Goal: Contribute content: Contribute content

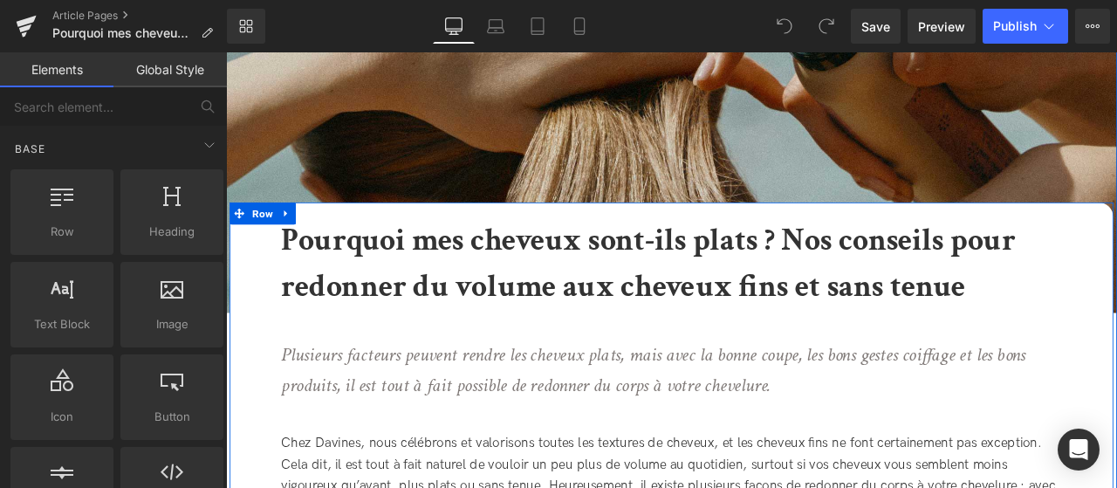
scroll to position [220, 0]
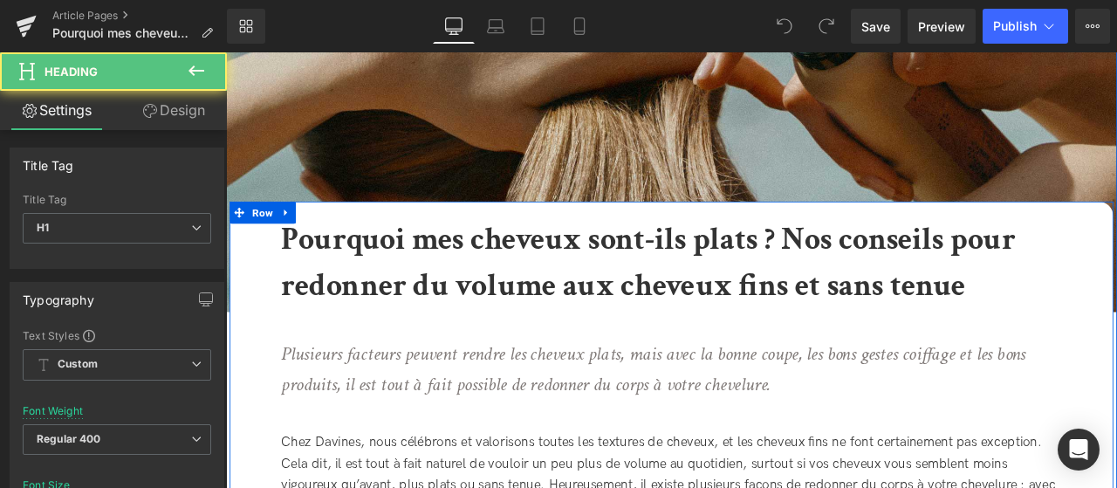
click at [772, 278] on b "Pourquoi mes cheveux sont-ils plats ? Nos conseils pour redonner du volume aux …" at bounding box center [727, 302] width 870 height 103
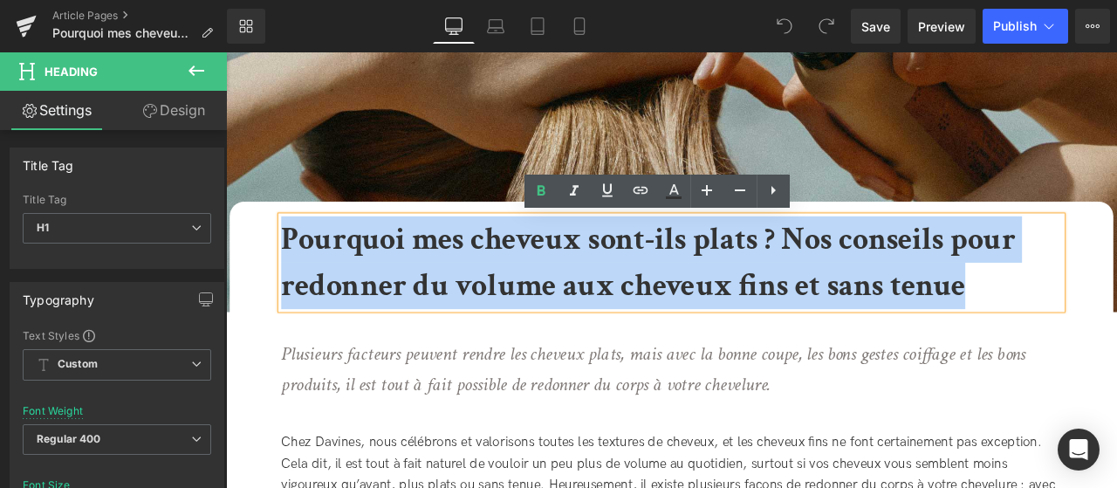
drag, startPoint x: 1103, startPoint y: 338, endPoint x: 240, endPoint y: 244, distance: 868.3
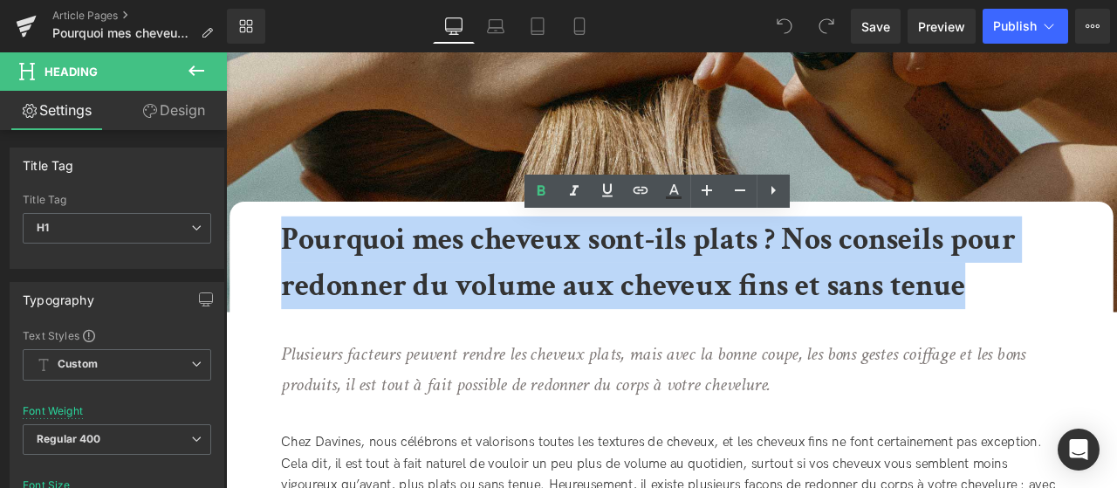
paste div
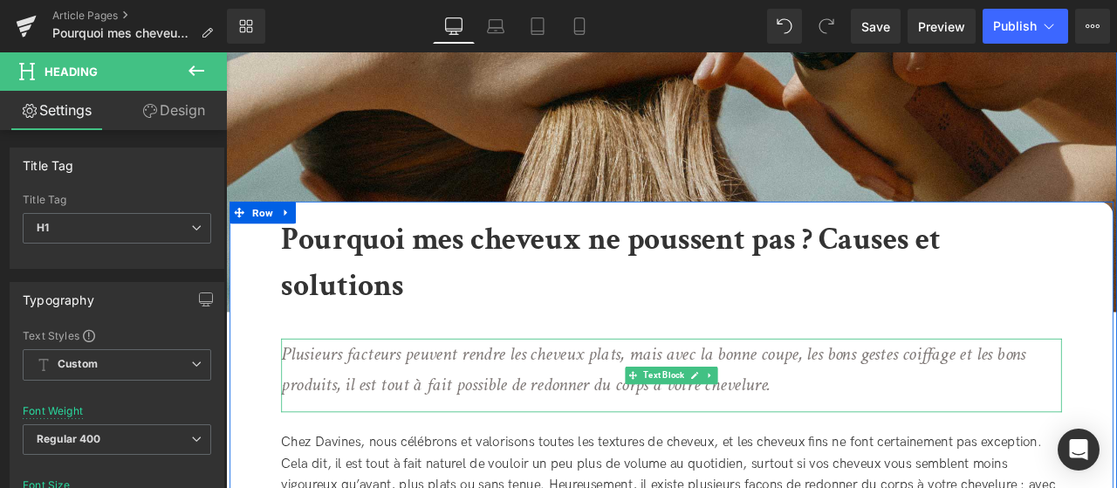
click at [429, 436] on icon "Plusieurs facteurs peuvent rendre les cheveux plats, mais avec la bonne coupe, …" at bounding box center [733, 428] width 882 height 66
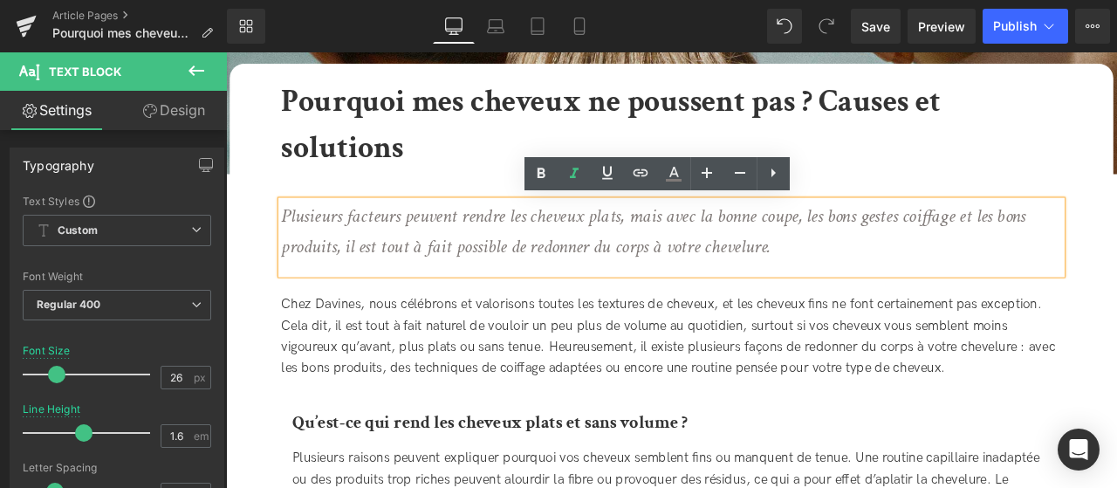
scroll to position [387, 0]
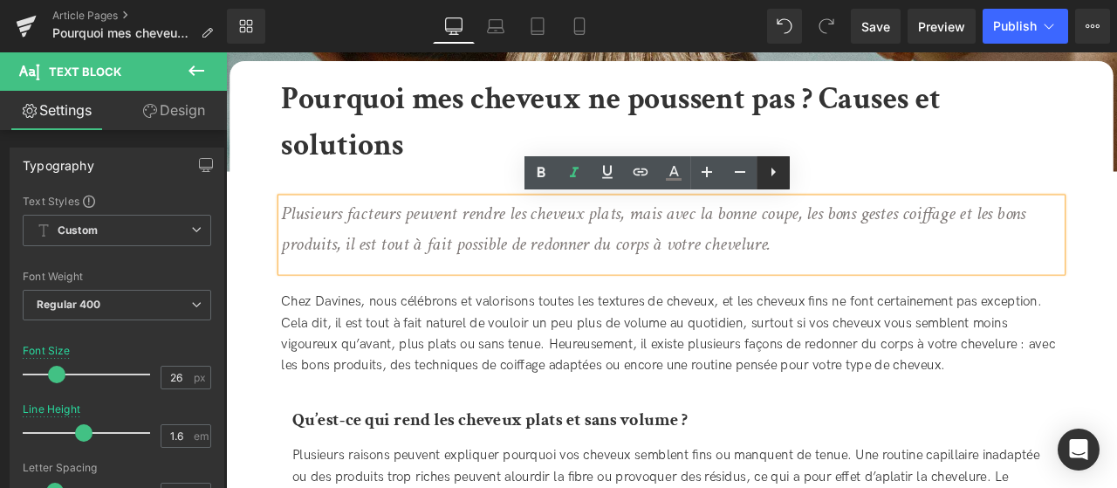
click at [773, 177] on icon at bounding box center [773, 171] width 21 height 21
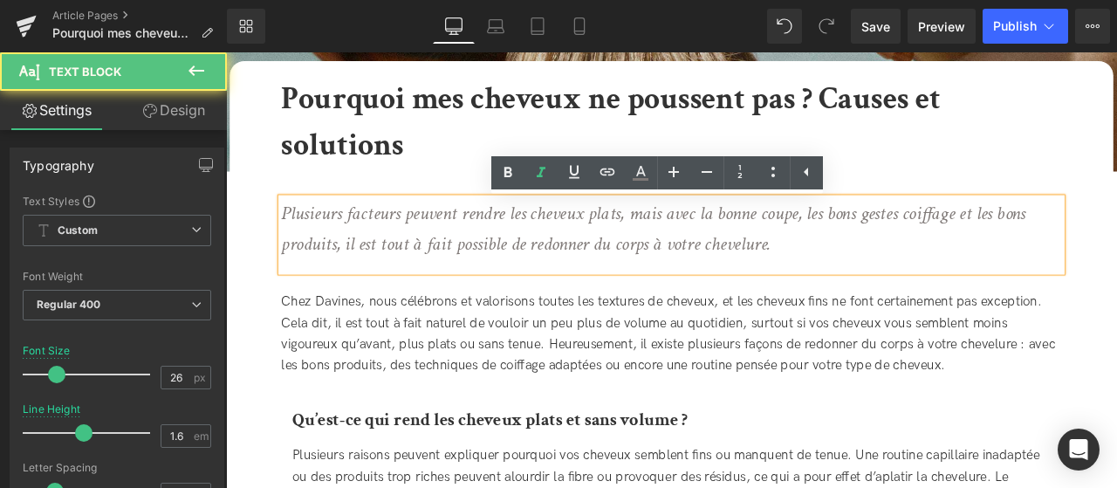
click at [934, 286] on p "Plusieurs facteurs peuvent rendre les cheveux plats, mais avec la bonne coupe, …" at bounding box center [749, 261] width 914 height 72
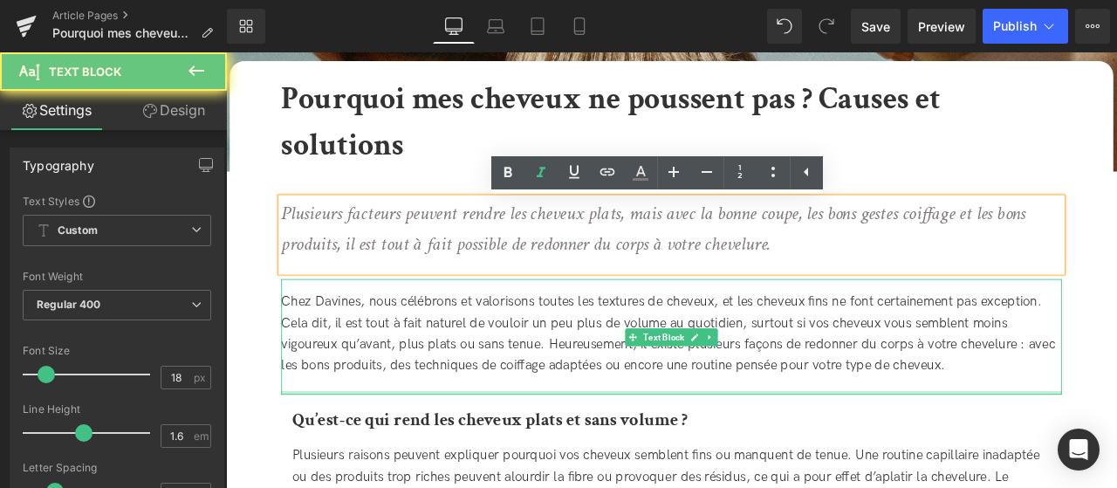
click at [826, 456] on div "Chez Davines, nous célébrons et valorisons toutes les textures de cheveux, et l…" at bounding box center [754, 389] width 925 height 137
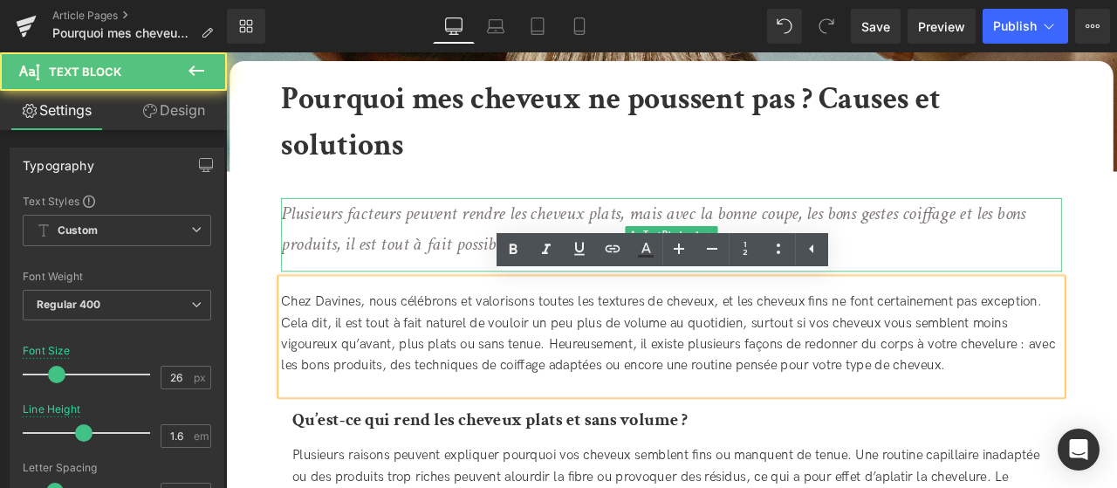
click at [980, 269] on p "Plusieurs facteurs peuvent rendre les cheveux plats, mais avec la bonne coupe, …" at bounding box center [749, 261] width 914 height 72
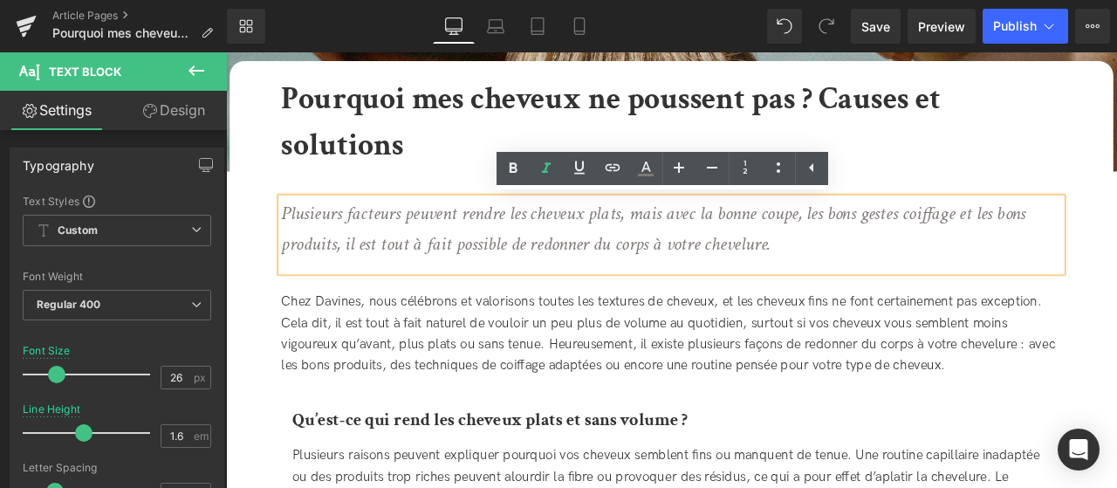
click at [975, 381] on div "Chez Davines, nous célébrons et valorisons toutes les textures de cheveux, et l…" at bounding box center [754, 389] width 925 height 137
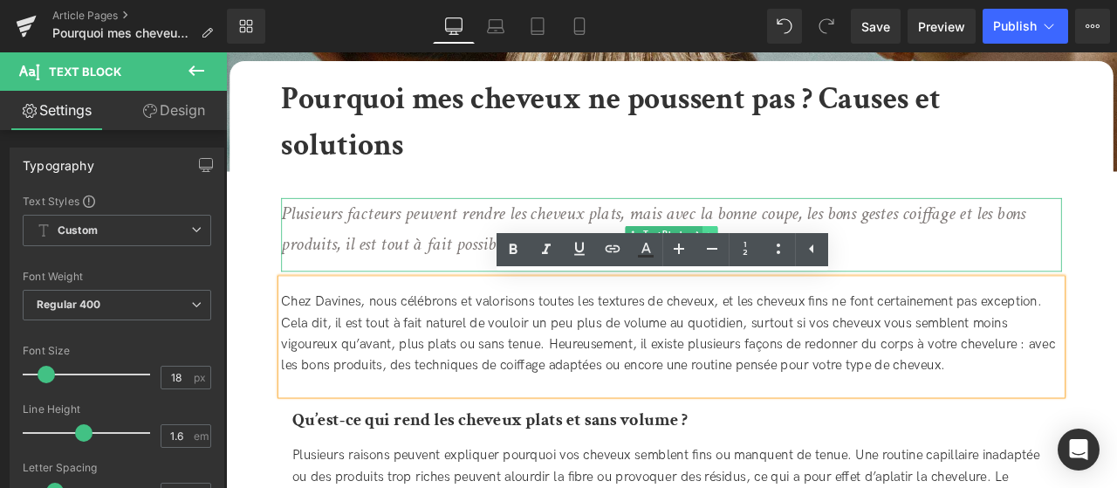
click at [801, 262] on link at bounding box center [800, 268] width 18 height 21
click at [807, 264] on link at bounding box center [809, 268] width 18 height 21
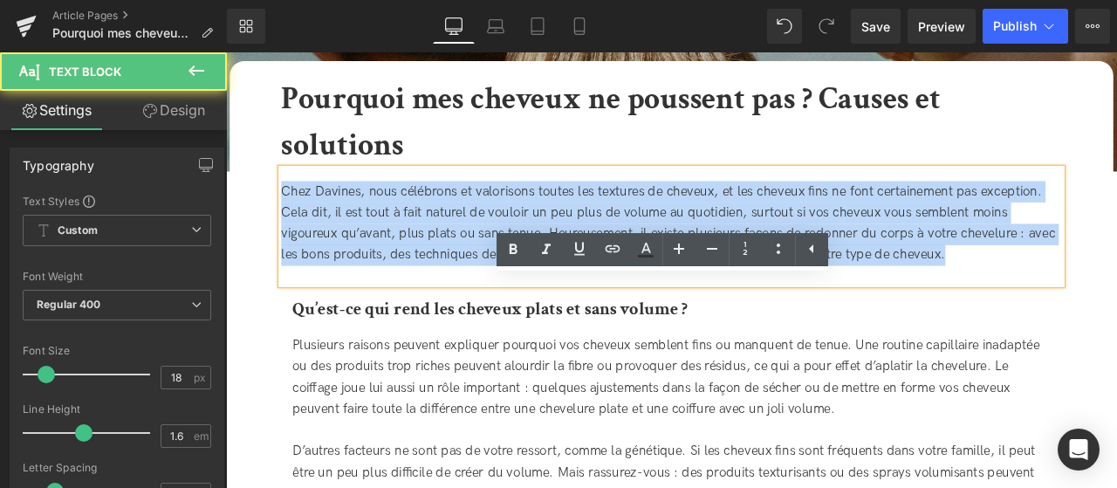
drag, startPoint x: 1136, startPoint y: 300, endPoint x: 226, endPoint y: 175, distance: 918.9
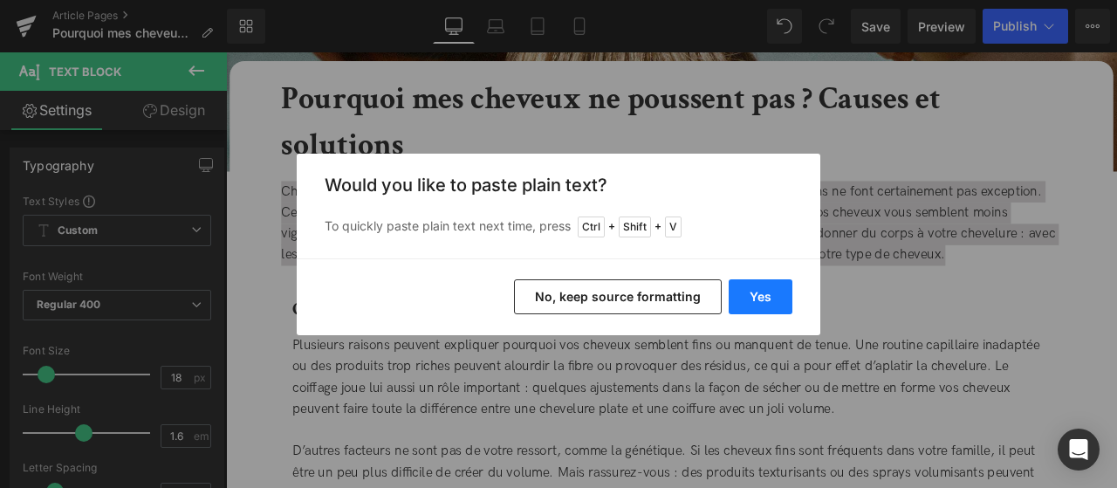
click at [759, 293] on button "Yes" at bounding box center [761, 296] width 64 height 35
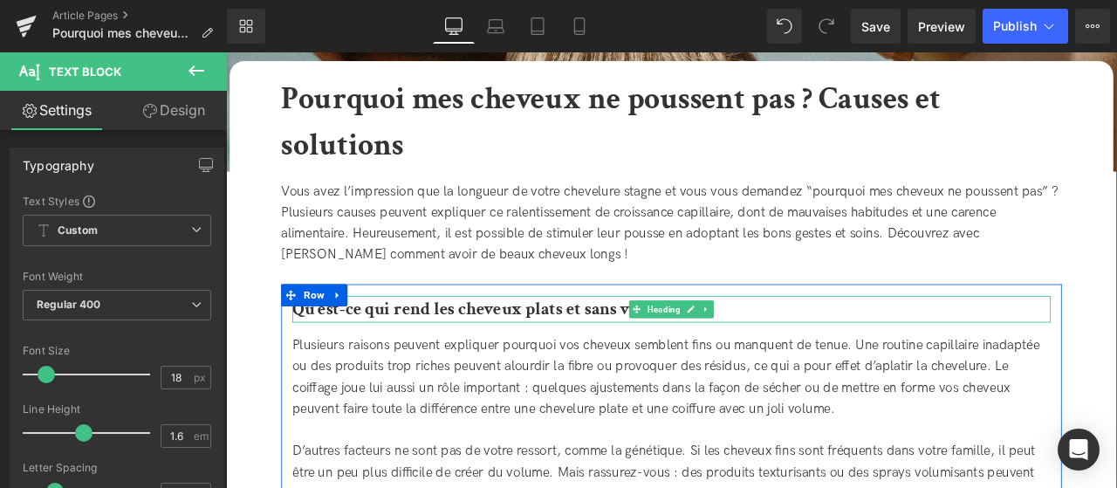
click at [467, 365] on b "Qu’est-ce qui rend les cheveux plats et sans volume ?" at bounding box center [539, 356] width 469 height 27
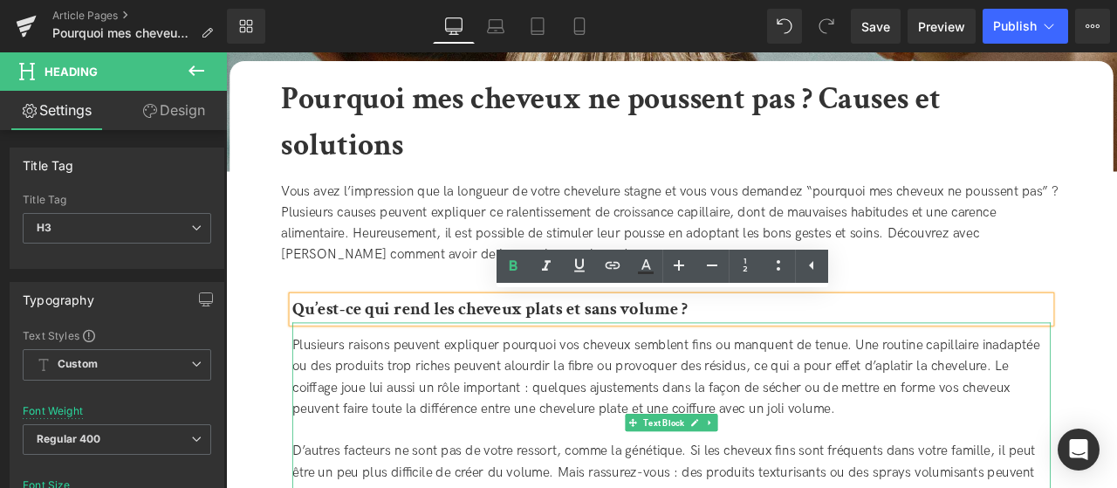
click at [389, 439] on div "Plusieurs raisons peuvent expliquer pourquoi vos cheveux semblent fins ou manqu…" at bounding box center [754, 491] width 899 height 237
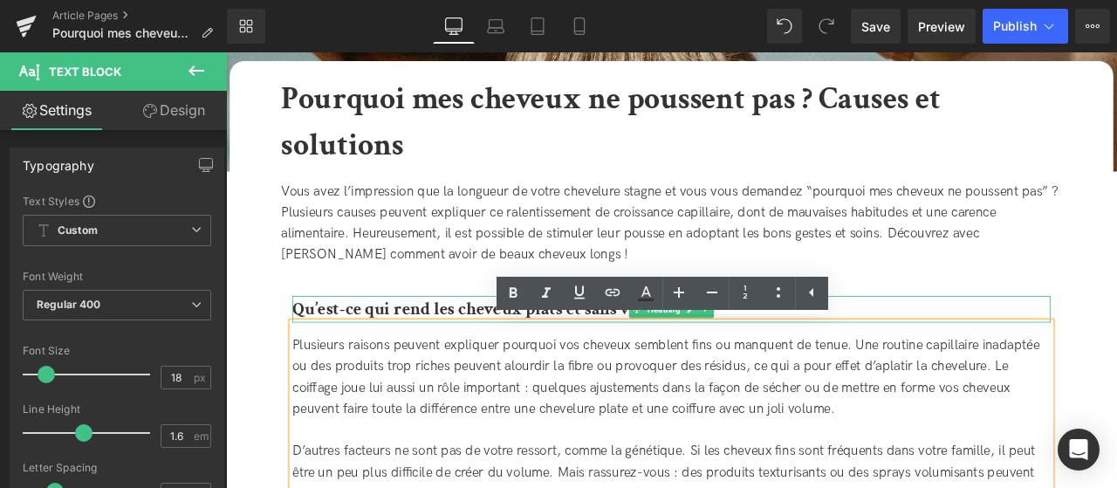
click at [491, 400] on div "Plusieurs raisons peuvent expliquer pourquoi vos cheveux semblent fins ou manqu…" at bounding box center [754, 491] width 899 height 237
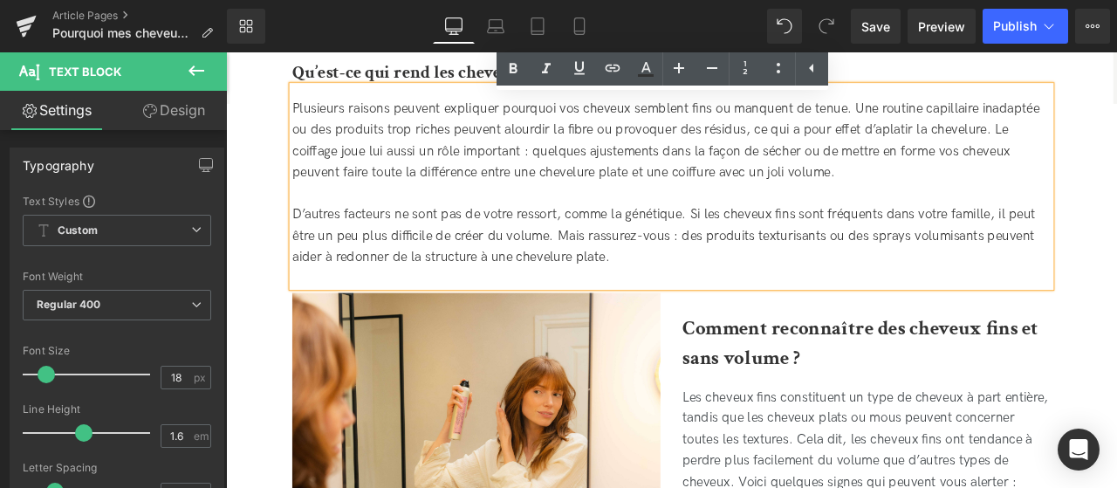
scroll to position [582, 0]
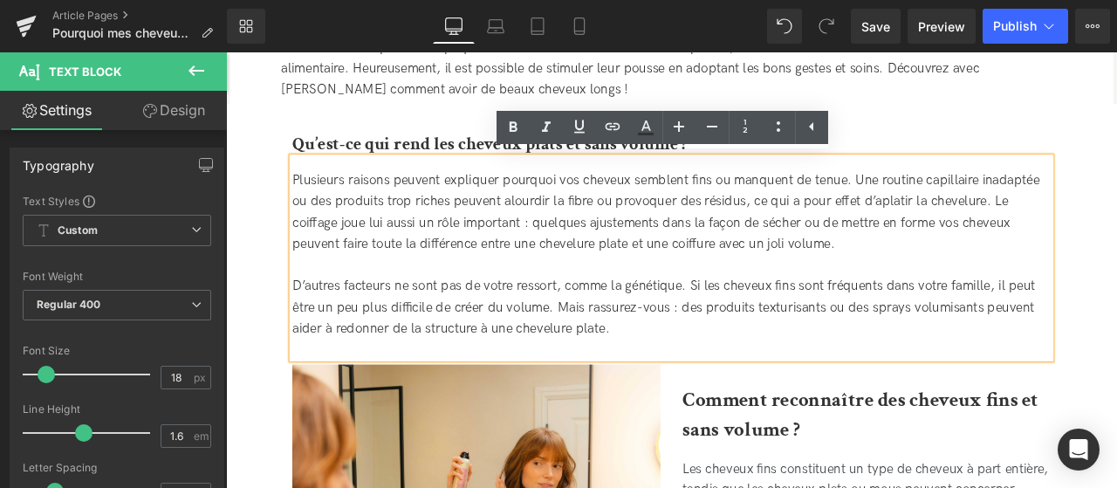
click at [709, 148] on ul "Text Color Highlight Color #333333" at bounding box center [663, 130] width 332 height 38
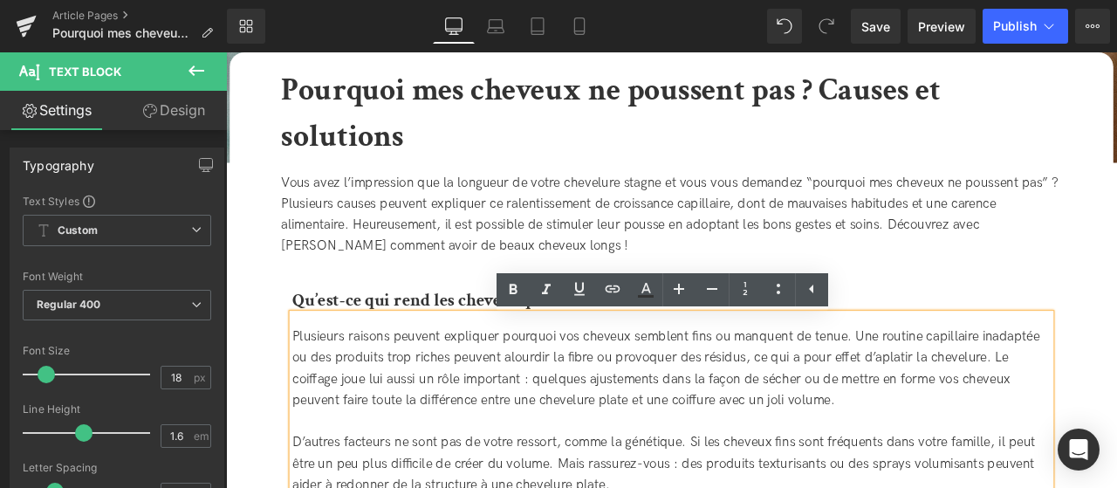
scroll to position [390, 0]
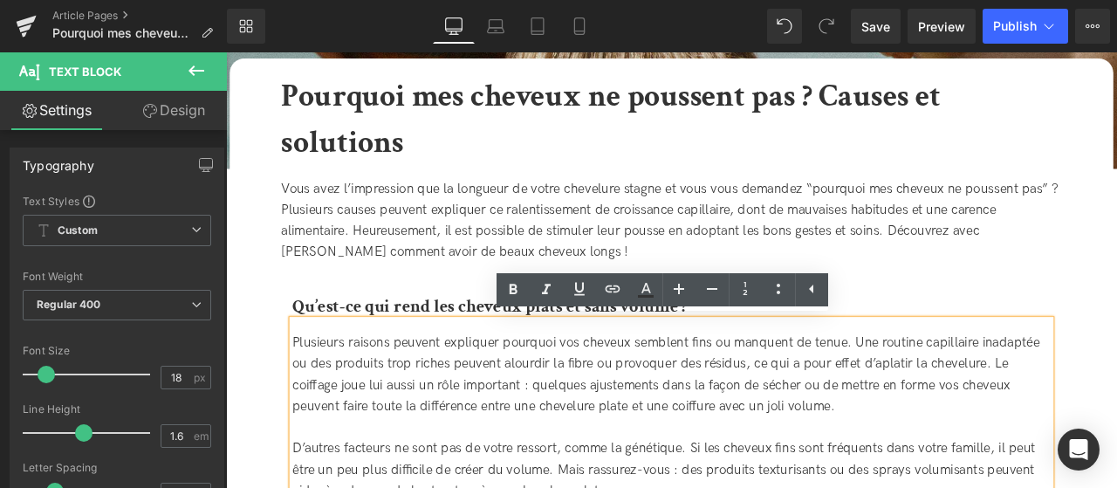
click at [1116, 294] on div "Vous avez l’impression que la longueur de votre chevelure stagne et vous vous d…" at bounding box center [754, 255] width 925 height 137
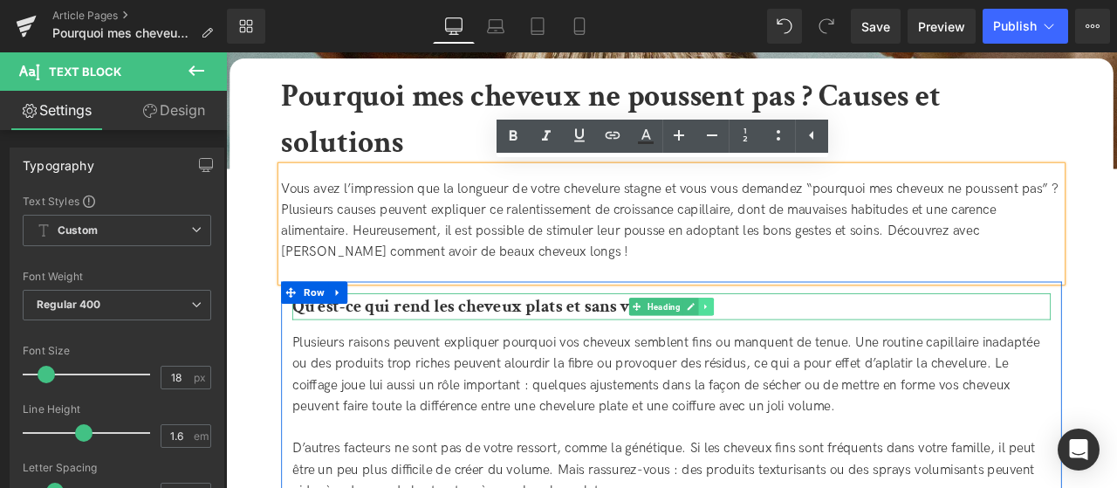
click at [795, 356] on icon at bounding box center [796, 353] width 10 height 10
click at [810, 356] on link at bounding box center [804, 353] width 18 height 21
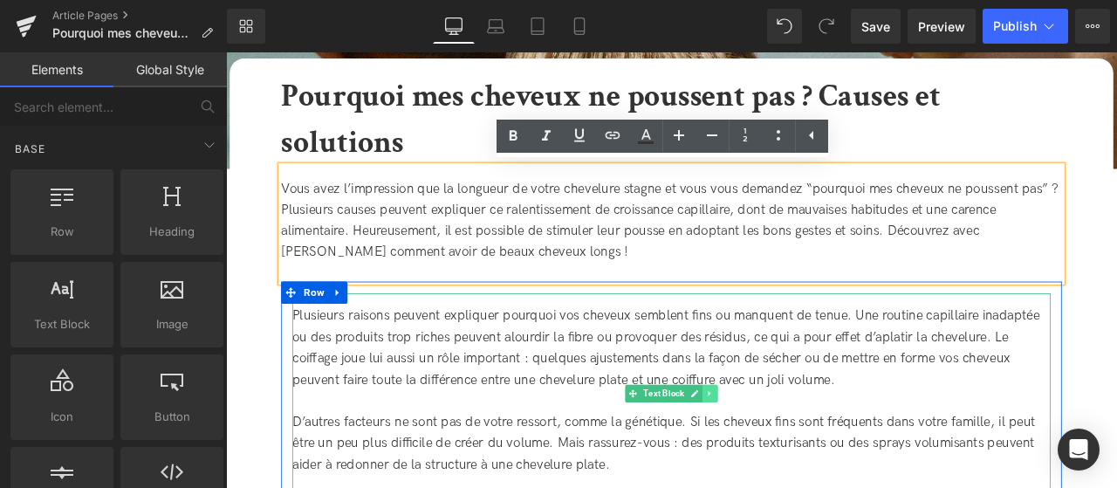
click at [799, 449] on link at bounding box center [800, 456] width 18 height 21
click at [807, 456] on icon at bounding box center [809, 457] width 10 height 10
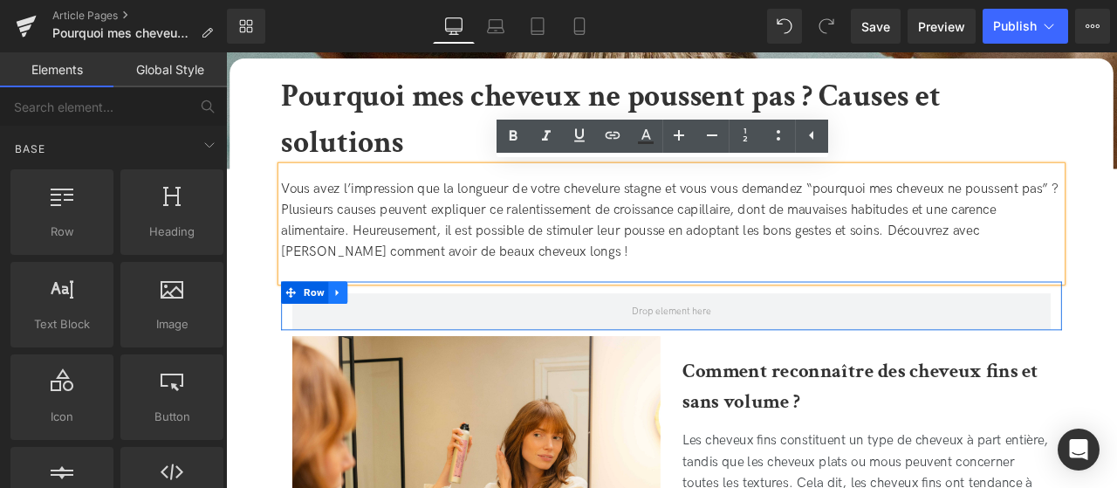
click at [364, 340] on icon at bounding box center [359, 337] width 12 height 13
click at [410, 345] on link at bounding box center [404, 337] width 23 height 26
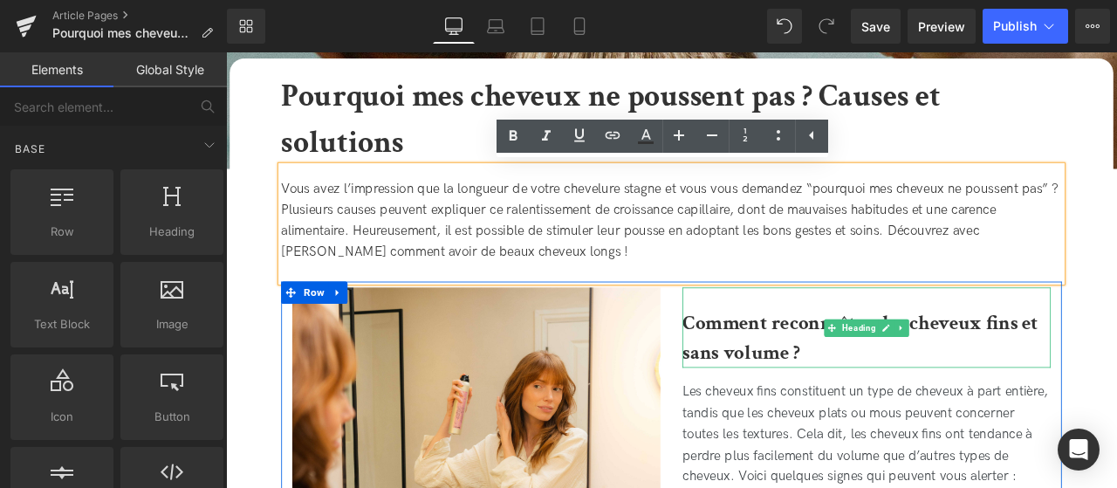
click at [854, 410] on b "Comment reconnaître des cheveux fins et sans volume ?" at bounding box center [978, 390] width 422 height 66
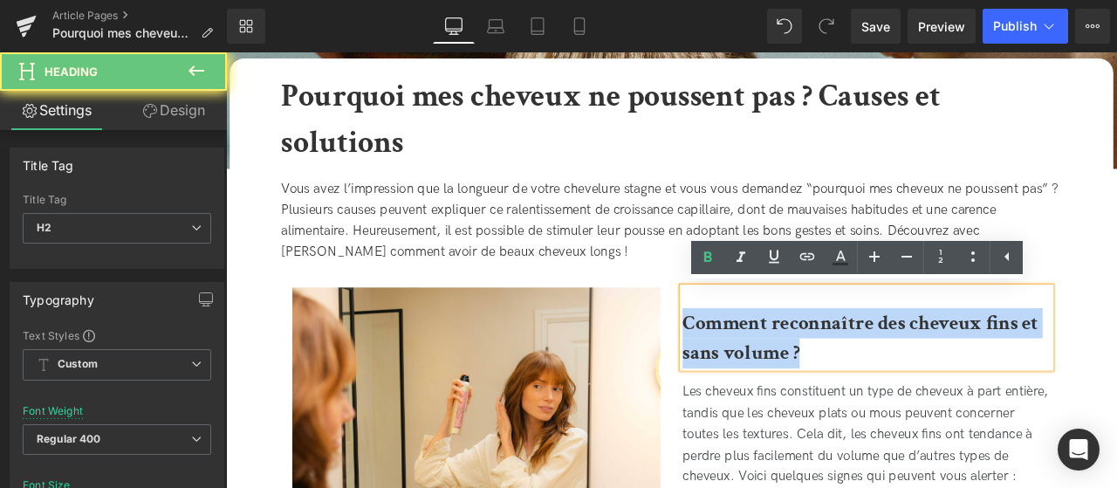
drag, startPoint x: 932, startPoint y: 400, endPoint x: 754, endPoint y: 354, distance: 183.7
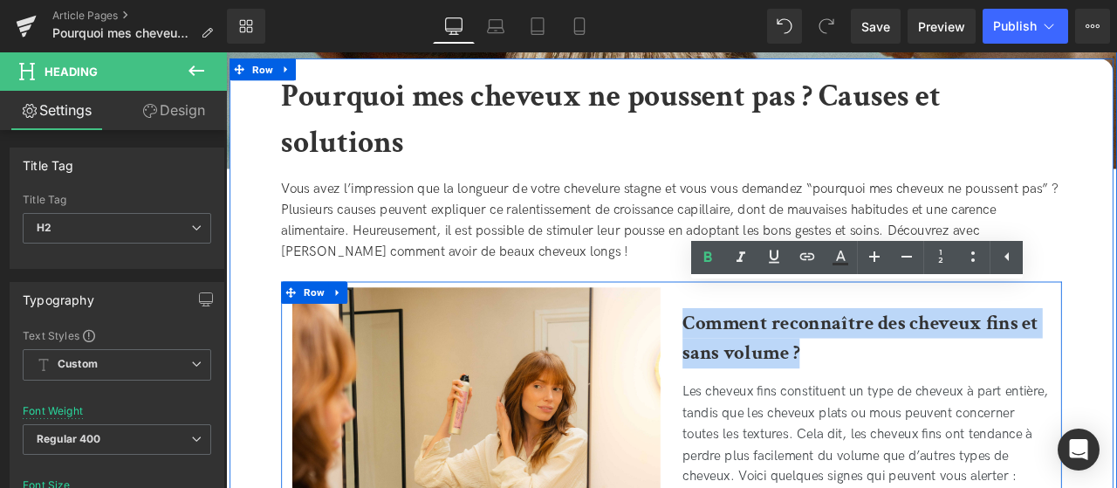
paste div
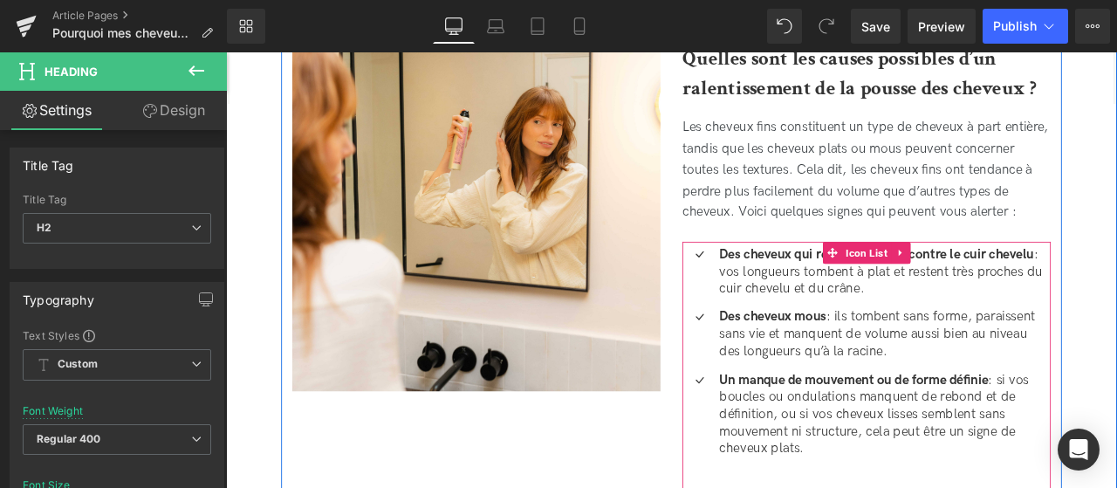
scroll to position [704, 0]
click at [1035, 291] on link at bounding box center [1025, 289] width 23 height 26
click at [1035, 291] on icon at bounding box center [1037, 289] width 12 height 13
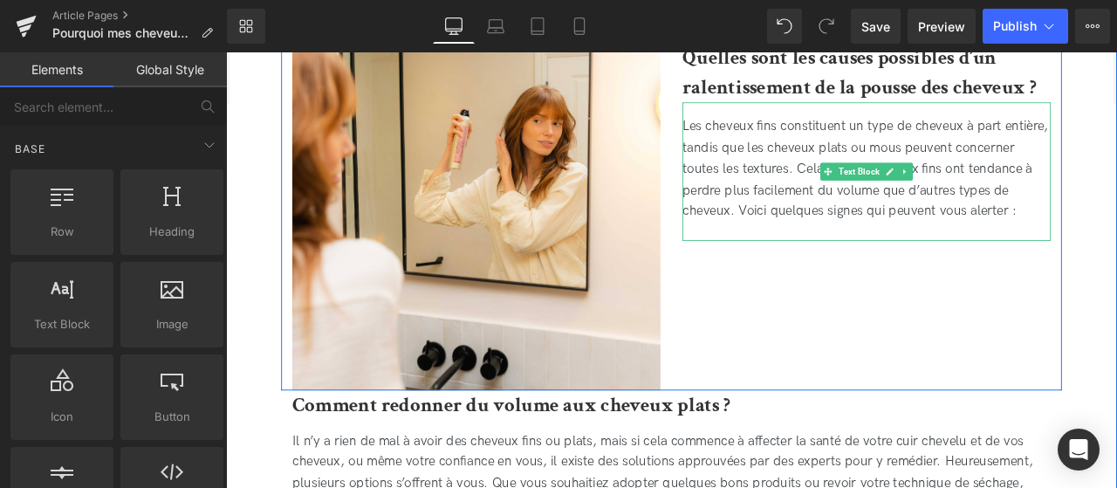
click at [1044, 225] on span "Les cheveux fins constituent un type de cheveux à part entière, tandis que les …" at bounding box center [984, 190] width 434 height 119
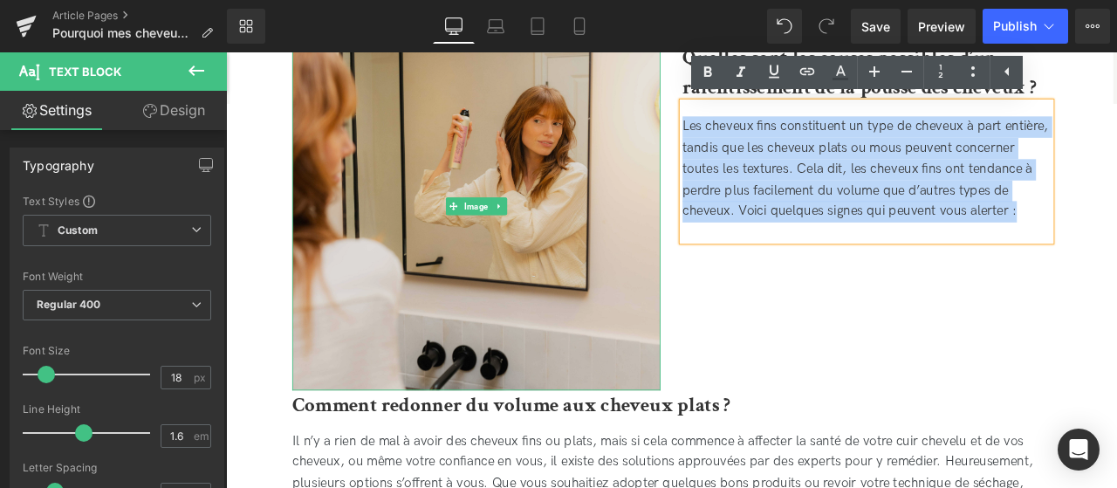
drag, startPoint x: 1172, startPoint y: 247, endPoint x: 703, endPoint y: 137, distance: 481.4
click at [703, 137] on div "Image Quelles sont les causes possibles d’un ralentissement de la pousse des ch…" at bounding box center [754, 231] width 925 height 443
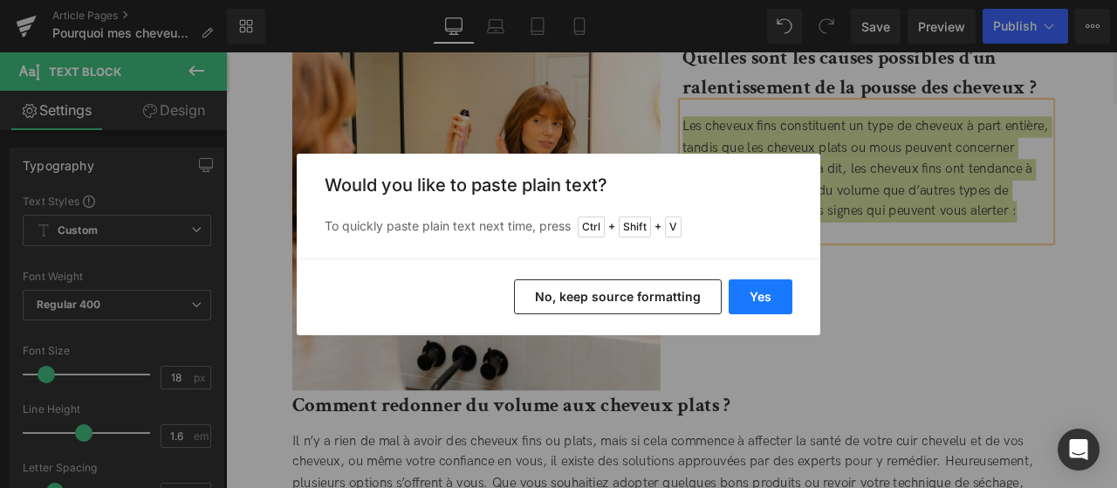
click at [748, 303] on button "Yes" at bounding box center [761, 296] width 64 height 35
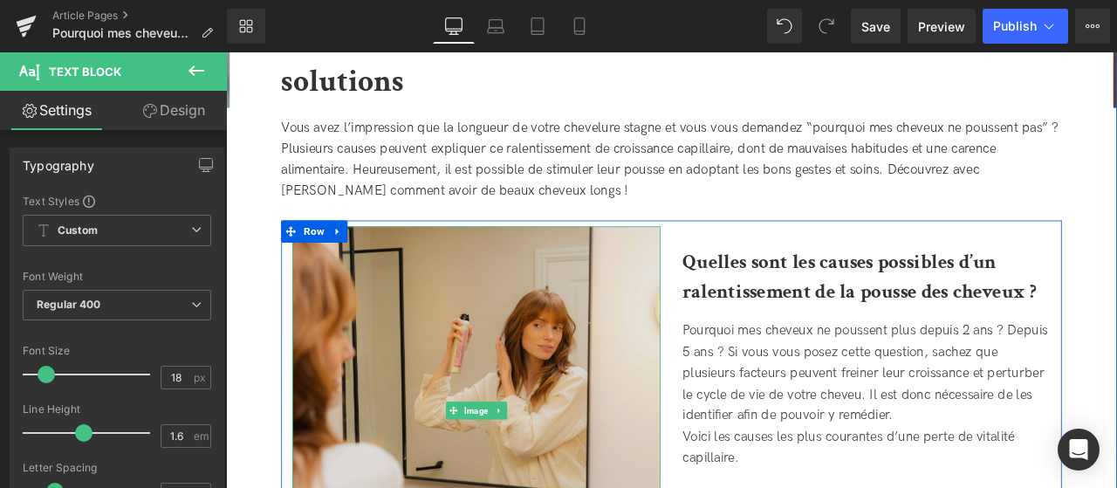
scroll to position [435, 0]
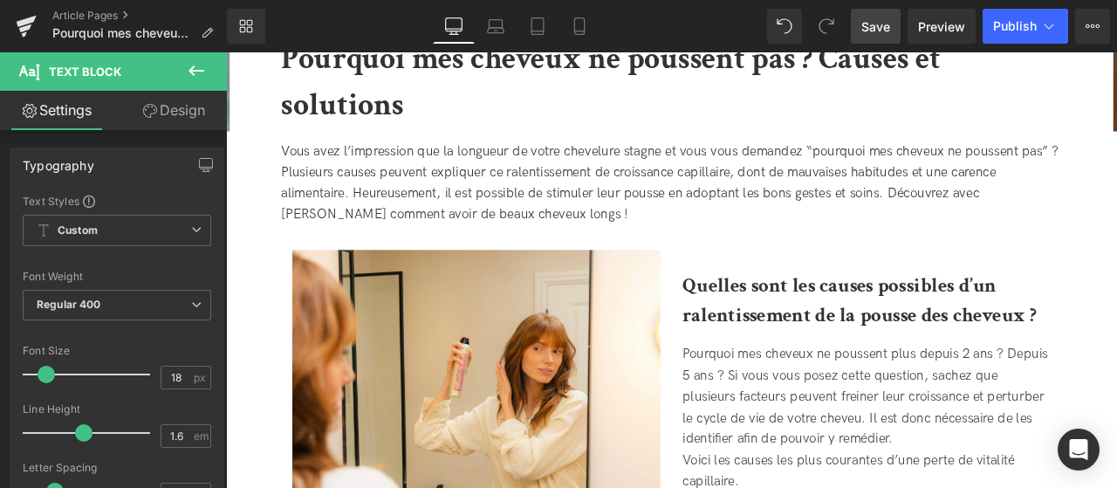
click at [875, 26] on span "Save" at bounding box center [875, 26] width 29 height 18
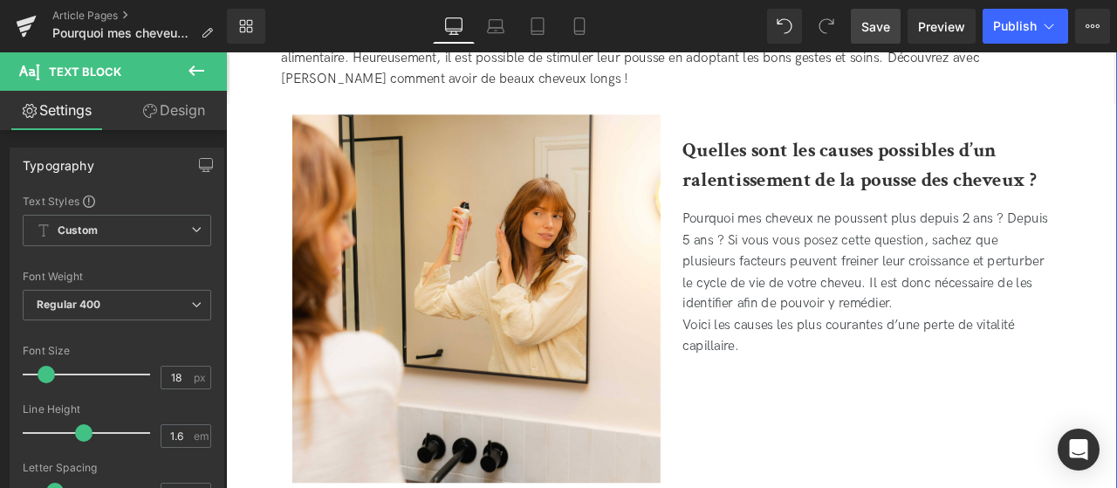
scroll to position [594, 0]
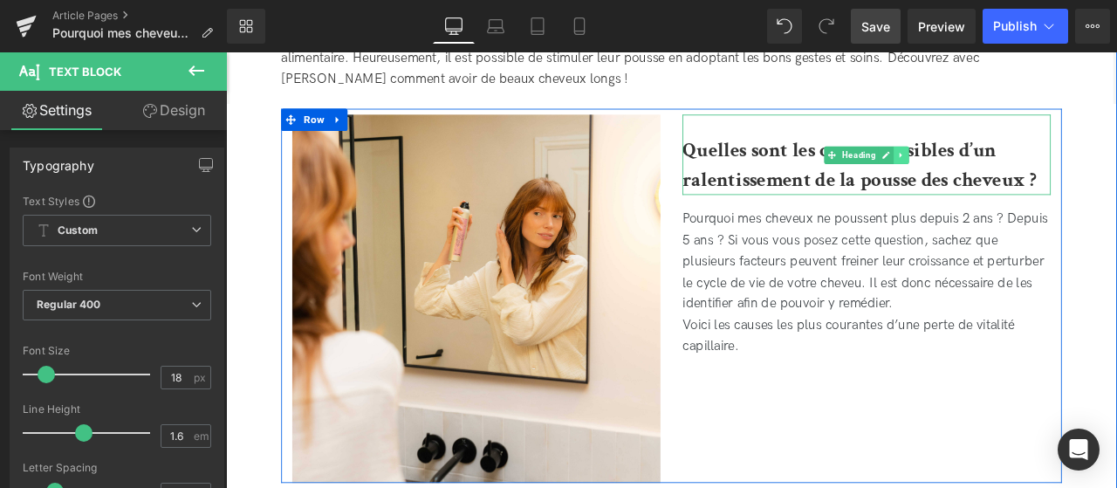
click at [1030, 175] on icon at bounding box center [1027, 174] width 10 height 10
click at [1012, 176] on icon at bounding box center [1017, 174] width 10 height 10
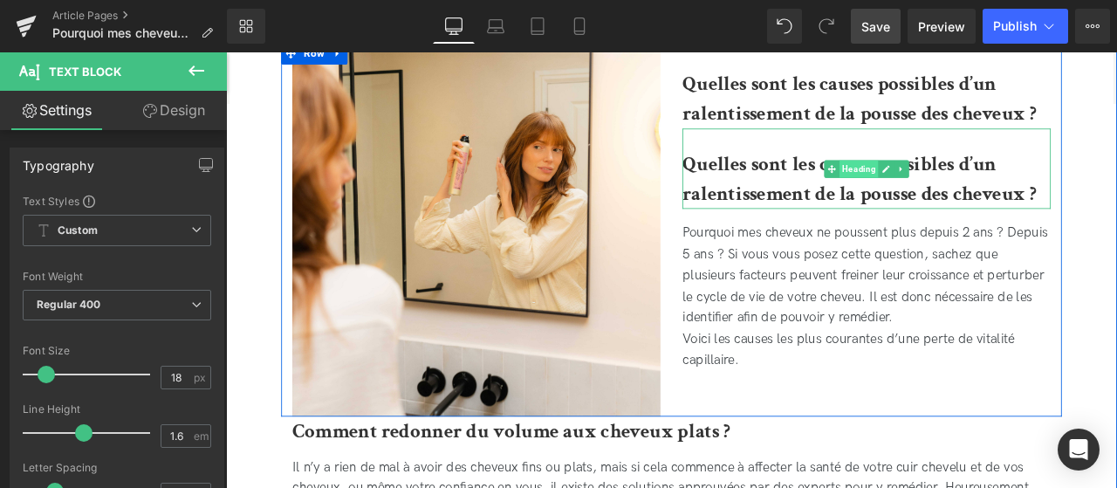
scroll to position [676, 0]
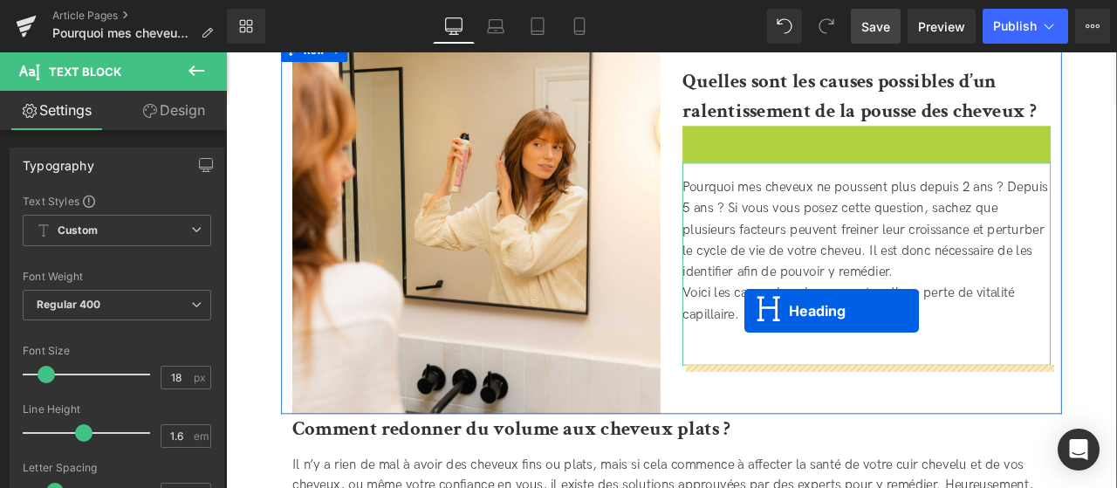
drag, startPoint x: 941, startPoint y: 186, endPoint x: 841, endPoint y: 357, distance: 198.3
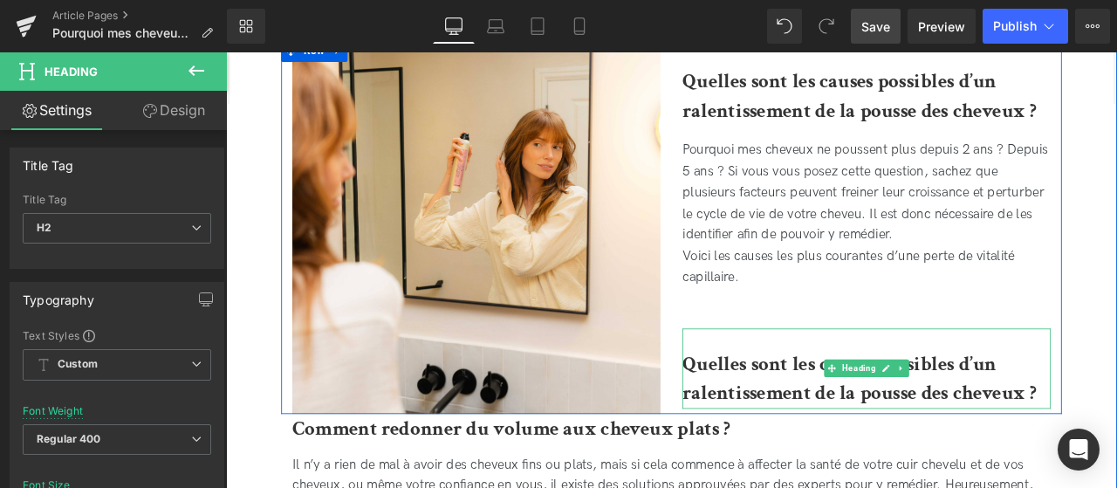
click at [844, 445] on b "Quelles sont les causes possibles d’un ralentissement de la pousse des cheveux ?" at bounding box center [976, 439] width 419 height 66
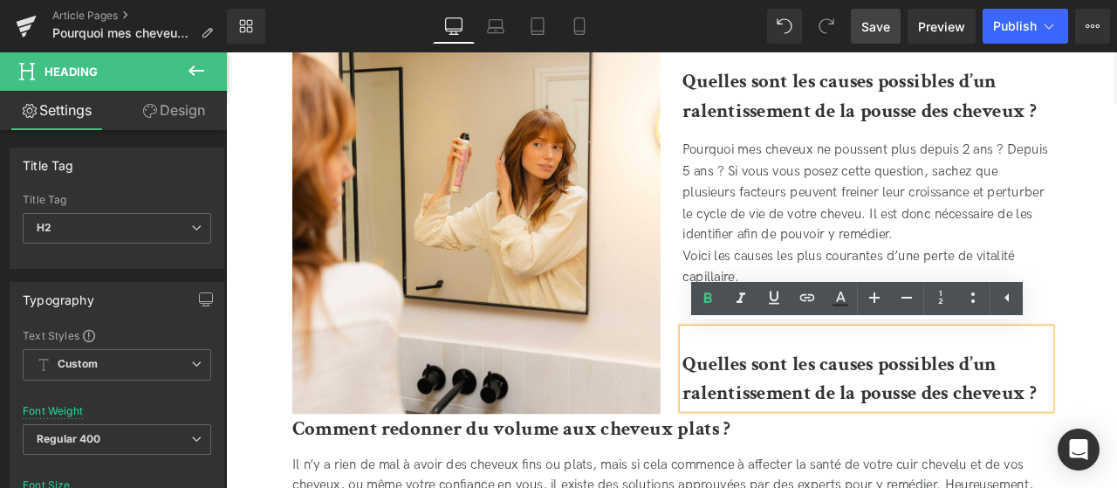
click at [956, 446] on b "Quelles sont les causes possibles d’un ralentissement de la pousse des cheveux ?" at bounding box center [976, 439] width 419 height 66
click at [184, 233] on span "H2" at bounding box center [117, 228] width 189 height 31
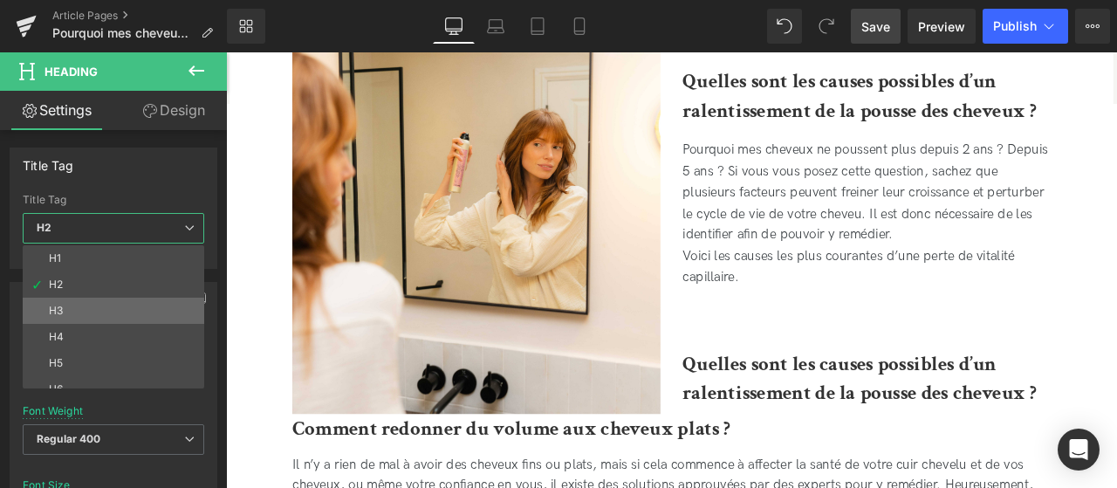
click at [116, 302] on li "H3" at bounding box center [117, 311] width 189 height 26
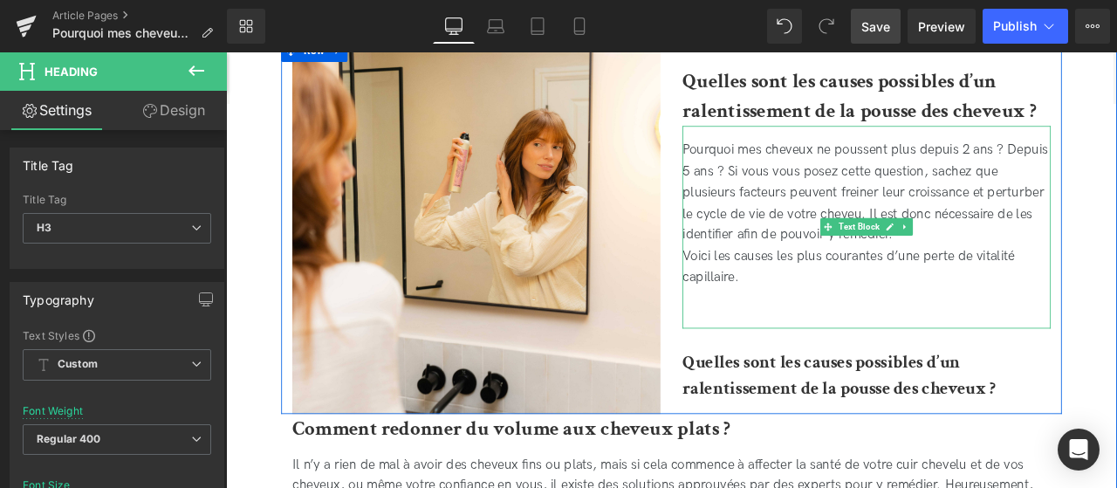
click at [801, 352] on div "Pourquoi mes cheveux ne poussent plus depuis 2 ans ? Depuis 5 ans ? Si vous vou…" at bounding box center [985, 259] width 436 height 239
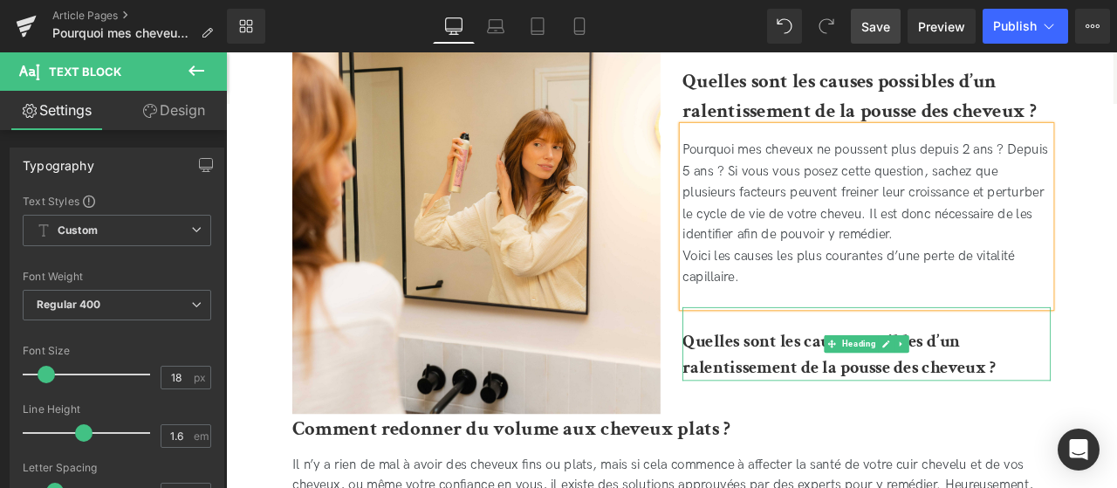
click at [796, 401] on b "Quelles sont les causes possibles d’un ralentissement de la pousse des cheveux ?" at bounding box center [952, 410] width 371 height 58
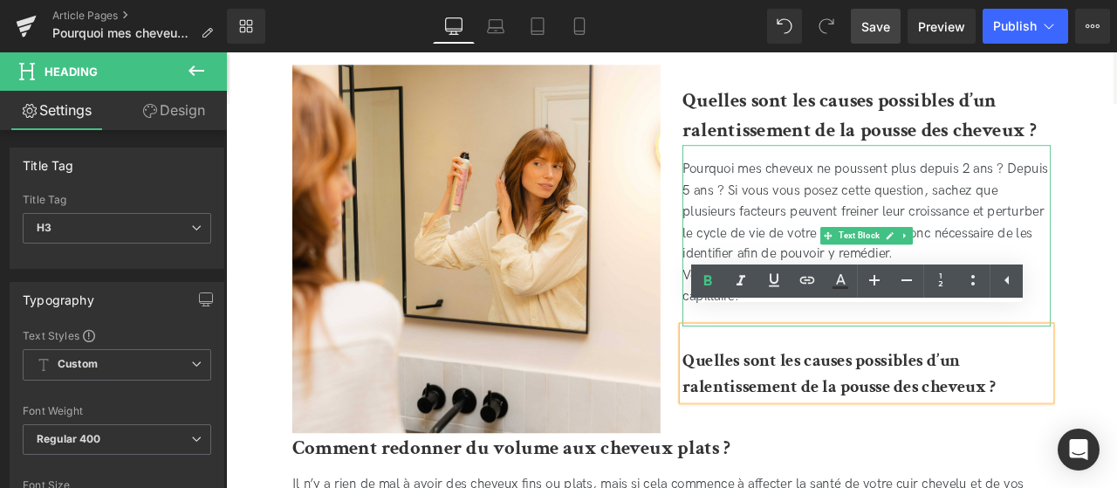
scroll to position [676, 0]
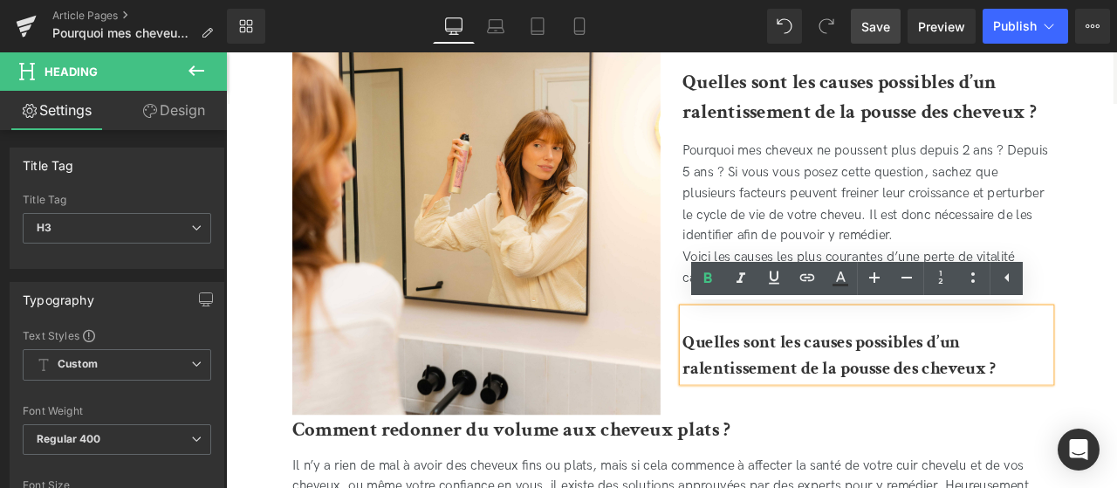
click at [1116, 418] on h3 "Quelles sont les causes possibles d’un ralentissement de la pousse des cheveux ?" at bounding box center [985, 411] width 436 height 63
click at [771, 393] on b "Quelles sont les causes possibles d’un ralentissement de la pousse des cheveux ?" at bounding box center [952, 410] width 371 height 58
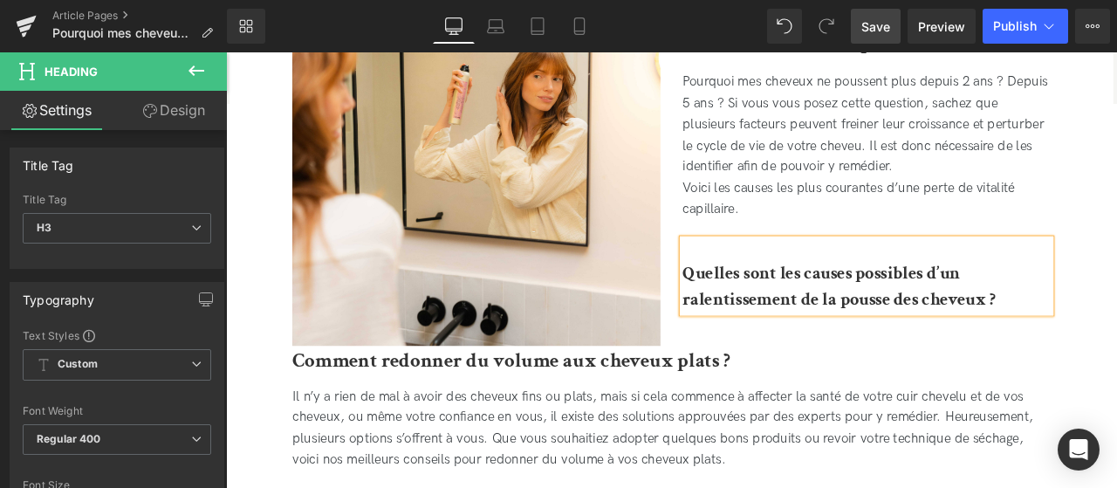
scroll to position [758, 0]
click at [1116, 347] on h3 "Quelles sont les causes possibles d’un ralentissement de la pousse des cheveux ?" at bounding box center [985, 329] width 436 height 63
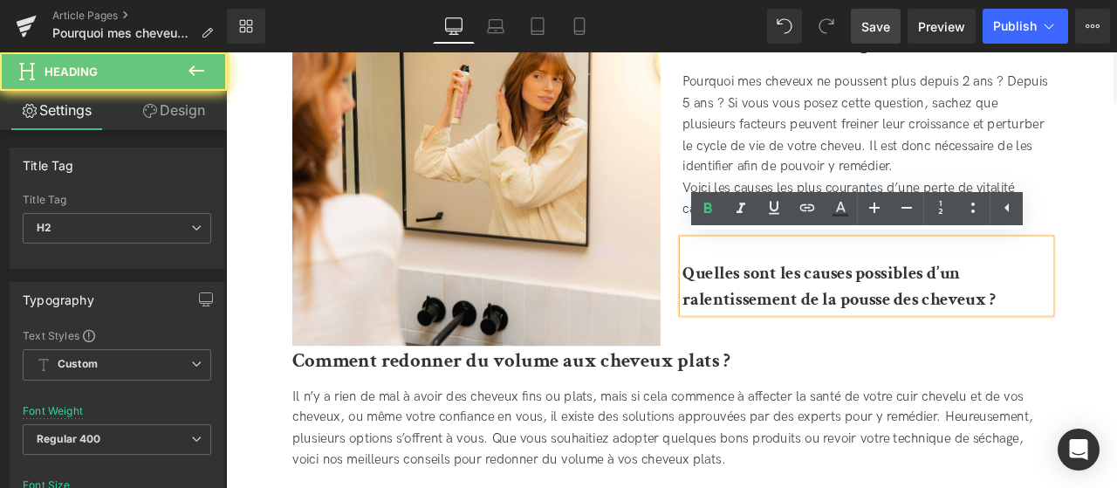
click at [710, 409] on b "Comment redonner du volume aux cheveux plats ?" at bounding box center [564, 416] width 519 height 31
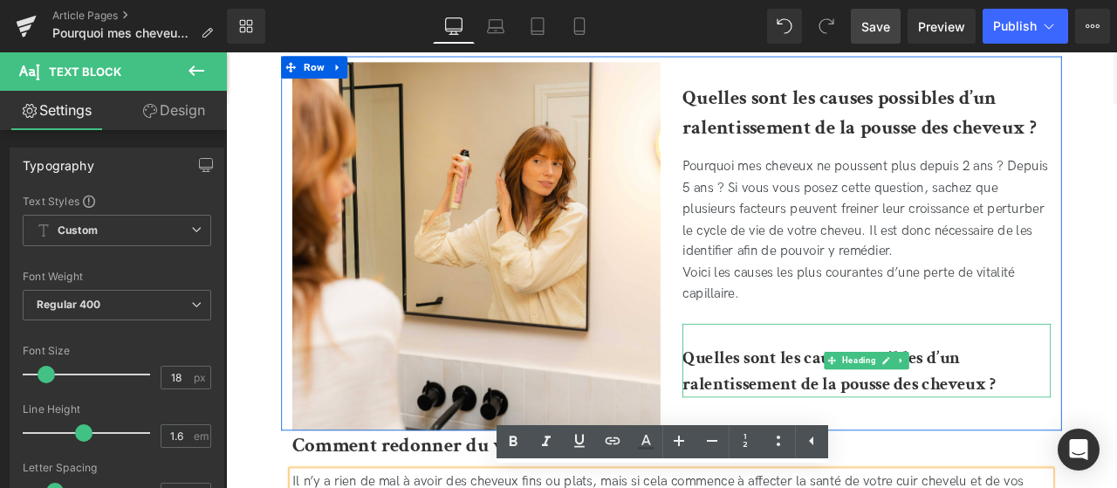
scroll to position [781, 0]
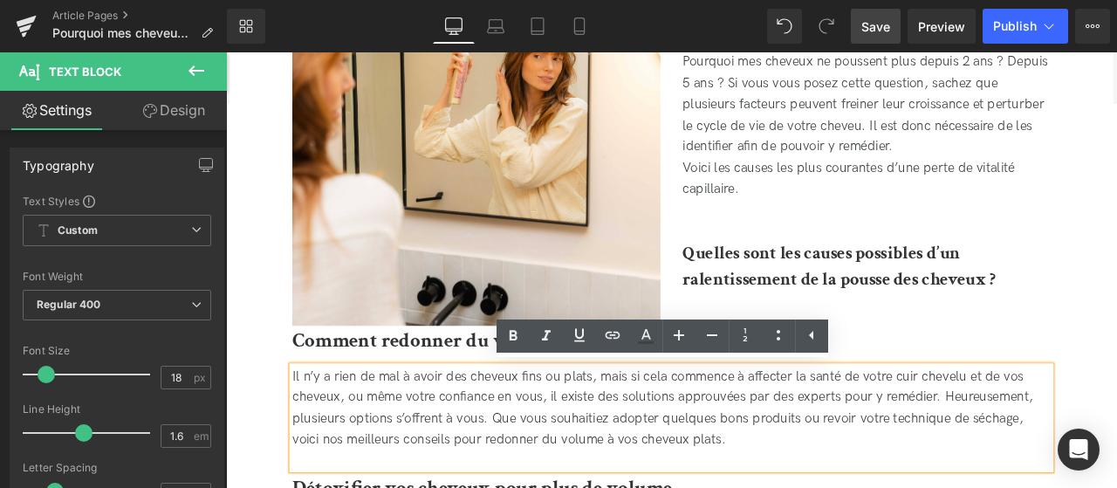
click at [839, 326] on b "Quelles sont les causes possibles d’un ralentissement de la pousse des cheveux ?" at bounding box center [952, 305] width 371 height 58
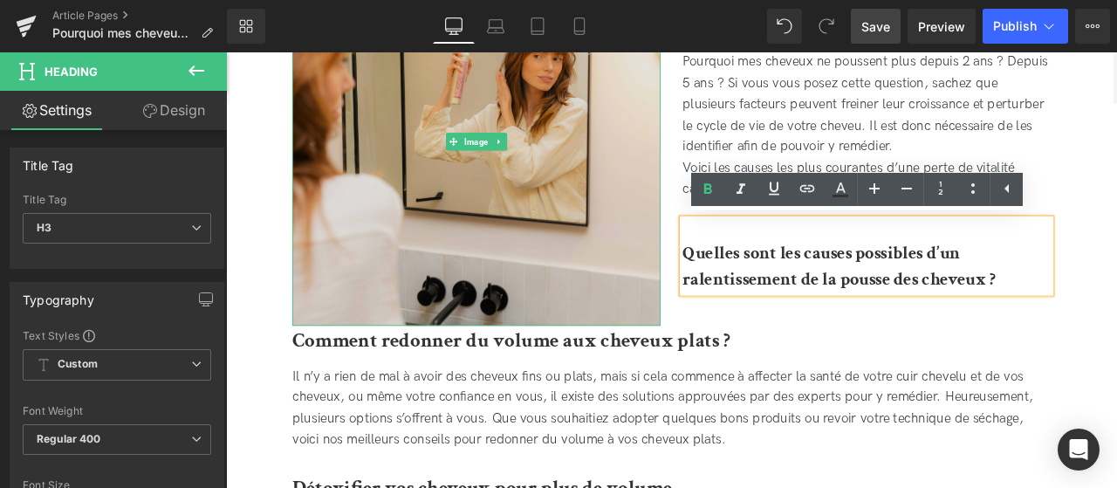
drag, startPoint x: 1183, startPoint y: 312, endPoint x: 692, endPoint y: 218, distance: 499.3
click at [692, 218] on div "Image Quelles sont les causes possibles d’un ralentissement de la pousse des ch…" at bounding box center [754, 154] width 925 height 443
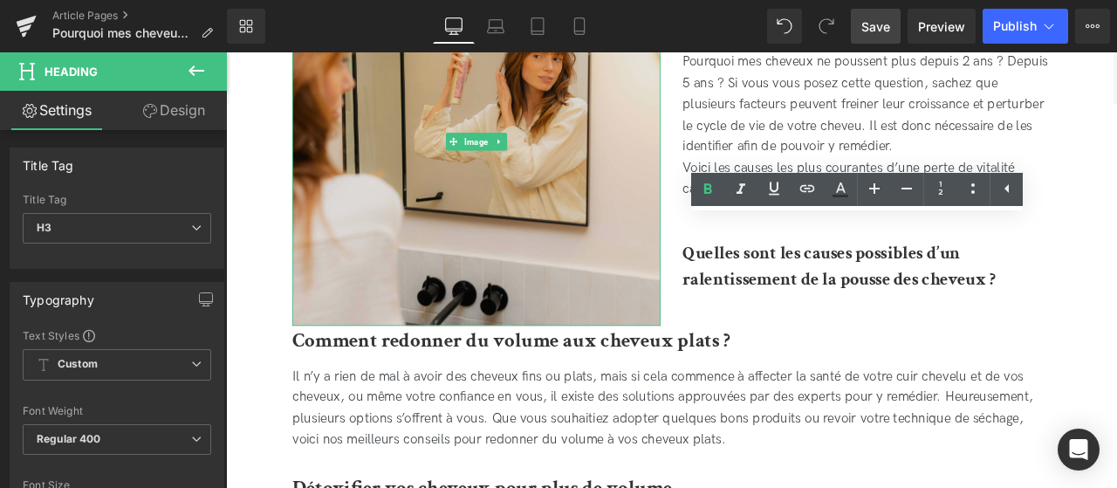
paste div
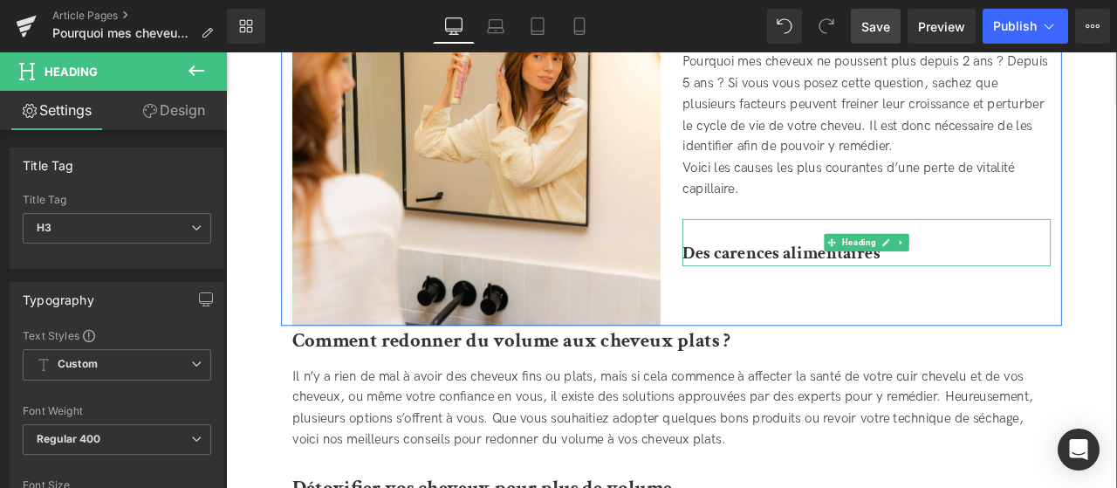
click at [804, 268] on div "Des carences alimentaires" at bounding box center [985, 278] width 436 height 56
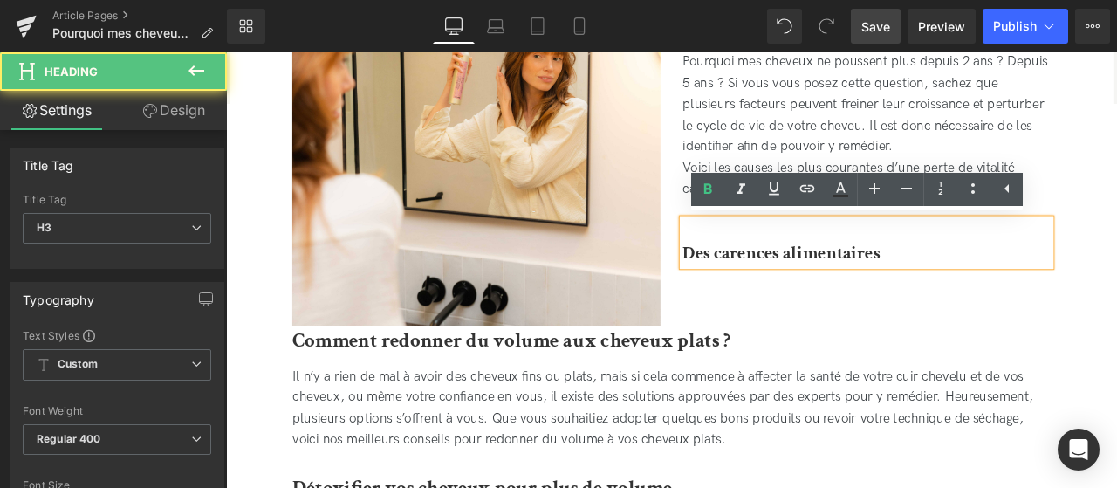
click at [772, 289] on b "Des carences alimentaires" at bounding box center [884, 289] width 234 height 27
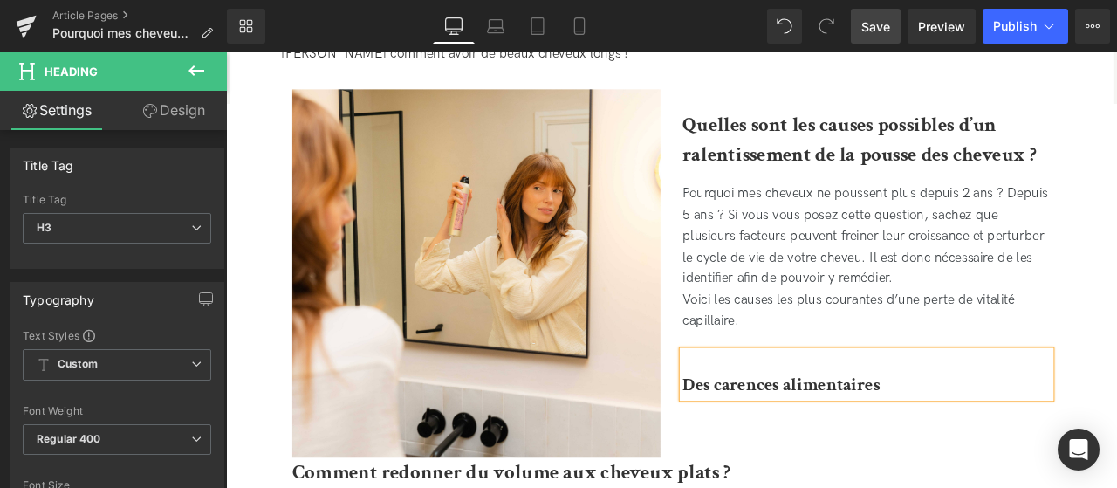
scroll to position [732, 0]
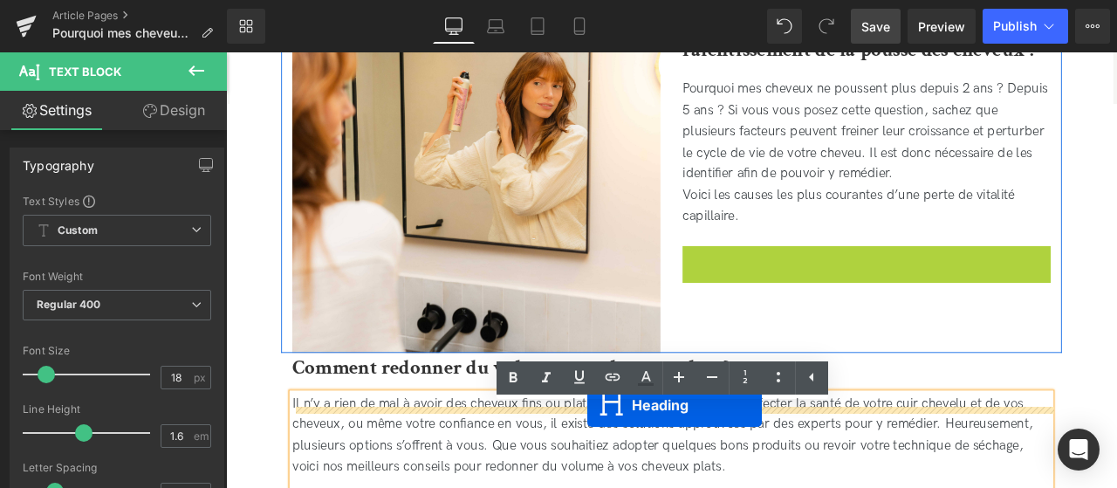
scroll to position [766, 0]
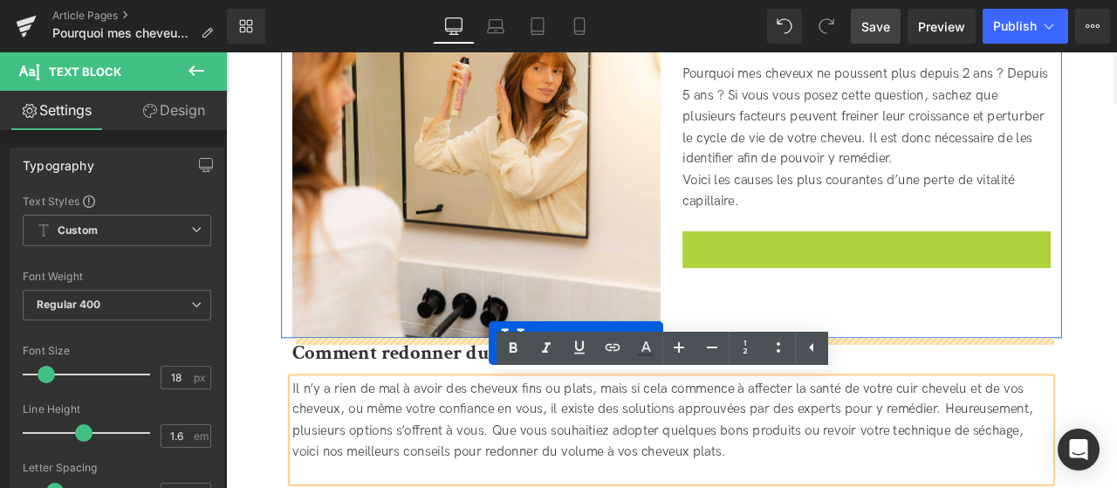
drag, startPoint x: 944, startPoint y: 326, endPoint x: 538, endPoint y: 395, distance: 412.5
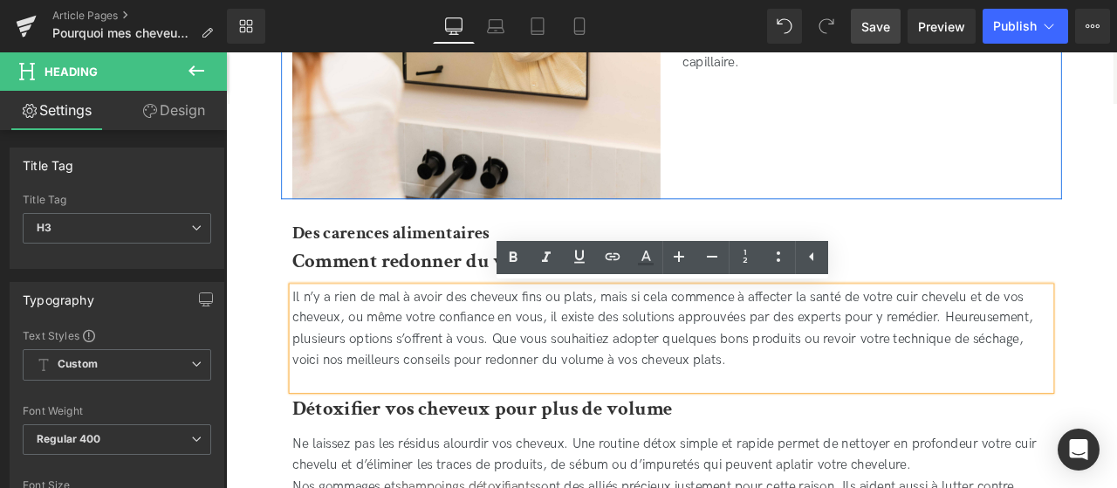
scroll to position [932, 0]
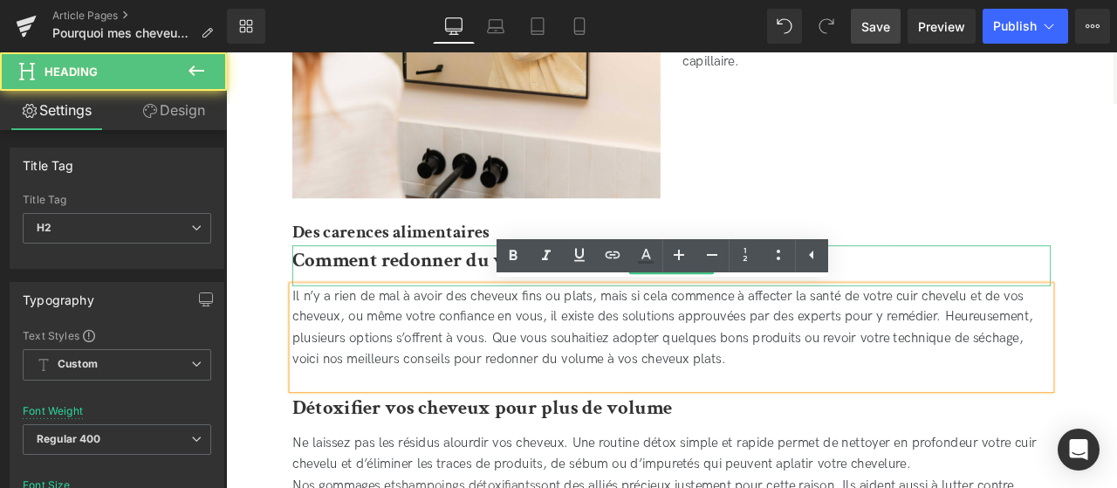
click at [443, 294] on b "Comment redonner du volume aux cheveux plats ?" at bounding box center [564, 298] width 519 height 31
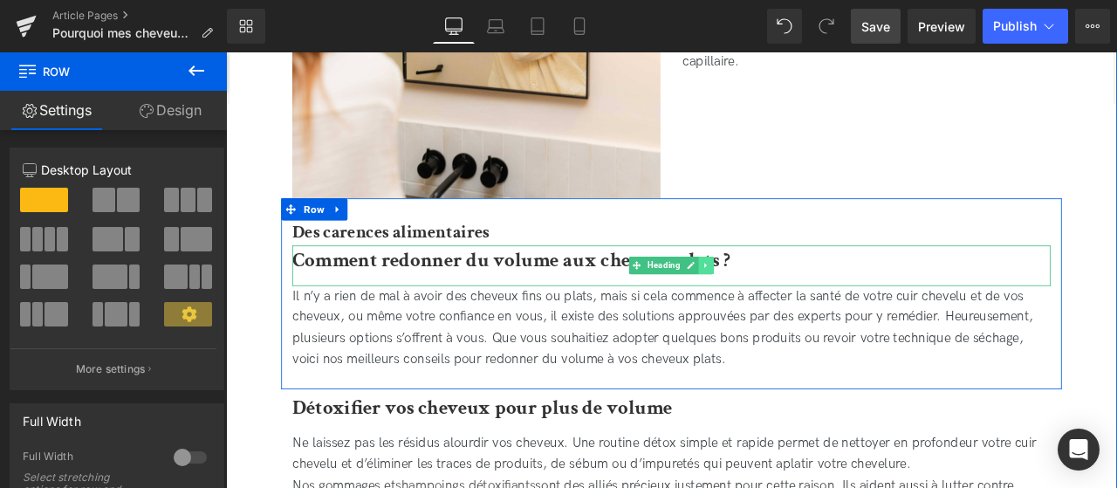
click at [800, 307] on link at bounding box center [795, 304] width 18 height 21
click at [803, 307] on icon at bounding box center [805, 305] width 10 height 10
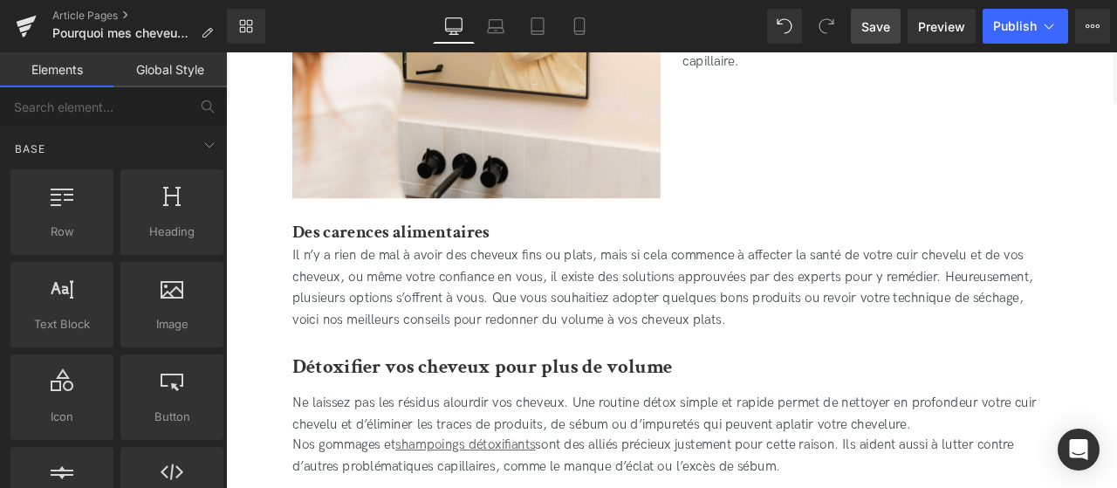
click at [806, 345] on link at bounding box center [800, 342] width 18 height 21
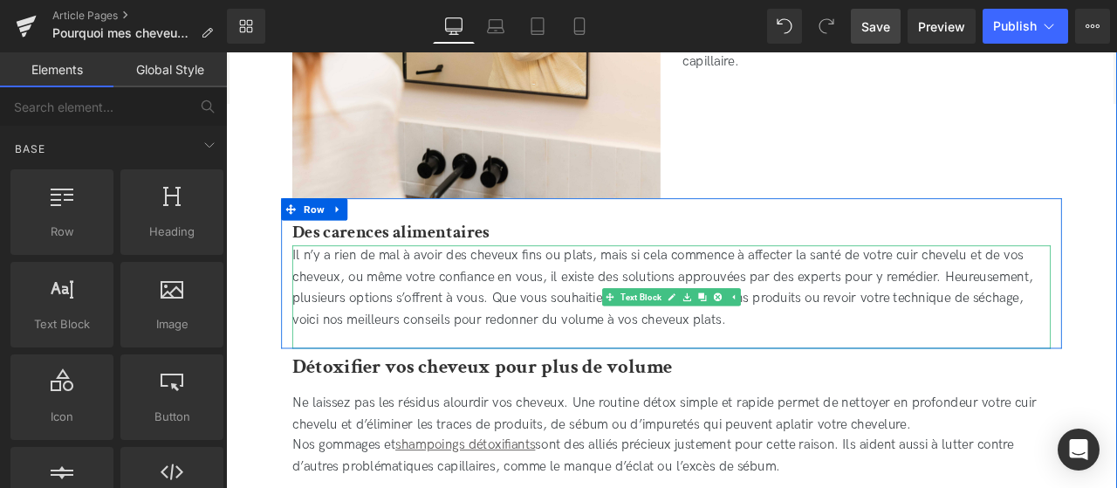
click at [817, 380] on div "Il n’y a rien de mal à avoir des cheveux fins ou plats, mais si cela commence à…" at bounding box center [754, 331] width 899 height 100
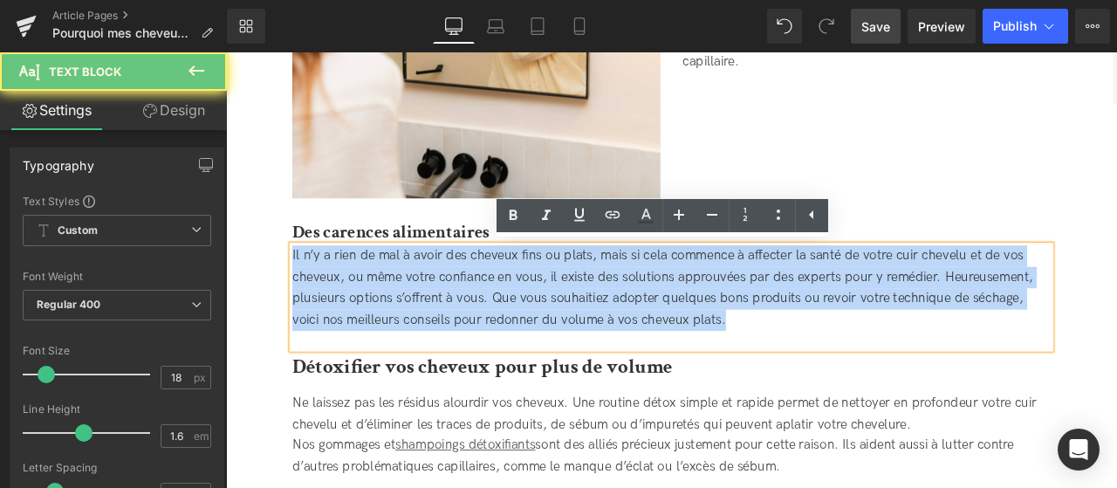
drag, startPoint x: 824, startPoint y: 380, endPoint x: 301, endPoint y: 295, distance: 529.6
click at [305, 295] on div "Il n’y a rien de mal à avoir des cheveux fins ou plats, mais si cela commence à…" at bounding box center [754, 342] width 899 height 122
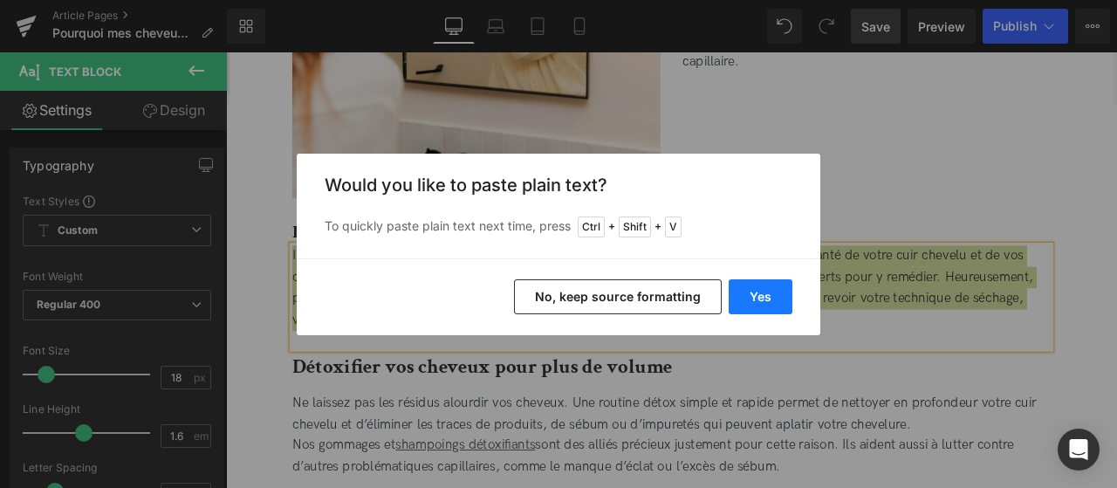
click at [766, 310] on button "Yes" at bounding box center [761, 296] width 64 height 35
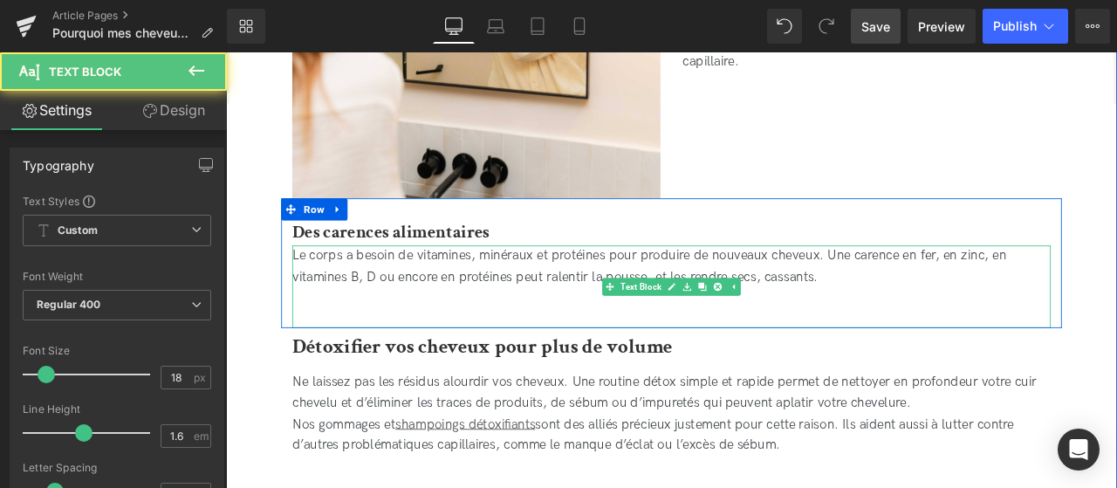
click at [475, 350] on div "Le corps a besoin de vitamines, minéraux et protéines pour produire de nouveaux…" at bounding box center [754, 318] width 899 height 75
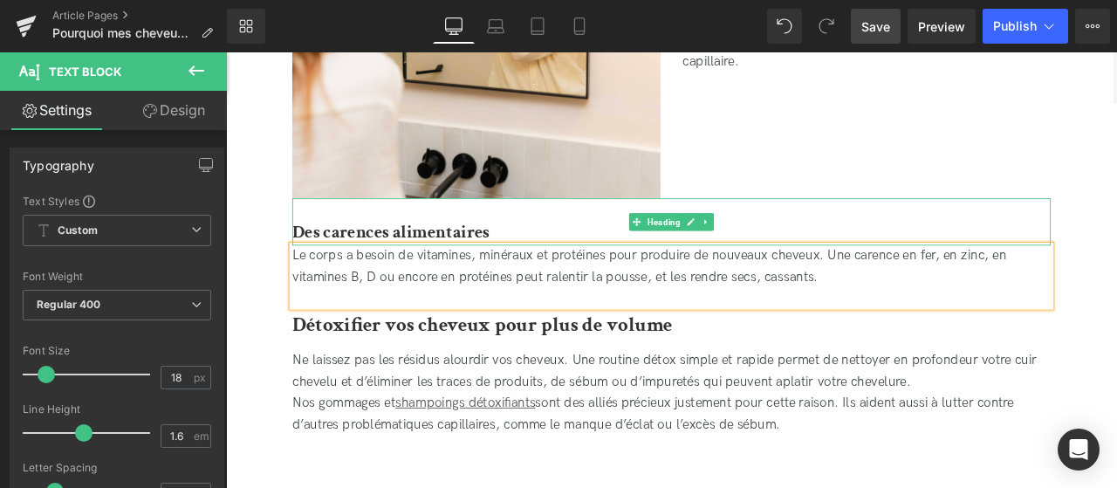
scroll to position [1018, 0]
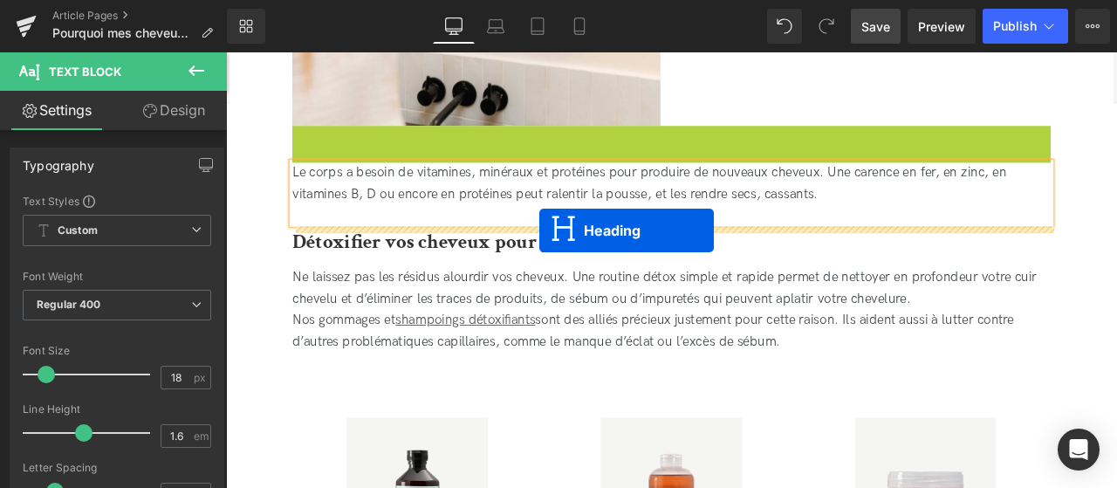
drag, startPoint x: 717, startPoint y: 169, endPoint x: 598, endPoint y: 264, distance: 152.8
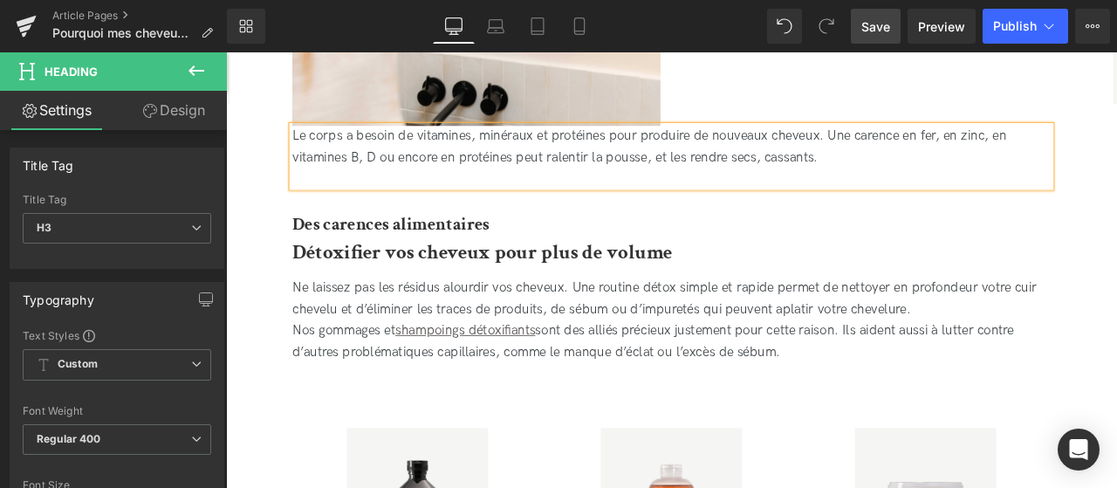
click at [722, 291] on div "Détoxifier vos cheveux pour plus de volume Heading" at bounding box center [754, 296] width 899 height 48
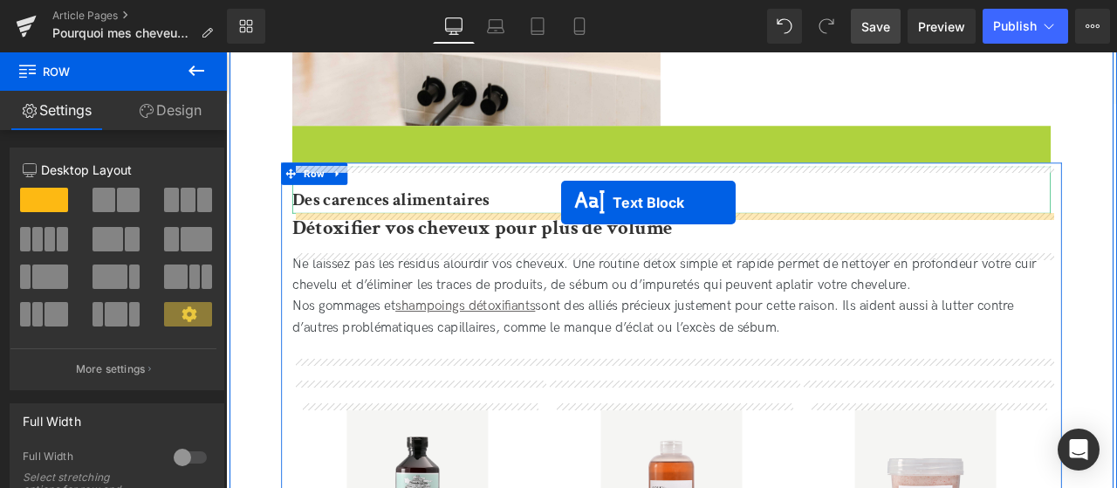
drag, startPoint x: 687, startPoint y: 172, endPoint x: 623, endPoint y: 235, distance: 89.5
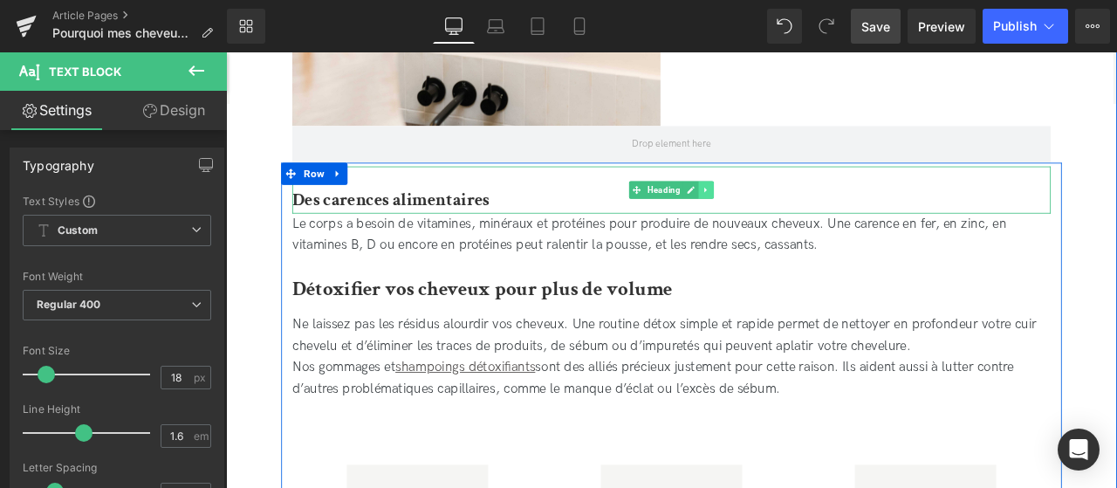
click at [797, 216] on icon at bounding box center [796, 215] width 10 height 10
click at [784, 216] on icon at bounding box center [786, 216] width 10 height 10
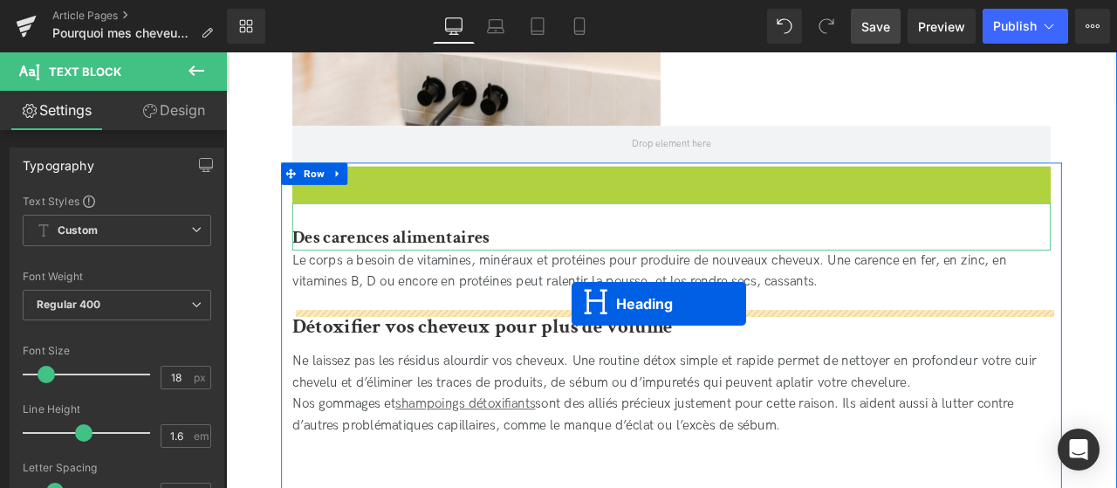
drag, startPoint x: 686, startPoint y: 215, endPoint x: 638, endPoint y: 348, distance: 141.9
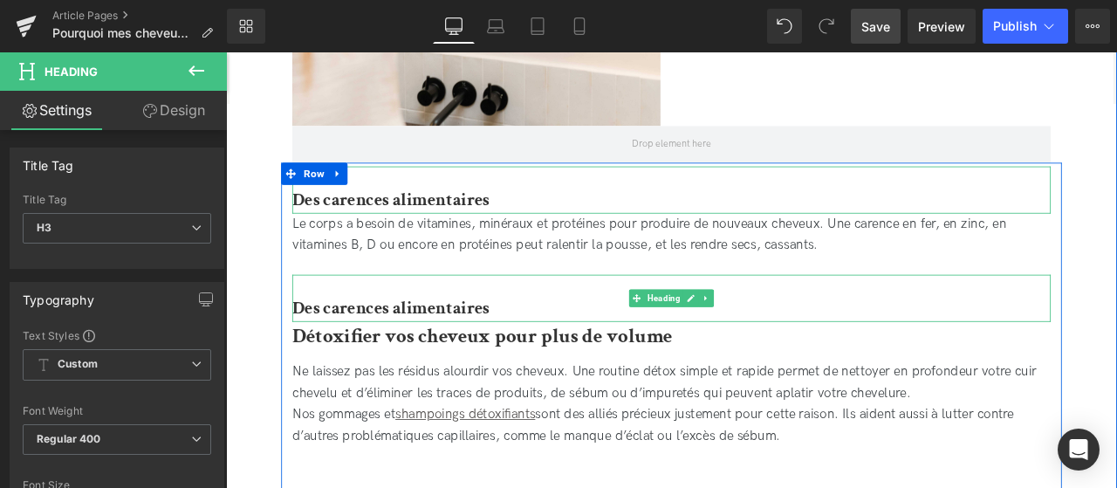
drag, startPoint x: 558, startPoint y: 349, endPoint x: 269, endPoint y: 365, distance: 289.3
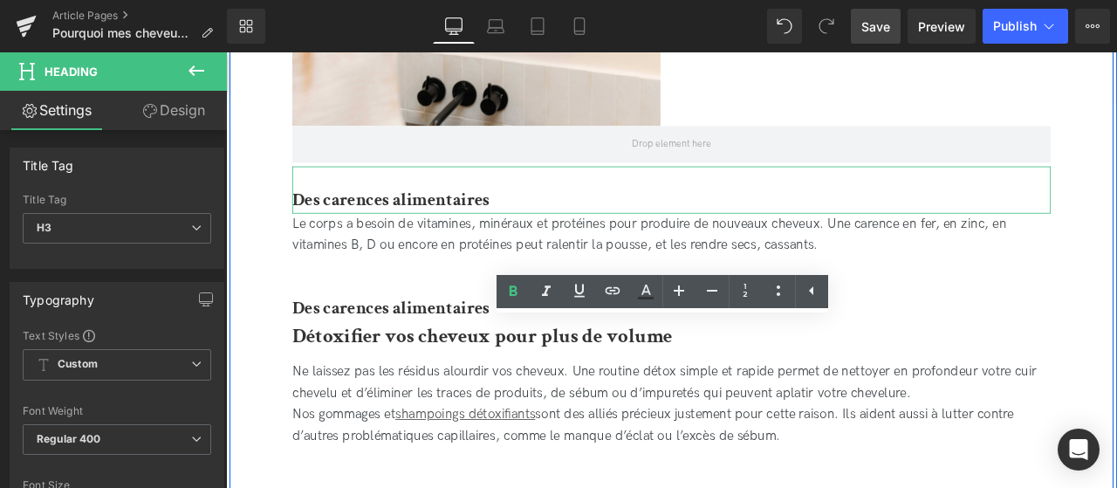
paste div
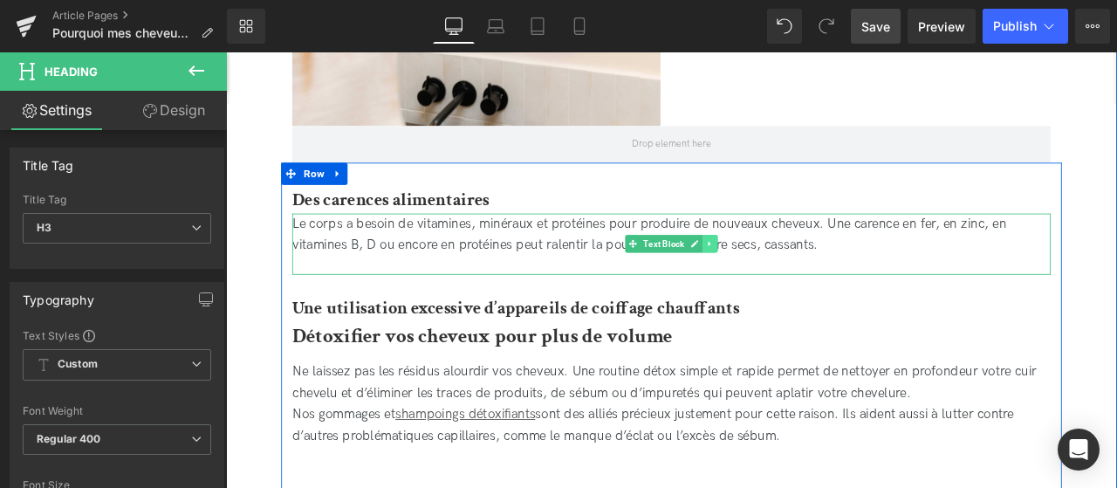
click at [805, 280] on link at bounding box center [800, 279] width 18 height 21
click at [798, 278] on link at bounding box center [791, 279] width 18 height 21
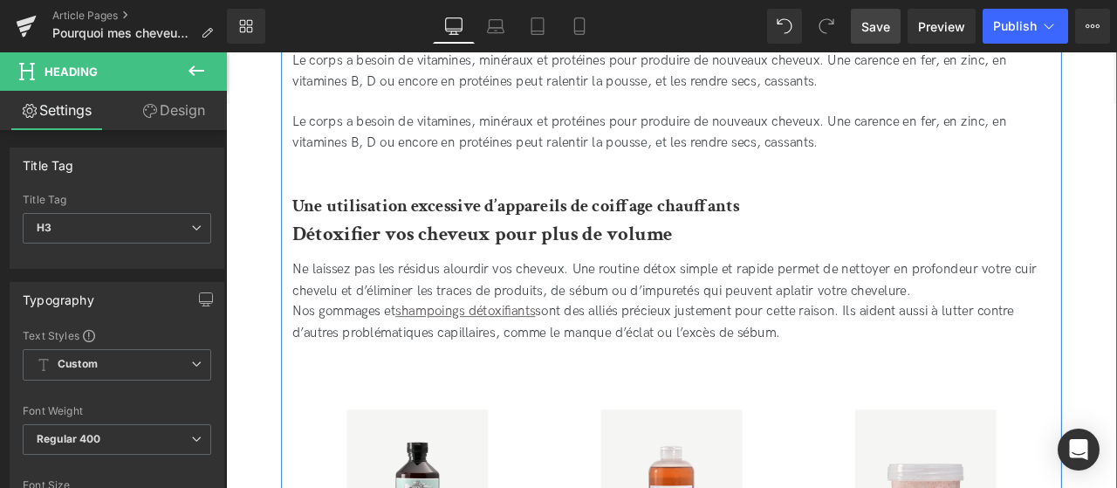
scroll to position [1170, 0]
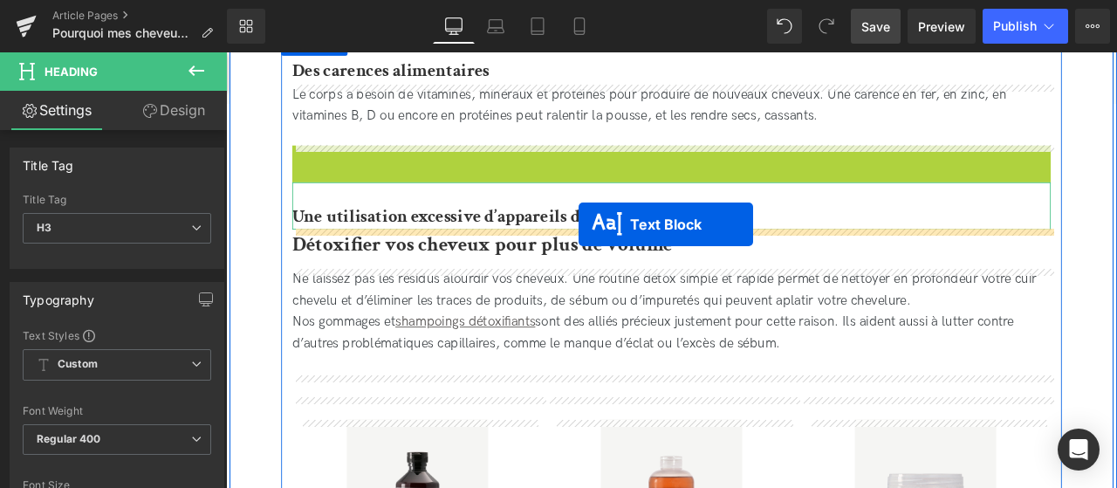
drag, startPoint x: 710, startPoint y: 196, endPoint x: 644, endPoint y: 260, distance: 92.0
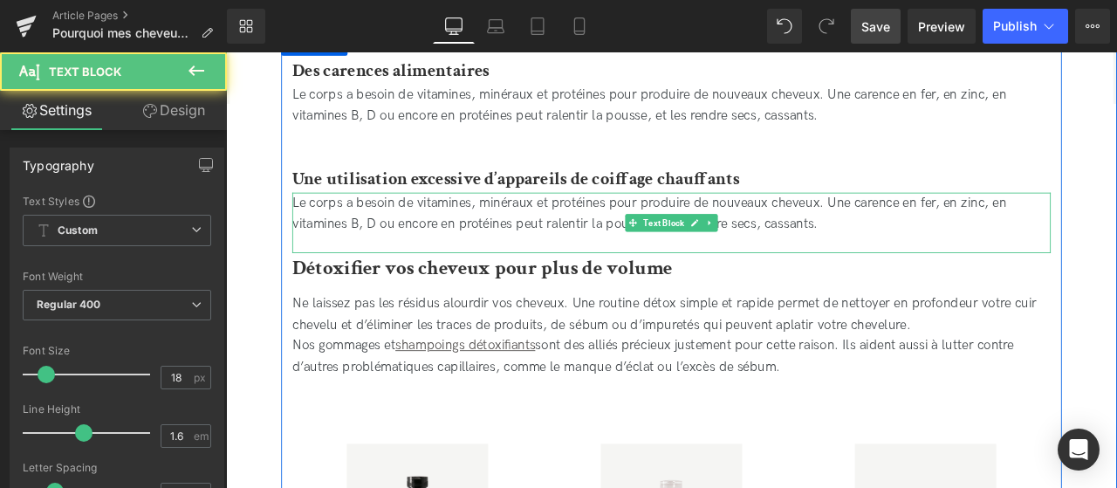
drag, startPoint x: 950, startPoint y: 255, endPoint x: 921, endPoint y: 251, distance: 29.1
click at [921, 251] on div "Le corps a besoin de vitamines, minéraux et protéines pour produire de nouveaux…" at bounding box center [754, 244] width 899 height 51
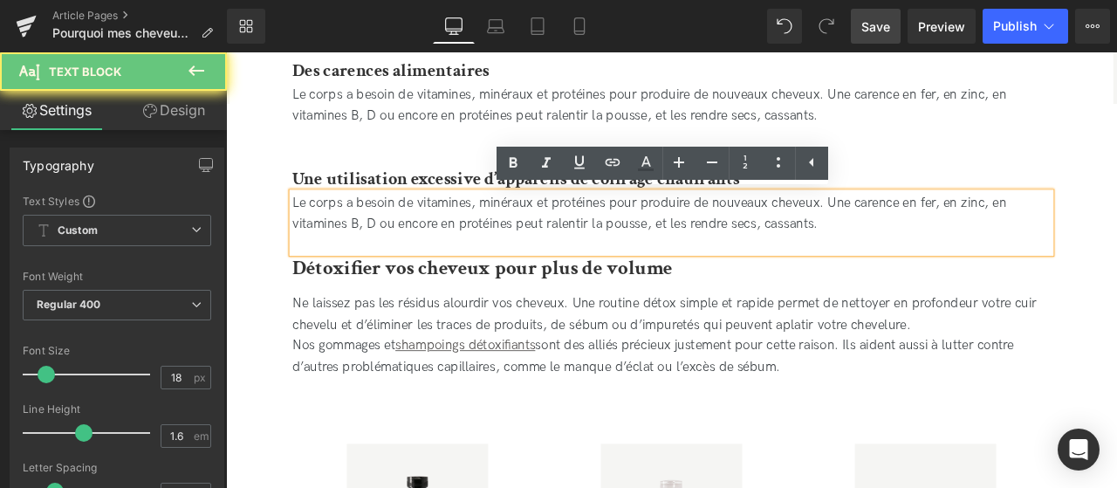
click at [991, 276] on div "Le corps a besoin de vitamines, minéraux et protéines pour produire de nouveaux…" at bounding box center [754, 255] width 899 height 72
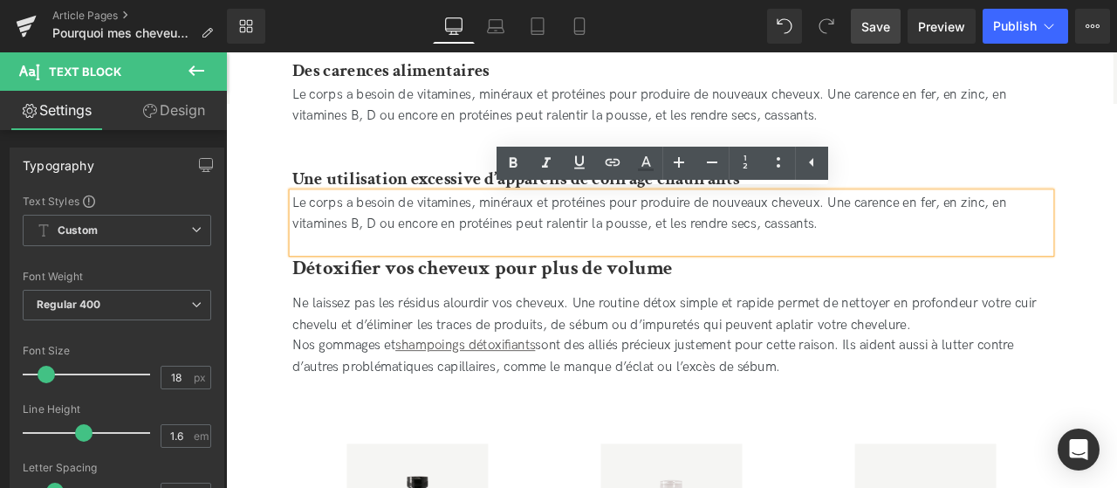
drag, startPoint x: 999, startPoint y: 264, endPoint x: 256, endPoint y: 238, distance: 743.2
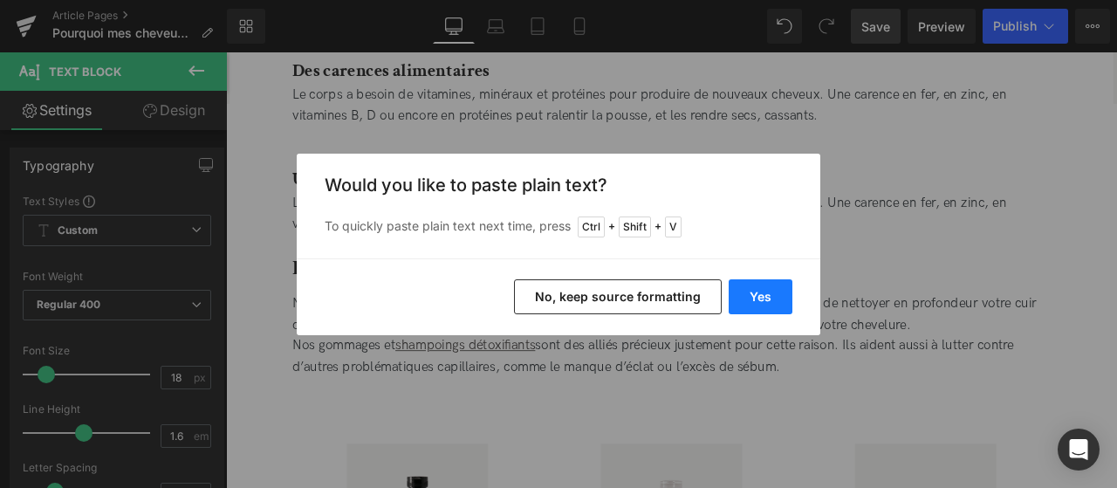
click at [753, 283] on button "Yes" at bounding box center [761, 296] width 64 height 35
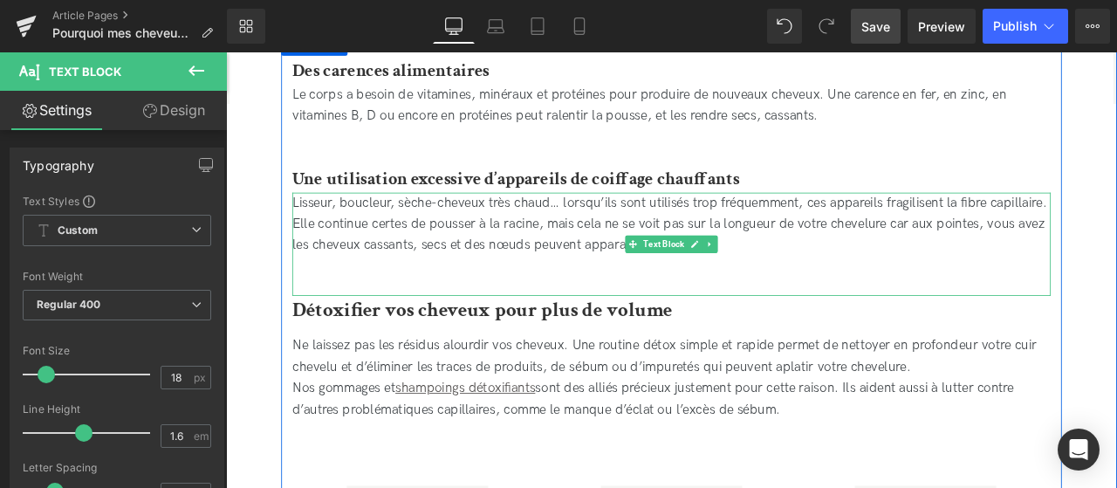
scroll to position [1129, 0]
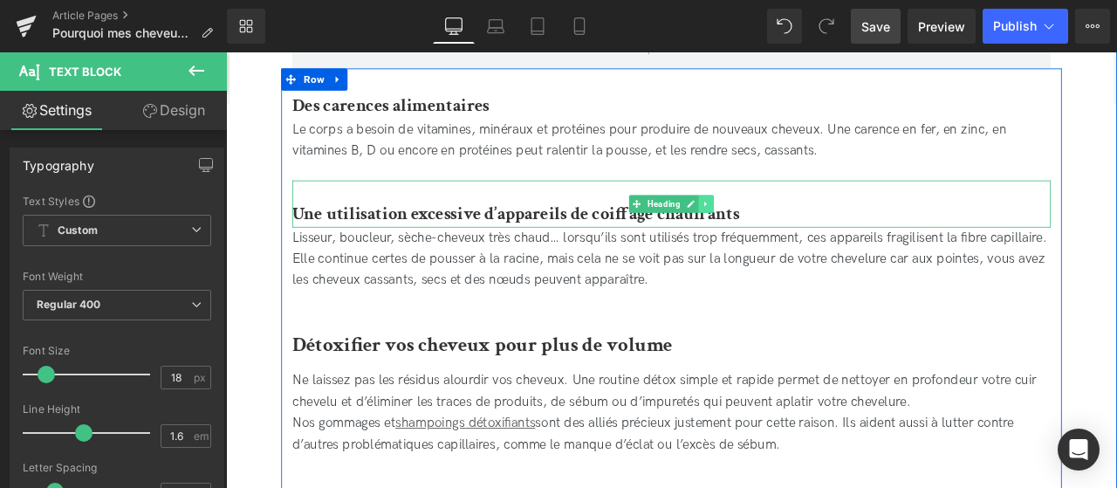
click at [798, 228] on icon at bounding box center [796, 232] width 10 height 10
click at [791, 230] on link at bounding box center [786, 232] width 18 height 21
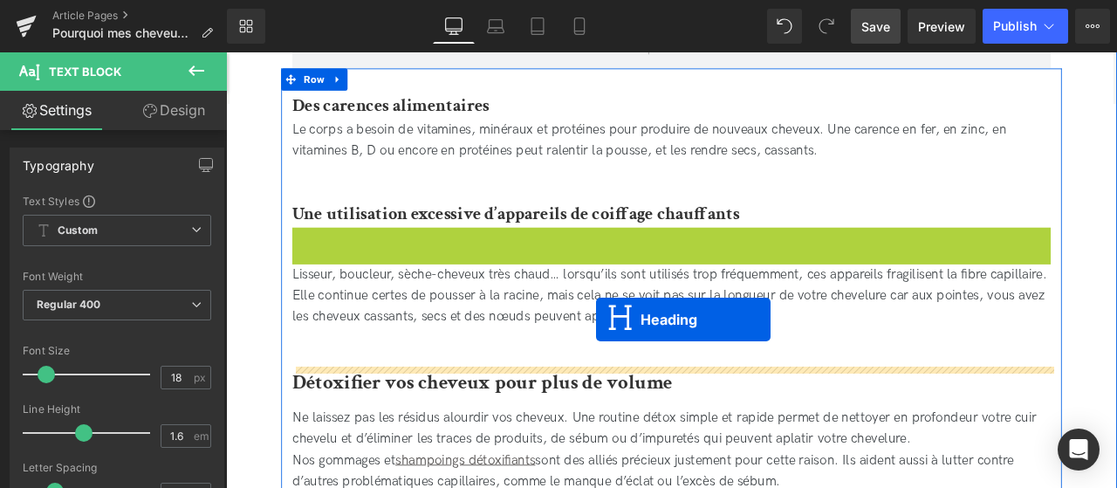
drag, startPoint x: 717, startPoint y: 289, endPoint x: 660, endPoint y: 375, distance: 103.4
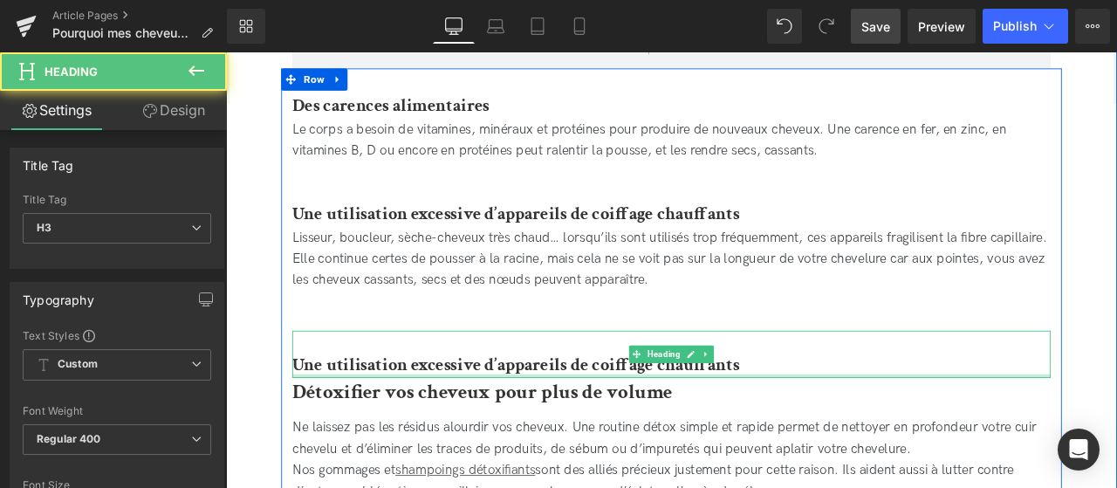
click at [860, 415] on h3 "Une utilisation excessive d’appareils de coiffage chauffants" at bounding box center [754, 422] width 899 height 31
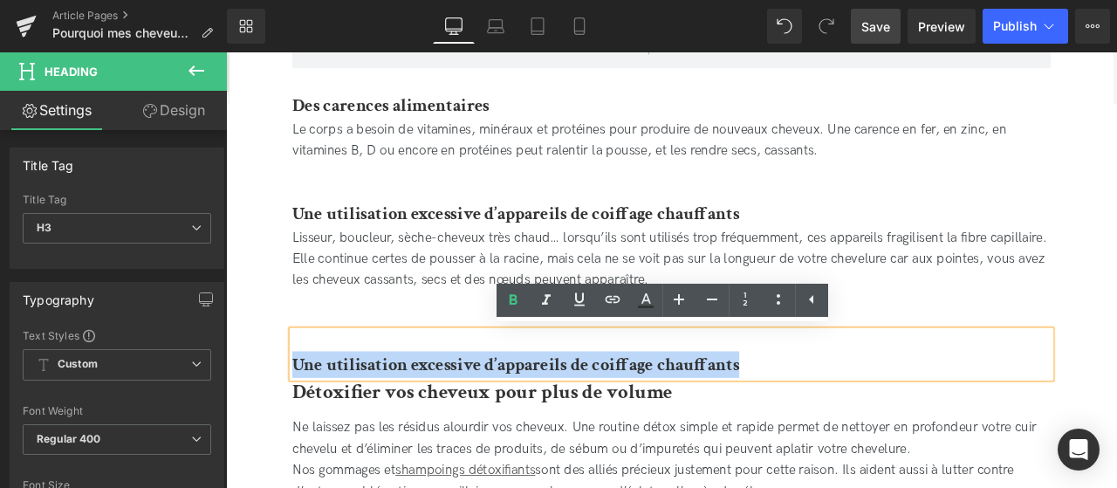
drag, startPoint x: 874, startPoint y: 416, endPoint x: 271, endPoint y: 415, distance: 602.2
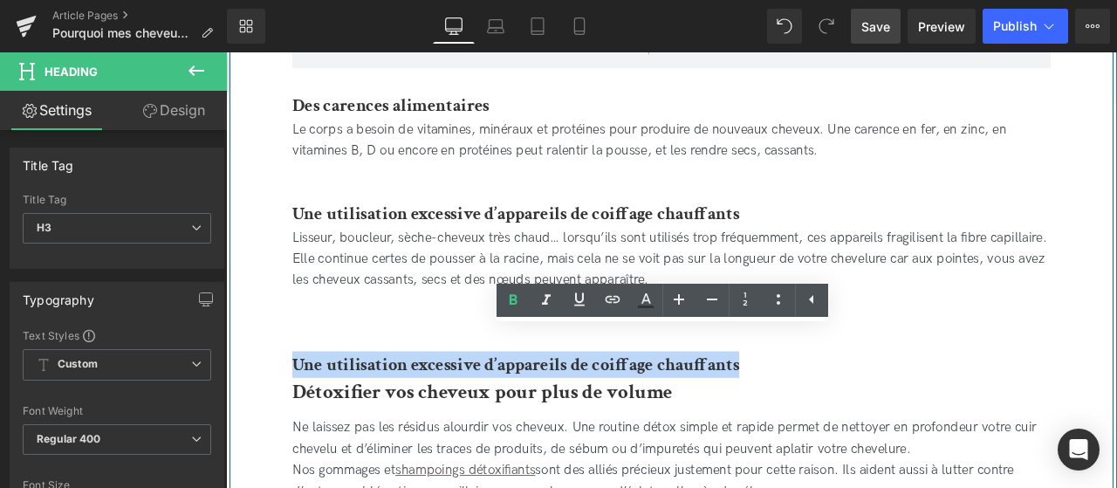
paste div
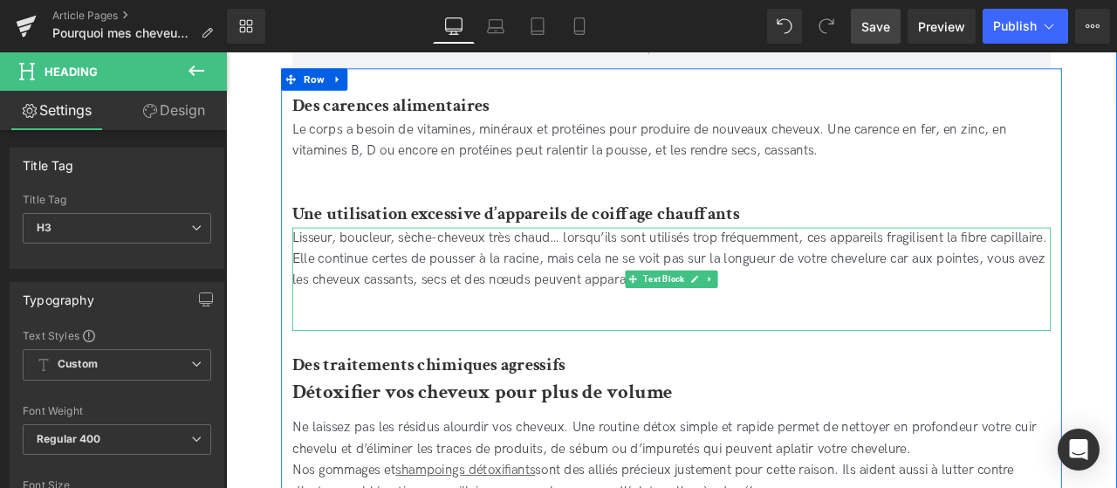
click at [391, 363] on div "Lisseur, boucleur, sèche-cheveux très chaud… lorsqu’ils sont utilisés trop fréq…" at bounding box center [754, 321] width 899 height 122
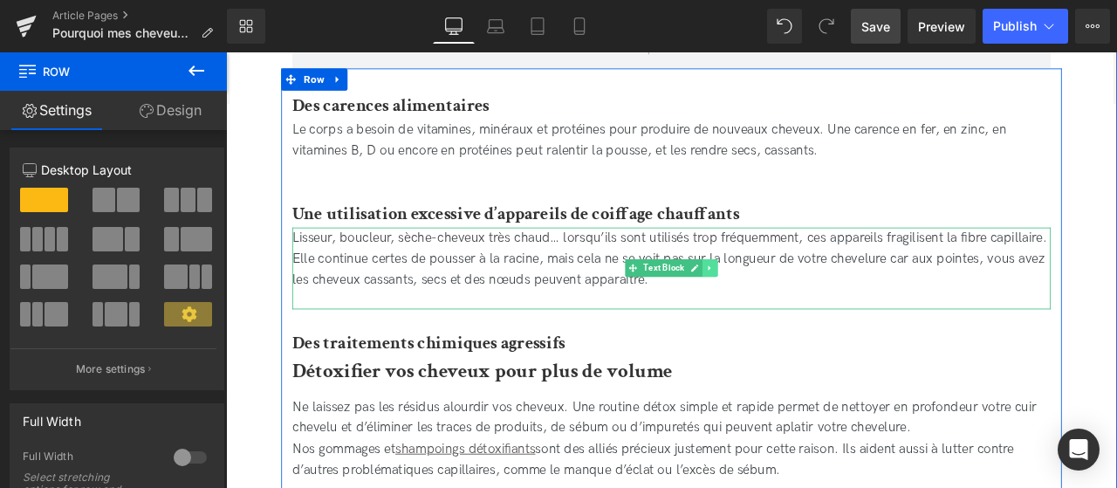
click at [800, 307] on icon at bounding box center [799, 308] width 3 height 6
click at [791, 305] on icon at bounding box center [791, 309] width 10 height 10
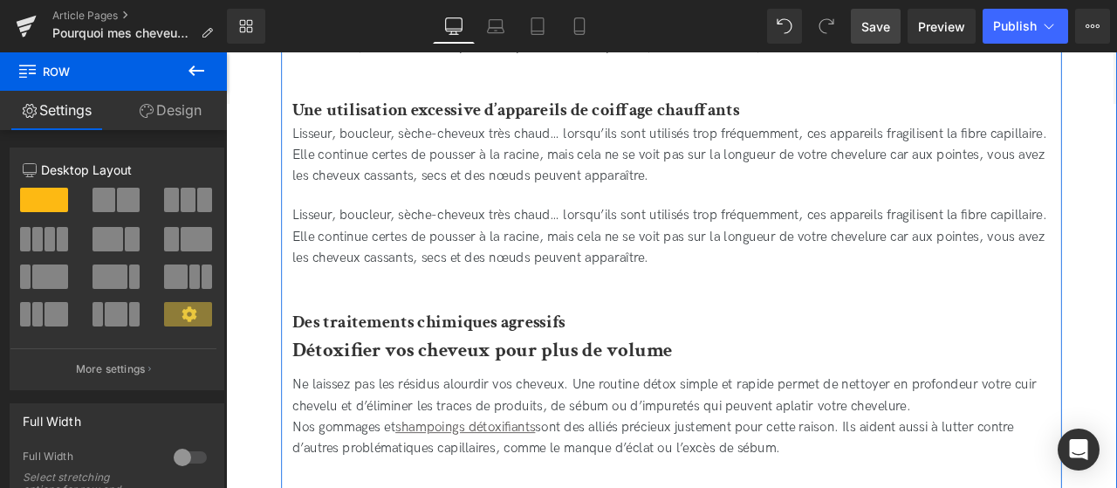
scroll to position [1246, 0]
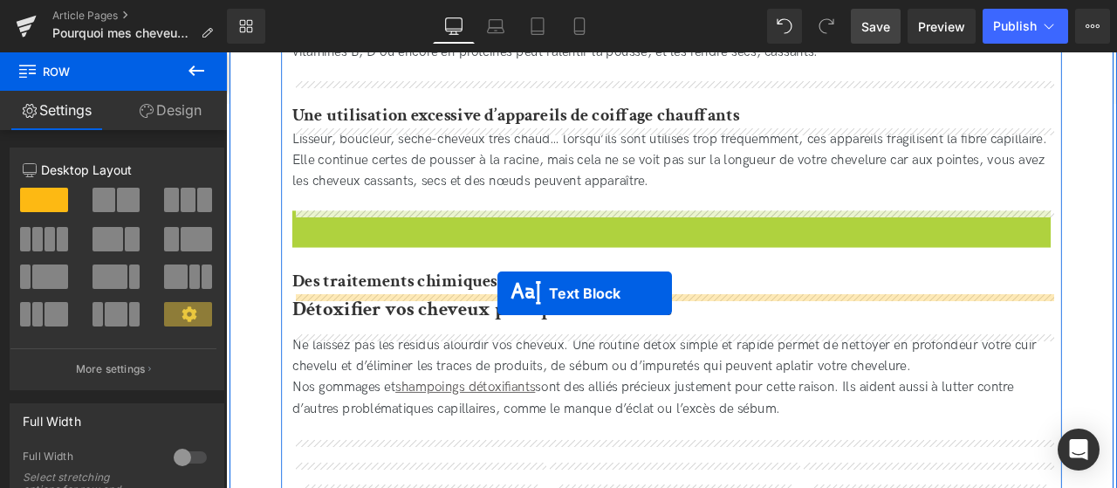
drag, startPoint x: 711, startPoint y: 283, endPoint x: 548, endPoint y: 341, distance: 173.4
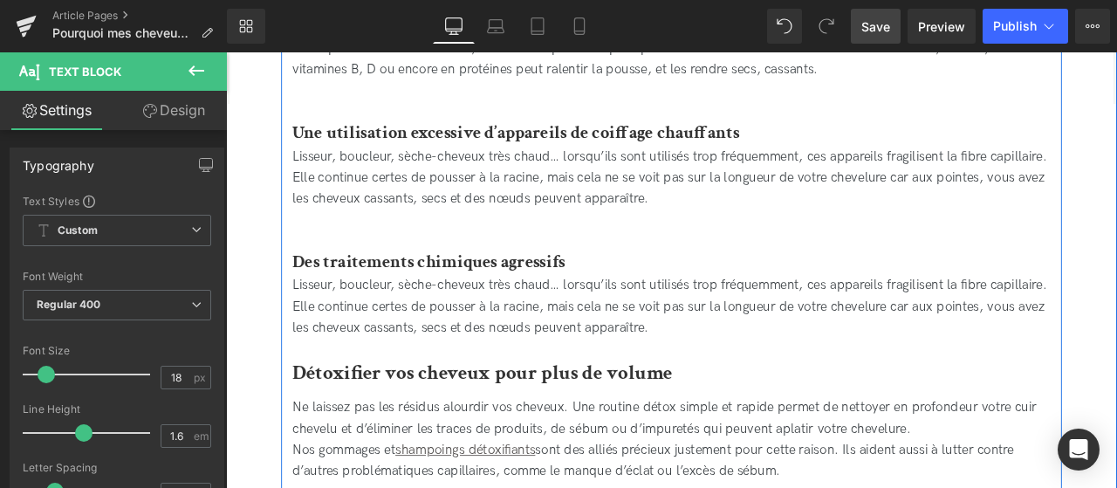
scroll to position [1230, 0]
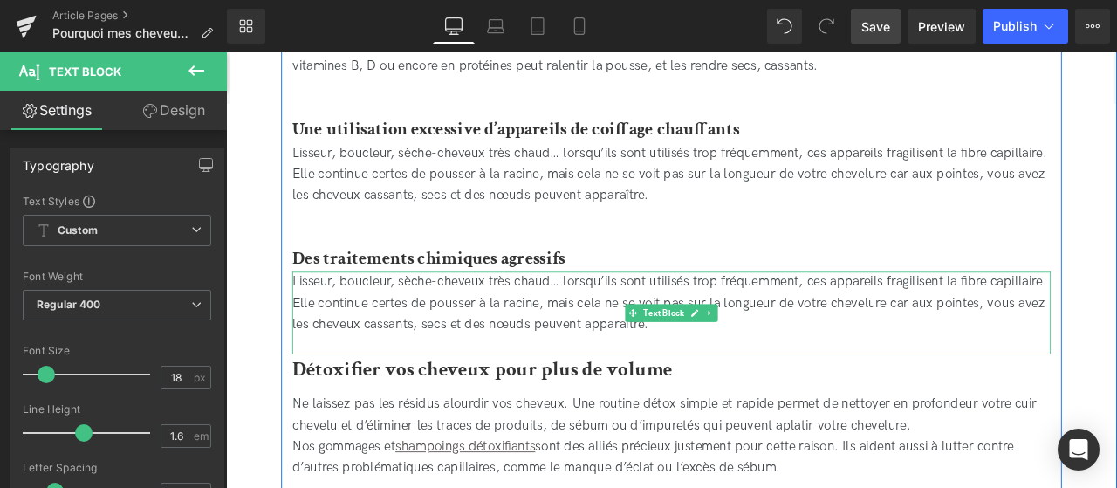
click at [734, 382] on div "Lisseur, boucleur, sèche-cheveux très chaud… lorsqu’ils sont utilisés trop fréq…" at bounding box center [754, 349] width 899 height 75
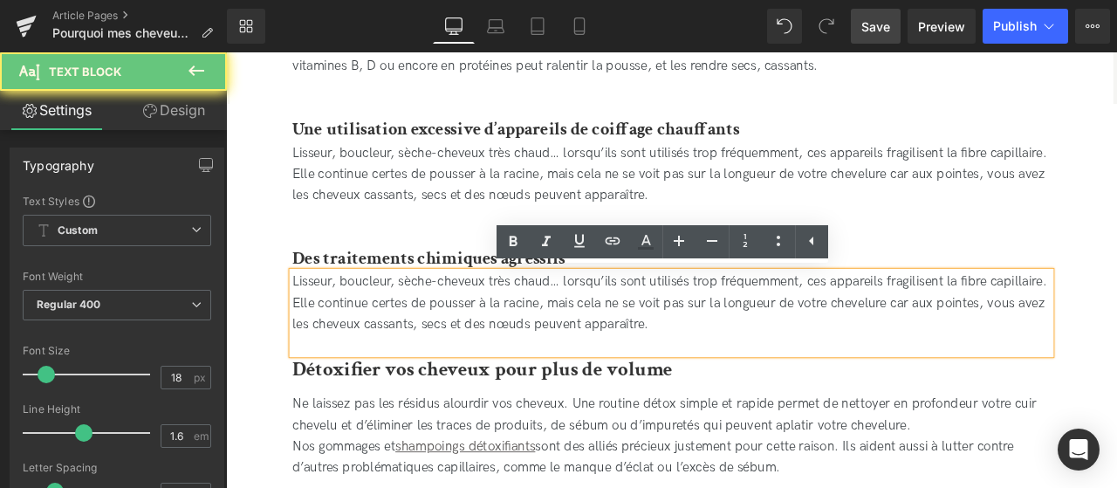
drag, startPoint x: 742, startPoint y: 373, endPoint x: 251, endPoint y: 291, distance: 498.2
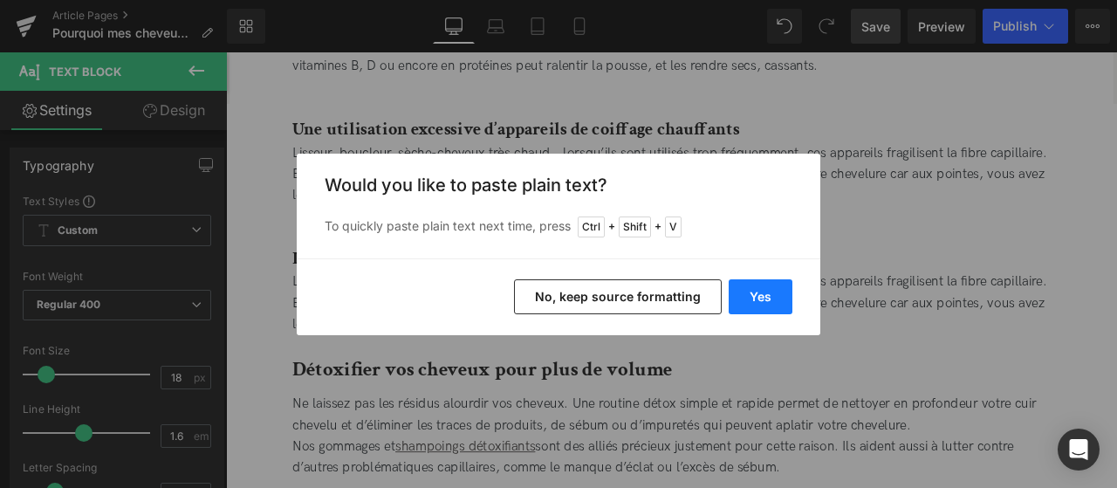
click at [755, 305] on button "Yes" at bounding box center [761, 296] width 64 height 35
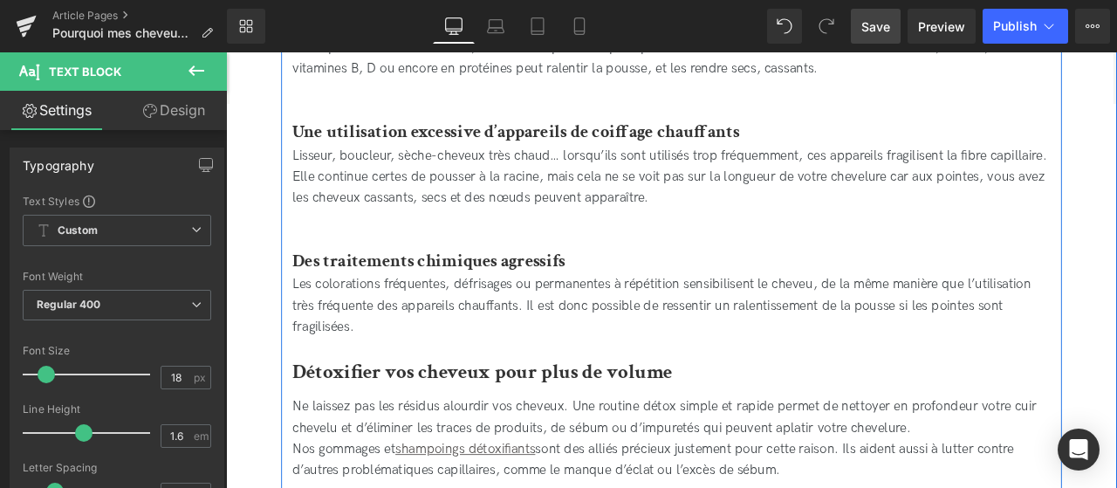
scroll to position [1227, 0]
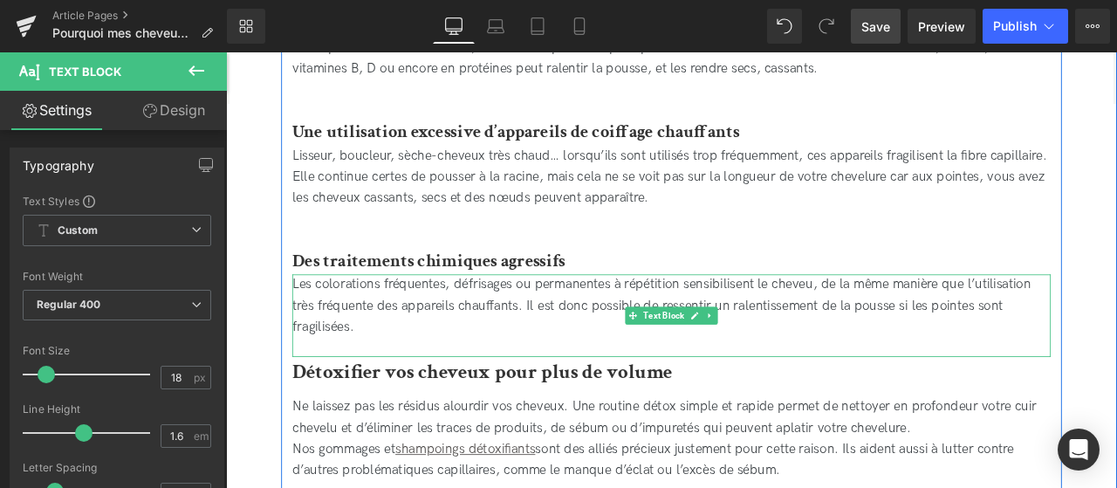
click at [531, 388] on div "Les colorations fréquentes, défrisages ou permanentes à répétition sensibilisen…" at bounding box center [754, 352] width 899 height 75
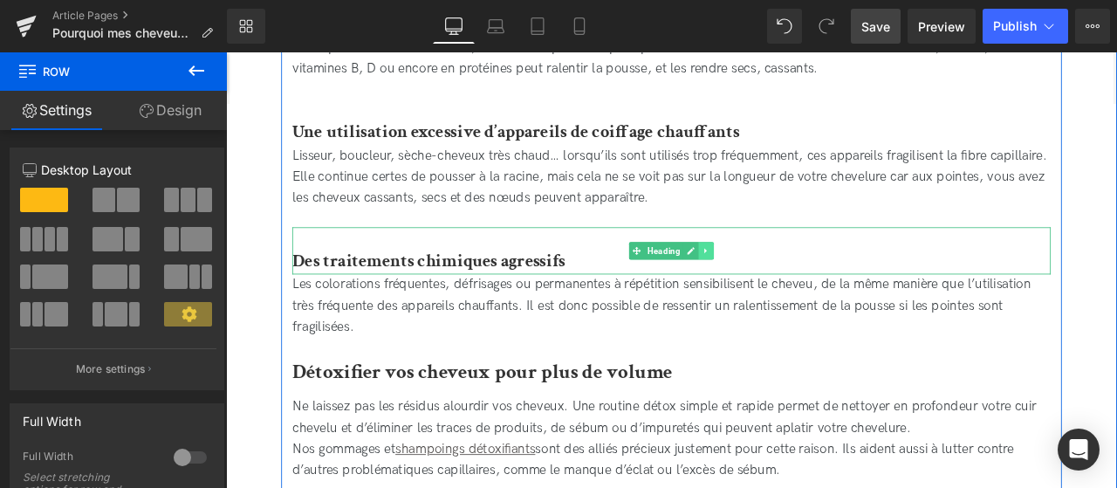
click at [794, 287] on icon at bounding box center [794, 288] width 3 height 6
click at [783, 287] on icon at bounding box center [786, 288] width 10 height 10
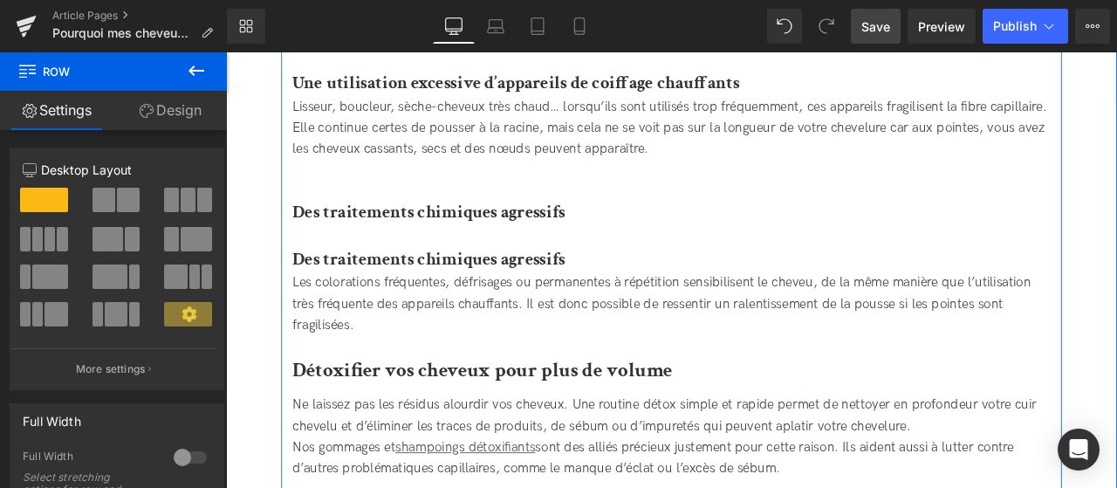
scroll to position [1284, 0]
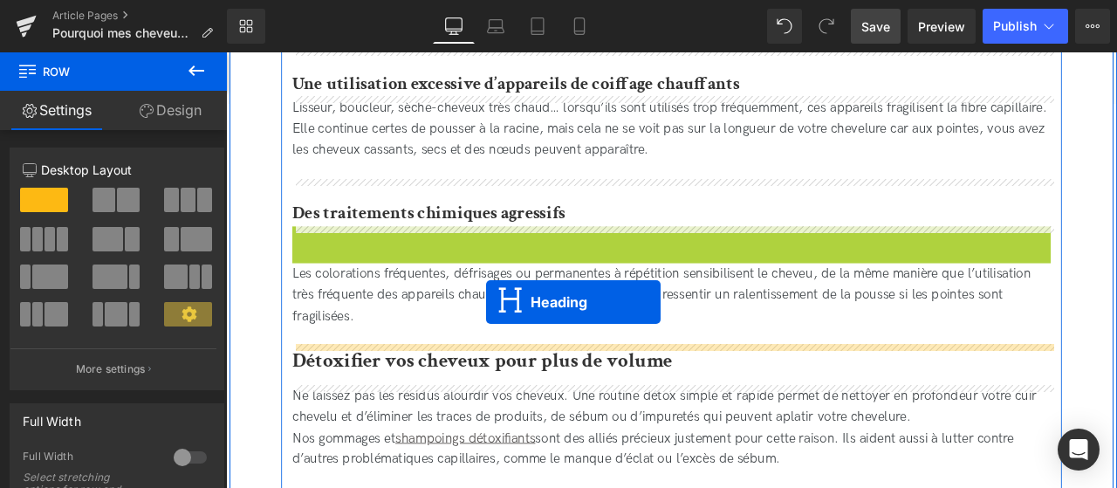
drag, startPoint x: 709, startPoint y: 287, endPoint x: 534, endPoint y: 347, distance: 184.4
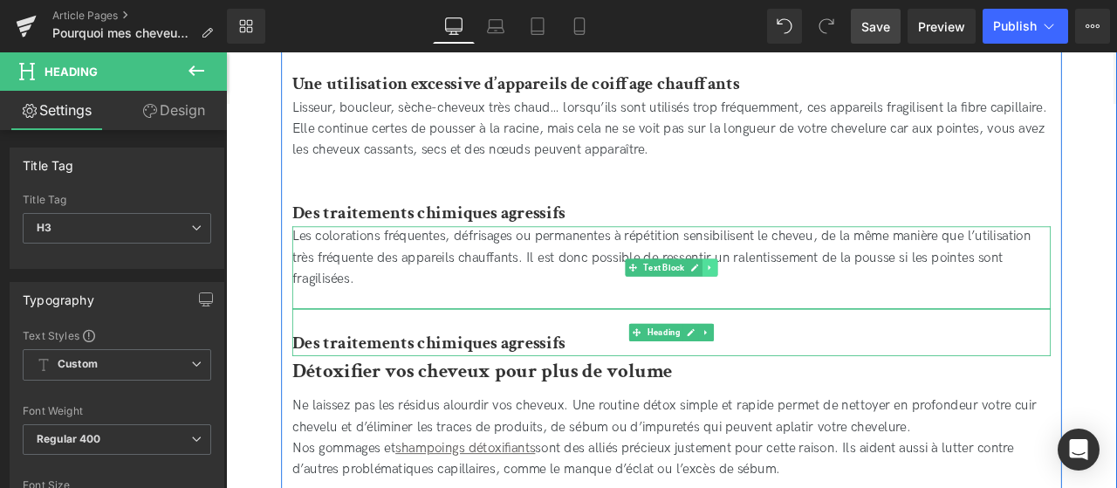
click at [801, 302] on icon at bounding box center [800, 307] width 10 height 10
click at [789, 305] on icon at bounding box center [791, 307] width 10 height 10
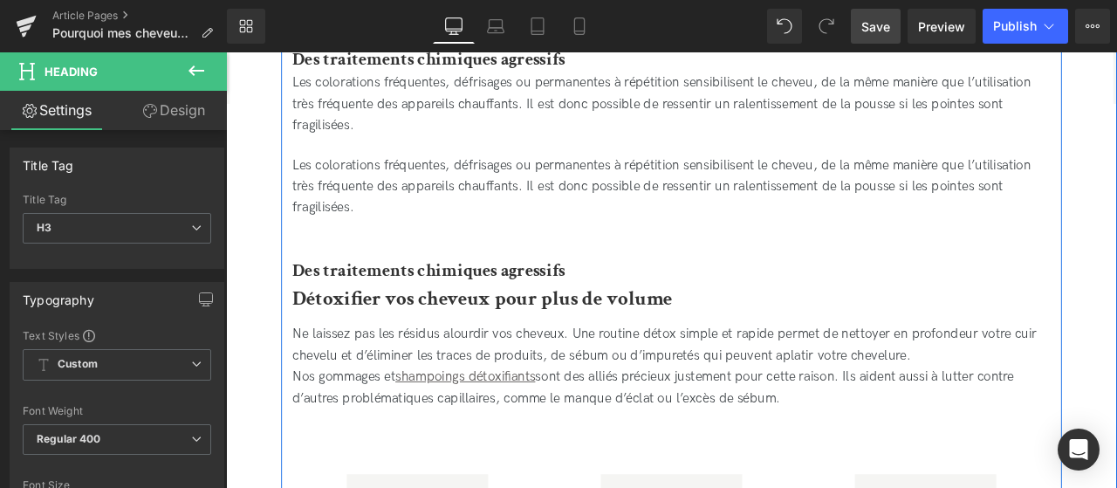
scroll to position [1457, 0]
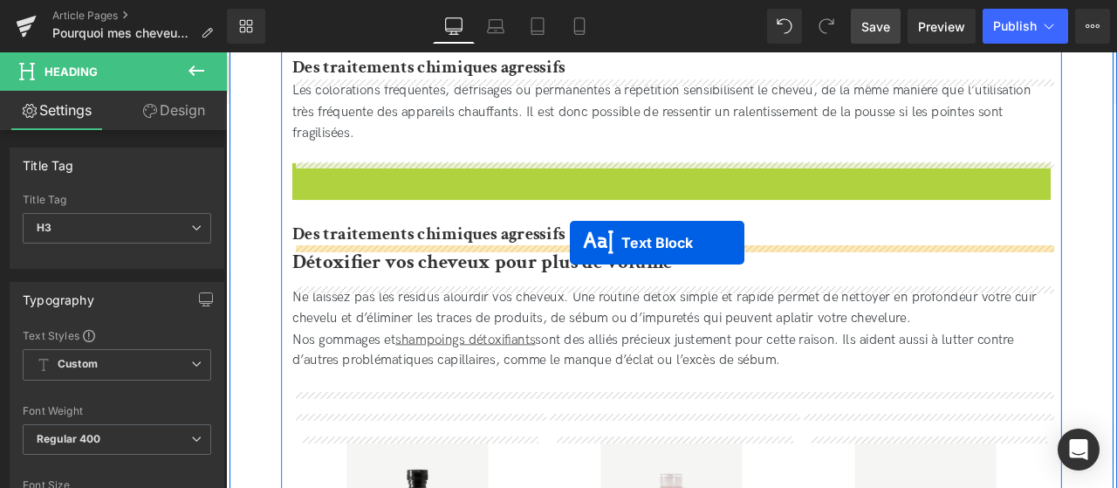
drag, startPoint x: 709, startPoint y: 225, endPoint x: 634, endPoint y: 278, distance: 91.5
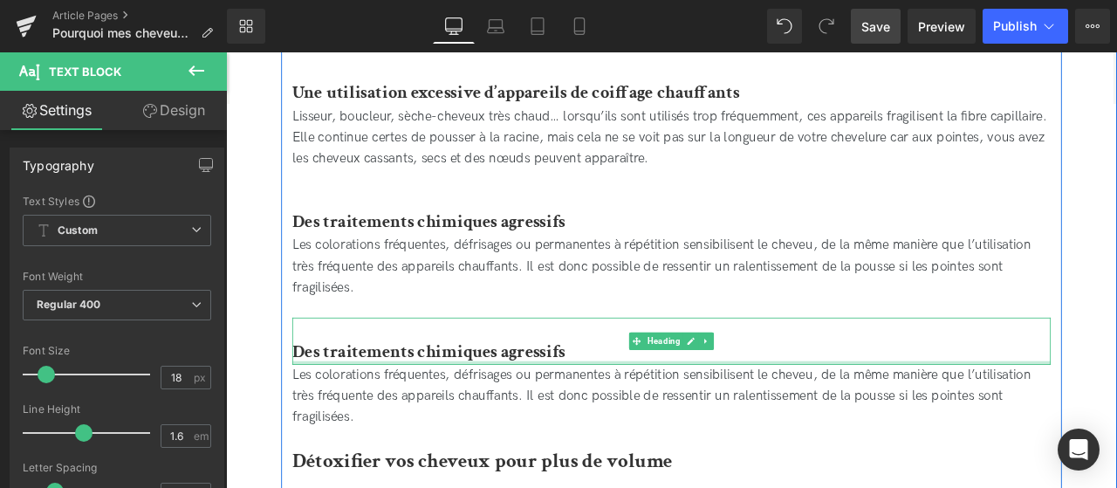
scroll to position [1271, 0]
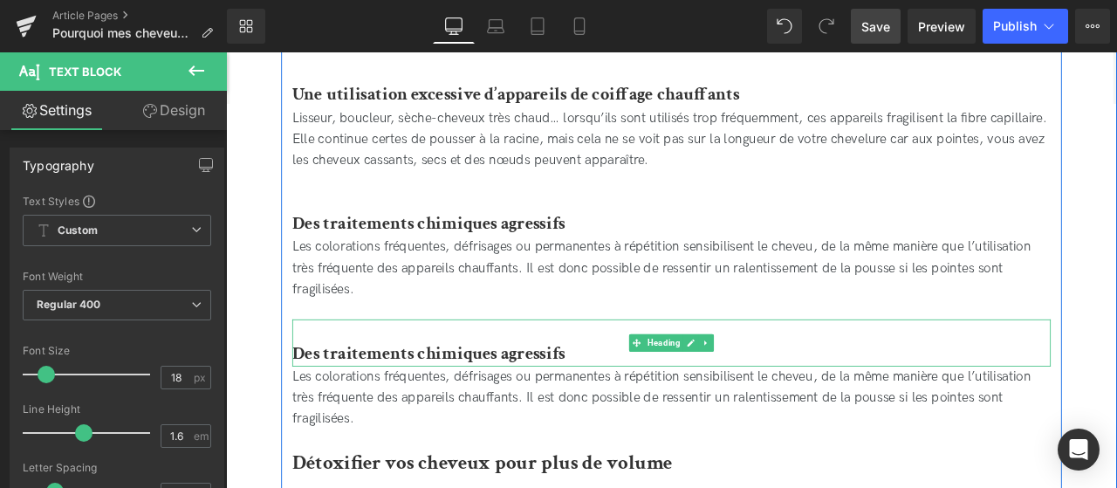
click at [581, 402] on b "Des traitements chimiques agressifs" at bounding box center [467, 408] width 324 height 27
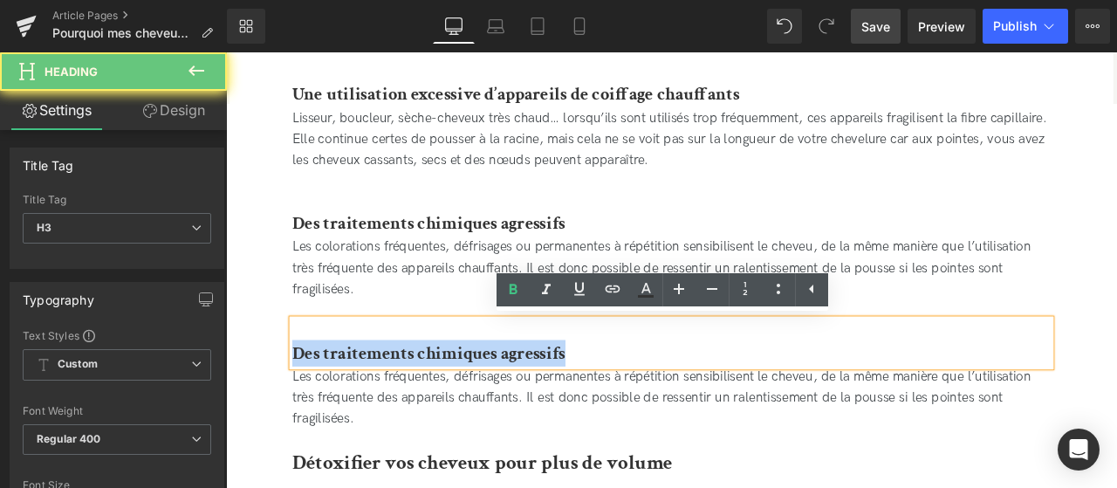
drag, startPoint x: 650, startPoint y: 400, endPoint x: 294, endPoint y: 379, distance: 356.7
click at [294, 379] on div "Des carences alimentaires Heading Le corps a besoin de vitamines, minéraux et p…" at bounding box center [754, 473] width 925 height 1076
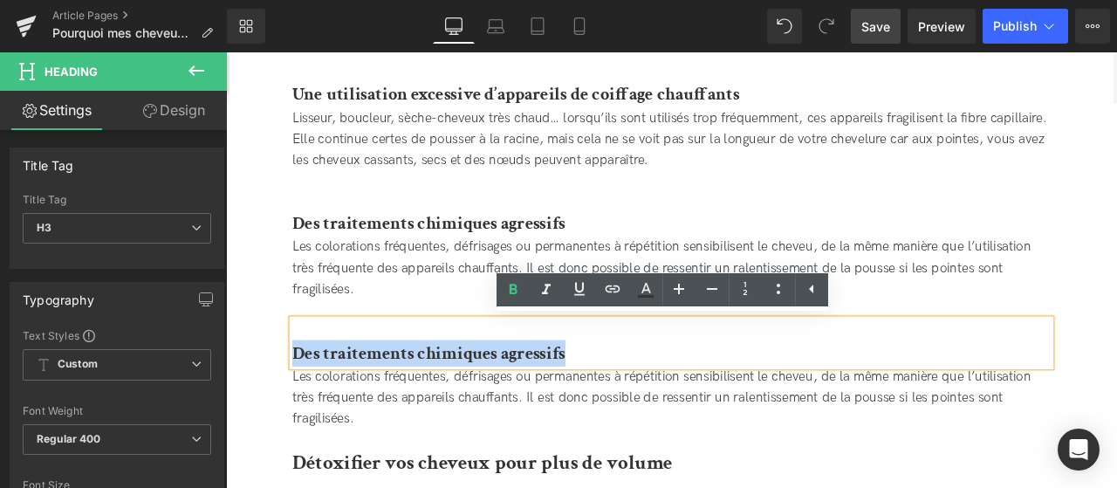
paste div
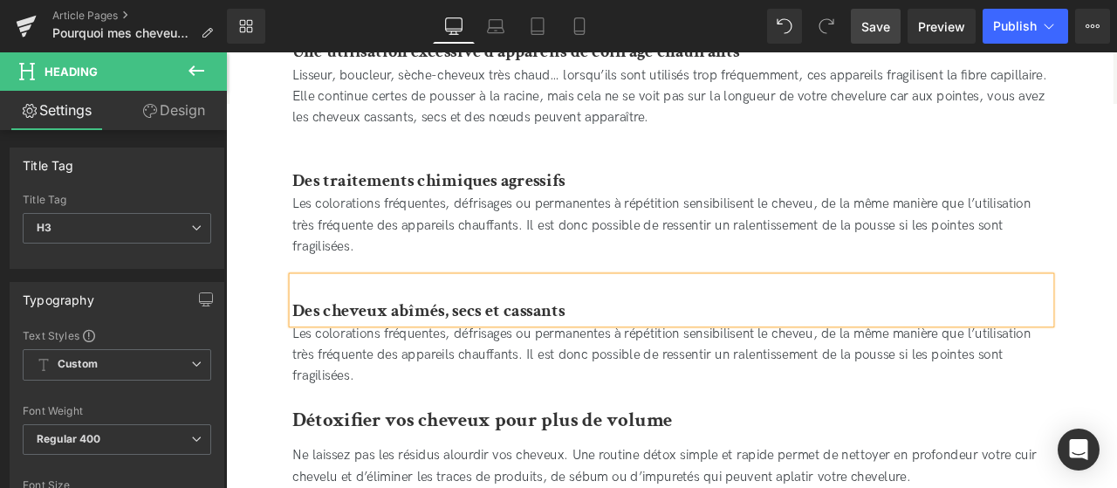
scroll to position [1324, 0]
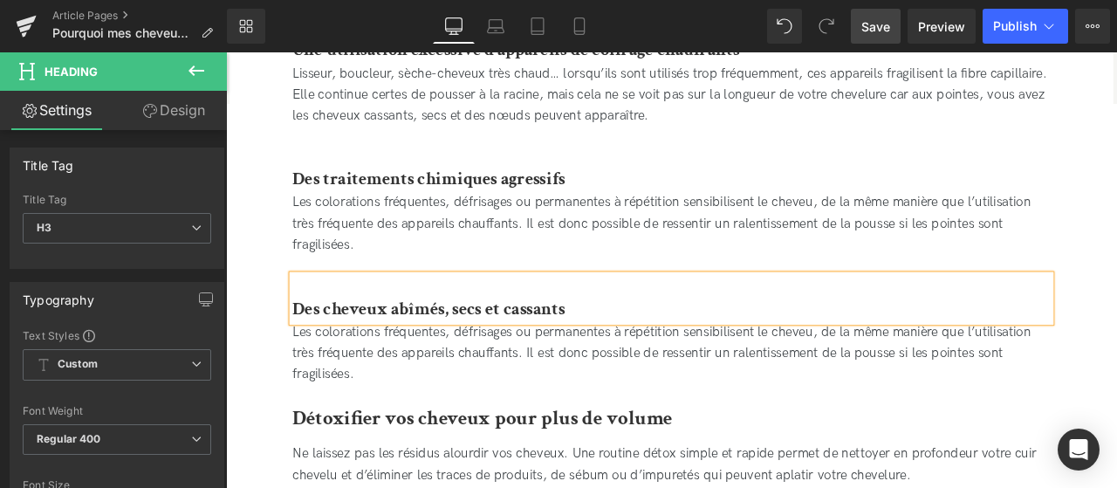
click at [427, 463] on div "Les colorations fréquentes, défrisages ou permanentes à répétition sensibilisen…" at bounding box center [754, 420] width 899 height 97
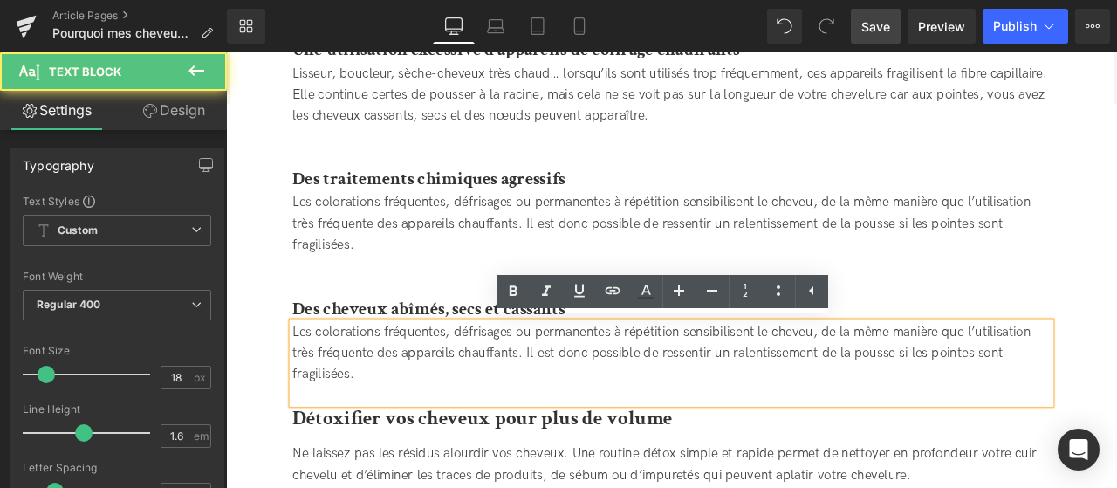
click at [397, 448] on div "Les colorations fréquentes, défrisages ou permanentes à répétition sensibilisen…" at bounding box center [754, 420] width 899 height 97
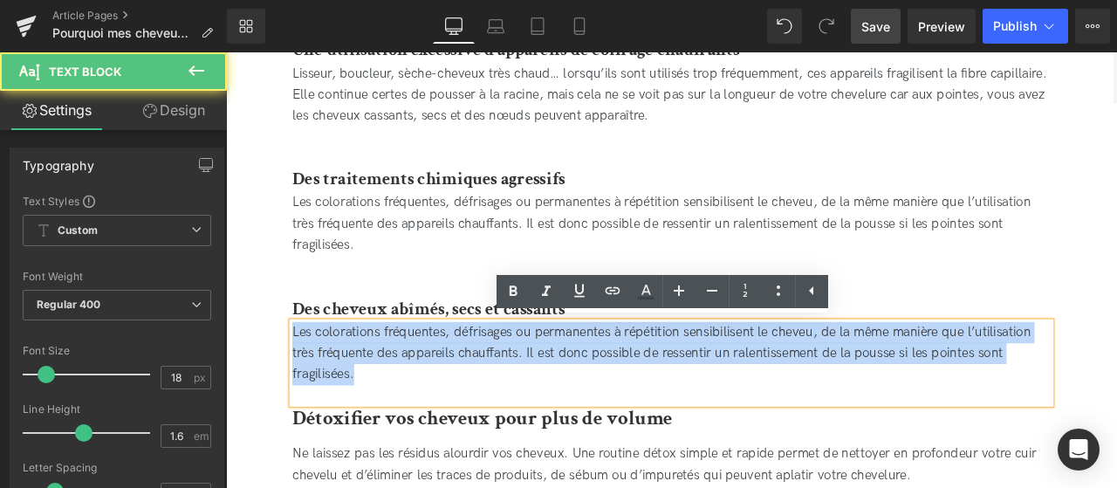
drag, startPoint x: 450, startPoint y: 436, endPoint x: 264, endPoint y: 381, distance: 193.6
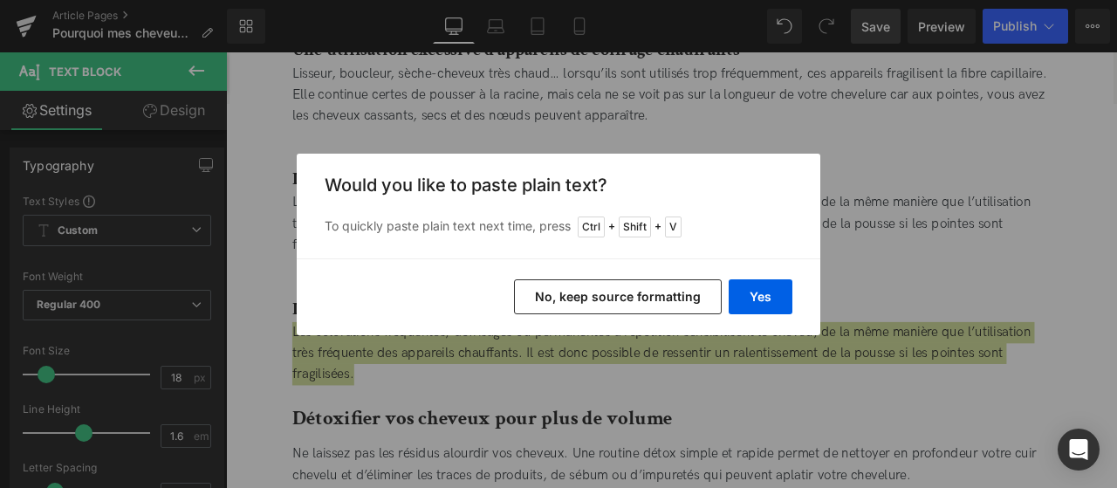
click at [753, 278] on div "Yes No, keep source formatting" at bounding box center [559, 296] width 524 height 77
click at [768, 305] on button "Yes" at bounding box center [761, 296] width 64 height 35
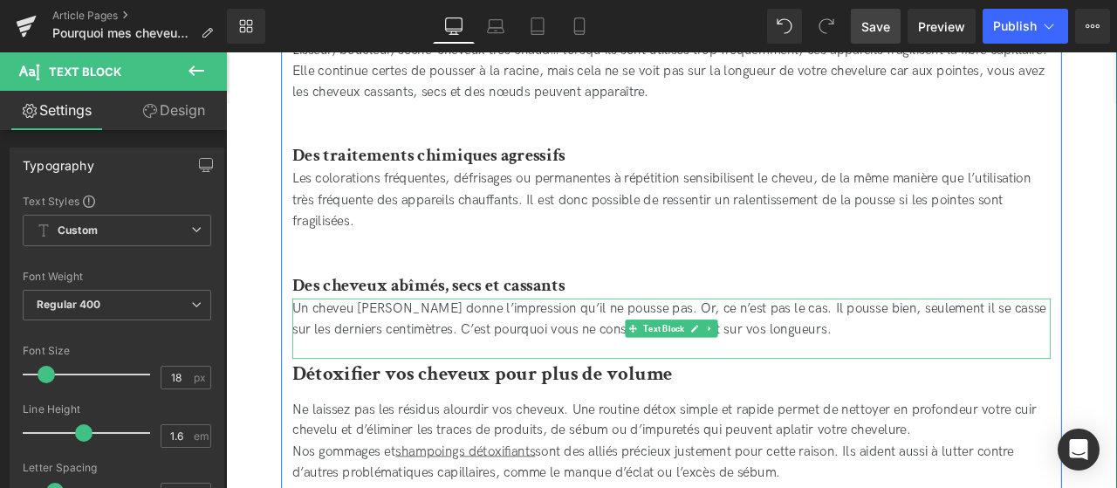
scroll to position [1353, 0]
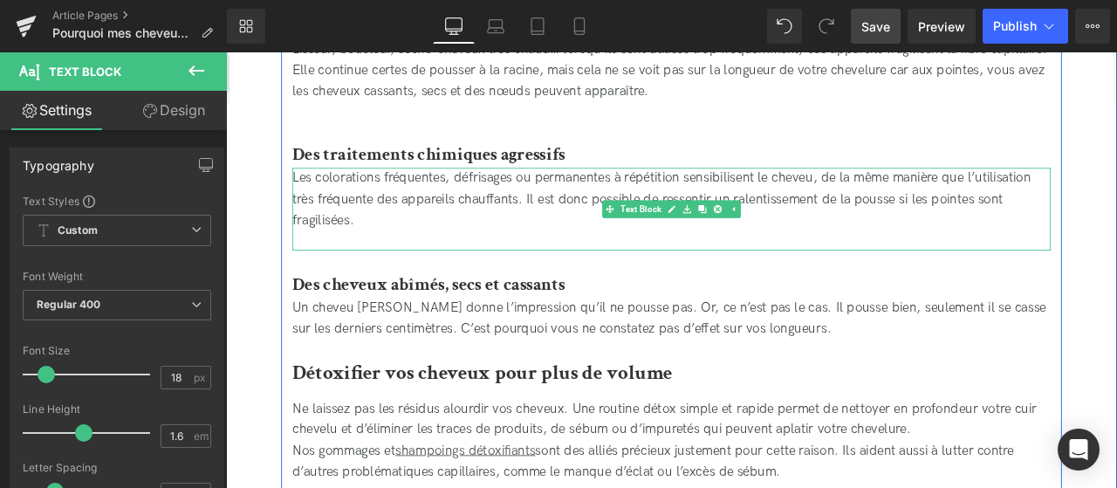
click at [410, 277] on div "Les colorations fréquentes, défrisages ou permanentes à répétition sensibilisen…" at bounding box center [754, 237] width 899 height 97
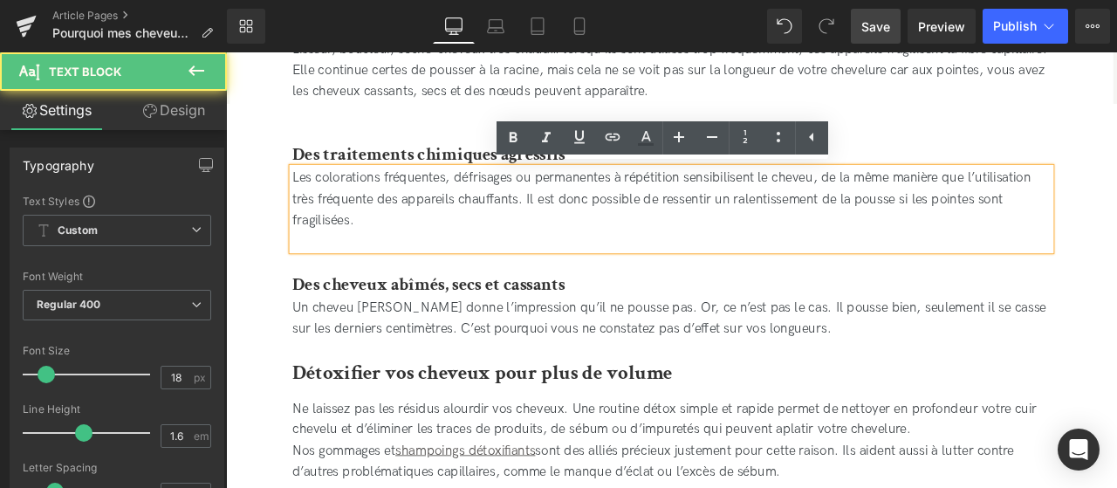
click at [483, 453] on div "Détoxifier vos cheveux pour plus de volume" at bounding box center [754, 439] width 899 height 48
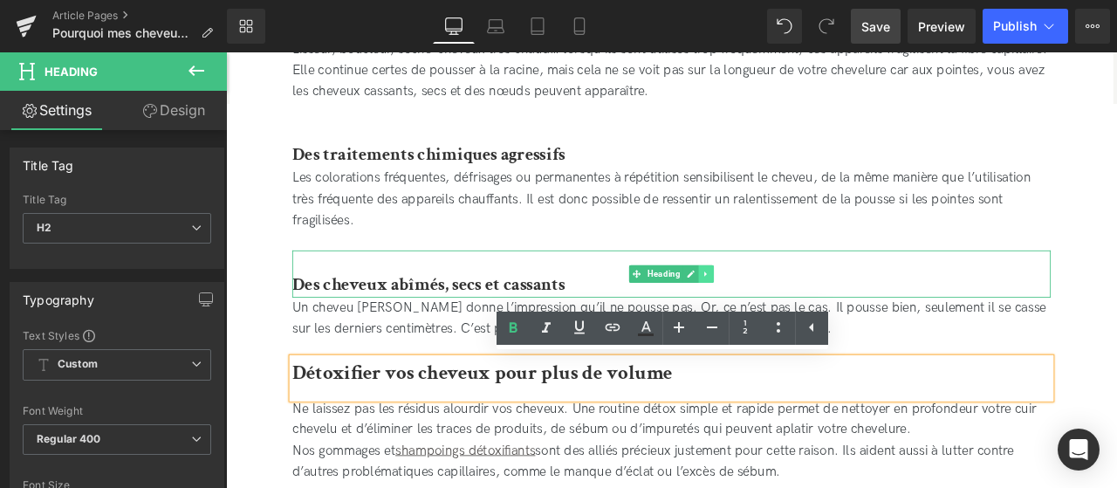
click at [794, 307] on link at bounding box center [795, 315] width 18 height 21
click at [794, 312] on link at bounding box center [786, 315] width 18 height 21
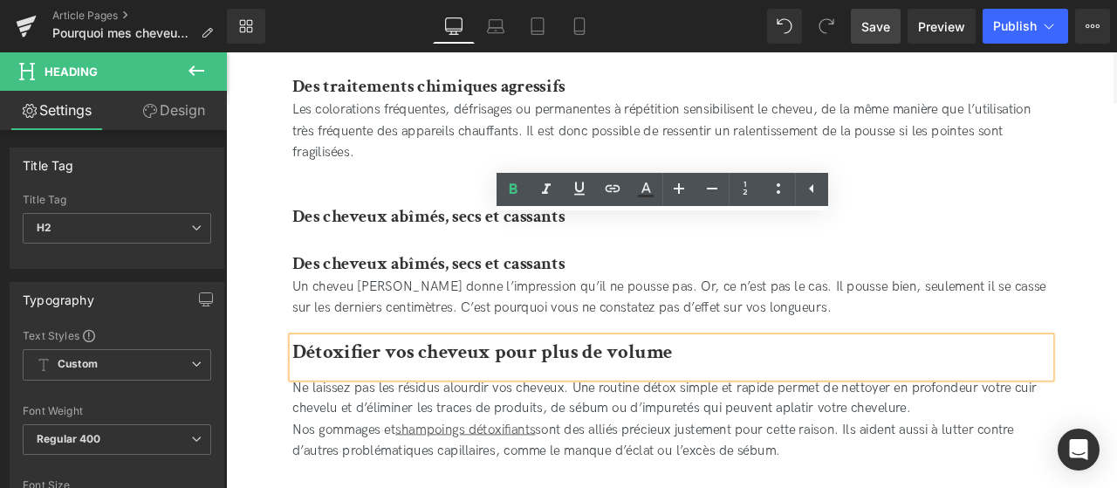
scroll to position [1430, 0]
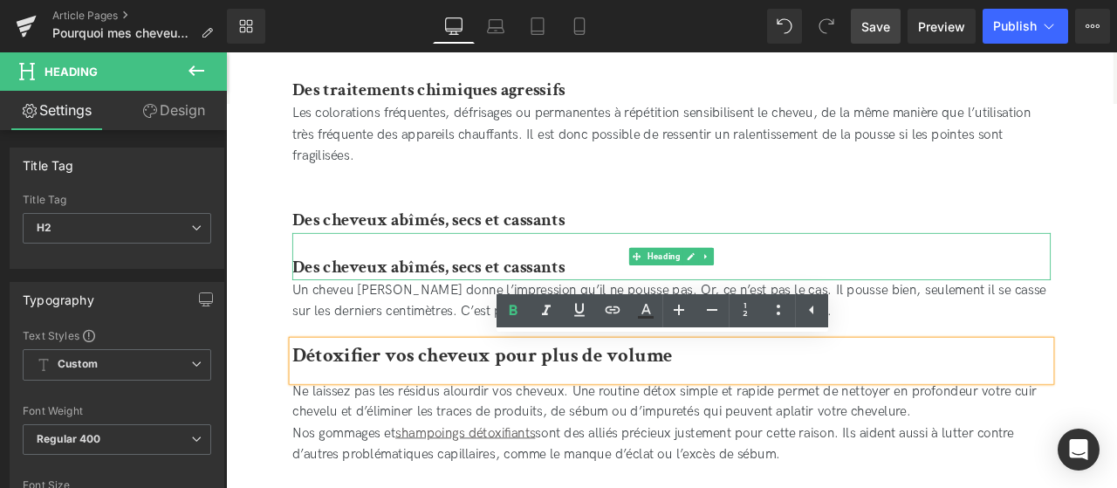
click at [496, 294] on b "Des cheveux abîmés, secs et cassants" at bounding box center [466, 305] width 323 height 27
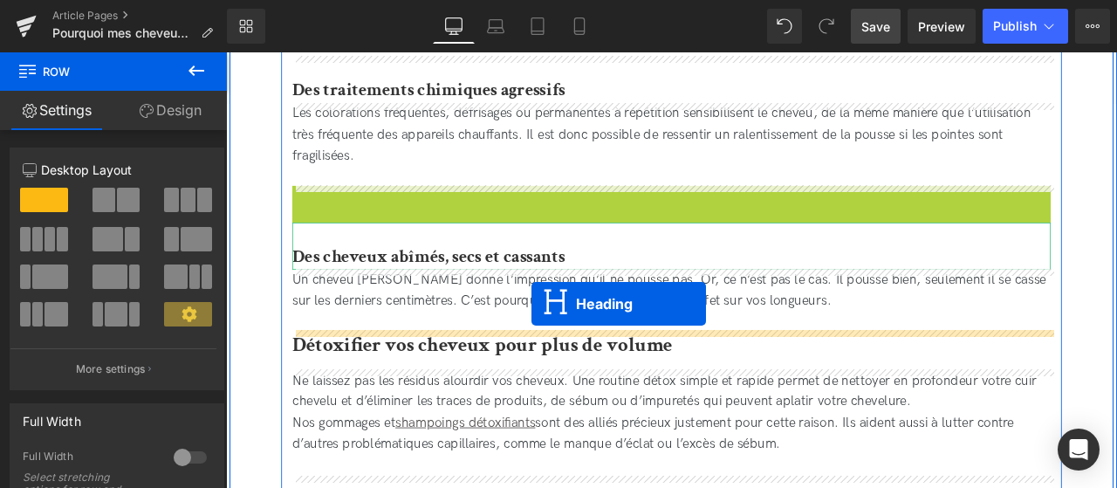
drag, startPoint x: 690, startPoint y: 239, endPoint x: 588, endPoint y: 351, distance: 150.8
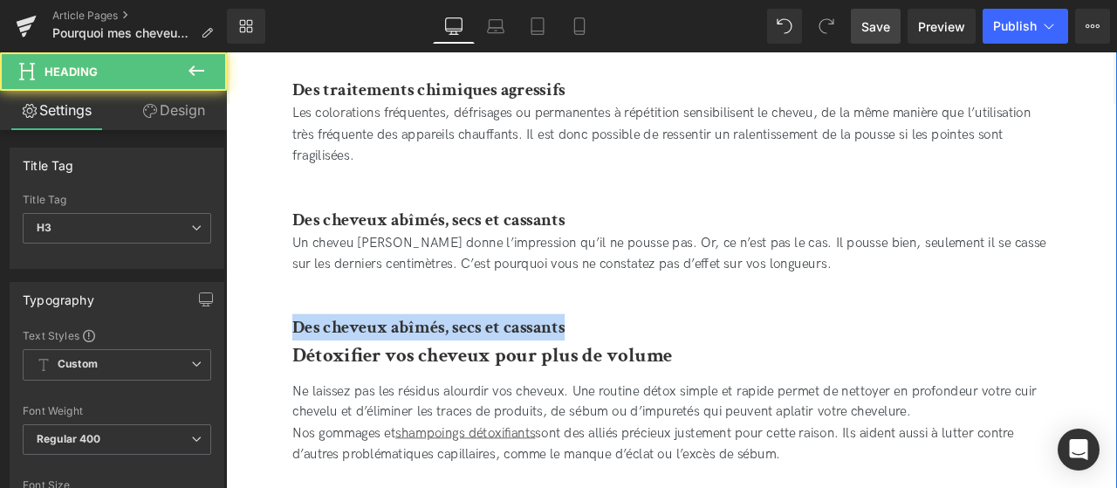
drag, startPoint x: 636, startPoint y: 378, endPoint x: 274, endPoint y: 360, distance: 362.7
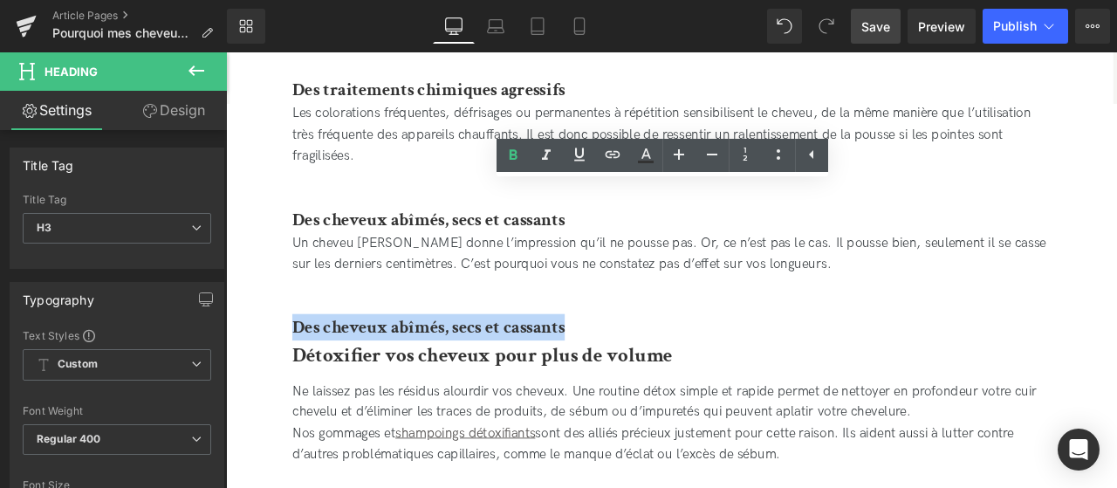
paste div
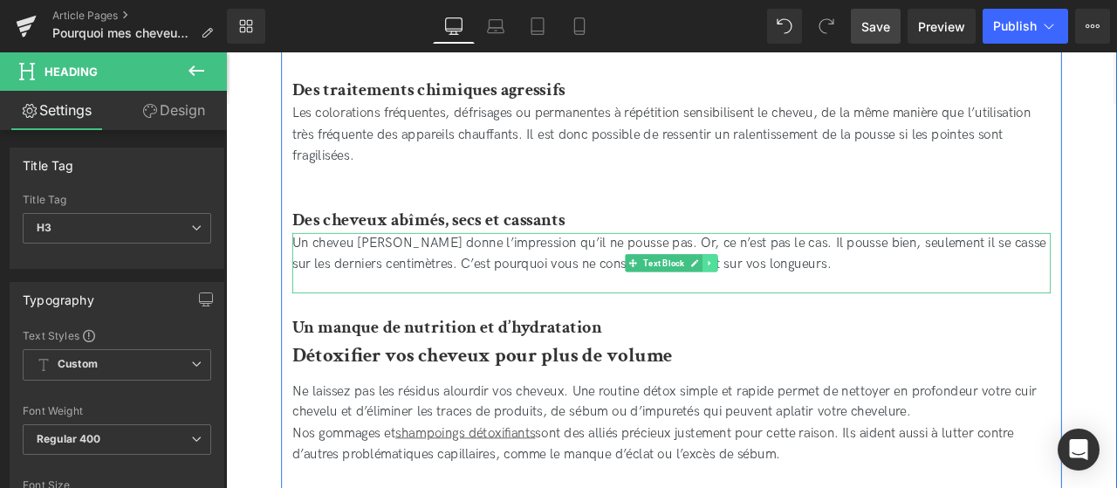
click at [802, 304] on icon at bounding box center [800, 302] width 10 height 10
click at [790, 300] on icon at bounding box center [791, 302] width 10 height 10
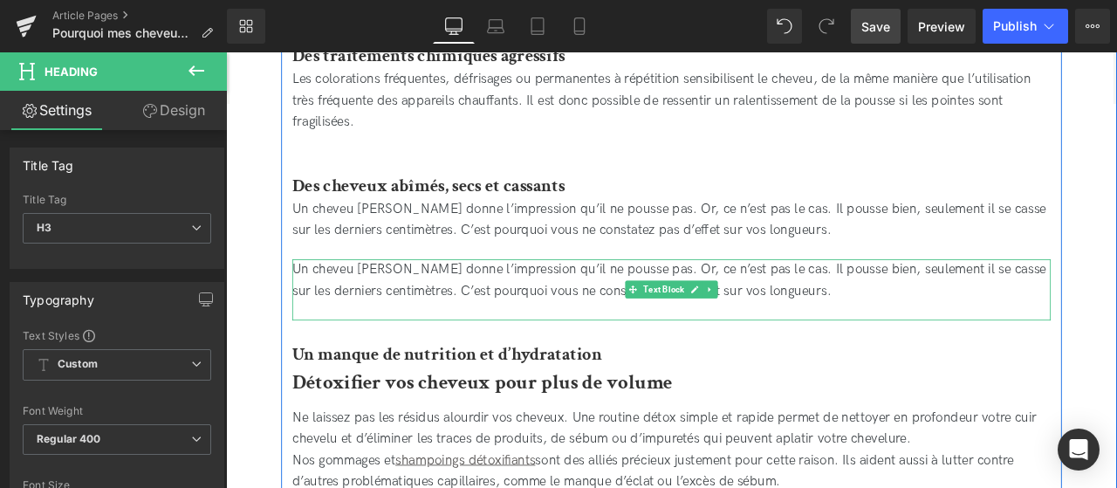
scroll to position [1434, 0]
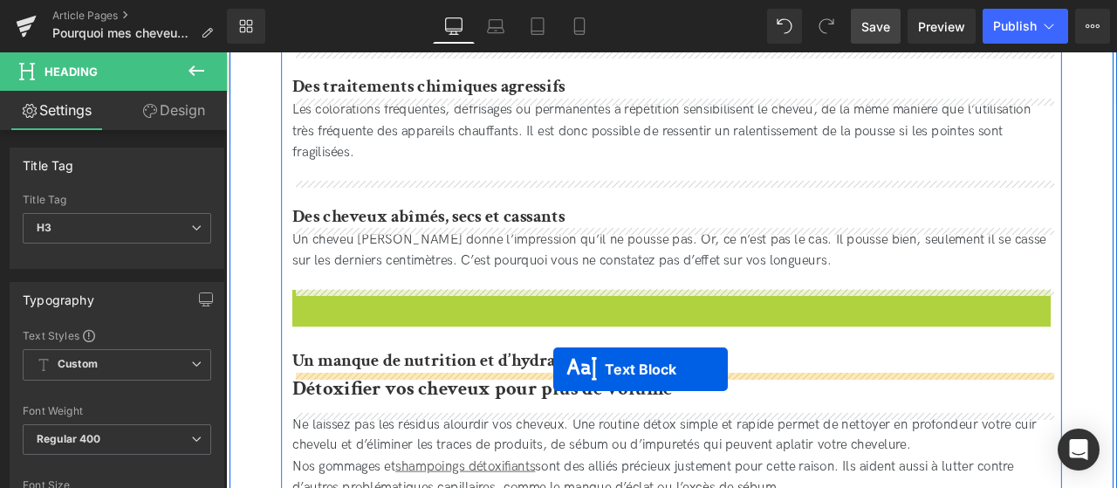
drag, startPoint x: 708, startPoint y: 379, endPoint x: 614, endPoint y: 428, distance: 106.2
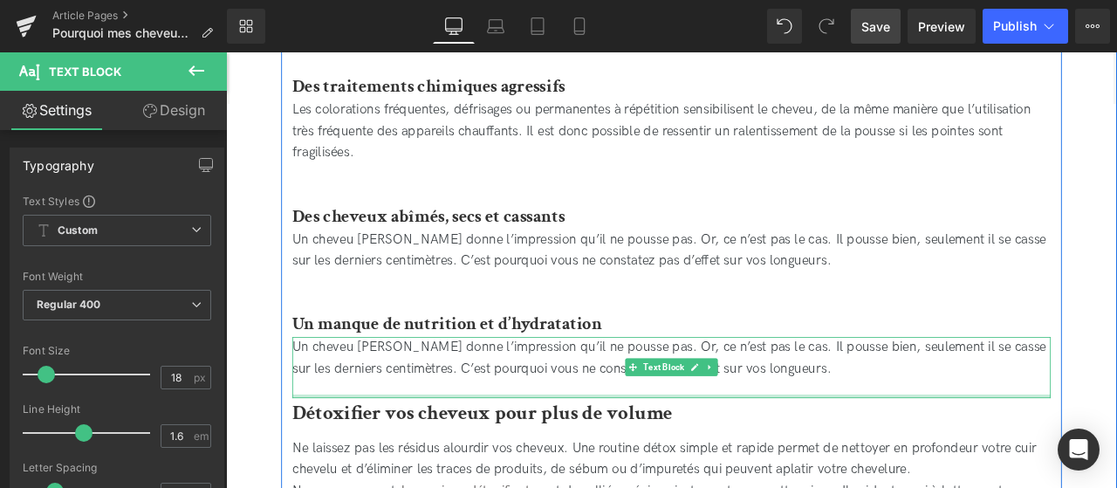
click at [503, 425] on div "Un cheveu [PERSON_NAME] donne l’impression qu’il ne pousse pas. Or, ce n’est pa…" at bounding box center [754, 414] width 899 height 51
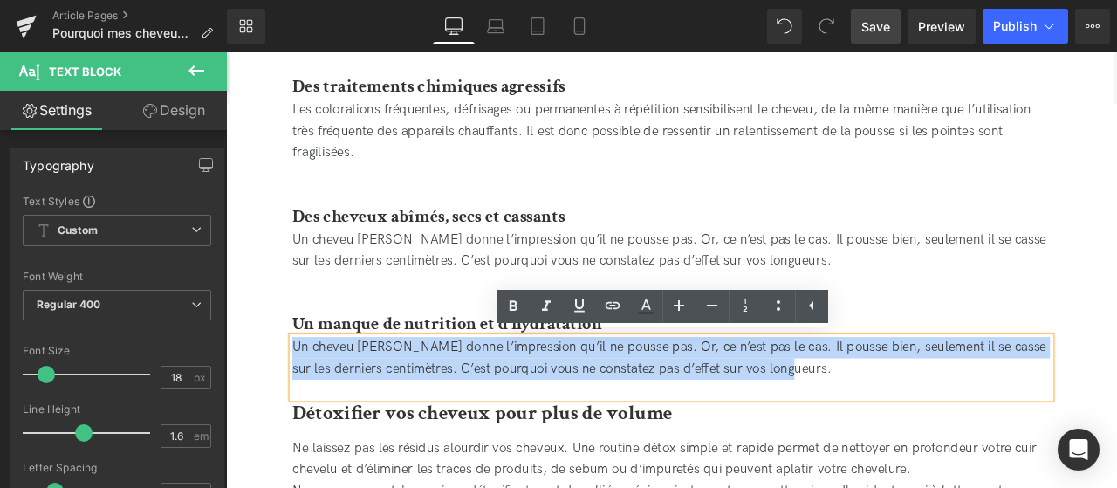
drag, startPoint x: 930, startPoint y: 430, endPoint x: 148, endPoint y: 398, distance: 782.7
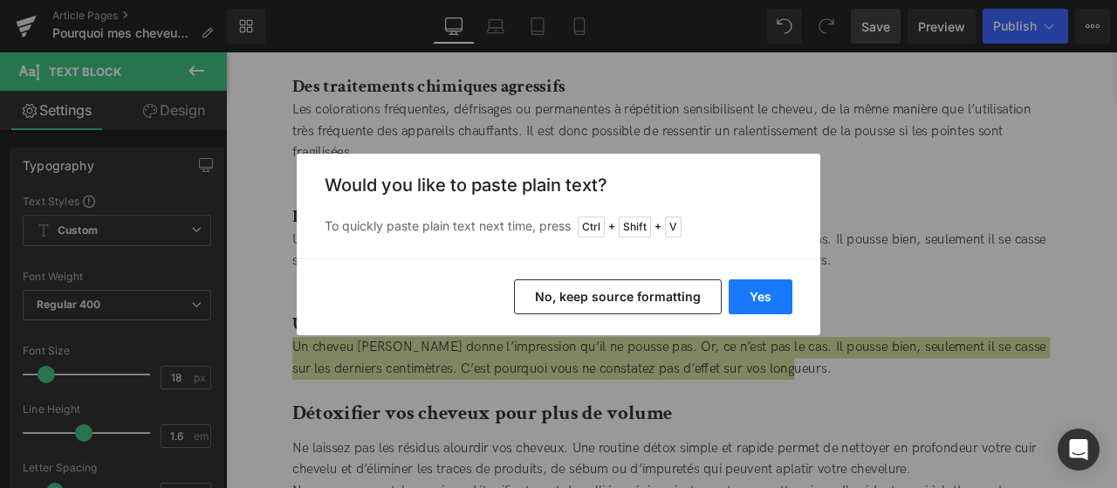
click at [758, 298] on button "Yes" at bounding box center [761, 296] width 64 height 35
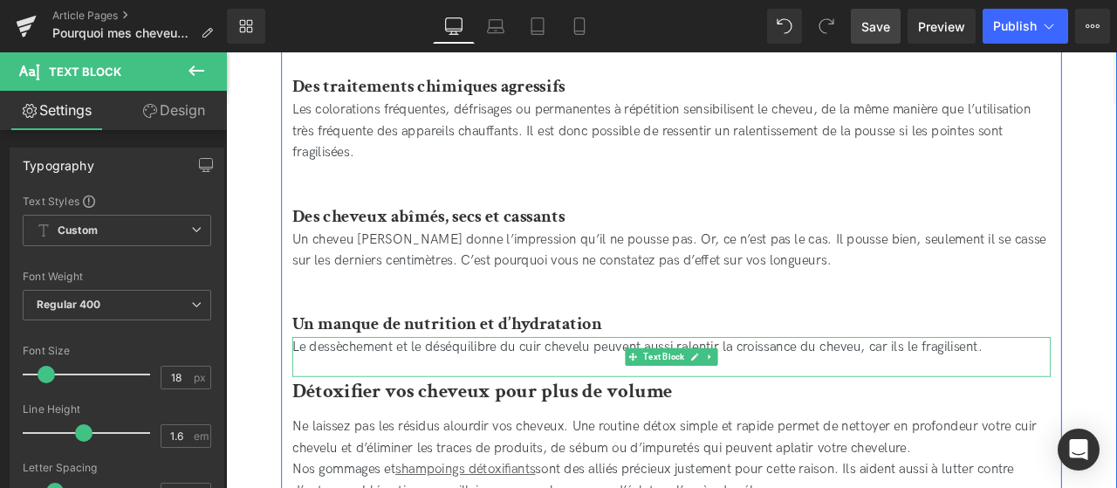
scroll to position [1608, 0]
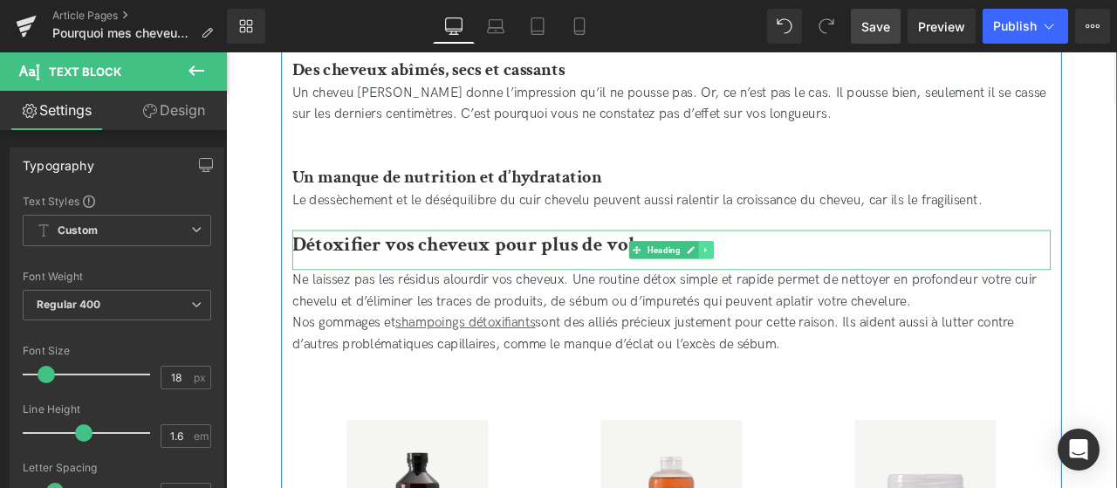
click at [798, 288] on icon at bounding box center [796, 286] width 10 height 10
click at [801, 285] on icon at bounding box center [805, 287] width 10 height 10
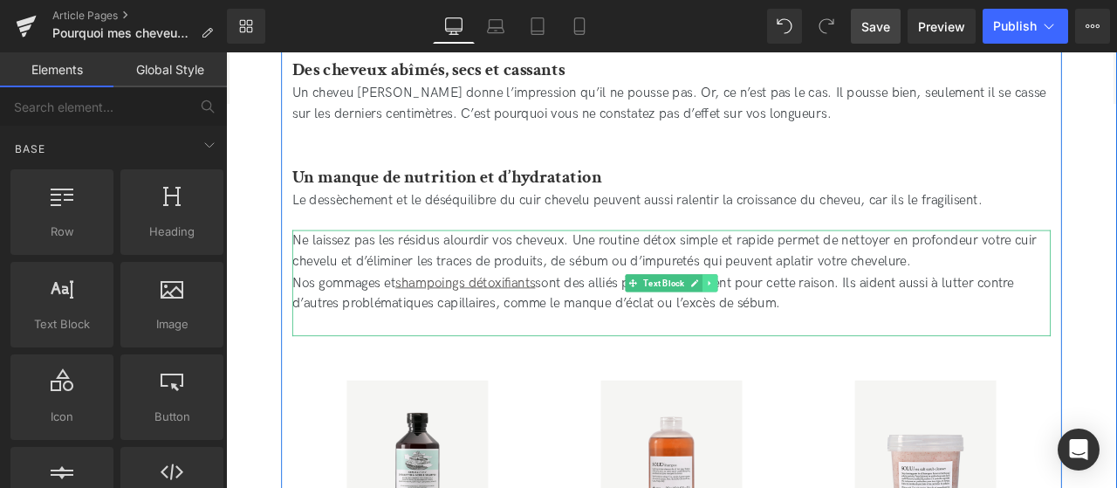
click at [802, 331] on link at bounding box center [800, 325] width 18 height 21
click at [813, 323] on icon at bounding box center [809, 325] width 10 height 10
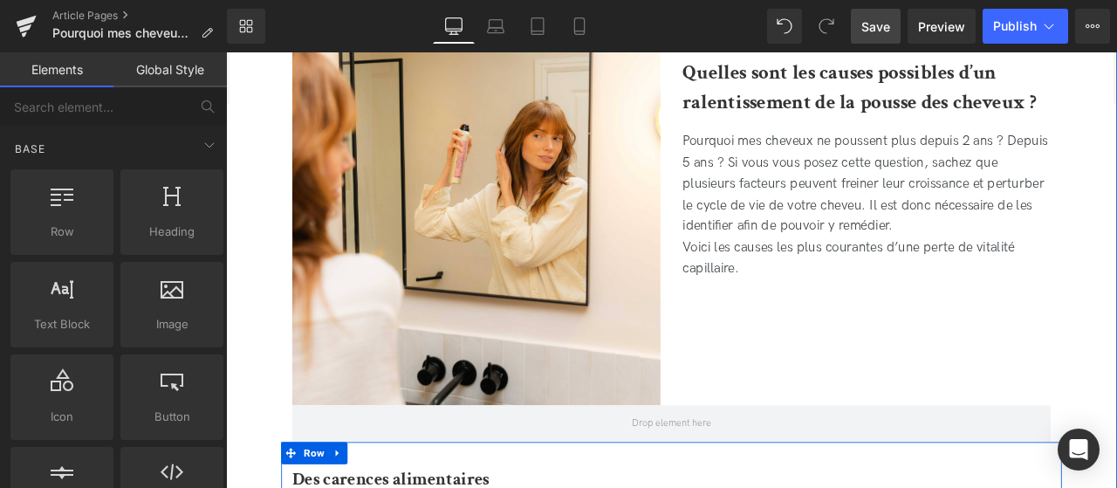
scroll to position [682, 0]
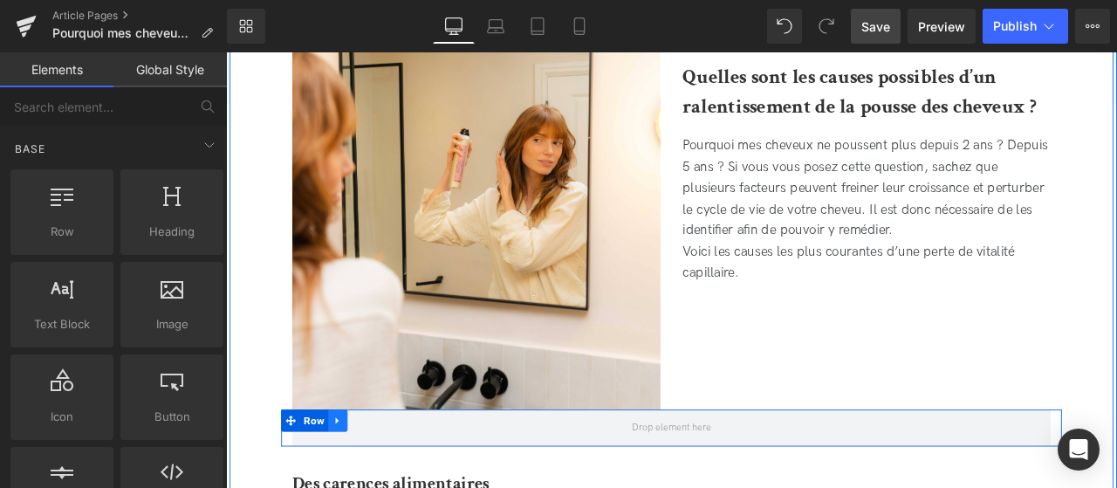
click at [360, 487] on icon at bounding box center [357, 489] width 3 height 8
click at [403, 487] on icon at bounding box center [404, 489] width 12 height 12
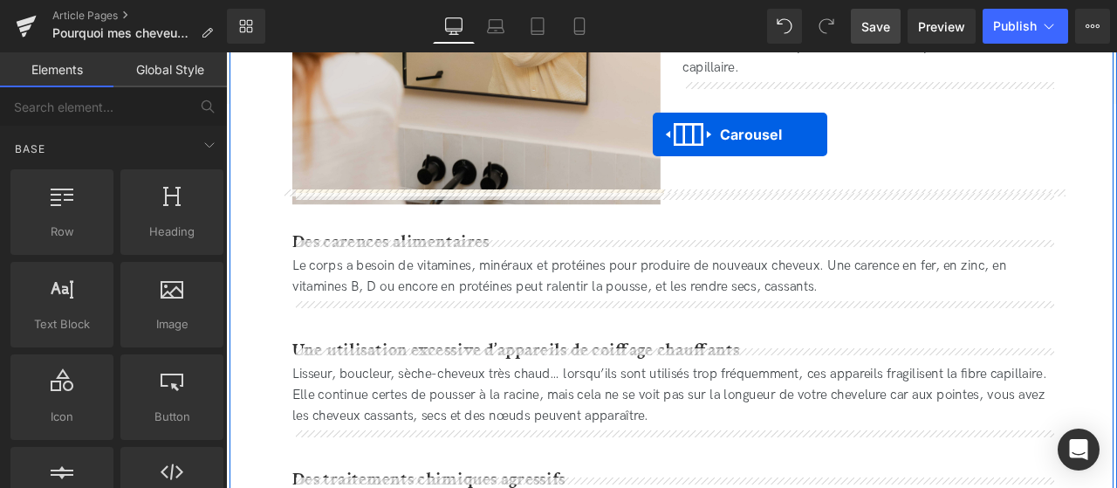
scroll to position [873, 0]
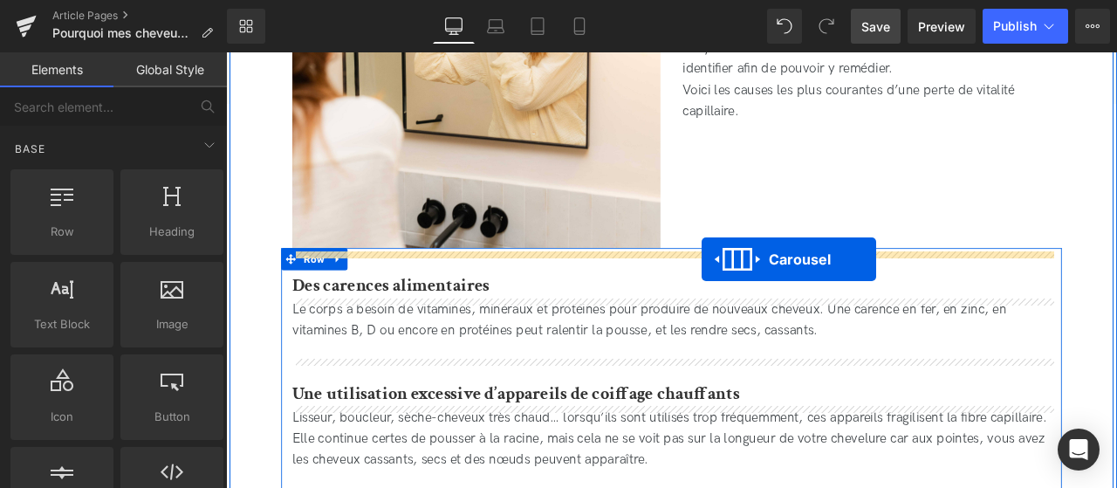
drag, startPoint x: 716, startPoint y: 298, endPoint x: 790, endPoint y: 298, distance: 74.2
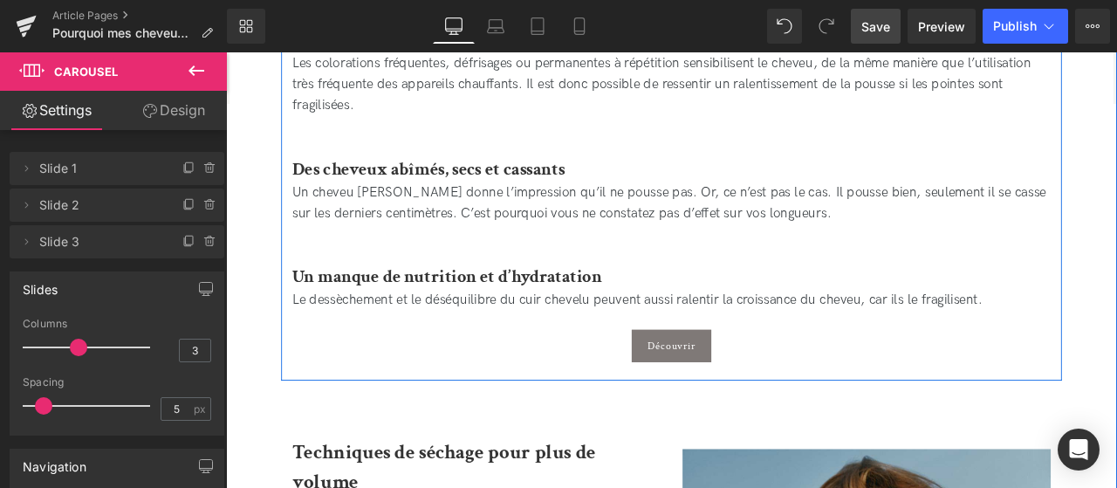
scroll to position [1743, 0]
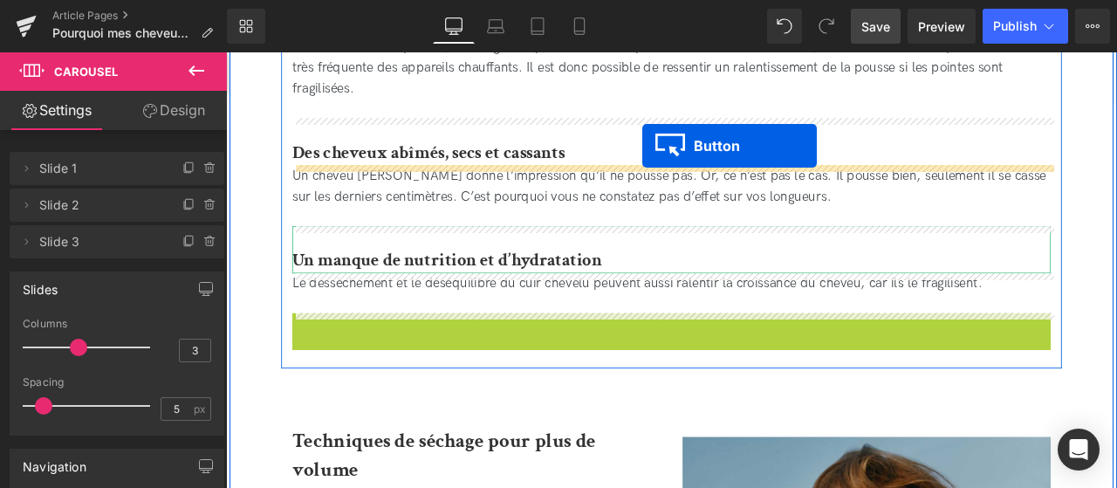
drag, startPoint x: 729, startPoint y: 381, endPoint x: 722, endPoint y: 122, distance: 259.3
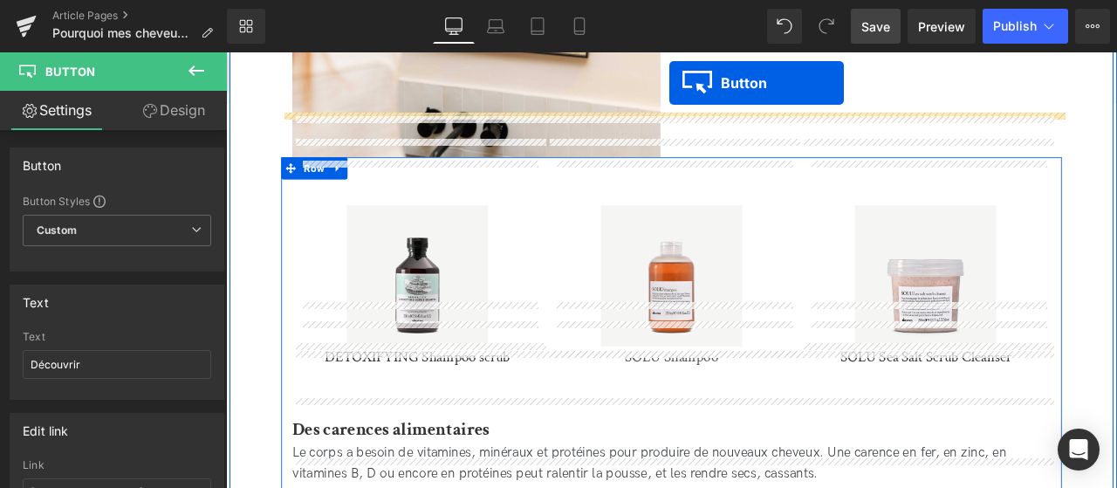
scroll to position [964, 0]
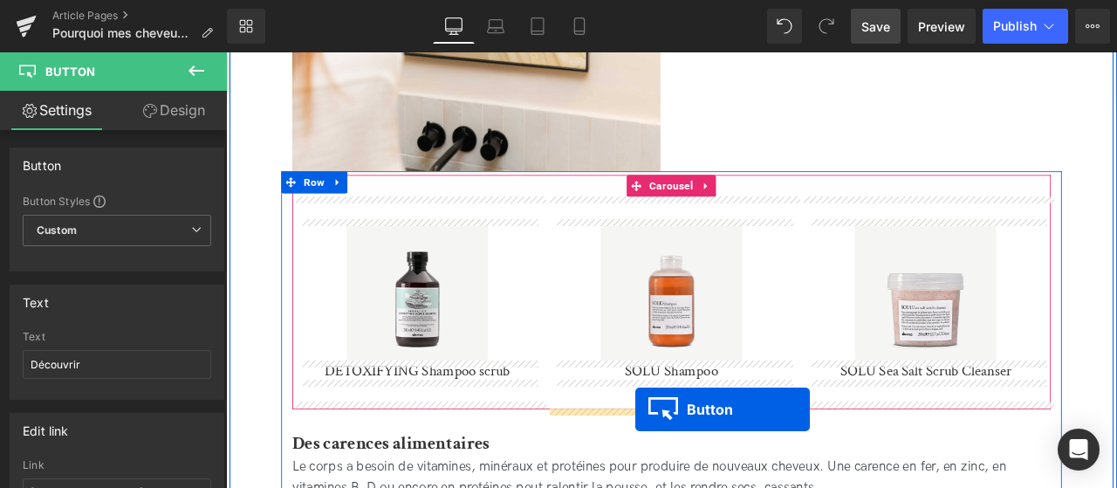
drag, startPoint x: 725, startPoint y: 401, endPoint x: 711, endPoint y: 477, distance: 77.2
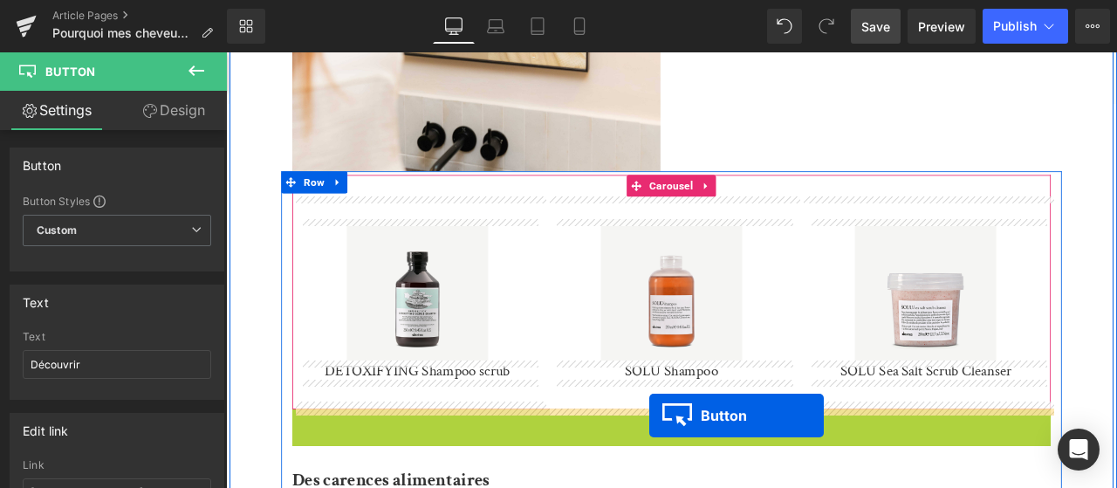
drag, startPoint x: 724, startPoint y: 498, endPoint x: 728, endPoint y: 483, distance: 15.5
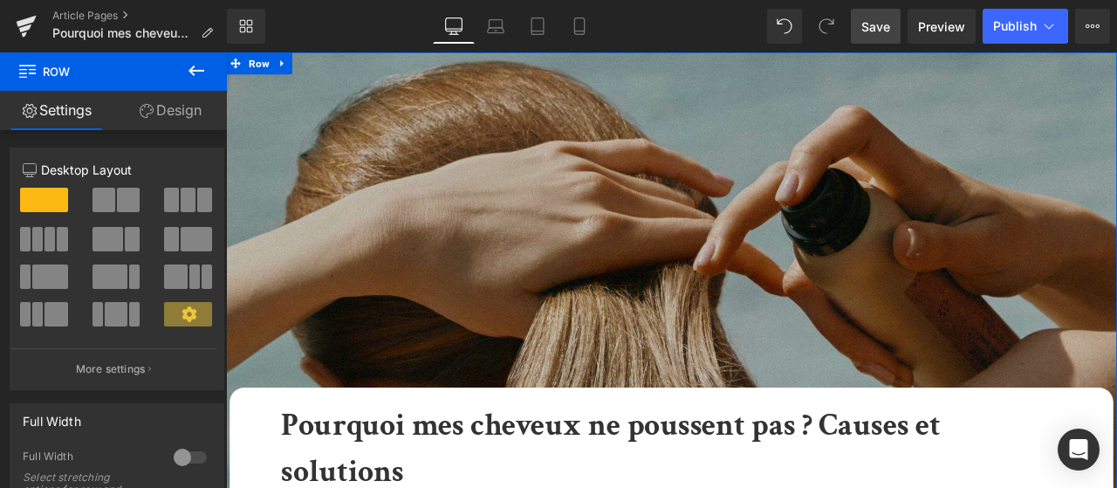
scroll to position [26, 0]
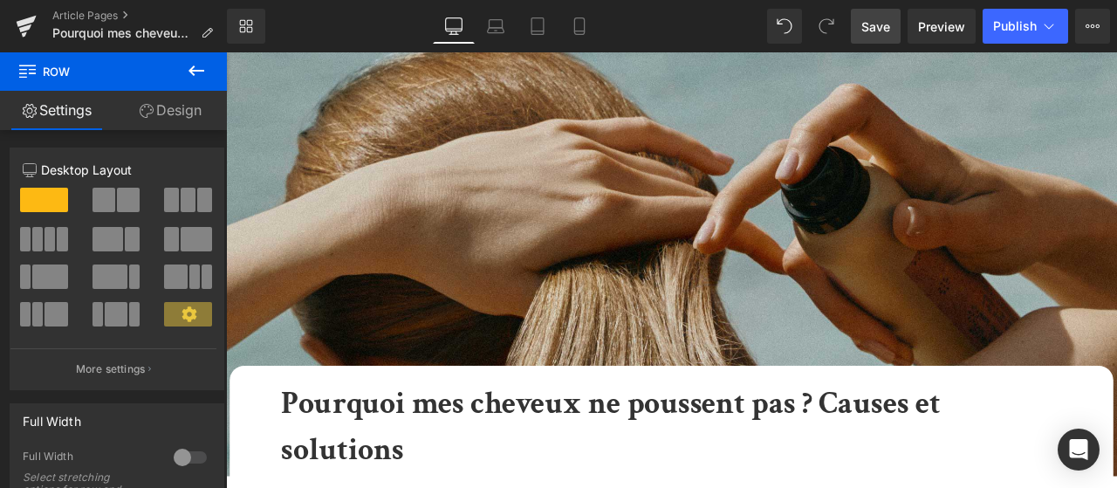
click at [867, 34] on span "Save" at bounding box center [875, 26] width 29 height 18
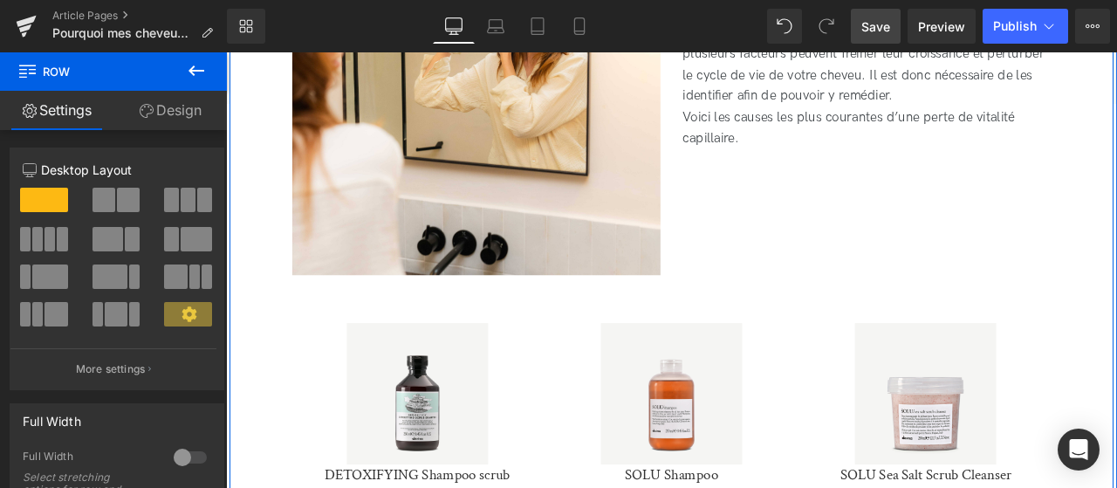
scroll to position [828, 0]
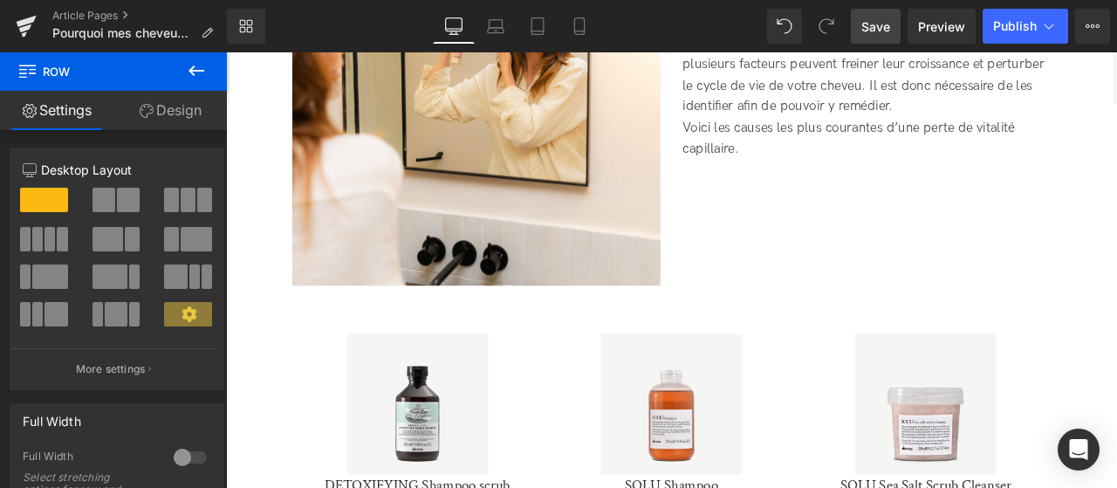
click at [196, 77] on icon at bounding box center [196, 70] width 21 height 21
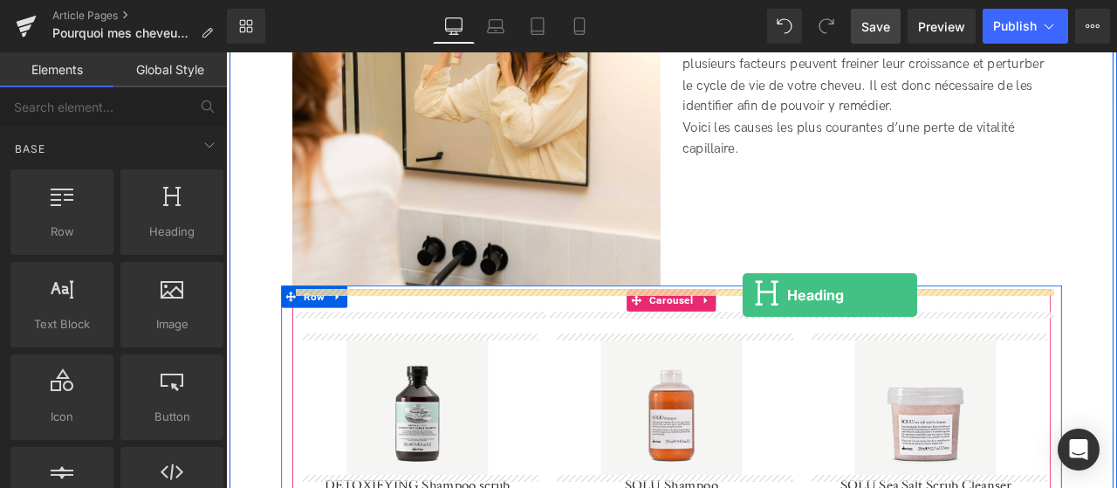
drag, startPoint x: 413, startPoint y: 270, endPoint x: 839, endPoint y: 340, distance: 431.6
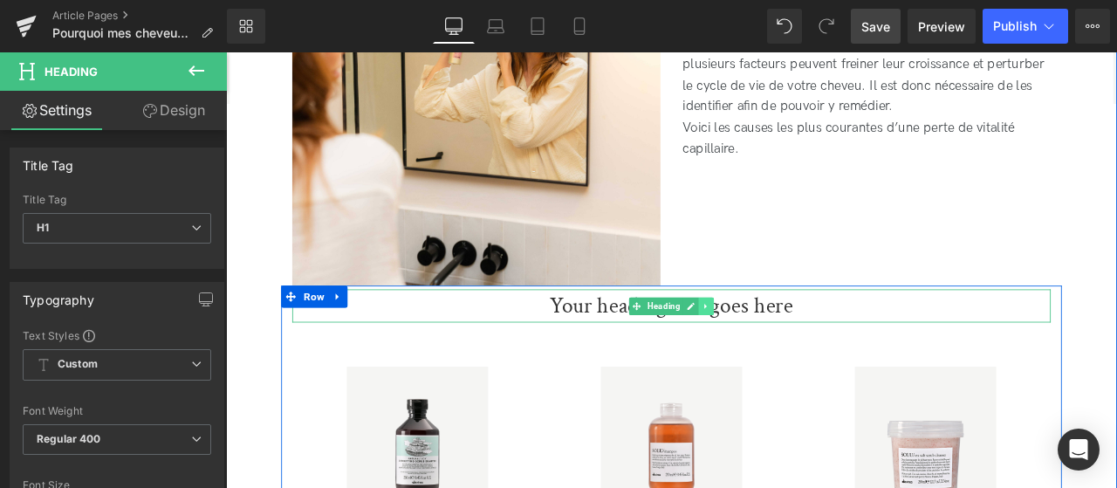
click at [795, 356] on icon at bounding box center [796, 353] width 10 height 10
click at [811, 356] on link at bounding box center [804, 353] width 18 height 21
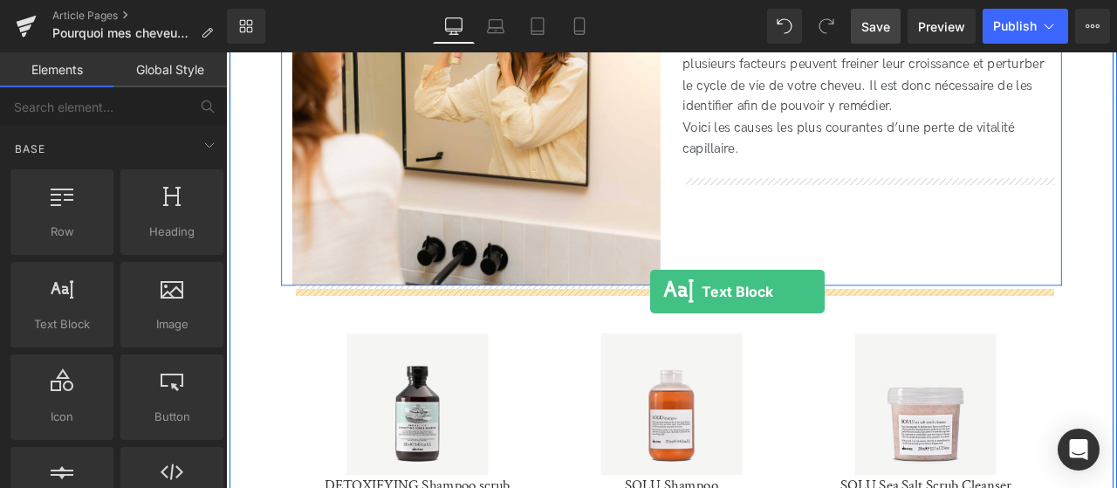
drag, startPoint x: 299, startPoint y: 374, endPoint x: 729, endPoint y: 336, distance: 431.9
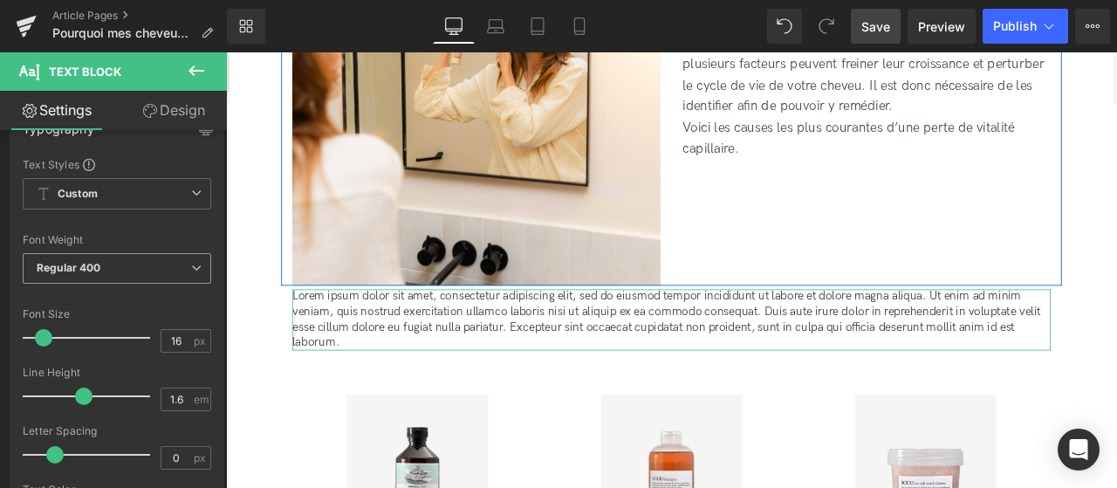
scroll to position [38, 0]
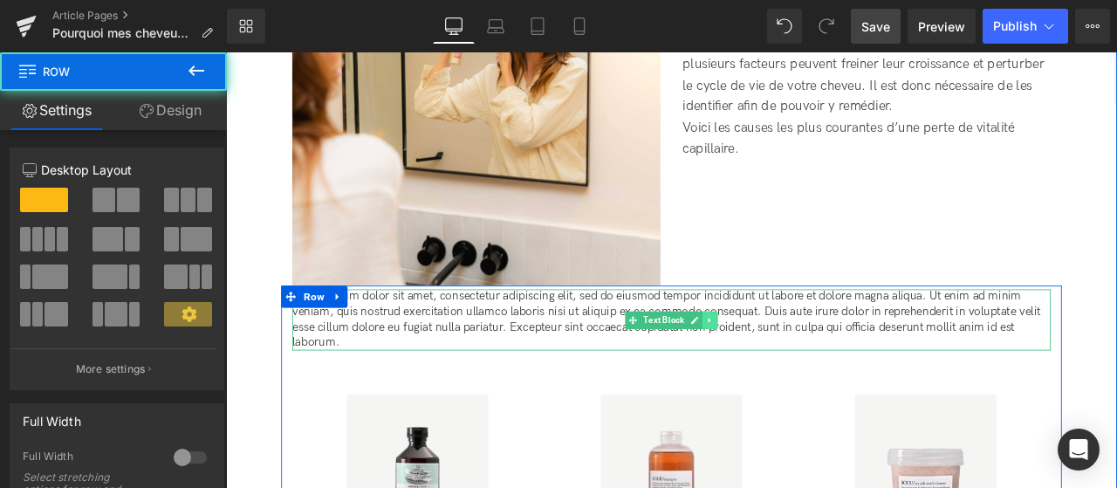
click at [798, 380] on link at bounding box center [800, 370] width 18 height 21
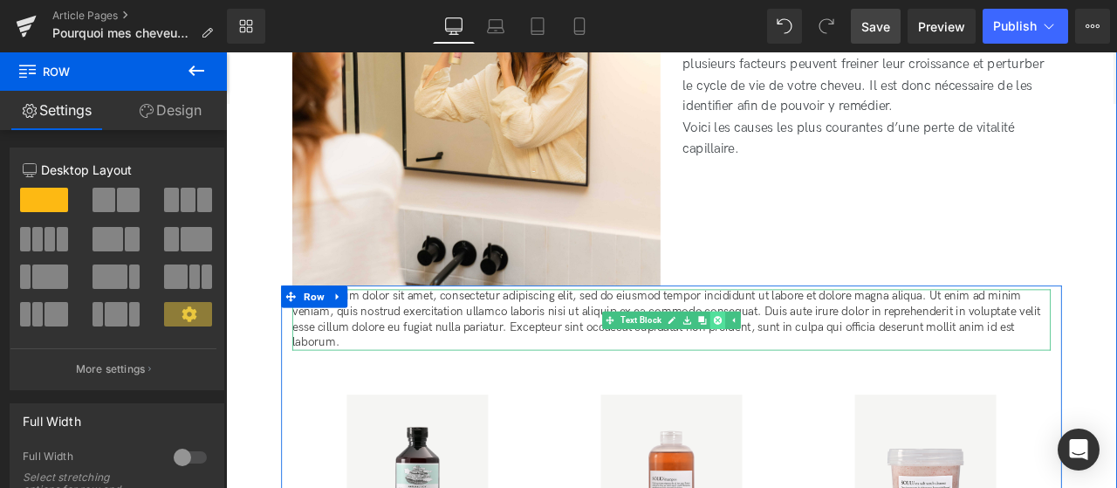
click at [806, 373] on icon at bounding box center [809, 370] width 10 height 10
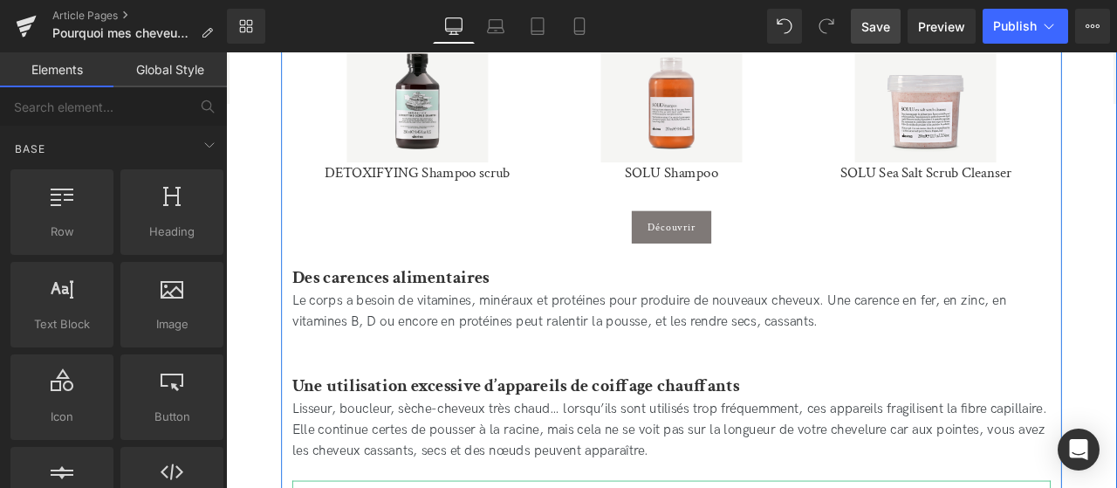
scroll to position [1199, 0]
click at [793, 309] on icon at bounding box center [794, 307] width 3 height 6
click at [786, 309] on icon at bounding box center [786, 306] width 10 height 10
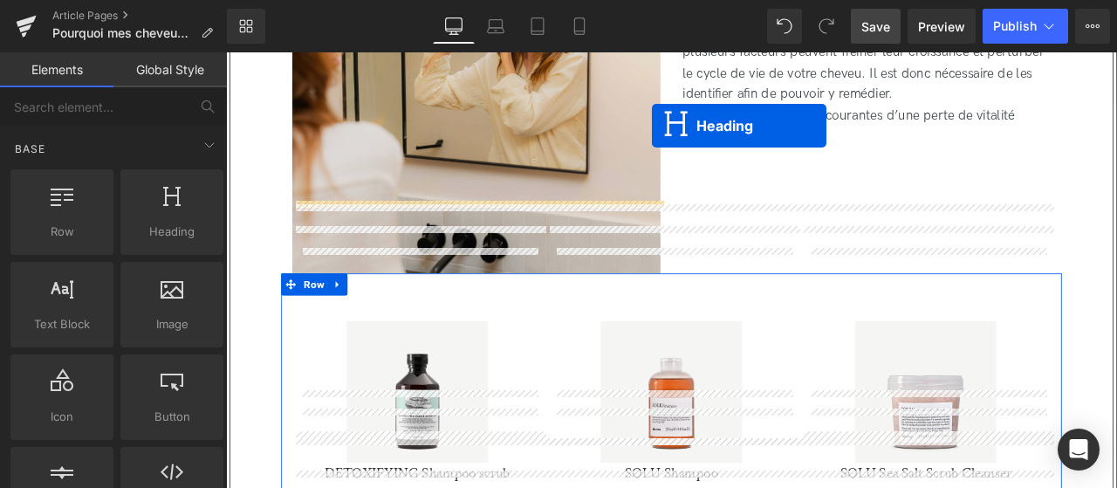
scroll to position [808, 0]
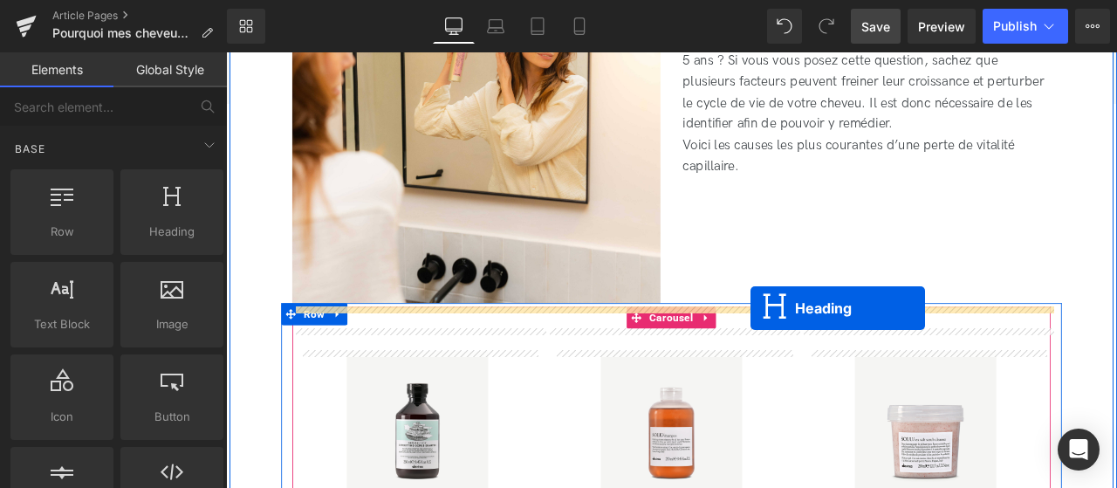
drag, startPoint x: 690, startPoint y: 471, endPoint x: 848, endPoint y: 356, distance: 195.5
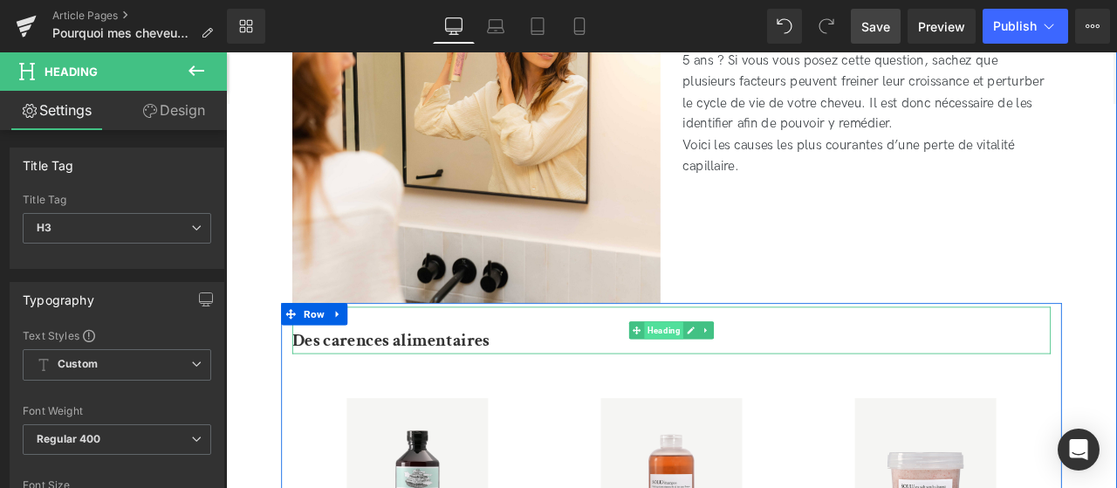
click at [745, 387] on span "Heading" at bounding box center [745, 381] width 46 height 21
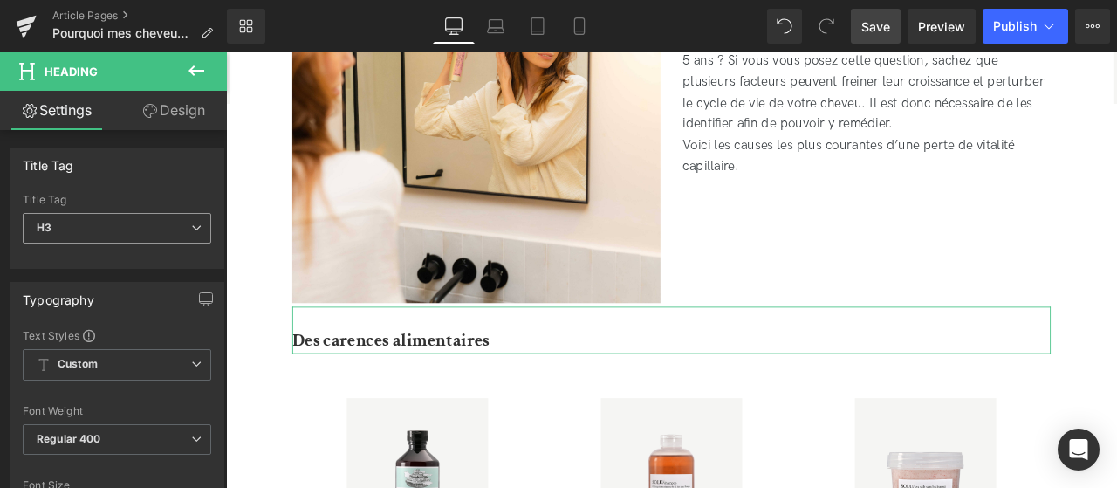
click at [153, 224] on span "H3" at bounding box center [117, 228] width 189 height 31
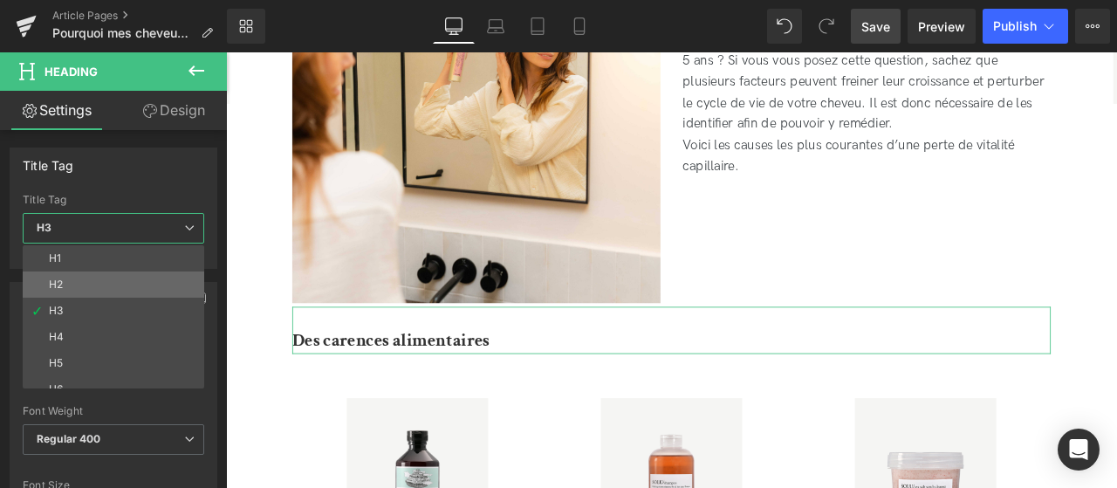
click at [120, 275] on li "H2" at bounding box center [117, 284] width 189 height 26
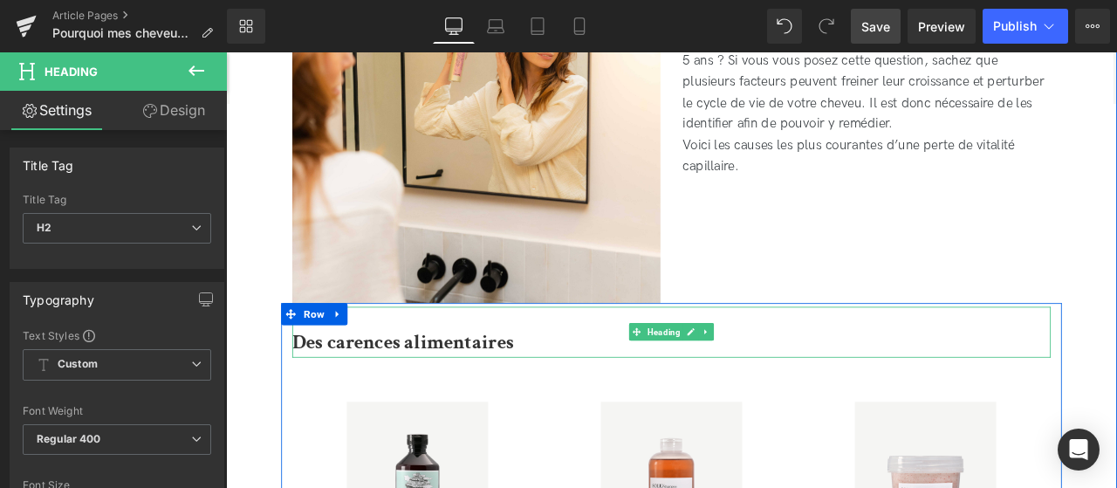
click at [533, 376] on div "Des carences alimentaires" at bounding box center [754, 383] width 899 height 60
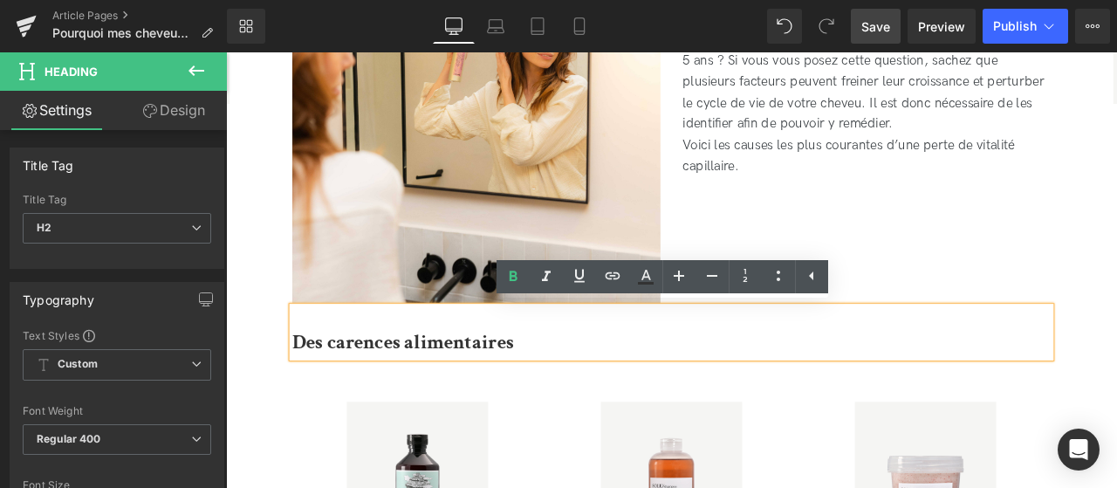
drag, startPoint x: 578, startPoint y: 381, endPoint x: 302, endPoint y: 399, distance: 276.4
click at [305, 399] on div "Des carences alimentaires" at bounding box center [754, 383] width 899 height 60
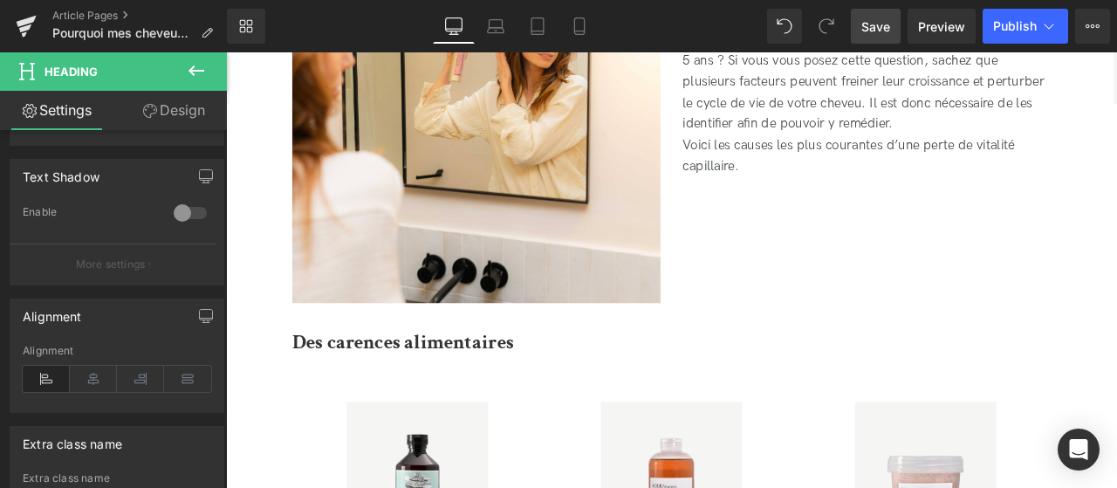
scroll to position [729, 0]
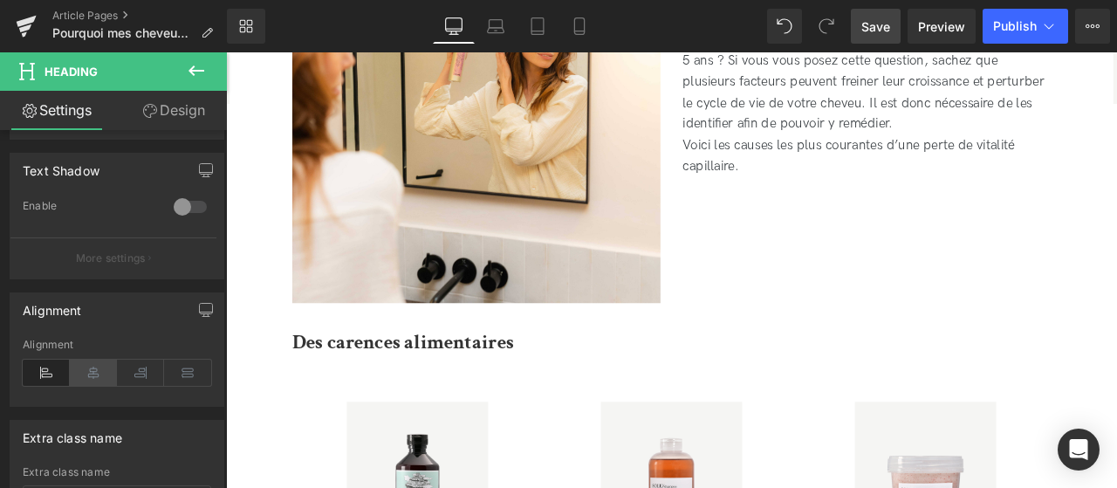
click at [101, 360] on icon at bounding box center [93, 373] width 47 height 26
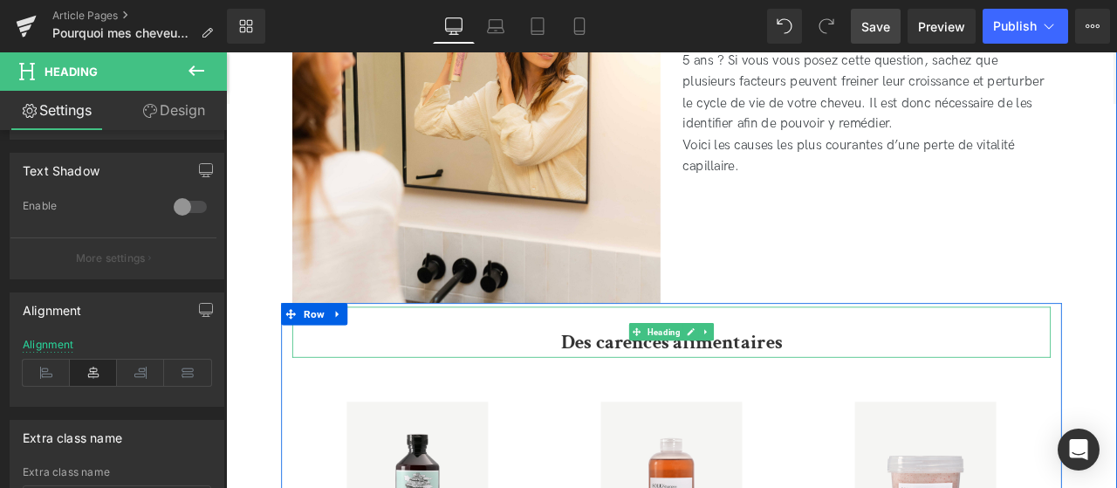
click at [628, 381] on b "Des carences alimentaires" at bounding box center [754, 395] width 262 height 31
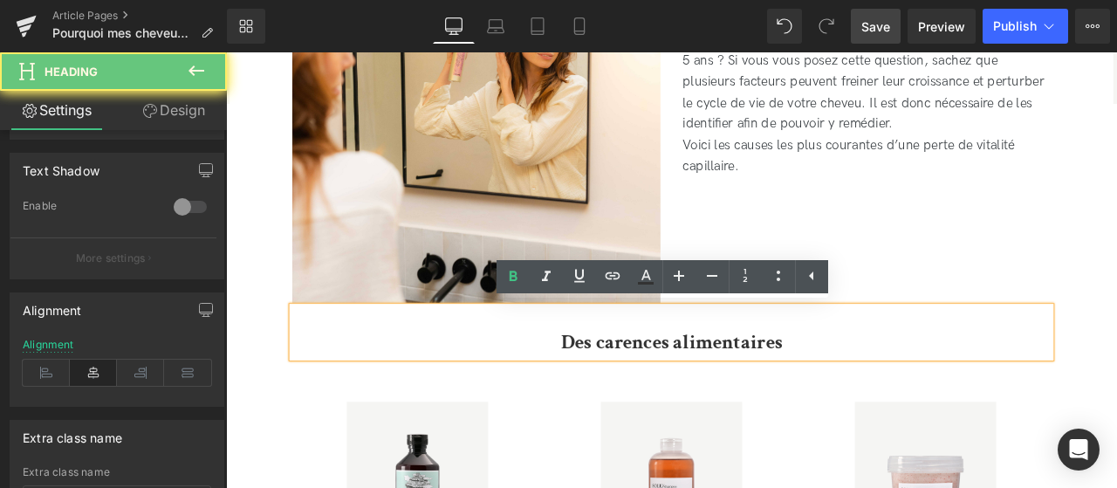
click at [674, 374] on div "Des carences alimentaires" at bounding box center [754, 383] width 899 height 60
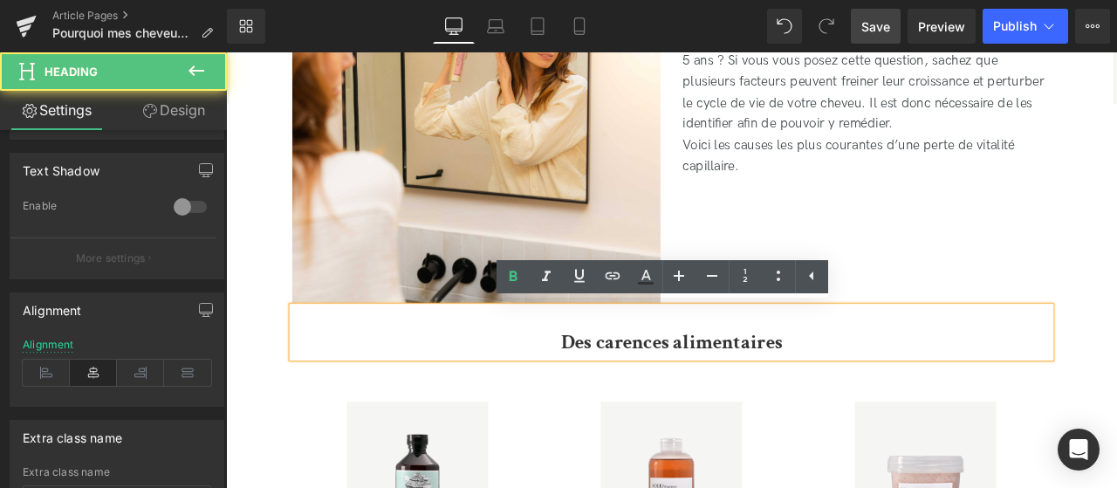
click at [610, 392] on h2 "Des carences alimentaires" at bounding box center [754, 396] width 899 height 36
click at [721, 367] on div "Des carences alimentaires" at bounding box center [754, 383] width 899 height 60
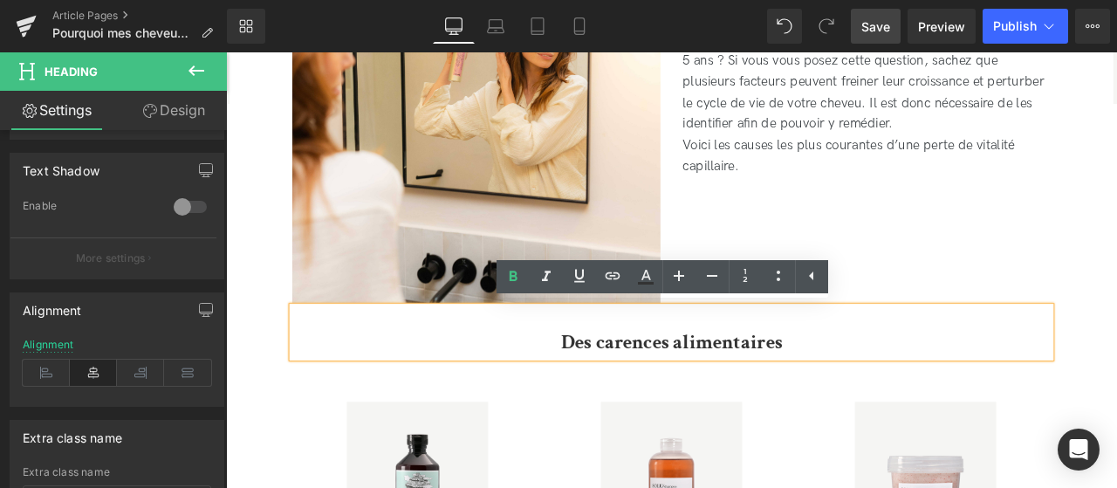
click at [899, 392] on h2 "Des carences alimentaires" at bounding box center [754, 396] width 899 height 36
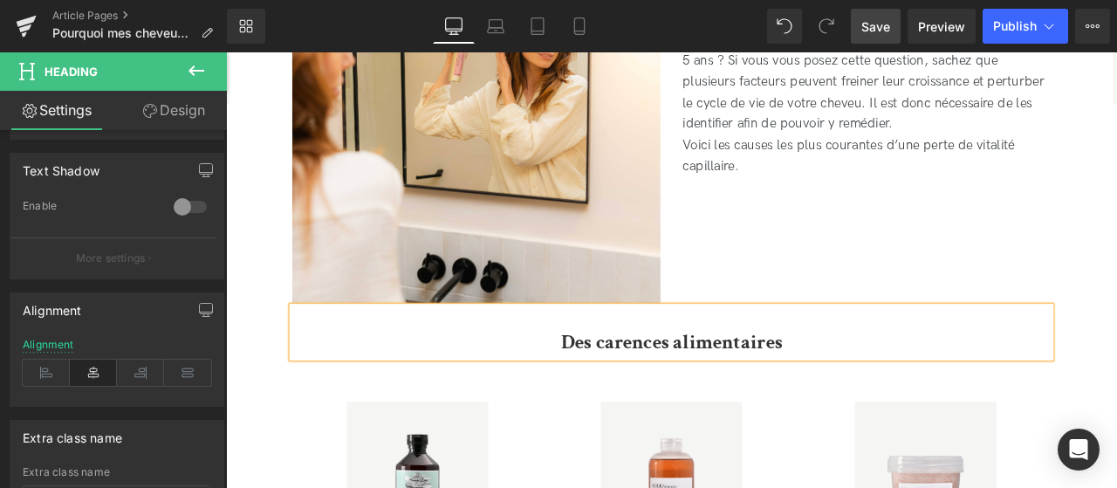
click at [907, 397] on h2 "Des carences alimentaires" at bounding box center [754, 396] width 899 height 36
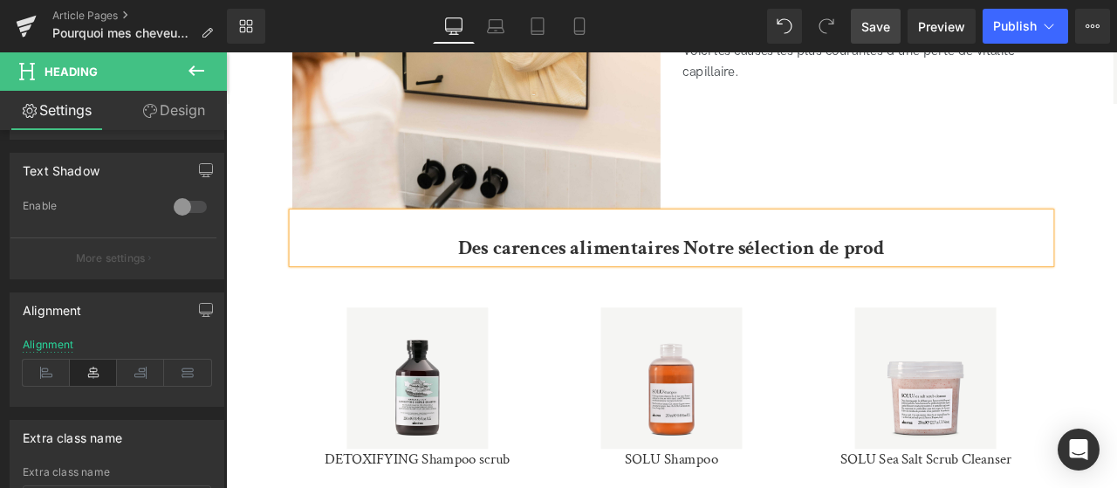
scroll to position [889, 0]
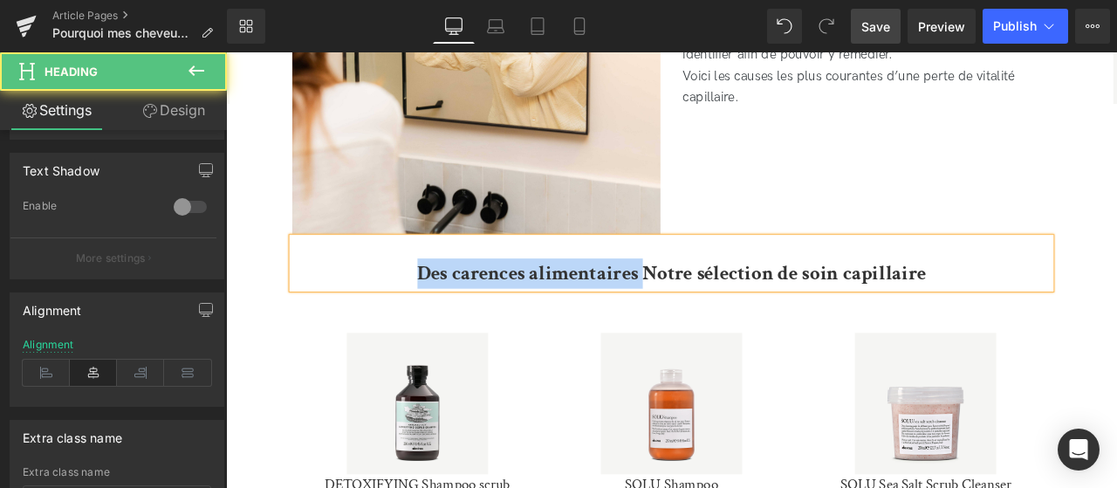
drag, startPoint x: 724, startPoint y: 317, endPoint x: 429, endPoint y: 315, distance: 295.0
click at [429, 315] on h2 "Des carences alimentaires Notre sélection de soin capillaire" at bounding box center [754, 315] width 899 height 36
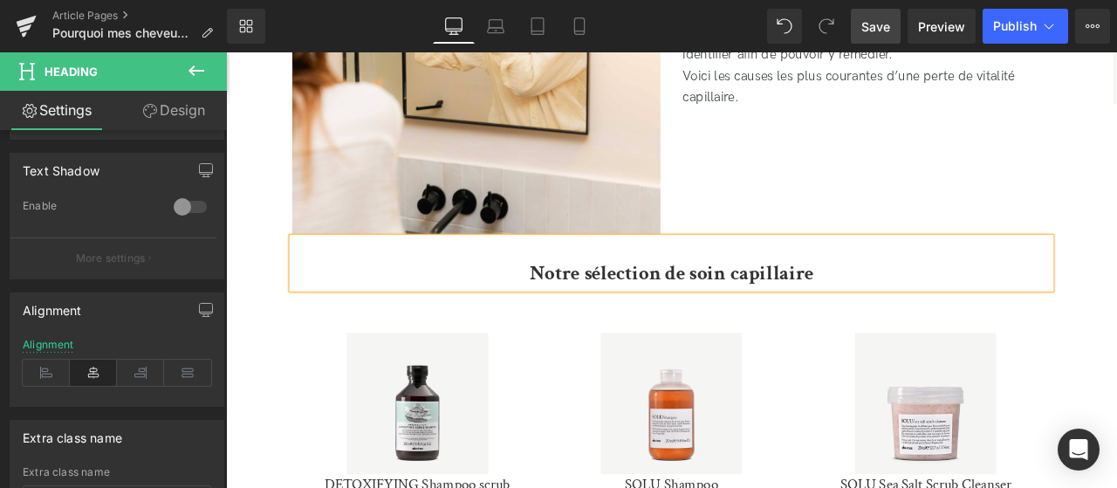
click at [948, 309] on h2 "Notre sélection de soin capillaire" at bounding box center [754, 315] width 899 height 36
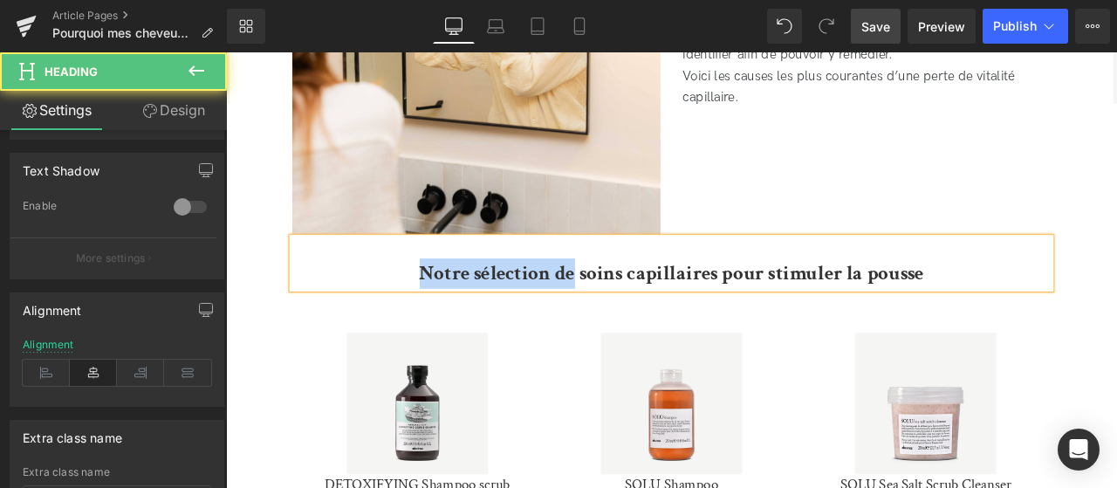
drag, startPoint x: 640, startPoint y: 310, endPoint x: 425, endPoint y: 326, distance: 215.4
click at [425, 326] on h2 "Notre sélection de soins capillaires pour stimuler la pousse" at bounding box center [754, 315] width 899 height 36
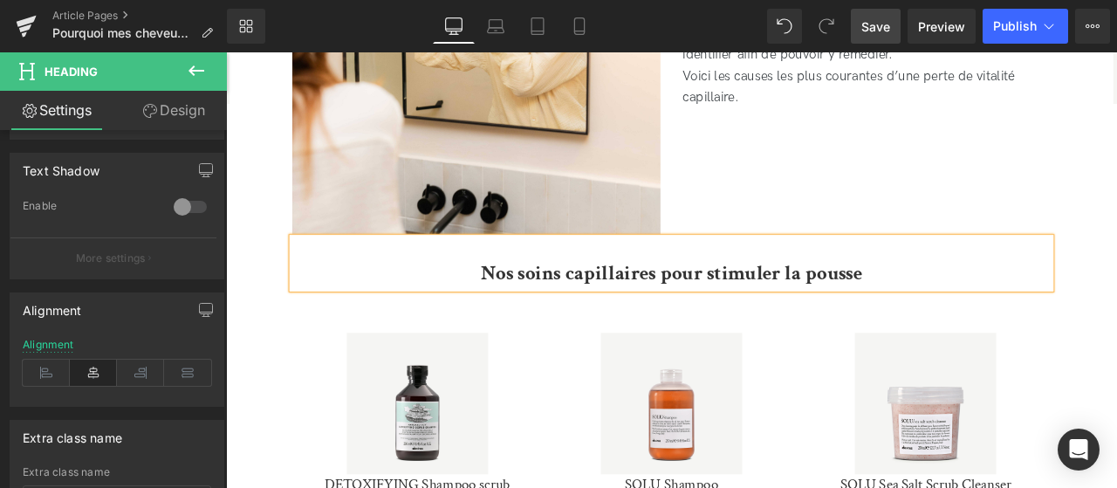
click at [735, 316] on b "Nos soins capillaires pour stimuler la pousse" at bounding box center [754, 314] width 452 height 31
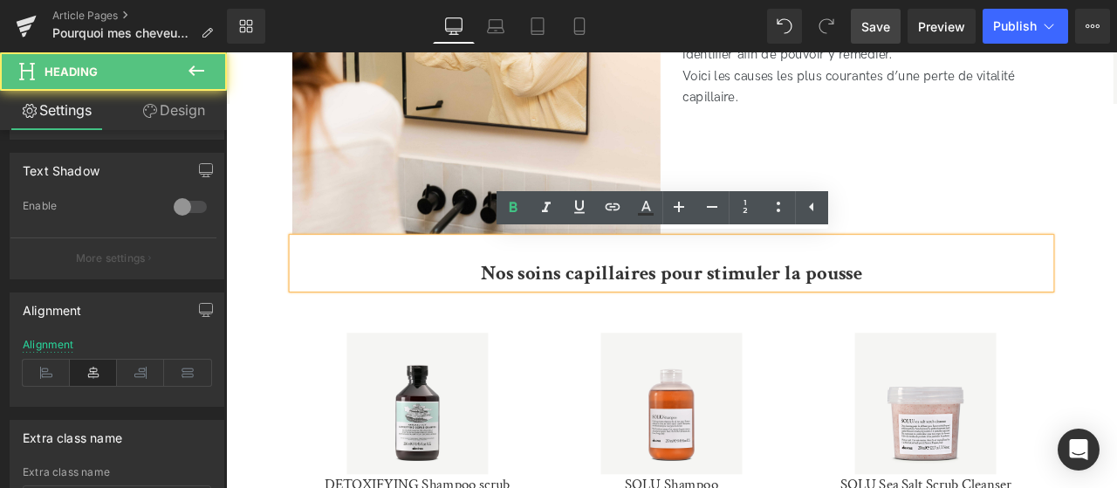
click at [1008, 313] on h2 "Nos soins capillaires pour stimuler la pousse" at bounding box center [754, 315] width 899 height 36
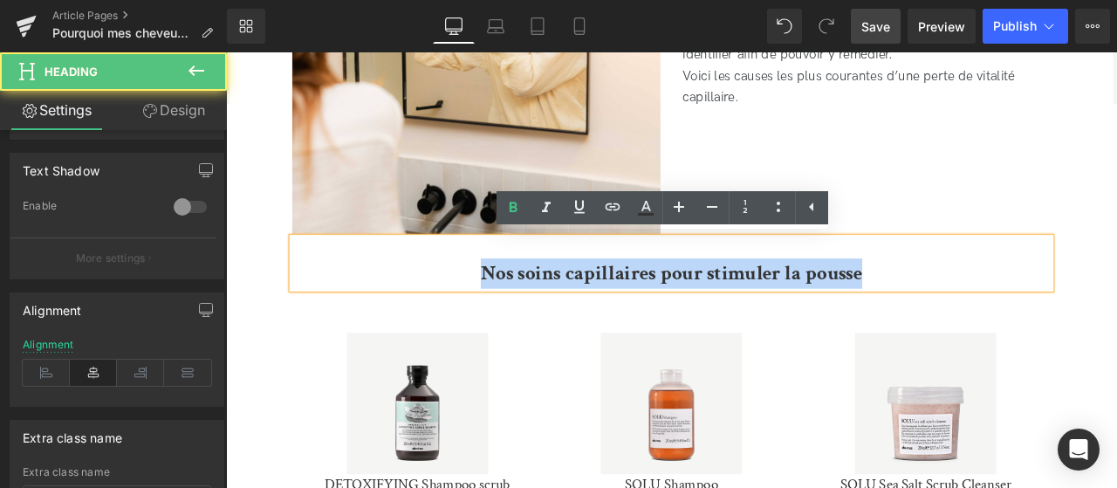
drag, startPoint x: 993, startPoint y: 316, endPoint x: 488, endPoint y: 329, distance: 505.5
click at [488, 329] on h2 "Nos soins capillaires pour stimuler la pousse" at bounding box center [754, 315] width 899 height 36
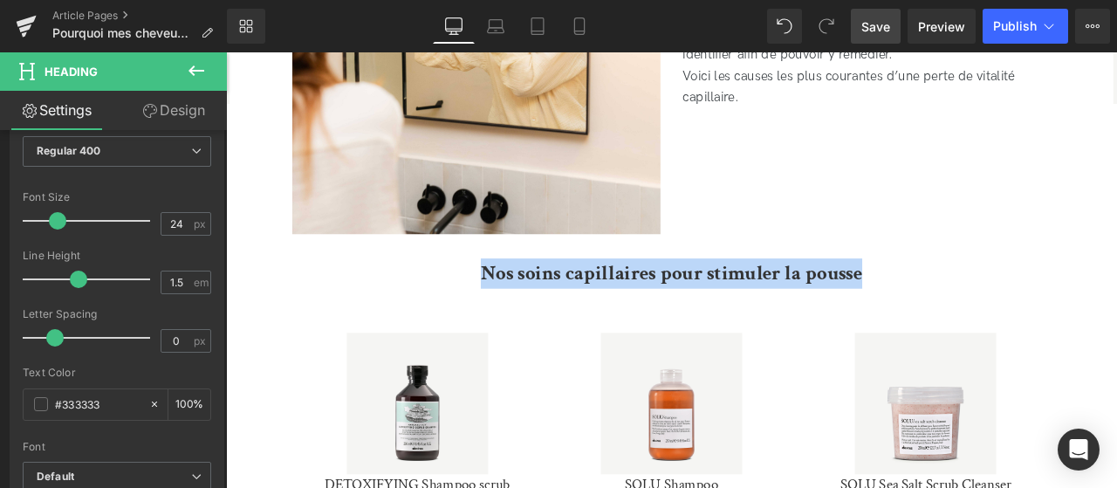
scroll to position [232, 0]
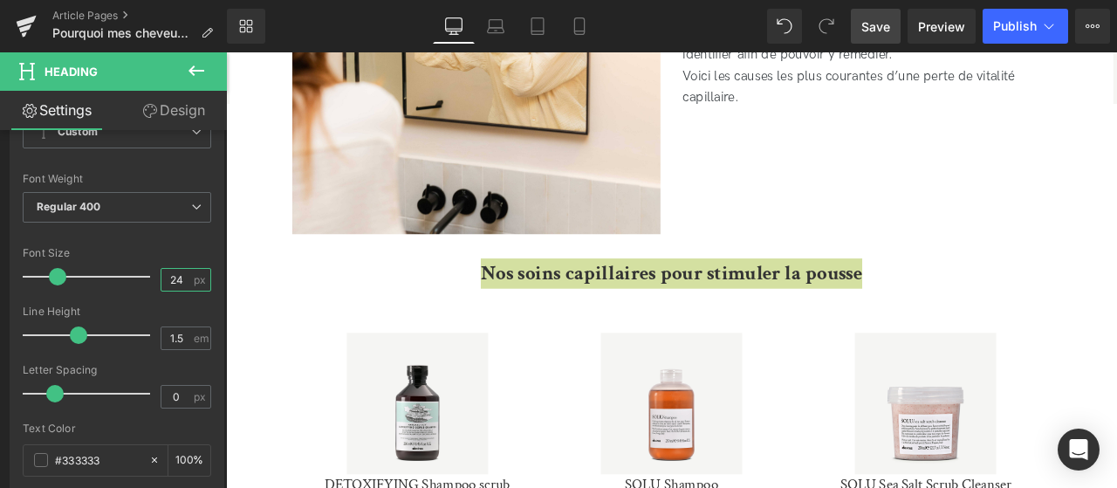
click at [190, 273] on input "24" at bounding box center [176, 280] width 31 height 22
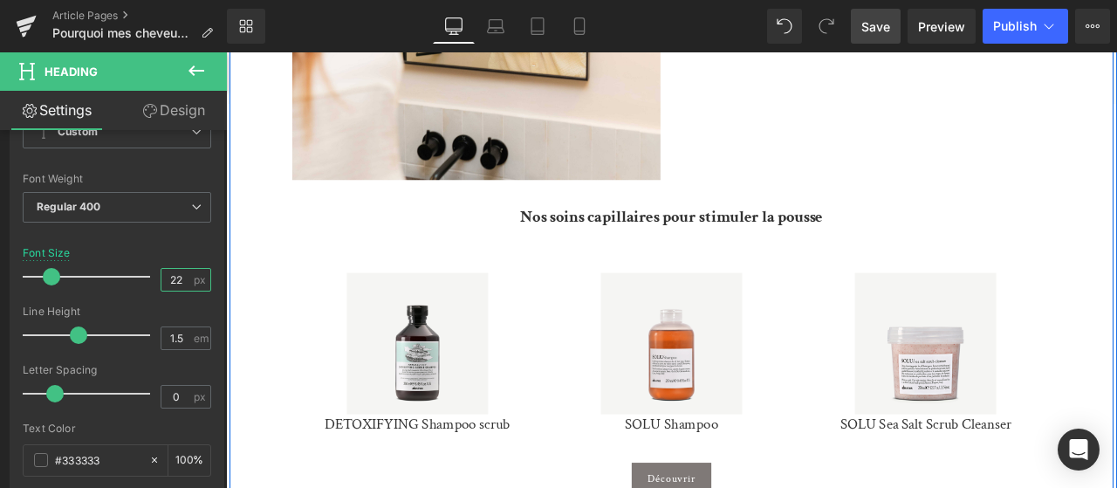
scroll to position [953, 0]
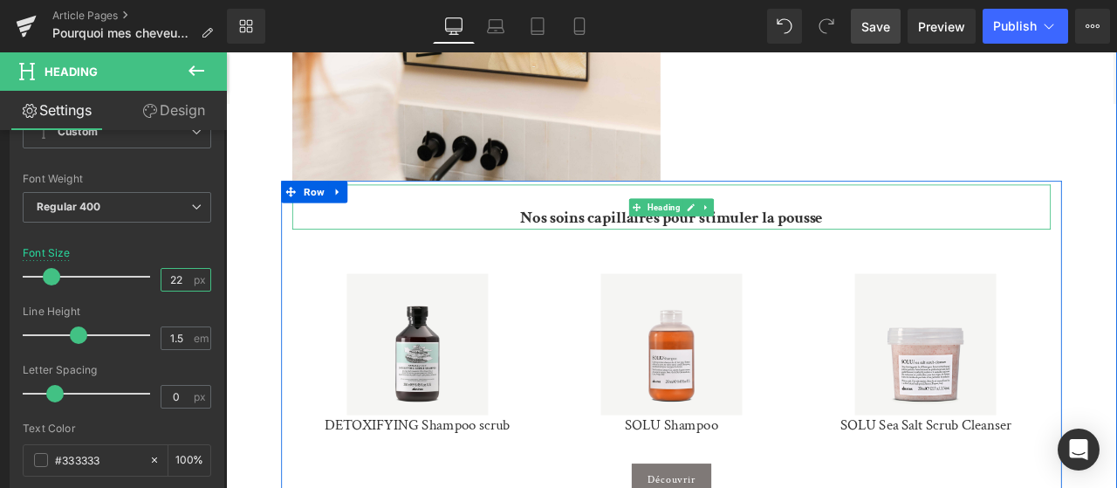
type input "22"
click at [761, 251] on b "Nos soins capillaires pour stimuler la pousse" at bounding box center [754, 247] width 359 height 25
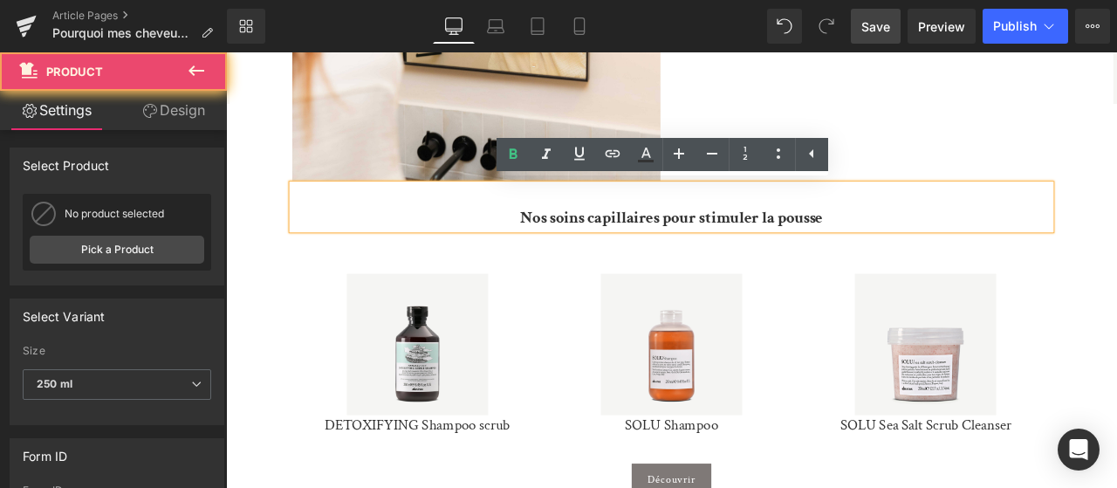
click at [547, 307] on div "Sale Off (P) Image DETOXIFYING Shampoo scrub (P) Title Product" at bounding box center [453, 409] width 297 height 243
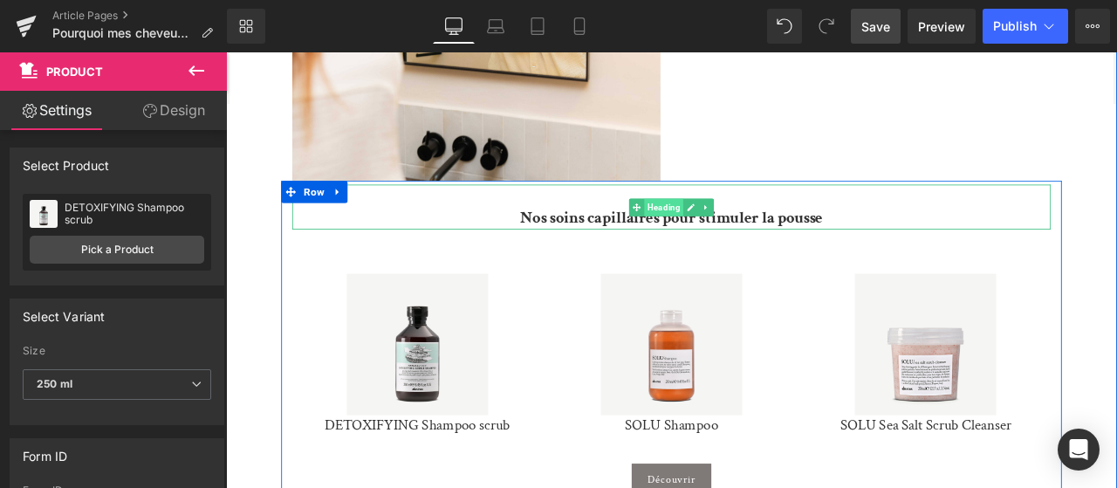
click at [749, 238] on span "Heading" at bounding box center [745, 235] width 46 height 21
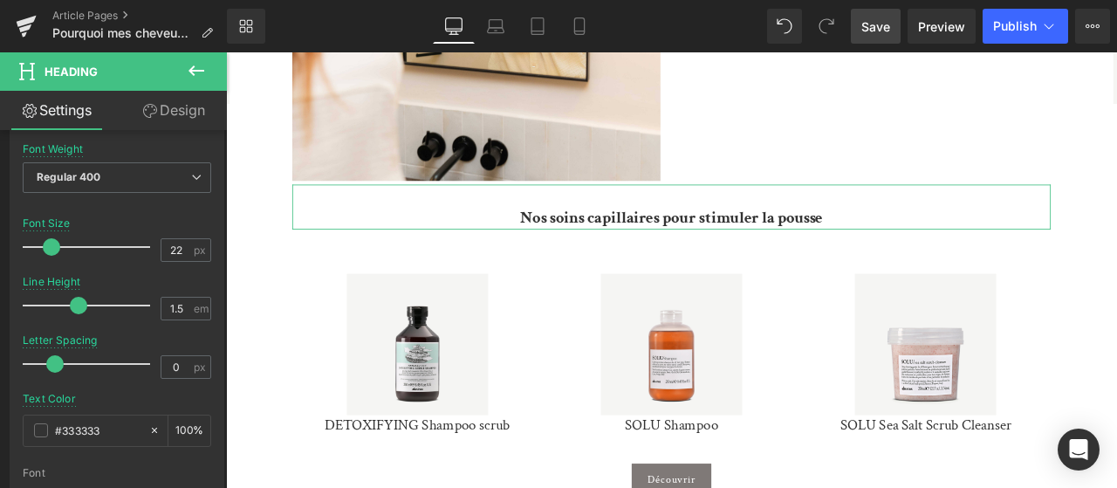
scroll to position [262, 0]
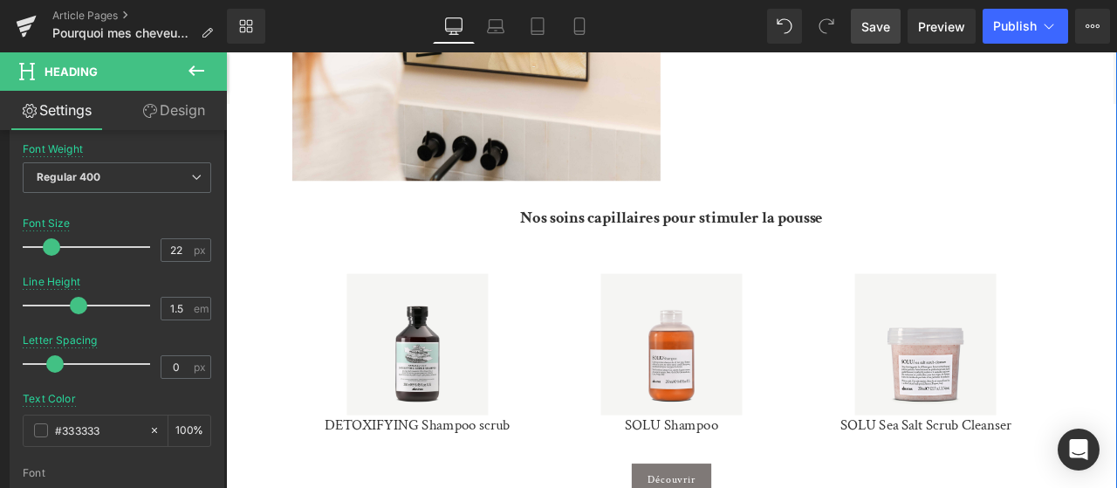
click at [618, 237] on b "Nos soins capillaires pour stimuler la pousse" at bounding box center [754, 247] width 359 height 25
click at [189, 241] on input "22" at bounding box center [176, 250] width 31 height 22
type input "25"
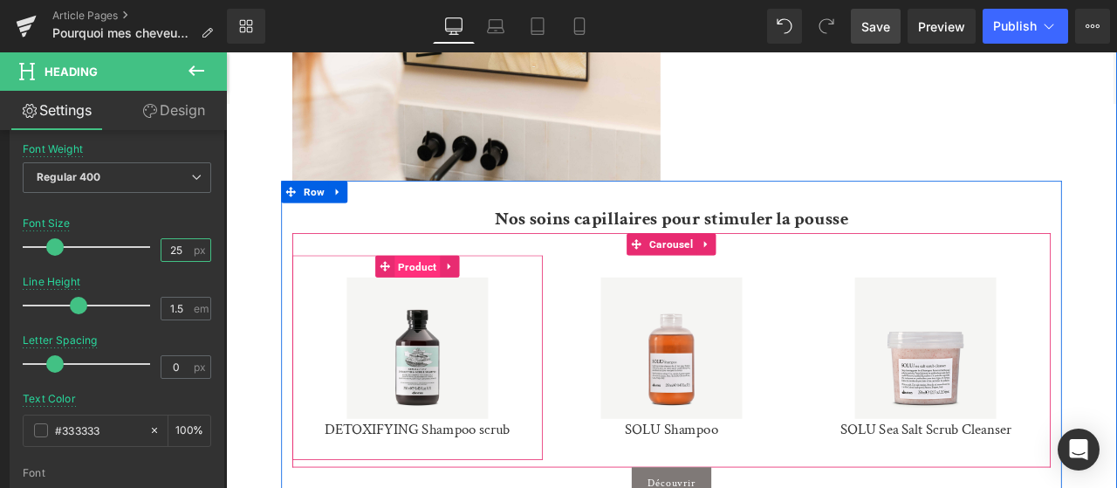
click at [449, 312] on span "Product" at bounding box center [453, 306] width 54 height 26
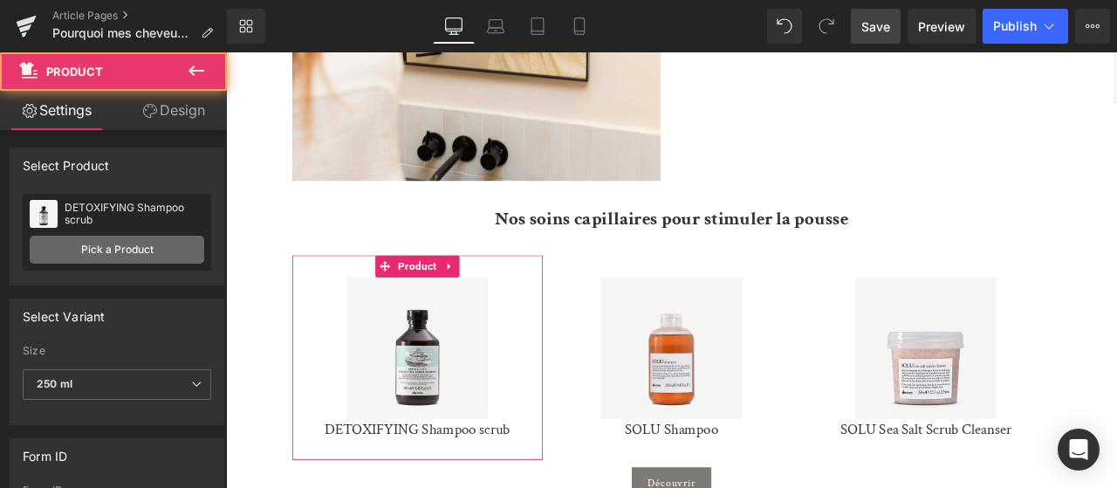
click at [139, 242] on link "Pick a Product" at bounding box center [117, 250] width 175 height 28
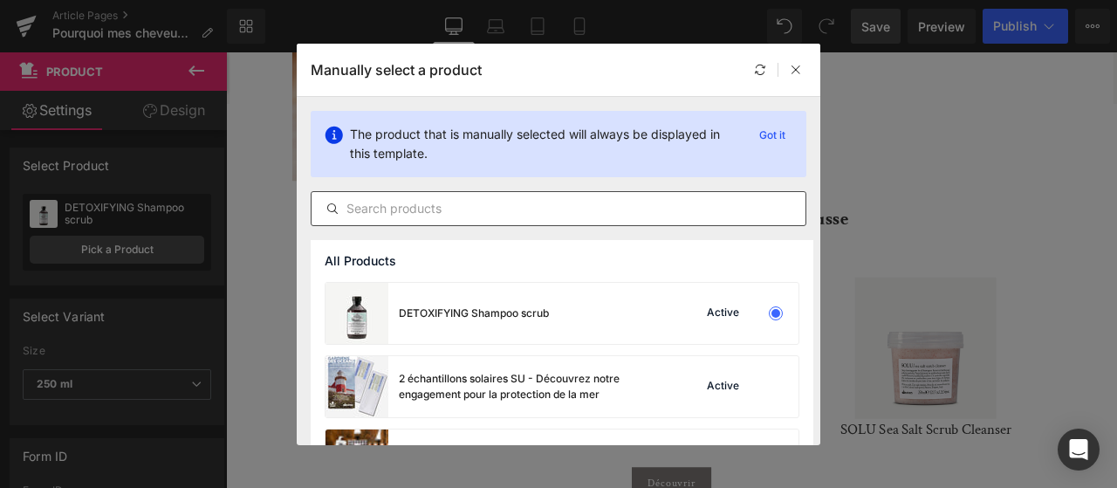
click at [455, 205] on input "text" at bounding box center [559, 208] width 494 height 21
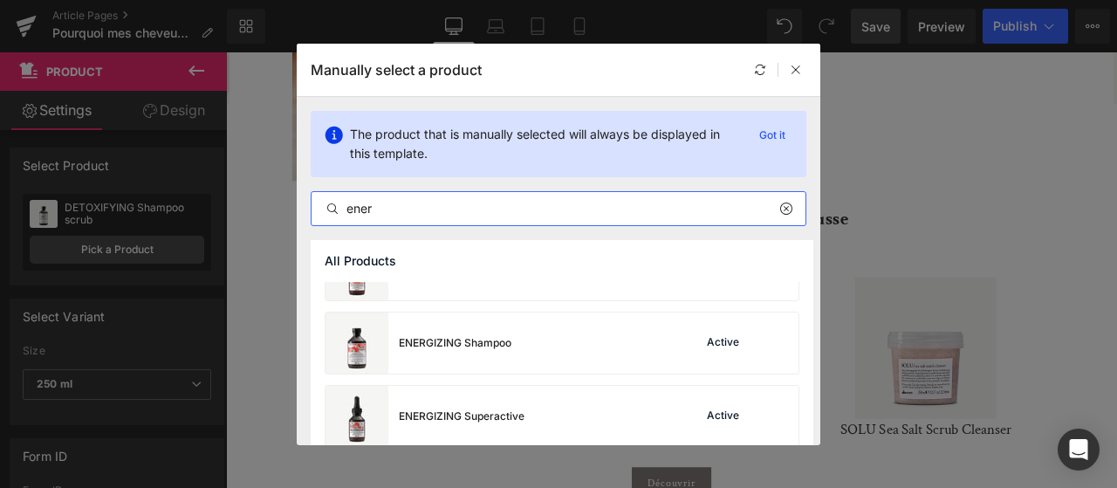
scroll to position [253, 0]
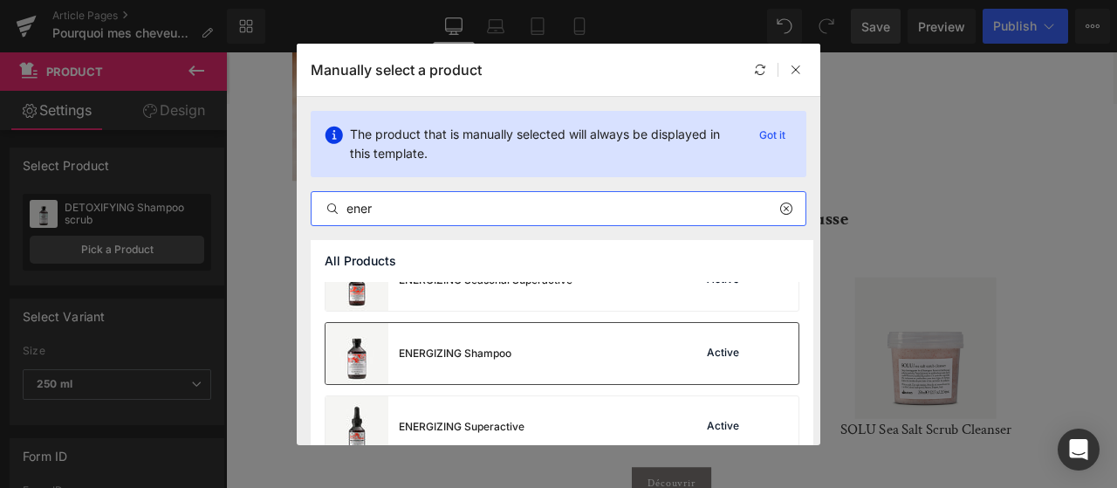
type input "ener"
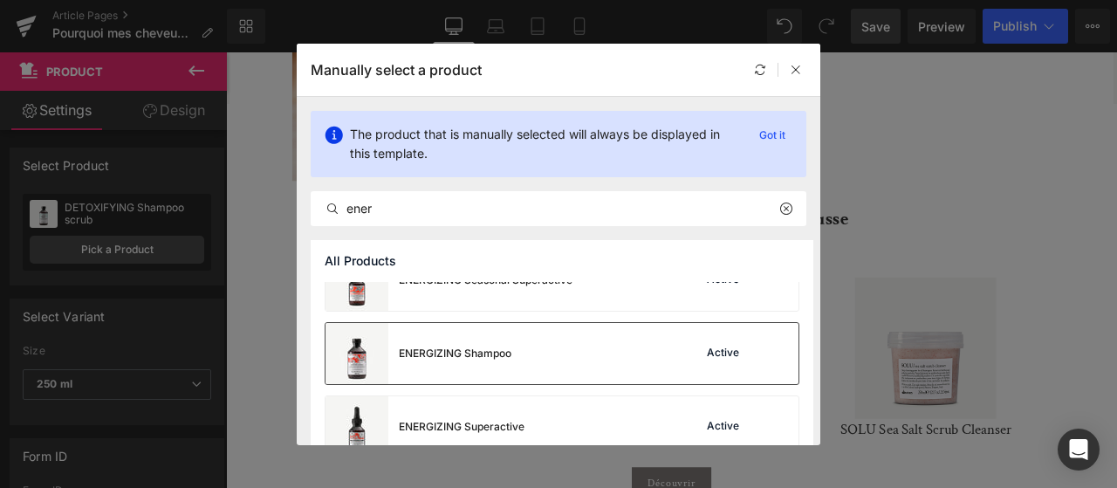
click at [539, 359] on div "ENERGIZING Shampoo Active" at bounding box center [562, 353] width 473 height 61
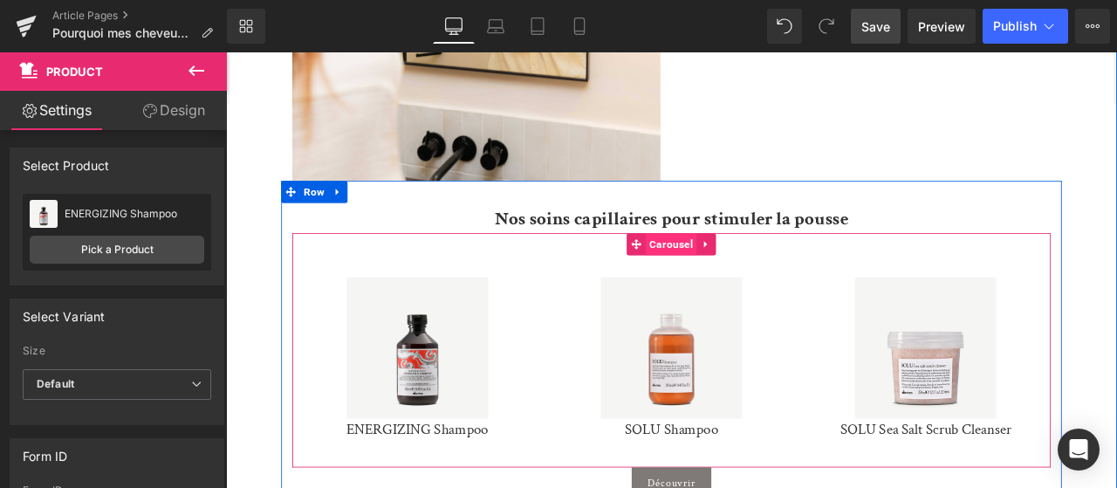
click at [746, 278] on span "Carousel" at bounding box center [754, 279] width 60 height 26
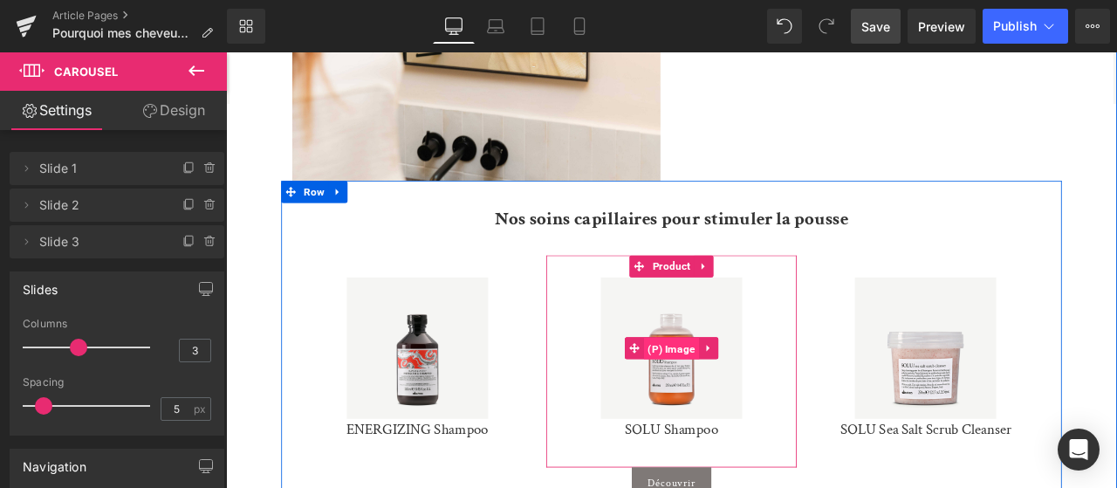
click at [752, 401] on span "(P) Image" at bounding box center [754, 403] width 65 height 26
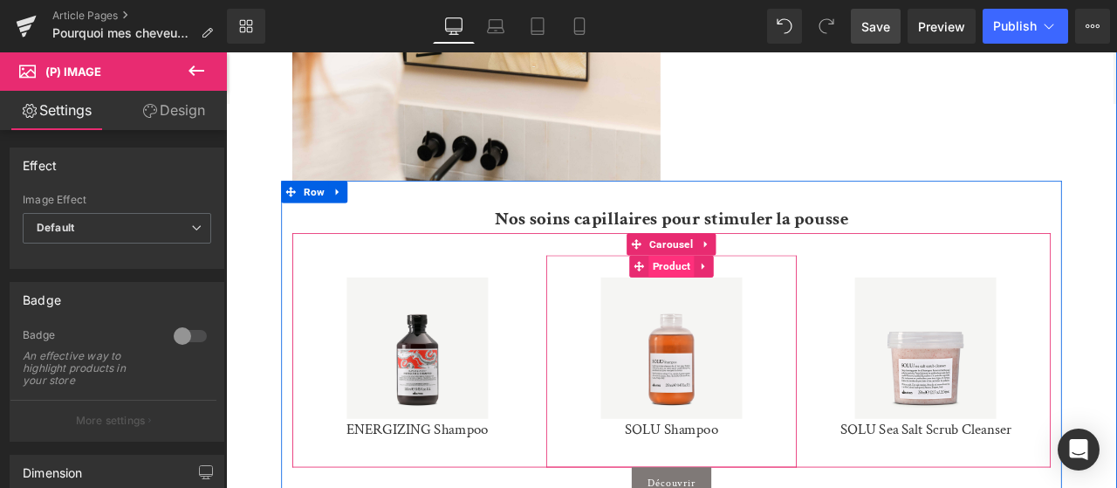
click at [746, 308] on span "Product" at bounding box center [754, 305] width 54 height 26
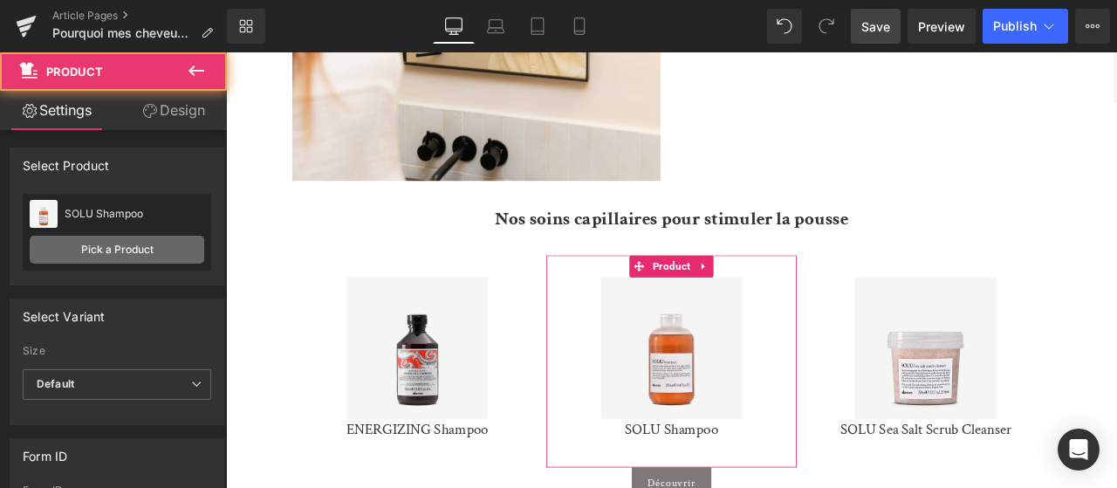
click at [155, 248] on link "Pick a Product" at bounding box center [117, 250] width 175 height 28
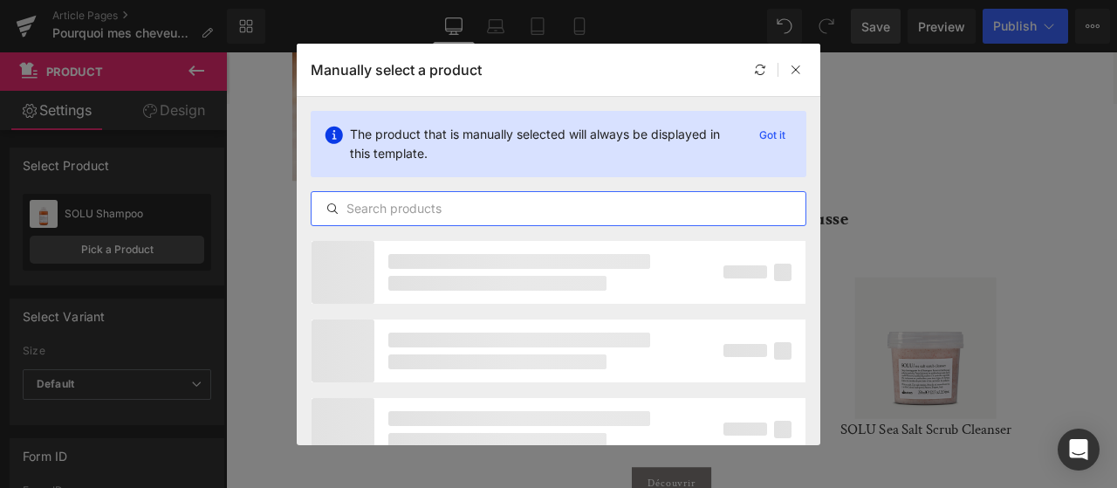
click at [397, 213] on input "text" at bounding box center [559, 208] width 494 height 21
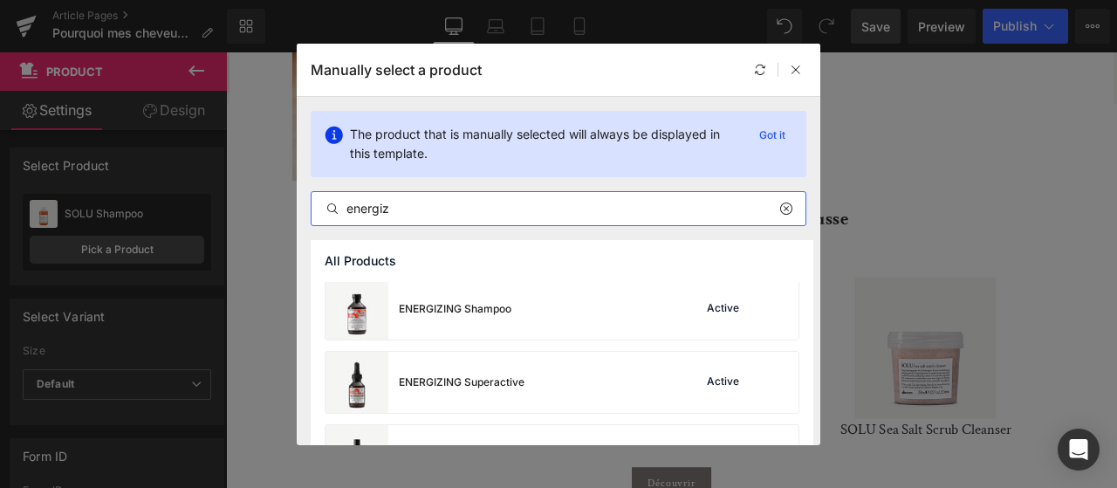
scroll to position [309, 0]
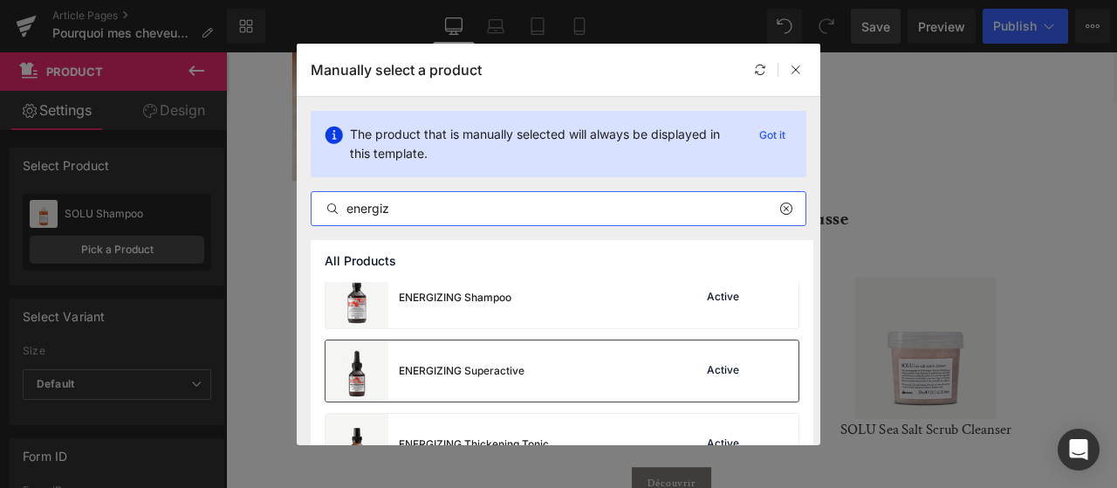
type input "energiz"
click at [625, 359] on div "ENERGIZING Superactive Active" at bounding box center [562, 370] width 473 height 61
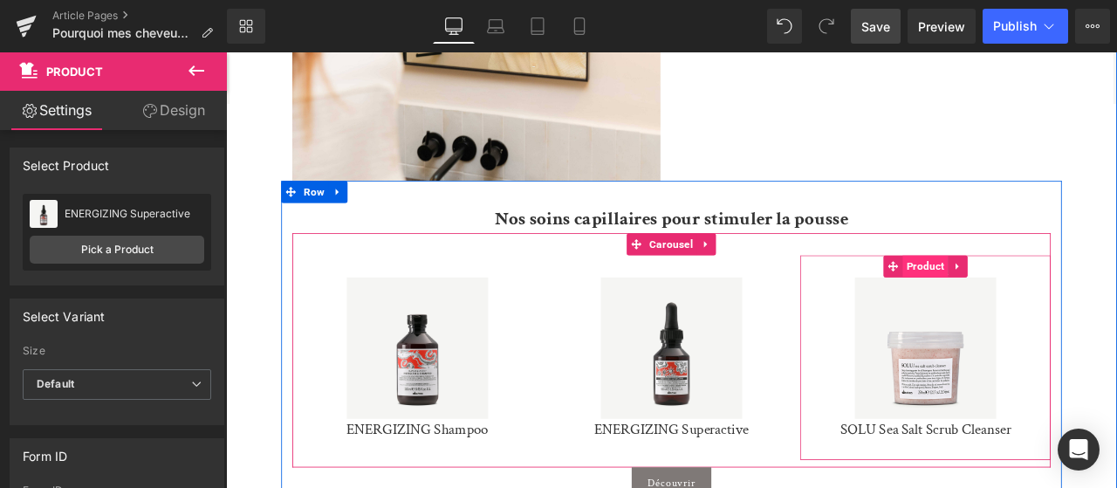
click at [1060, 305] on span "Product" at bounding box center [1055, 305] width 54 height 26
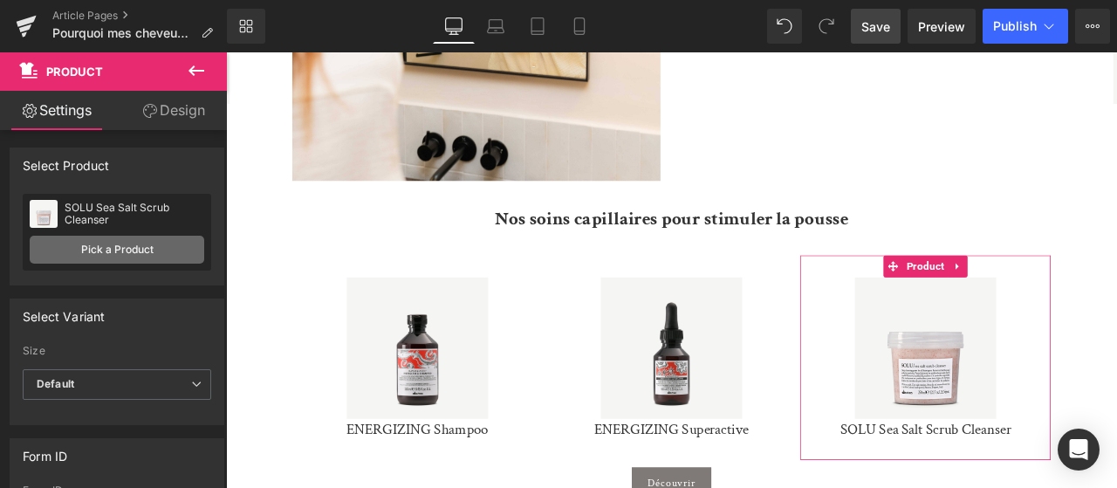
click at [85, 247] on link "Pick a Product" at bounding box center [117, 250] width 175 height 28
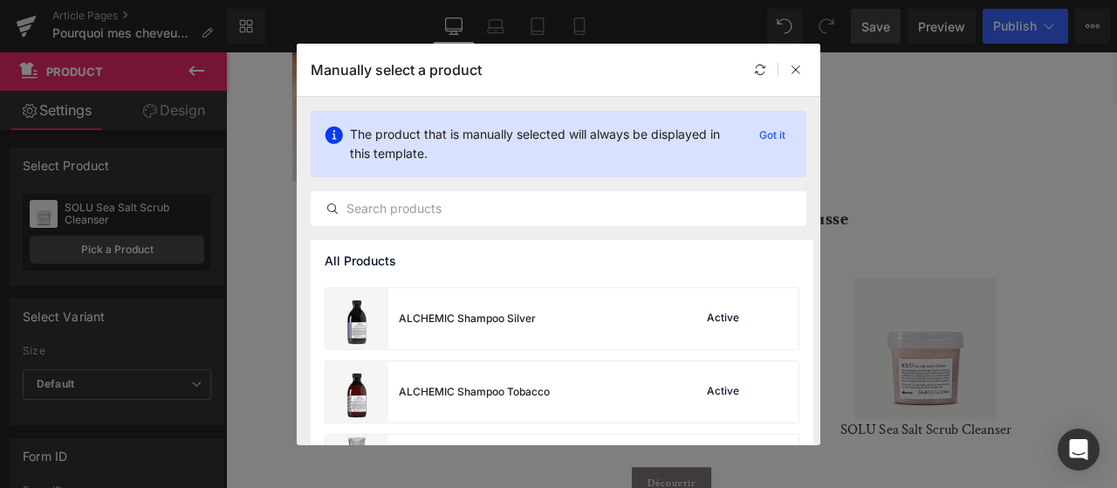
scroll to position [1315, 0]
click at [427, 189] on div "The product that is manually selected will always be displayed in this template…" at bounding box center [559, 168] width 524 height 143
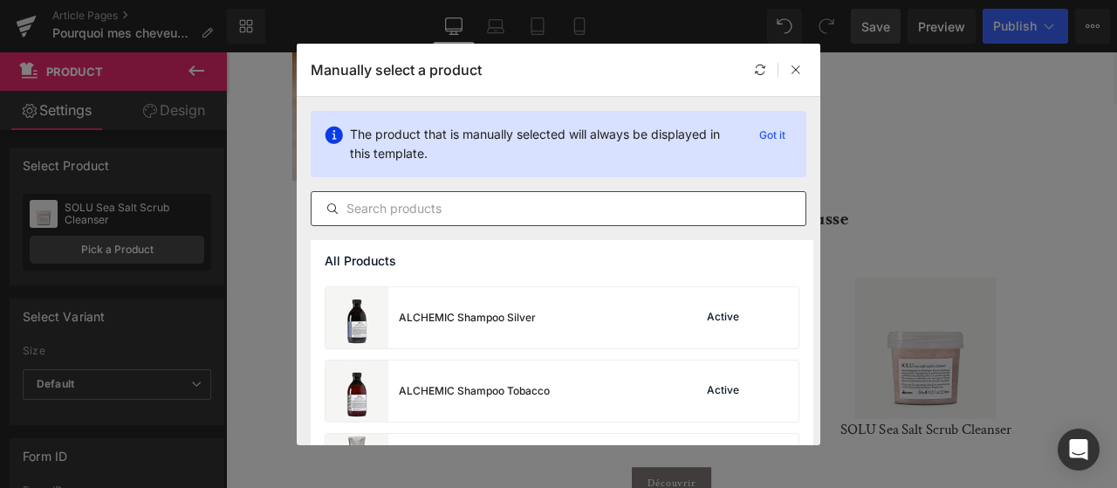
click at [401, 205] on input "text" at bounding box center [559, 208] width 494 height 21
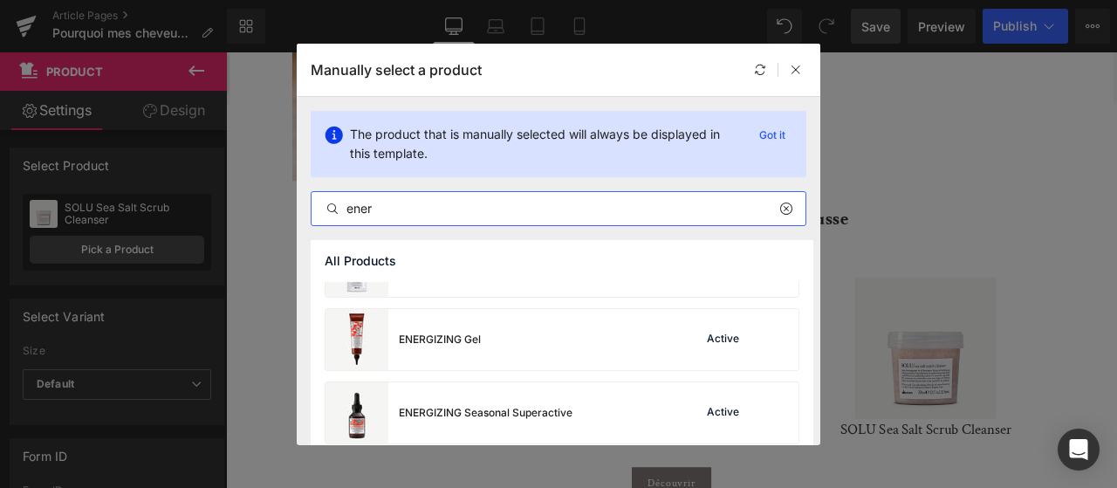
scroll to position [124, 0]
type input "ener"
click at [457, 348] on div "ENERGIZING Gel" at bounding box center [403, 335] width 155 height 61
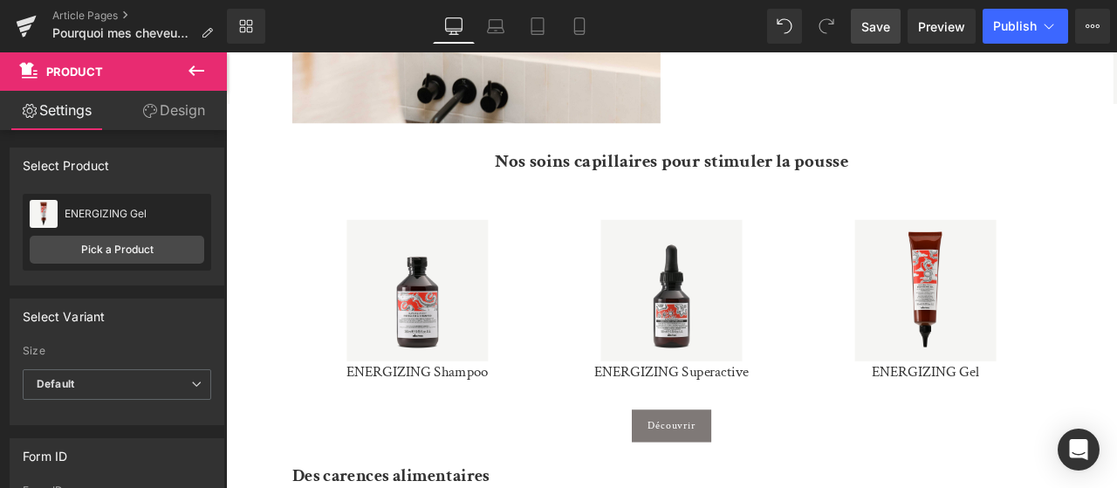
scroll to position [1026, 0]
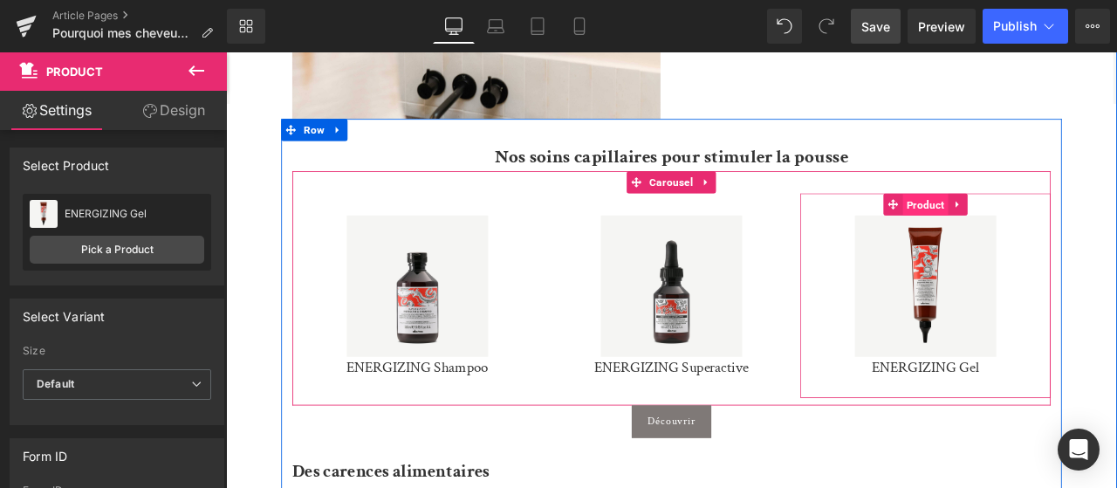
click at [1057, 244] on span "Product" at bounding box center [1055, 233] width 54 height 26
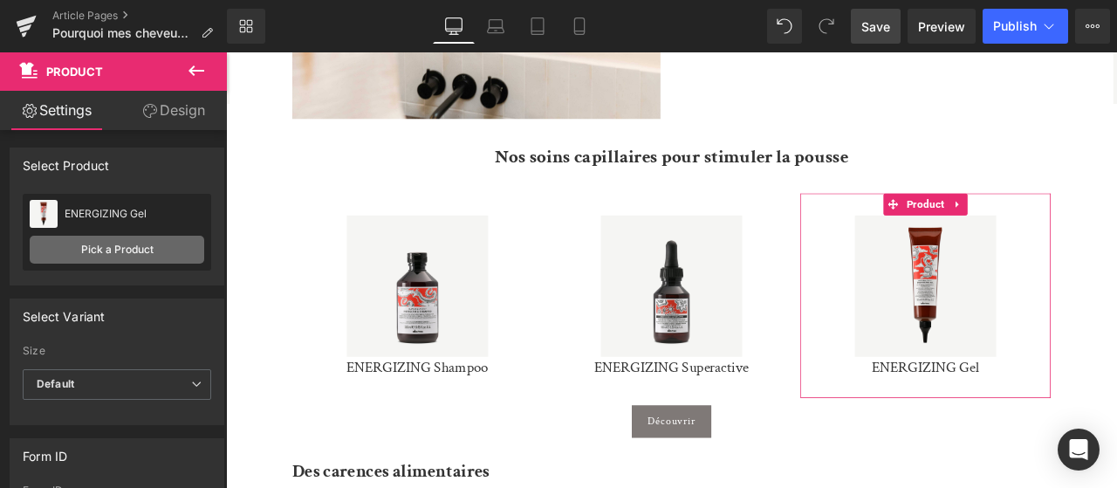
click at [95, 244] on link "Pick a Product" at bounding box center [117, 250] width 175 height 28
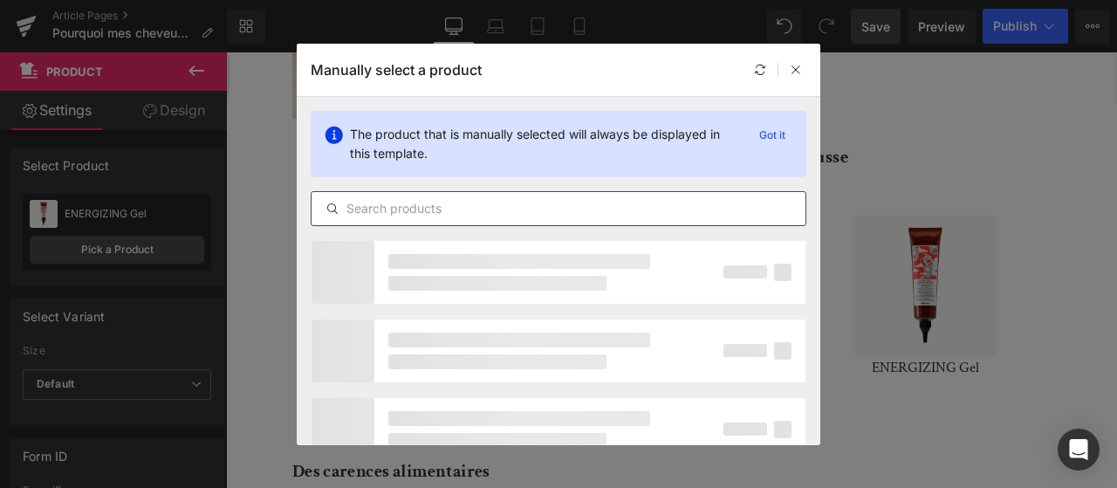
click at [383, 196] on div at bounding box center [559, 208] width 496 height 35
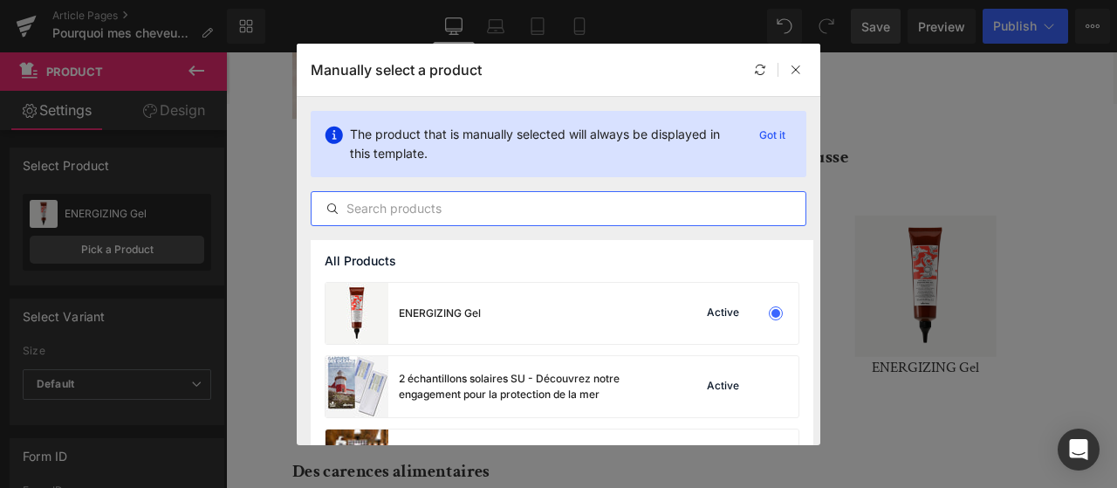
click at [395, 212] on input "text" at bounding box center [559, 208] width 494 height 21
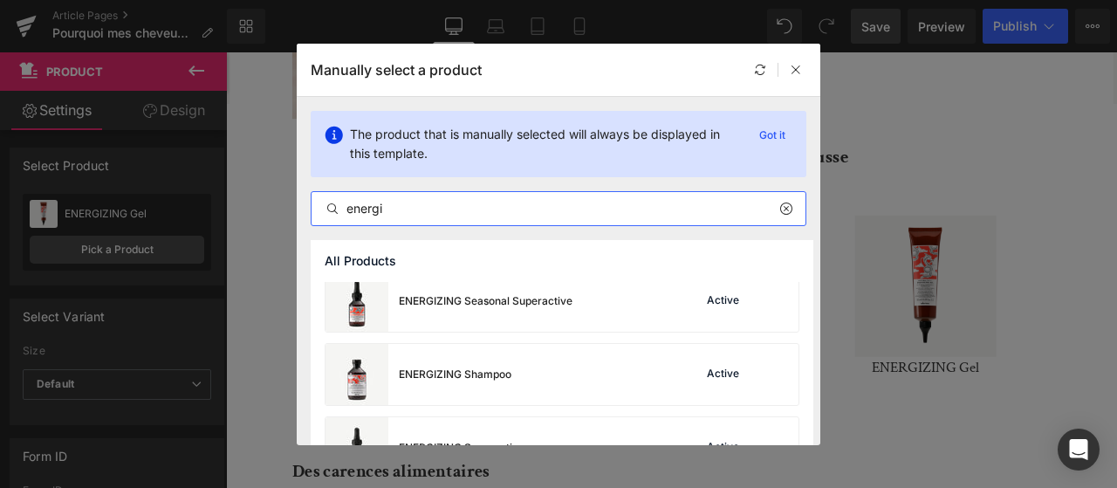
scroll to position [185, 0]
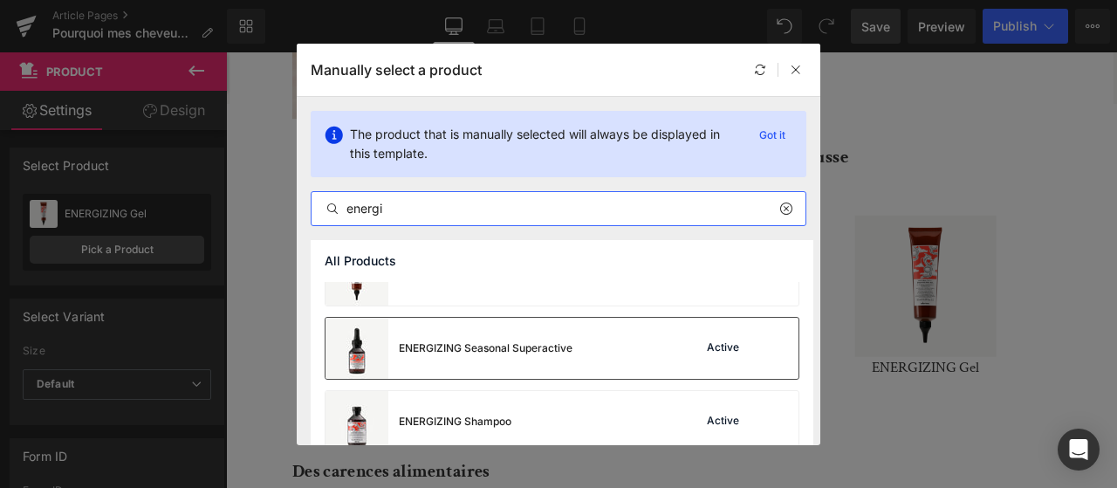
type input "energi"
click at [650, 351] on div "ENERGIZING Seasonal Superactive Active" at bounding box center [562, 348] width 473 height 61
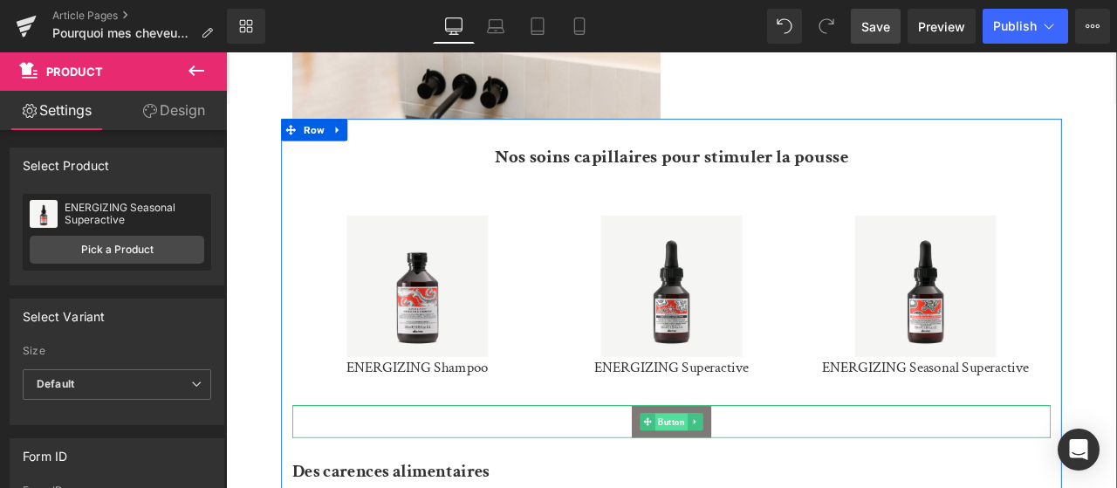
click at [750, 484] on span "Button" at bounding box center [754, 489] width 38 height 21
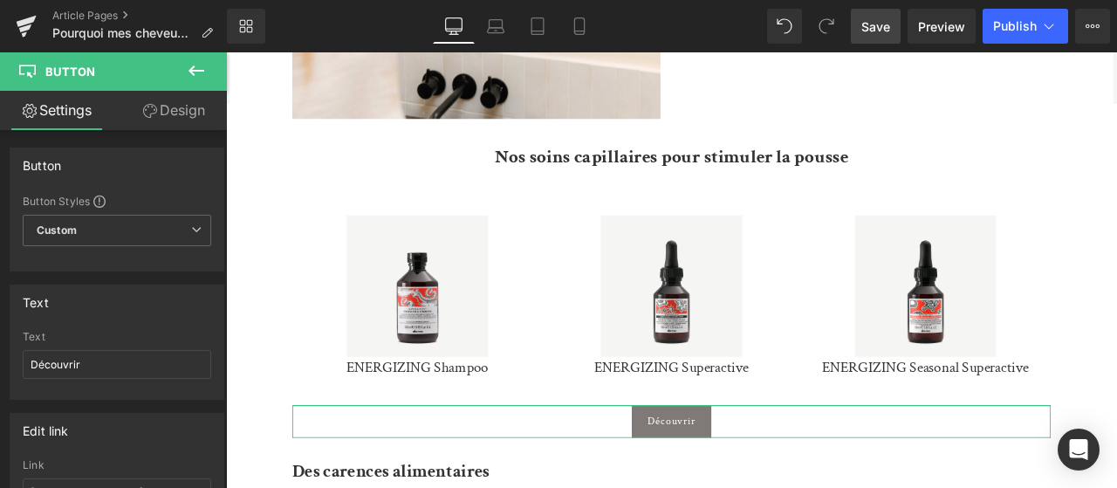
scroll to position [49, 0]
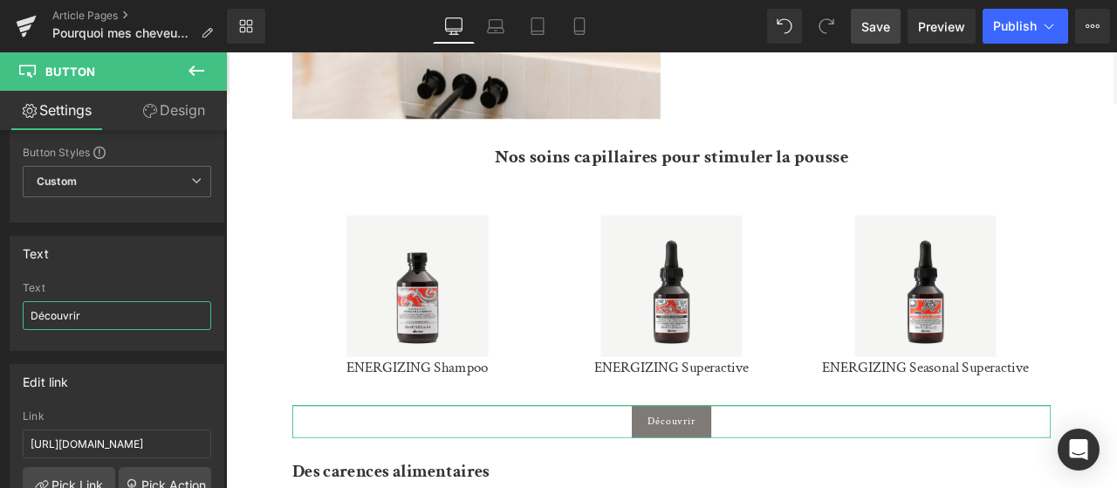
click at [140, 319] on input "Découvrir" at bounding box center [117, 315] width 189 height 29
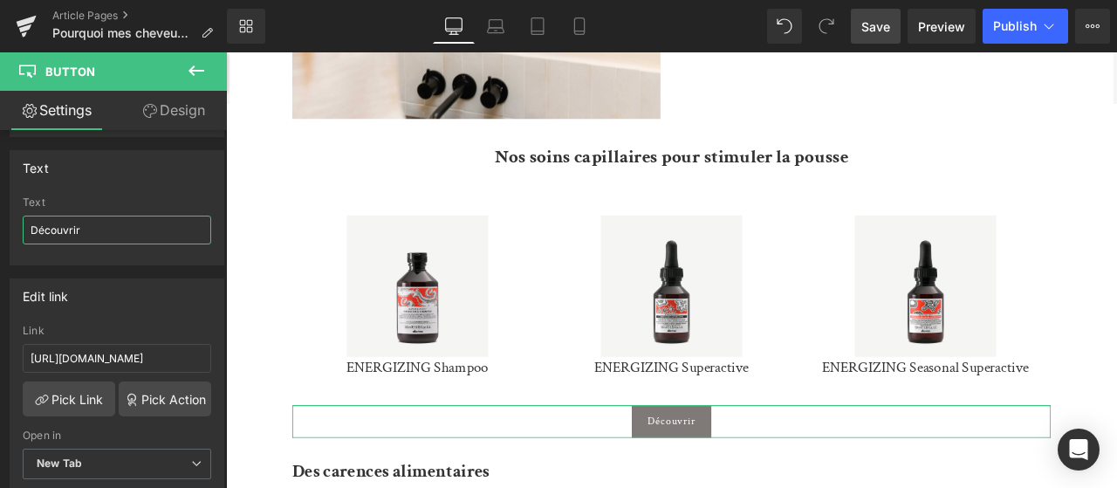
scroll to position [146, 0]
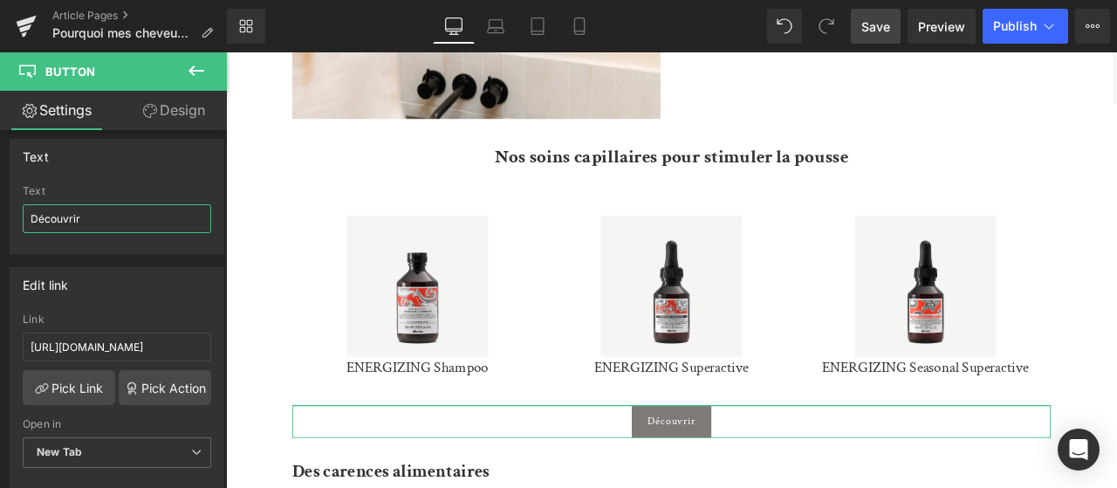
drag, startPoint x: 143, startPoint y: 217, endPoint x: 0, endPoint y: 206, distance: 143.6
click at [23, 206] on input "Découvrir" at bounding box center [117, 218] width 189 height 29
click at [113, 225] on input "Découvrir" at bounding box center [117, 218] width 189 height 29
type input "Découvrir la gamme"
click at [60, 376] on link "Pick Link" at bounding box center [69, 387] width 93 height 35
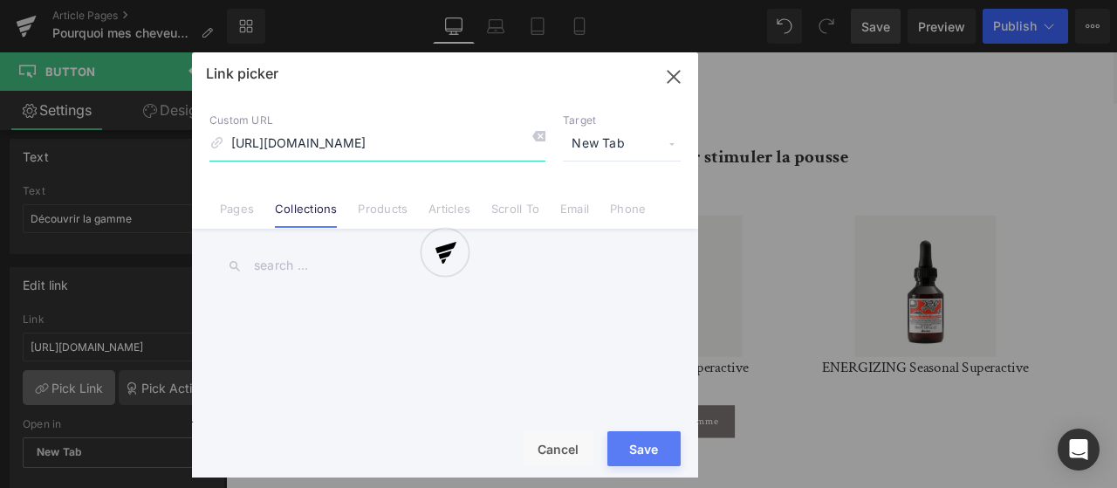
scroll to position [0, 950]
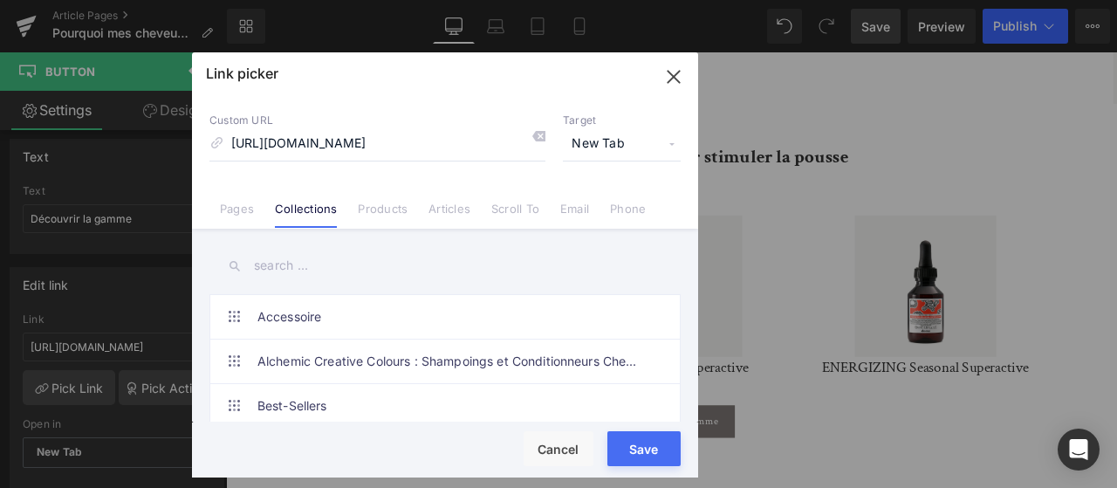
click at [286, 256] on input "text" at bounding box center [444, 265] width 471 height 39
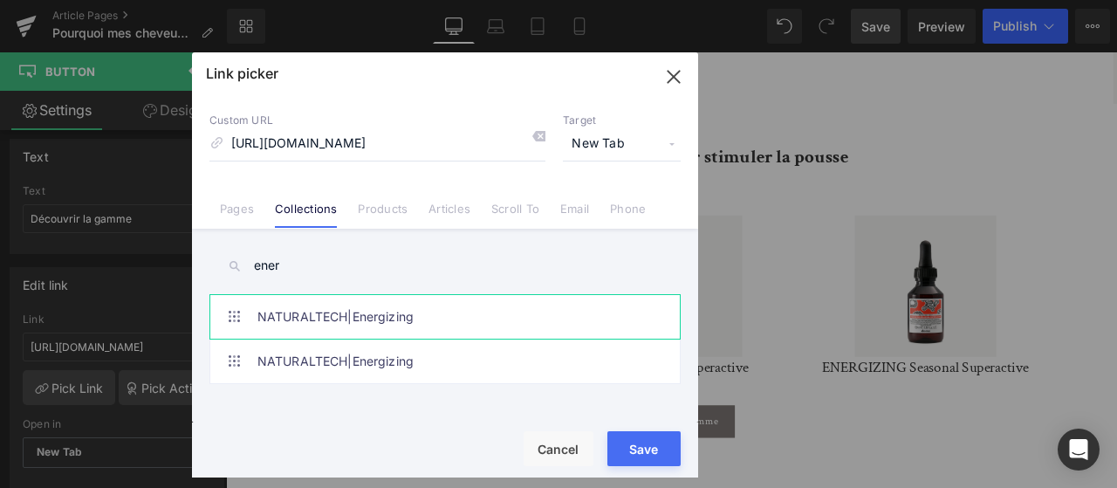
type input "ener"
click at [410, 326] on link "NATURALTECH|Energizing" at bounding box center [449, 317] width 384 height 44
click at [429, 364] on link "NATURALTECH|Energizing" at bounding box center [449, 362] width 384 height 44
click at [493, 323] on link "NATURALTECH|Energizing" at bounding box center [449, 317] width 384 height 44
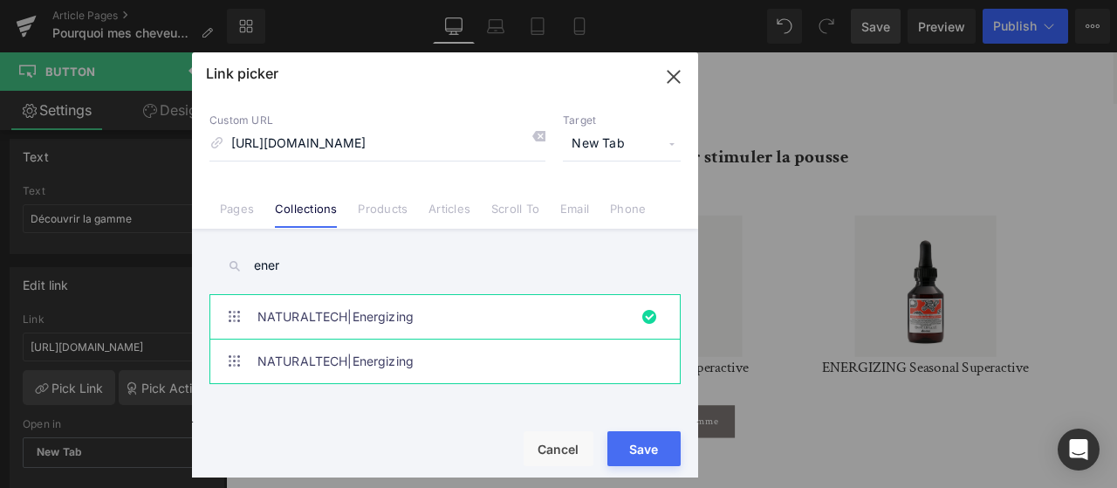
click at [460, 374] on link "NATURALTECH|Energizing" at bounding box center [449, 362] width 384 height 44
click at [636, 438] on button "Save" at bounding box center [643, 448] width 73 height 35
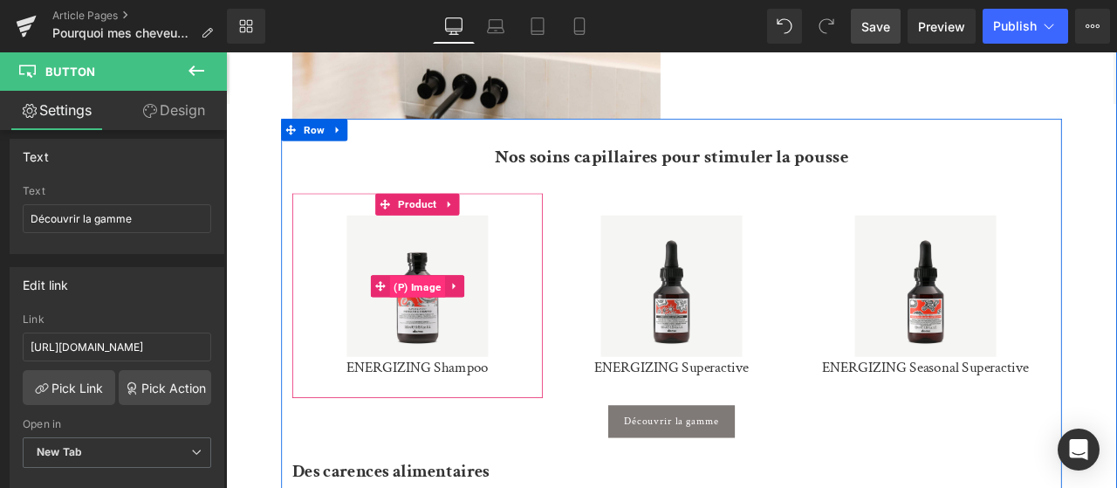
click at [455, 326] on span "(P) Image" at bounding box center [453, 330] width 65 height 26
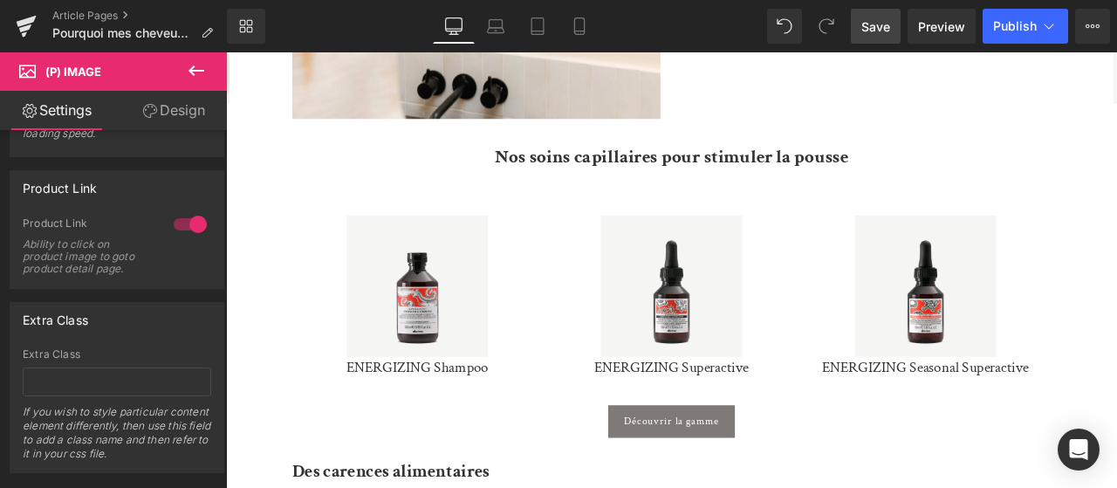
scroll to position [937, 0]
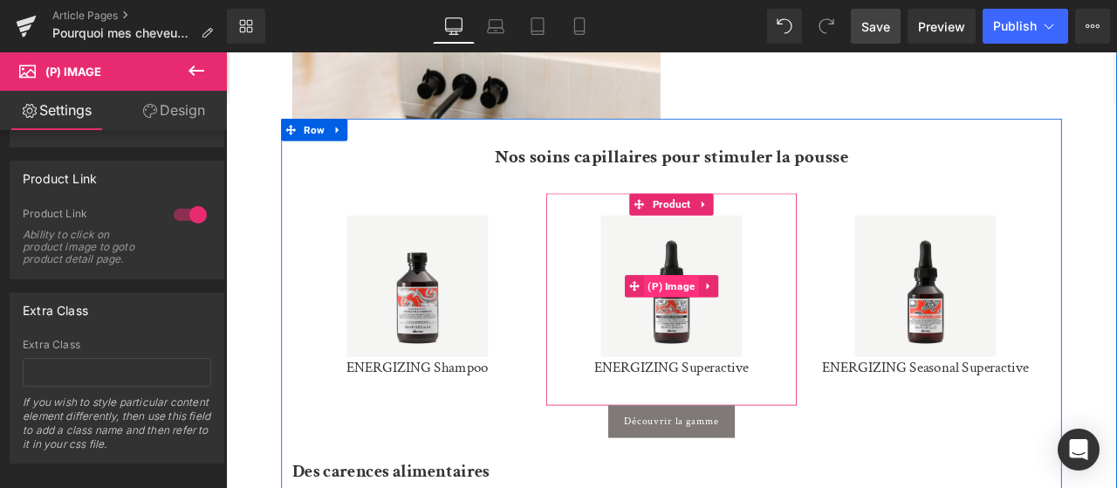
click at [761, 327] on span "(P) Image" at bounding box center [754, 329] width 65 height 26
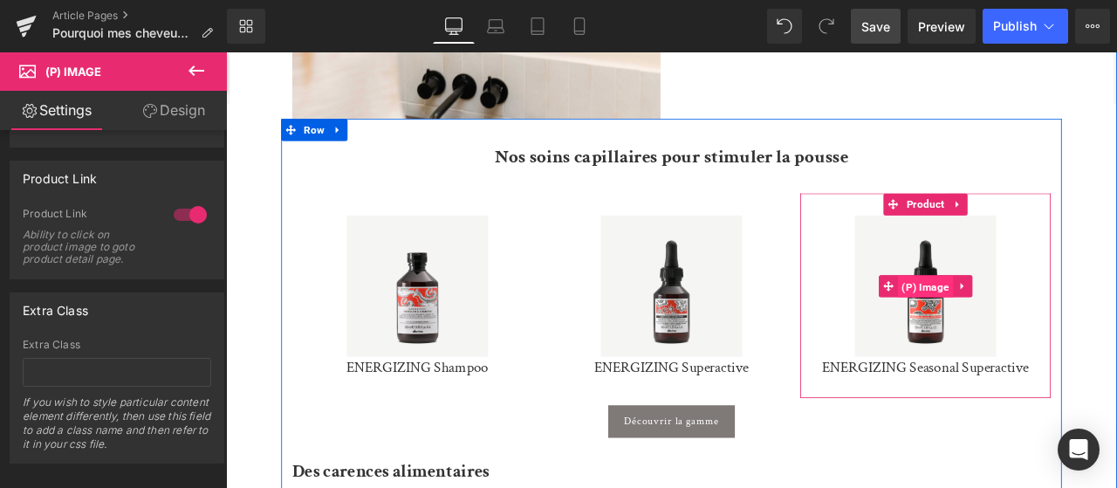
click at [1051, 326] on span "(P) Image" at bounding box center [1055, 330] width 65 height 26
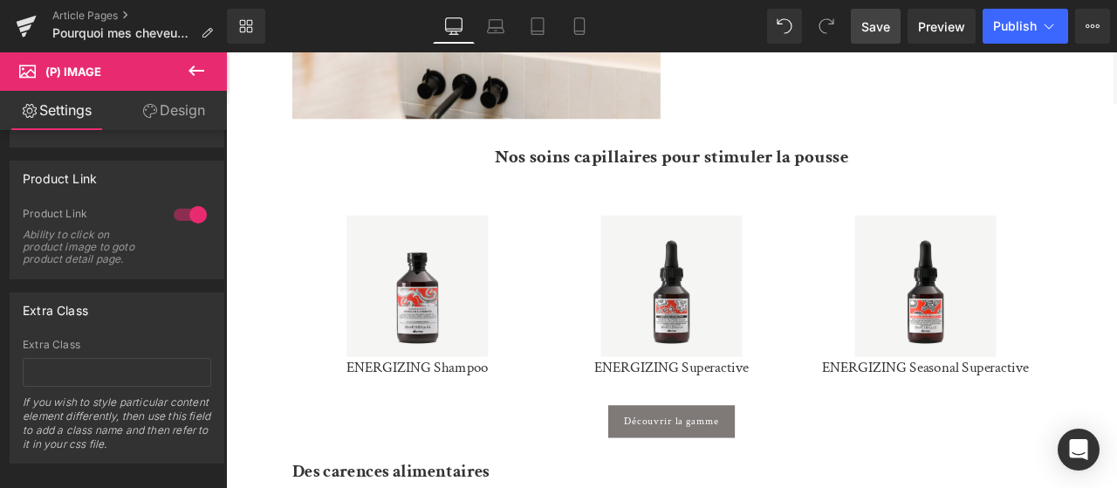
click at [863, 22] on link "Save" at bounding box center [876, 26] width 50 height 35
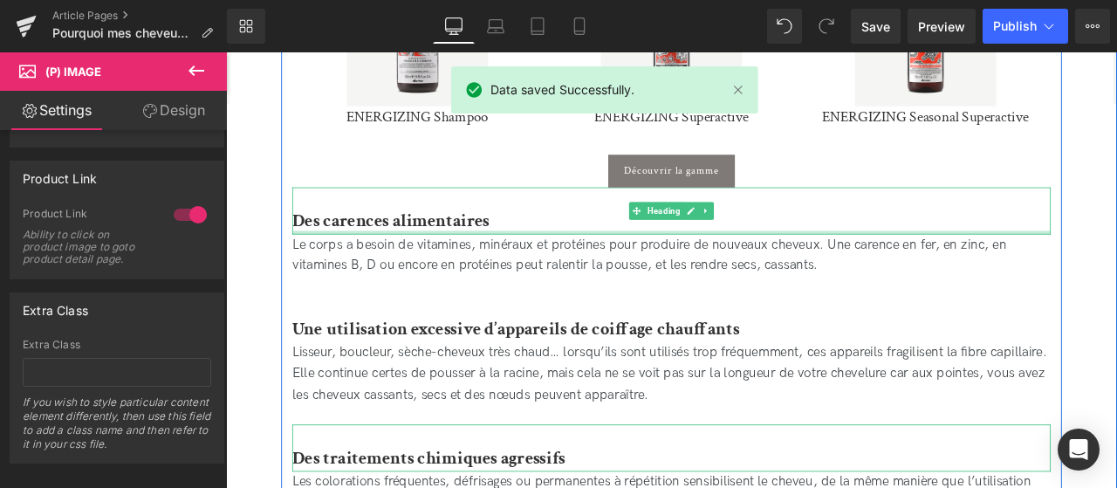
scroll to position [1349, 0]
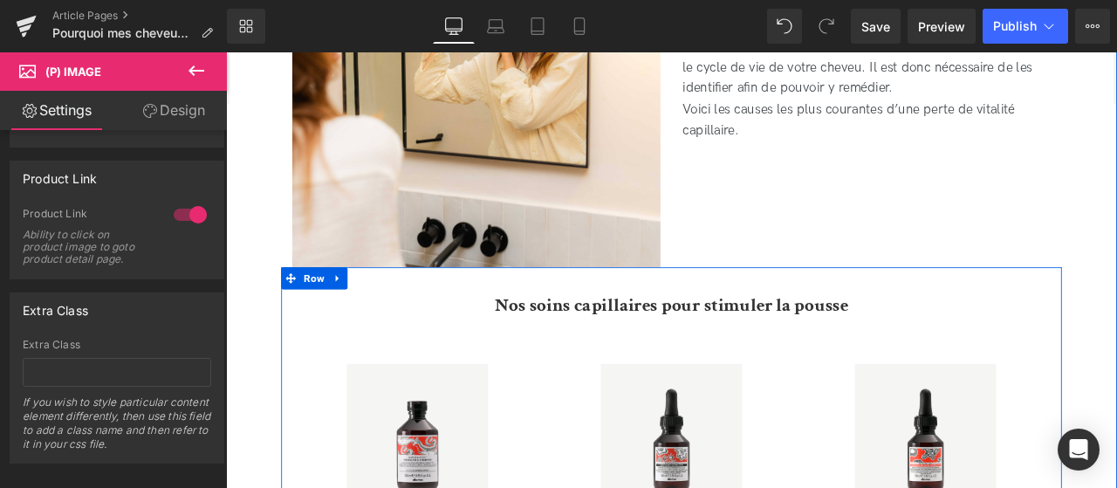
scroll to position [846, 0]
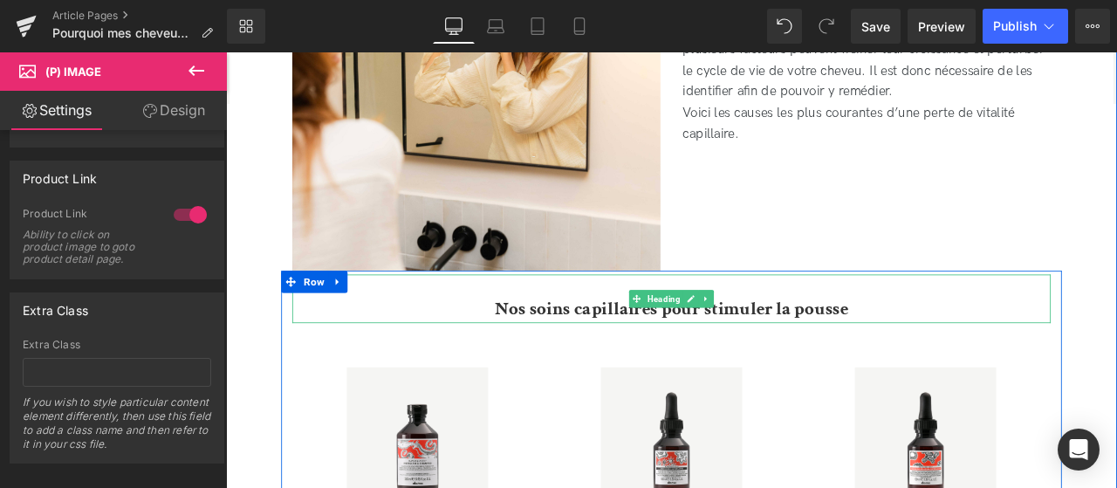
click at [965, 353] on h2 "Nos soins capillaires pour stimuler la pousse" at bounding box center [754, 356] width 899 height 33
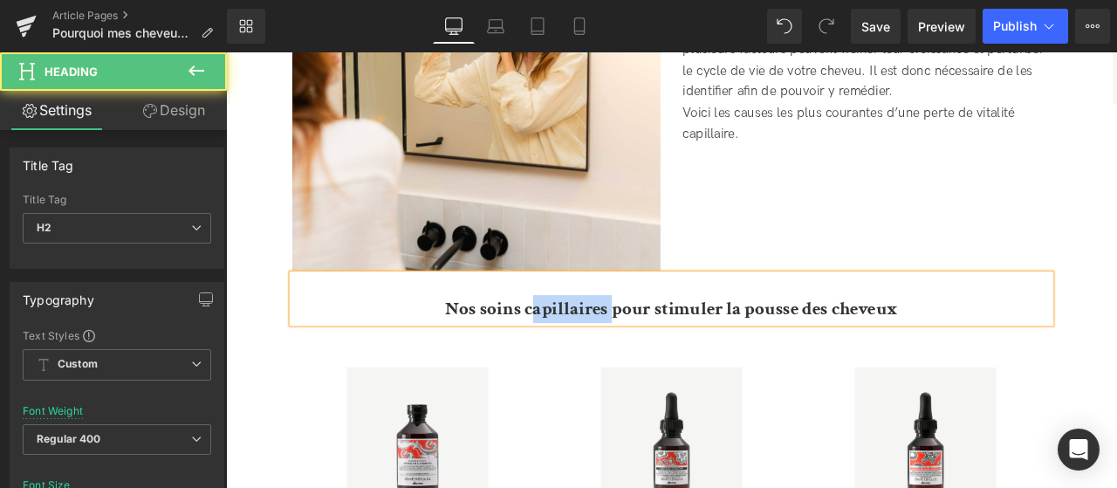
drag, startPoint x: 683, startPoint y: 356, endPoint x: 587, endPoint y: 353, distance: 96.1
click at [587, 353] on b "Nos soins capillaires pour stimuler la pousse des cheveux" at bounding box center [754, 356] width 537 height 29
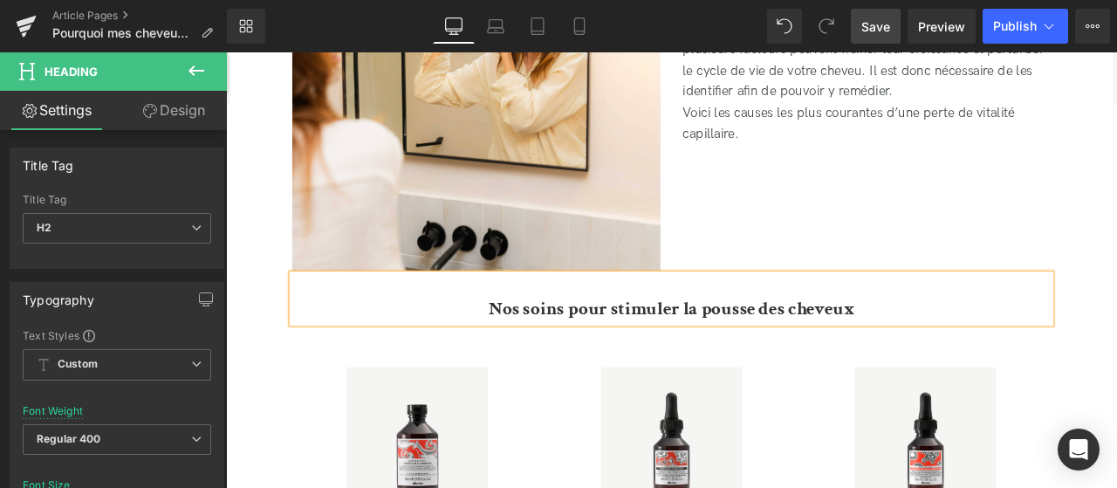
click at [854, 36] on link "Save" at bounding box center [876, 26] width 50 height 35
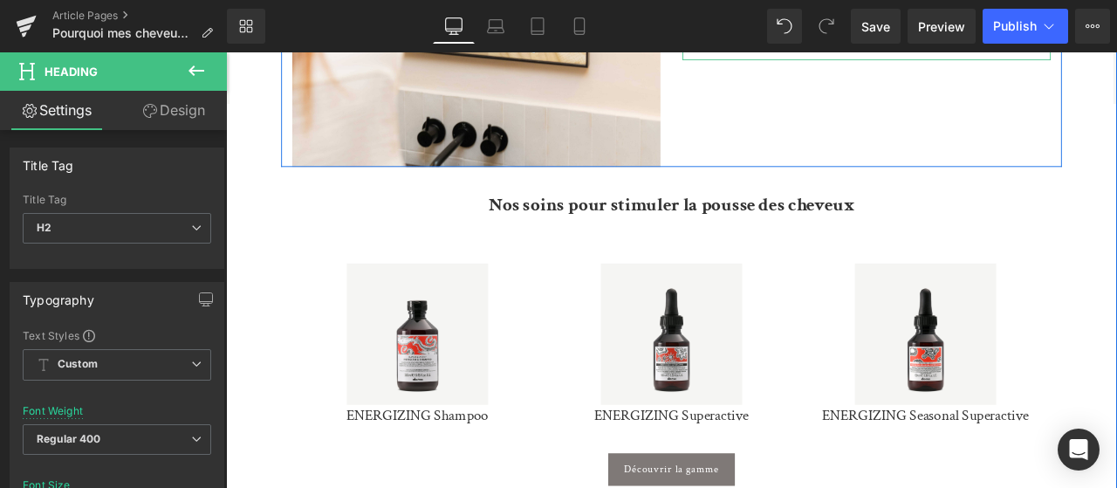
scroll to position [971, 0]
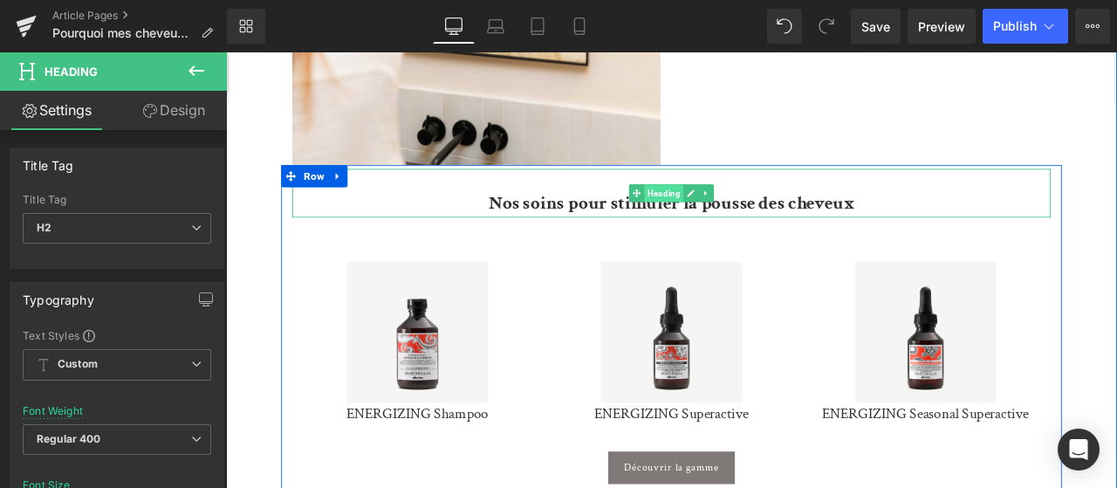
click at [743, 217] on span "Heading" at bounding box center [745, 219] width 46 height 21
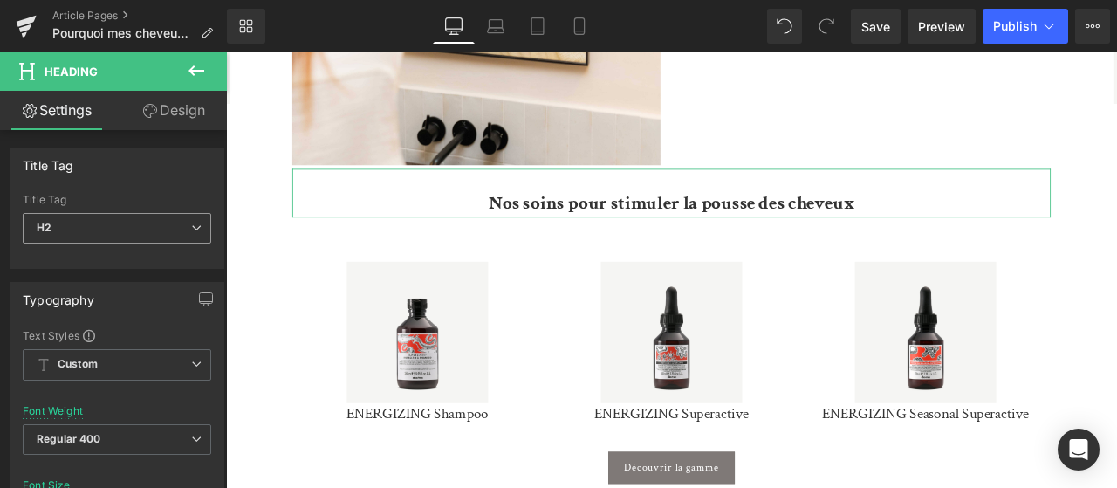
click at [112, 235] on span "H2" at bounding box center [117, 228] width 189 height 31
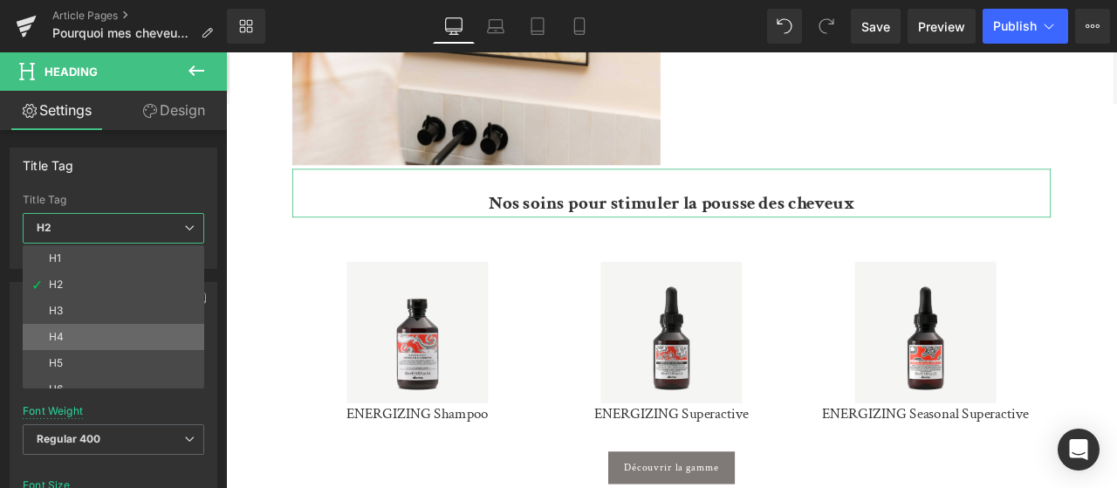
scroll to position [14, 0]
click at [158, 216] on span "H2" at bounding box center [114, 228] width 182 height 31
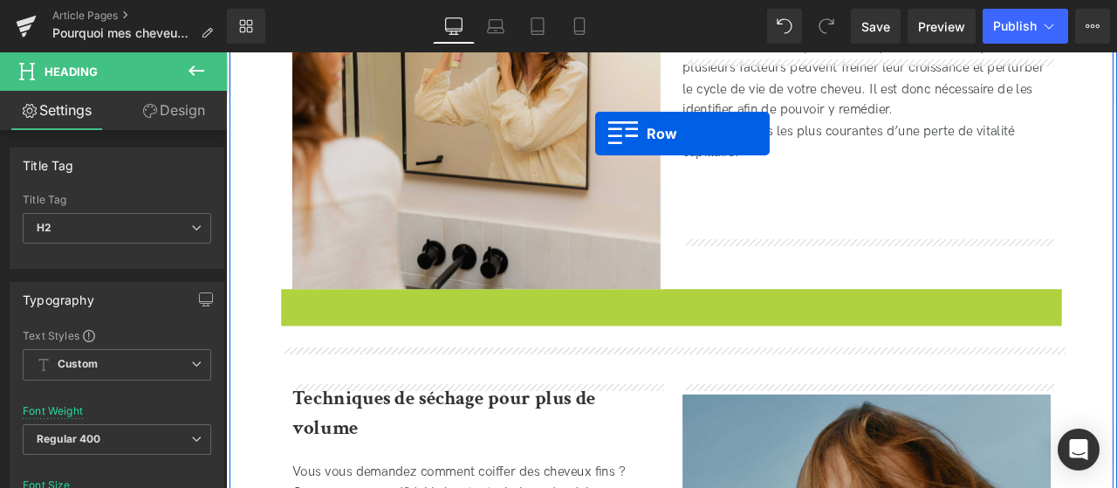
scroll to position [755, 0]
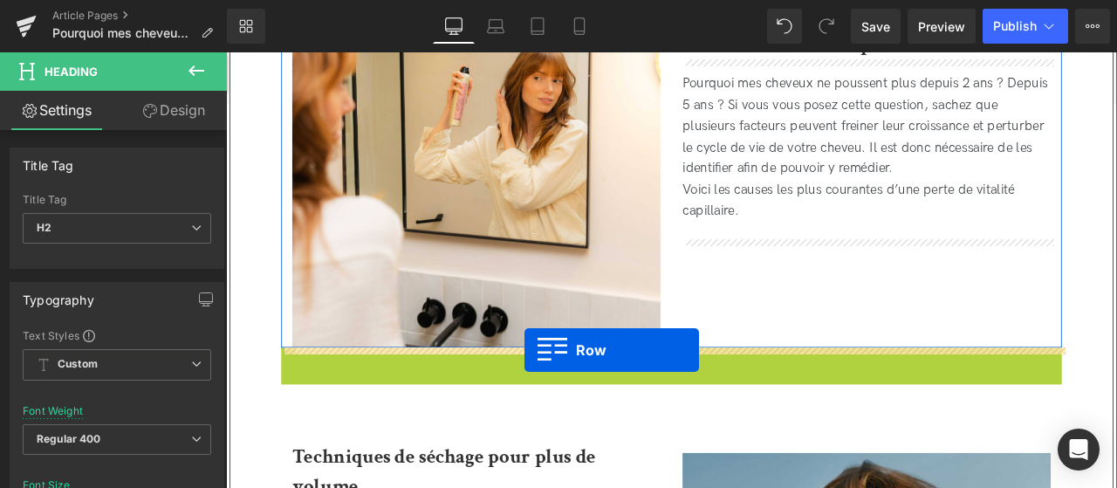
drag, startPoint x: 305, startPoint y: 310, endPoint x: 580, endPoint y: 405, distance: 290.9
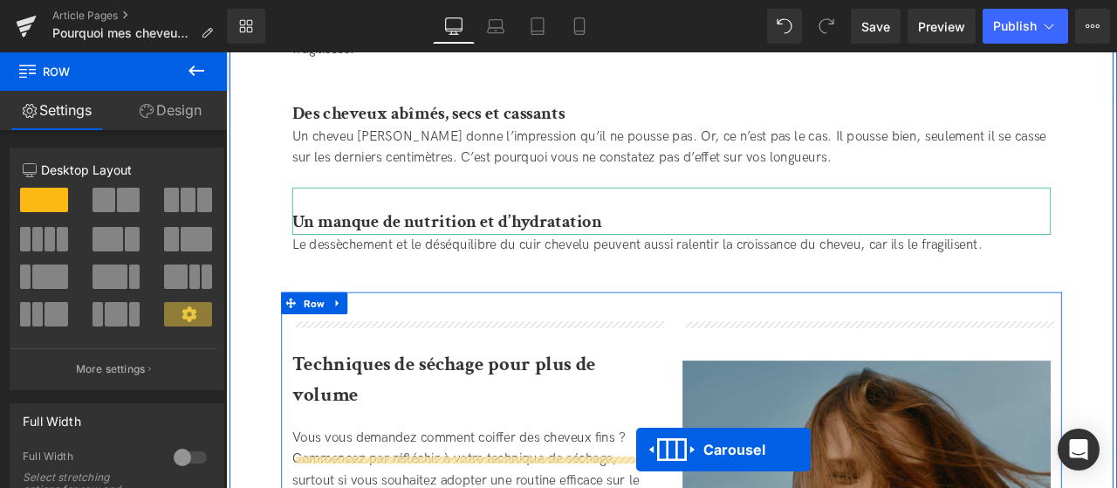
scroll to position [1668, 0]
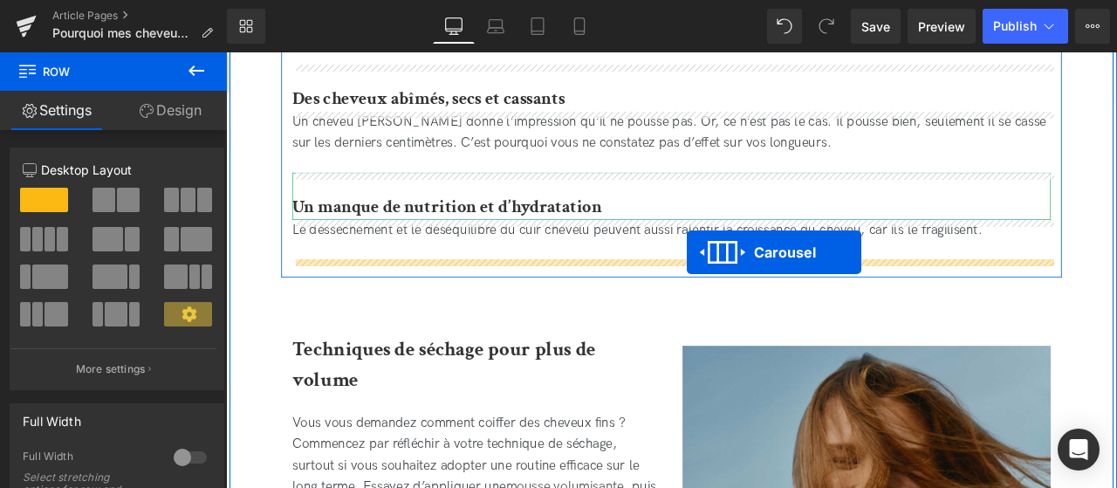
drag, startPoint x: 715, startPoint y: 200, endPoint x: 772, endPoint y: 289, distance: 106.0
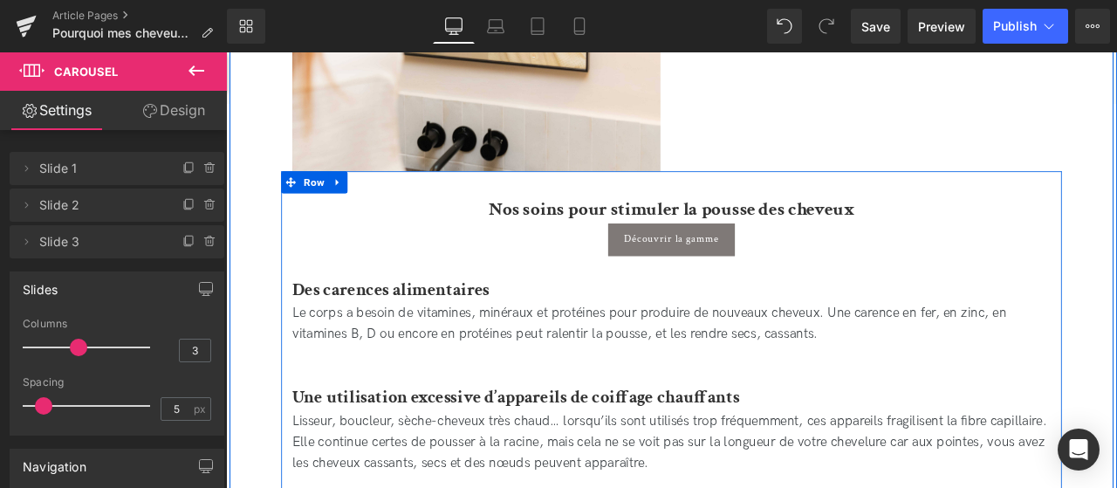
scroll to position [901, 0]
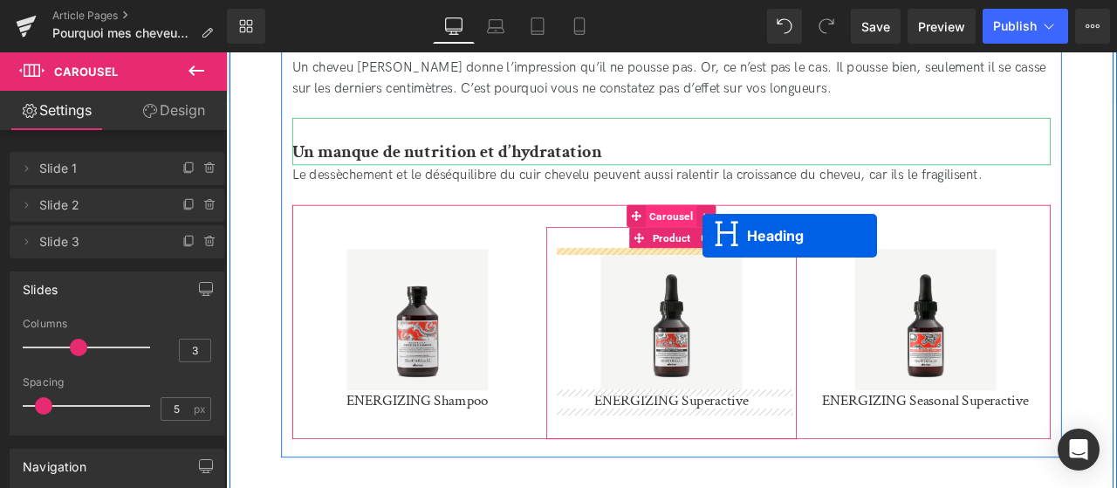
drag, startPoint x: 717, startPoint y: 287, endPoint x: 770, endPoint y: 252, distance: 63.7
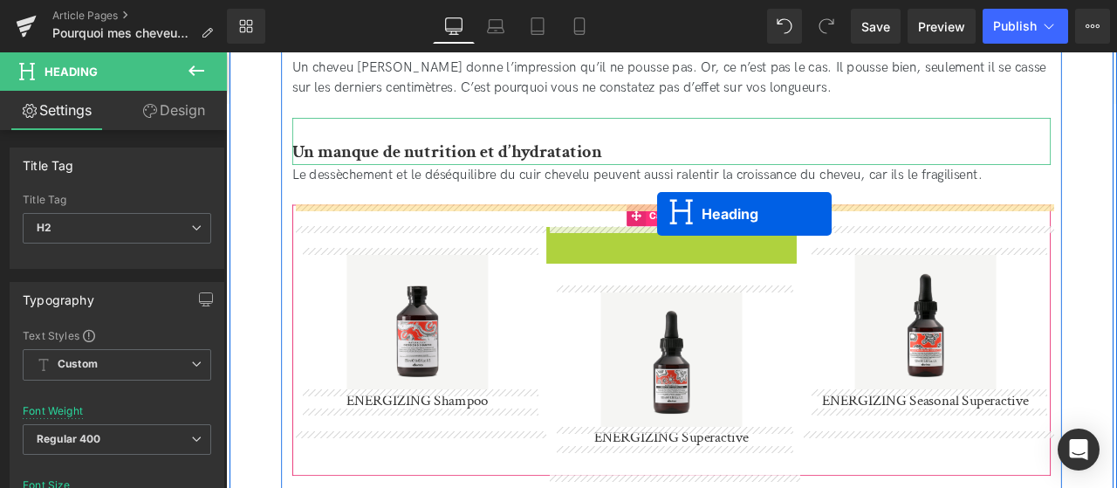
drag, startPoint x: 714, startPoint y: 306, endPoint x: 737, endPoint y: 243, distance: 67.6
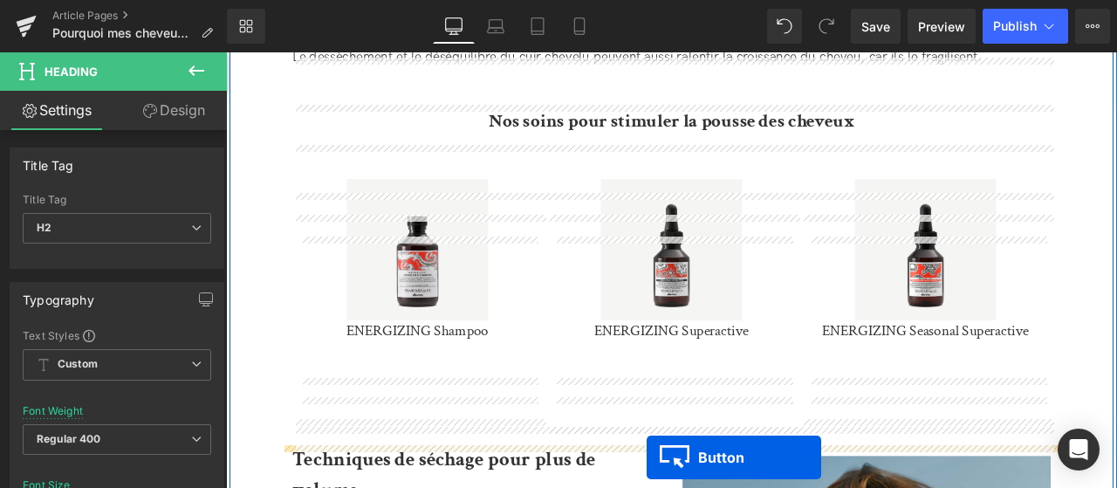
scroll to position [1795, 0]
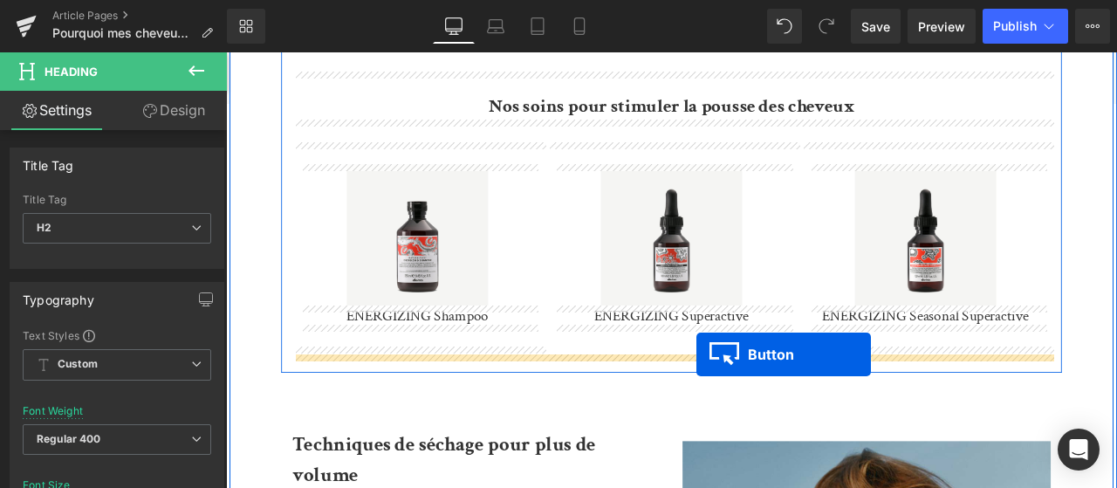
drag, startPoint x: 725, startPoint y: 228, endPoint x: 784, endPoint y: 411, distance: 192.4
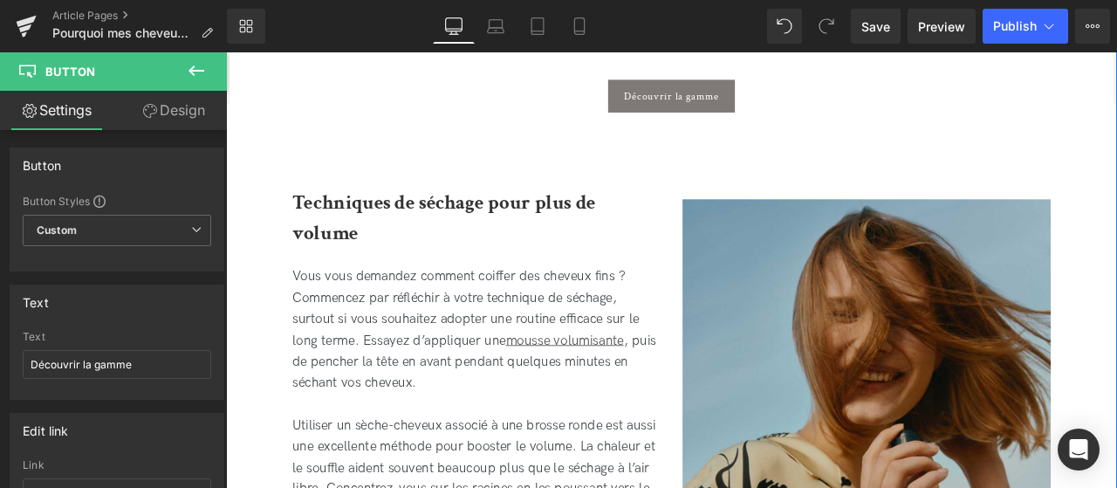
scroll to position [2076, 0]
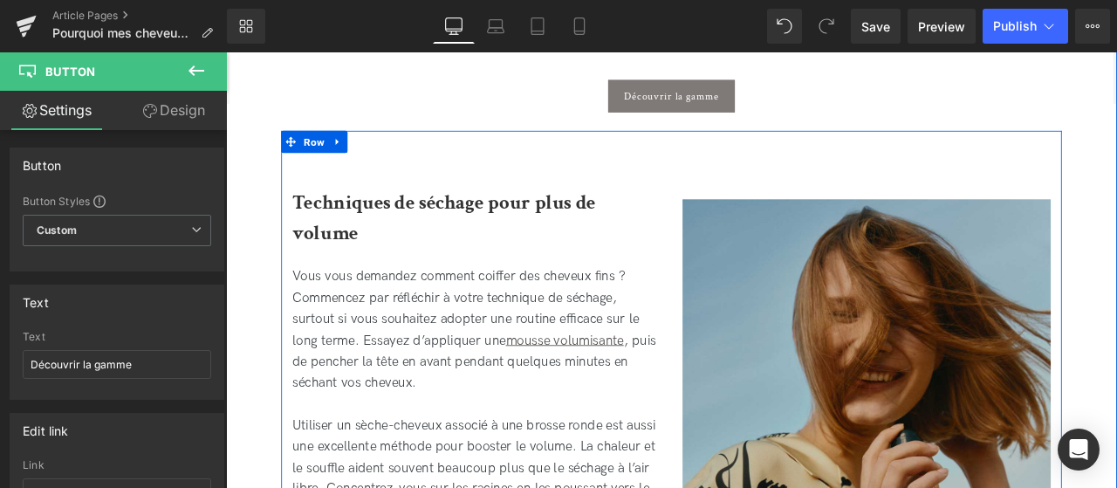
click at [394, 264] on h2 "Techniques de séchage pour plus de volume" at bounding box center [523, 248] width 436 height 71
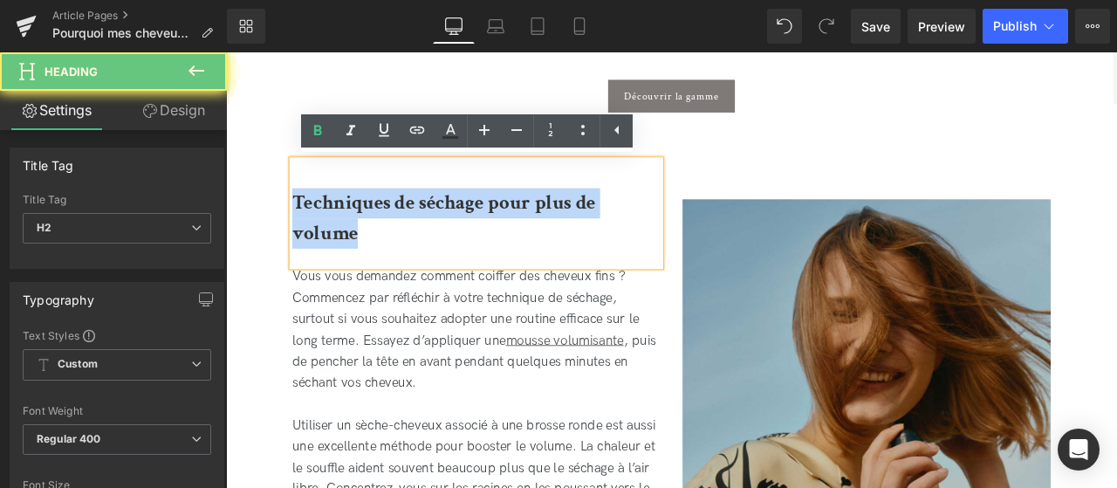
drag, startPoint x: 416, startPoint y: 268, endPoint x: 223, endPoint y: 208, distance: 202.1
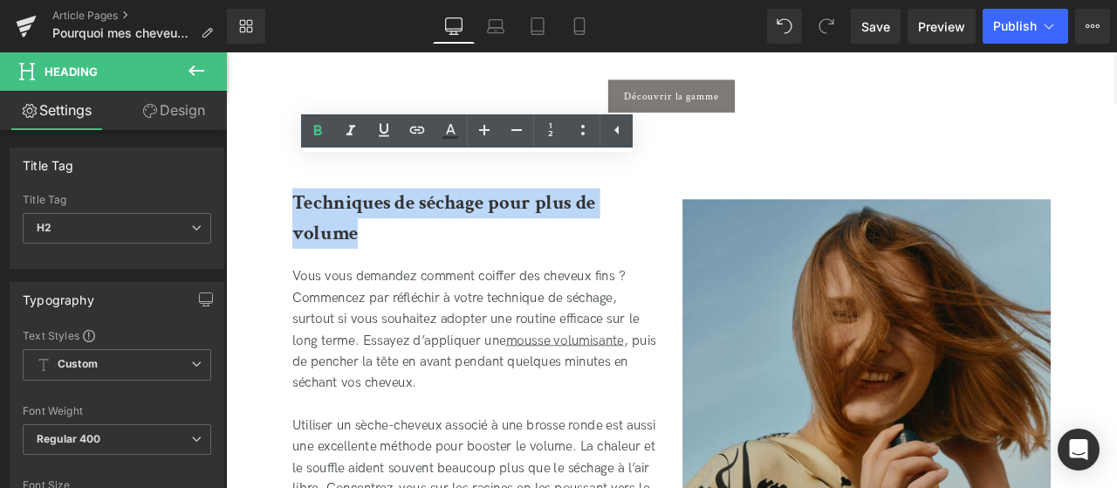
paste div
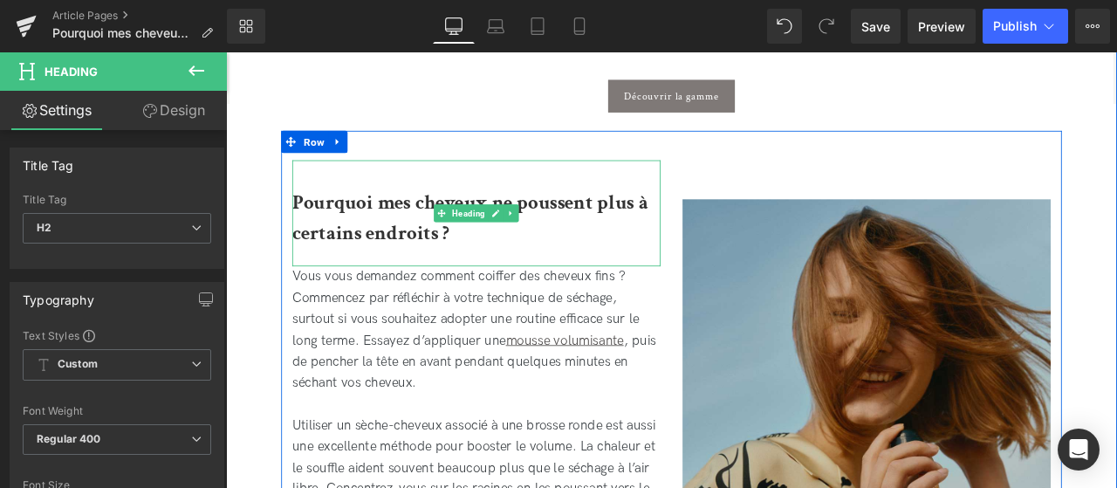
scroll to position [2171, 0]
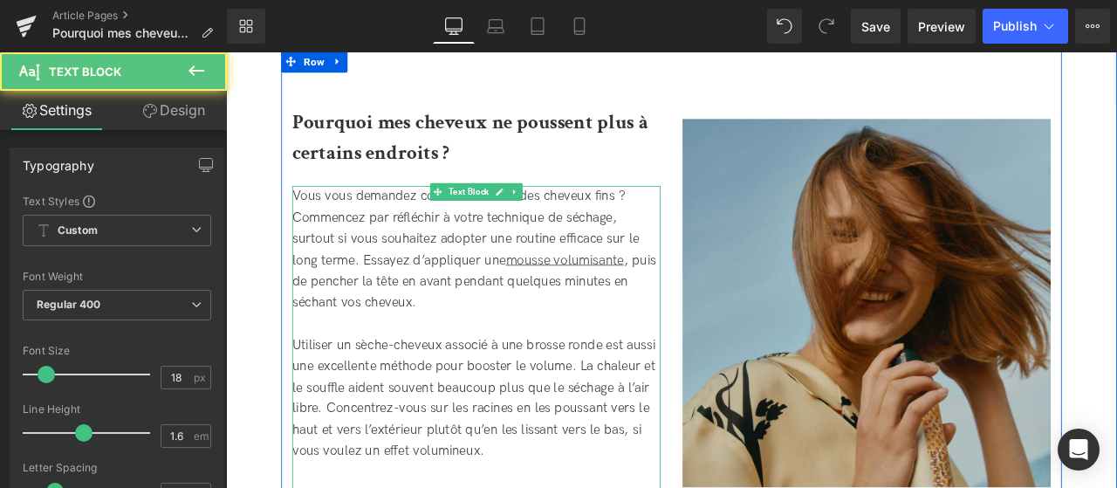
click at [479, 337] on div "Vous vous demandez comment coiffer des cheveux fins ? Commencez par réfléchir à…" at bounding box center [523, 374] width 436 height 326
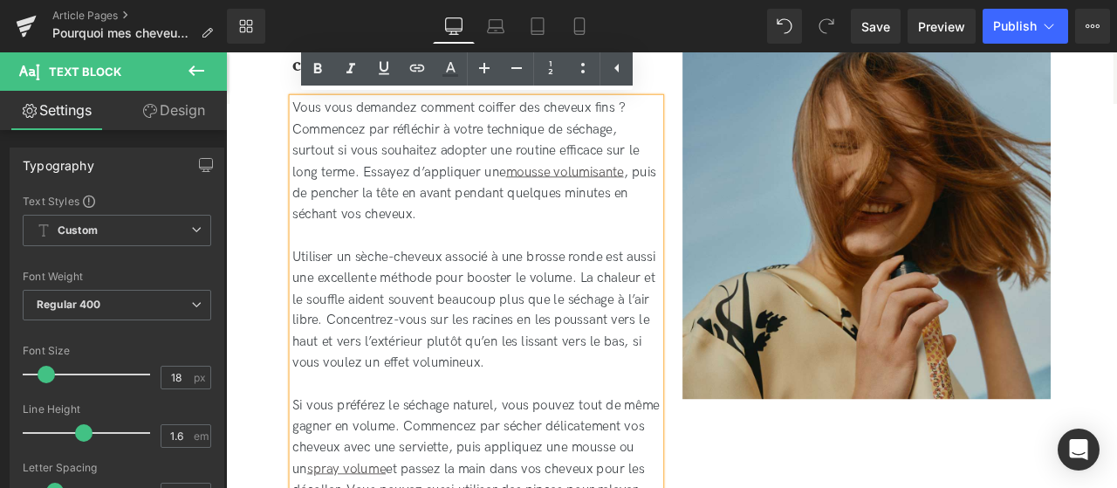
scroll to position [2407, 0]
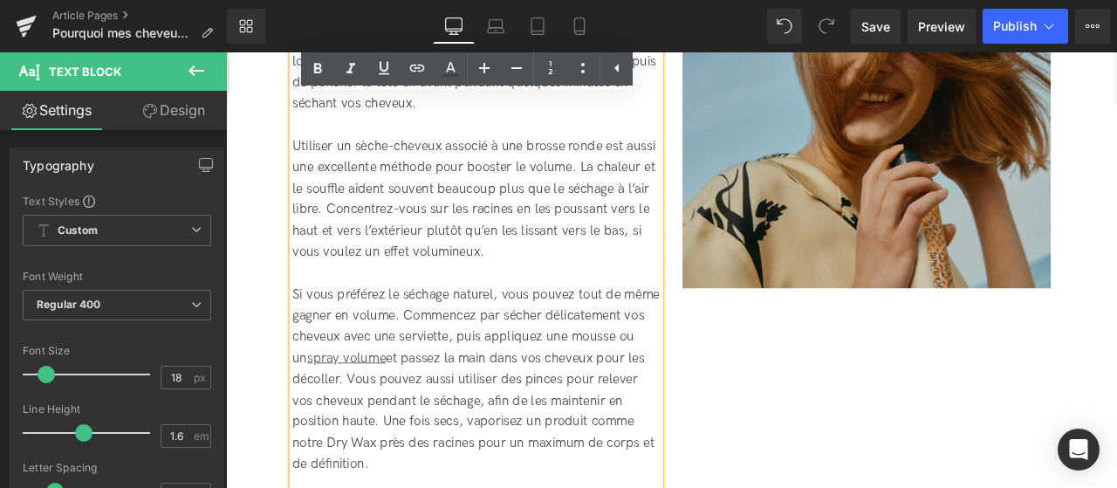
click at [576, 299] on div "Vous vous demandez comment coiffer des cheveux fins ? Commencez par réfléchir à…" at bounding box center [523, 138] width 436 height 326
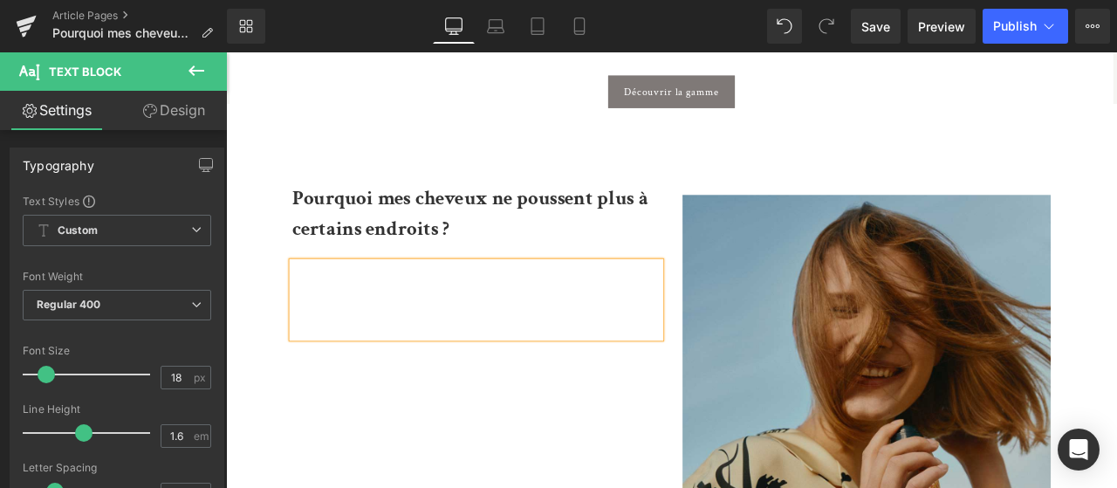
scroll to position [2080, 0]
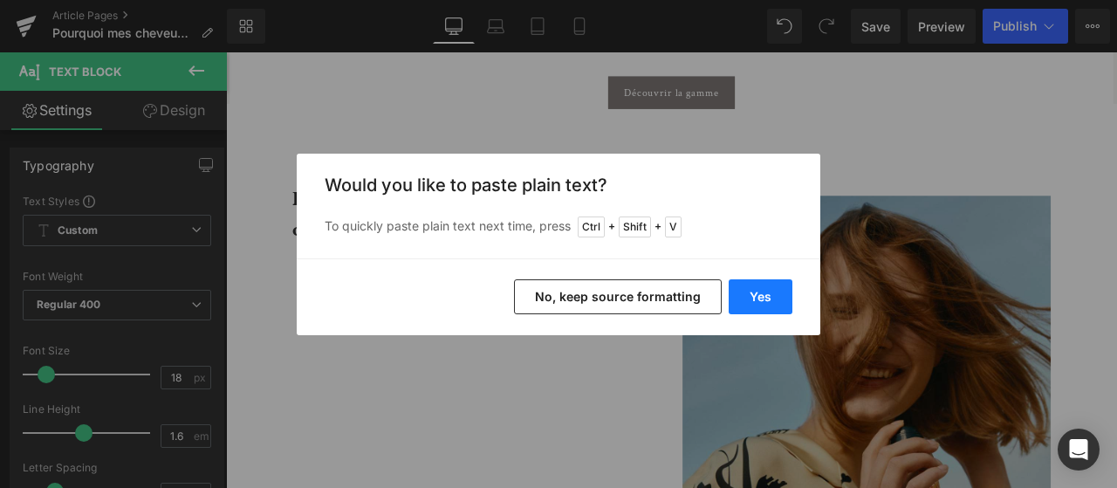
click at [757, 287] on button "Yes" at bounding box center [761, 296] width 64 height 35
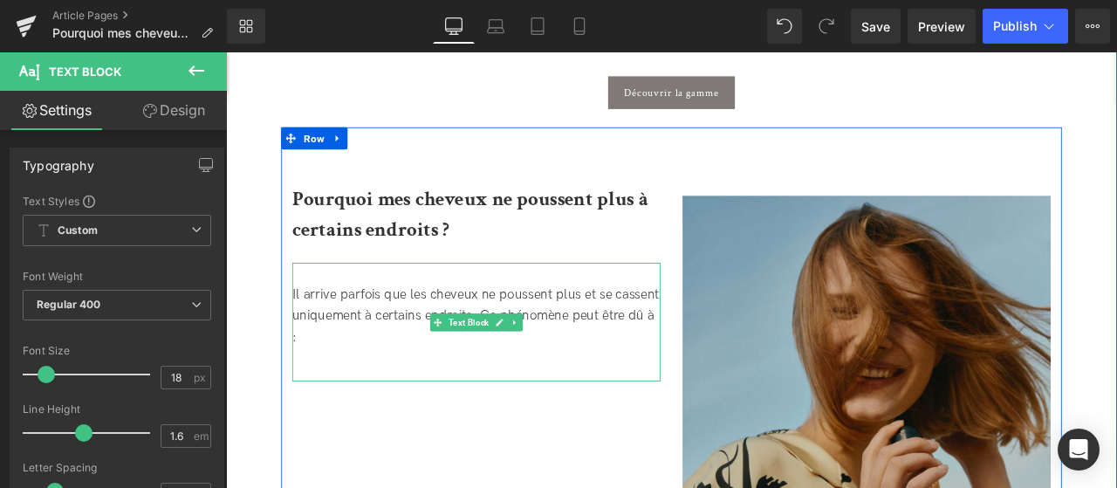
click at [401, 399] on div "Il arrive parfois que les cheveux ne poussent plus et se cassent uniquement à c…" at bounding box center [523, 372] width 436 height 140
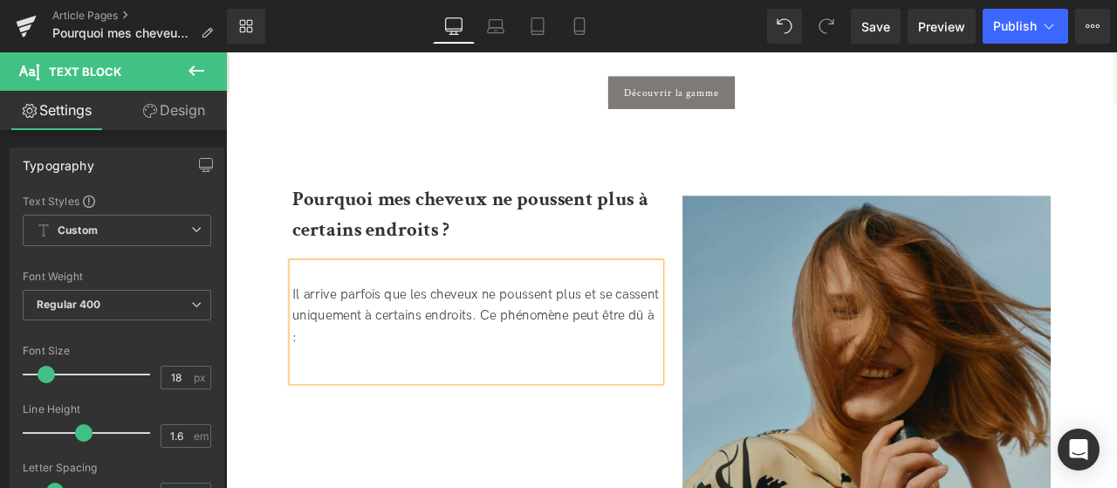
click at [351, 441] on div "Il arrive parfois que les cheveux ne poussent plus et se cassent uniquement à c…" at bounding box center [523, 372] width 436 height 140
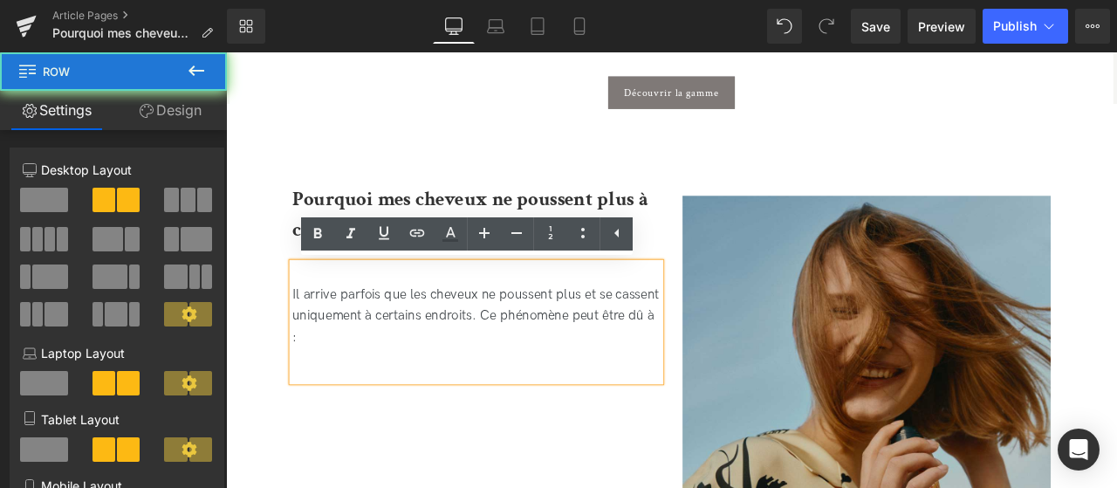
click at [374, 485] on div "Pourquoi mes cheveux ne poussent plus à certains endroits ? Heading Il arrive p…" at bounding box center [754, 400] width 925 height 518
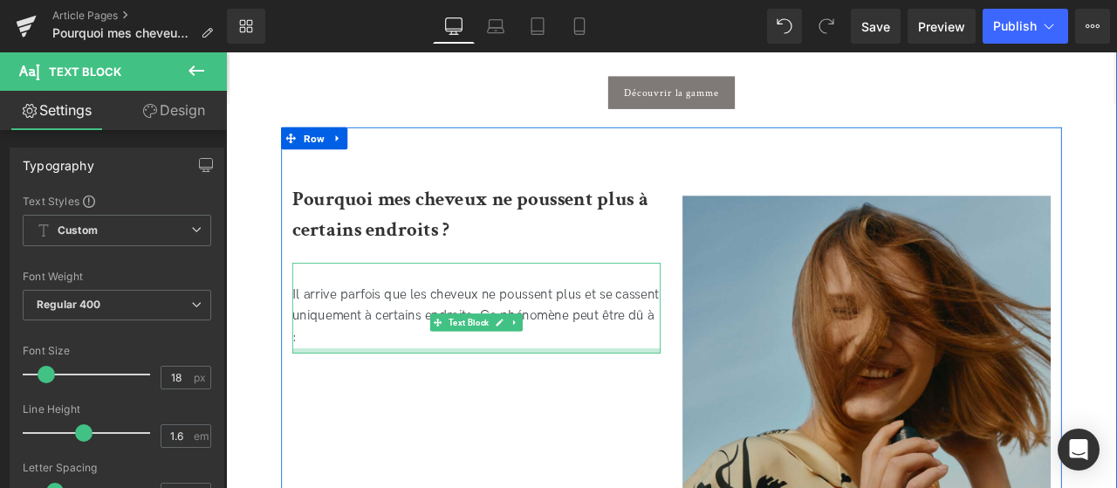
drag, startPoint x: 353, startPoint y: 442, endPoint x: 366, endPoint y: 408, distance: 35.7
click at [366, 408] on div at bounding box center [523, 406] width 436 height 6
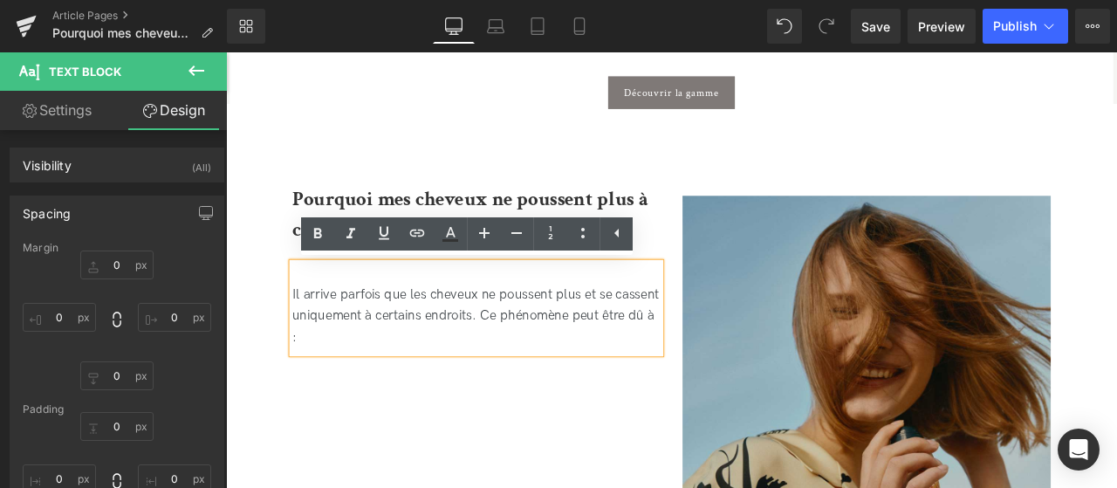
click at [479, 484] on div "Pourquoi mes cheveux ne poussent plus à certains endroits ? Heading Il arrive p…" at bounding box center [754, 400] width 925 height 518
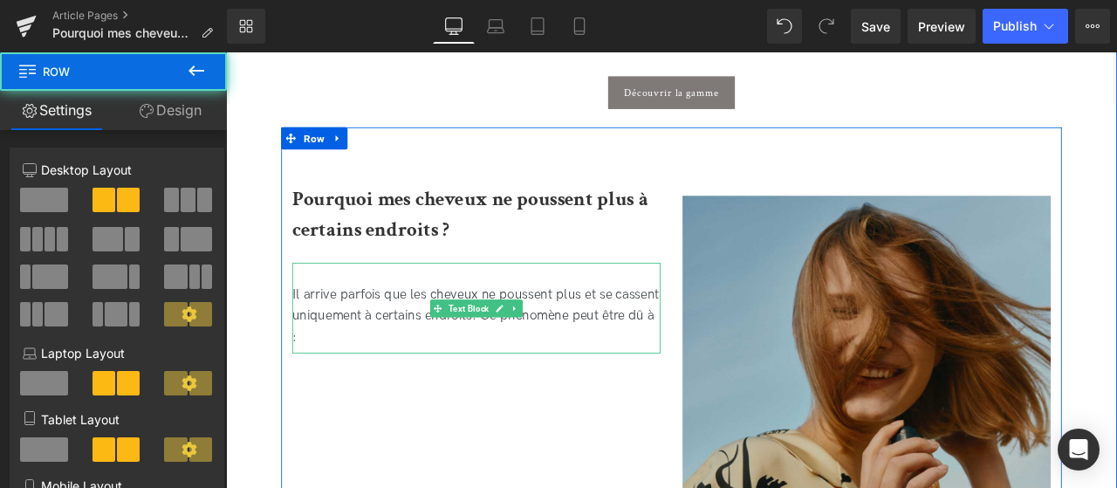
click at [578, 356] on div "Il arrive parfois que les cheveux ne poussent plus et se cassent uniquement à c…" at bounding box center [523, 355] width 436 height 106
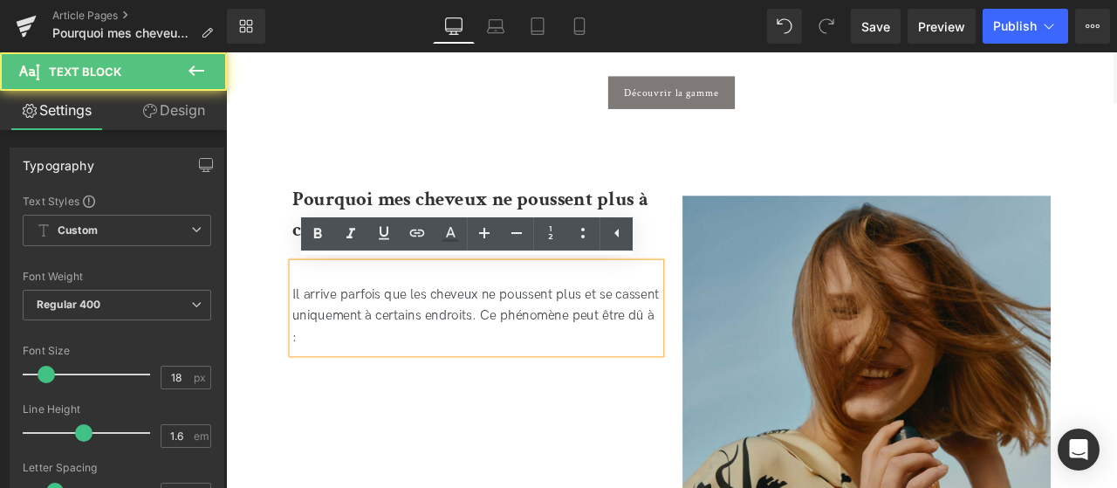
click at [497, 446] on div "Pourquoi mes cheveux ne poussent plus à certains endroits ? Heading Il arrive p…" at bounding box center [754, 400] width 925 height 518
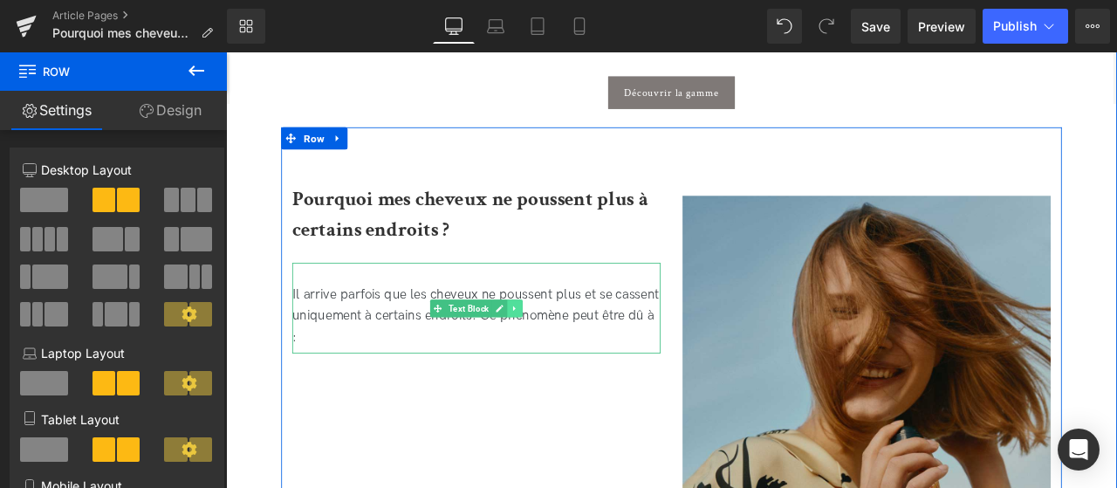
click at [567, 359] on icon at bounding box center [569, 356] width 10 height 10
click at [567, 359] on link at bounding box center [560, 356] width 18 height 21
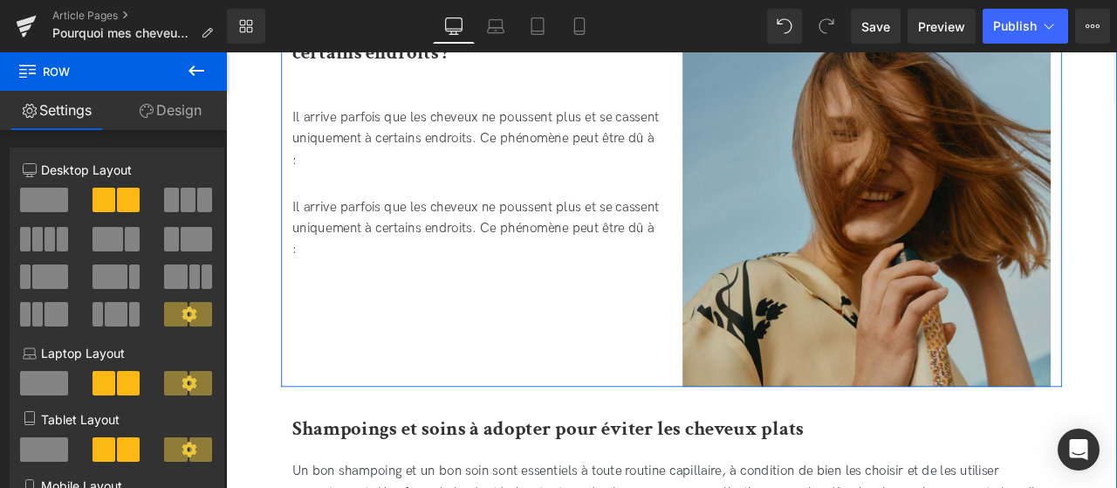
scroll to position [2282, 0]
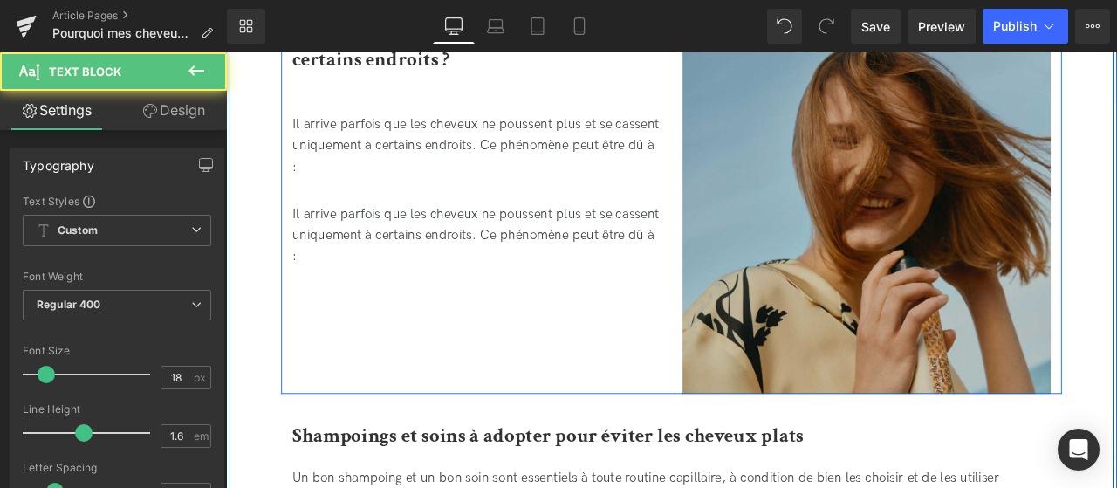
click at [383, 297] on div "Il arrive parfois que les cheveux ne poussent plus et se cassent uniquement à c…" at bounding box center [523, 261] width 436 height 106
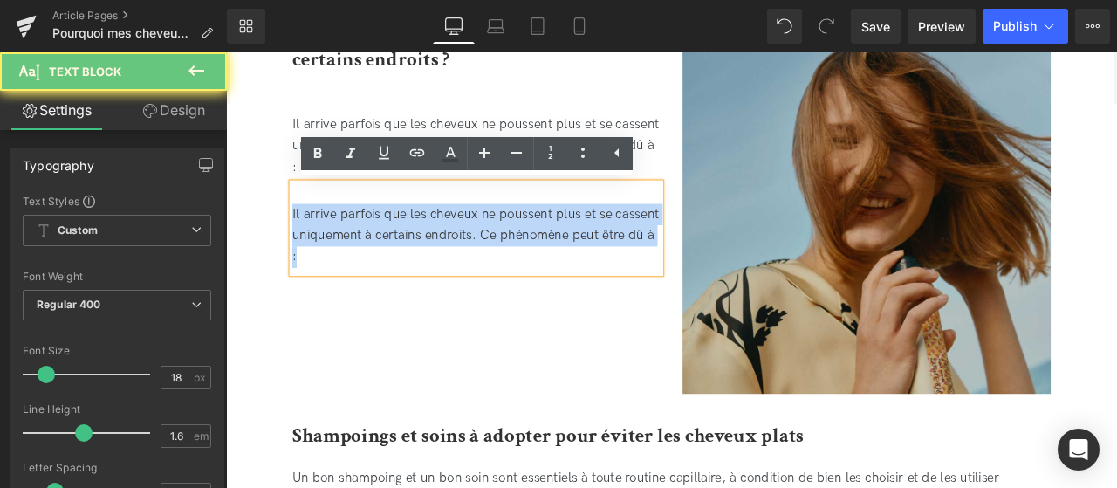
drag, startPoint x: 383, startPoint y: 297, endPoint x: 276, endPoint y: 244, distance: 119.4
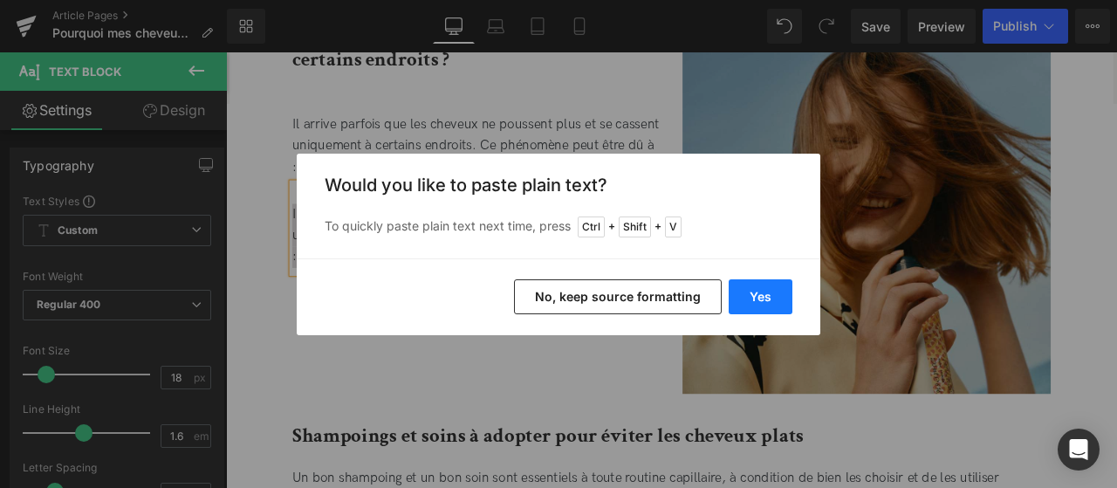
click at [774, 304] on button "Yes" at bounding box center [761, 296] width 64 height 35
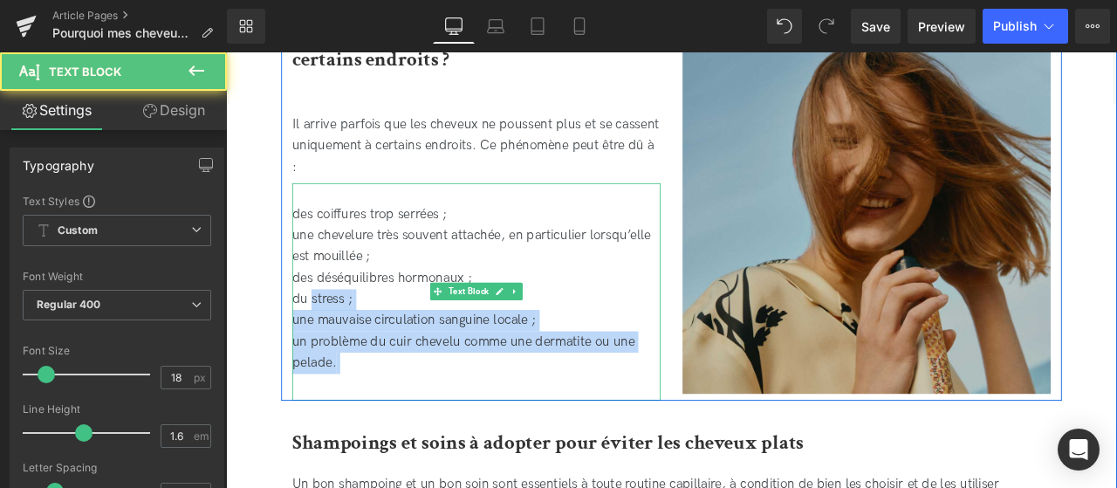
drag, startPoint x: 385, startPoint y: 440, endPoint x: 327, endPoint y: 340, distance: 115.7
click at [327, 340] on div "des coiffures trop serrées ; une chevelure très souvent attachée, en particulie…" at bounding box center [523, 336] width 436 height 257
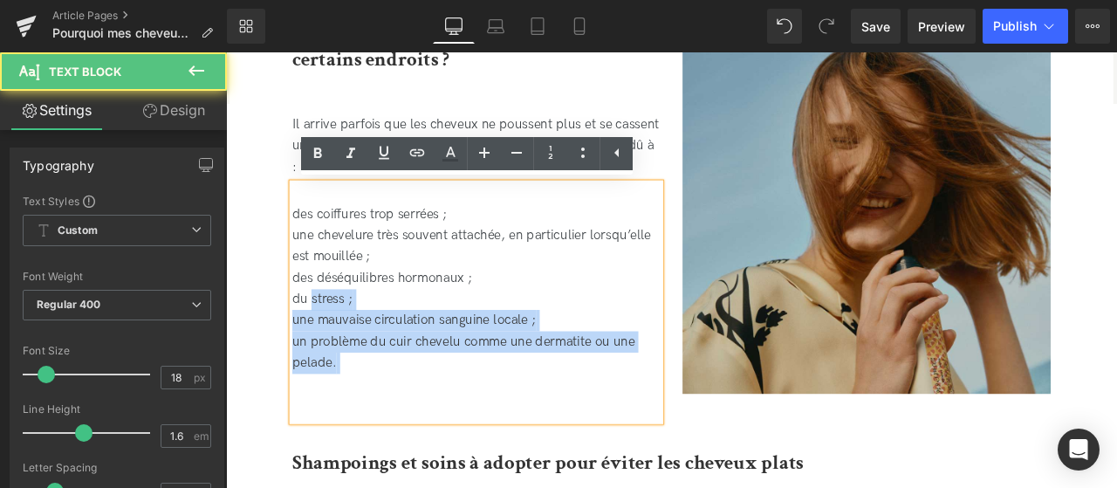
click at [391, 421] on div "des coiffures trop serrées ; une chevelure très souvent attachée, en particulie…" at bounding box center [523, 349] width 436 height 283
drag, startPoint x: 413, startPoint y: 427, endPoint x: 312, endPoint y: 221, distance: 229.5
click at [312, 221] on div "des coiffures trop serrées ; une chevelure très souvent attachée, en particulie…" at bounding box center [523, 349] width 436 height 283
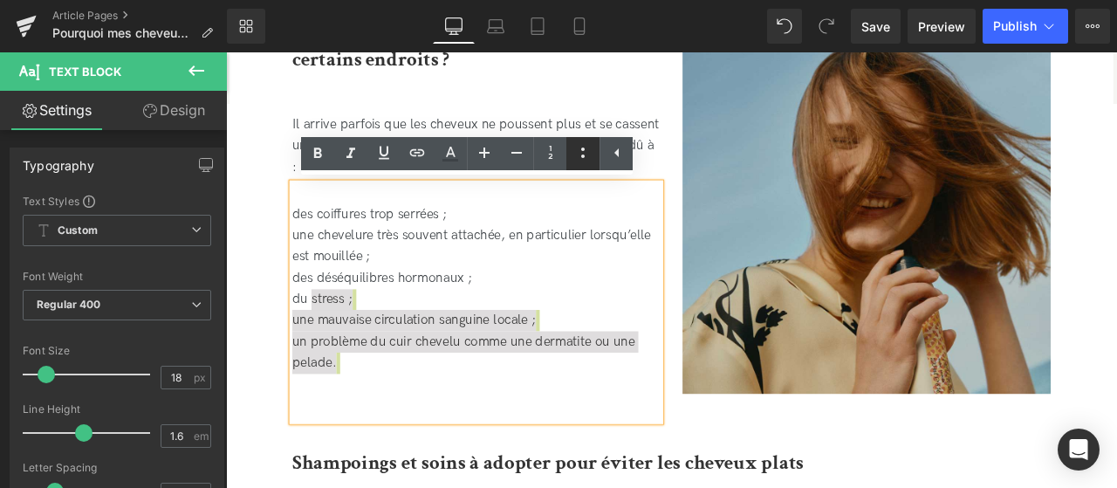
click at [580, 152] on icon at bounding box center [583, 152] width 21 height 21
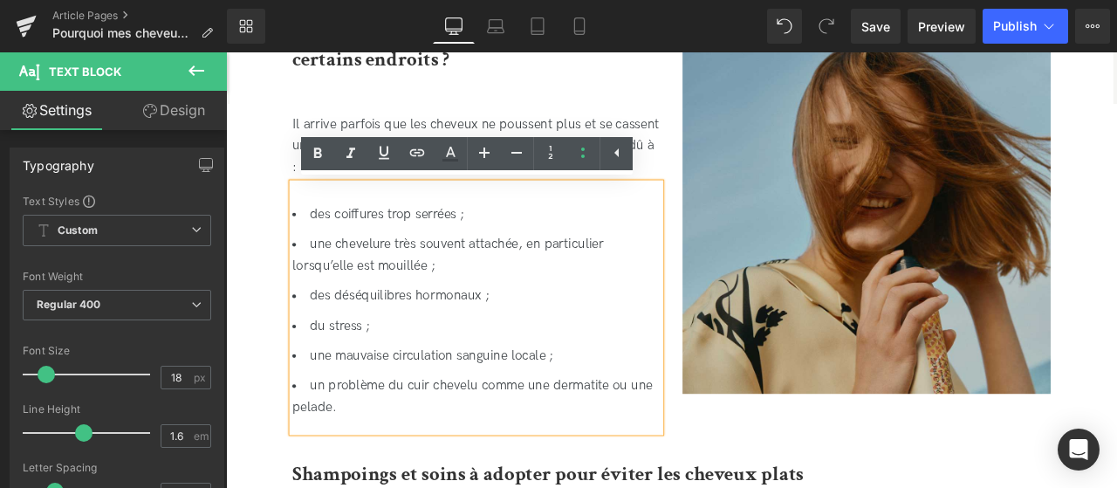
click at [371, 307] on li "une chevelure très souvent attachée, en particulier lorsqu’elle est mouillée ;" at bounding box center [523, 293] width 436 height 51
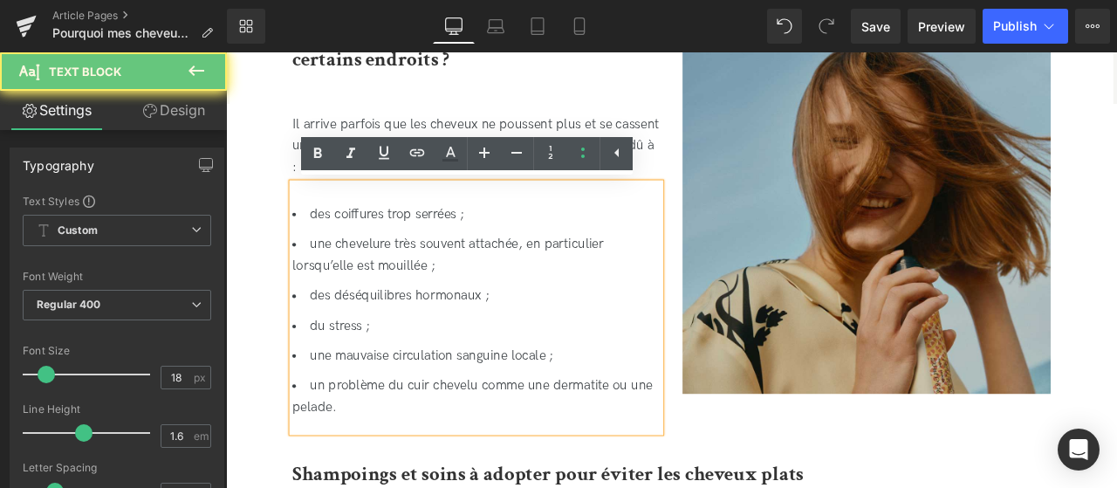
click at [337, 217] on div "des coiffures trop serrées ; une chevelure très souvent attachée, en particulie…" at bounding box center [523, 355] width 436 height 295
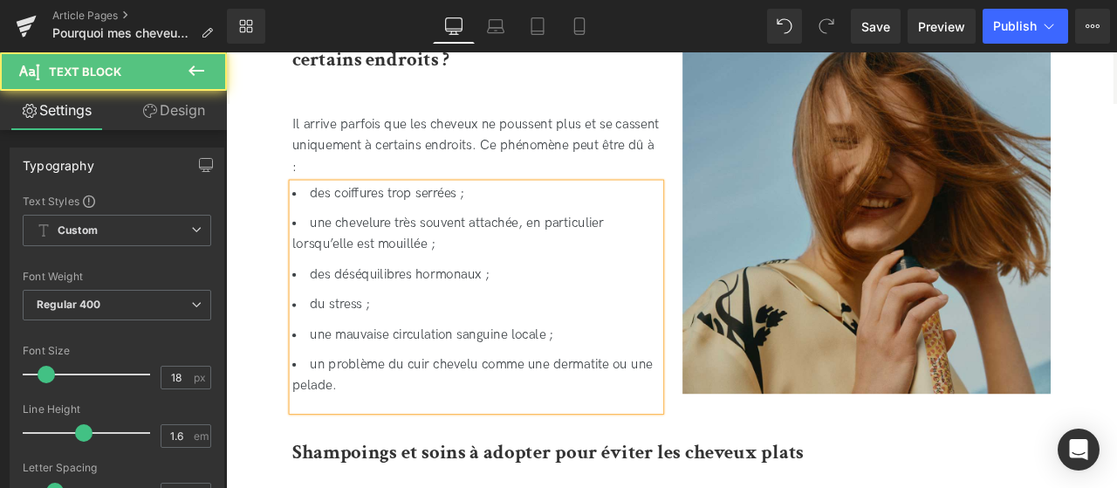
click at [386, 473] on div "des coiffures trop serrées ; une chevelure très souvent attachée, en particulie…" at bounding box center [523, 343] width 436 height 270
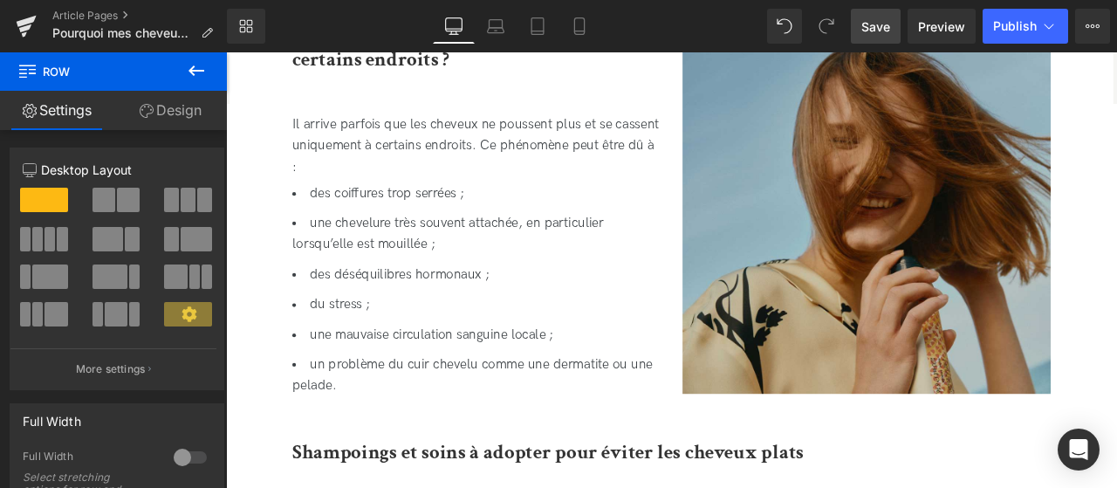
drag, startPoint x: 886, startPoint y: 40, endPoint x: 312, endPoint y: 343, distance: 648.5
click at [886, 40] on link "Save" at bounding box center [876, 26] width 50 height 35
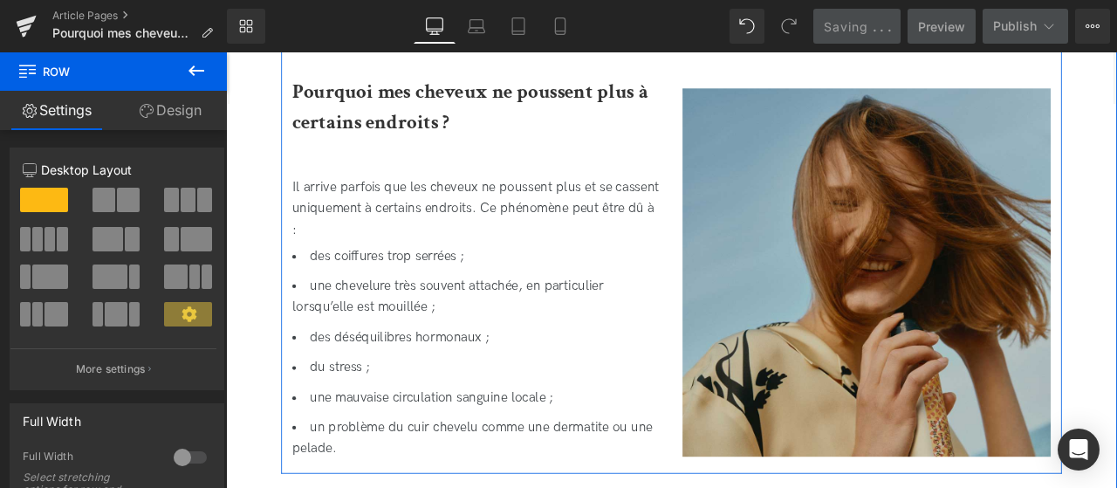
scroll to position [2207, 0]
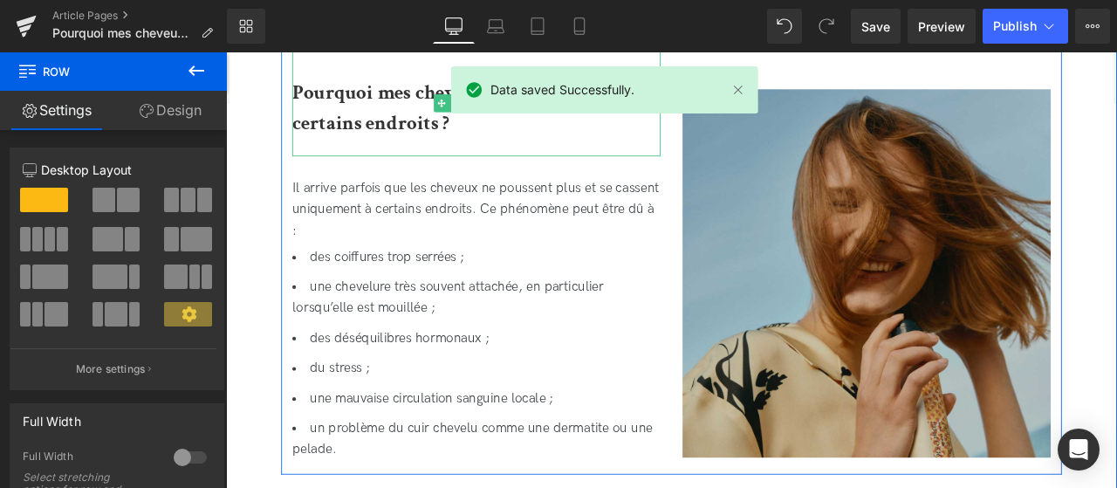
click at [376, 164] on div "Pourquoi mes cheveux ne poussent plus à certains endroits ?" at bounding box center [523, 113] width 436 height 126
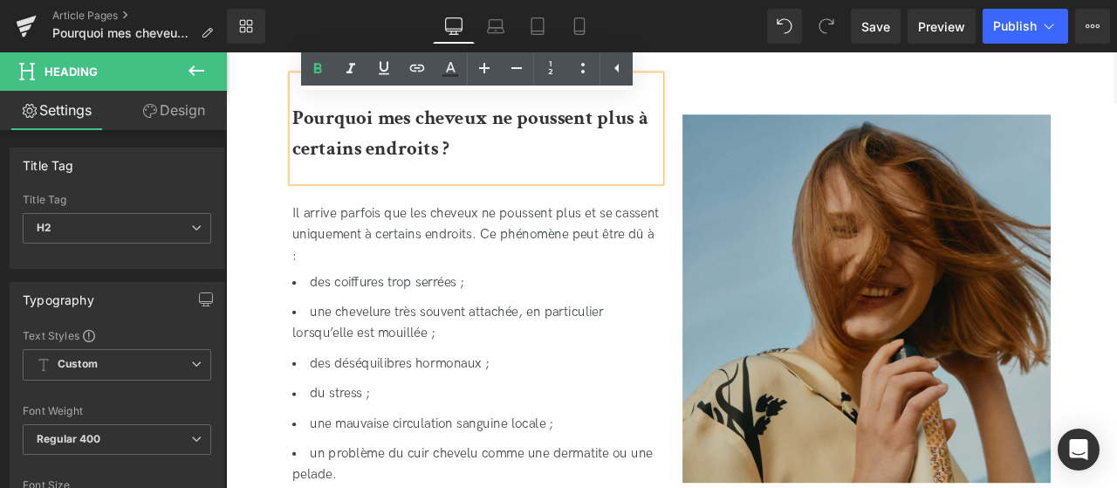
scroll to position [2160, 0]
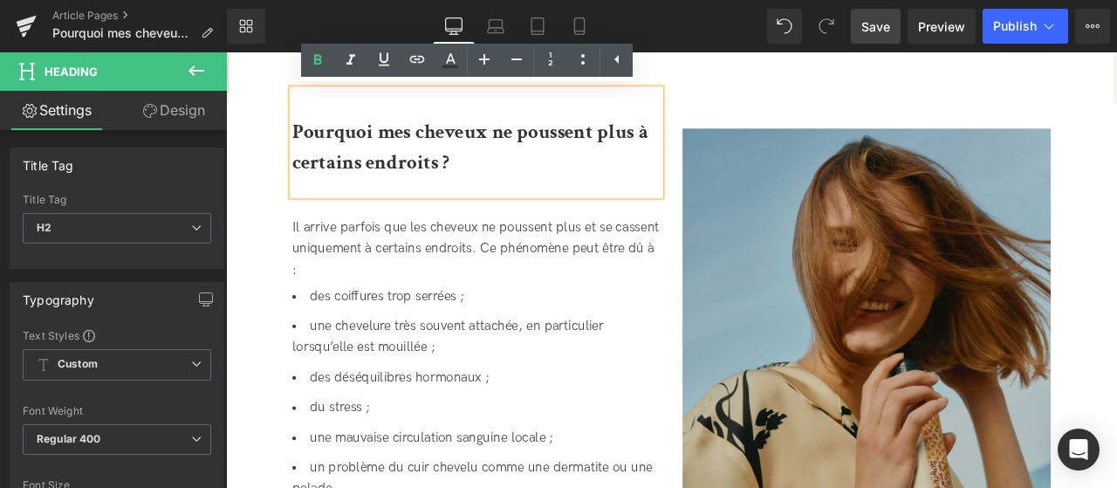
click at [883, 34] on span "Save" at bounding box center [875, 26] width 29 height 18
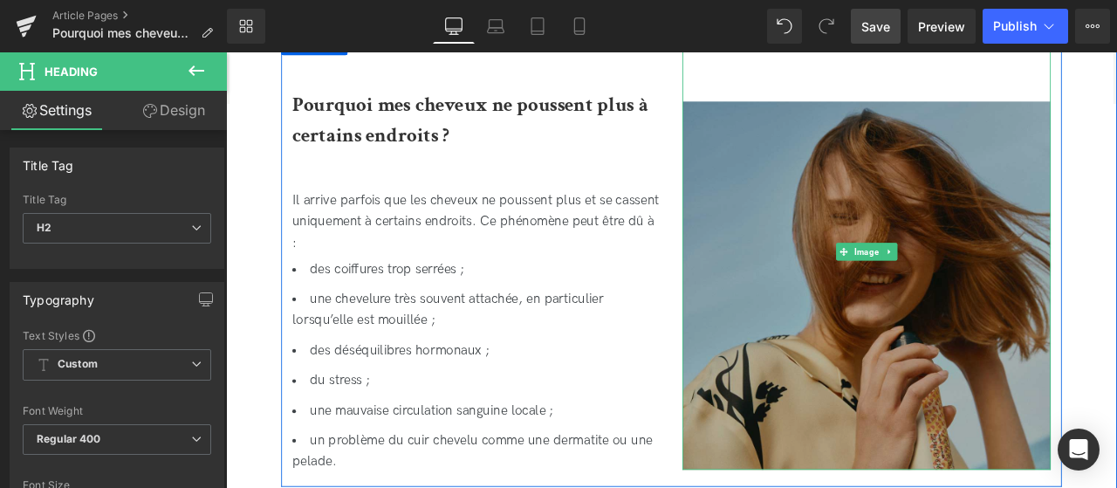
scroll to position [2188, 0]
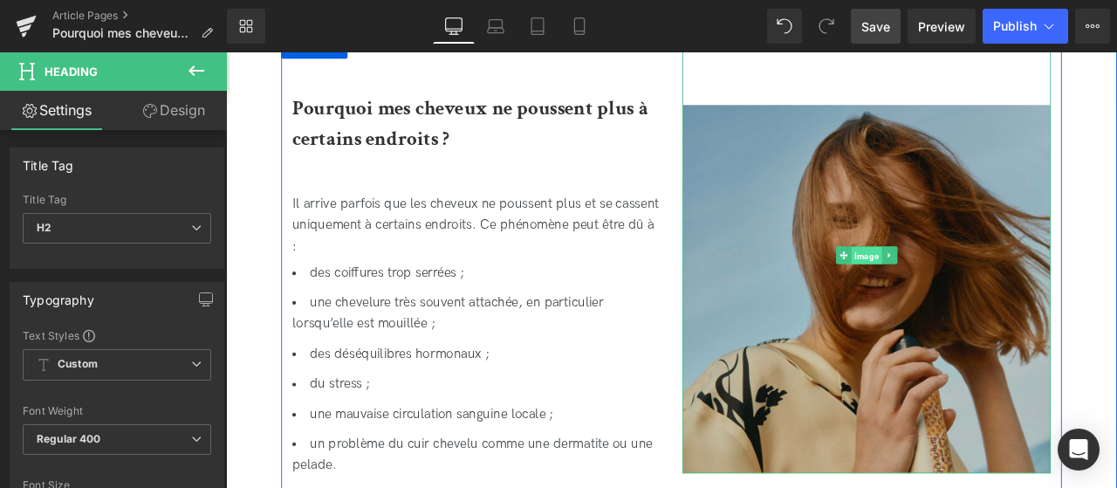
click at [985, 294] on span "Image" at bounding box center [985, 293] width 36 height 21
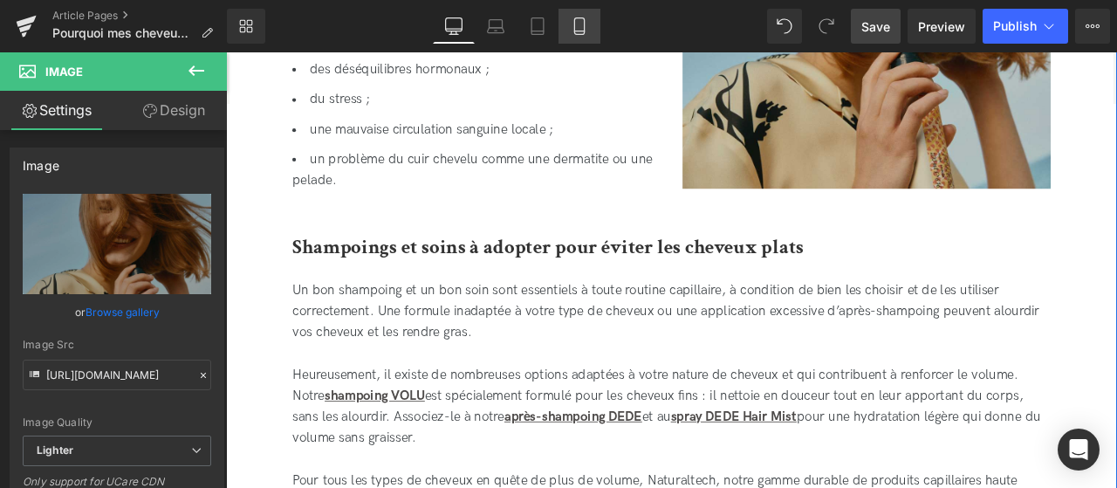
scroll to position [2525, 0]
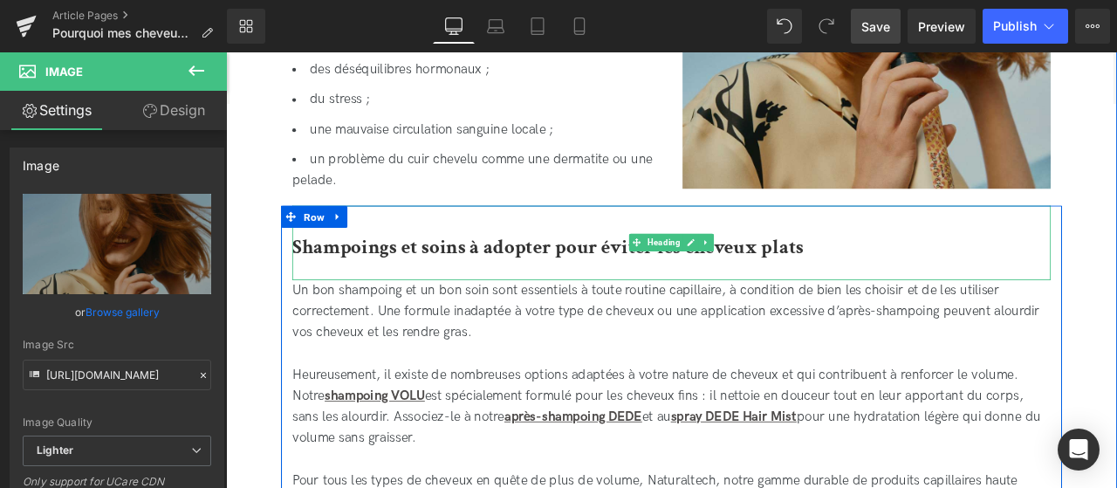
click at [563, 284] on b "Shampoings et soins à adopter pour éviter les cheveux plats" at bounding box center [608, 283] width 606 height 31
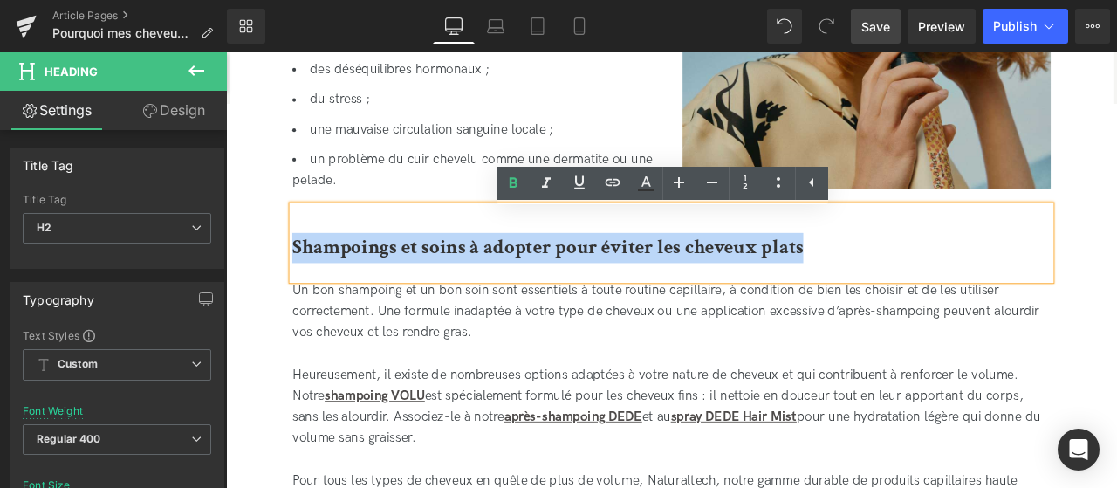
drag, startPoint x: 923, startPoint y: 278, endPoint x: 266, endPoint y: 276, distance: 656.4
click at [266, 276] on div "Pourquoi mes cheveux ne poussent pas ? Causes et solutions Heading Vous avez l’…" at bounding box center [753, 285] width 1047 height 4723
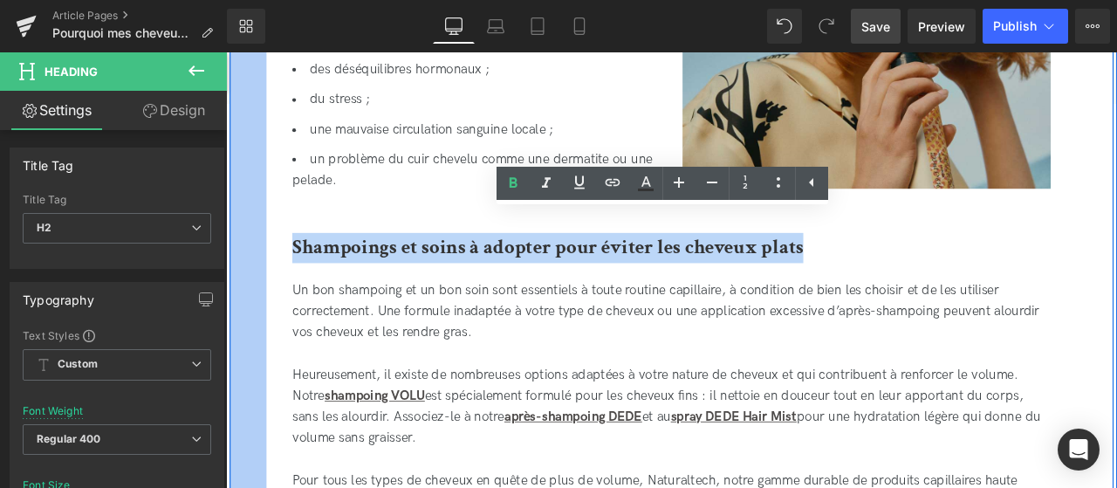
paste div
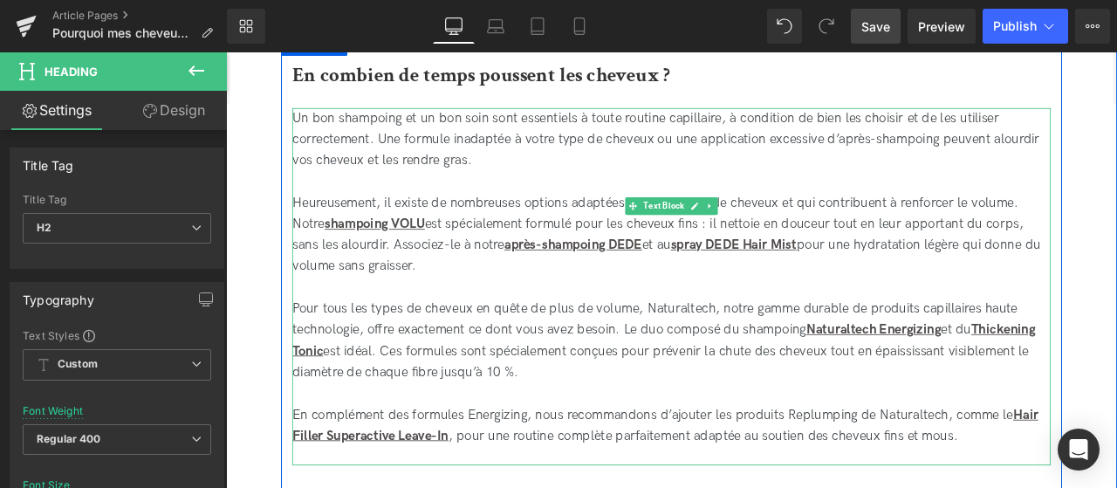
scroll to position [2727, 0]
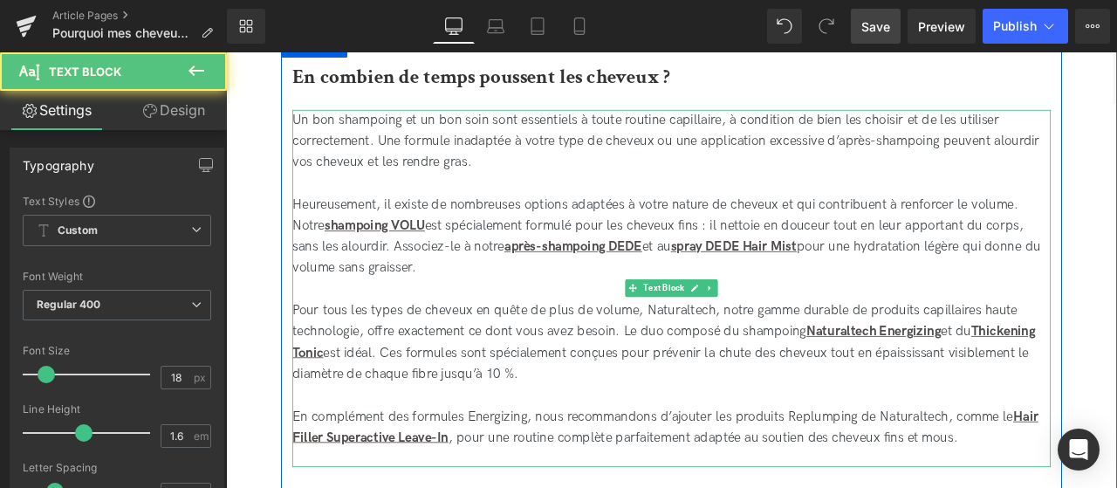
click at [1102, 487] on div "Pour tous les types de cheveux en quête de plus de volume, Naturaltech, notre g…" at bounding box center [754, 435] width 899 height 176
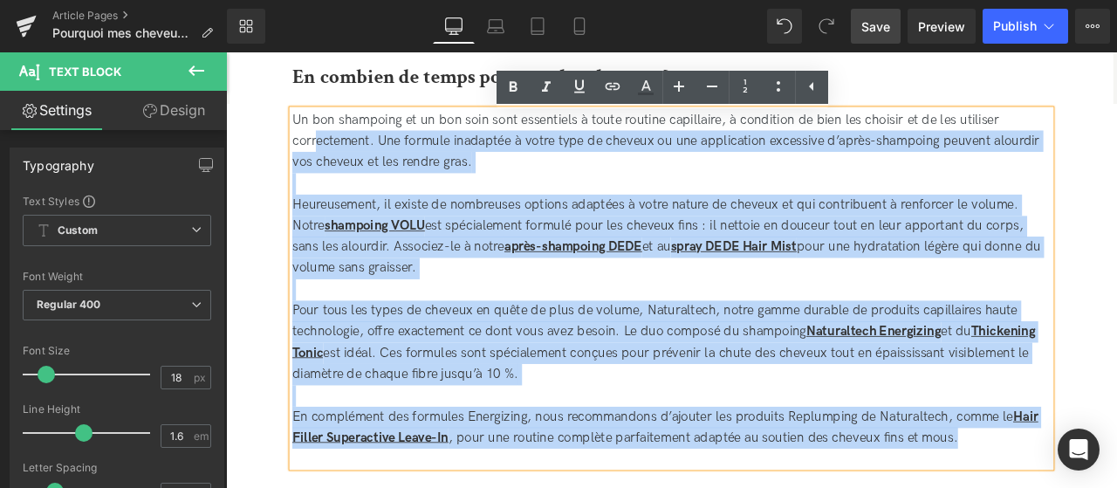
drag, startPoint x: 1118, startPoint y: 518, endPoint x: 331, endPoint y: 151, distance: 868.8
click at [331, 151] on div "Un bon shampoing et un bon soin sont essentiels à toute routine capillaire, à c…" at bounding box center [754, 332] width 899 height 424
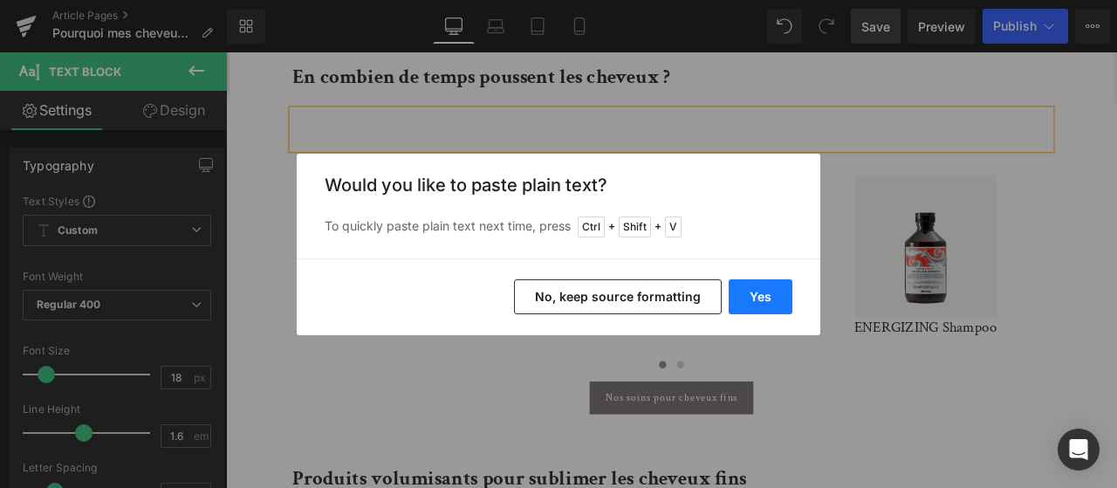
click at [774, 305] on button "Yes" at bounding box center [761, 296] width 64 height 35
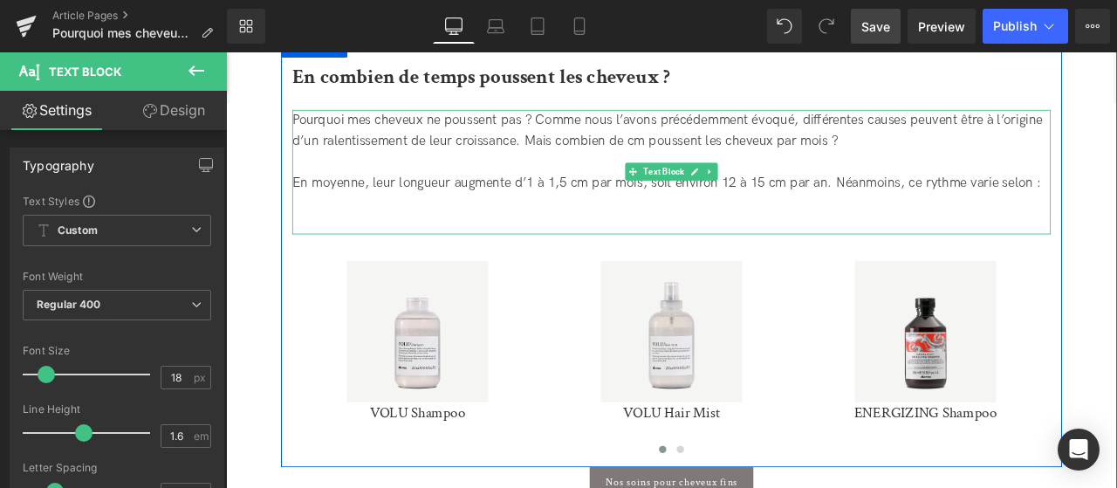
scroll to position [2643, 0]
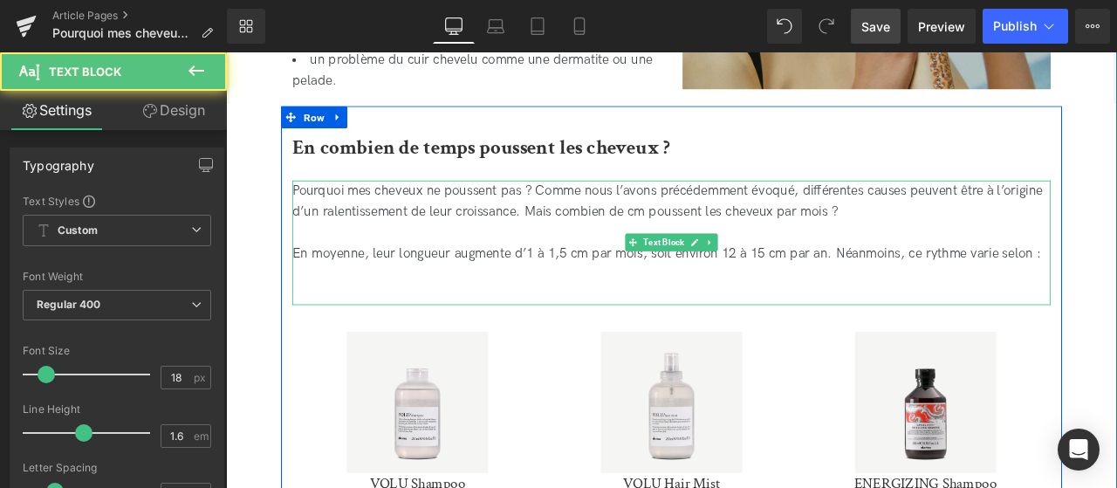
click at [1116, 299] on div "Pourquoi mes cheveux ne poussent pas ? Comme nous l’avons précédemment évoqué, …" at bounding box center [754, 267] width 899 height 126
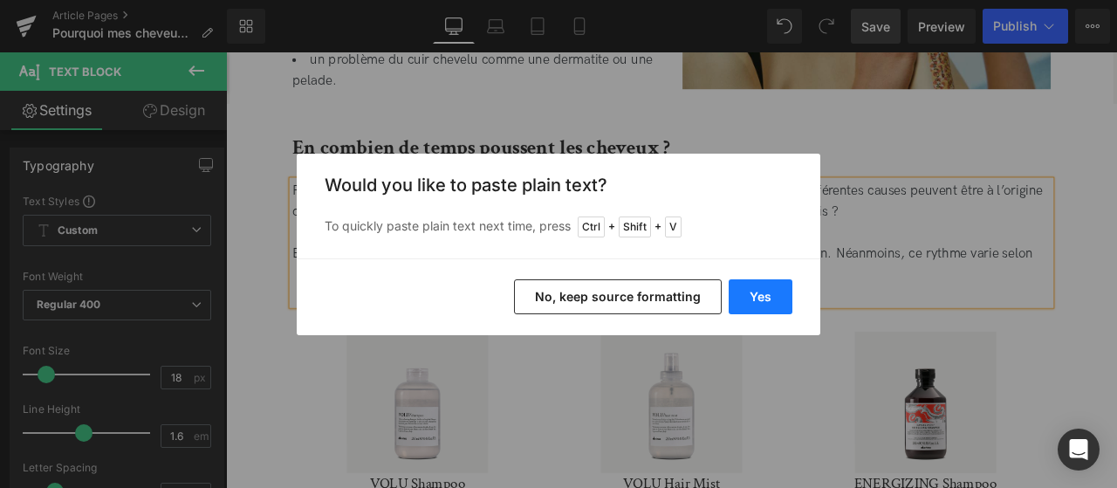
click at [771, 301] on button "Yes" at bounding box center [761, 296] width 64 height 35
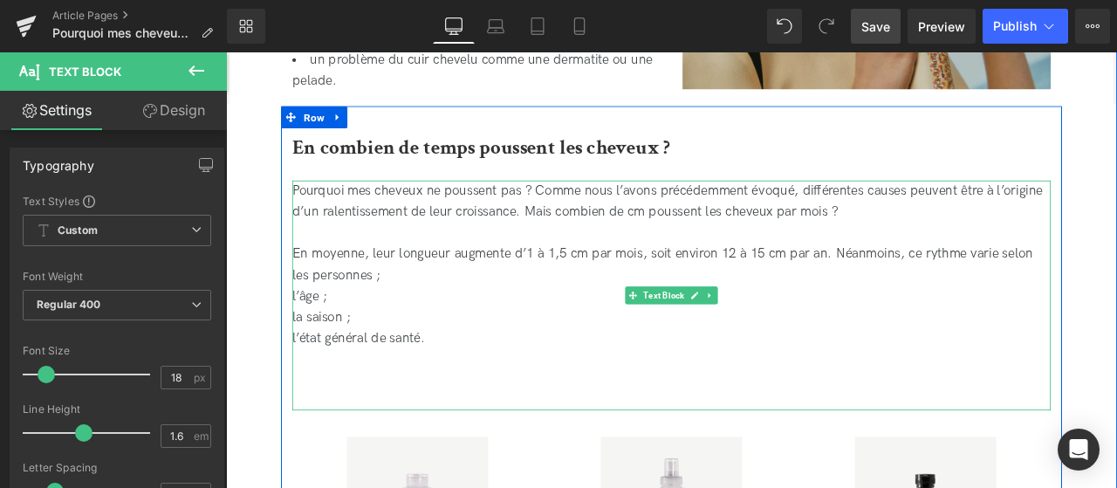
click at [314, 329] on div "Pourquoi mes cheveux ne poussent pas ? Comme nous l’avons précédemment évoqué, …" at bounding box center [754, 329] width 899 height 251
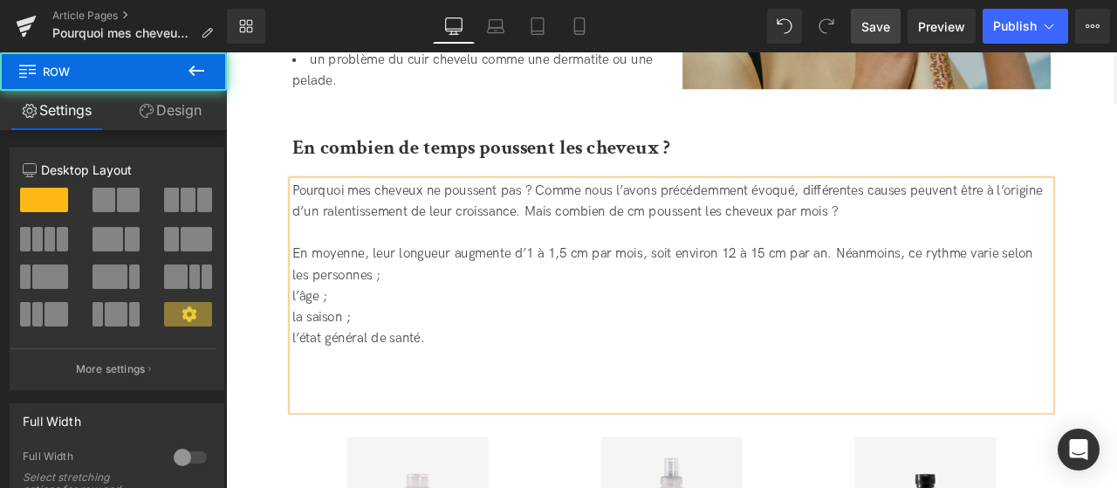
click at [292, 353] on div "En combien de temps poussent les cheveux ? Heading Pourquoi mes cheveux ne pous…" at bounding box center [754, 430] width 925 height 628
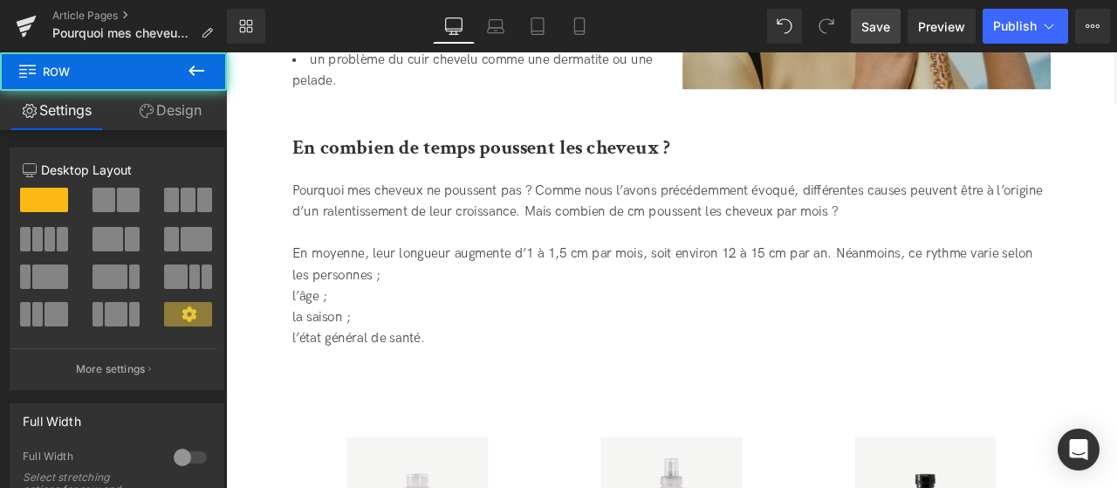
click at [317, 353] on div "Pourquoi mes cheveux ne poussent pas ? Comme nous l’avons précédemment évoqué, …" at bounding box center [754, 329] width 899 height 251
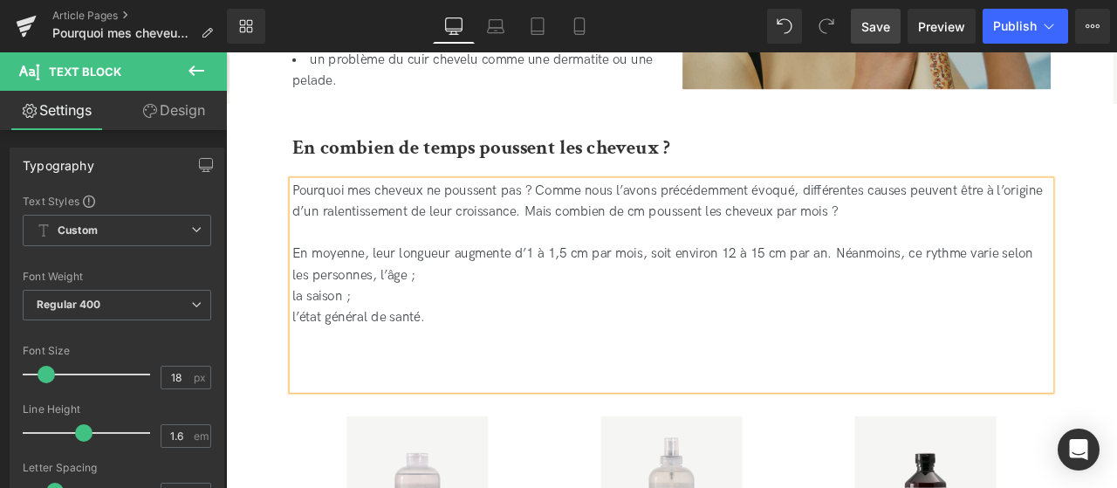
click at [310, 343] on div "Pourquoi mes cheveux ne poussent pas ? Comme nous l’avons précédemment évoqué, …" at bounding box center [754, 317] width 899 height 226
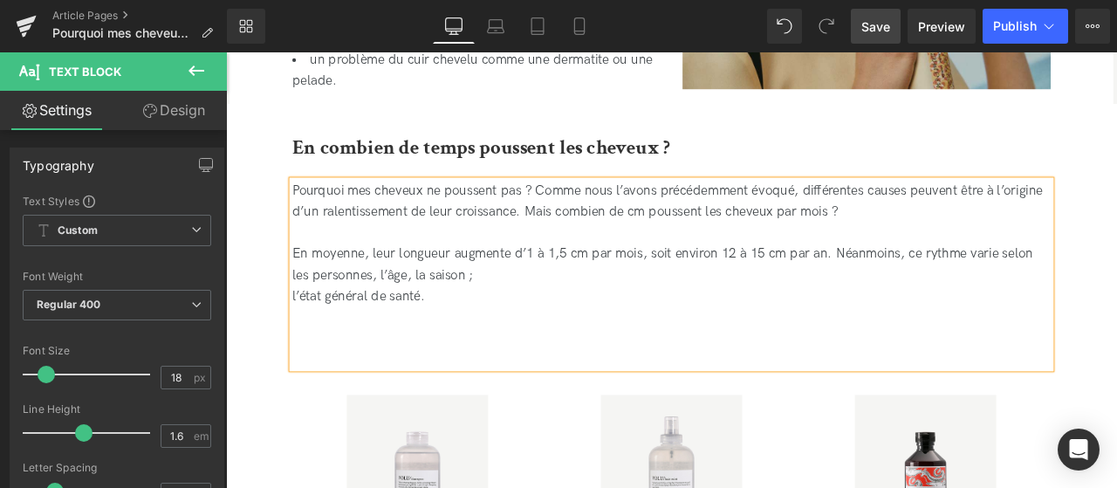
click at [305, 353] on div "Pourquoi mes cheveux ne poussent pas ? Comme nous l’avons précédemment évoqué, …" at bounding box center [754, 315] width 899 height 223
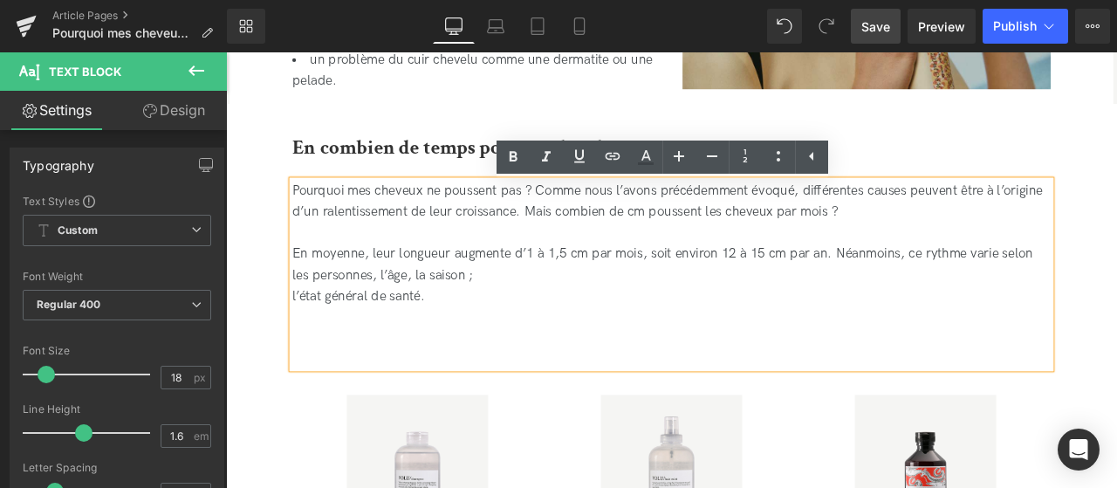
click at [324, 353] on div "Pourquoi mes cheveux ne poussent pas ? Comme nous l’avons précédemment évoqué, …" at bounding box center [754, 304] width 899 height 201
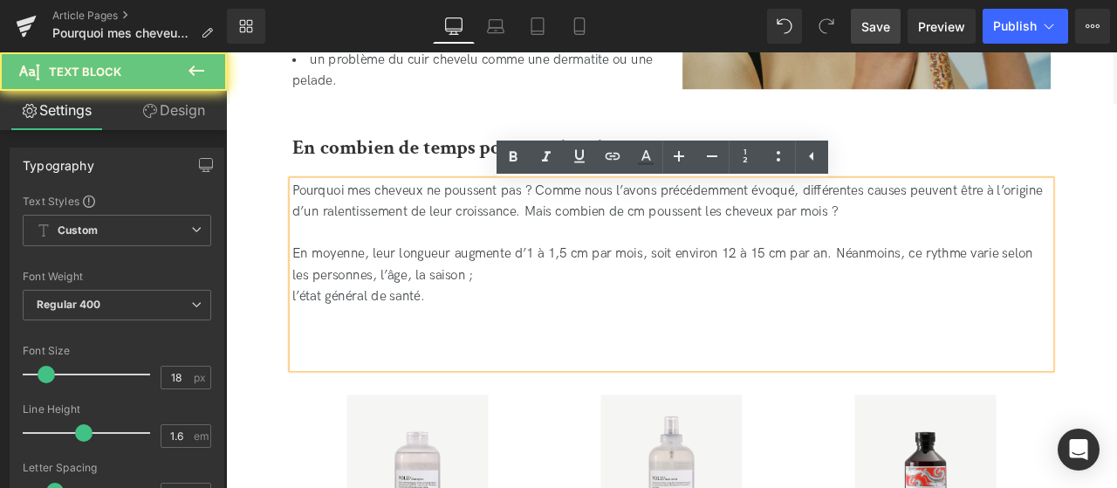
click at [305, 349] on div "Pourquoi mes cheveux ne poussent pas ? Comme nous l’avons précédemment évoqué, …" at bounding box center [754, 315] width 899 height 223
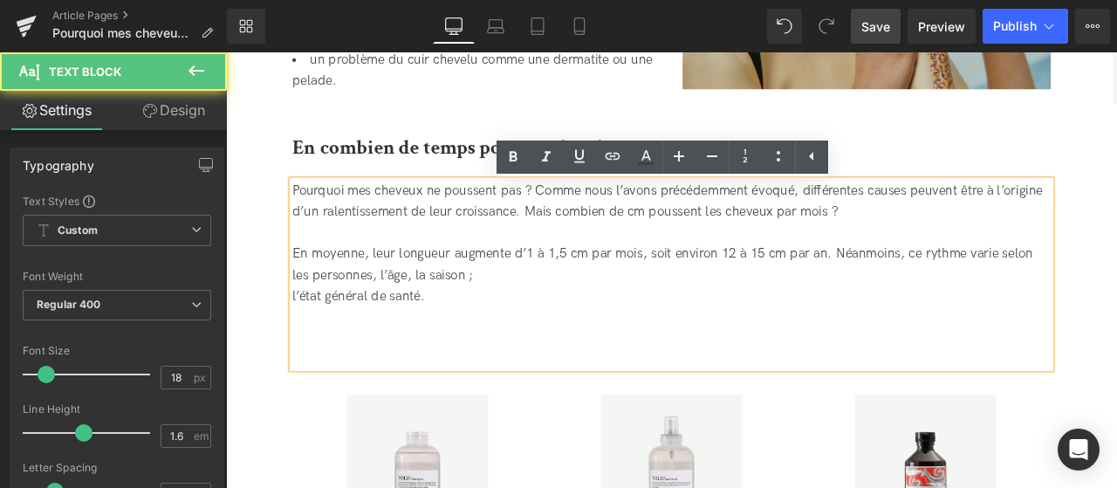
click at [313, 347] on div "Pourquoi mes cheveux ne poussent pas ? Comme nous l’avons précédemment évoqué, …" at bounding box center [754, 304] width 899 height 201
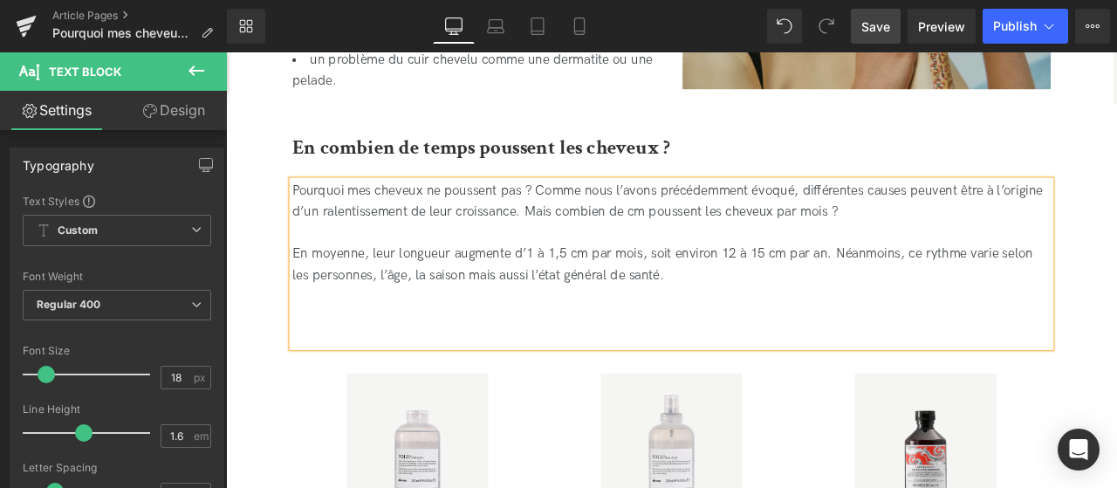
click at [853, 329] on div "Pourquoi mes cheveux ne poussent pas ? Comme nous l’avons précédemment évoqué, …" at bounding box center [754, 292] width 899 height 176
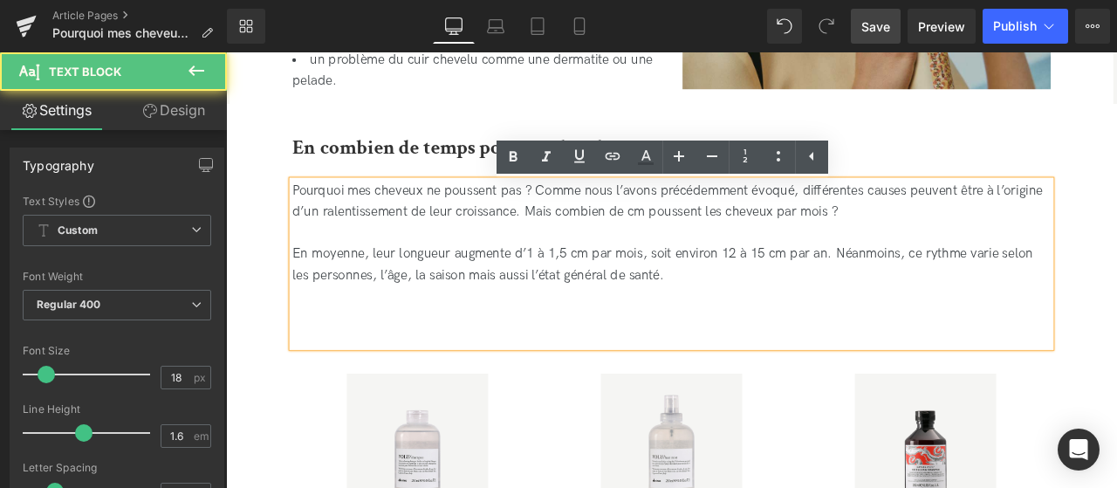
click at [530, 395] on div "Pourquoi mes cheveux ne poussent pas ? Comme nous l’avons précédemment évoqué, …" at bounding box center [754, 303] width 899 height 198
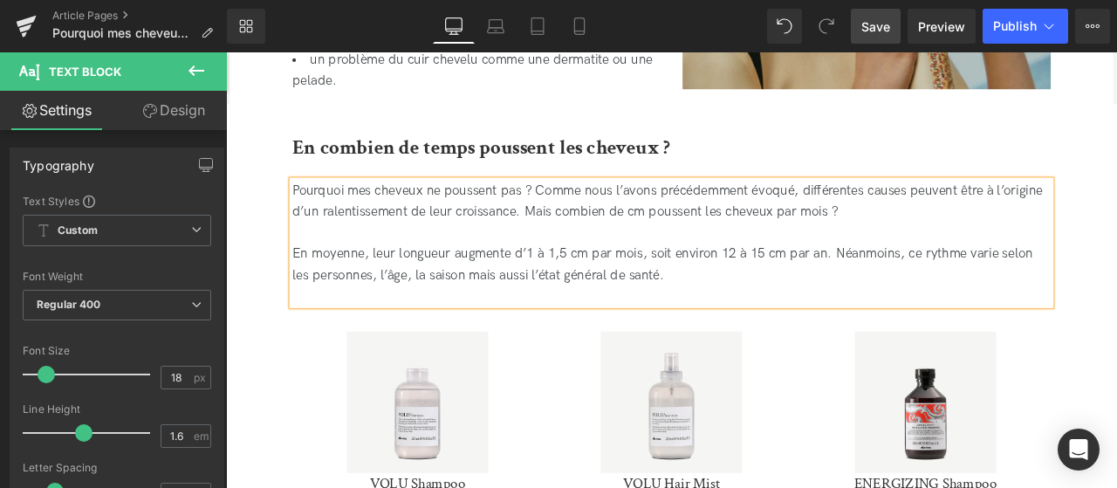
click at [868, 30] on span "Save" at bounding box center [875, 26] width 29 height 18
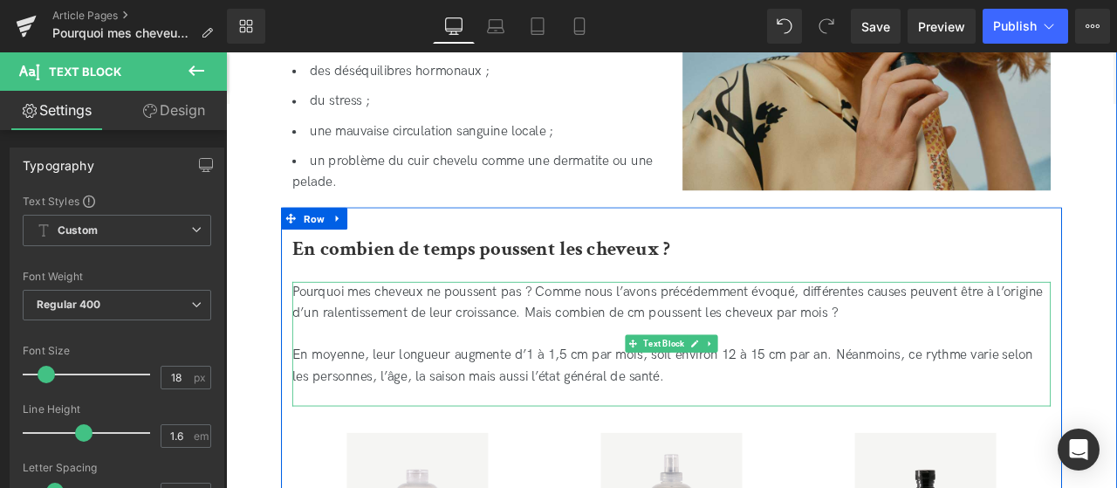
scroll to position [2529, 0]
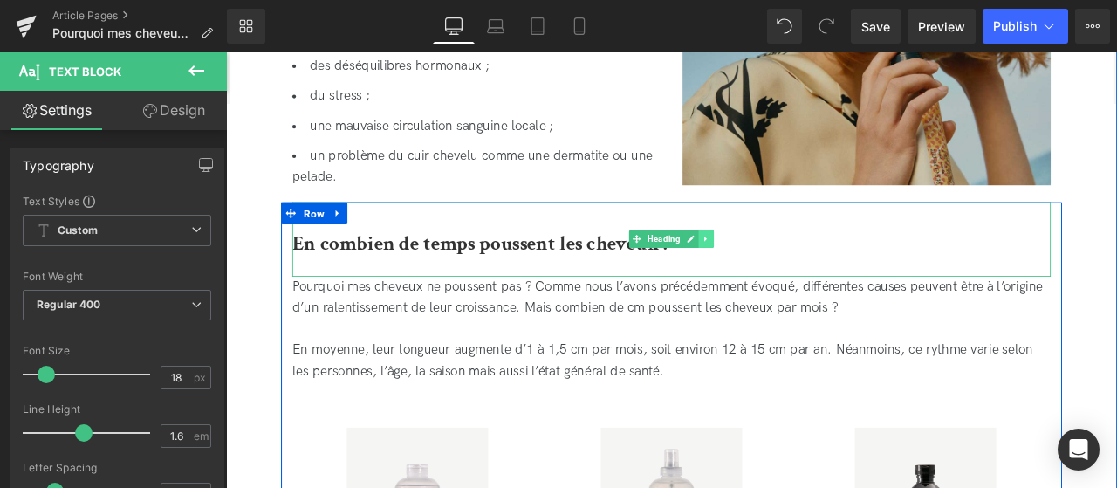
click at [797, 278] on icon at bounding box center [796, 273] width 10 height 10
click at [781, 278] on icon at bounding box center [786, 274] width 10 height 10
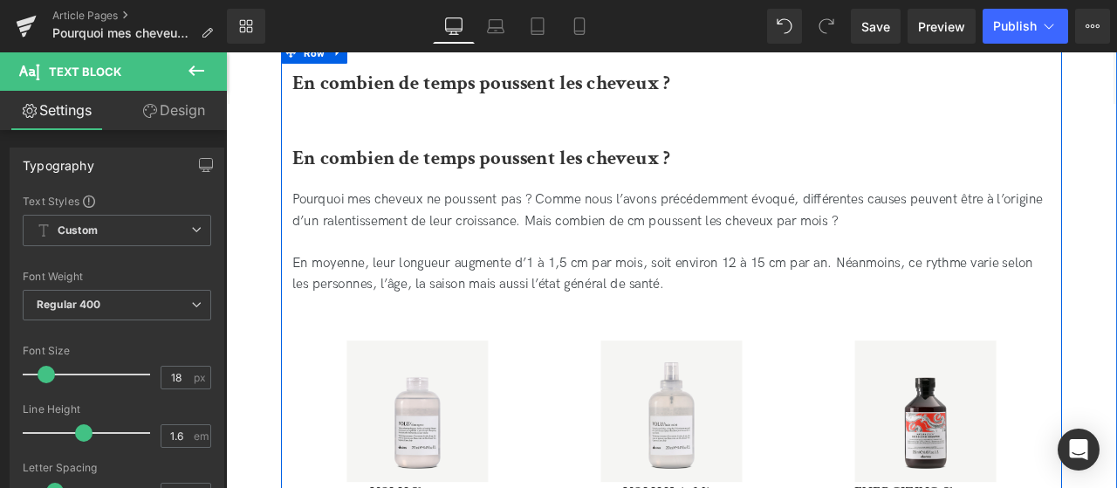
scroll to position [2733, 0]
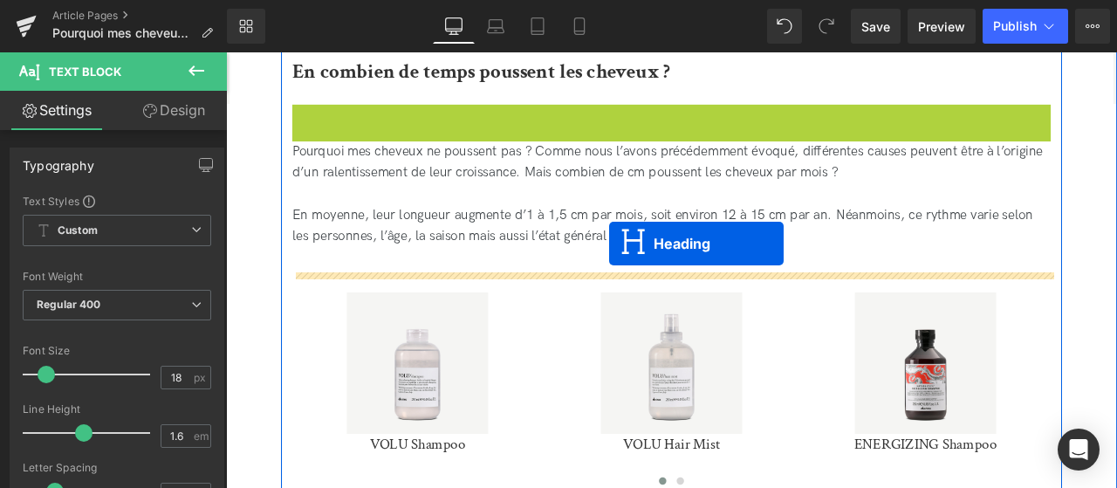
drag, startPoint x: 711, startPoint y: 167, endPoint x: 681, endPoint y: 278, distance: 115.8
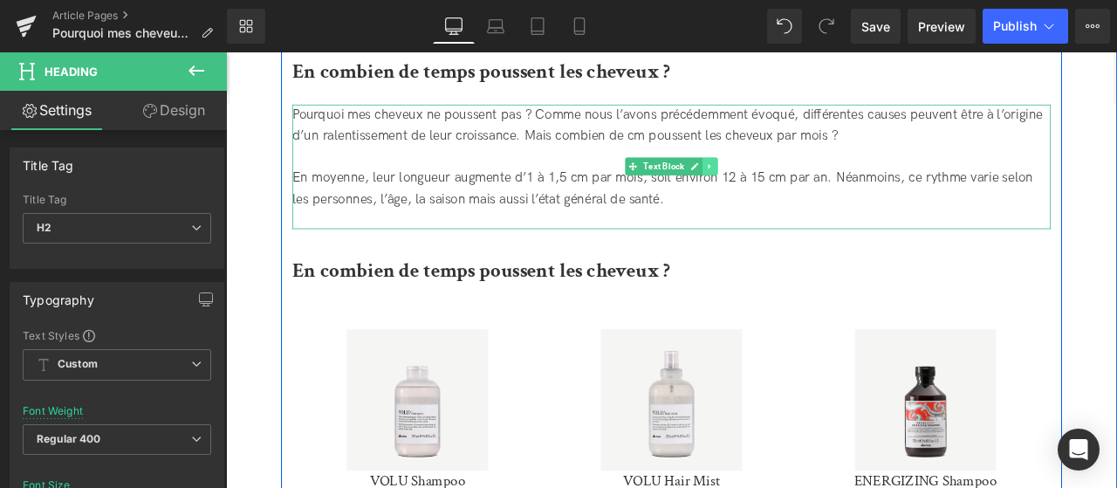
click at [799, 193] on icon at bounding box center [800, 187] width 10 height 10
click at [791, 192] on icon at bounding box center [791, 187] width 10 height 10
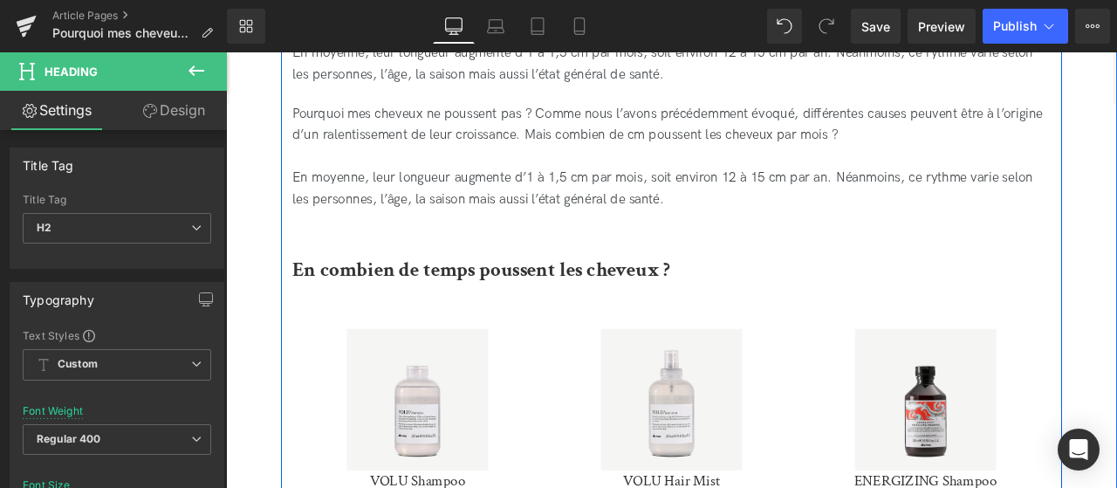
scroll to position [2837, 0]
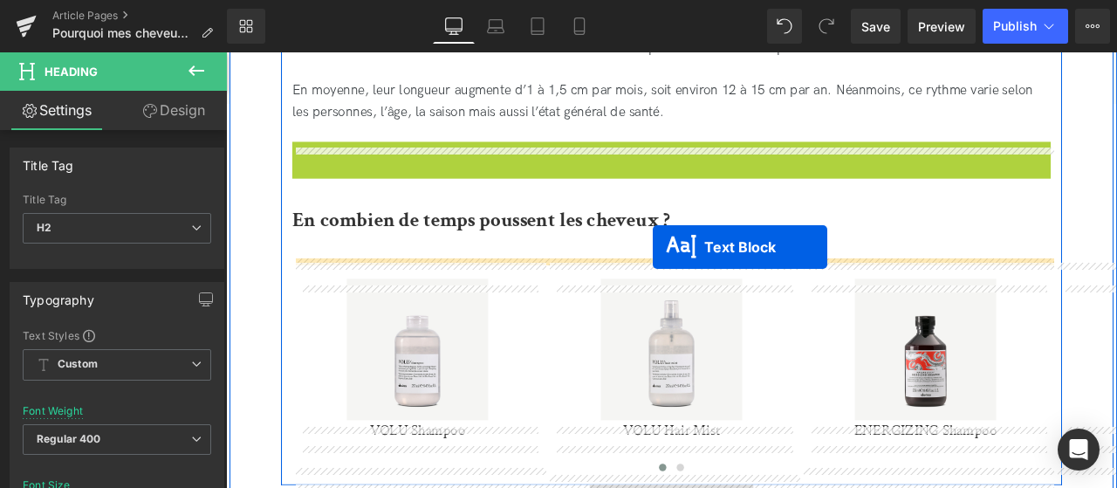
drag, startPoint x: 706, startPoint y: 242, endPoint x: 732, endPoint y: 283, distance: 48.7
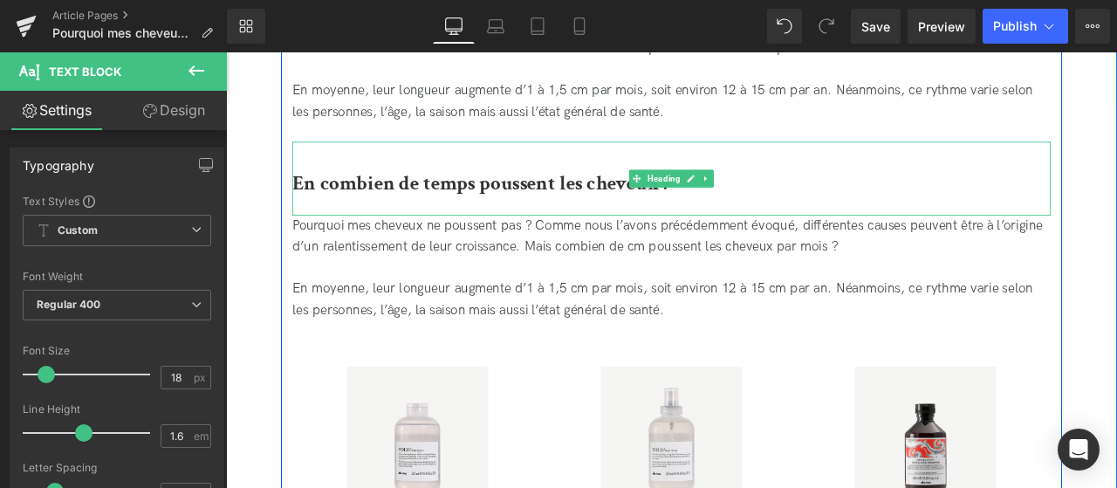
click at [643, 207] on b "En combien de temps poussent les cheveux ?" at bounding box center [529, 207] width 448 height 31
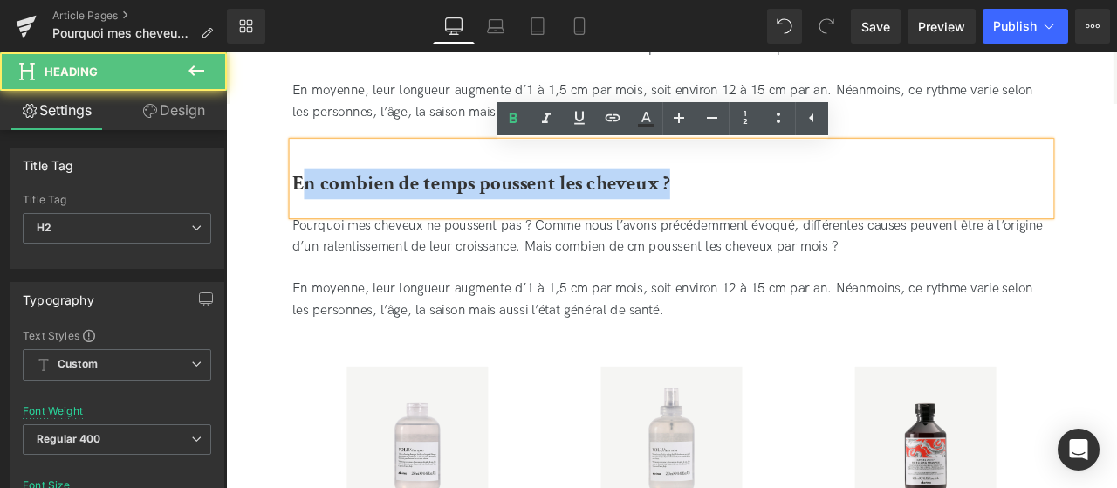
drag, startPoint x: 823, startPoint y: 221, endPoint x: 312, endPoint y: 203, distance: 511.8
click at [312, 203] on h2 "En combien de temps poussent les cheveux ?" at bounding box center [754, 208] width 899 height 36
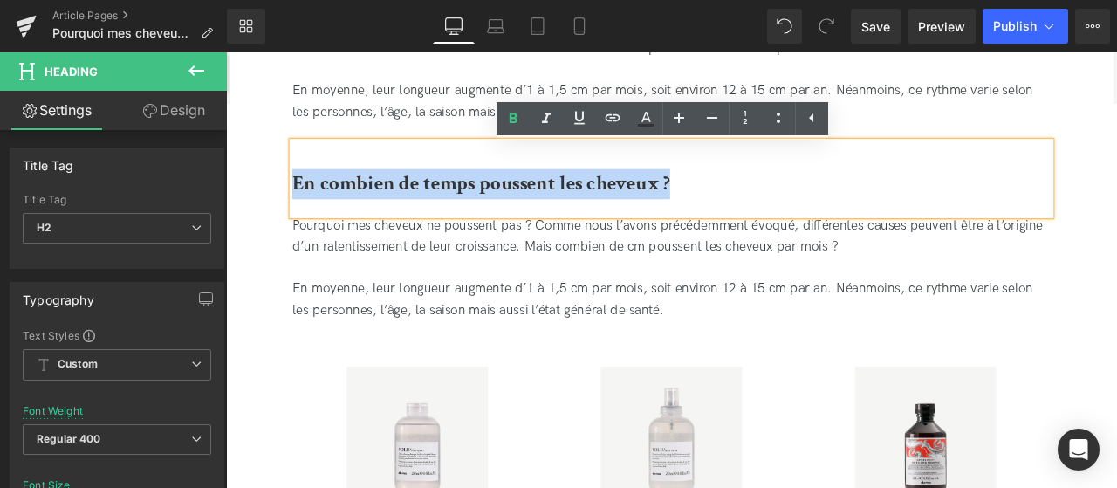
paste div
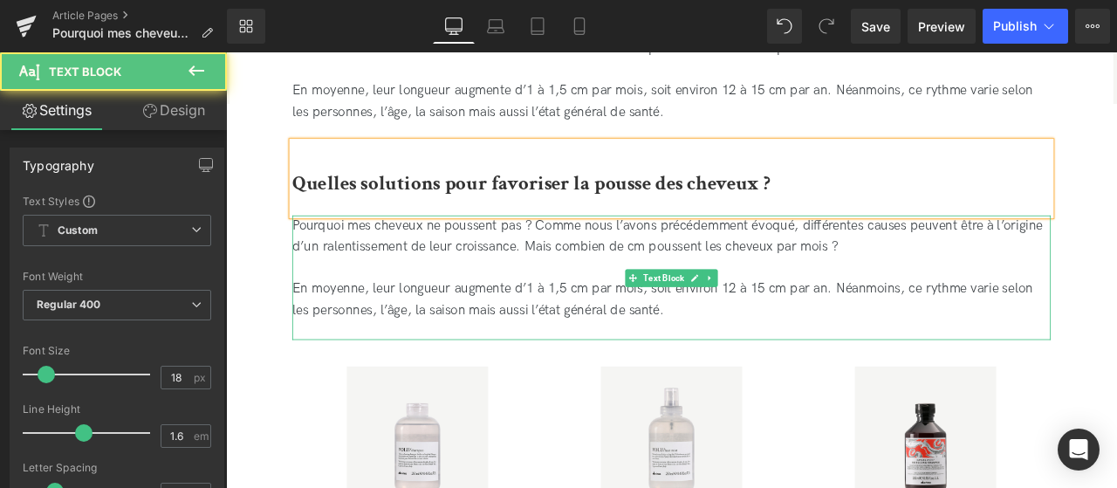
click at [613, 340] on div "Pourquoi mes cheveux ne poussent pas ? Comme nous l’avons précédemment évoqué, …" at bounding box center [754, 308] width 899 height 126
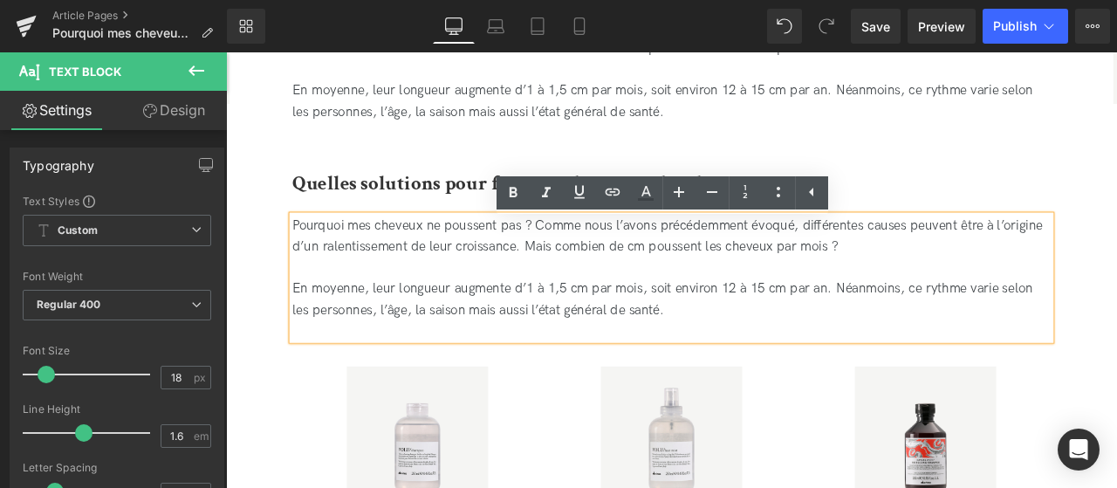
drag, startPoint x: 771, startPoint y: 364, endPoint x: 277, endPoint y: 261, distance: 504.6
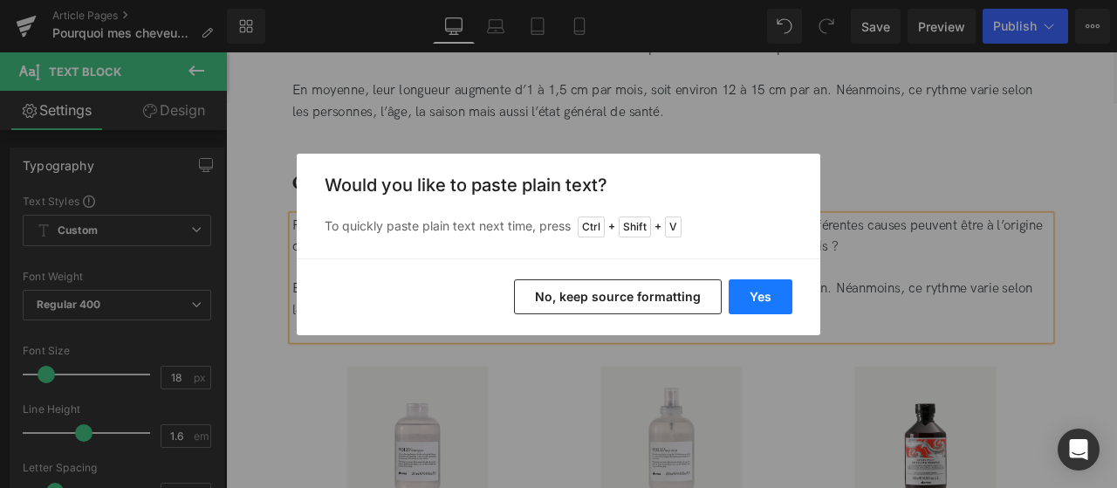
click at [762, 298] on button "Yes" at bounding box center [761, 296] width 64 height 35
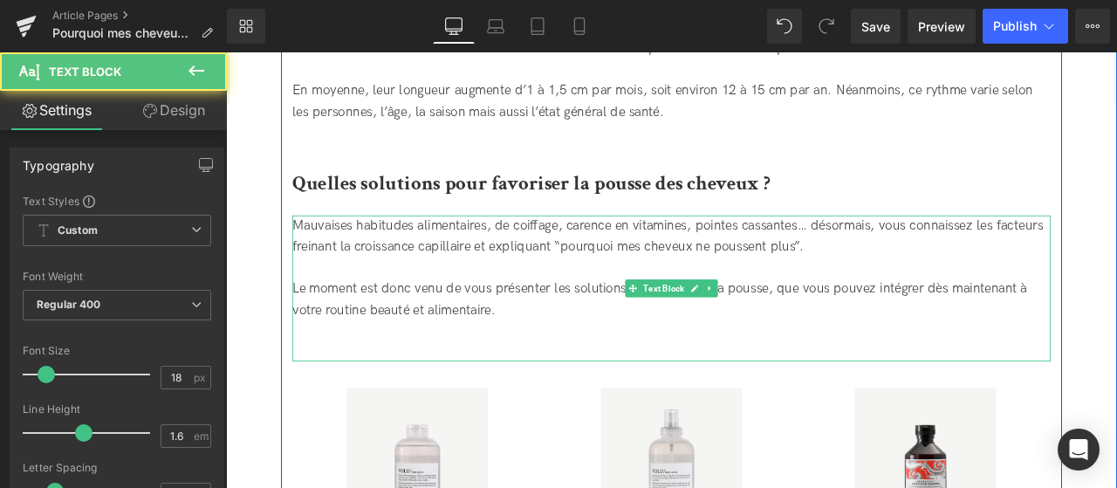
click at [344, 415] on div "Mauvaises habitudes alimentaires, de coiffage, carence en vitamines, pointes ca…" at bounding box center [754, 331] width 899 height 173
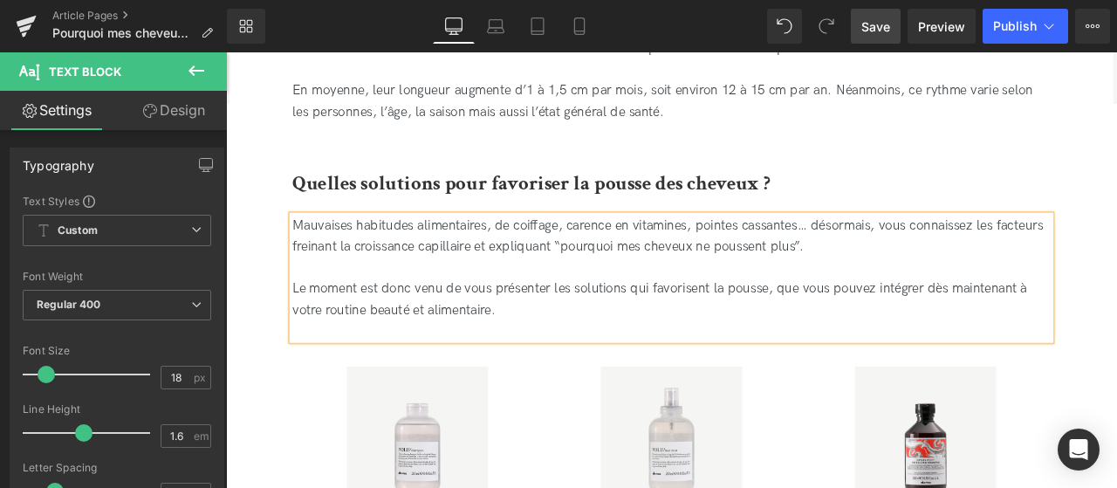
click at [880, 20] on span "Save" at bounding box center [875, 26] width 29 height 18
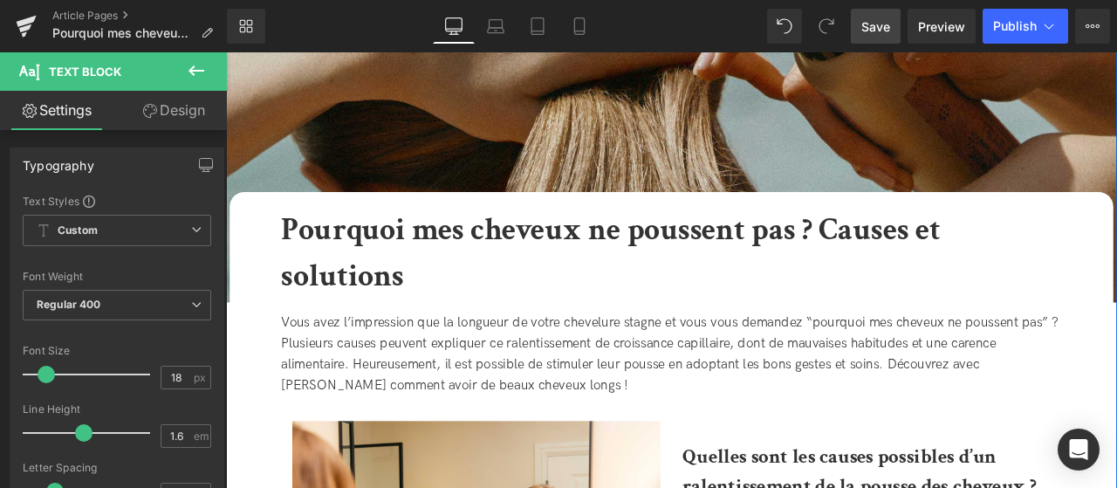
scroll to position [0, 0]
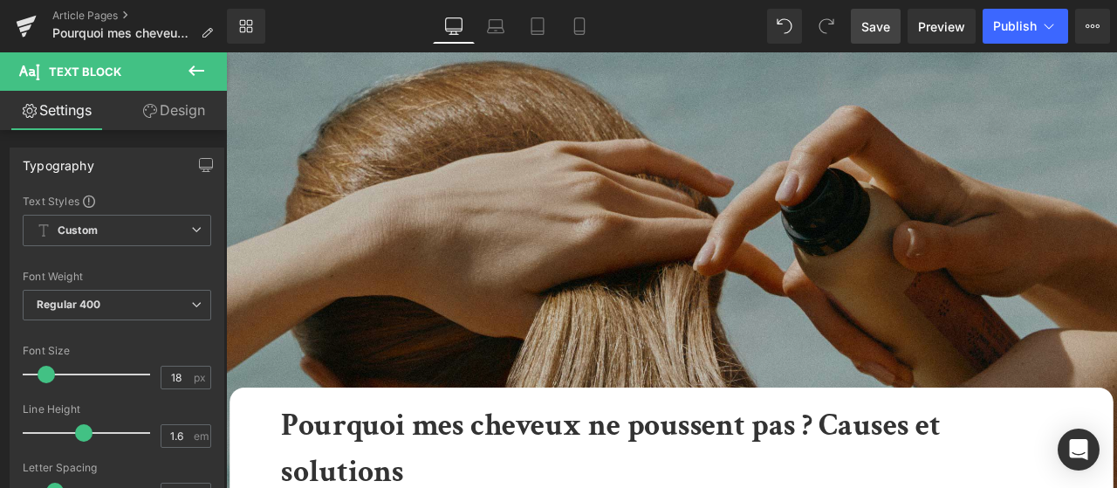
click at [393, 315] on img at bounding box center [754, 316] width 1056 height 528
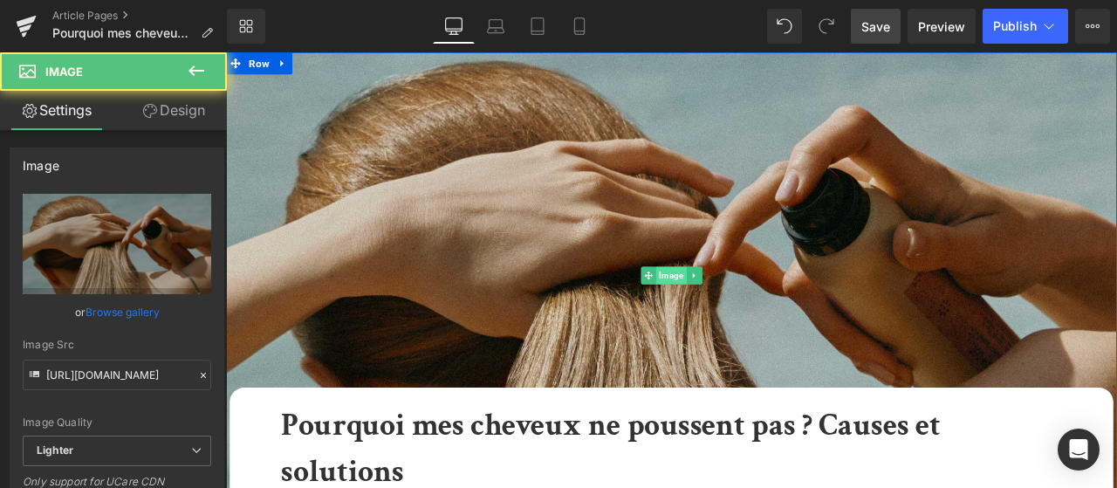
click at [757, 316] on span "Image" at bounding box center [754, 316] width 36 height 21
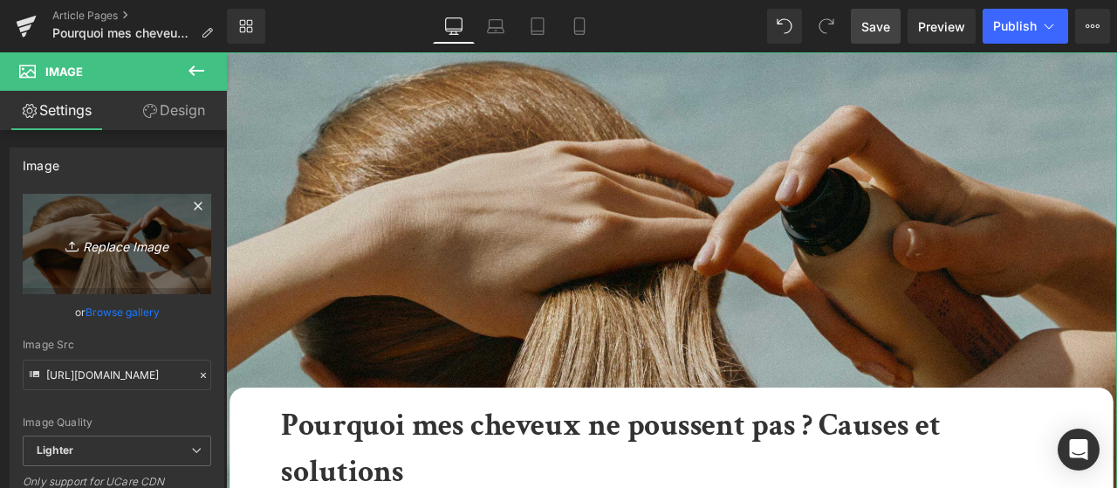
click at [129, 251] on icon "Replace Image" at bounding box center [117, 244] width 140 height 22
type input "C:\fakepath\Header Blog Post(9).jpg"
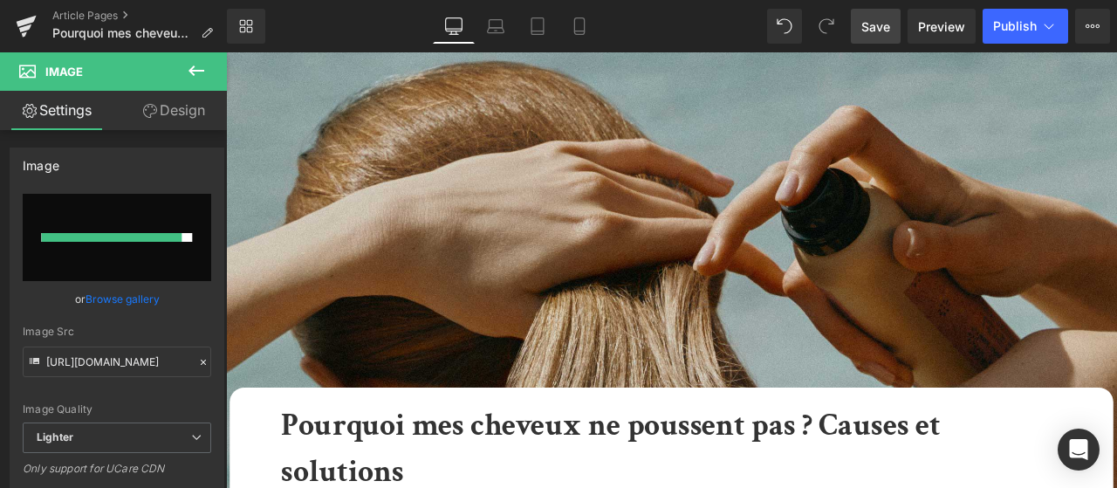
type input "[URL][DOMAIN_NAME]"
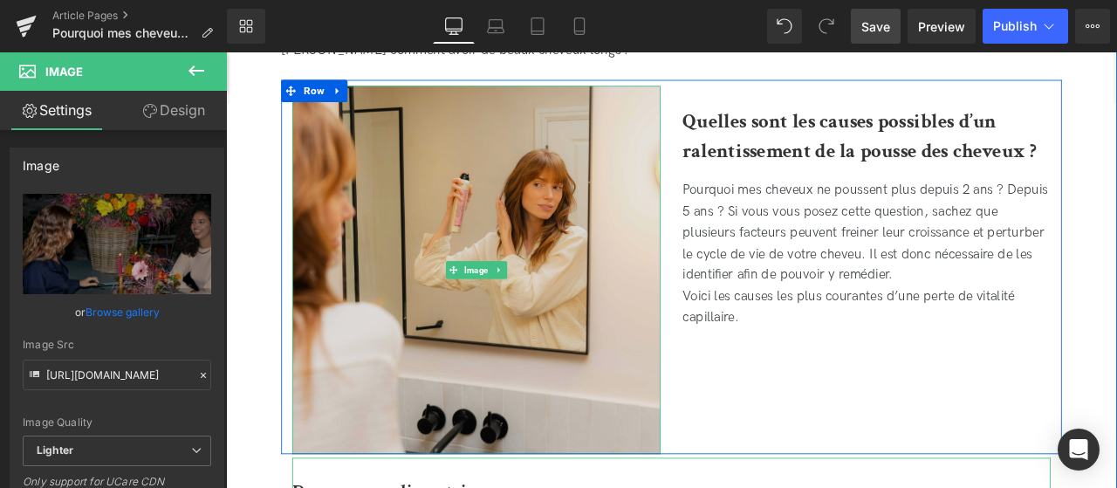
scroll to position [638, 0]
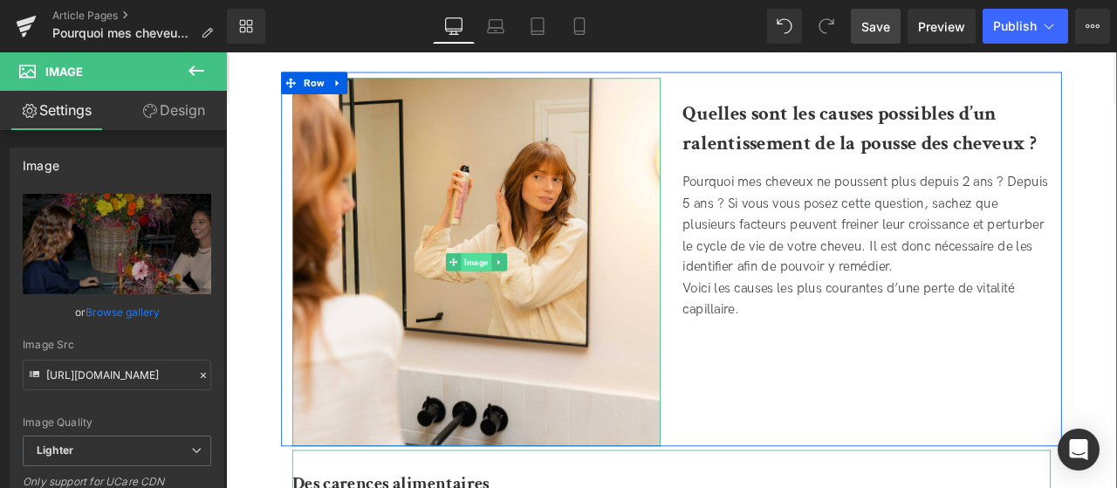
click at [518, 300] on span "Image" at bounding box center [522, 301] width 36 height 21
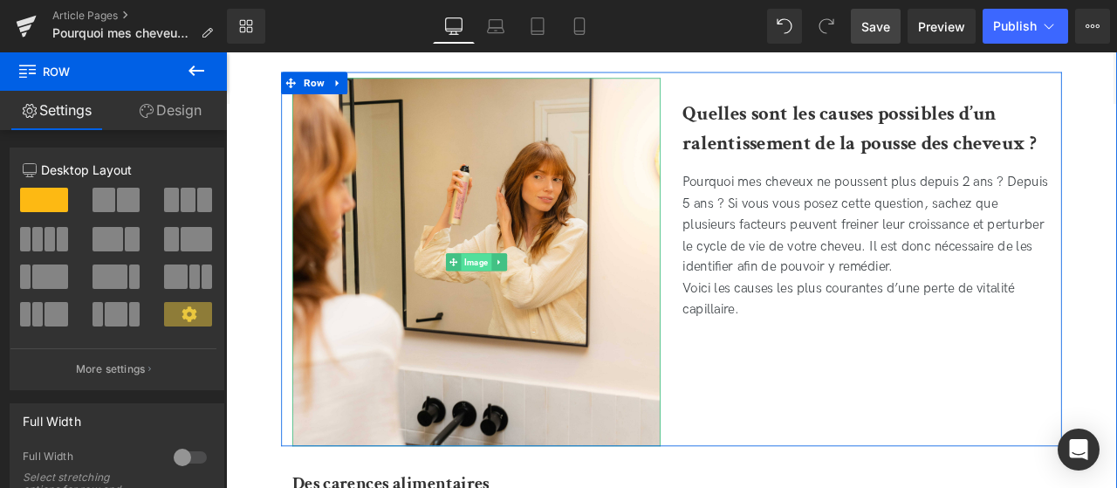
click at [524, 292] on span "Image" at bounding box center [522, 301] width 36 height 21
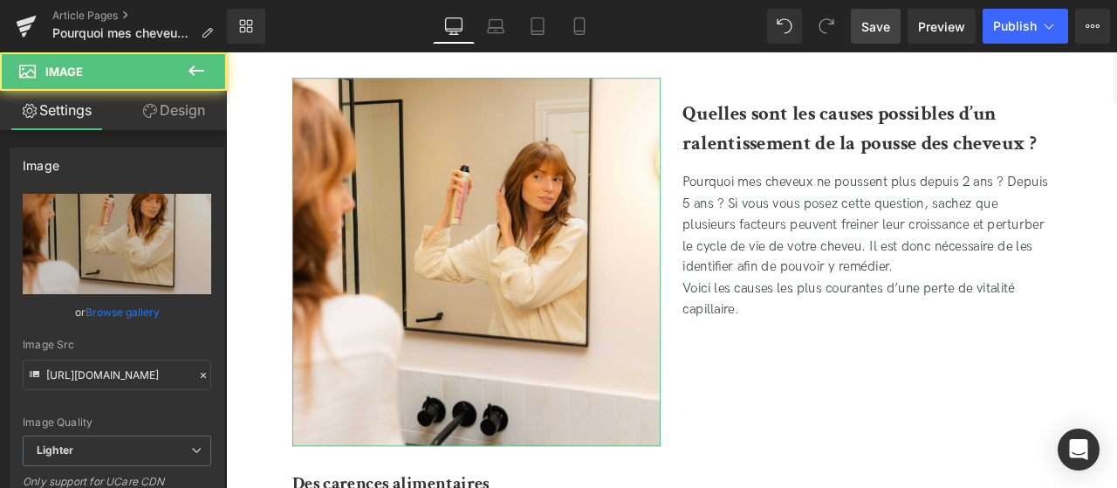
click at [135, 294] on div "Image Quality Lighter Lightest Lighter Lighter Lightest Only support for UCare …" at bounding box center [117, 315] width 189 height 242
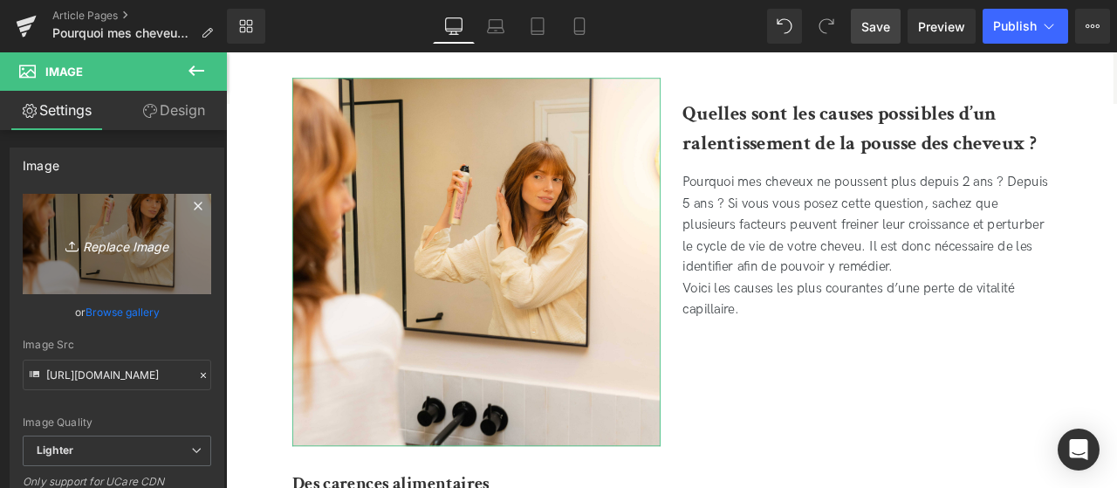
click at [133, 263] on link "Replace Image" at bounding box center [117, 244] width 189 height 100
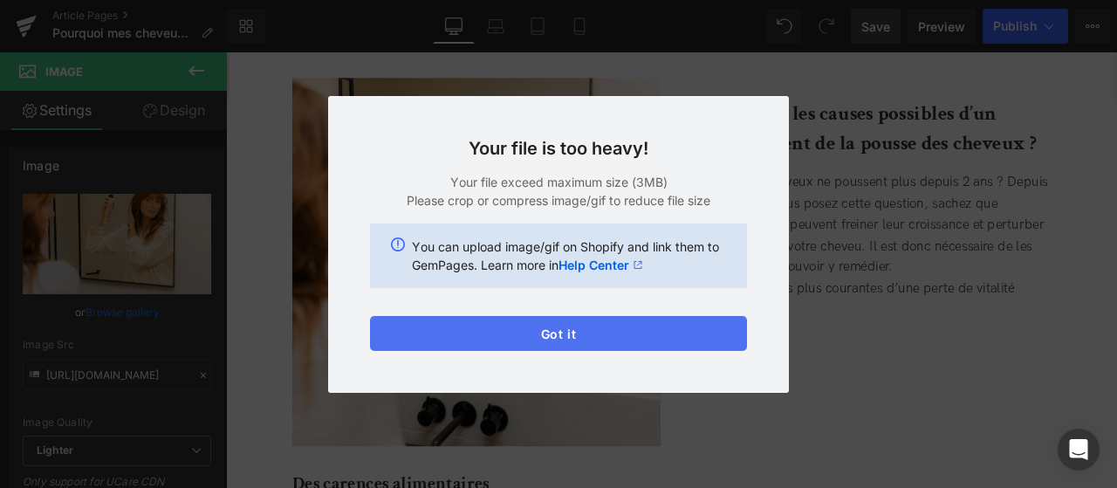
click at [568, 333] on button "Got it" at bounding box center [558, 333] width 377 height 35
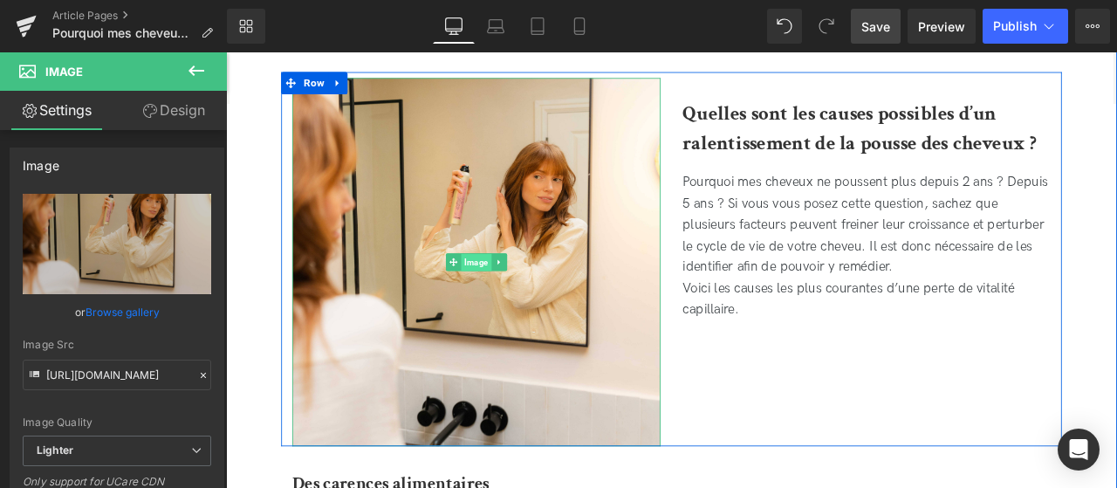
click at [519, 301] on span "Image" at bounding box center [522, 302] width 36 height 21
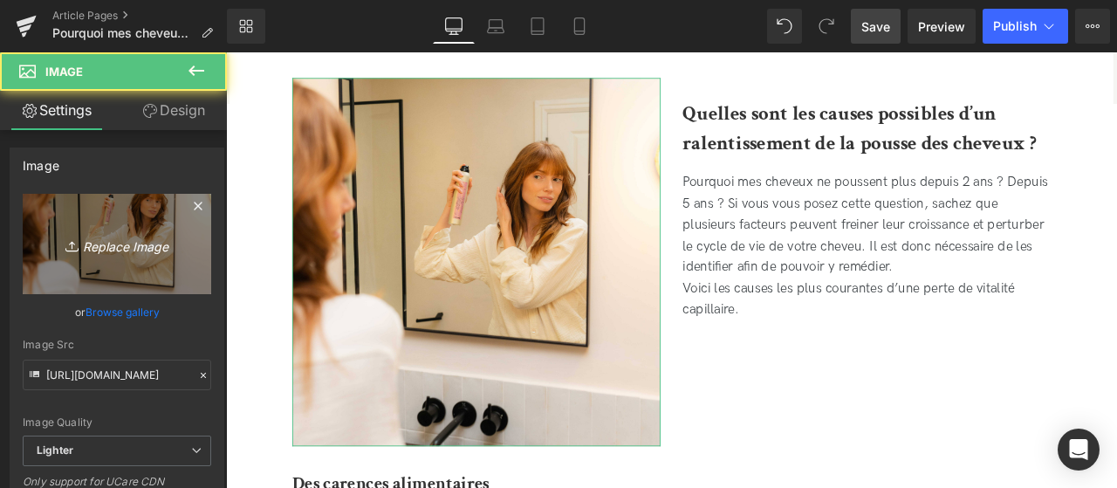
click at [179, 271] on link "Replace Image" at bounding box center [117, 244] width 189 height 100
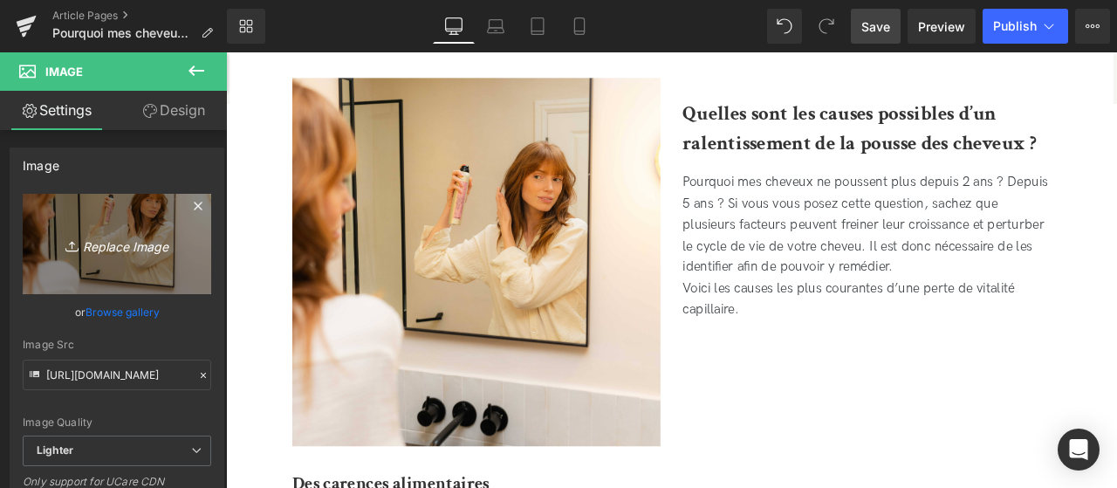
type input "C:\fakepath\Format Insta 45.jpg"
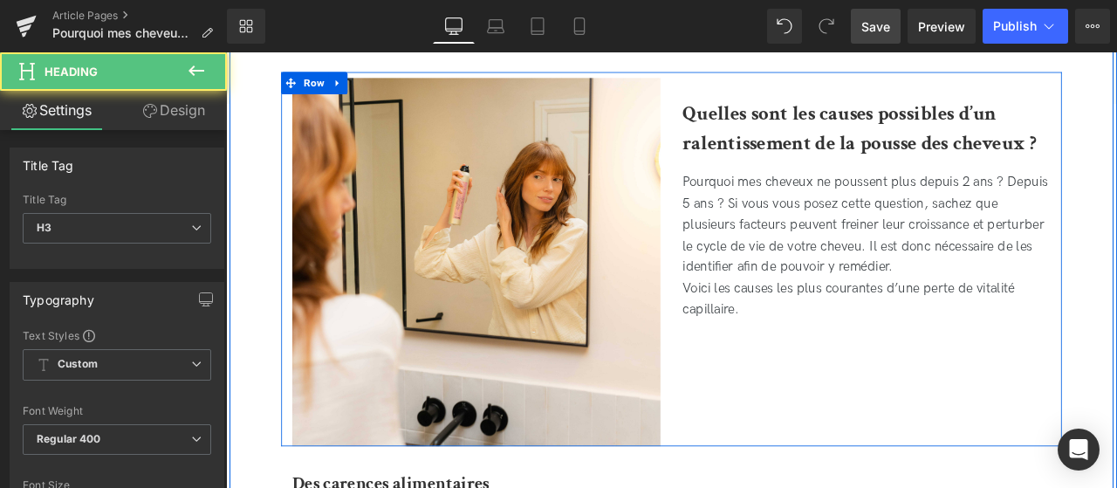
drag, startPoint x: 405, startPoint y: 324, endPoint x: 1040, endPoint y: 506, distance: 661.1
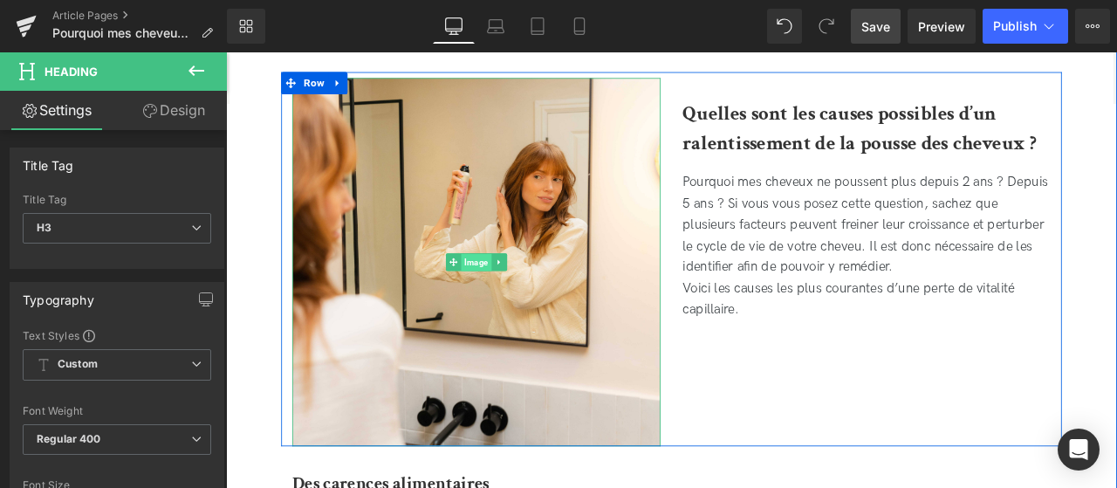
click at [514, 294] on span "Image" at bounding box center [522, 302] width 36 height 21
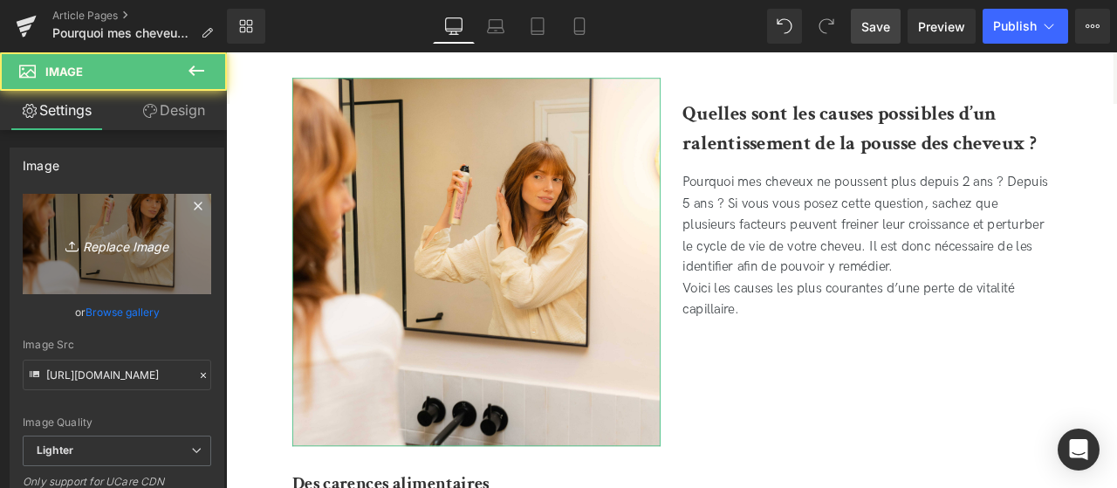
click at [112, 265] on link "Replace Image" at bounding box center [117, 244] width 189 height 100
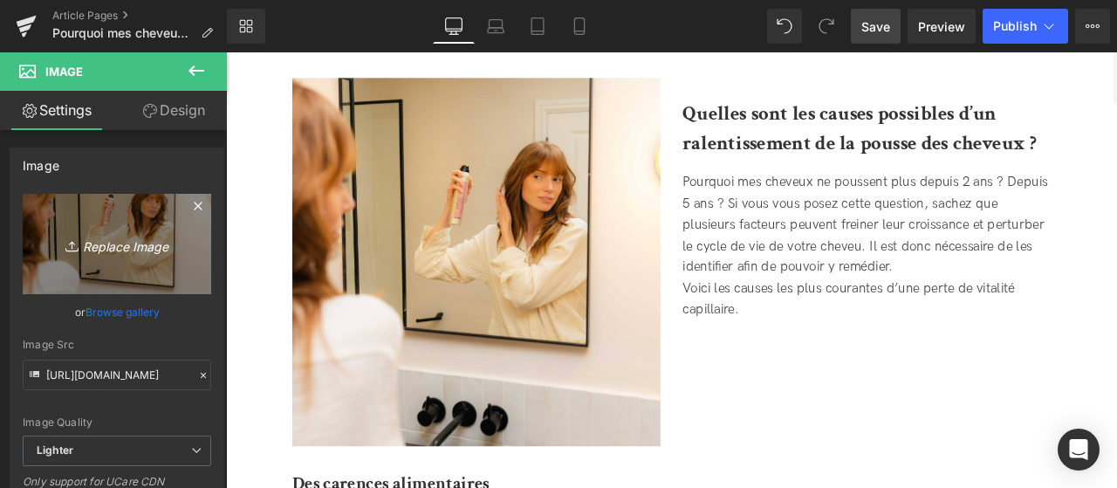
type input "C:\fakepath\Format Insta 45.jpg"
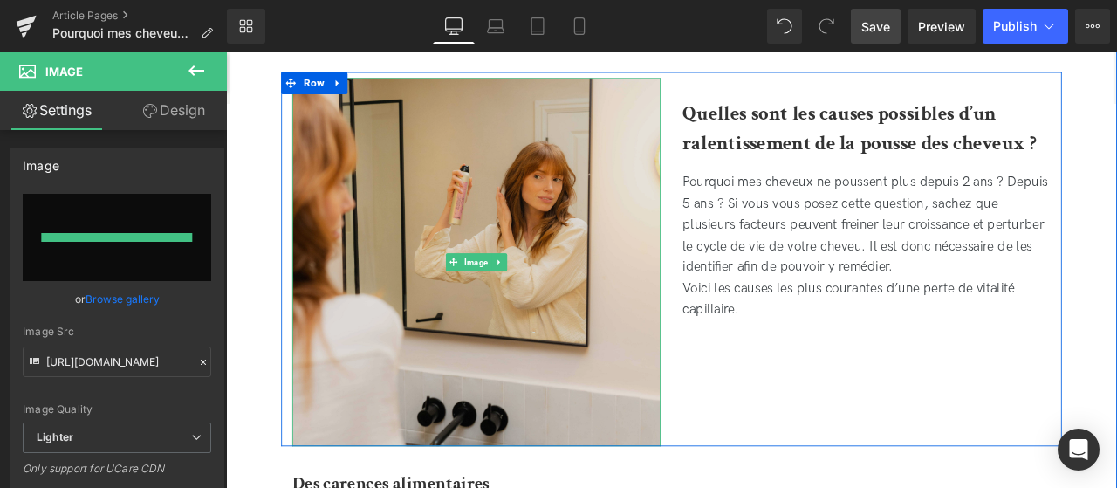
type input "[URL][DOMAIN_NAME]"
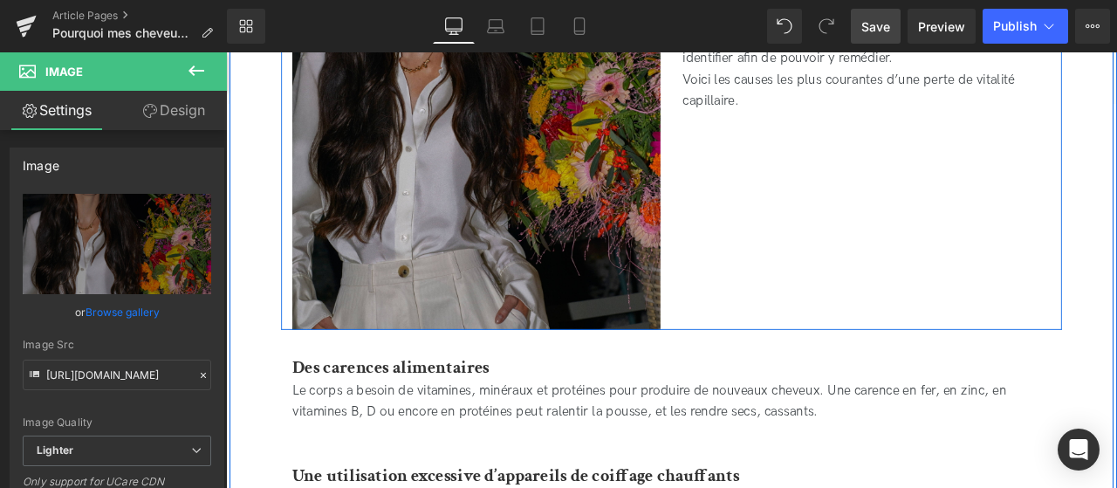
scroll to position [890, 0]
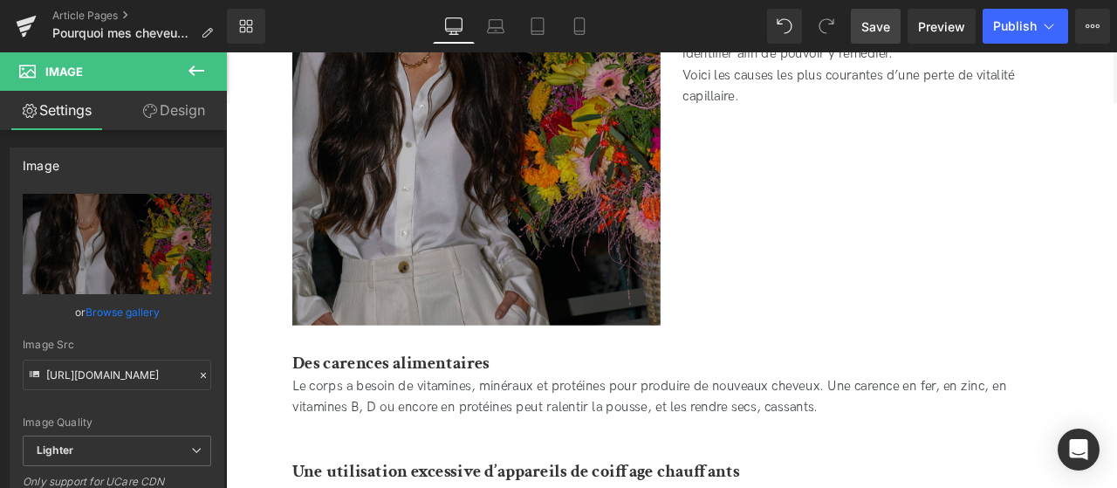
click at [510, 424] on b "Des carences alimentaires" at bounding box center [422, 420] width 234 height 27
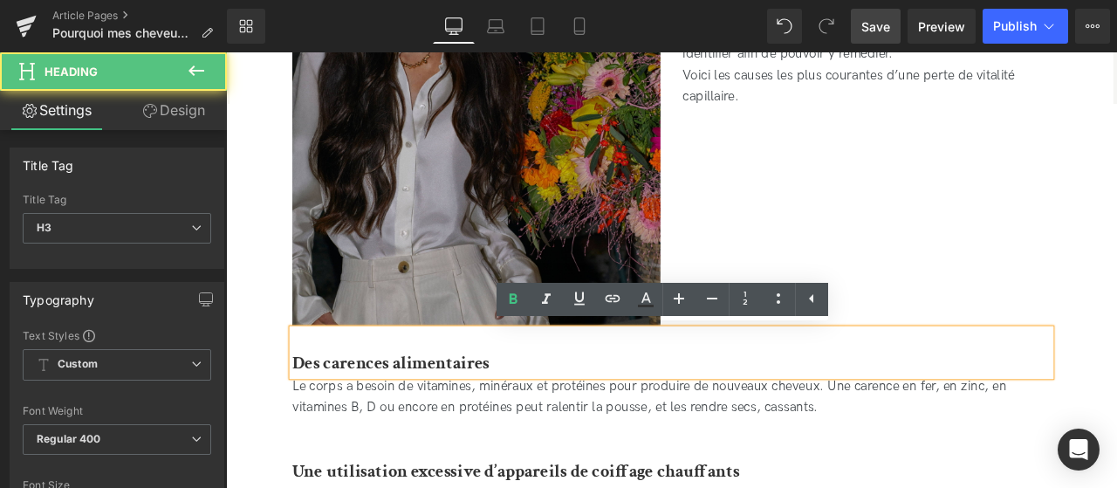
click at [625, 463] on div "Le corps a besoin de vitamines, minéraux et protéines pour produire de nouveaux…" at bounding box center [754, 461] width 899 height 51
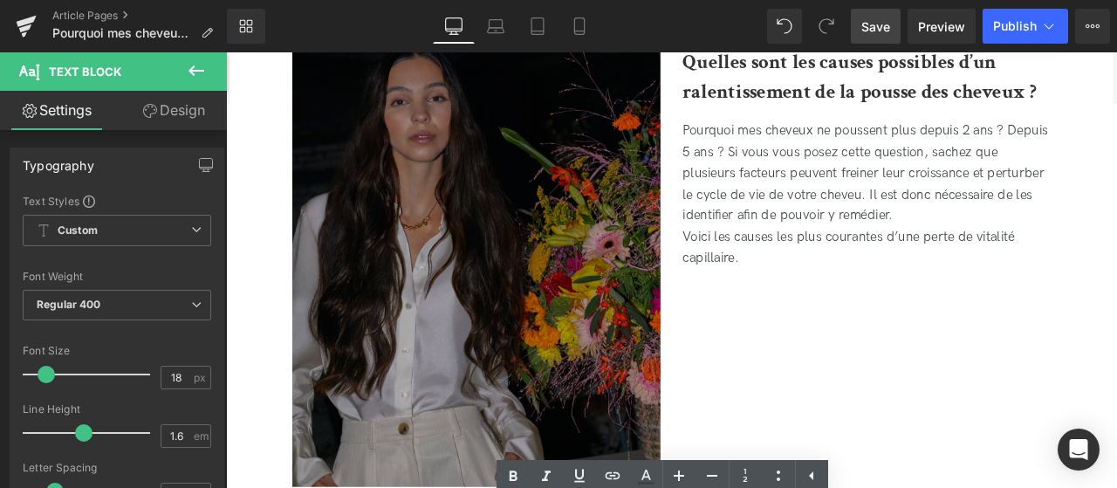
scroll to position [697, 0]
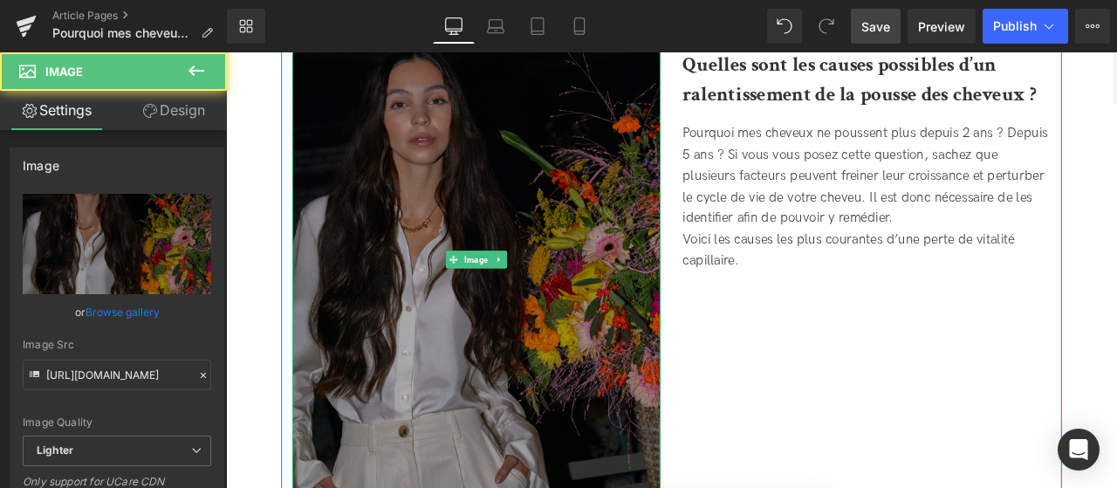
click at [515, 316] on img at bounding box center [523, 297] width 436 height 546
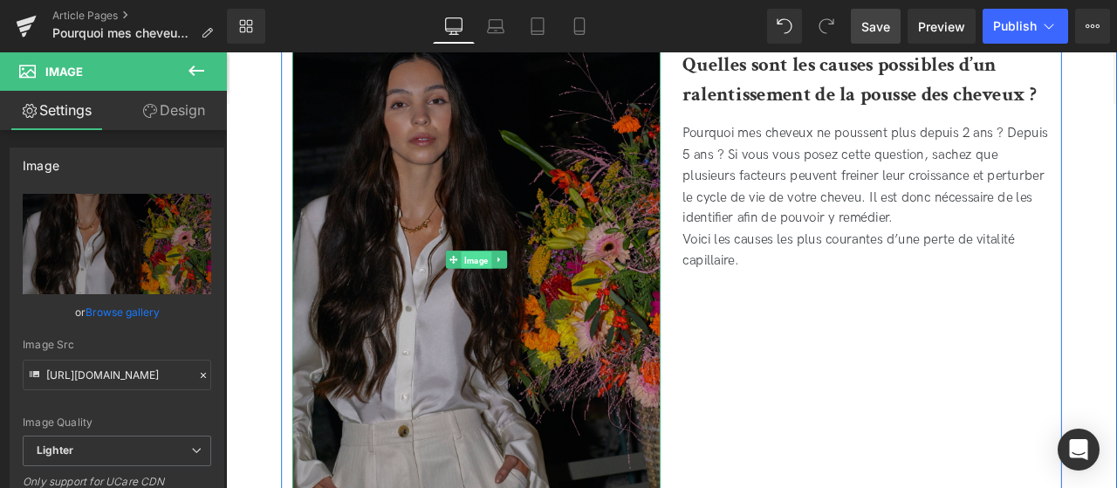
click at [511, 300] on span "Image" at bounding box center [522, 297] width 36 height 21
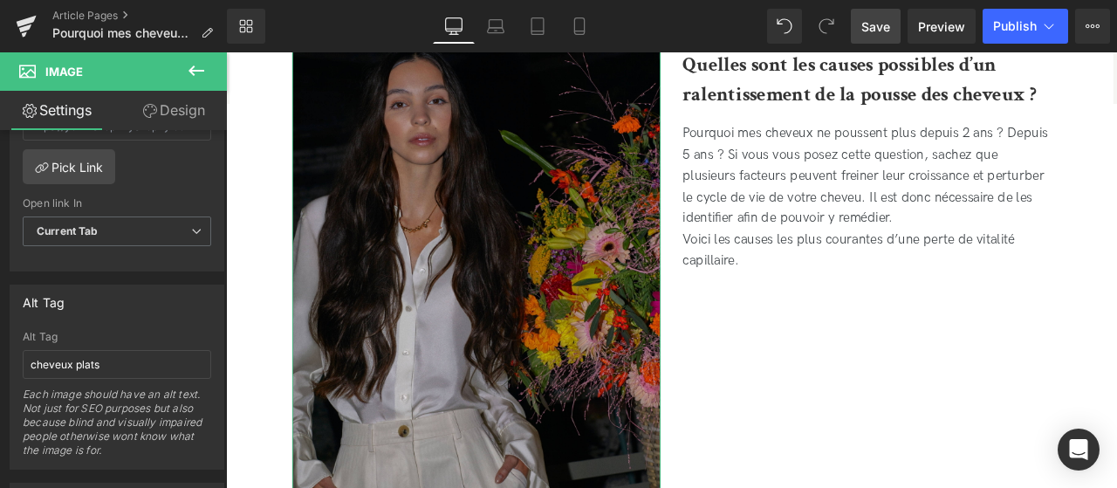
scroll to position [909, 0]
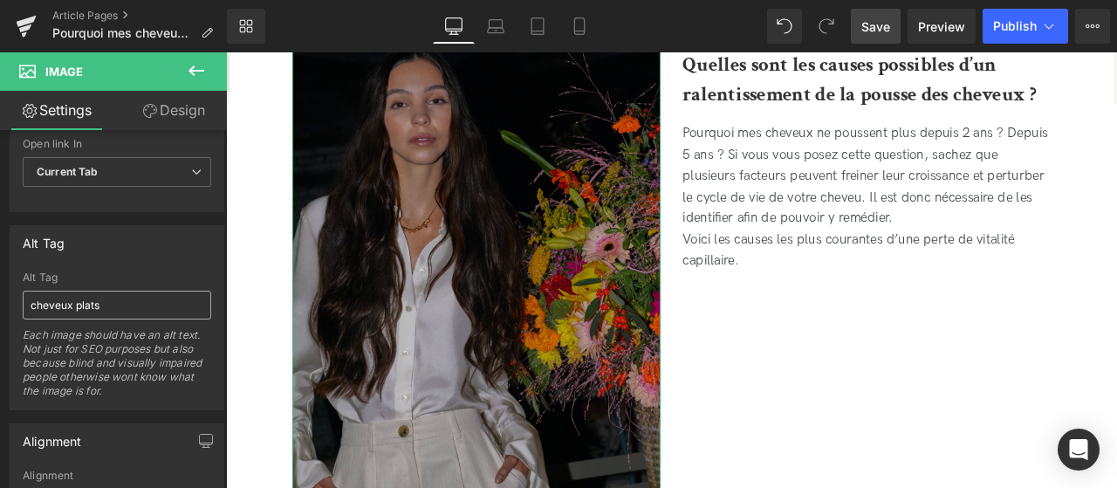
drag, startPoint x: 148, startPoint y: 297, endPoint x: 0, endPoint y: 308, distance: 147.9
click at [23, 308] on input "cheveux plats" at bounding box center [117, 305] width 189 height 29
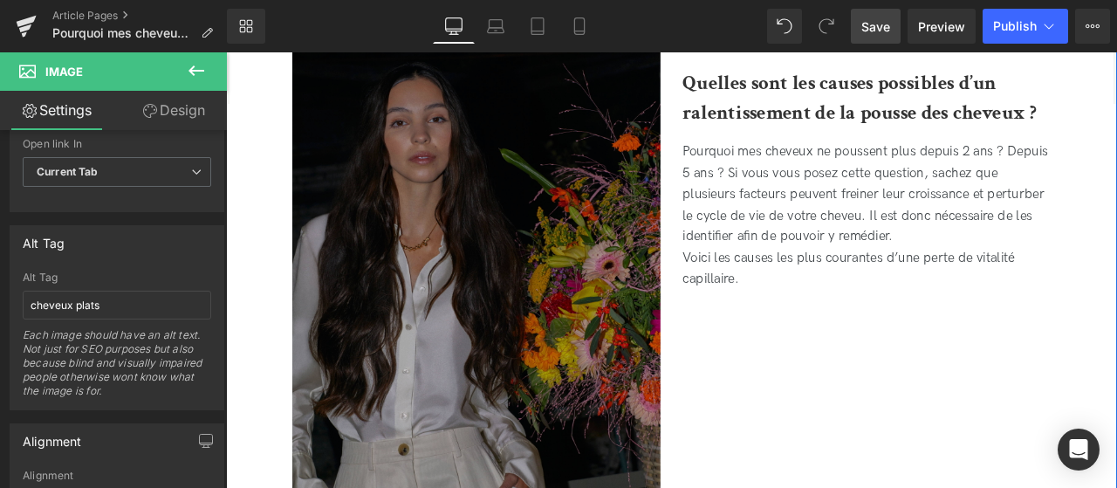
scroll to position [678, 0]
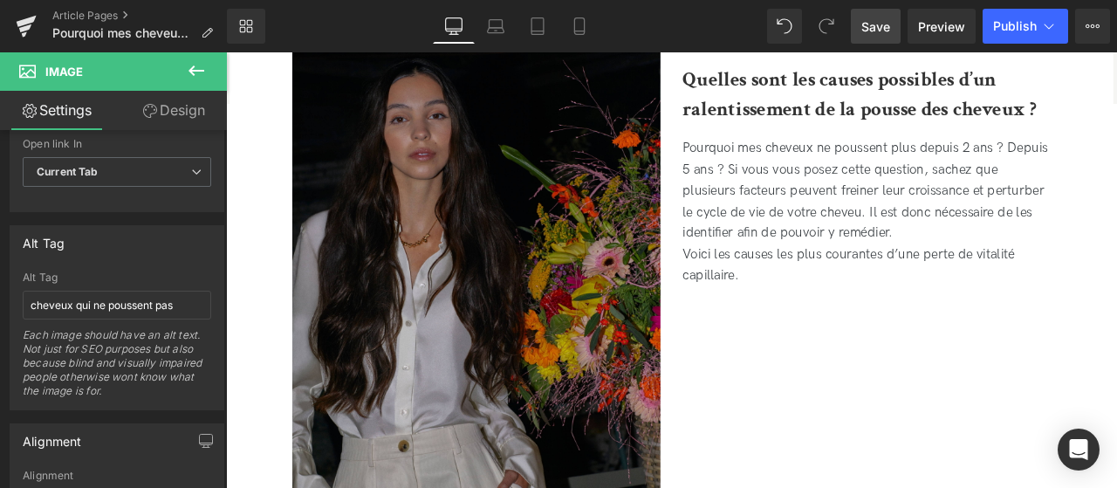
type input "cheveux qui ne poussent pas"
click at [888, 24] on span "Save" at bounding box center [875, 26] width 29 height 18
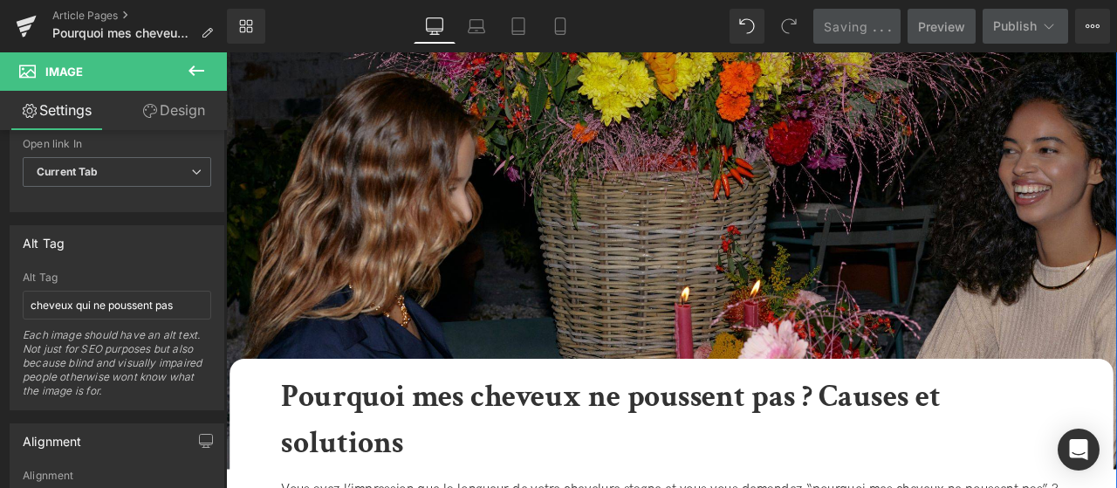
scroll to position [0, 0]
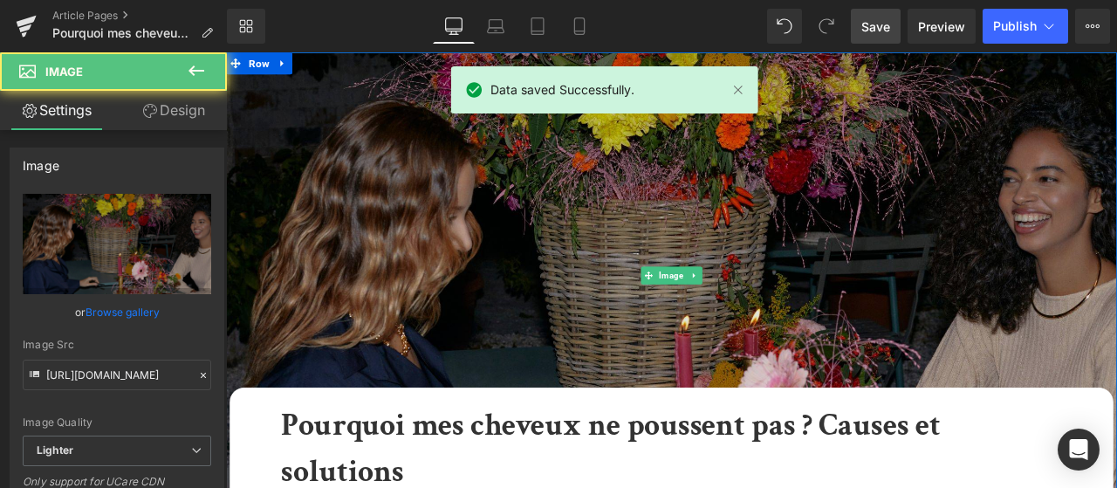
click at [719, 231] on img at bounding box center [754, 316] width 1056 height 528
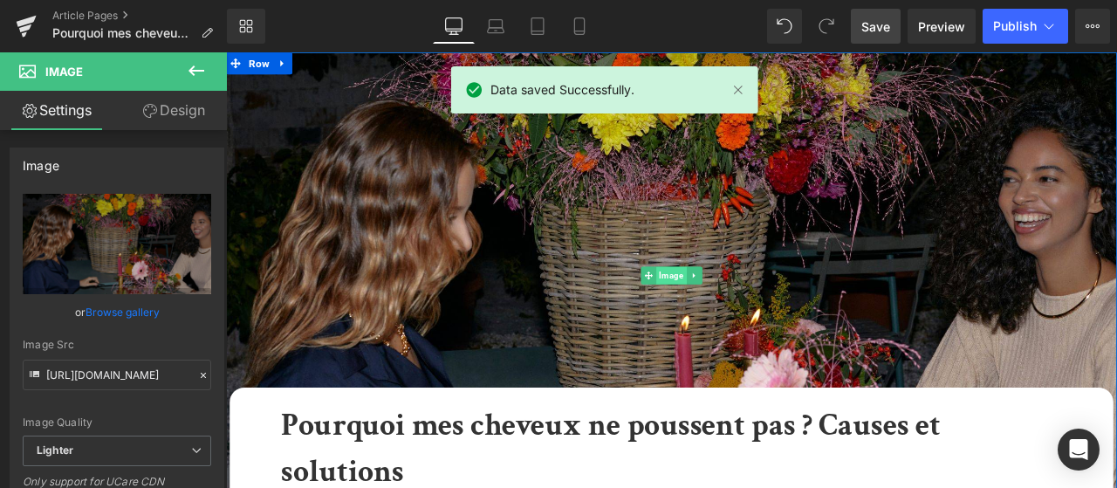
click at [762, 320] on span "Image" at bounding box center [754, 316] width 36 height 21
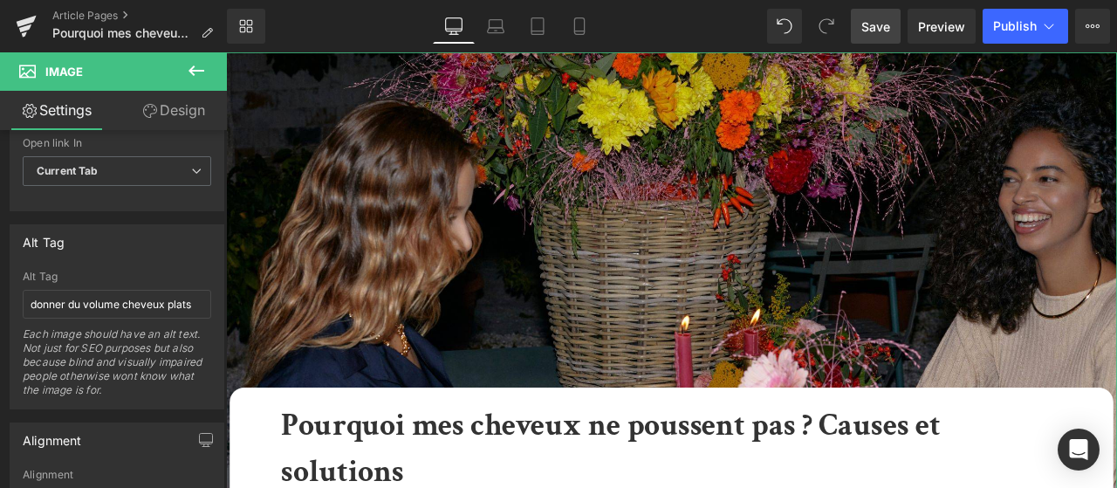
scroll to position [915, 0]
drag, startPoint x: 200, startPoint y: 291, endPoint x: 0, endPoint y: 292, distance: 199.9
click at [23, 293] on input "donner du volume cheveux plats" at bounding box center [117, 299] width 189 height 29
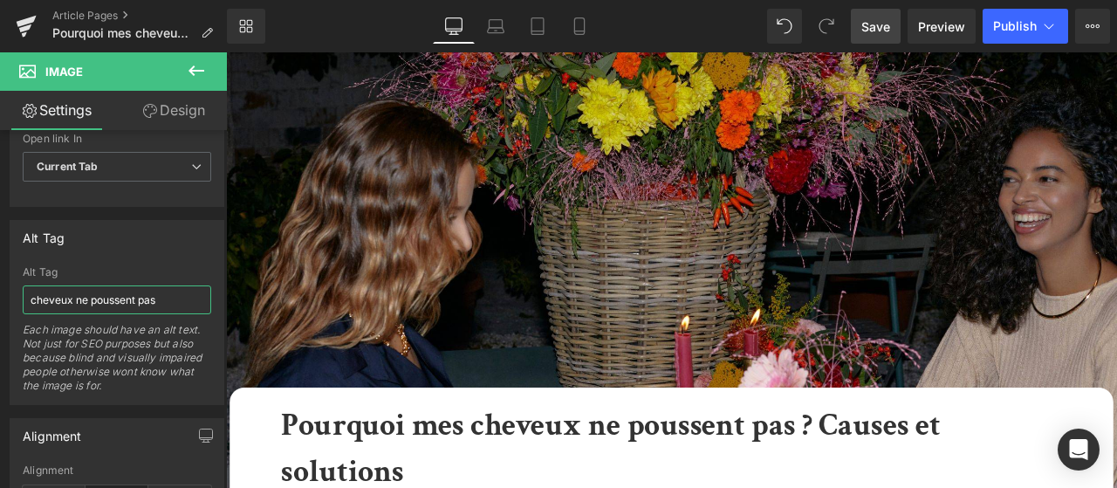
type input "cheveux ne poussent pas"
click at [869, 32] on span "Save" at bounding box center [875, 26] width 29 height 18
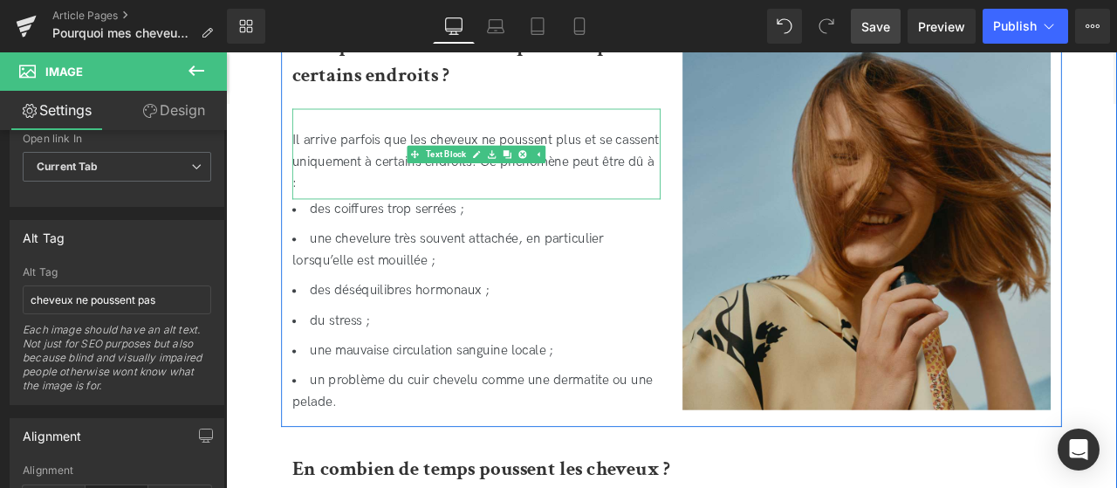
scroll to position [2373, 0]
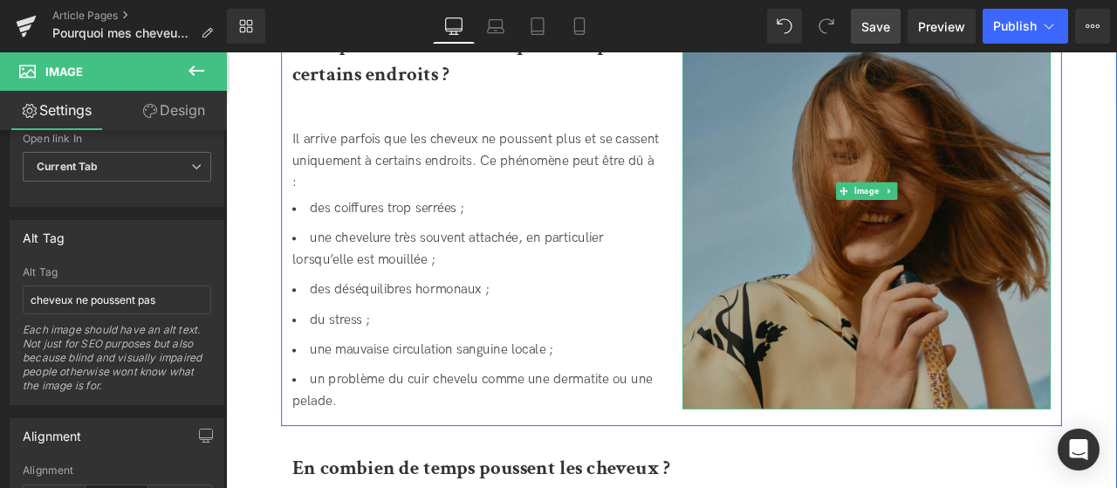
click at [986, 228] on img at bounding box center [985, 216] width 436 height 518
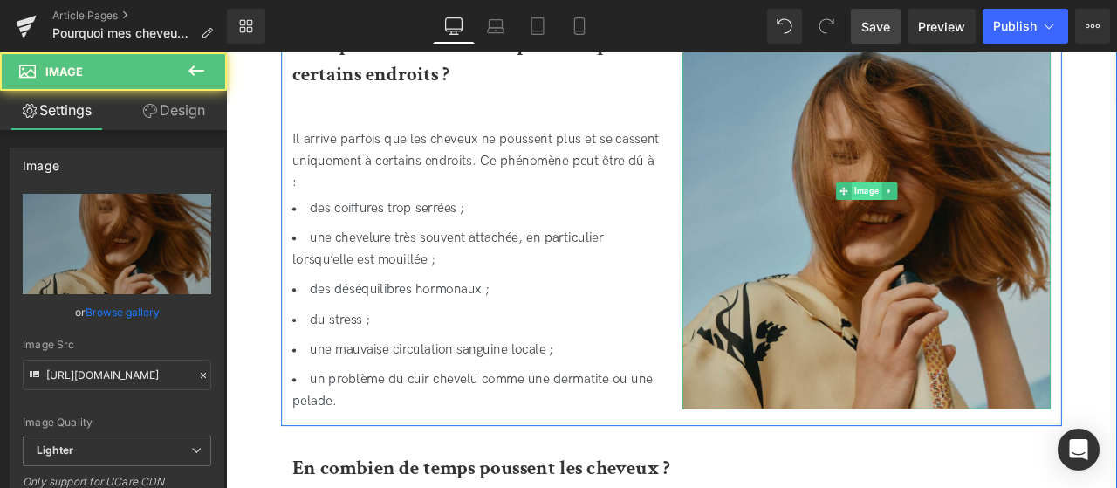
click at [989, 212] on span "Image" at bounding box center [985, 216] width 36 height 21
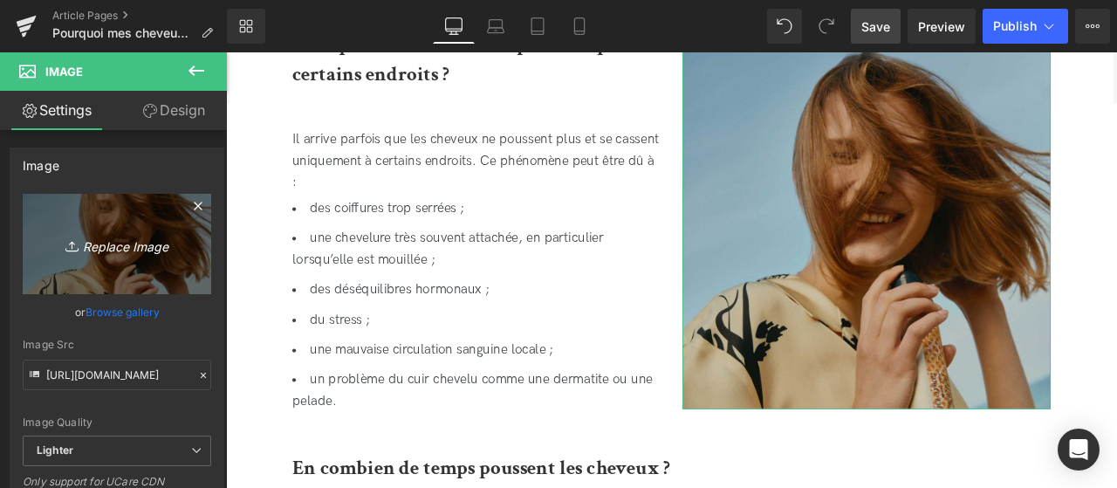
click at [135, 266] on link "Replace Image" at bounding box center [117, 244] width 189 height 100
type input "C:\fakepath\Format Insta 45(1).jpg"
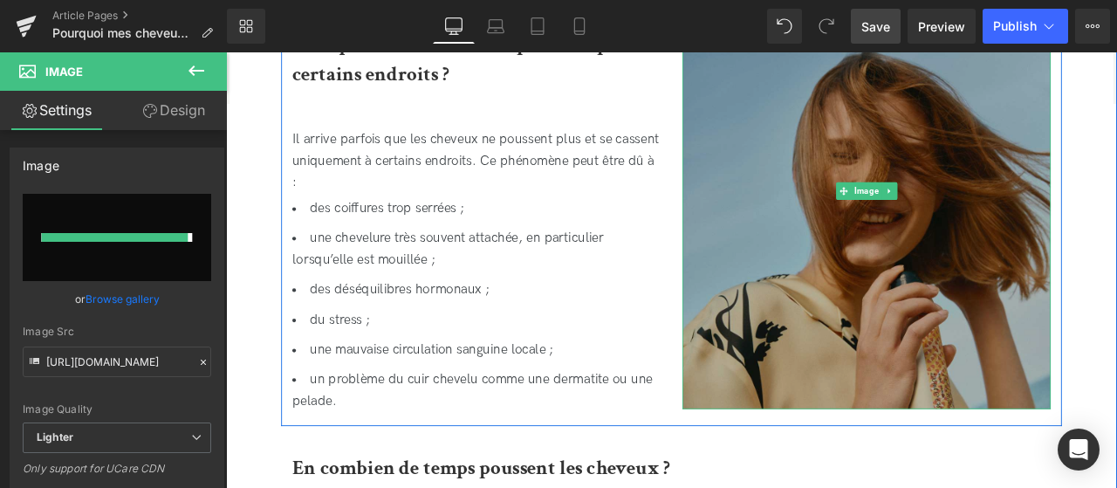
type input "[URL][DOMAIN_NAME]"
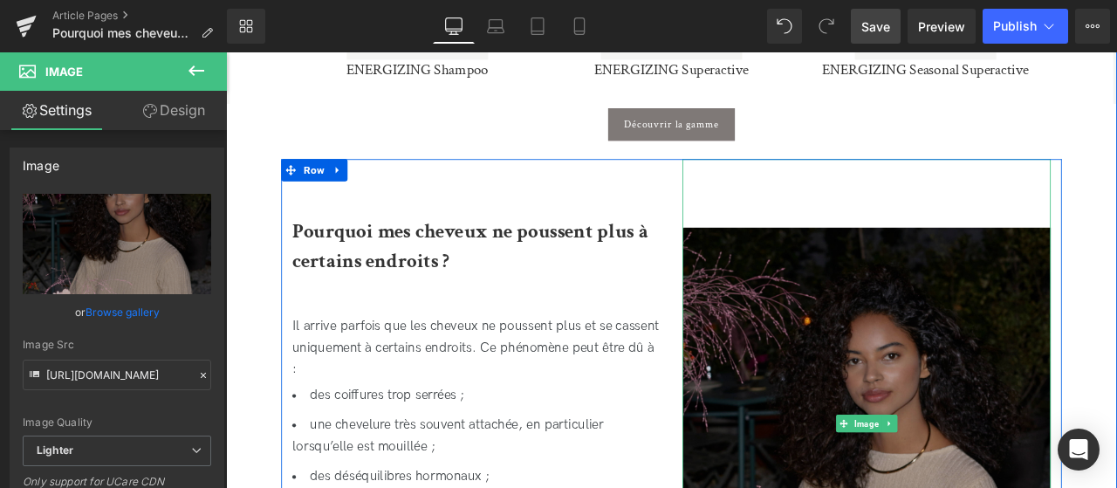
scroll to position [2145, 0]
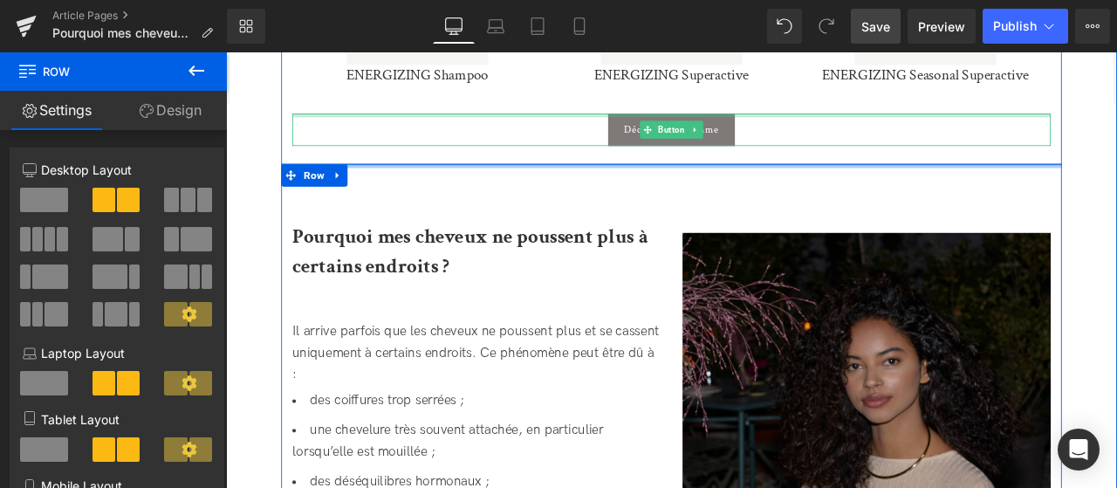
drag, startPoint x: 532, startPoint y: 188, endPoint x: 545, endPoint y: 120, distance: 68.5
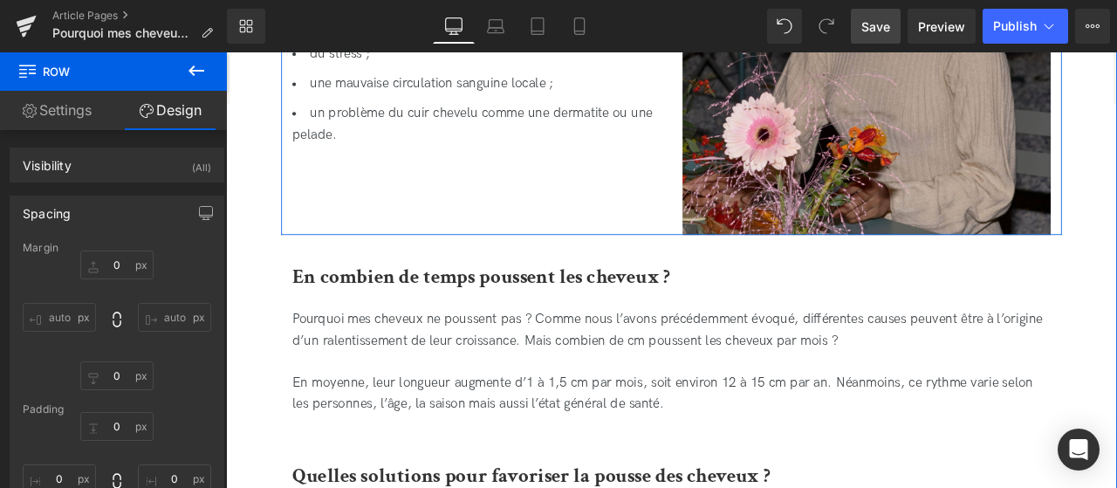
scroll to position [2703, 0]
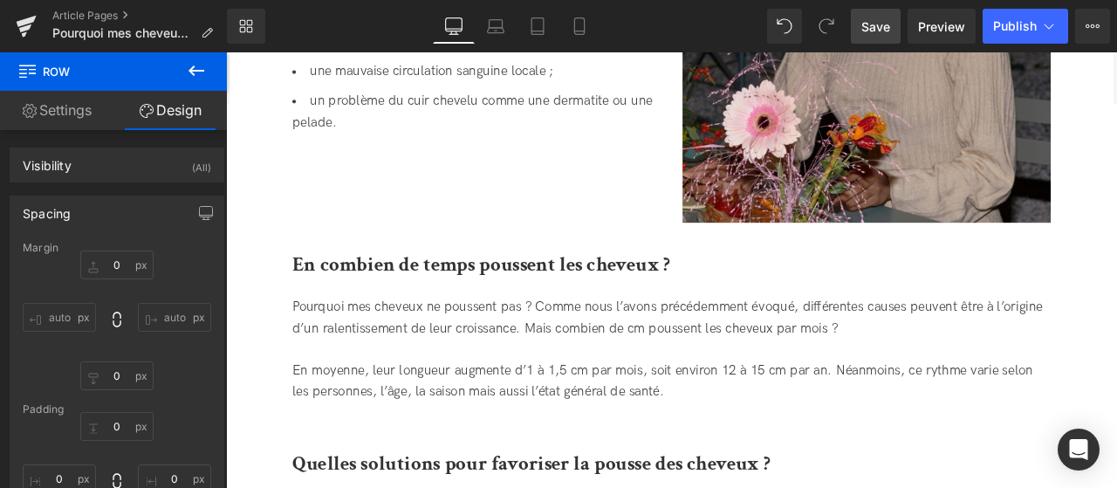
click at [878, 27] on span "Save" at bounding box center [875, 26] width 29 height 18
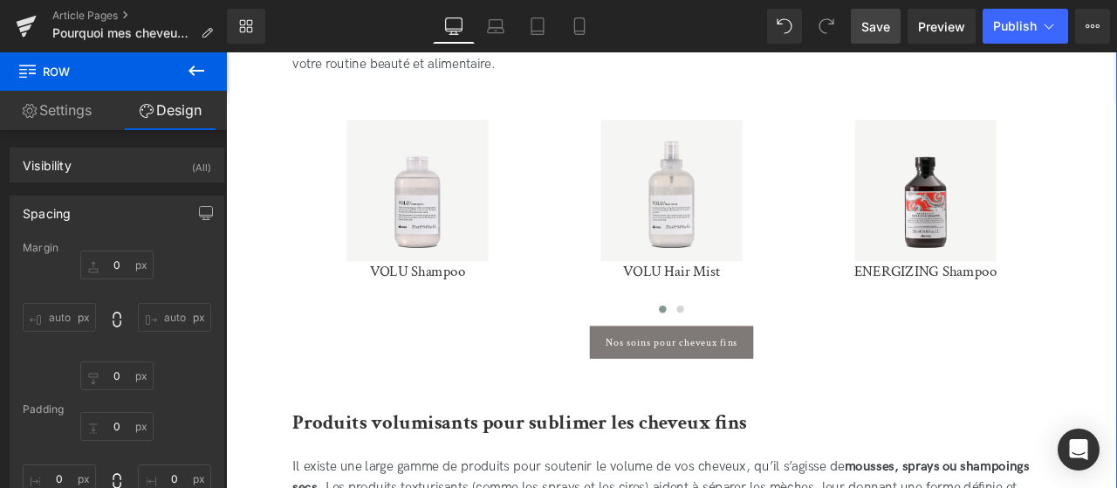
scroll to position [3156, 0]
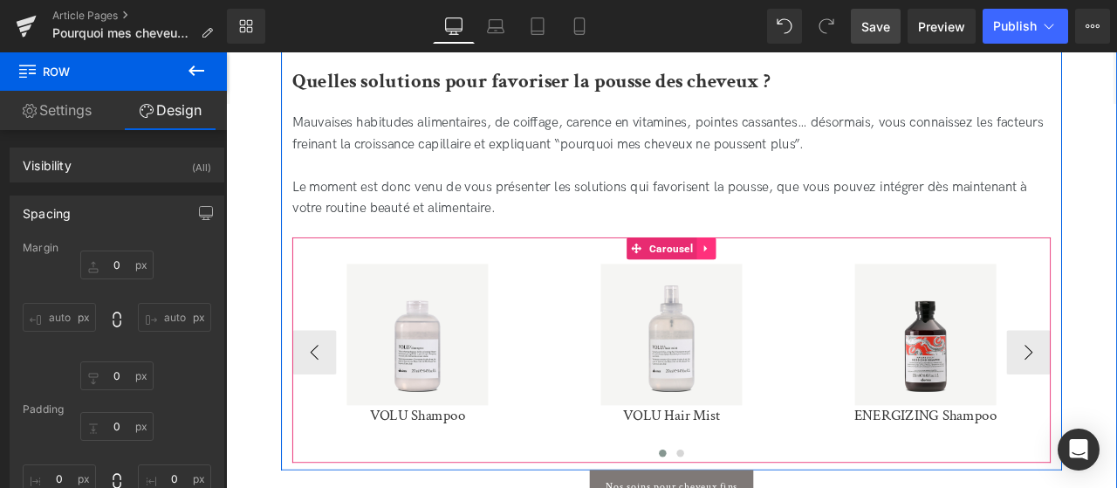
click at [803, 286] on link at bounding box center [796, 284] width 23 height 26
click at [803, 286] on icon at bounding box center [807, 284] width 12 height 12
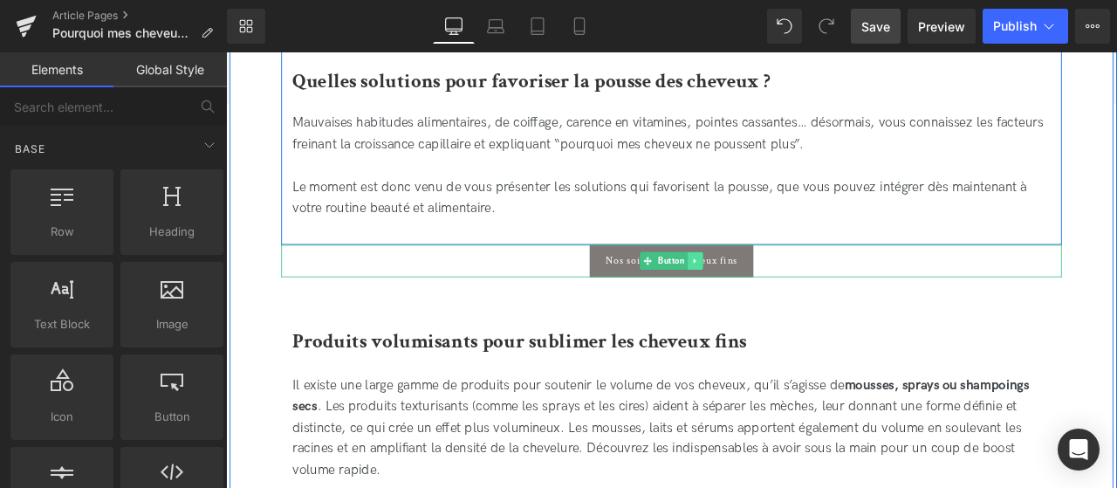
click at [784, 299] on icon at bounding box center [783, 299] width 10 height 10
click at [795, 303] on icon at bounding box center [791, 300] width 10 height 10
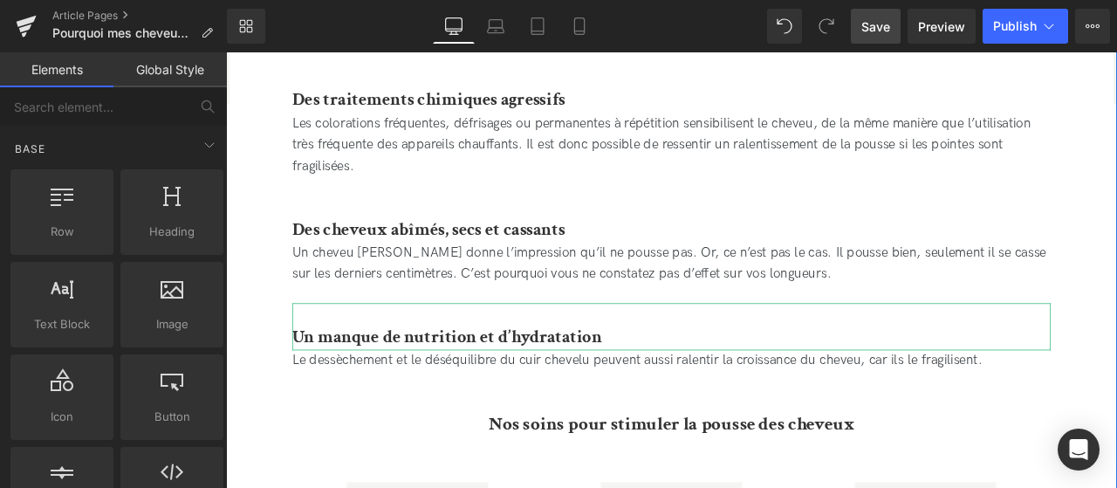
scroll to position [1397, 0]
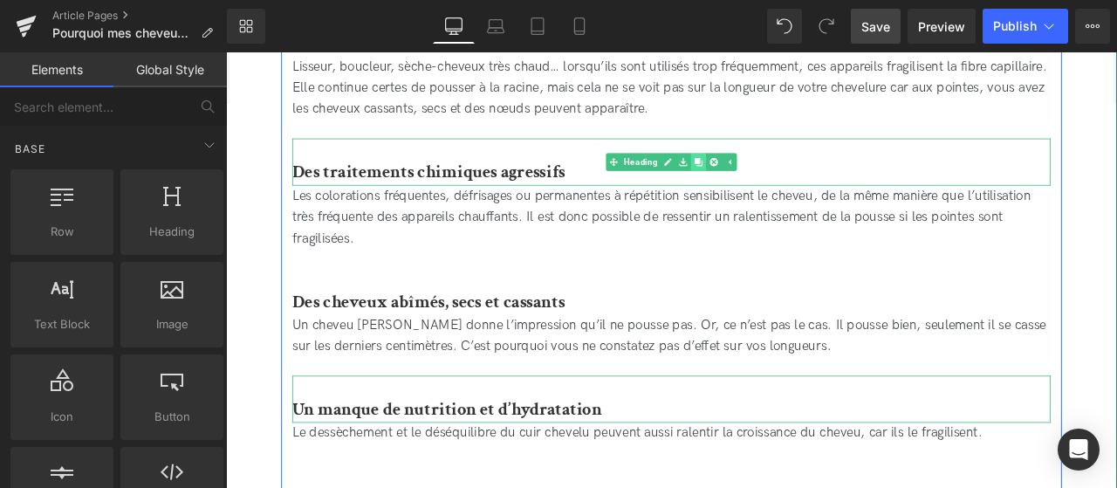
click at [788, 180] on icon at bounding box center [786, 183] width 10 height 10
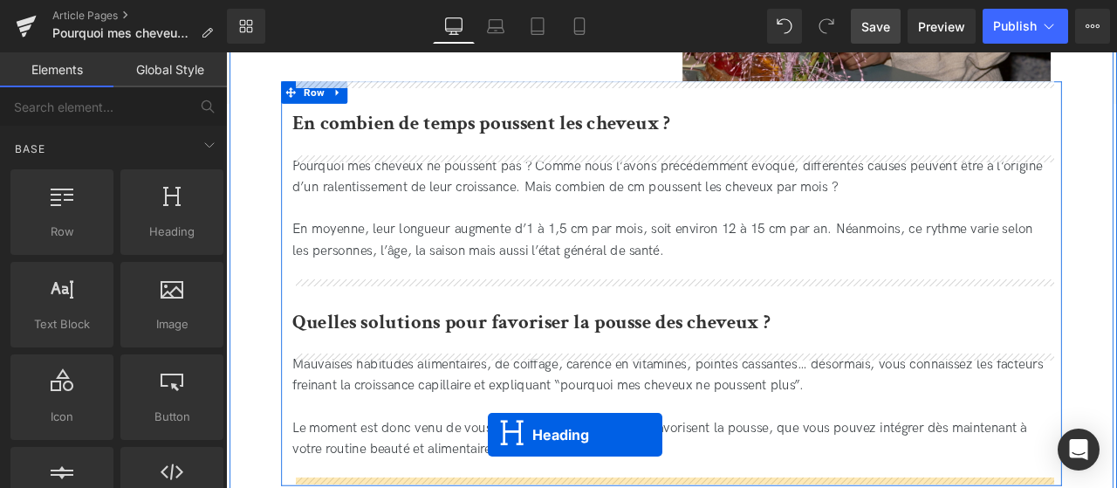
scroll to position [2983, 0]
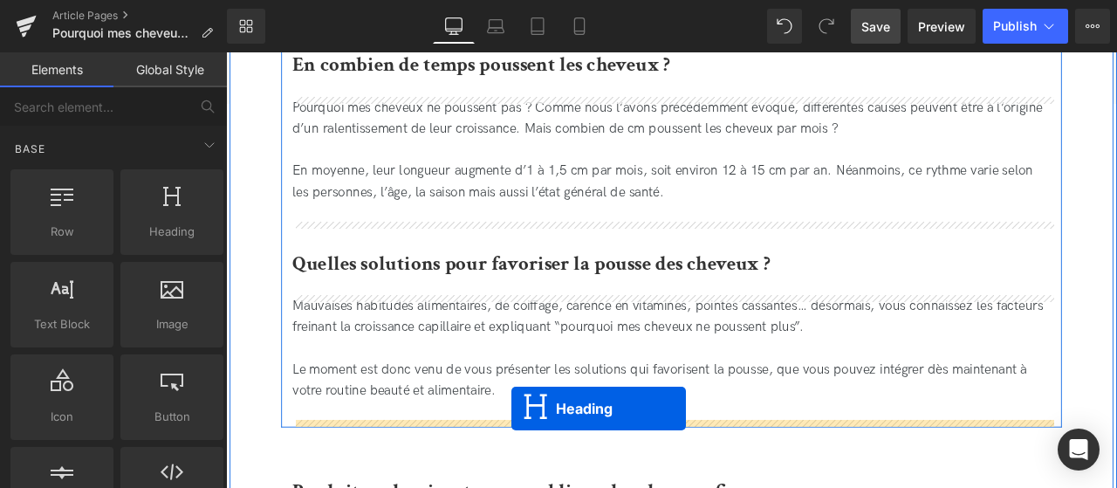
drag, startPoint x: 717, startPoint y: 240, endPoint x: 559, endPoint y: 477, distance: 285.2
click at [507, 411] on div "Rendering Content" at bounding box center [558, 418] width 107 height 19
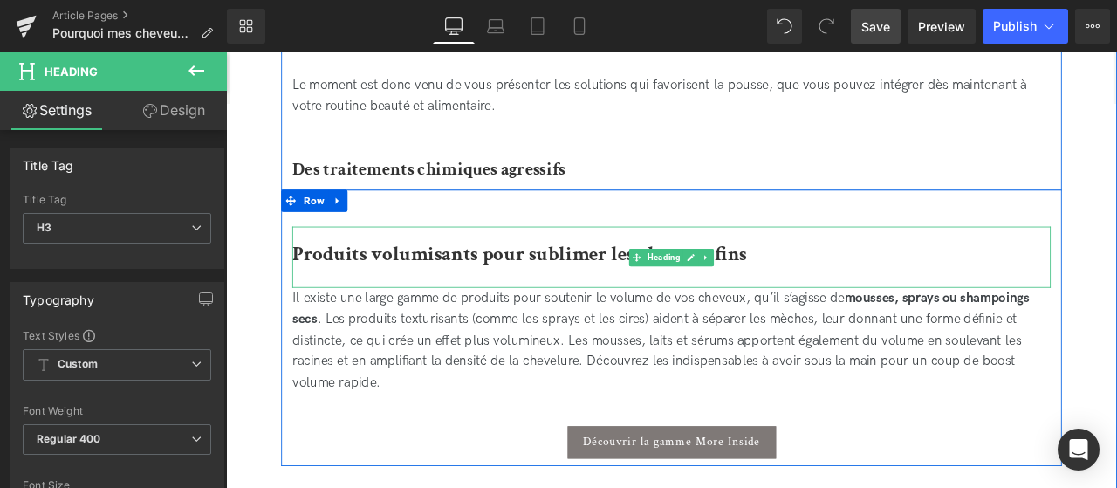
scroll to position [3140, 0]
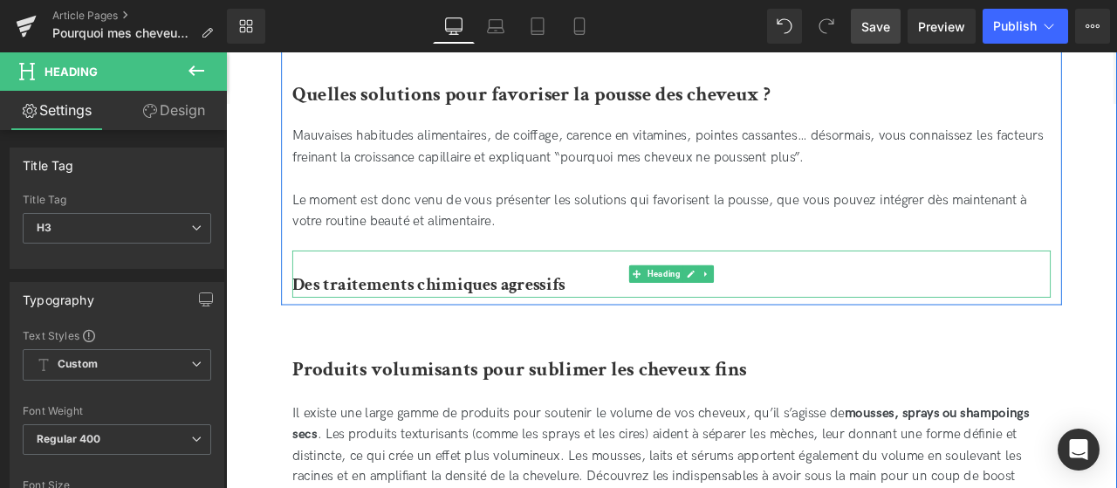
click at [454, 326] on b "Des traitements chimiques agressifs" at bounding box center [467, 326] width 324 height 27
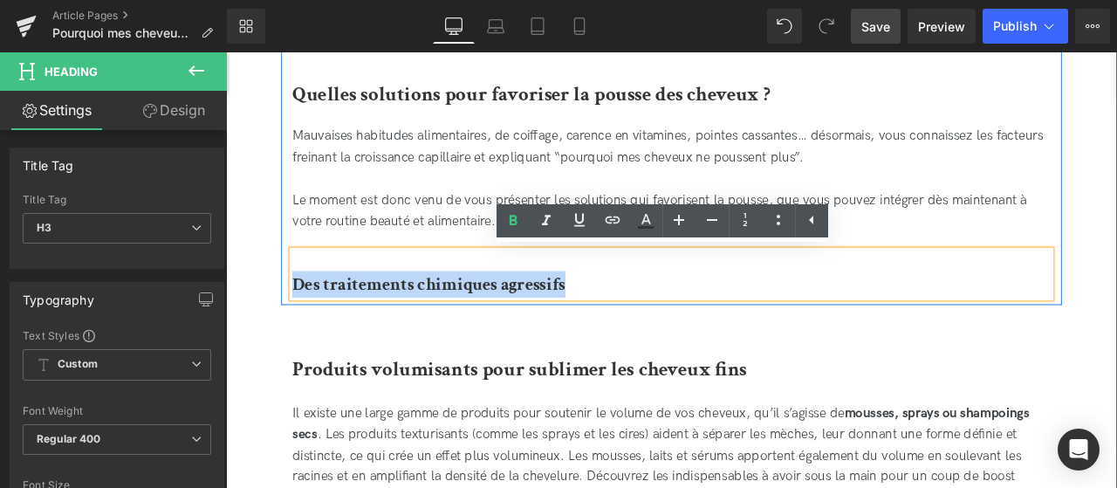
drag, startPoint x: 649, startPoint y: 342, endPoint x: 307, endPoint y: 319, distance: 342.0
click at [307, 319] on h3 "Des traitements chimiques agressifs" at bounding box center [754, 327] width 899 height 31
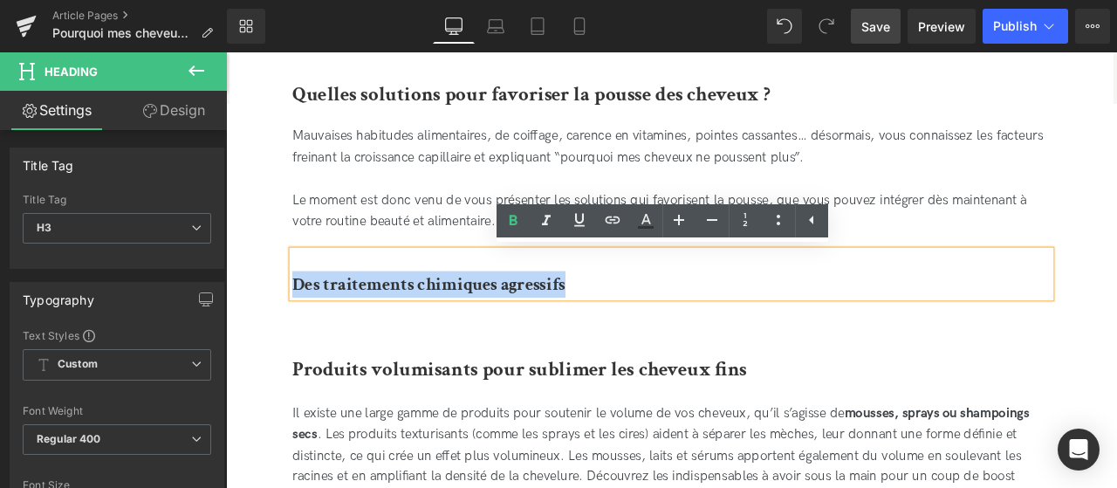
paste div
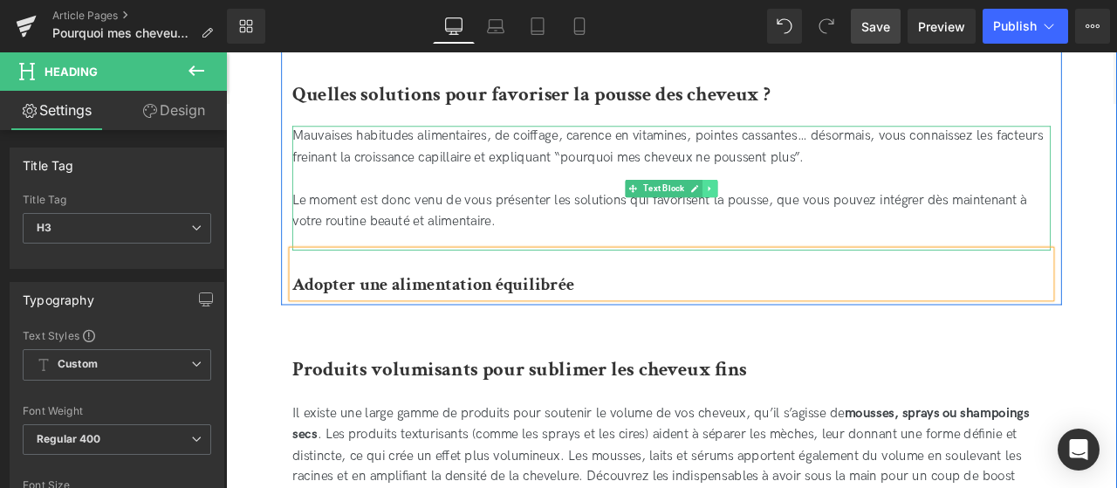
click at [797, 216] on icon at bounding box center [800, 214] width 10 height 10
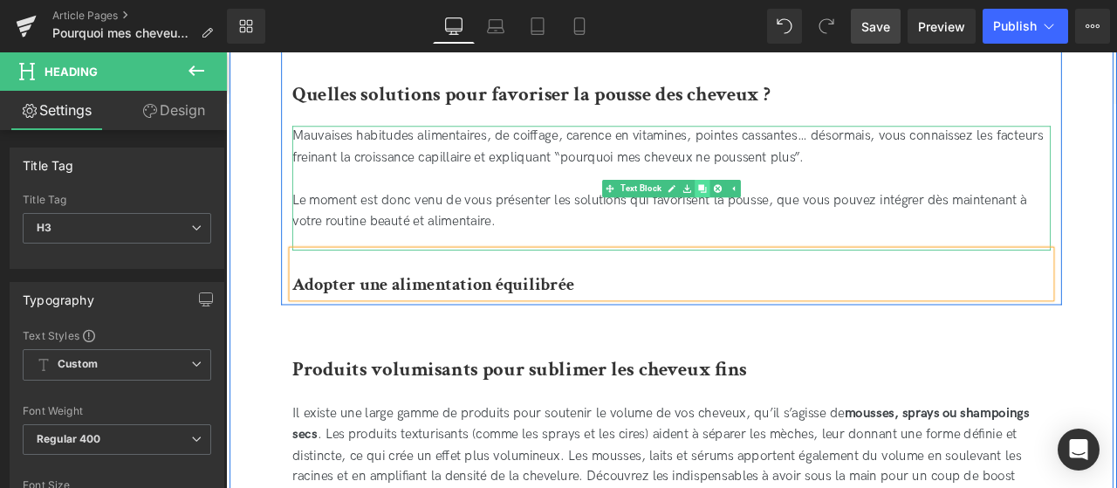
click at [796, 216] on link at bounding box center [791, 213] width 18 height 21
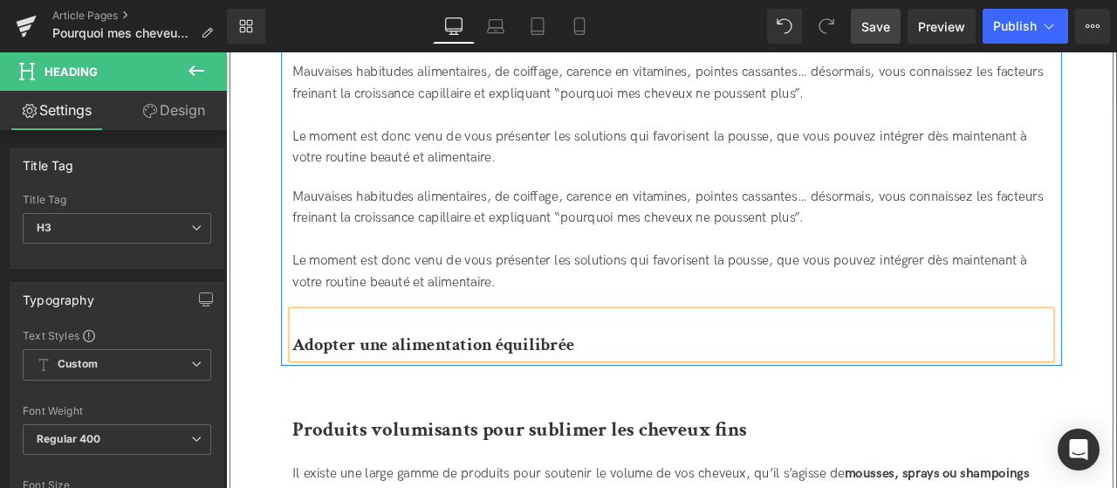
scroll to position [3208, 0]
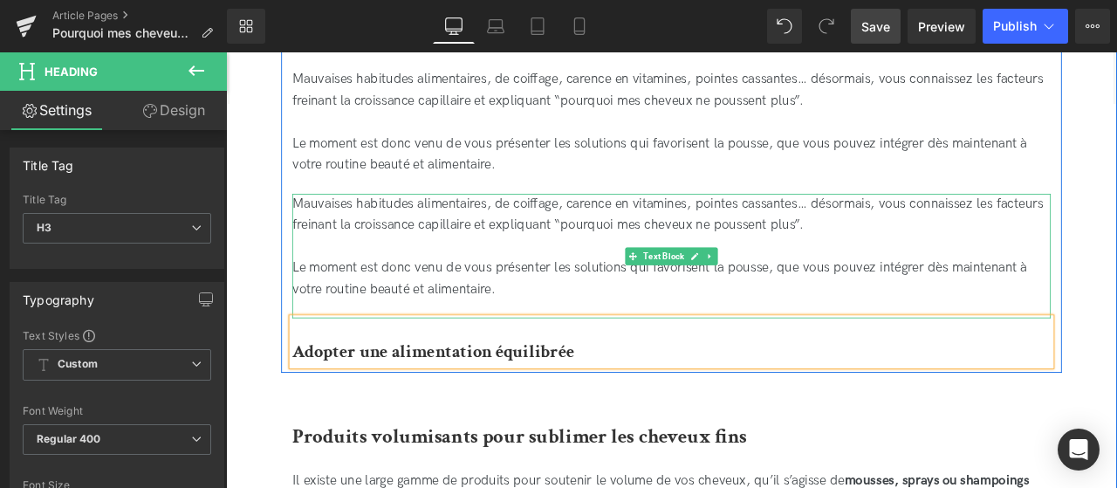
click at [765, 334] on div "Mauvaises habitudes alimentaires, de coiffage, carence en vitamines, pointes ca…" at bounding box center [754, 283] width 899 height 126
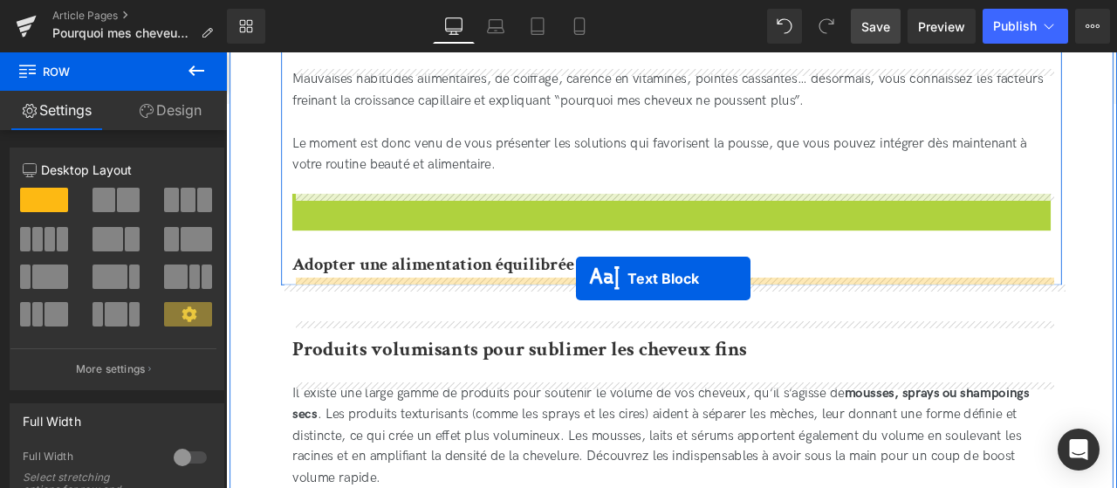
drag, startPoint x: 710, startPoint y: 288, endPoint x: 641, endPoint y: 320, distance: 76.9
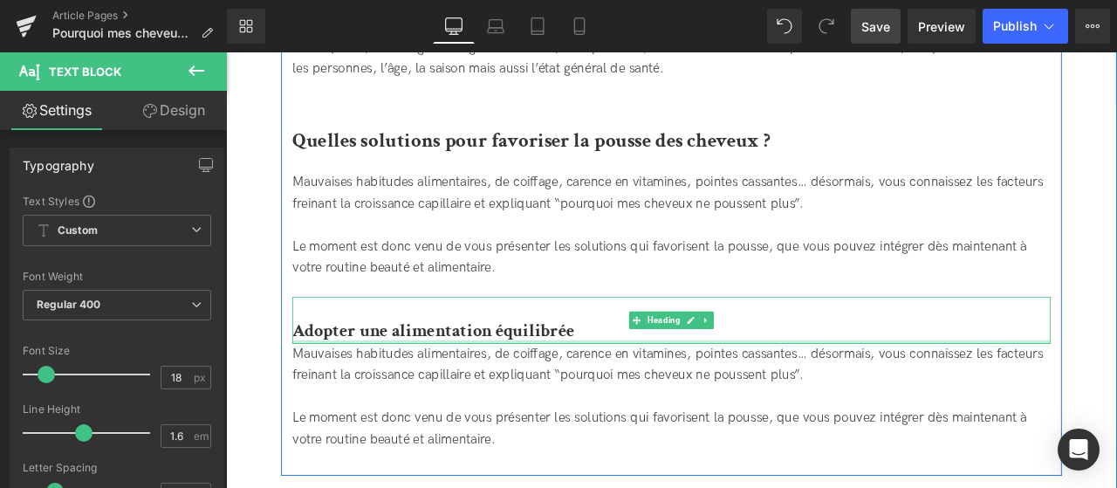
scroll to position [3084, 0]
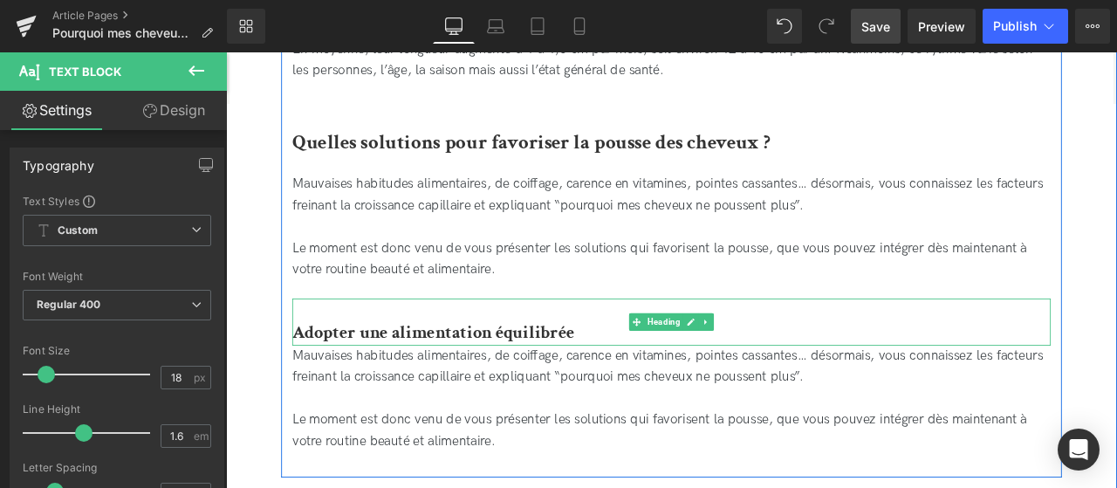
click at [317, 382] on b "Adopter une alimentation équilibrée" at bounding box center [472, 383] width 334 height 27
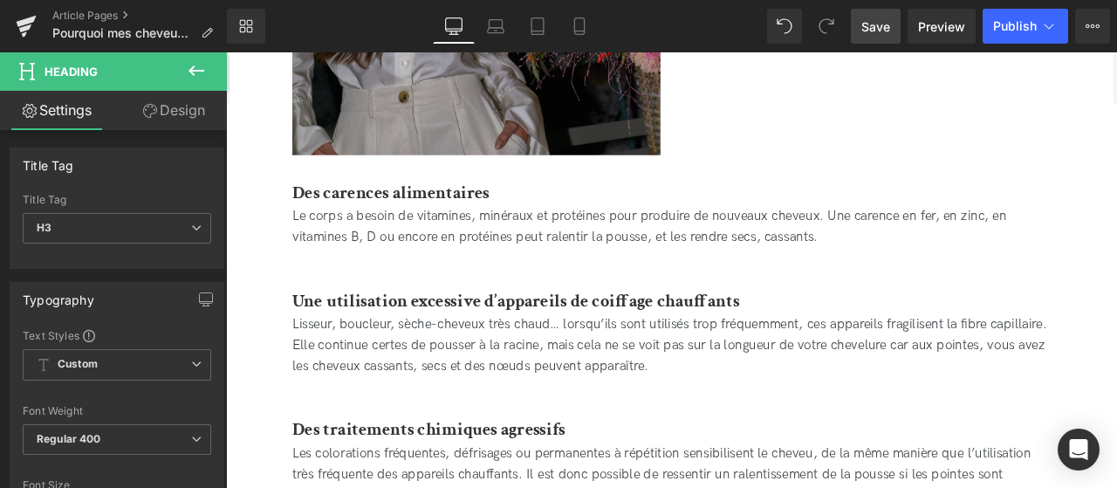
scroll to position [1095, 0]
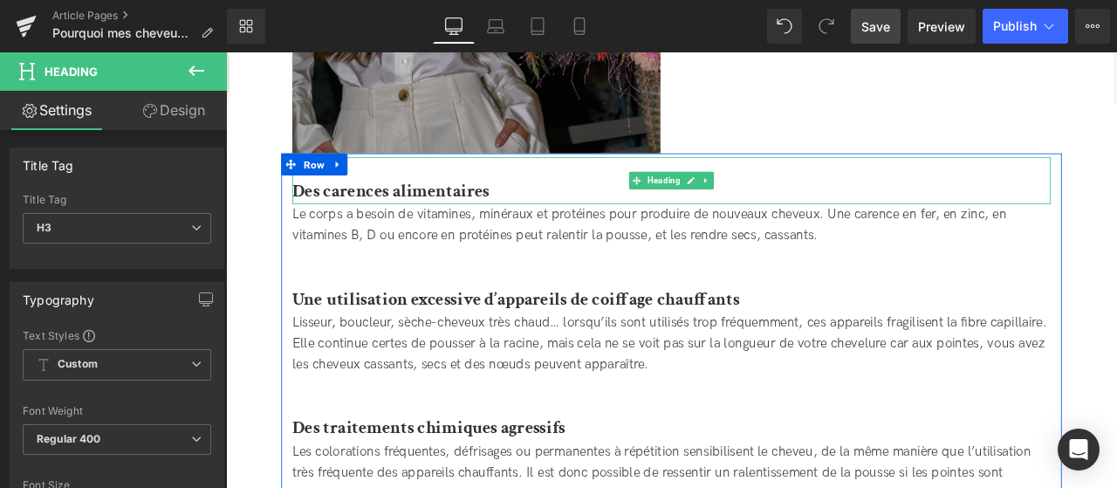
click at [312, 209] on b "Des carences alimentaires" at bounding box center [422, 215] width 234 height 27
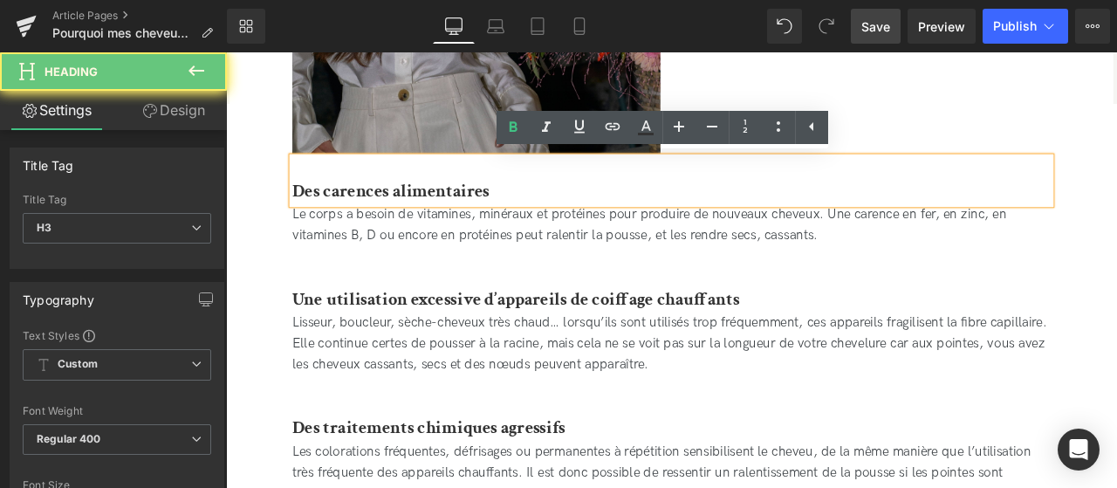
click at [309, 209] on b "Des carences alimentaires" at bounding box center [422, 215] width 234 height 27
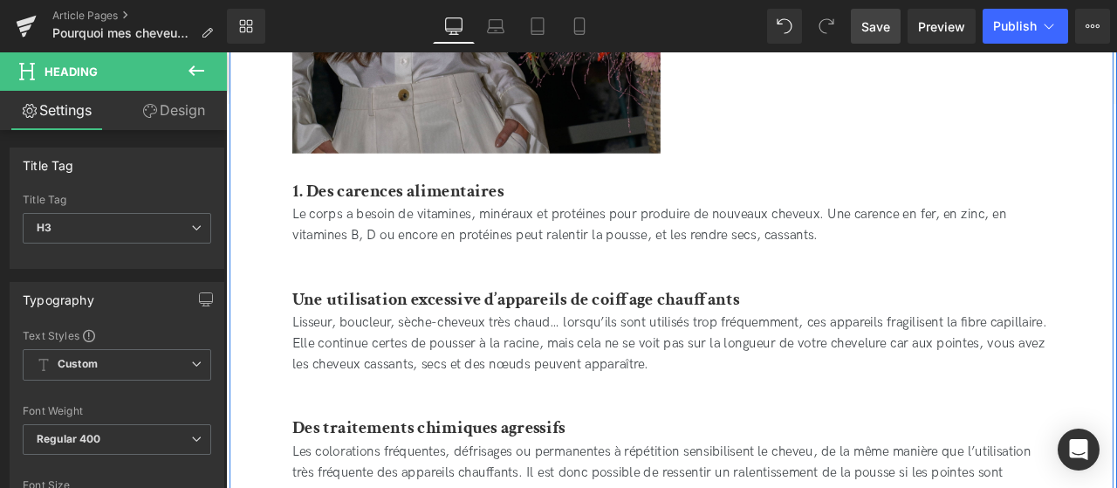
click at [318, 338] on b "Une utilisation excessive d’appareils de coiffage chauffants" at bounding box center [570, 344] width 530 height 27
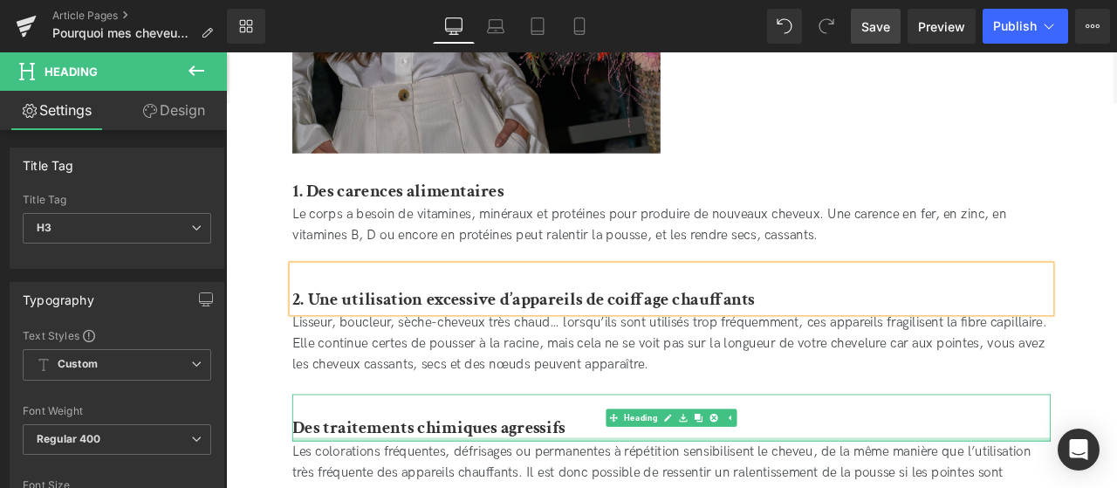
click at [348, 487] on b "Des traitements chimiques agressifs" at bounding box center [467, 497] width 324 height 27
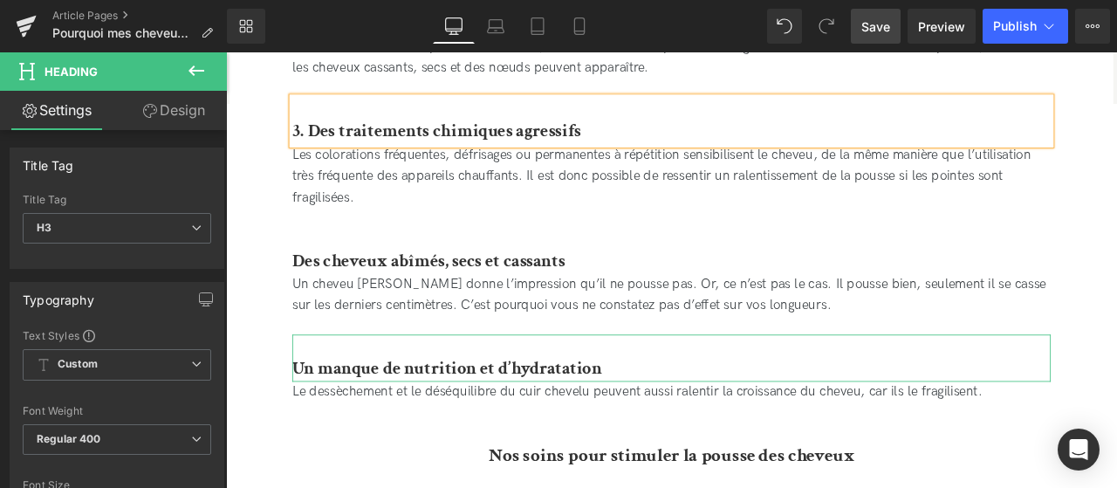
scroll to position [1447, 0]
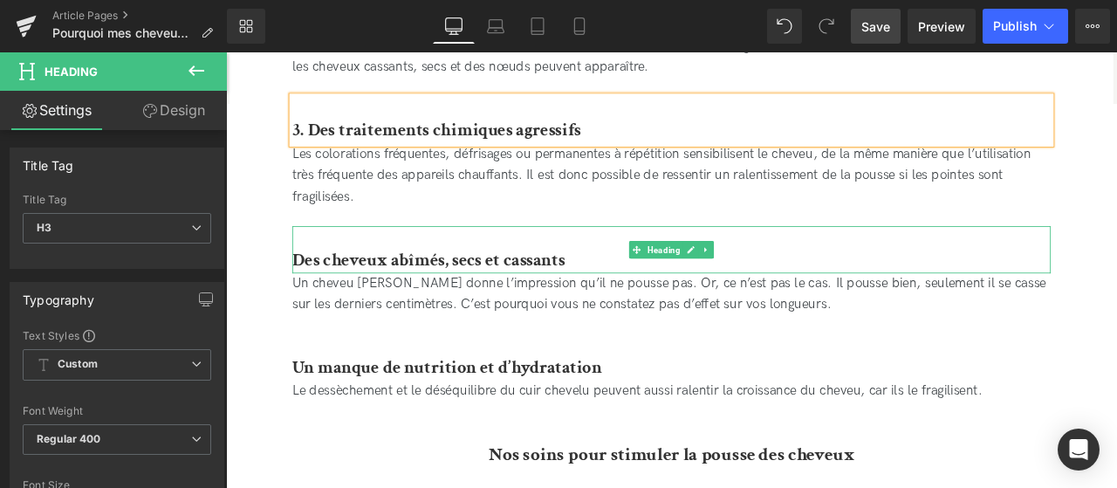
click at [321, 304] on b "Des cheveux abîmés, secs et cassants" at bounding box center [466, 298] width 323 height 27
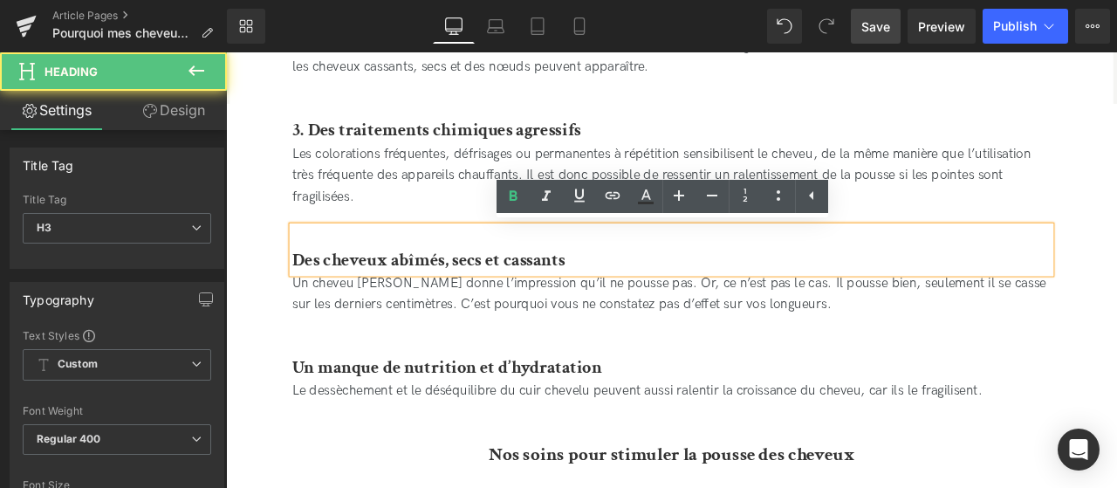
click at [305, 298] on b "Des cheveux abîmés, secs et cassants" at bounding box center [466, 298] width 323 height 27
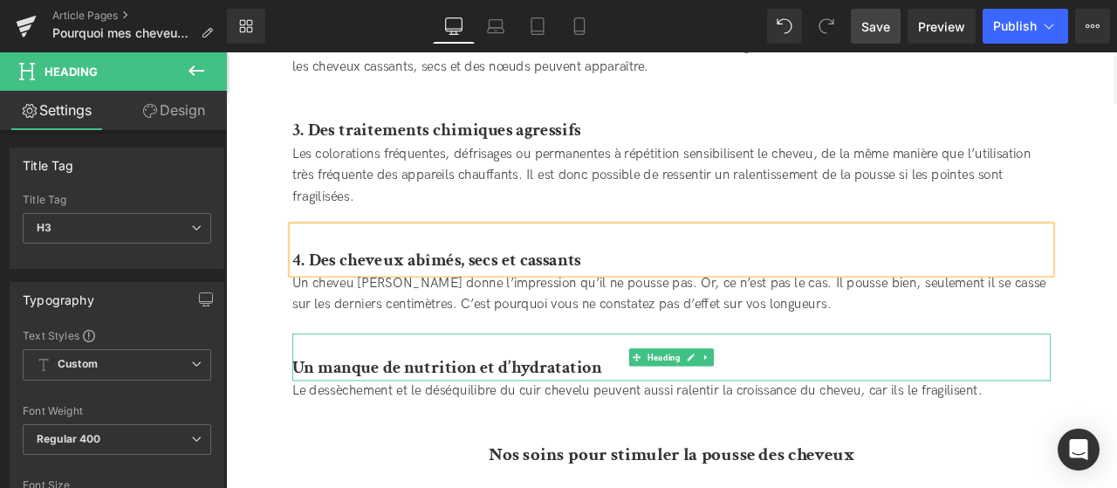
click at [329, 429] on b "Un manque de nutrition et d’hydratation" at bounding box center [488, 425] width 367 height 27
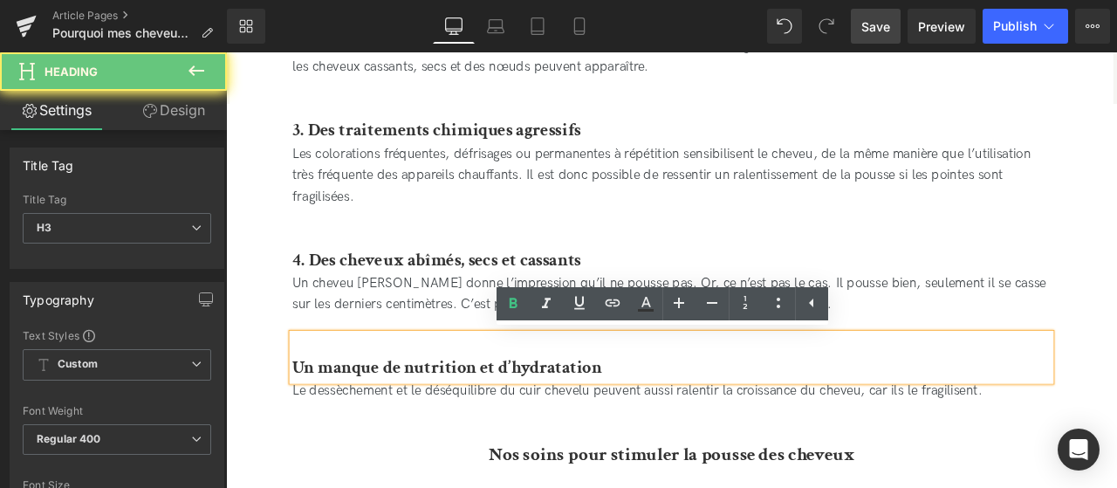
click at [307, 425] on b "Un manque de nutrition et d’hydratation" at bounding box center [488, 425] width 367 height 27
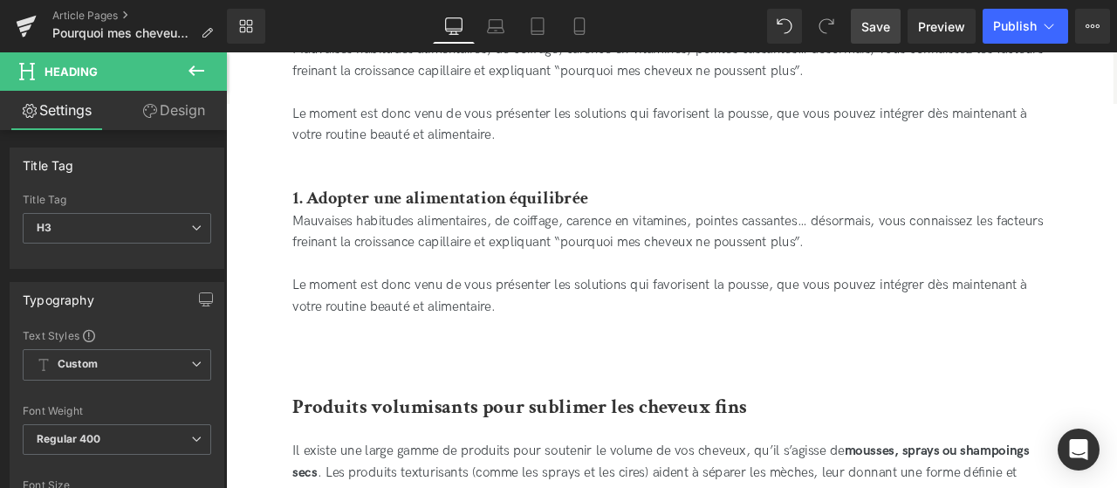
scroll to position [3243, 0]
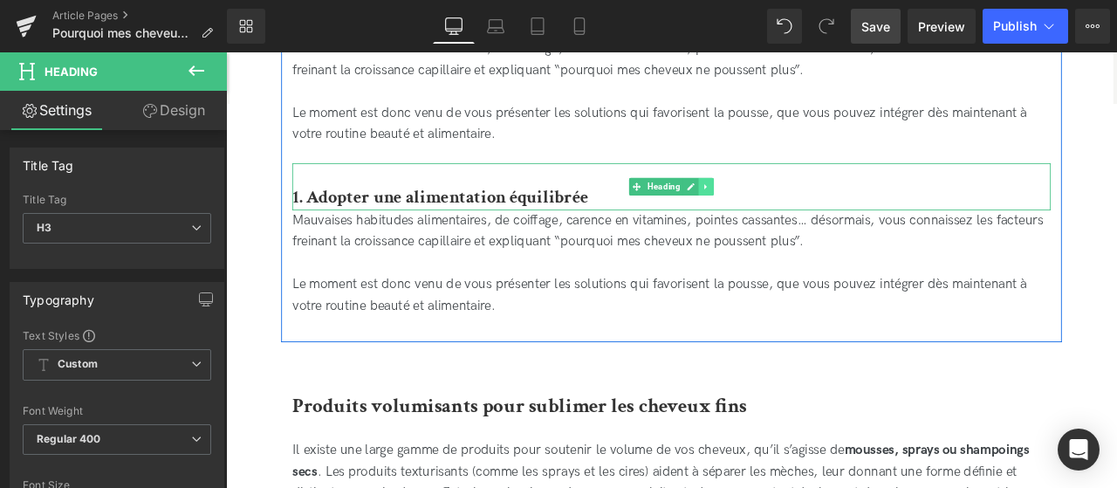
click at [795, 217] on icon at bounding box center [796, 212] width 10 height 10
click at [787, 215] on icon at bounding box center [786, 213] width 10 height 10
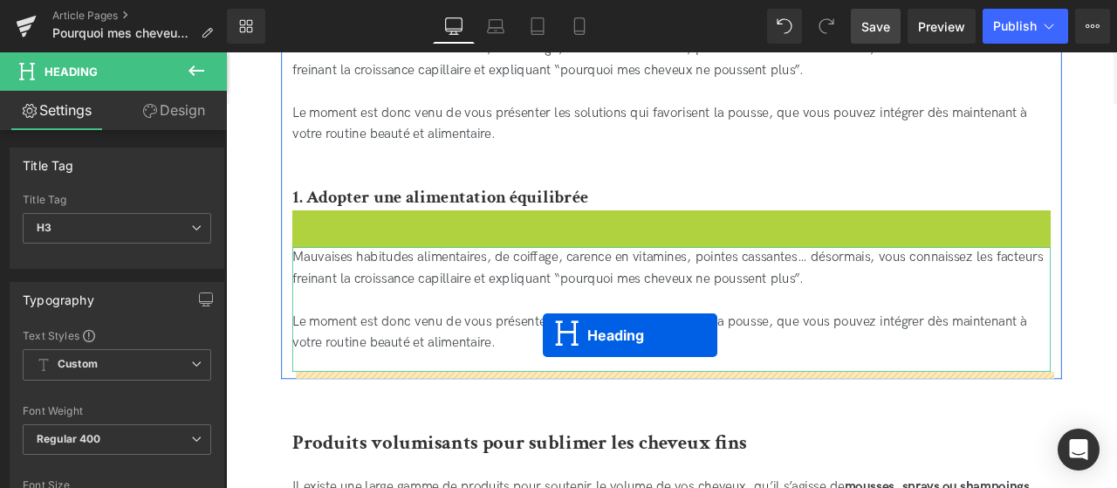
drag, startPoint x: 712, startPoint y: 266, endPoint x: 601, endPoint y: 387, distance: 163.7
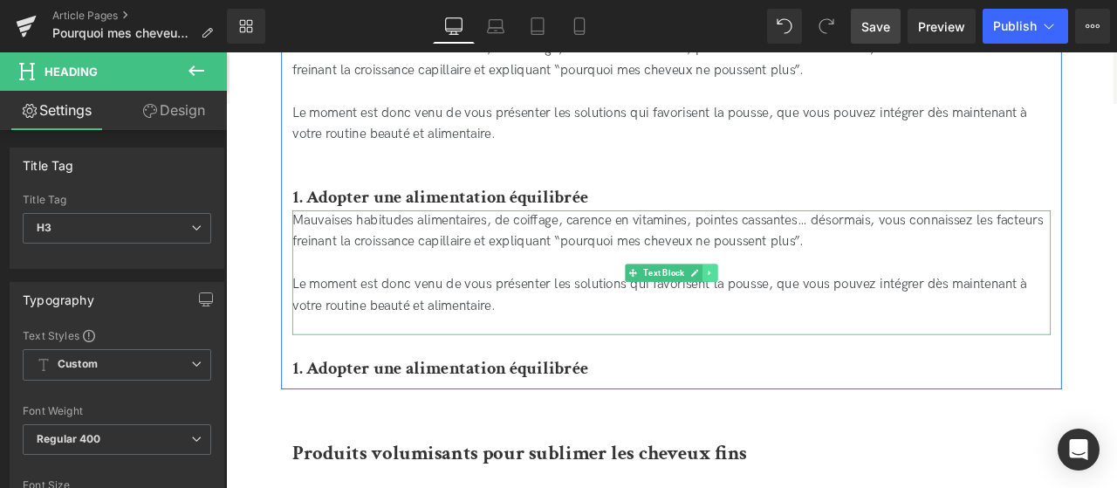
click at [806, 320] on link at bounding box center [800, 314] width 18 height 21
click at [790, 319] on icon at bounding box center [791, 314] width 10 height 10
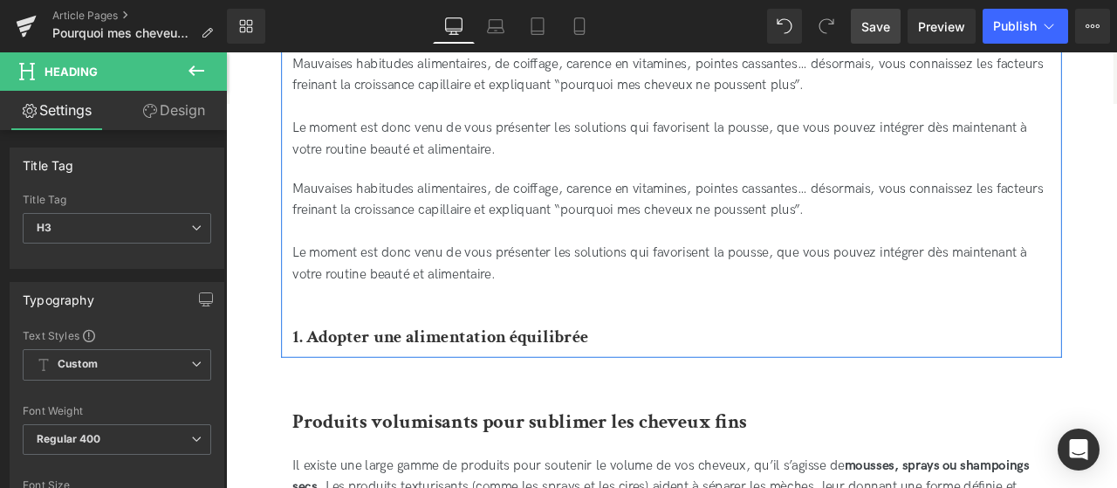
scroll to position [3428, 0]
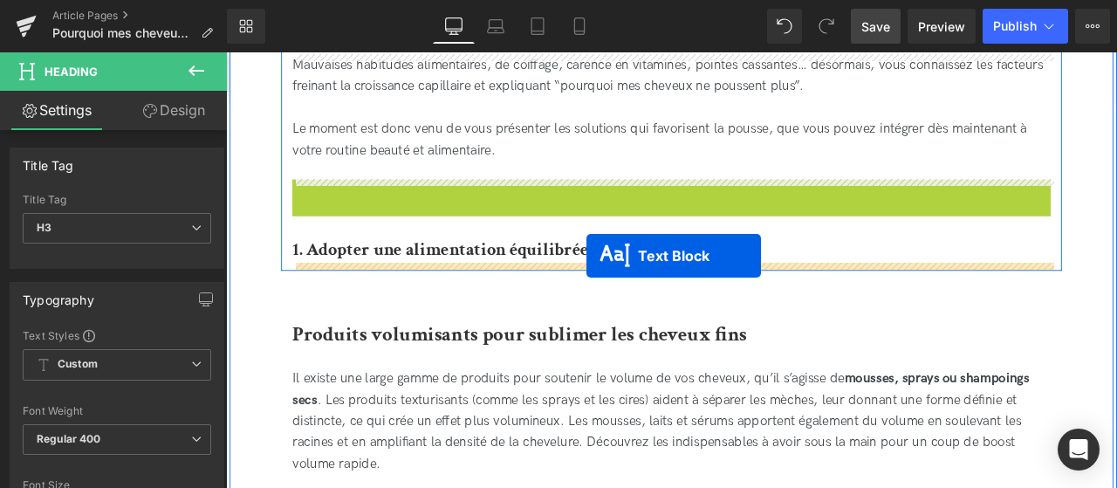
drag, startPoint x: 710, startPoint y: 277, endPoint x: 654, endPoint y: 293, distance: 58.3
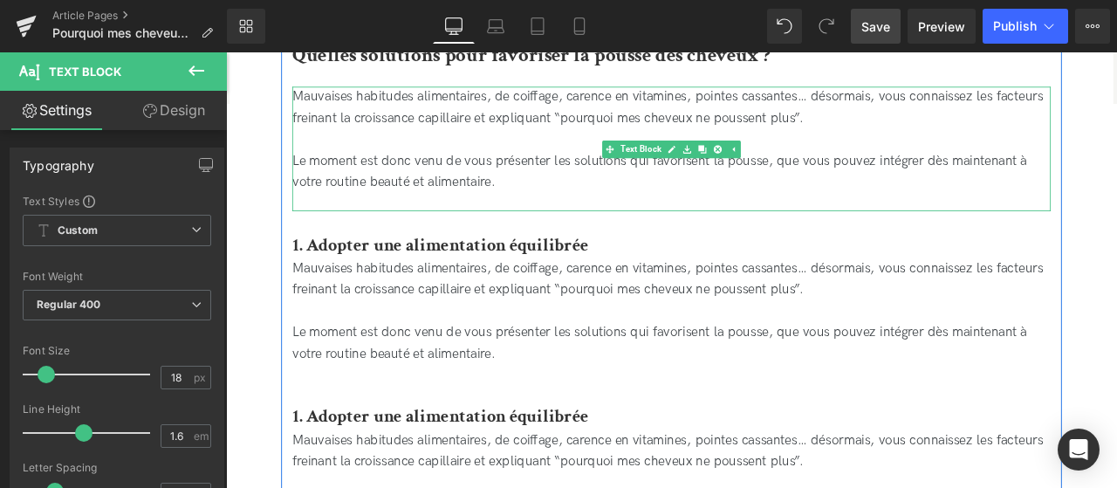
scroll to position [3188, 0]
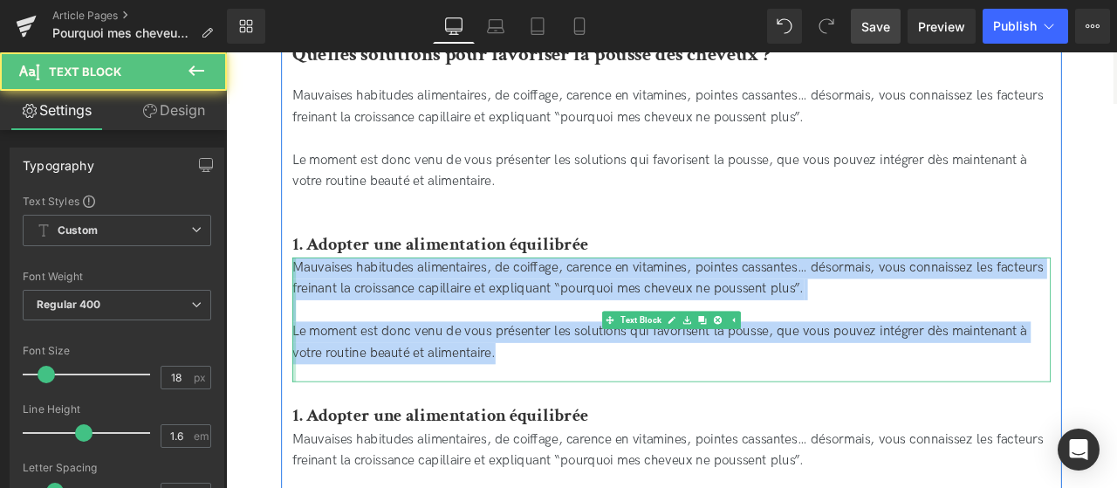
drag, startPoint x: 574, startPoint y: 405, endPoint x: 302, endPoint y: 310, distance: 288.5
click at [302, 310] on div "En combien de temps poussent les cheveux ? Heading Pourquoi mes cheveux ne pous…" at bounding box center [754, 208] width 925 height 877
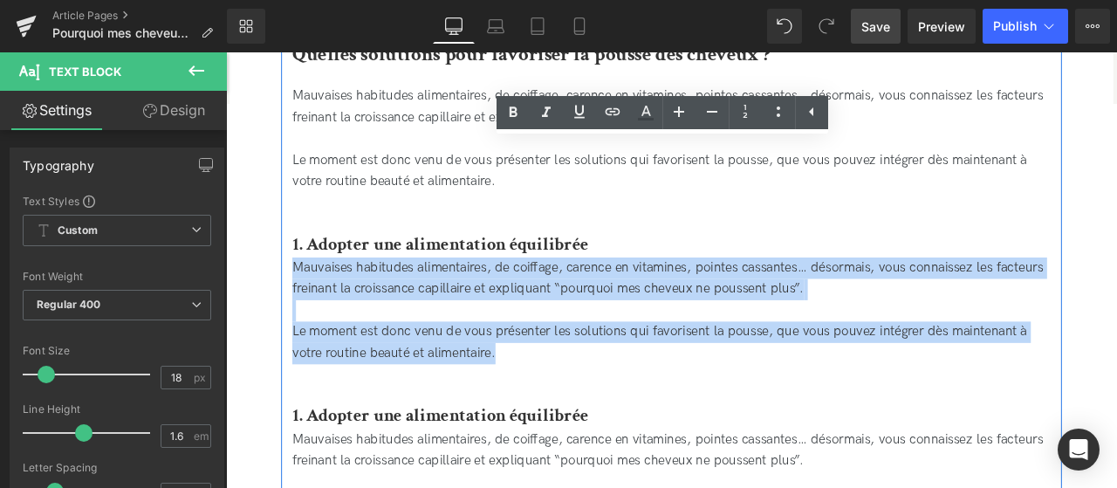
paste div
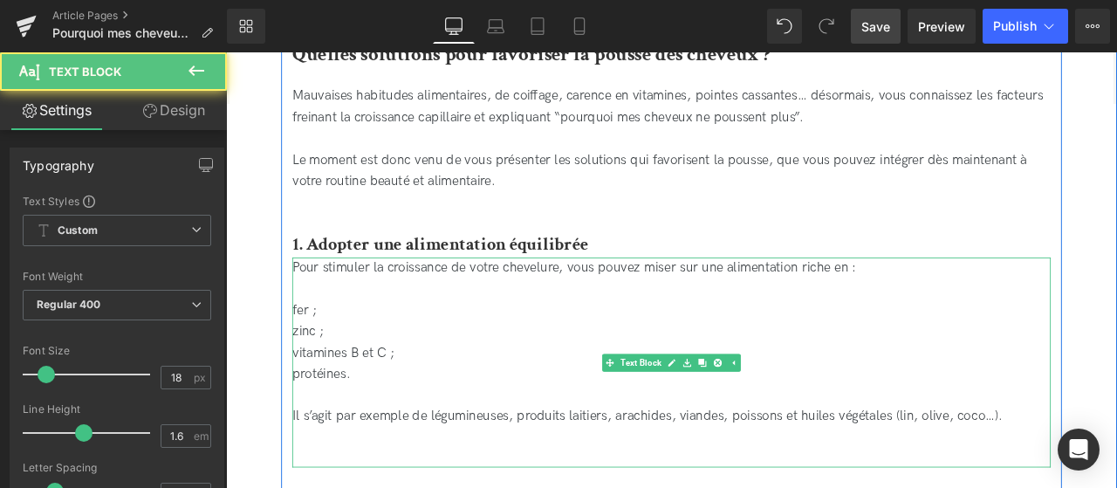
click at [323, 340] on div "Pour stimuler la croissance de votre chevelure, vous pouvez miser sur une alime…" at bounding box center [754, 409] width 899 height 226
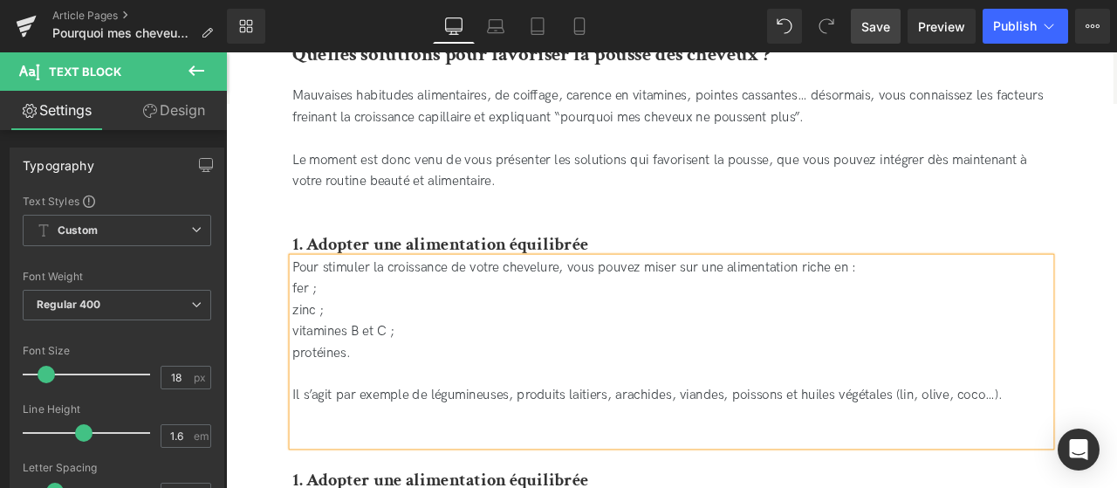
click at [321, 429] on div "Pour stimuler la croissance de votre chevelure, vous pouvez miser sur une alime…" at bounding box center [754, 396] width 899 height 201
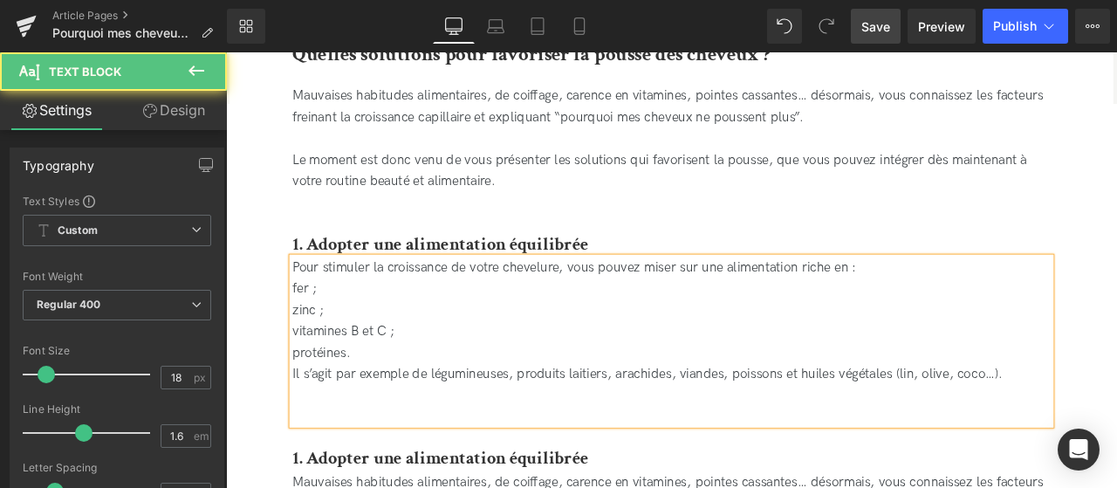
click at [354, 475] on div "Pour stimuler la croissance de votre chevelure, vous pouvez miser sur une alime…" at bounding box center [754, 395] width 899 height 198
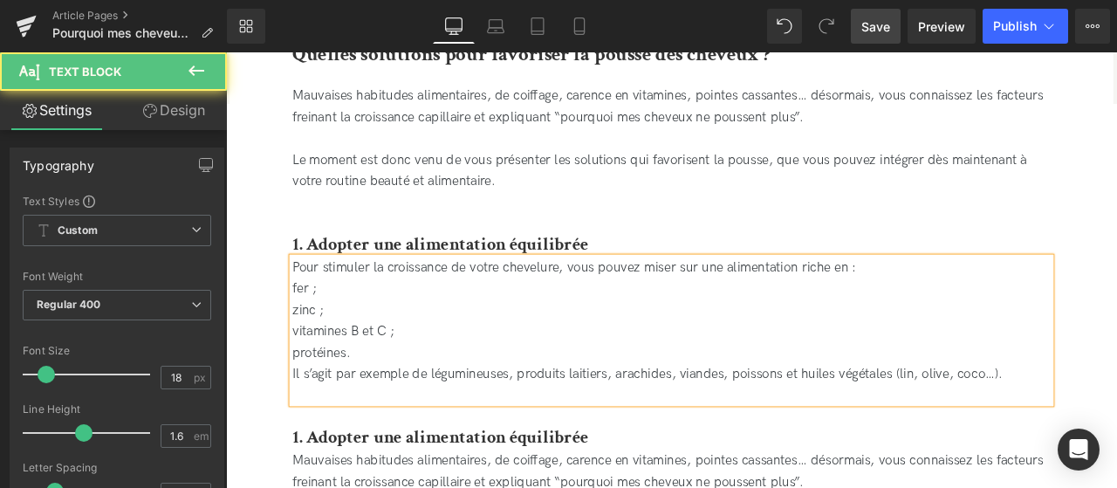
click at [306, 324] on div "Pour stimuler la croissance de votre chevelure, vous pouvez miser sur une alime…" at bounding box center [754, 371] width 899 height 151
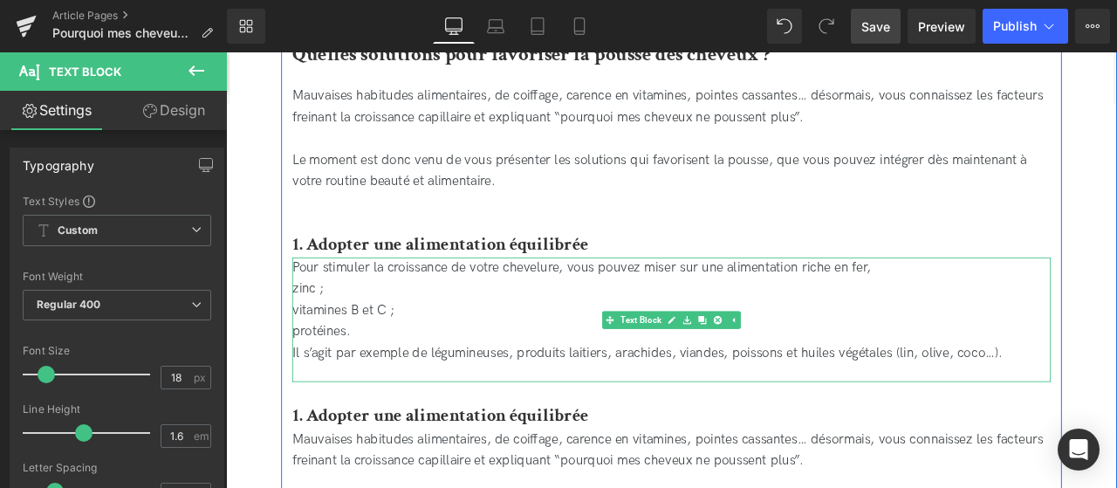
click at [311, 340] on div "Pour stimuler la croissance de votre chevelure, vous pouvez miser sur une alime…" at bounding box center [754, 359] width 899 height 126
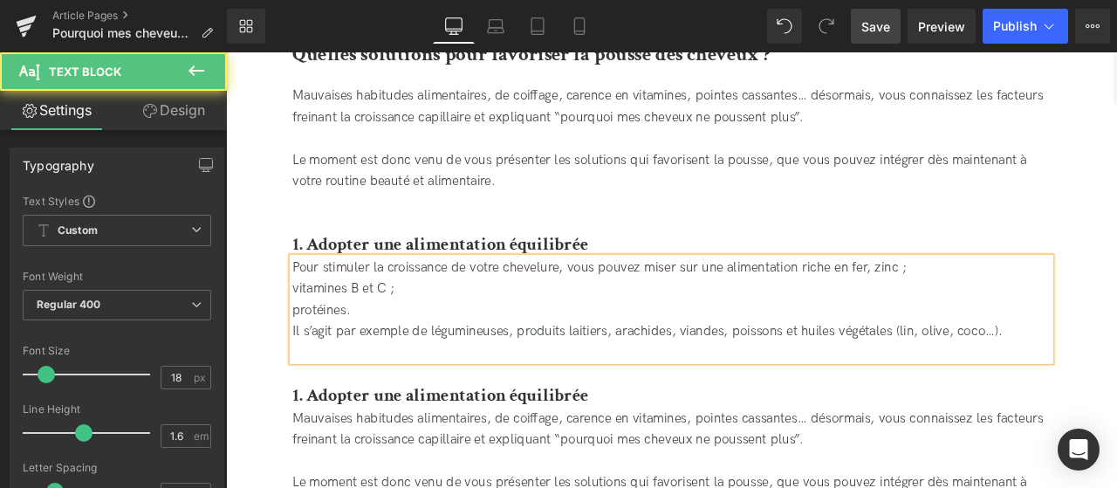
click at [306, 334] on div "Pour stimuler la croissance de votre chevelure, vous pouvez miser sur une alime…" at bounding box center [754, 346] width 899 height 100
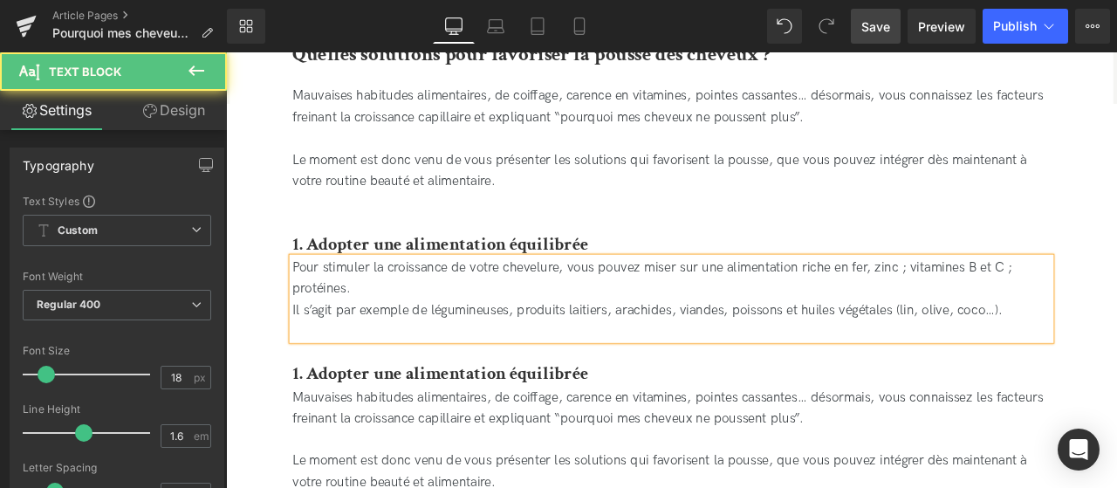
click at [307, 333] on div "Pour stimuler la croissance de votre chevelure, vous pouvez miser sur une alime…" at bounding box center [754, 333] width 899 height 75
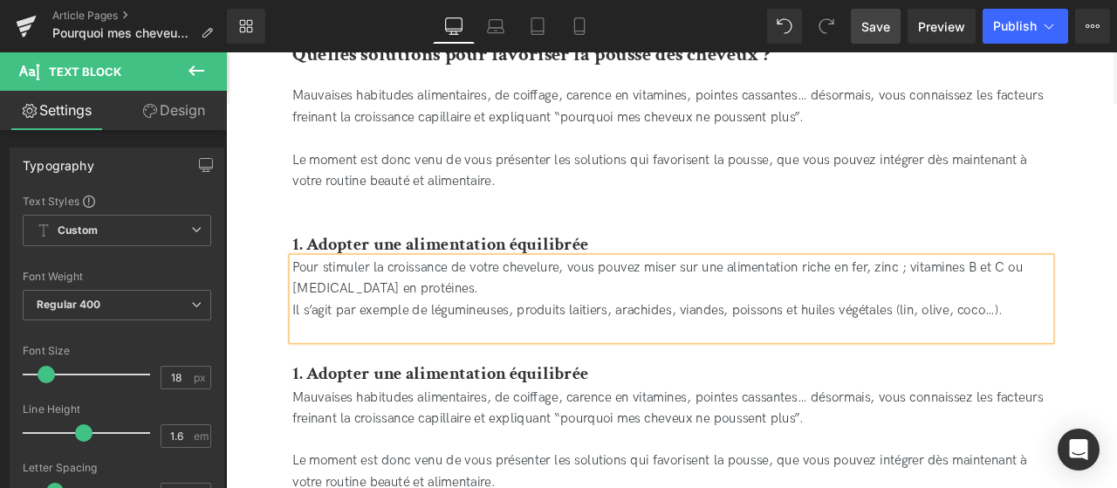
click at [1033, 308] on div "Pour stimuler la croissance de votre chevelure, vous pouvez miser sur une alime…" at bounding box center [754, 333] width 899 height 75
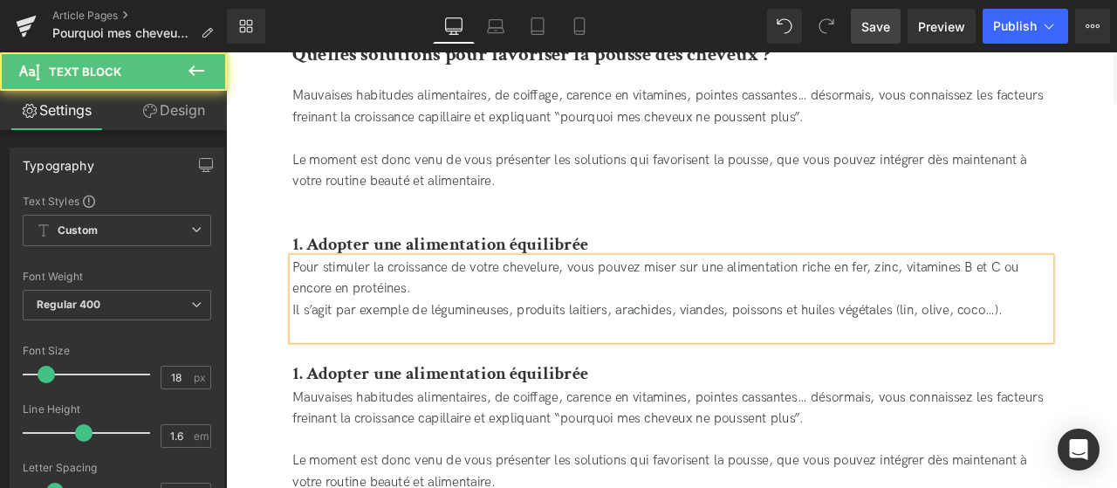
click at [1033, 323] on div "Pour stimuler la croissance de votre chevelure, vous pouvez miser sur une alime…" at bounding box center [754, 333] width 899 height 75
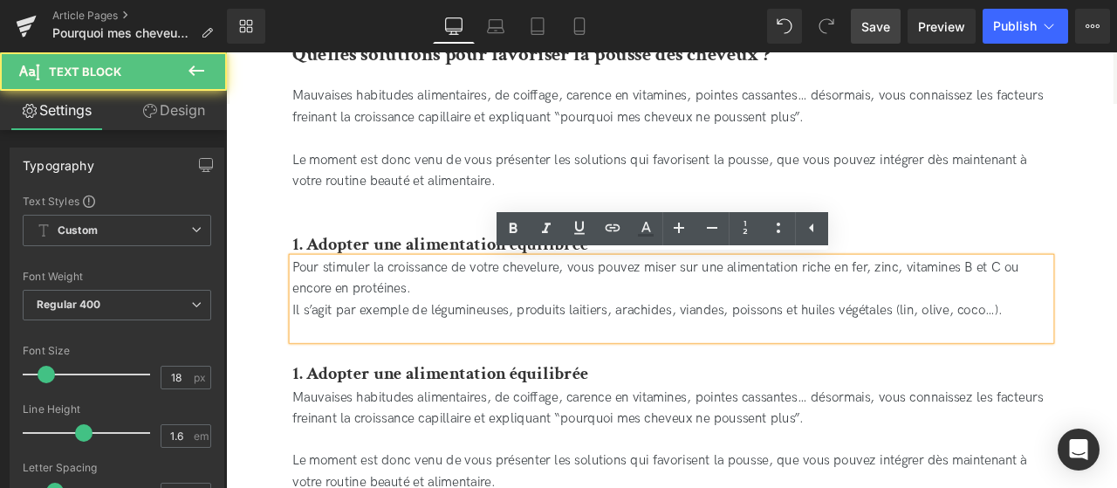
click at [751, 326] on div "Pour stimuler la croissance de votre chevelure, vous pouvez miser sur une alime…" at bounding box center [754, 333] width 899 height 75
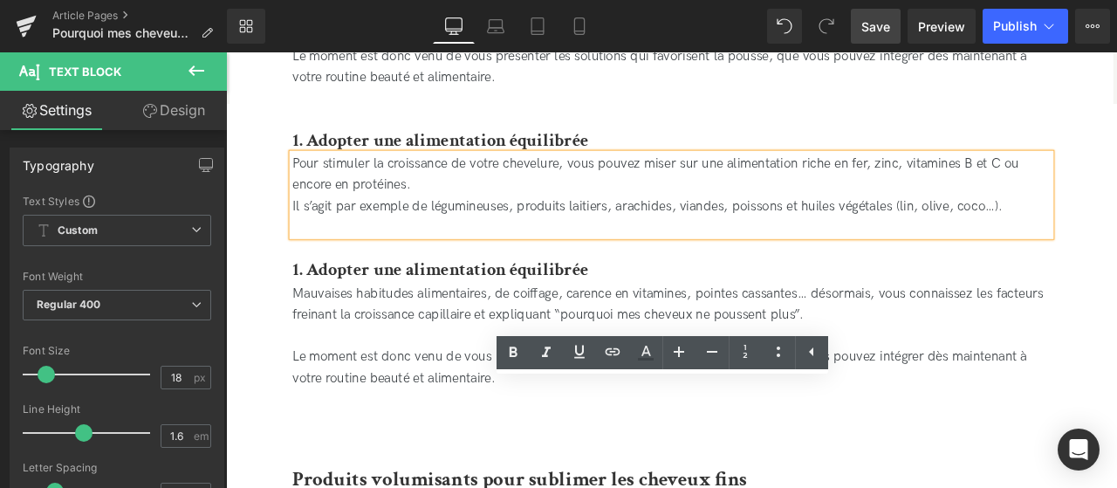
scroll to position [3313, 0]
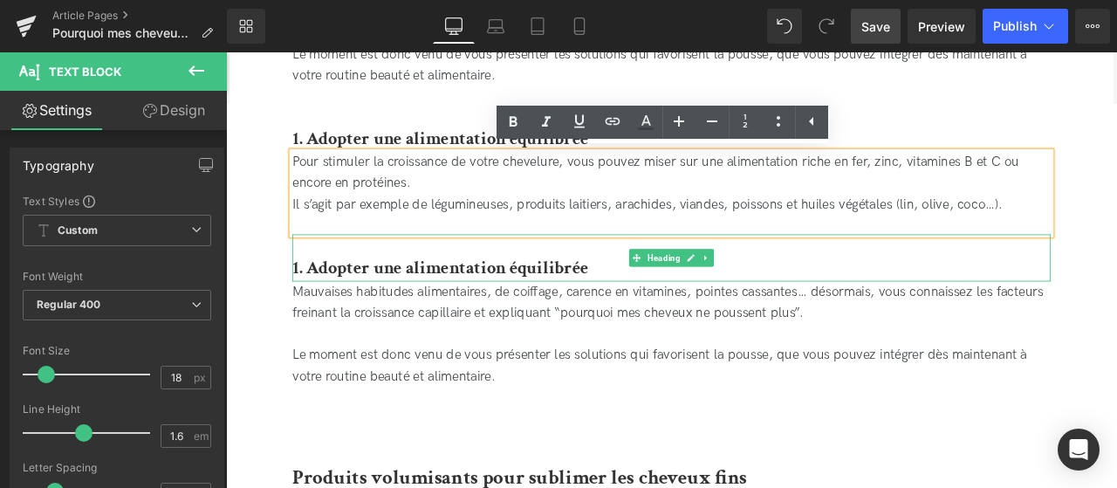
click at [668, 307] on h3 "1. Adopter une alimentation équilibrée" at bounding box center [754, 307] width 899 height 31
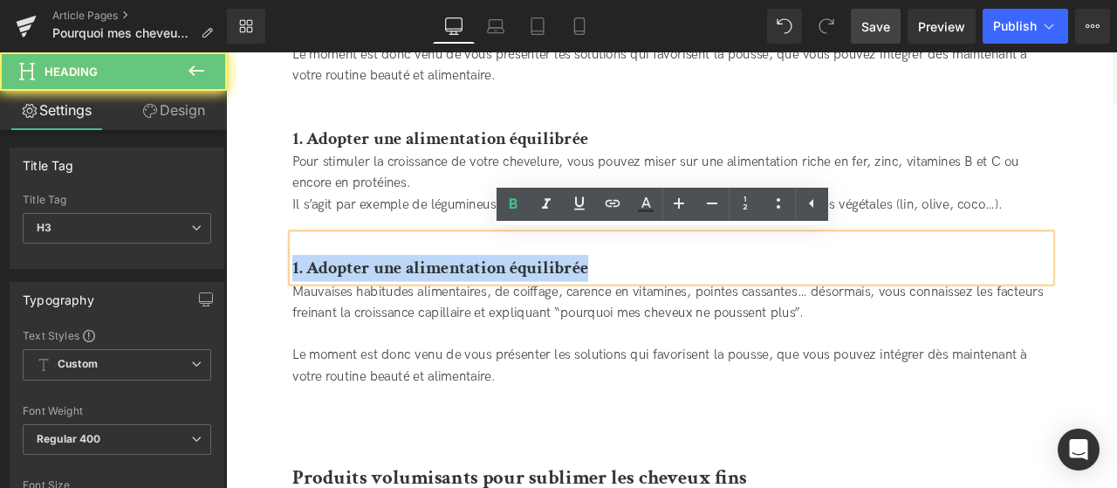
drag, startPoint x: 664, startPoint y: 308, endPoint x: 272, endPoint y: 302, distance: 391.9
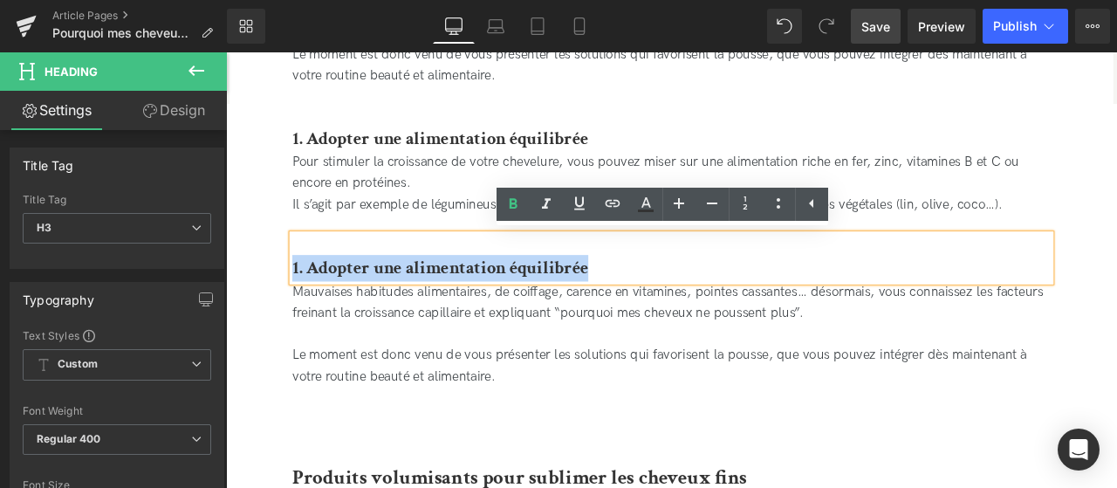
paste div
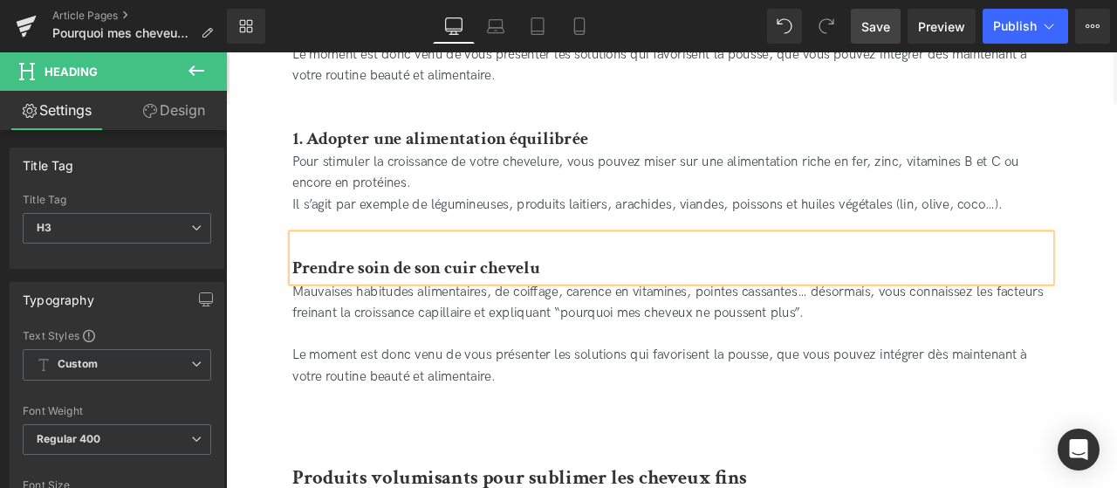
click at [308, 308] on b "Prendre soin de son cuir chevelu" at bounding box center [451, 307] width 293 height 27
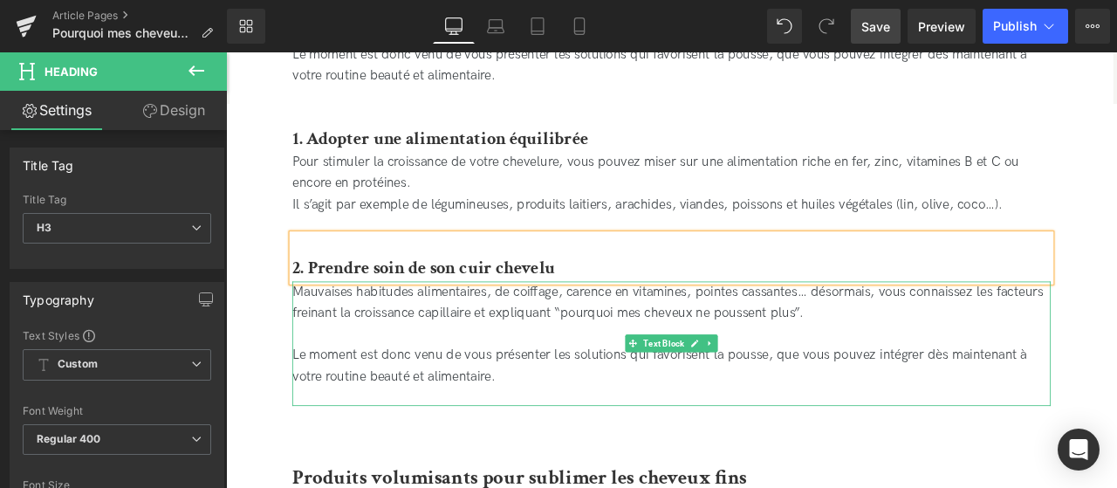
click at [614, 439] on div "Mauvaises habitudes alimentaires, de coiffage, carence en vitamines, pointes ca…" at bounding box center [754, 387] width 899 height 126
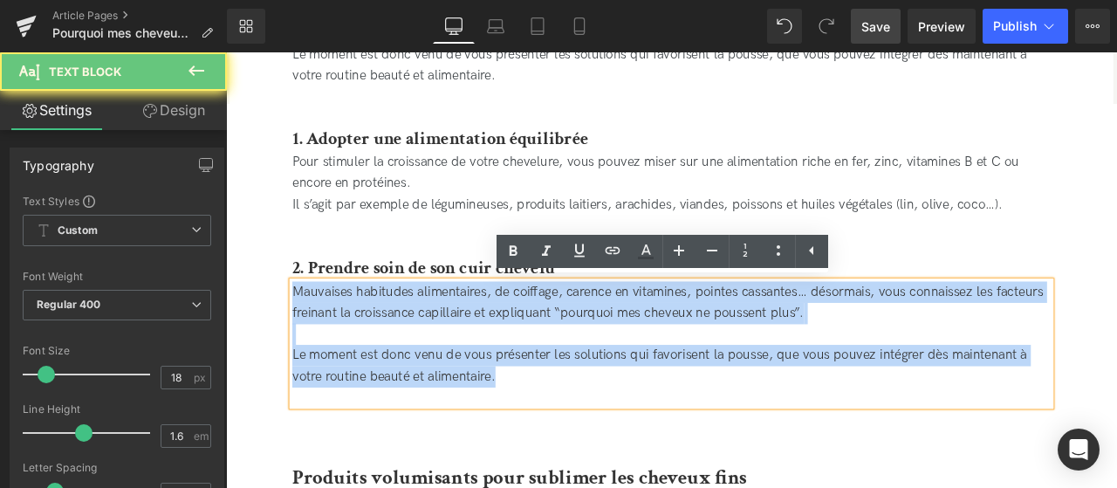
drag, startPoint x: 600, startPoint y: 441, endPoint x: 286, endPoint y: 335, distance: 330.7
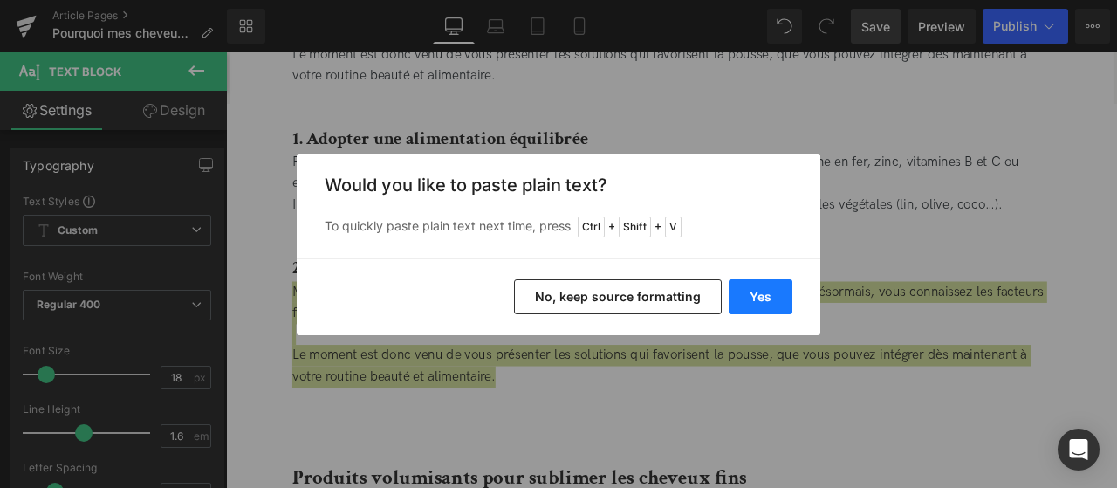
click at [767, 292] on button "Yes" at bounding box center [761, 296] width 64 height 35
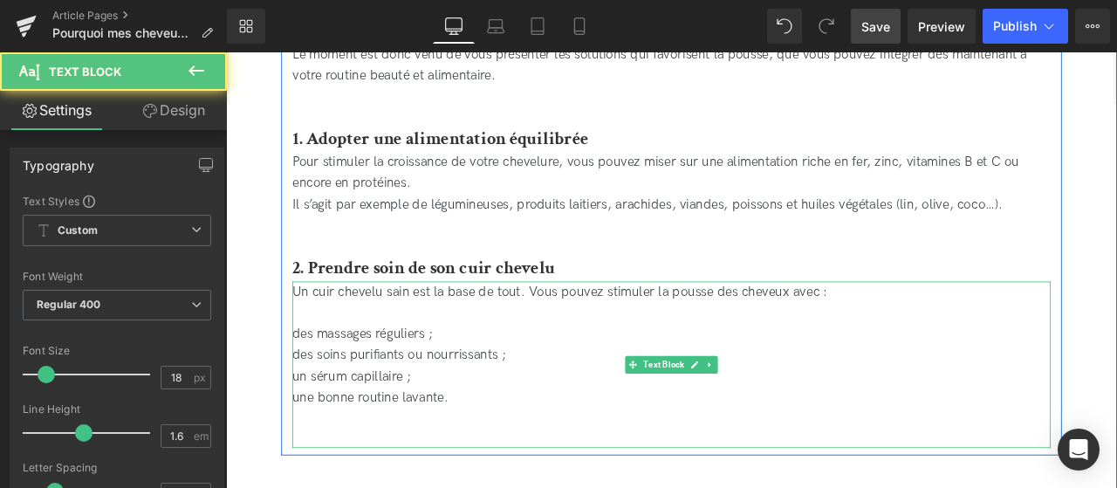
click at [387, 373] on div "Un cuir chevelu sain est la base de tout. Vous pouvez stimuler la pousse des ch…" at bounding box center [754, 412] width 899 height 176
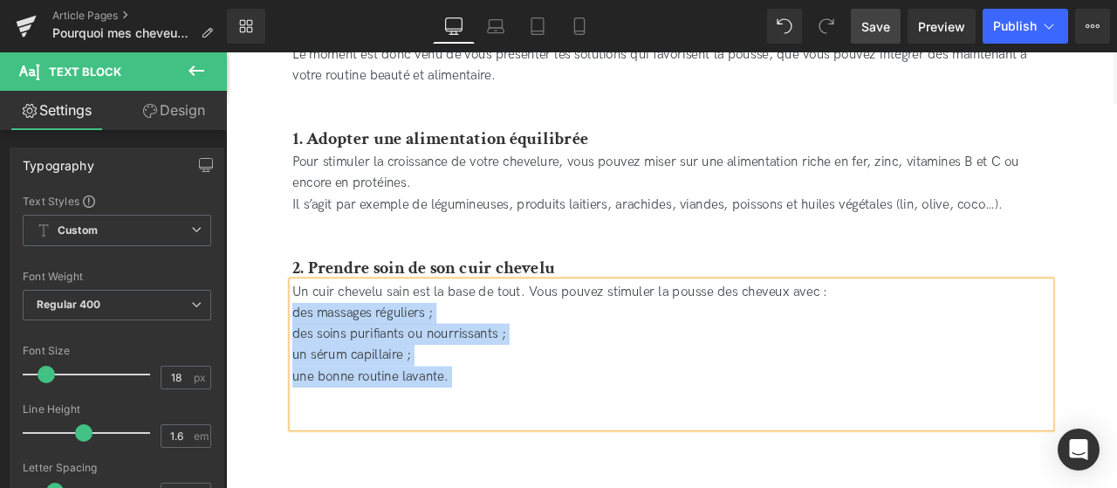
drag, startPoint x: 555, startPoint y: 458, endPoint x: 278, endPoint y: 360, distance: 294.6
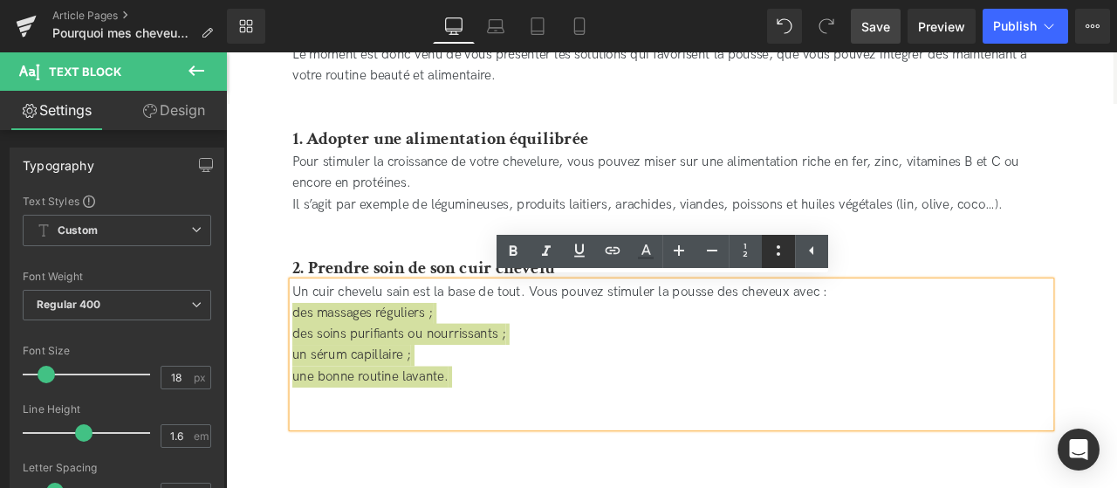
click at [773, 251] on icon at bounding box center [778, 250] width 21 height 21
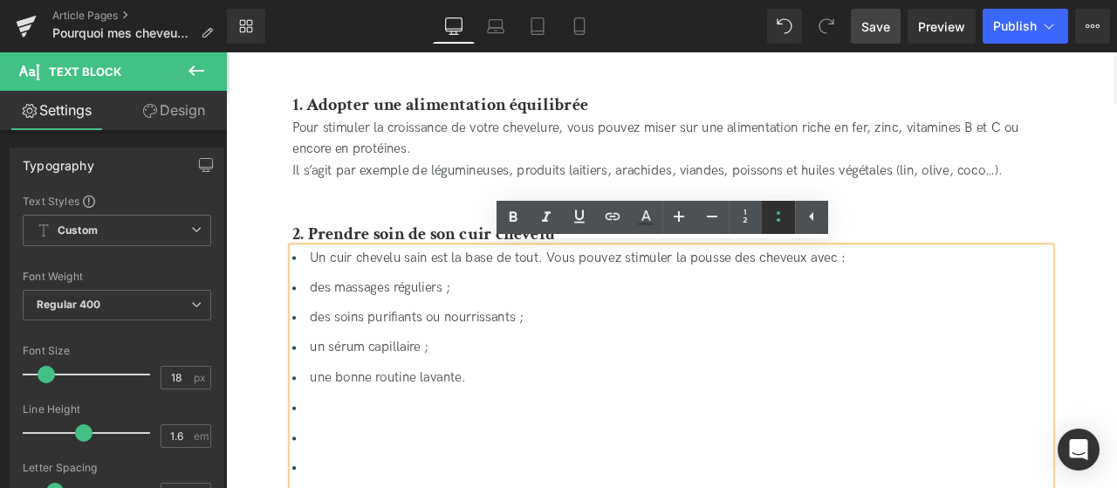
scroll to position [0, 0]
click at [323, 304] on li "Un cuir chevelu sain est la base de tout. Vous pouvez stimuler la pousse des ch…" at bounding box center [754, 296] width 899 height 25
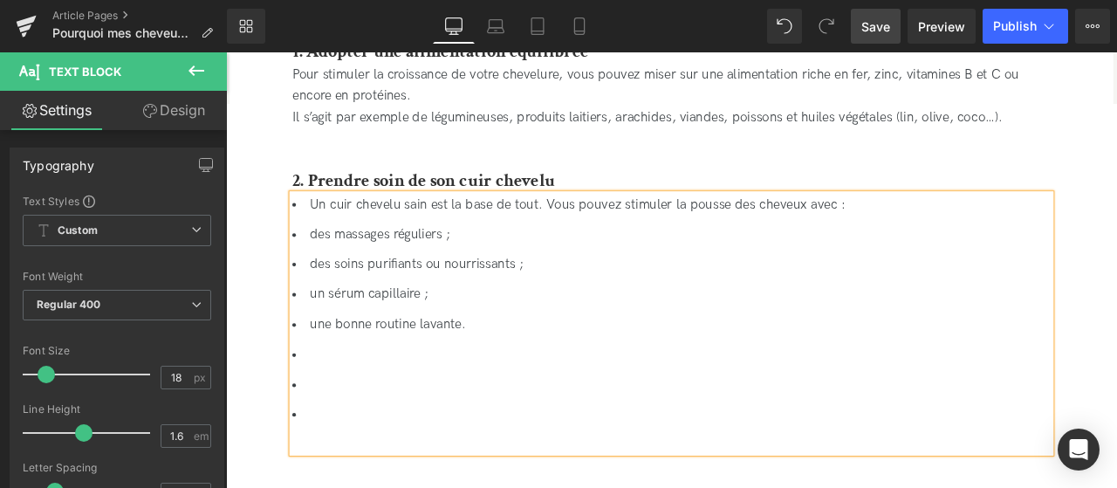
scroll to position [3421, 0]
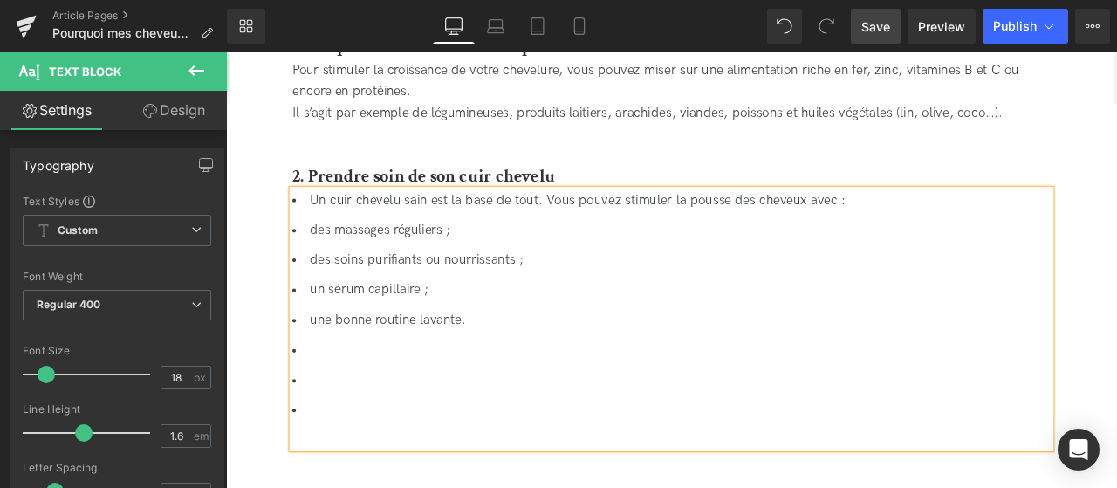
click at [400, 487] on div "Un cuir chevelu sain est la base de tout. Vous pouvez stimuler la pousse des ch…" at bounding box center [754, 369] width 899 height 306
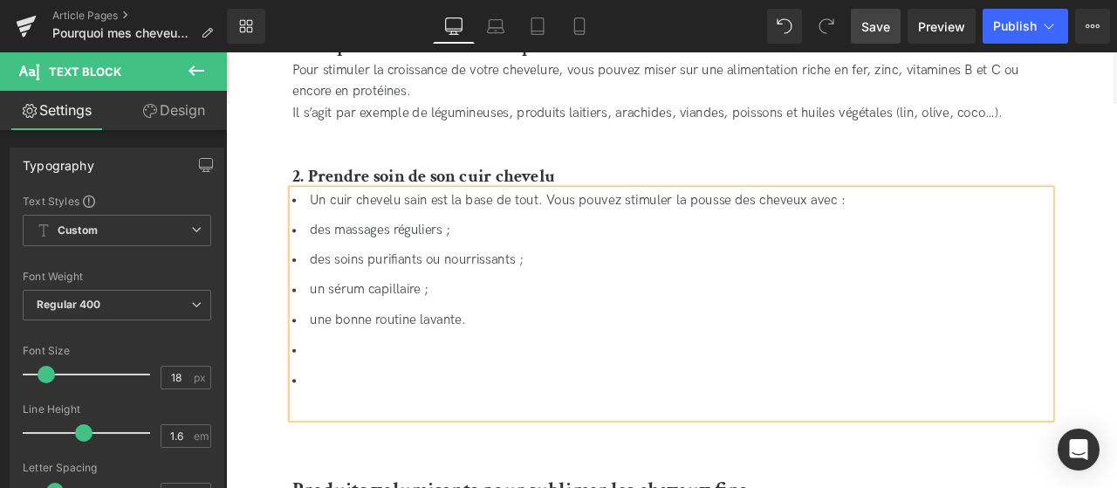
click at [509, 449] on li at bounding box center [754, 441] width 899 height 25
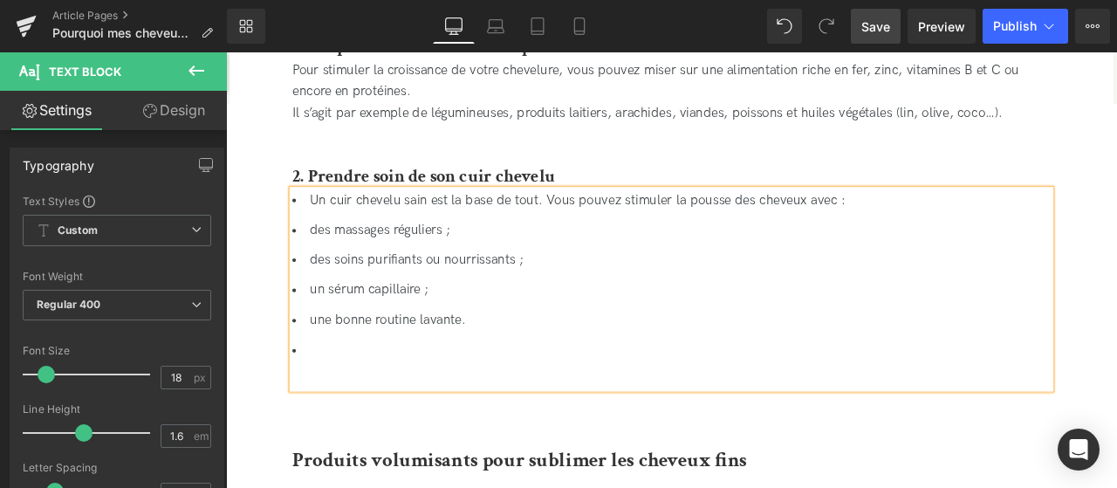
click at [453, 419] on li at bounding box center [754, 406] width 899 height 25
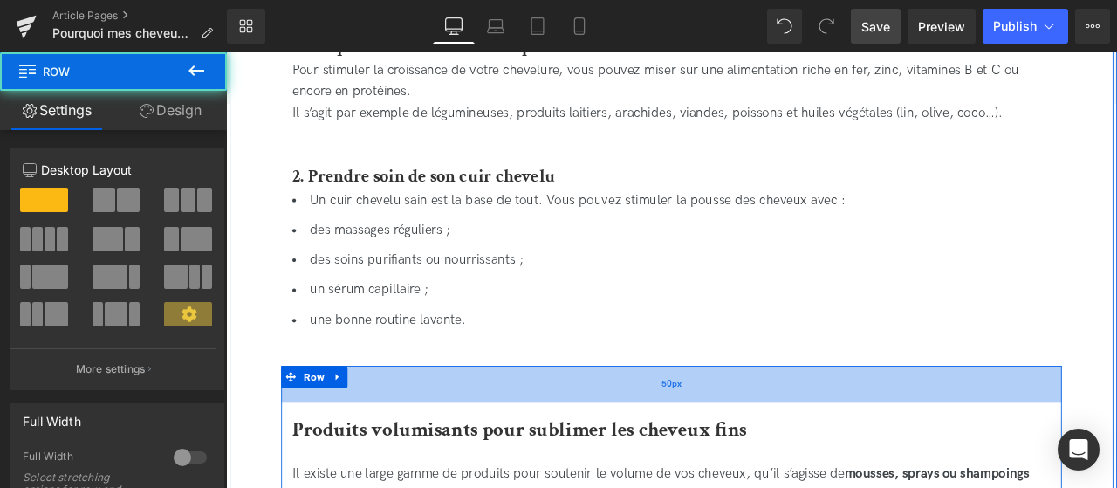
click at [522, 468] on div "50px" at bounding box center [754, 446] width 925 height 44
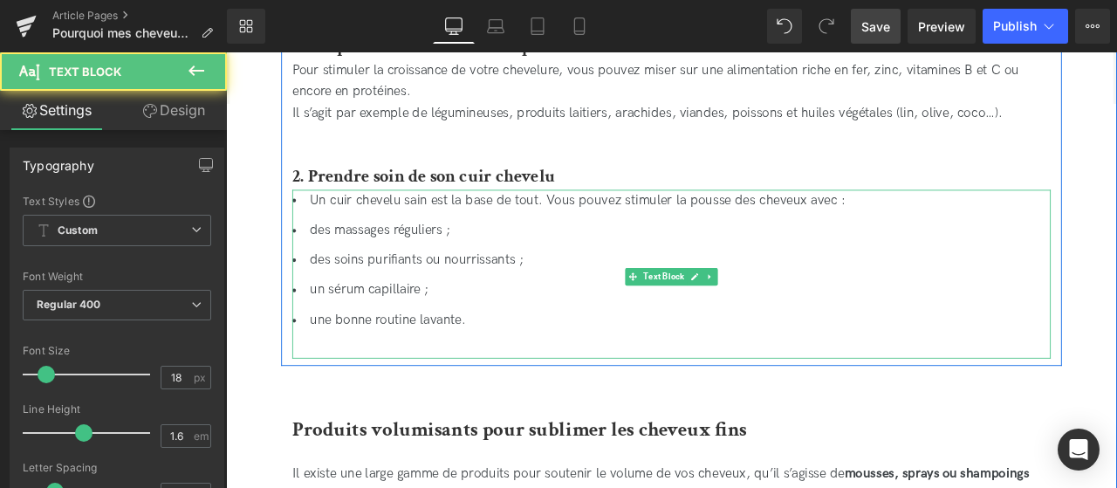
click at [679, 318] on ul "Un cuir chevelu sain est la base de tout. Vous pouvez stimuler la pousse des ch…" at bounding box center [754, 300] width 899 height 168
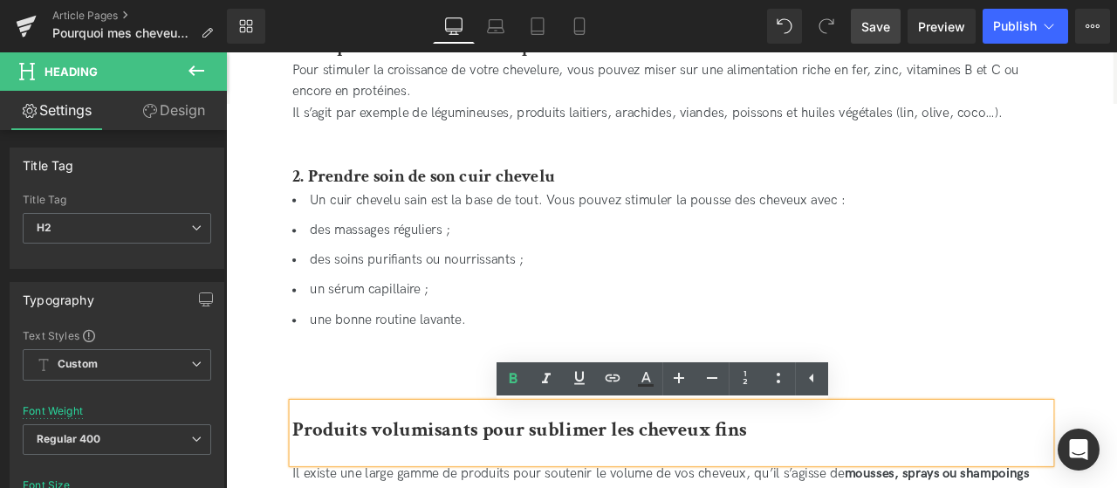
scroll to position [0, 0]
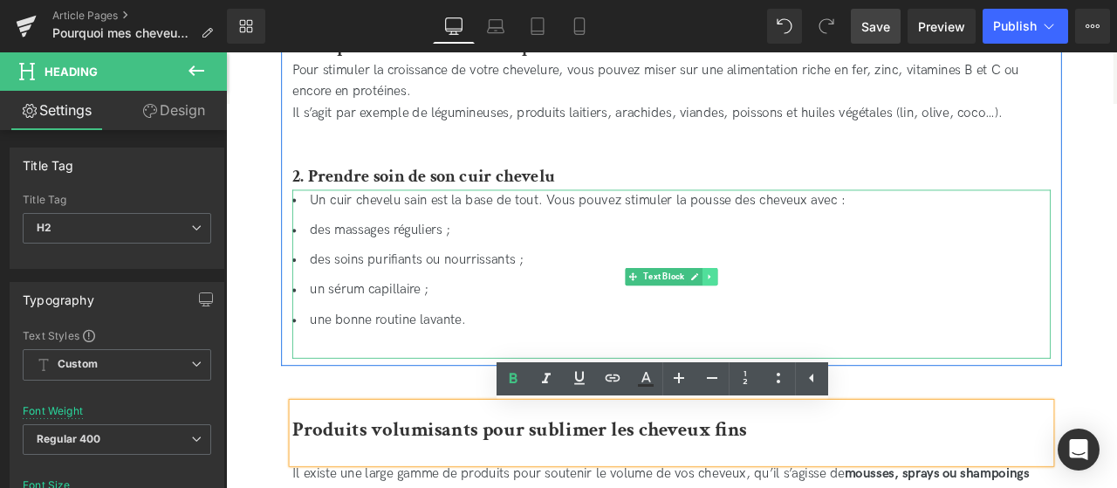
click at [804, 316] on icon at bounding box center [800, 318] width 10 height 10
click at [790, 319] on icon at bounding box center [791, 319] width 10 height 10
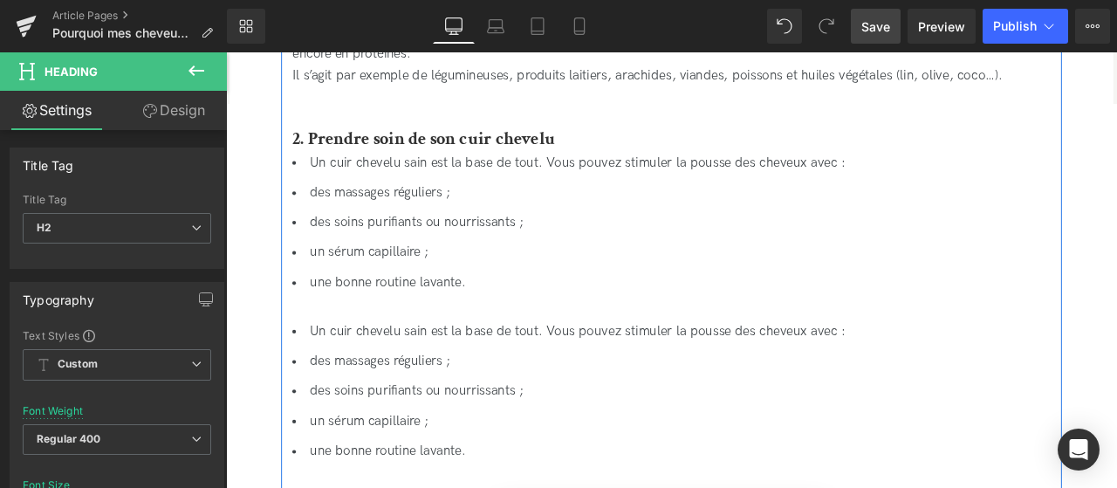
scroll to position [3465, 0]
click at [451, 268] on li "des soins purifiants ou nourrissants ;" at bounding box center [754, 255] width 899 height 25
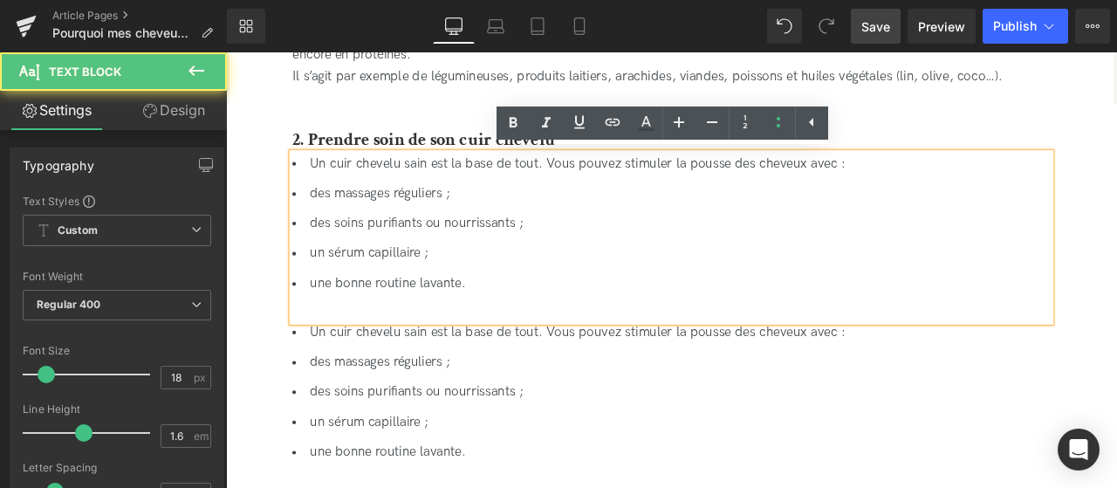
drag, startPoint x: 530, startPoint y: 333, endPoint x: 289, endPoint y: 222, distance: 265.5
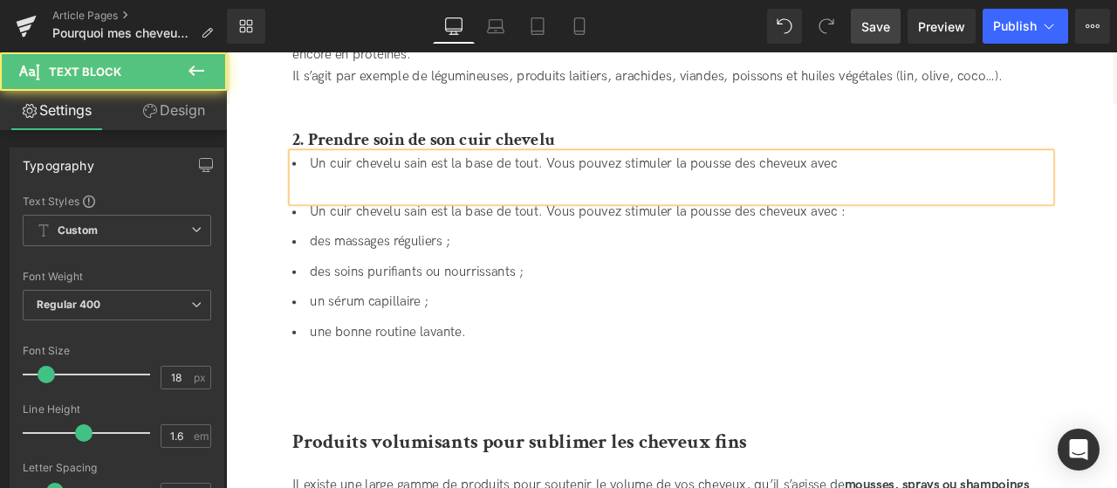
click at [321, 179] on li "Un cuir chevelu sain est la base de tout. Vous pouvez stimuler la pousse des ch…" at bounding box center [754, 184] width 899 height 25
drag, startPoint x: 986, startPoint y: 185, endPoint x: 266, endPoint y: 162, distance: 720.4
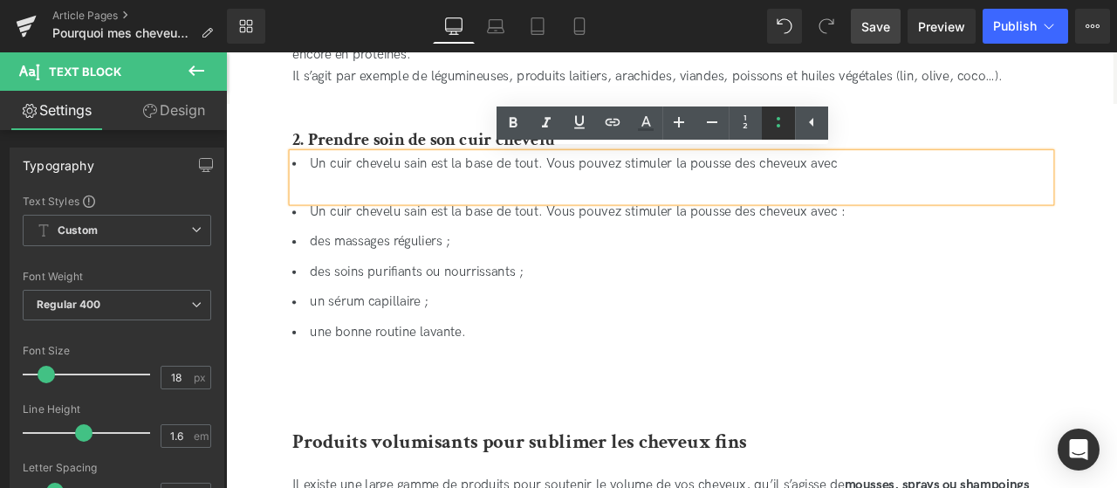
click at [771, 120] on icon at bounding box center [778, 122] width 21 height 21
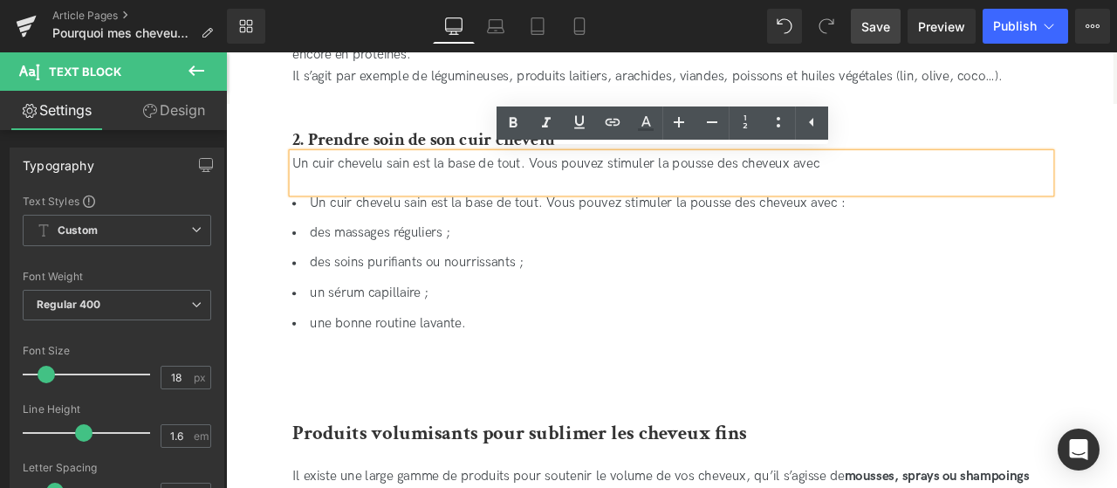
scroll to position [0, 0]
click at [945, 178] on div "Un cuir chevelu sain est la base de tout. Vous pouvez stimuler la pousse des ch…" at bounding box center [754, 195] width 899 height 47
click at [938, 183] on div "Un cuir chevelu sain est la base de tout. Vous pouvez stimuler la pousse des ch…" at bounding box center [754, 195] width 899 height 47
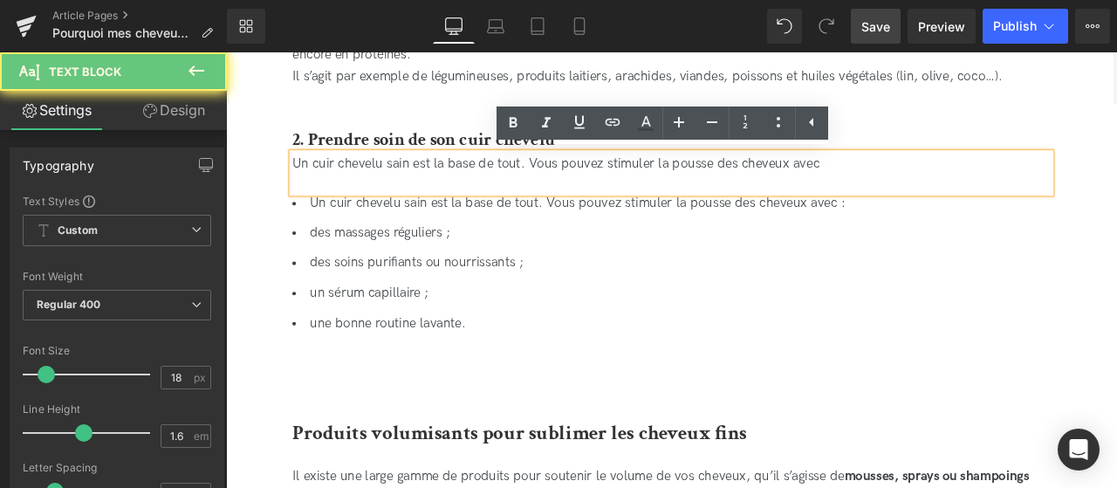
click at [938, 183] on div "Un cuir chevelu sain est la base de tout. Vous pouvez stimuler la pousse des ch…" at bounding box center [754, 195] width 899 height 47
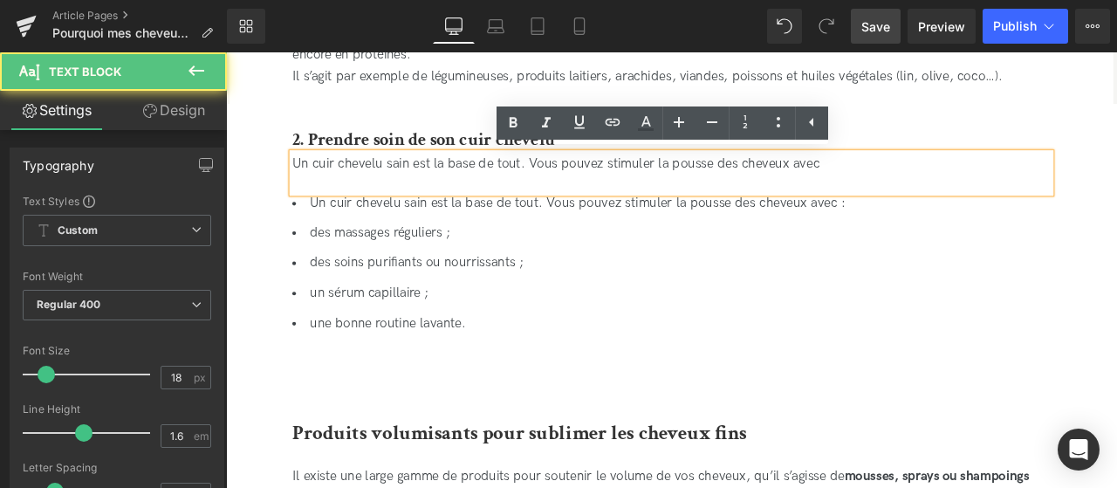
click at [898, 187] on div "Un cuir chevelu sain est la base de tout. Vous pouvez stimuler la pousse des ch…" at bounding box center [754, 195] width 899 height 47
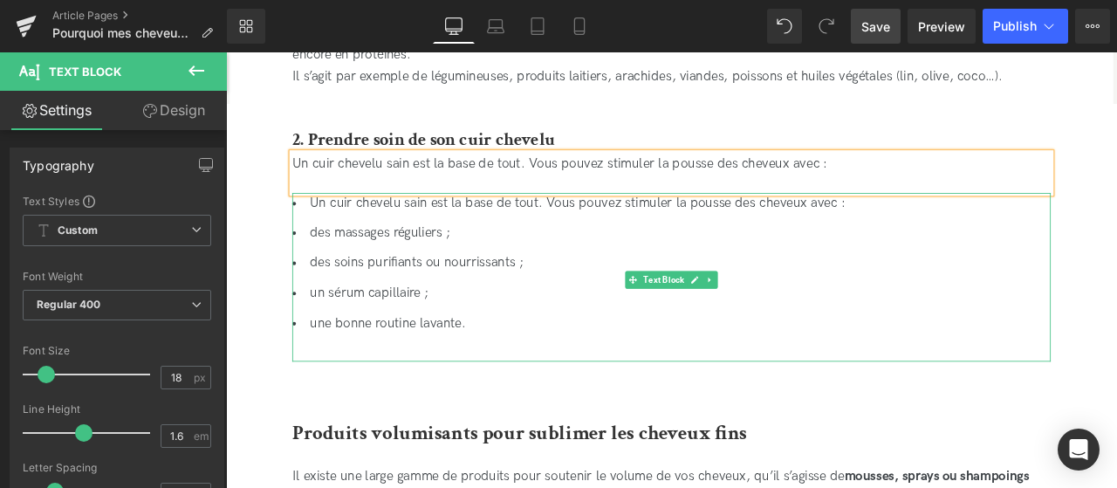
click at [900, 244] on li "Un cuir chevelu sain est la base de tout. Vous pouvez stimuler la pousse des ch…" at bounding box center [754, 231] width 899 height 25
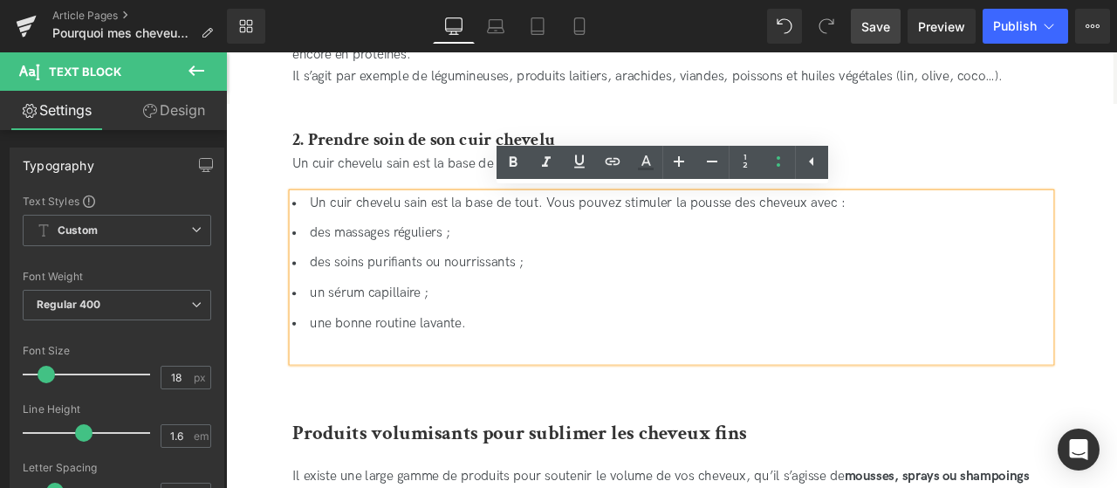
drag, startPoint x: 931, startPoint y: 235, endPoint x: 228, endPoint y: 235, distance: 703.5
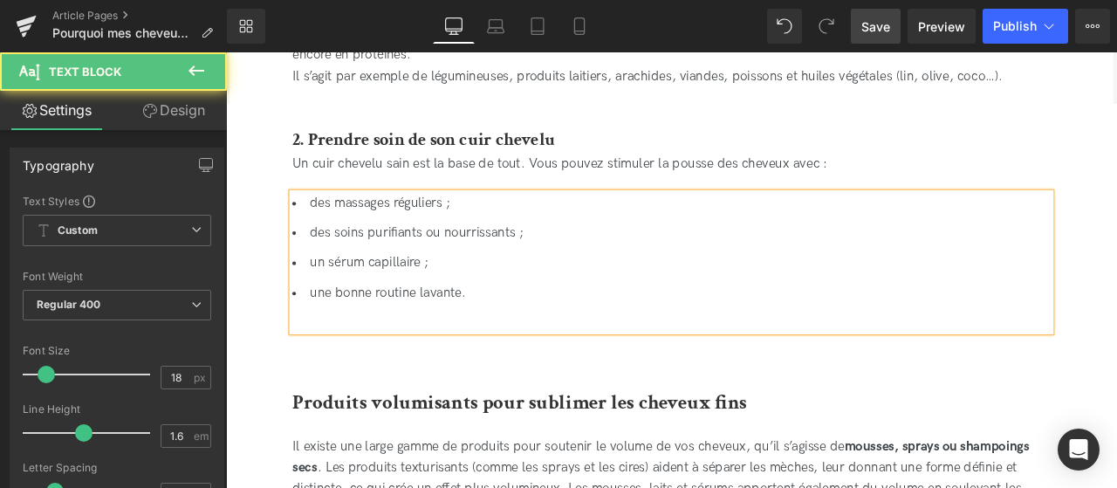
click at [367, 383] on div "des massages réguliers ; des soins purifiants ou nourrissants ; un sérum capill…" at bounding box center [754, 301] width 899 height 164
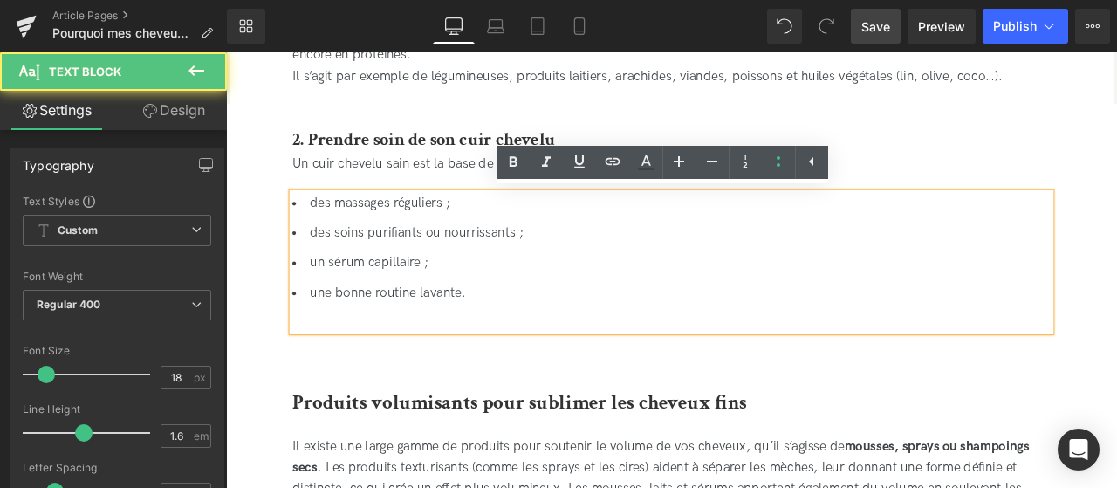
click at [367, 373] on div "des massages réguliers ; des soins purifiants ou nourrissants ; un sérum capill…" at bounding box center [754, 301] width 899 height 164
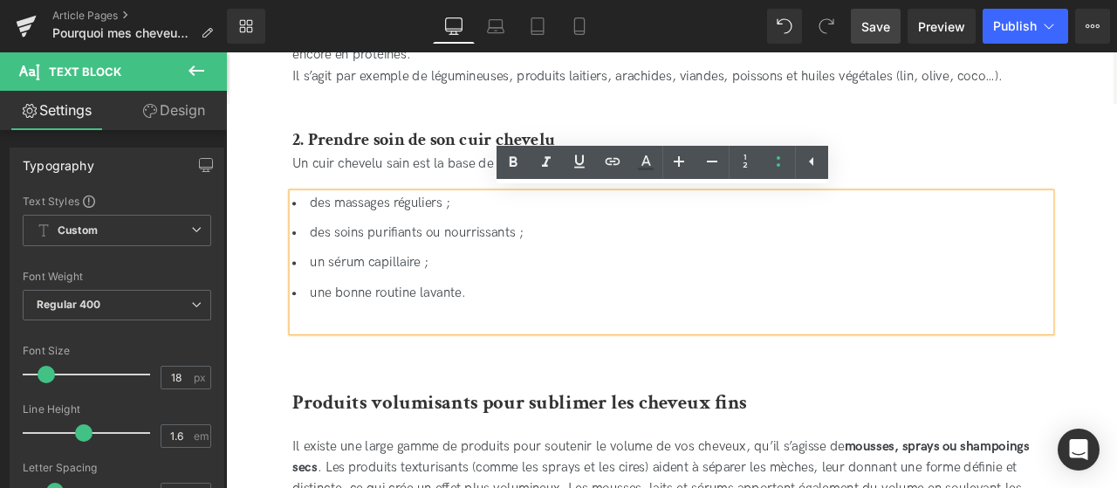
drag, startPoint x: 893, startPoint y: 31, endPoint x: 612, endPoint y: 248, distance: 355.3
click at [893, 31] on link "Save" at bounding box center [876, 26] width 50 height 35
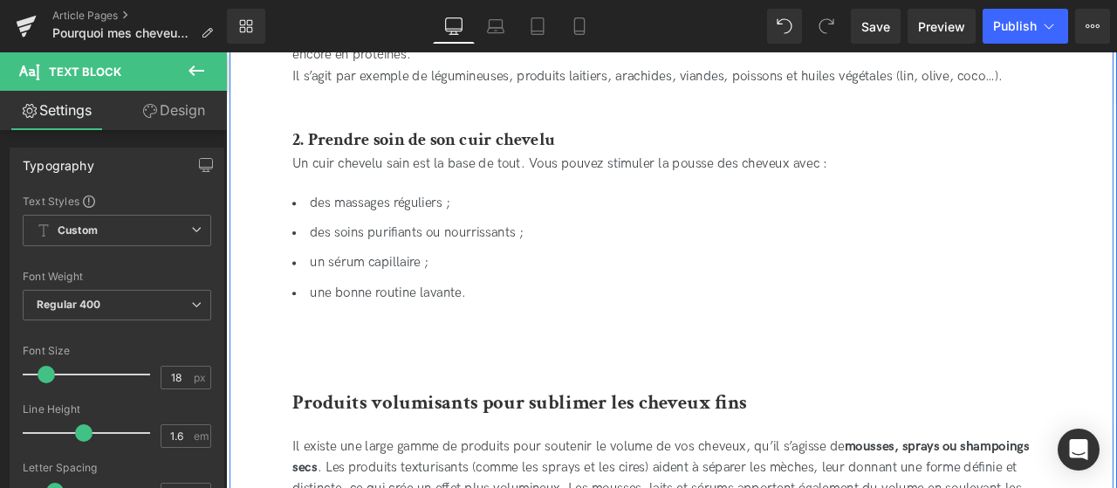
click at [388, 366] on div "des massages réguliers ; des soins purifiants ou nourrissants ; un sérum capill…" at bounding box center [754, 301] width 899 height 164
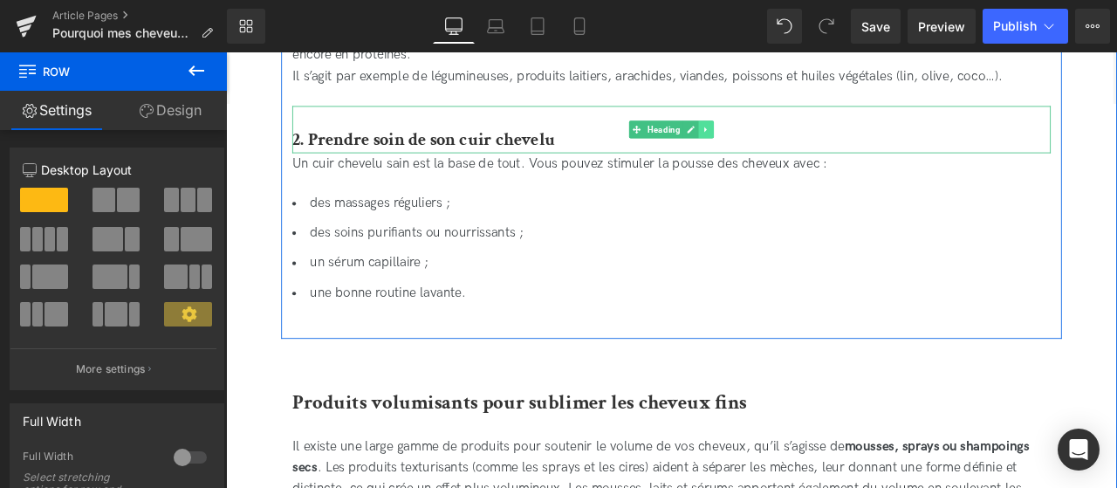
click at [793, 141] on icon at bounding box center [796, 144] width 10 height 10
click at [788, 148] on icon at bounding box center [786, 144] width 10 height 10
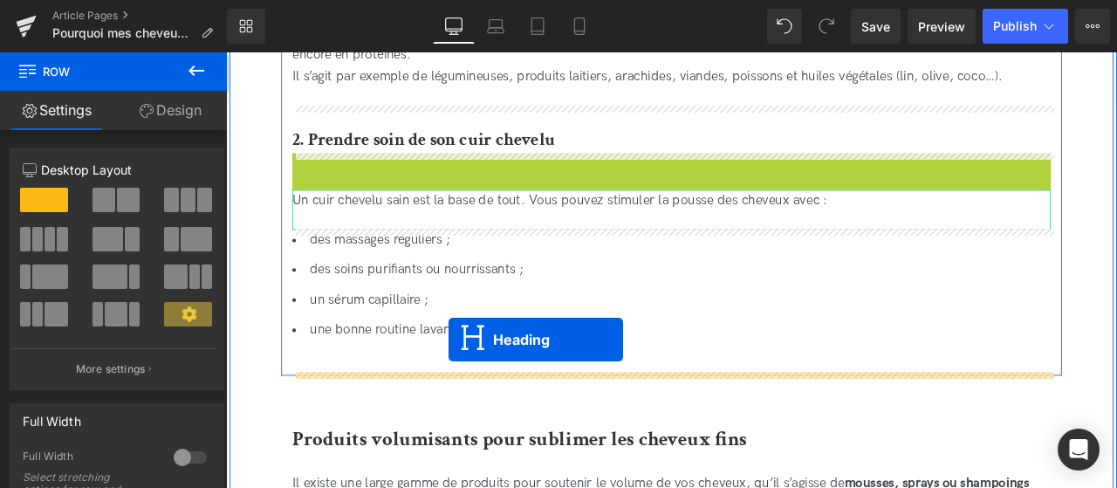
drag, startPoint x: 711, startPoint y: 199, endPoint x: 490, endPoint y: 393, distance: 294.4
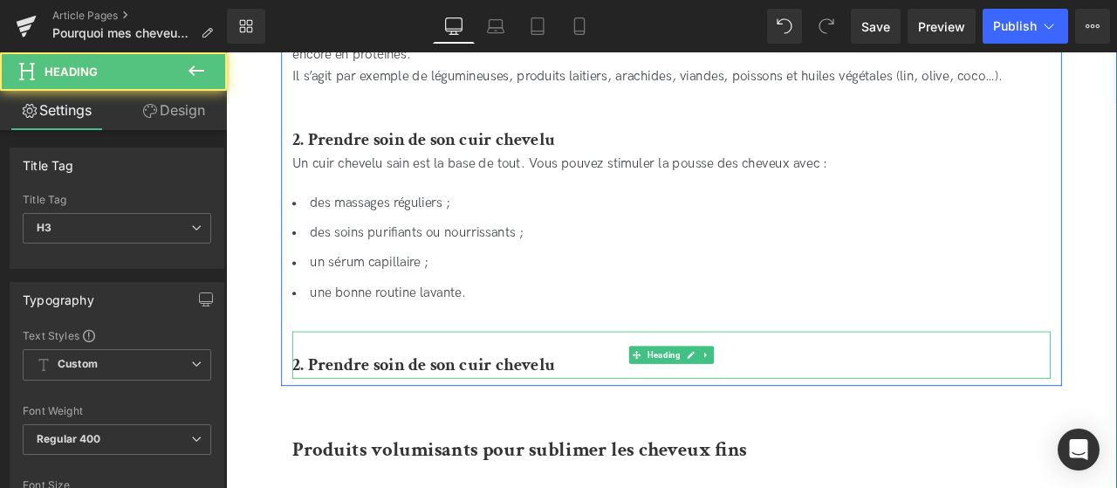
click at [548, 421] on b "2. Prendre soin de son cuir chevelu" at bounding box center [461, 422] width 312 height 27
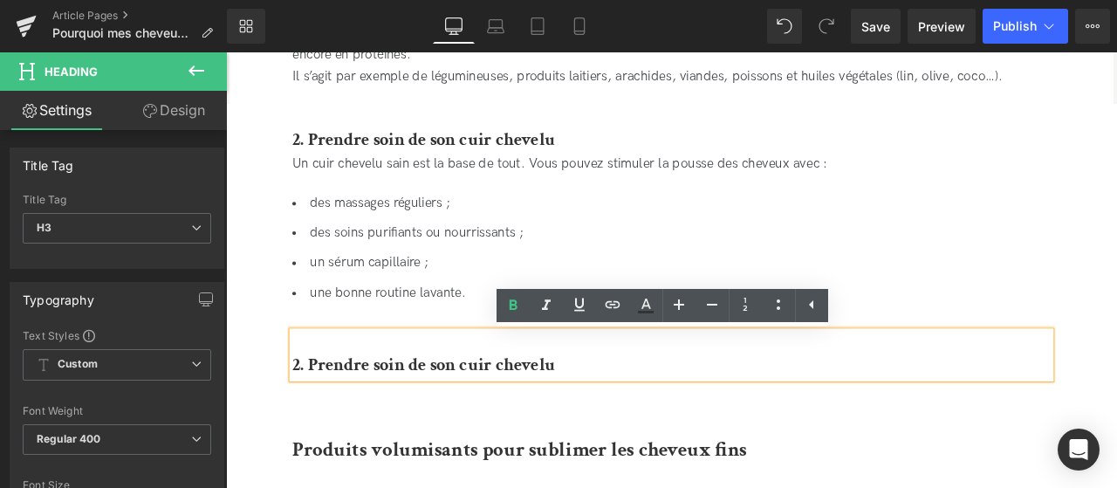
drag, startPoint x: 627, startPoint y: 422, endPoint x: 290, endPoint y: 421, distance: 336.9
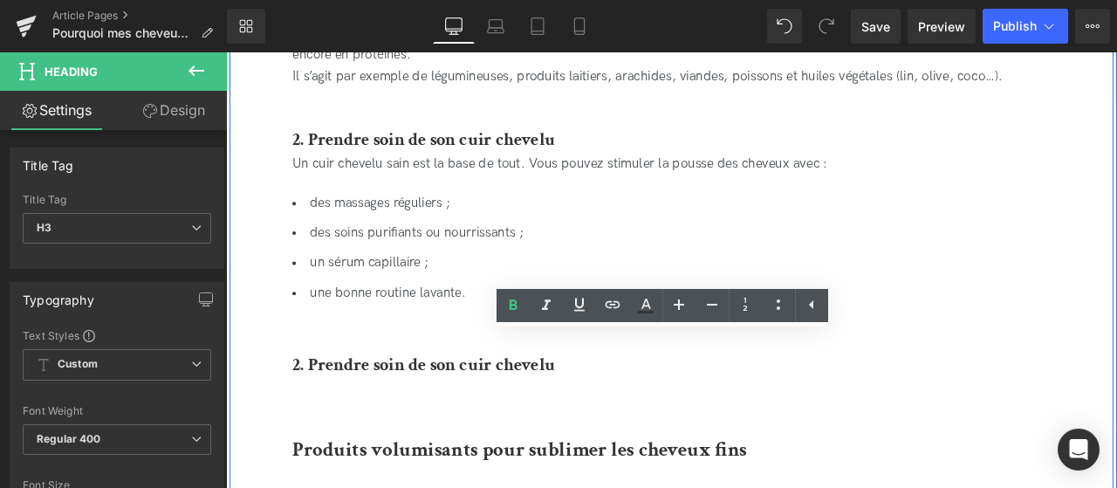
paste div
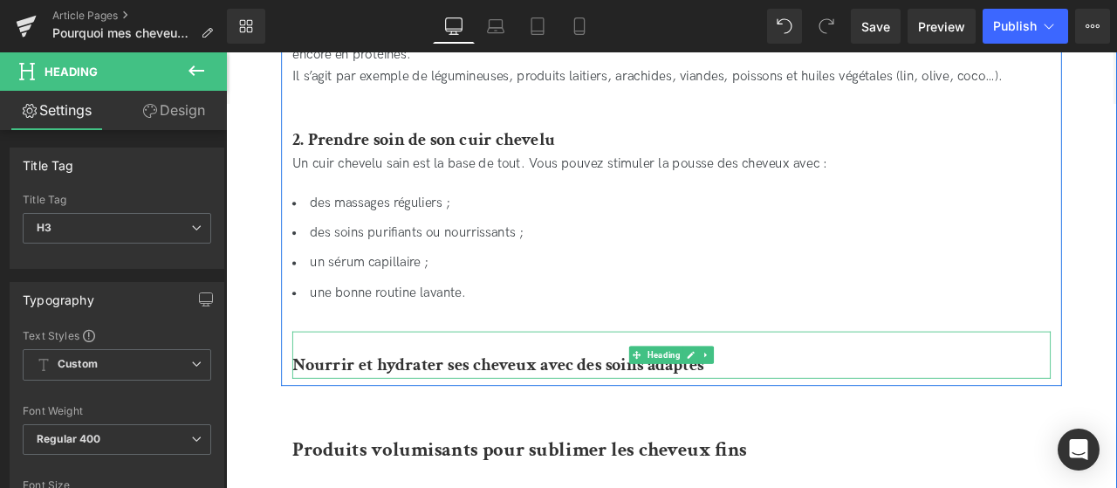
click at [314, 422] on b "Nourrir et hydrater ses cheveux avec des soins adaptés" at bounding box center [549, 422] width 488 height 27
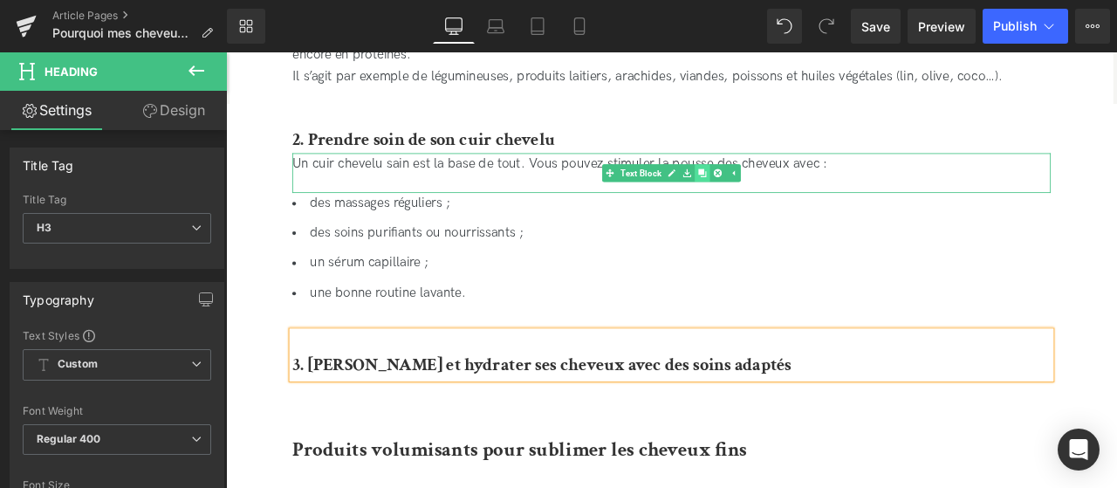
click at [794, 194] on icon at bounding box center [791, 195] width 10 height 10
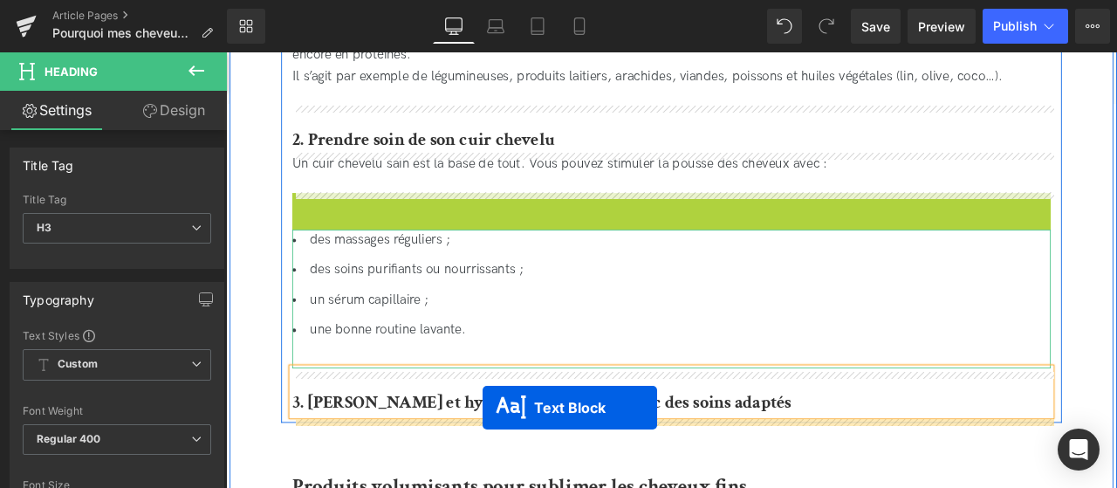
drag, startPoint x: 710, startPoint y: 242, endPoint x: 530, endPoint y: 475, distance: 294.3
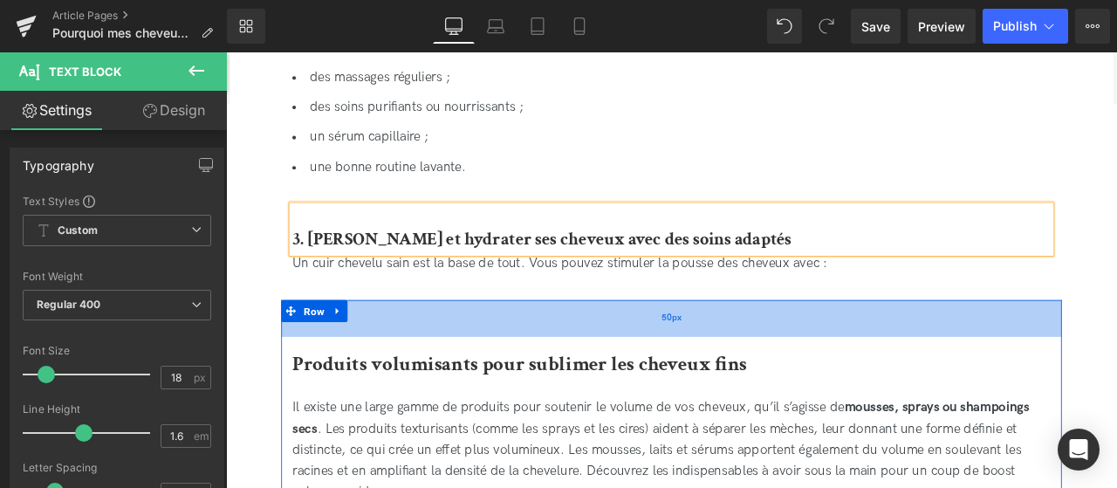
scroll to position [3620, 0]
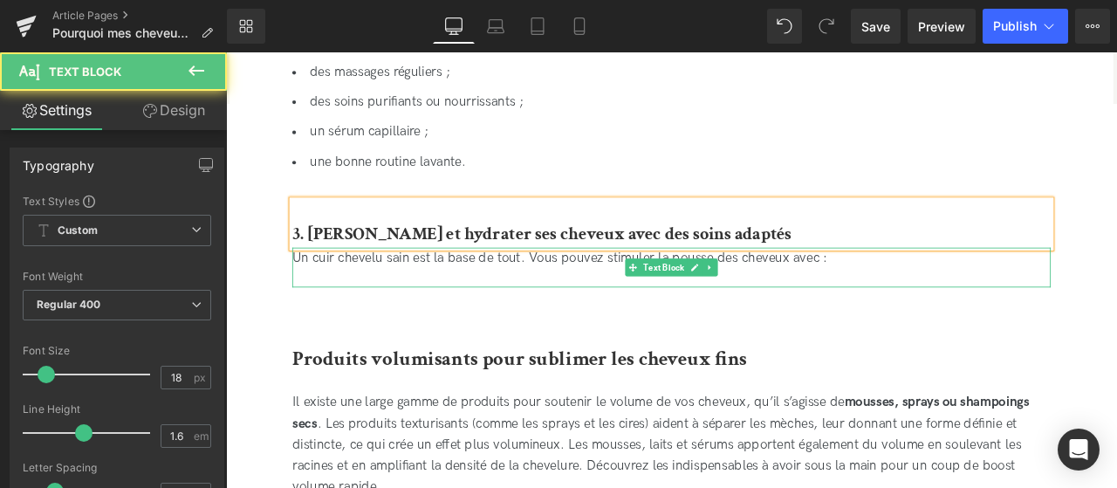
click at [896, 301] on div "Un cuir chevelu sain est la base de tout. Vous pouvez stimuler la pousse des ch…" at bounding box center [754, 307] width 899 height 47
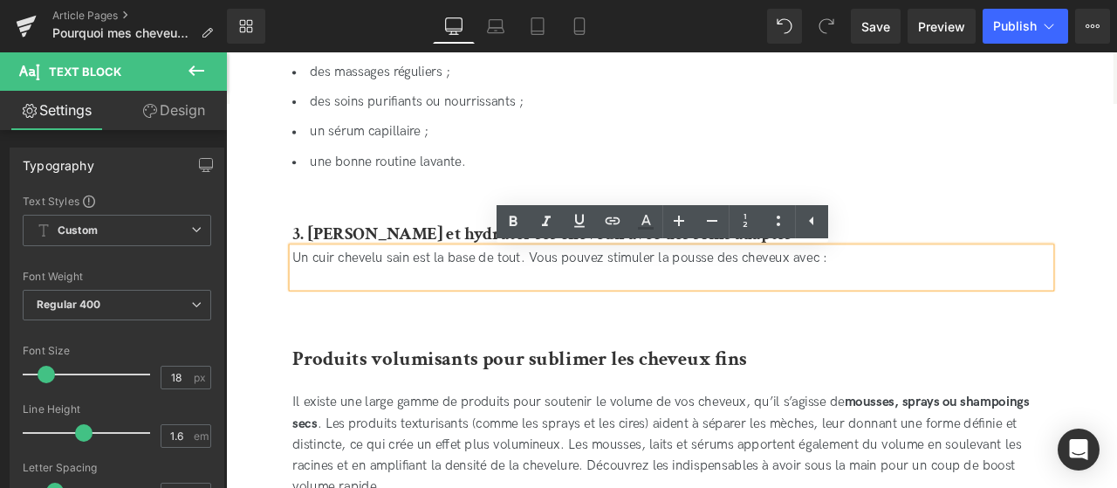
drag, startPoint x: 966, startPoint y: 304, endPoint x: 248, endPoint y: 259, distance: 719.7
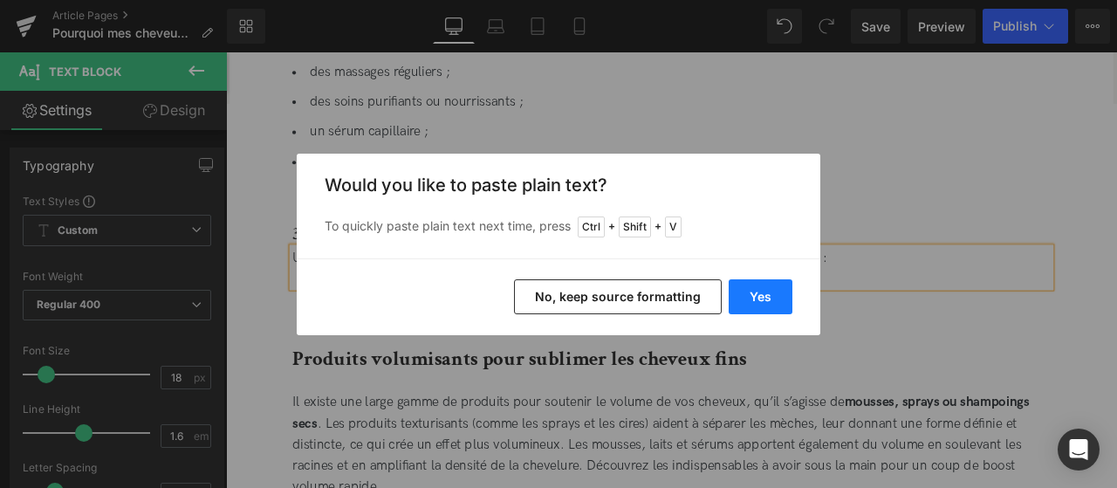
click at [748, 292] on button "Yes" at bounding box center [761, 296] width 64 height 35
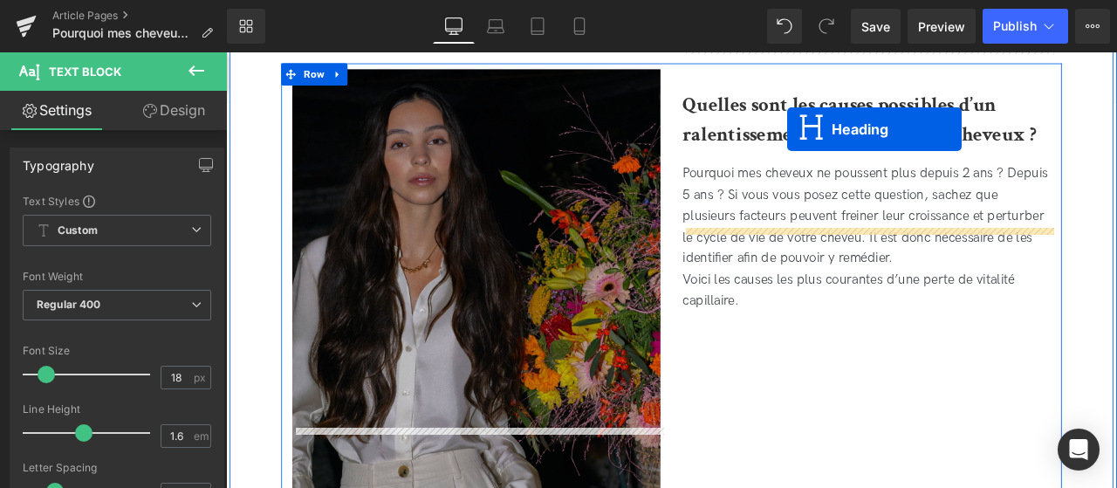
scroll to position [614, 0]
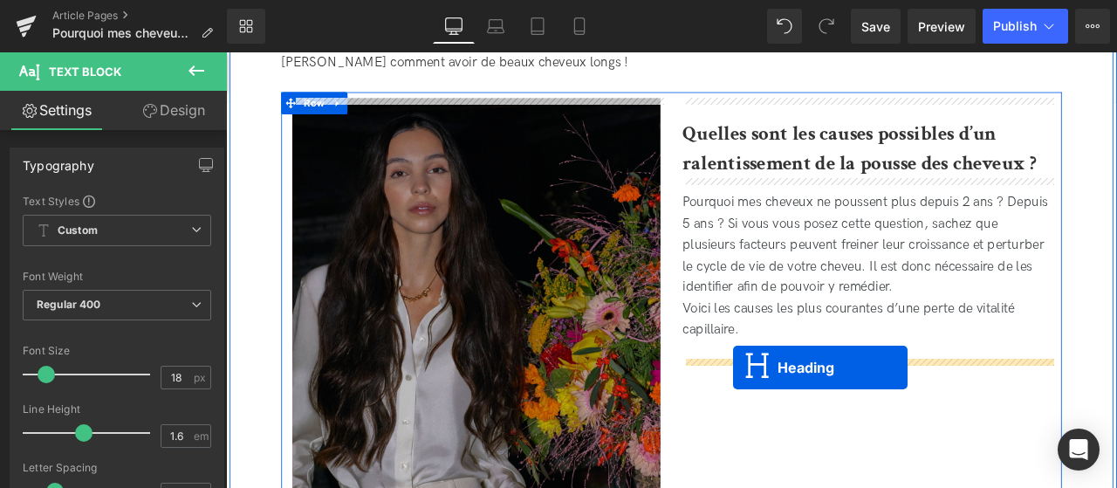
drag, startPoint x: 712, startPoint y: 411, endPoint x: 827, endPoint y: 427, distance: 116.3
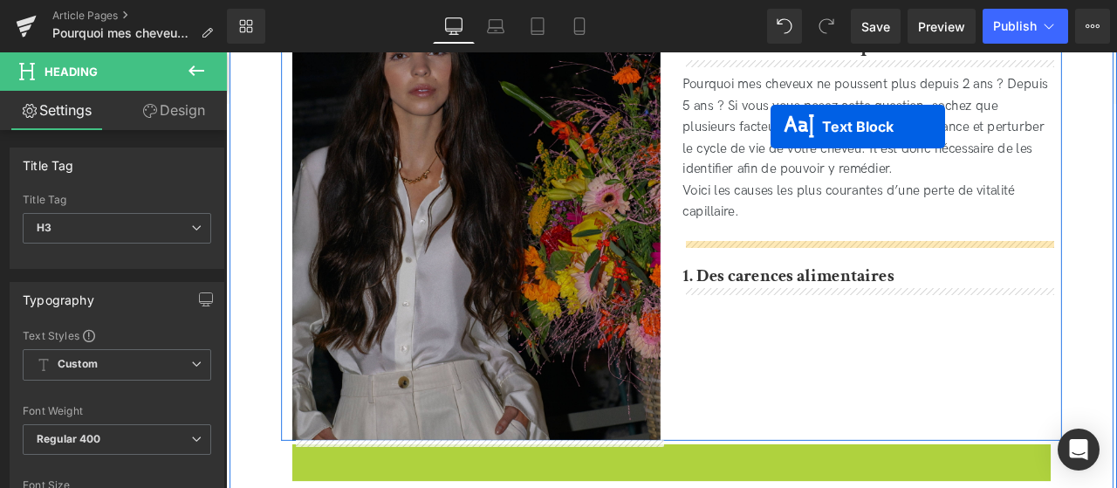
scroll to position [668, 0]
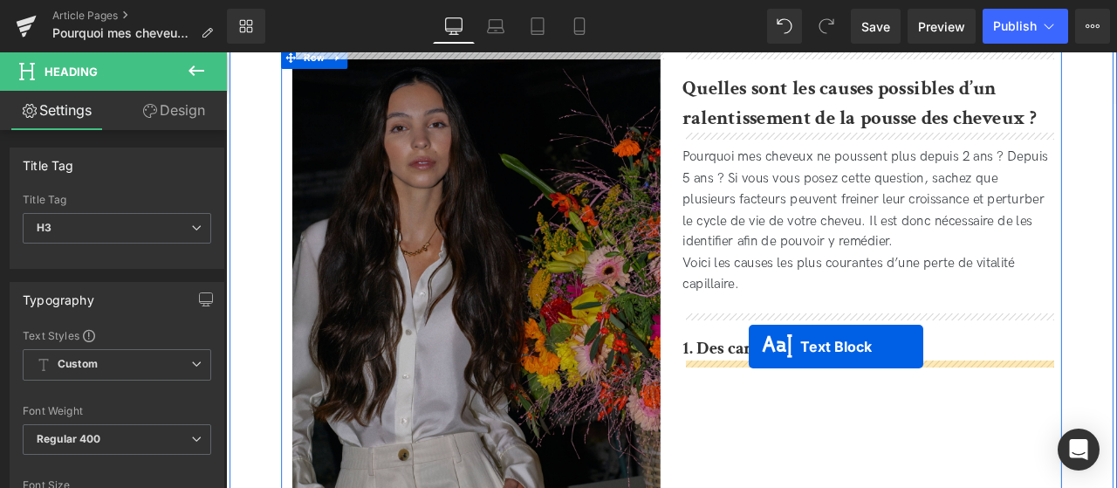
drag, startPoint x: 679, startPoint y: 260, endPoint x: 846, endPoint y: 401, distance: 218.6
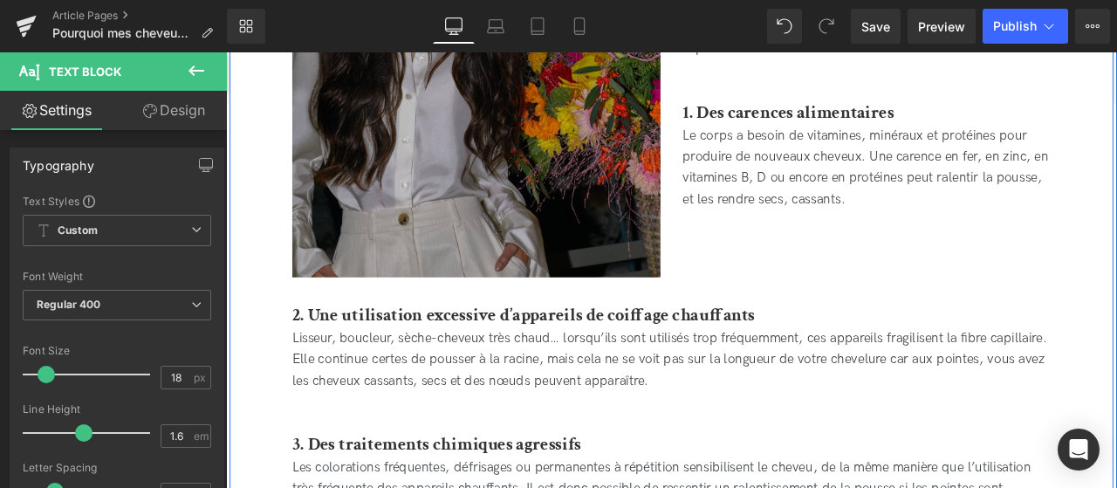
scroll to position [948, 0]
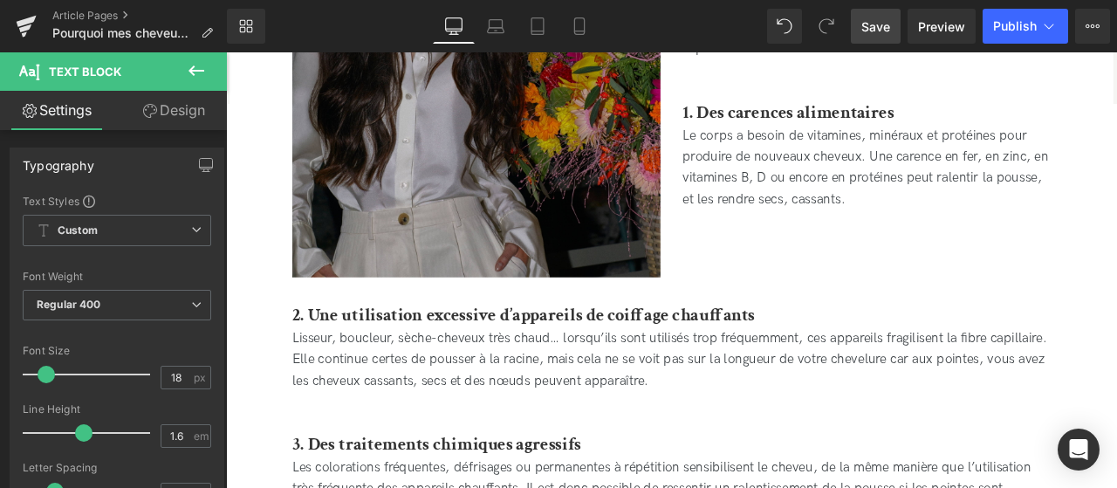
click at [873, 36] on link "Save" at bounding box center [876, 26] width 50 height 35
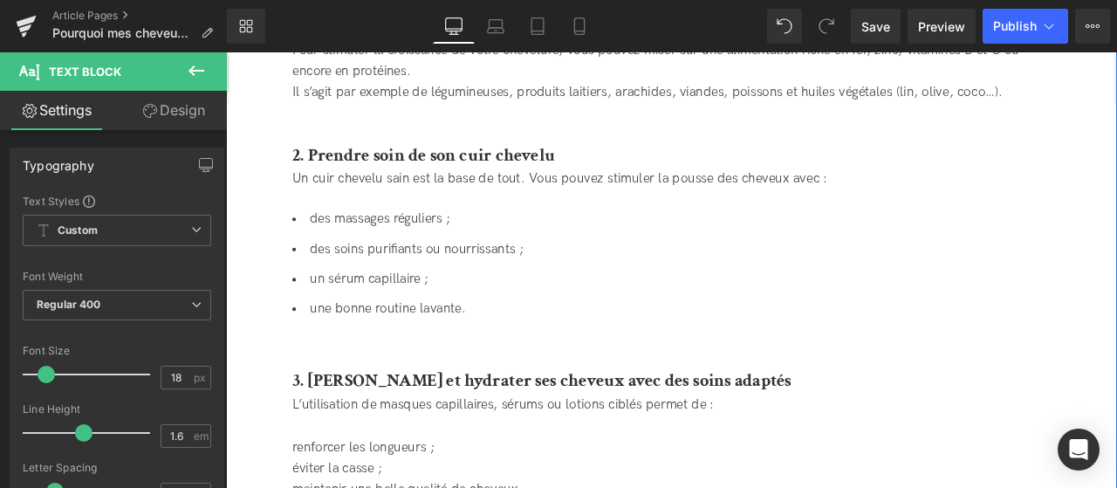
scroll to position [3339, 0]
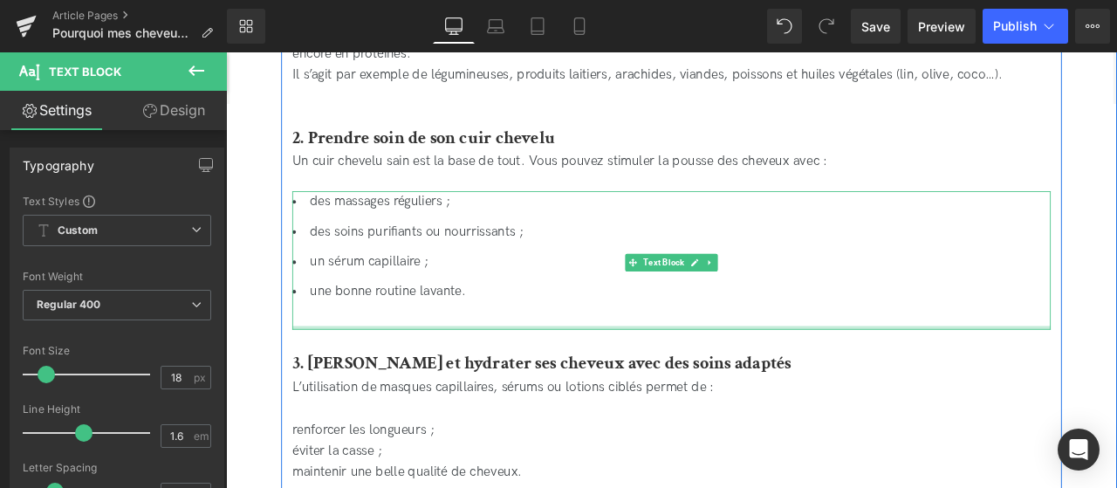
click at [371, 381] on div at bounding box center [754, 378] width 899 height 4
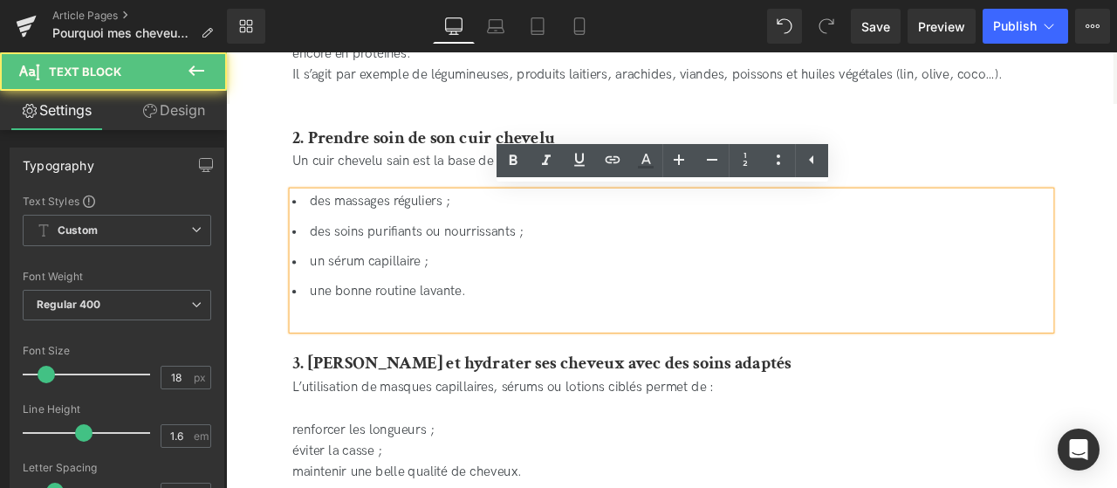
click at [309, 358] on div "des massages réguliers ; des soins purifiants ou nourrissants ; un sérum capill…" at bounding box center [754, 298] width 899 height 164
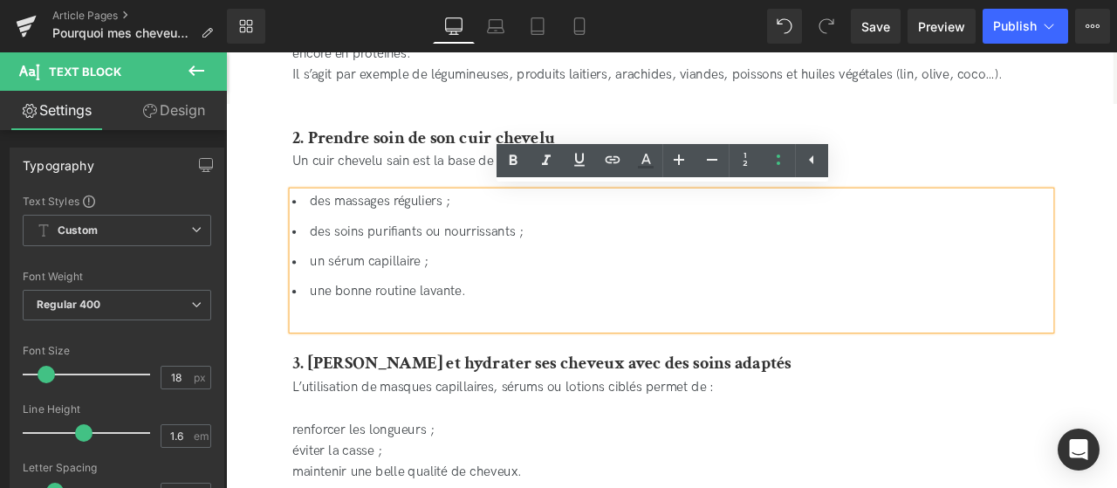
click at [377, 374] on div "des massages réguliers ; des soins purifiants ou nourrissants ; un sérum capill…" at bounding box center [754, 298] width 899 height 164
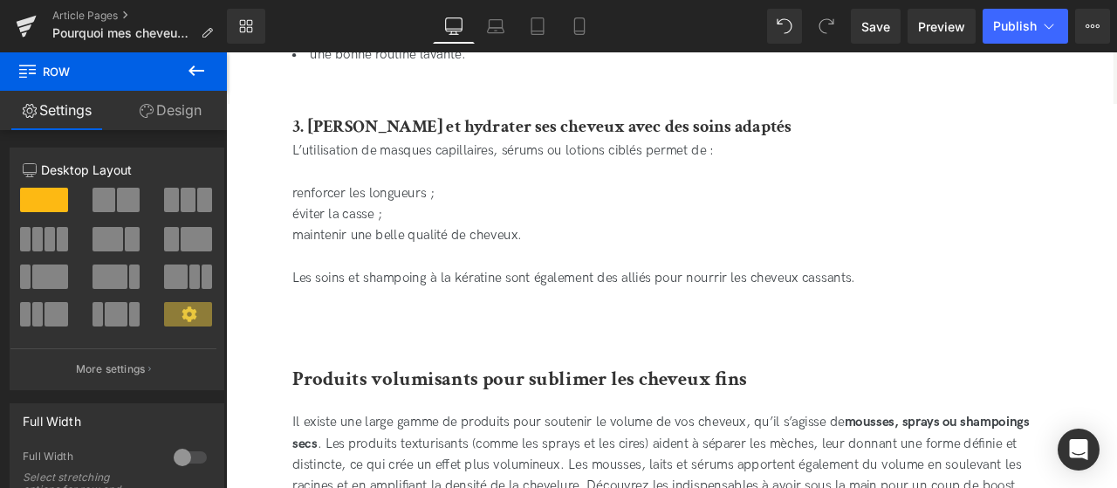
scroll to position [3620, 0]
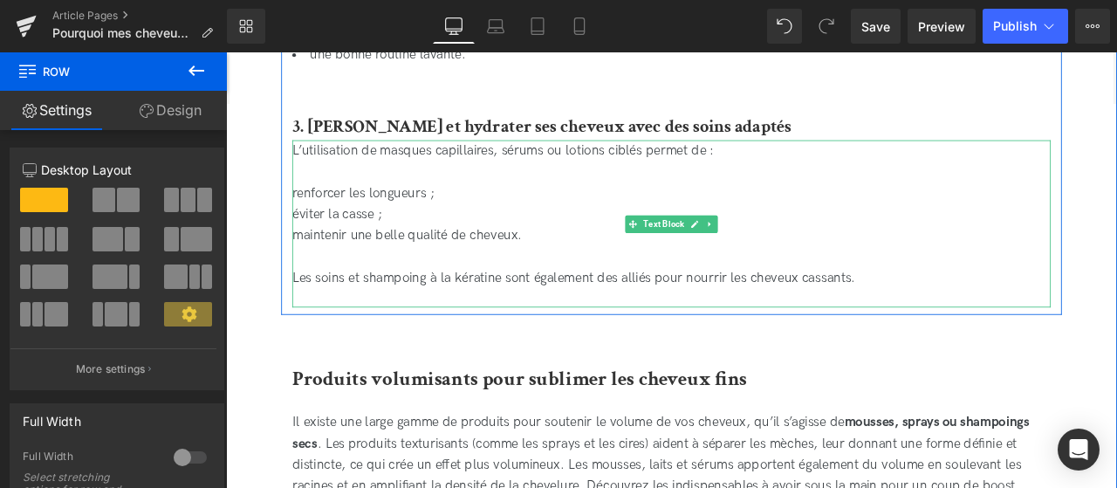
click at [315, 219] on div "L’utilisation de masques capillaires, sérums ou lotions ciblés permet de : renf…" at bounding box center [754, 255] width 899 height 198
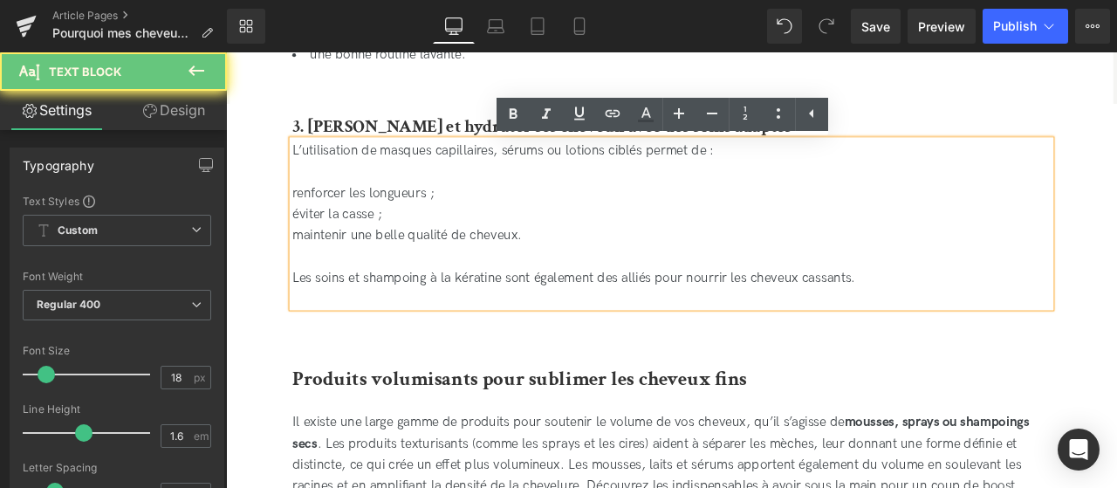
click at [307, 230] on div "L’utilisation de masques capillaires, sérums ou lotions ciblés permet de : renf…" at bounding box center [754, 255] width 899 height 198
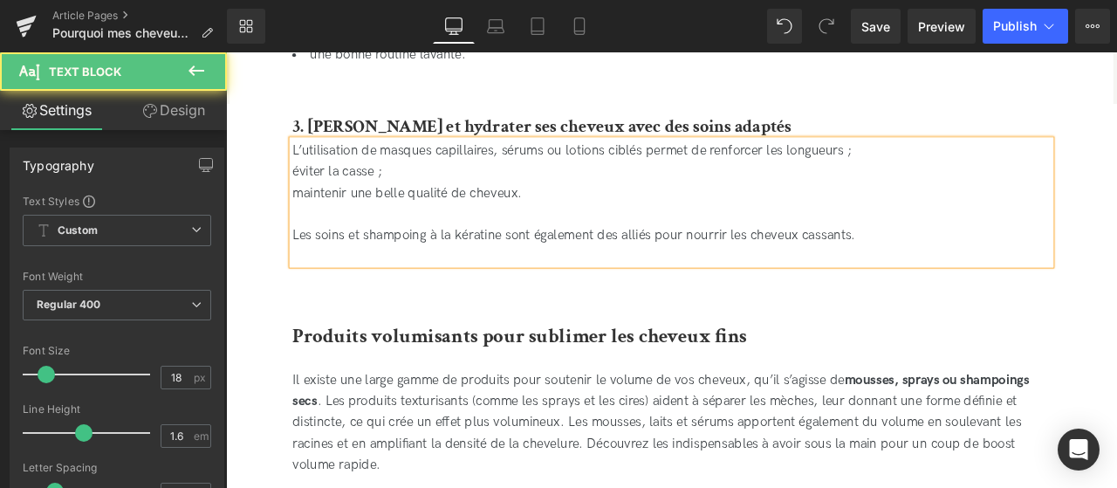
click at [305, 195] on div "L’utilisation de masques capillaires, sérums ou lotions ciblés permet de renfor…" at bounding box center [754, 230] width 899 height 148
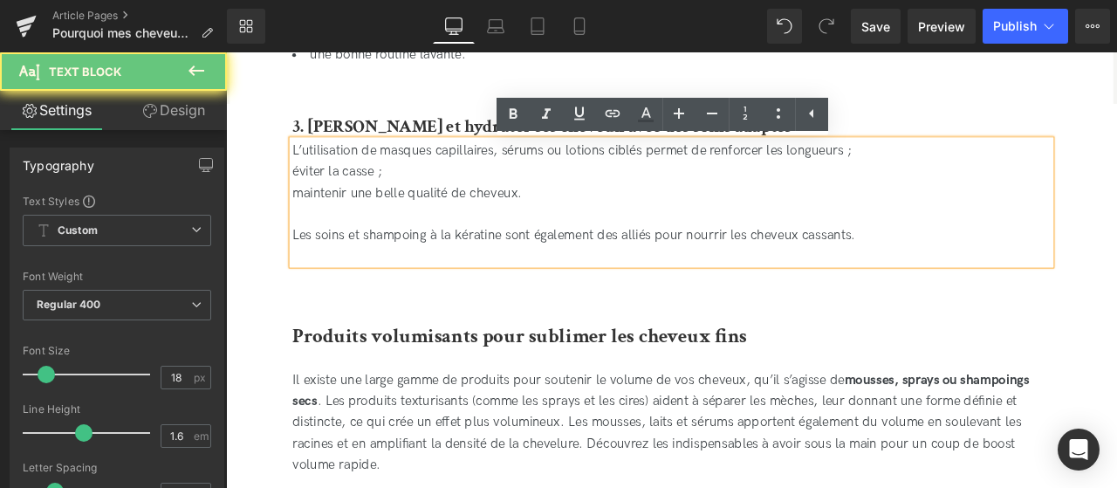
click at [310, 197] on div "L’utilisation de masques capillaires, sérums ou lotions ciblés permet de renfor…" at bounding box center [754, 230] width 899 height 148
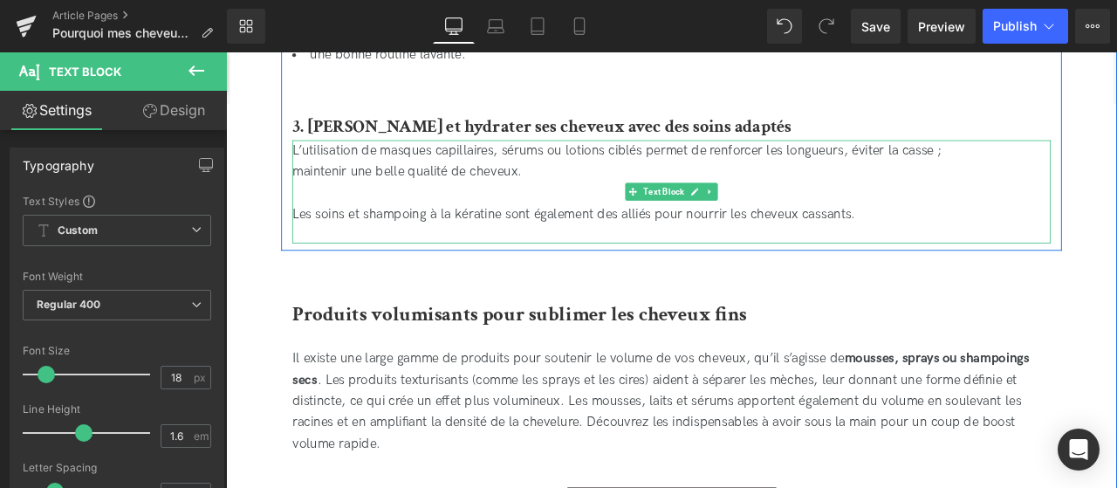
click at [316, 196] on div "L’utilisation de masques capillaires, sérums ou lotions ciblés permet de renfor…" at bounding box center [754, 217] width 899 height 122
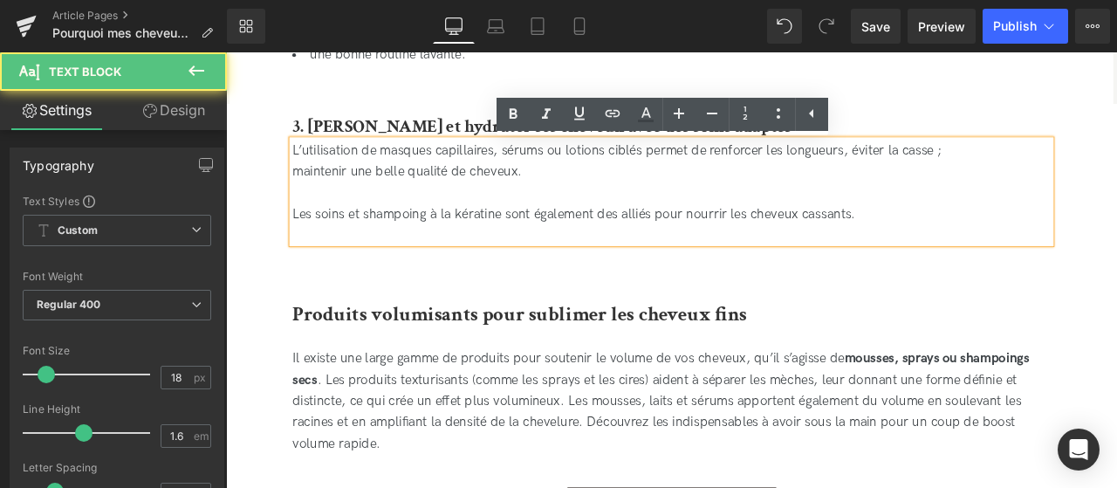
click at [311, 196] on div "L’utilisation de masques capillaires, sérums ou lotions ciblés permet de renfor…" at bounding box center [754, 217] width 899 height 122
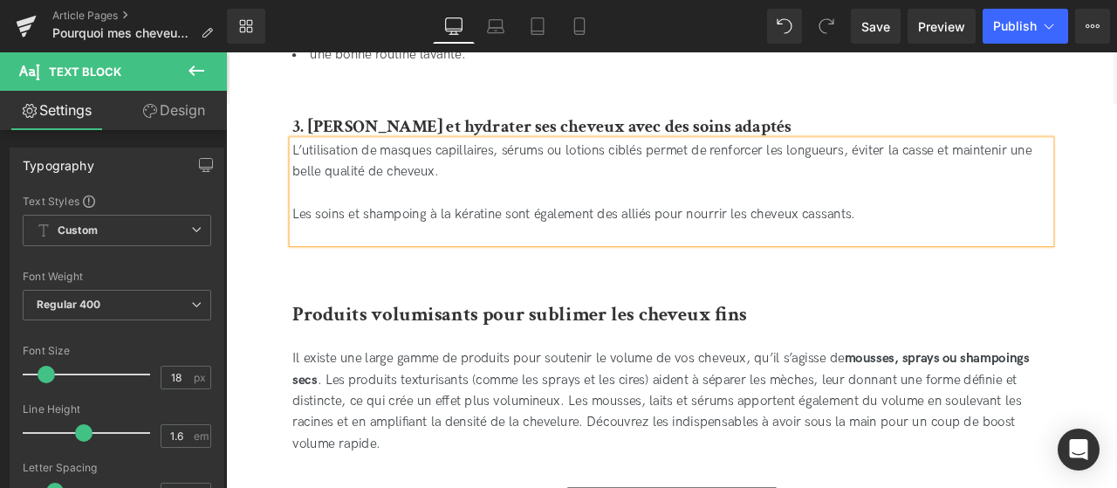
click at [341, 224] on div "L’utilisation de masques capillaires, sérums ou lotions ciblés permet de renfor…" at bounding box center [754, 217] width 899 height 122
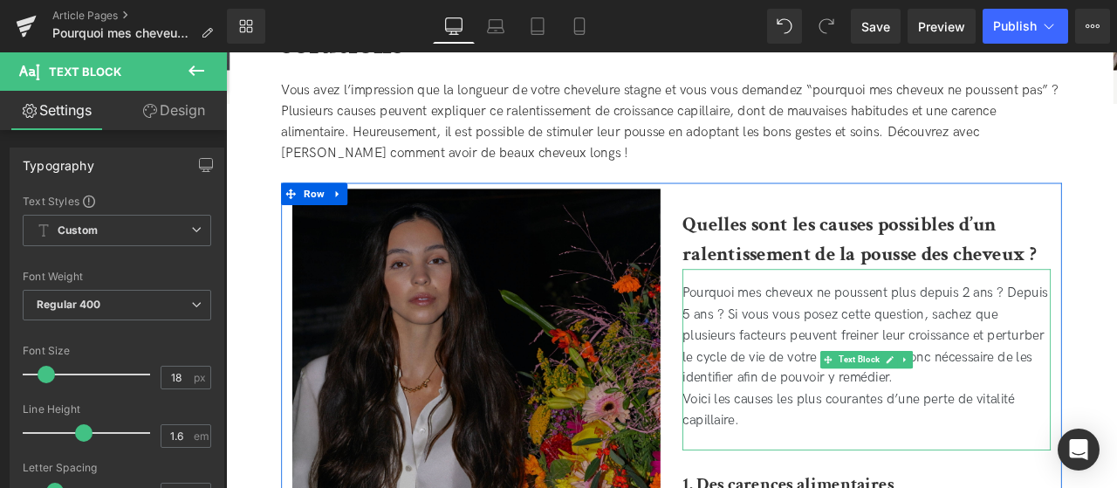
scroll to position [518, 0]
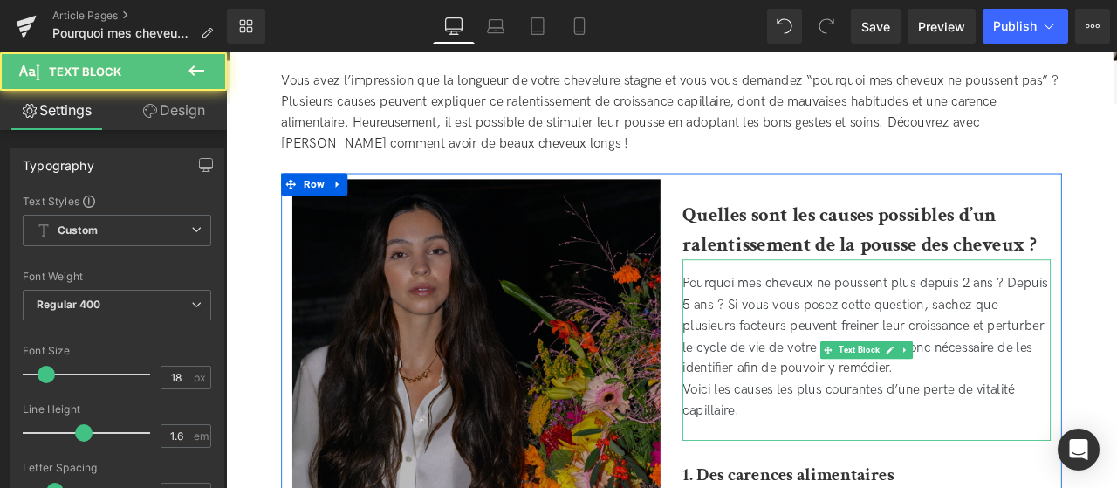
click at [890, 471] on div "Pourquoi mes cheveux ne poussent plus depuis 2 ans ? Depuis 5 ans ? Si vous vou…" at bounding box center [985, 405] width 436 height 215
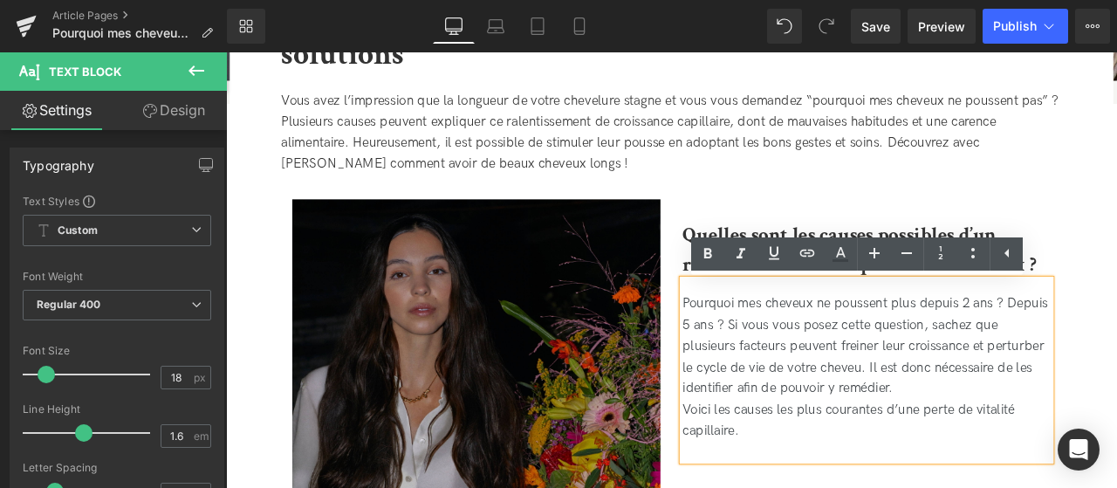
scroll to position [488, 0]
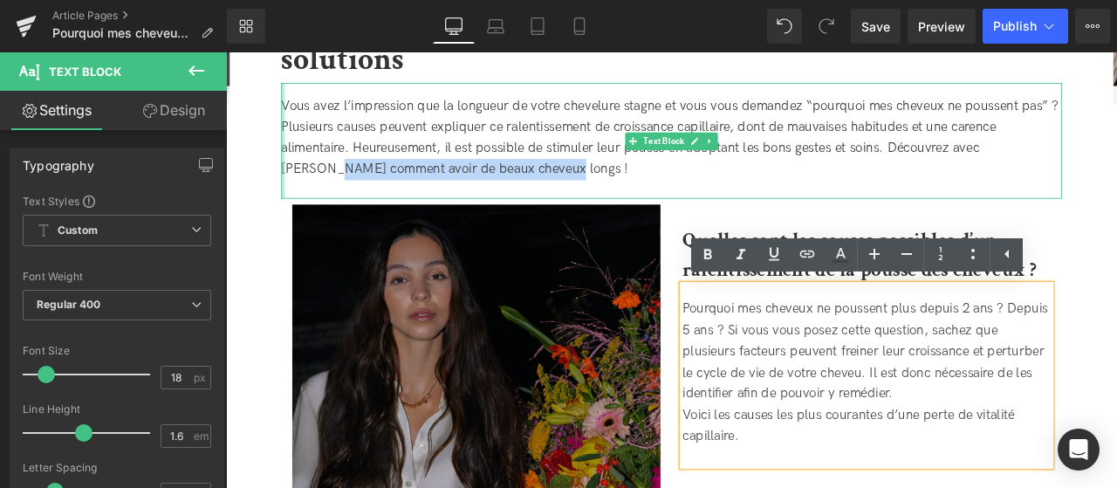
drag, startPoint x: 565, startPoint y: 196, endPoint x: 295, endPoint y: 191, distance: 269.7
click at [295, 190] on div "Vous avez l’impression que la longueur de votre chevelure stagne et vous vous d…" at bounding box center [754, 157] width 925 height 137
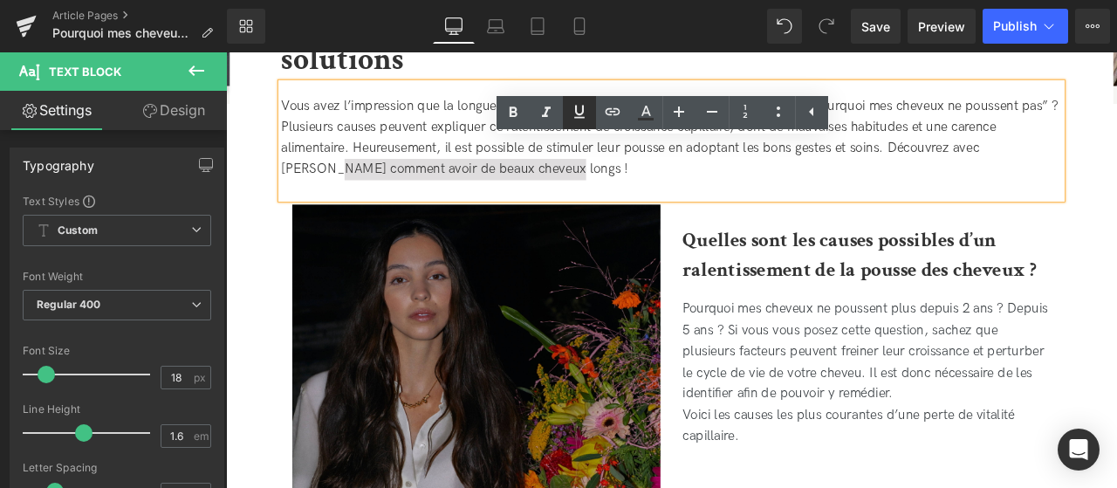
click at [580, 109] on icon at bounding box center [579, 111] width 21 height 21
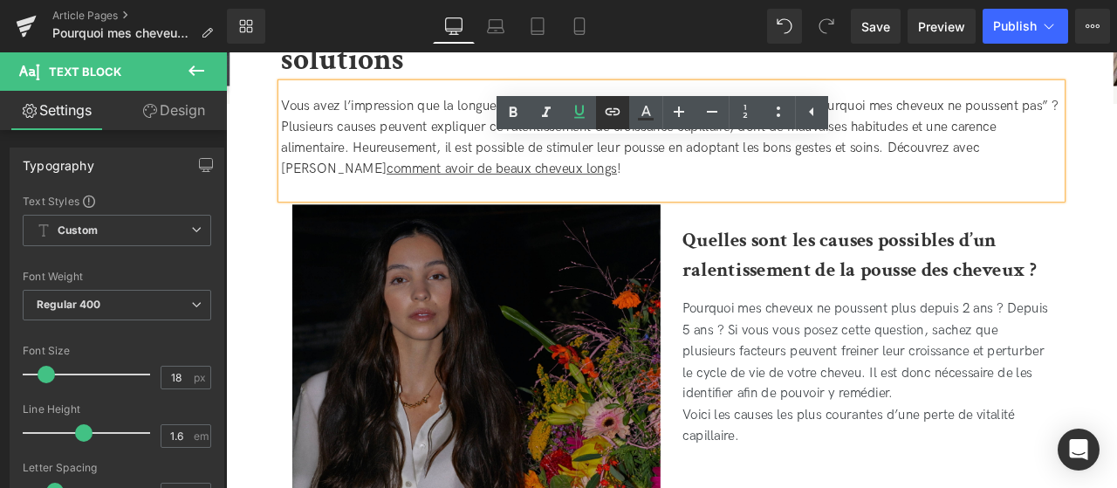
click at [615, 115] on icon at bounding box center [612, 111] width 15 height 7
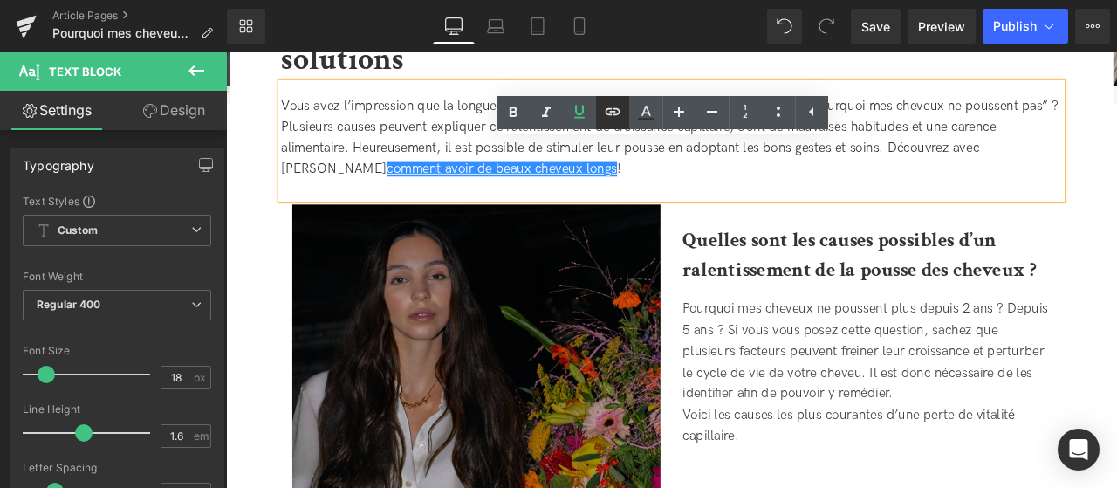
scroll to position [0, 0]
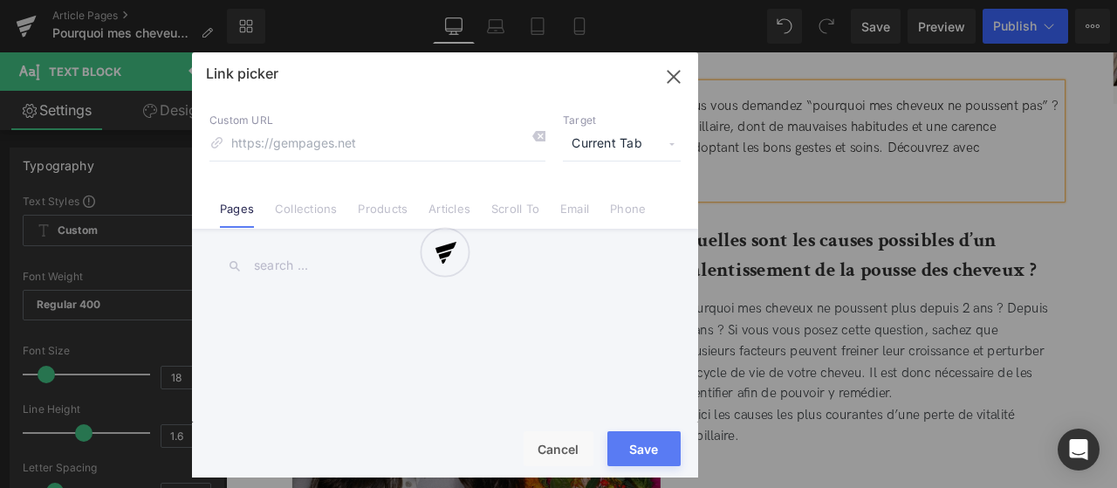
click at [605, 0] on div "Text Color Highlight Color #333333 Edit or remove link: Edit - Unlink - Cancel …" at bounding box center [558, 0] width 1117 height 0
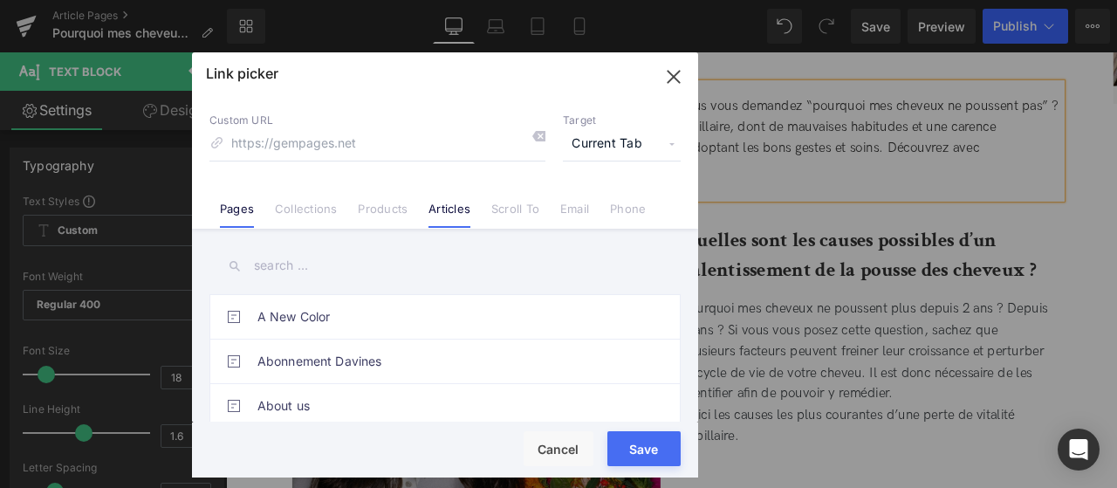
click at [463, 210] on link "Articles" at bounding box center [450, 215] width 42 height 26
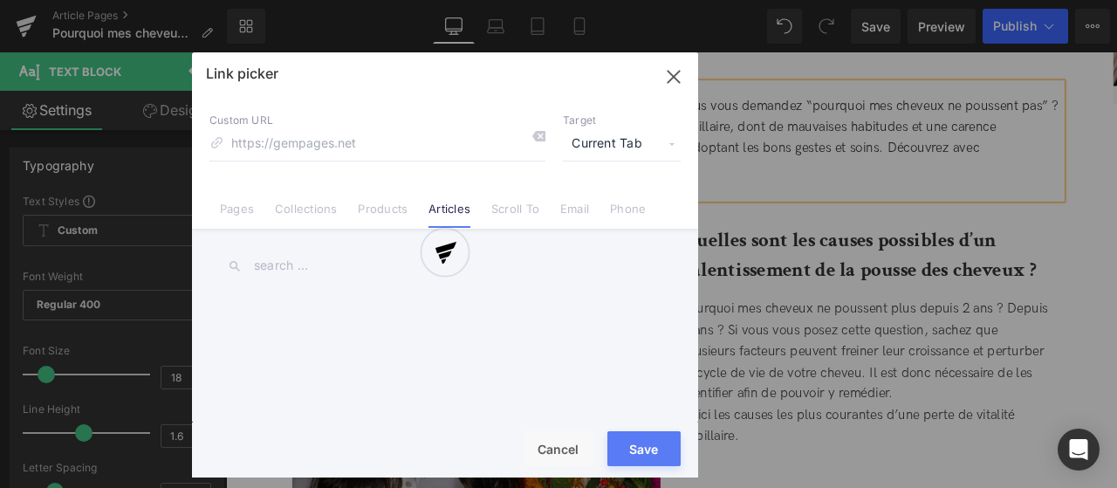
click at [288, 259] on div at bounding box center [445, 264] width 506 height 425
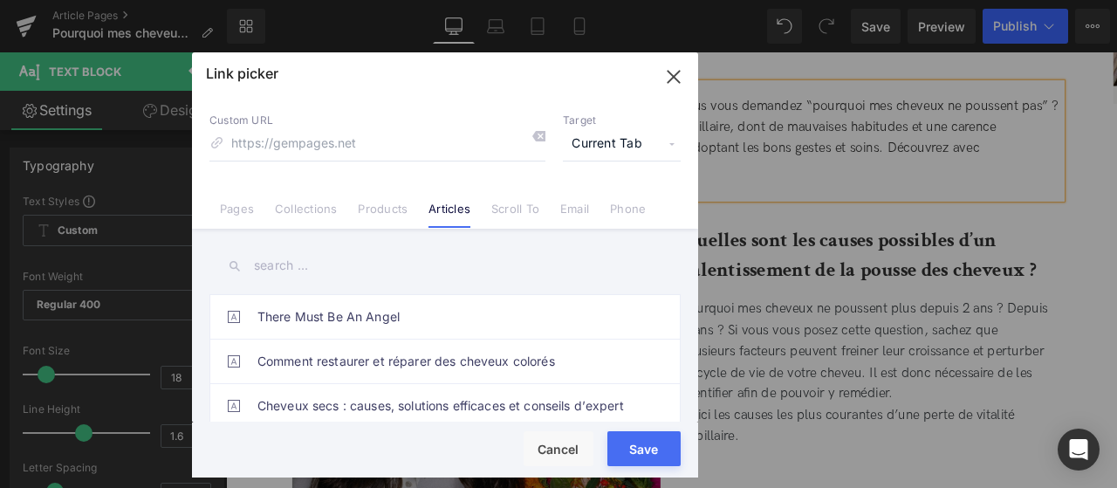
click at [312, 257] on input "text" at bounding box center [444, 265] width 471 height 39
type input "c"
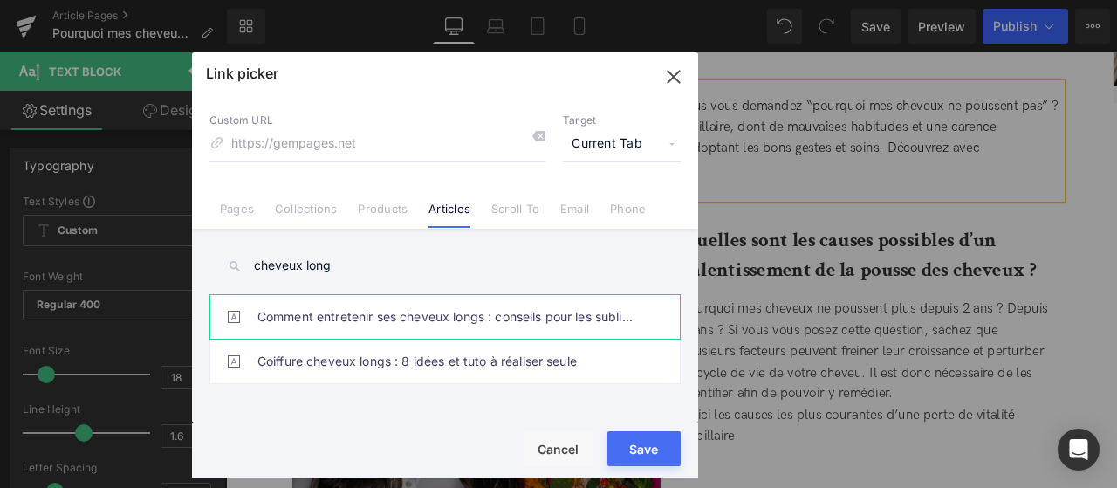
type input "cheveux long"
click at [476, 319] on link "Comment entretenir ses cheveux longs : conseils pour les sublimer" at bounding box center [449, 317] width 384 height 44
type input "/blogs/blog-actu-beaute-cheveux/comment-entretenir-ses-cheveux-longs-conseils-p…"
click at [668, 76] on icon "button" at bounding box center [674, 77] width 28 height 28
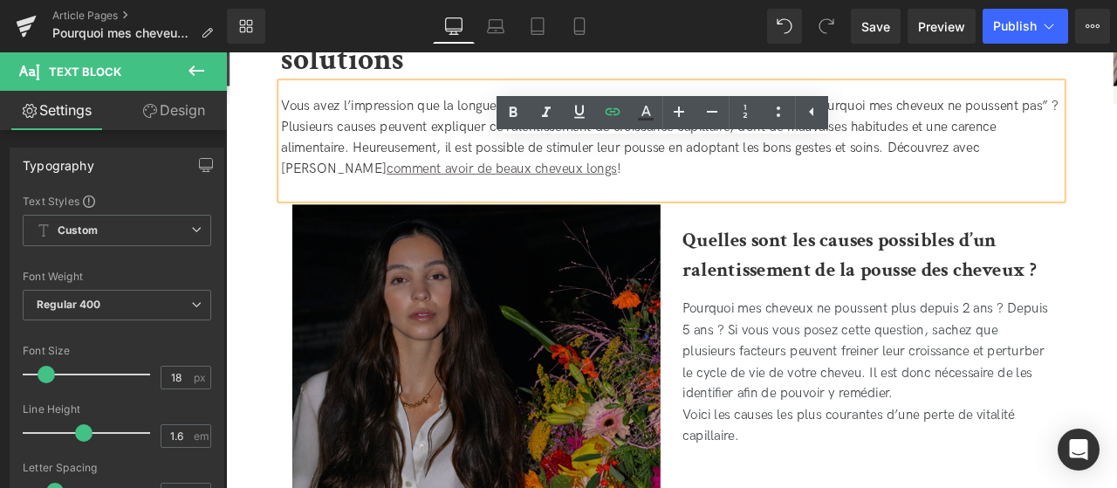
click at [558, 208] on div "Vous avez l’impression que la longueur de votre chevelure stagne et vous vous d…" at bounding box center [754, 157] width 925 height 137
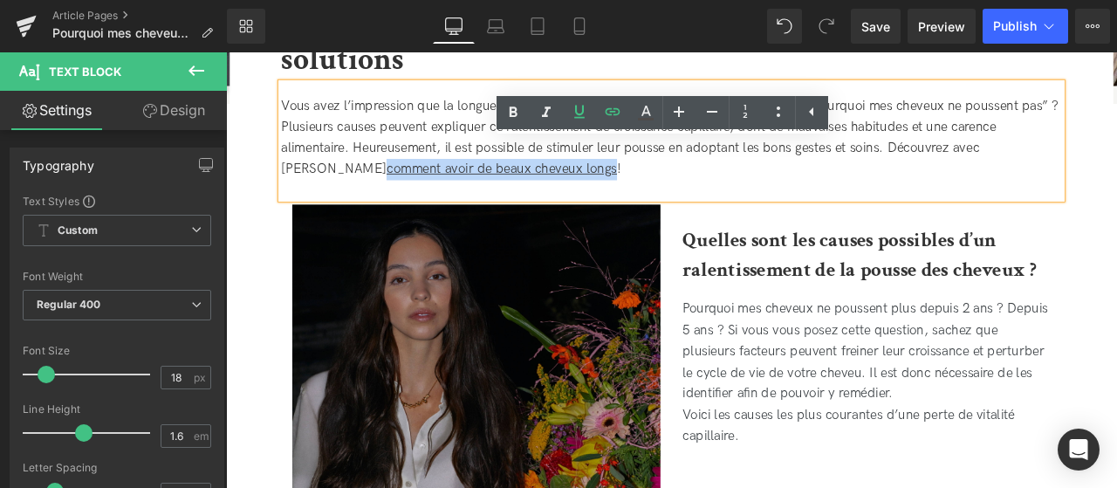
drag, startPoint x: 562, startPoint y: 196, endPoint x: 288, endPoint y: 196, distance: 274.1
click at [292, 196] on div "Vous avez l’impression que la longueur de votre chevelure stagne et vous vous d…" at bounding box center [754, 157] width 925 height 137
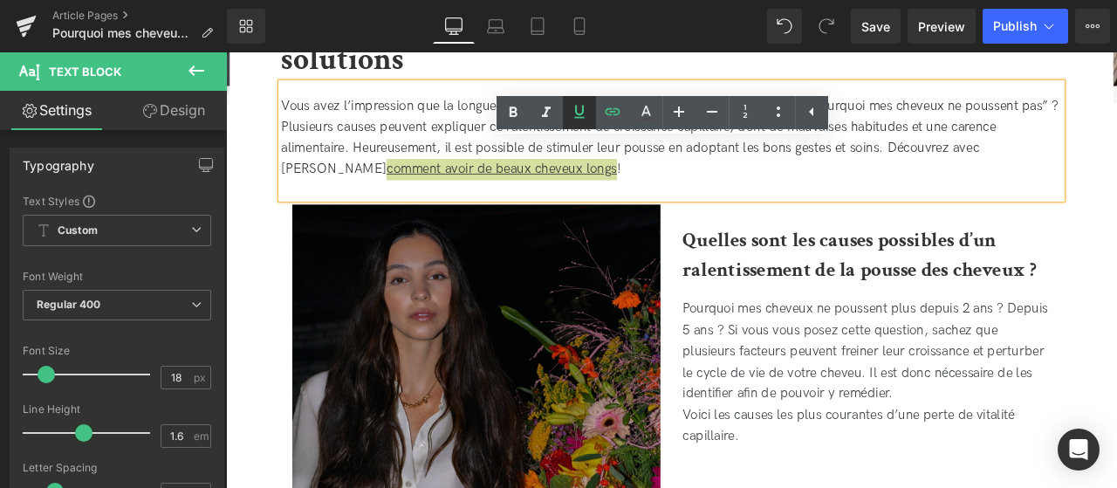
click at [582, 112] on icon at bounding box center [579, 111] width 21 height 21
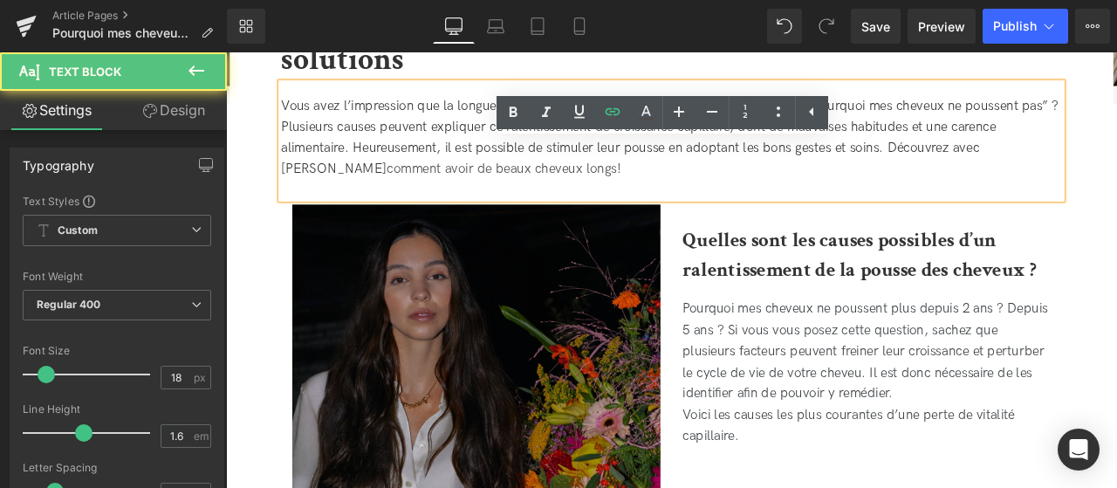
click at [584, 179] on div "Vous avez l’impression que la longueur de votre chevelure stagne et vous vous d…" at bounding box center [754, 157] width 925 height 137
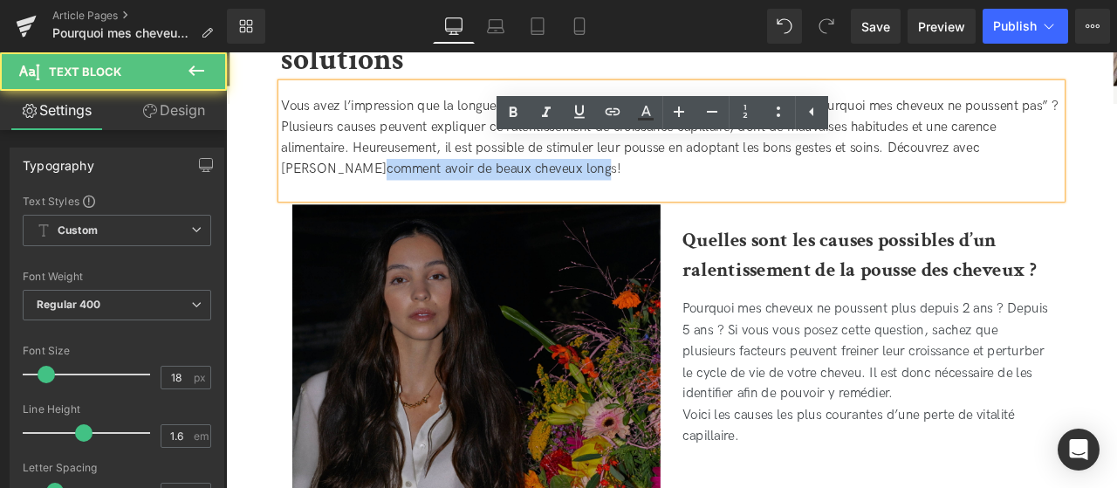
drag, startPoint x: 559, startPoint y: 195, endPoint x: 293, endPoint y: 181, distance: 266.6
click at [293, 180] on div "Vous avez l’impression que la longueur de votre chevelure stagne et vous vous d…" at bounding box center [754, 157] width 925 height 137
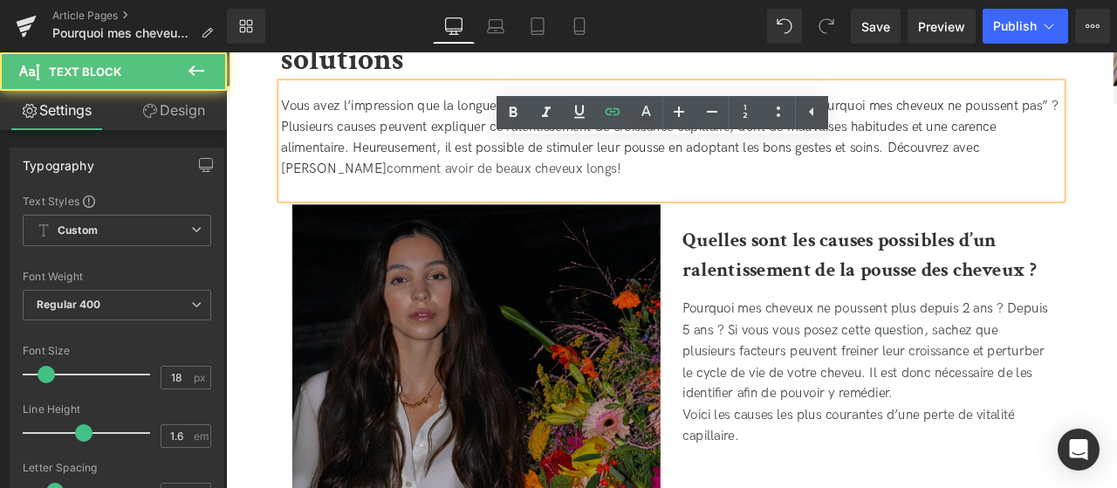
click at [568, 191] on div "Vous avez l’impression que la longueur de votre chevelure stagne et vous vous d…" at bounding box center [754, 157] width 925 height 137
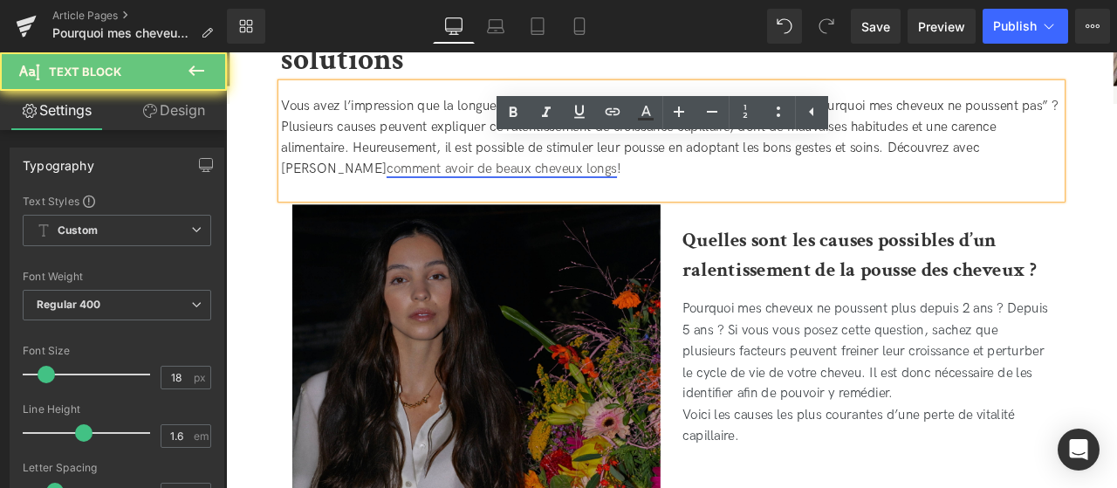
click at [515, 193] on link "comment avoir de beaux cheveux longs" at bounding box center [552, 191] width 273 height 18
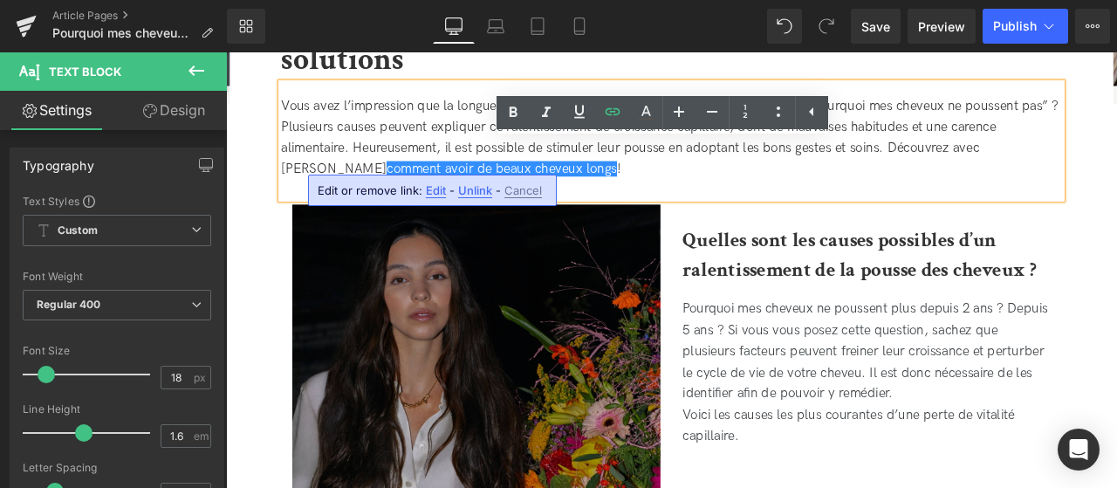
click at [467, 189] on span "Unlink" at bounding box center [475, 190] width 34 height 15
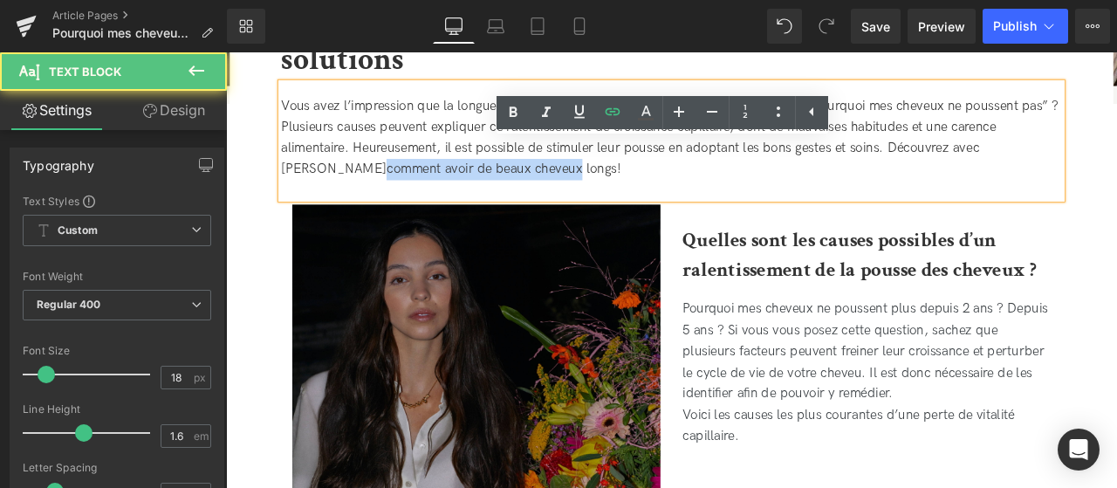
drag, startPoint x: 523, startPoint y: 189, endPoint x: 289, endPoint y: 197, distance: 234.1
click at [292, 196] on div "Vous avez l’impression que la longueur de votre chevelure stagne et vous vous d…" at bounding box center [754, 157] width 925 height 137
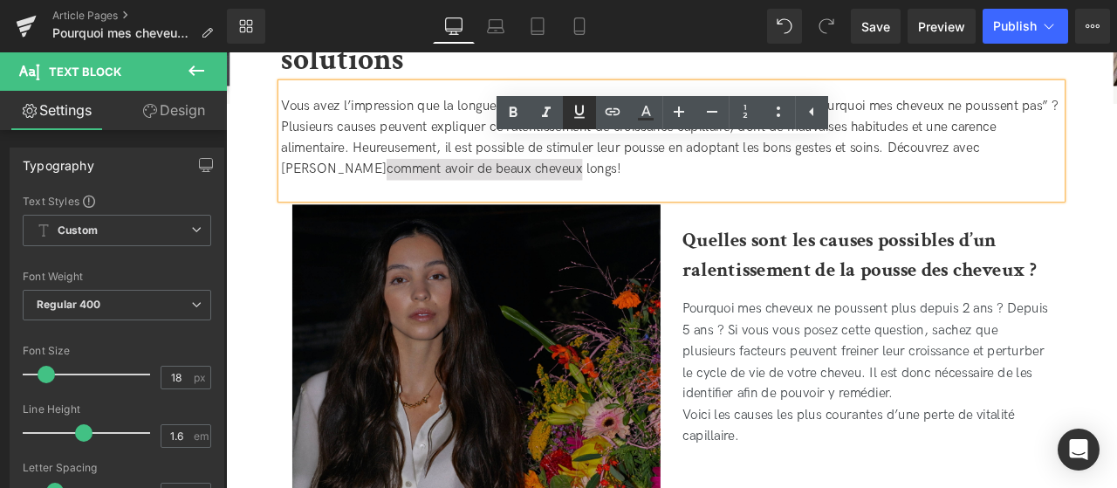
click at [581, 104] on icon at bounding box center [579, 111] width 21 height 21
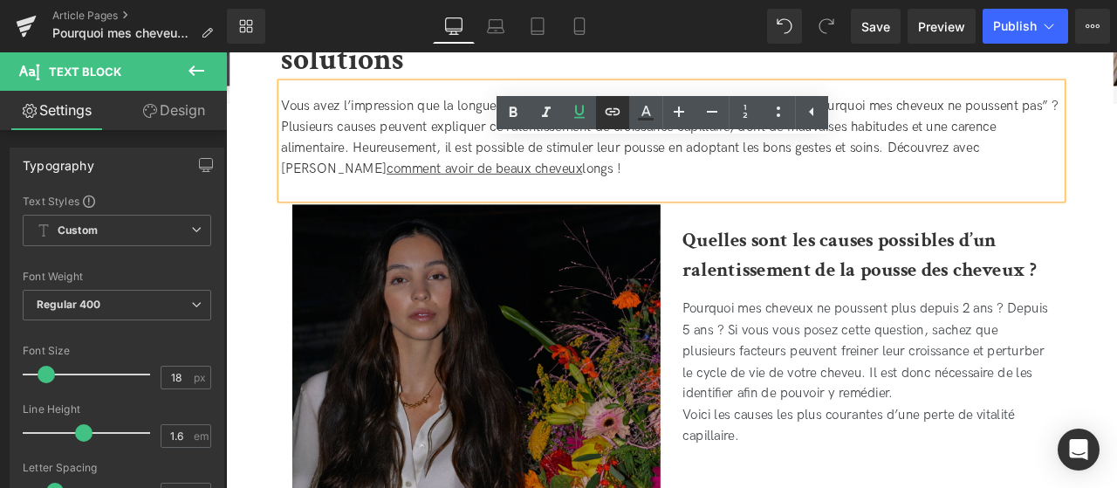
click at [619, 111] on icon at bounding box center [612, 111] width 15 height 7
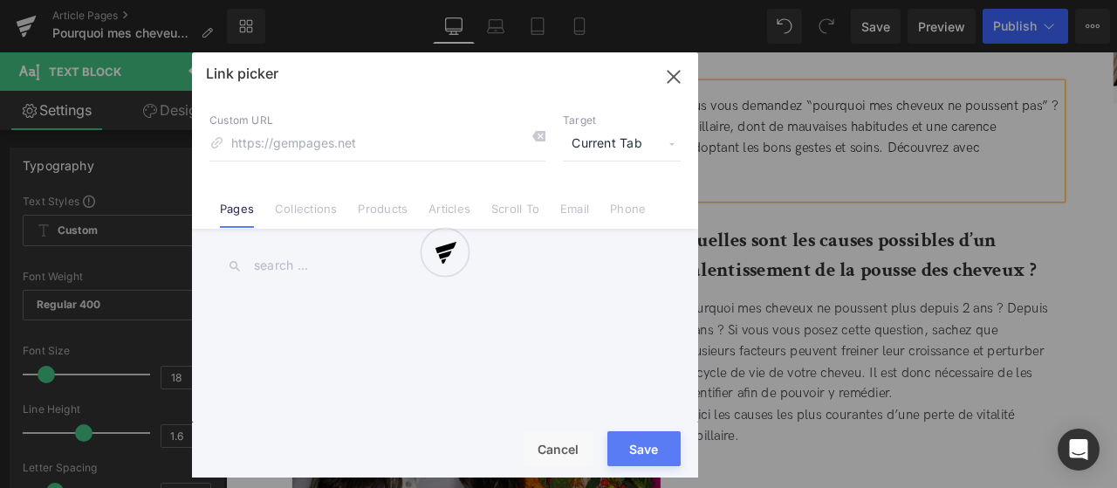
click at [607, 0] on div "Text Color Highlight Color #333333 Edit or remove link: Edit - Unlink - Cancel …" at bounding box center [558, 0] width 1117 height 0
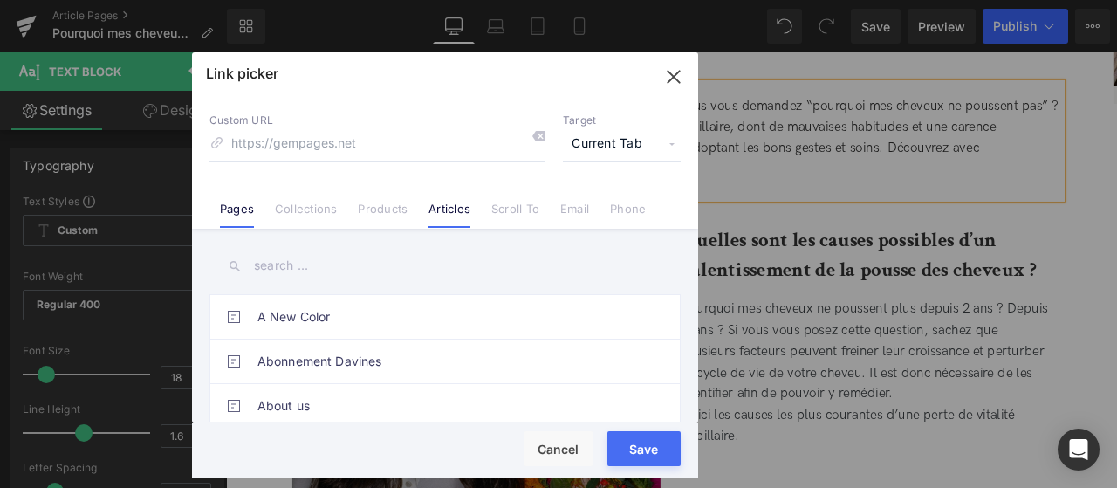
click at [444, 202] on li "Articles" at bounding box center [449, 202] width 63 height 31
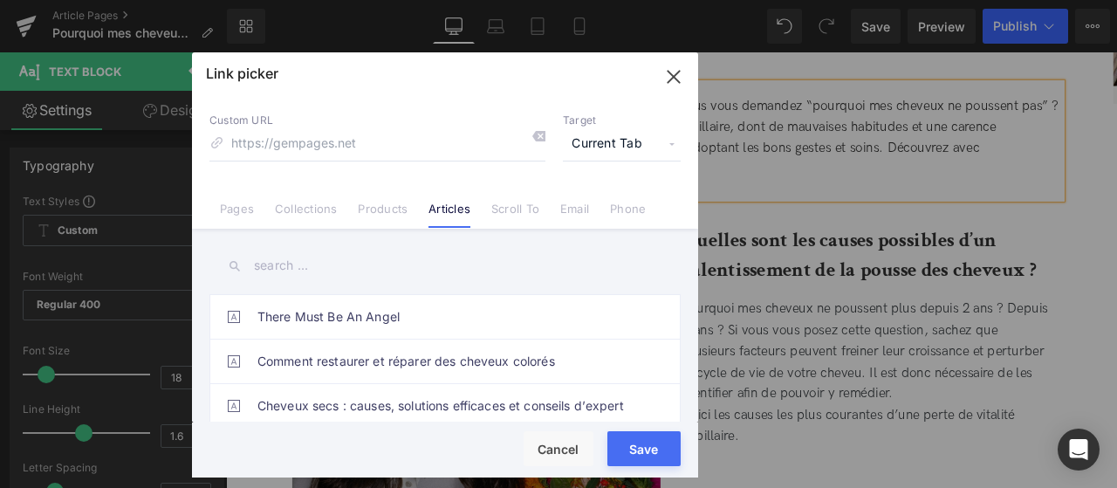
click at [321, 263] on input "text" at bounding box center [444, 265] width 471 height 39
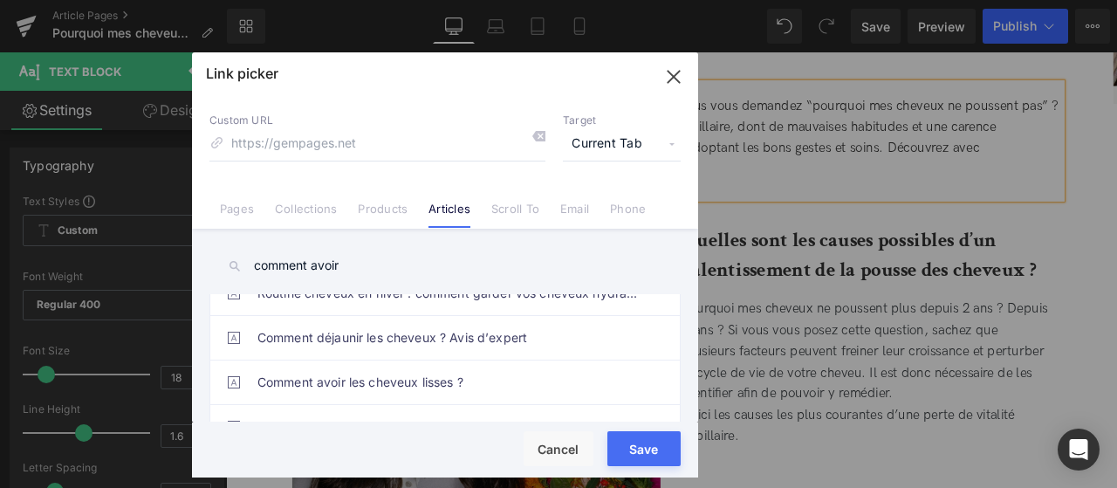
scroll to position [158, 0]
type input "comment avoir"
click at [399, 151] on input at bounding box center [377, 143] width 336 height 33
paste input "[URL][DOMAIN_NAME]"
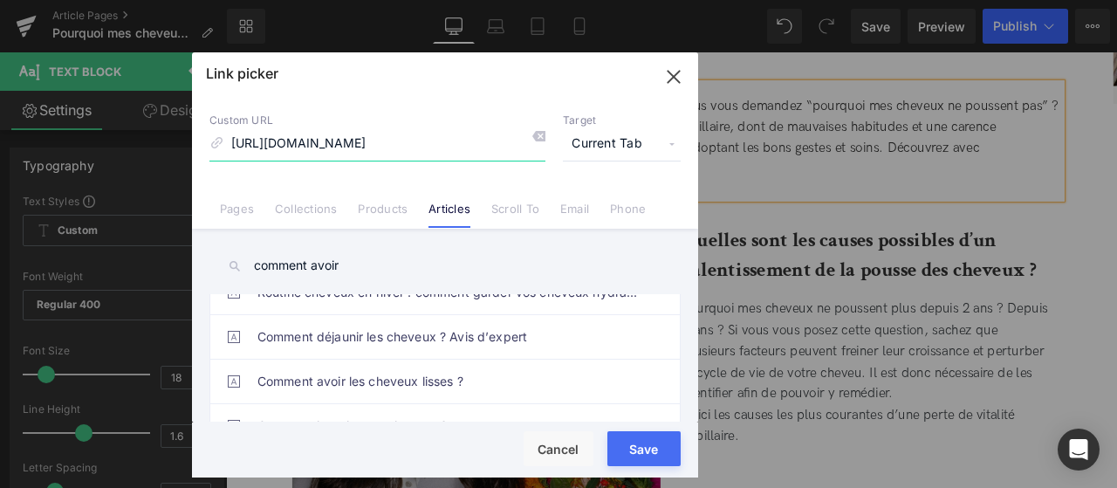
type input "[URL][DOMAIN_NAME]"
click at [648, 141] on span "Current Tab" at bounding box center [622, 143] width 118 height 33
click at [606, 209] on li "New Tab" at bounding box center [621, 206] width 135 height 31
click at [638, 441] on button "Save" at bounding box center [643, 448] width 73 height 35
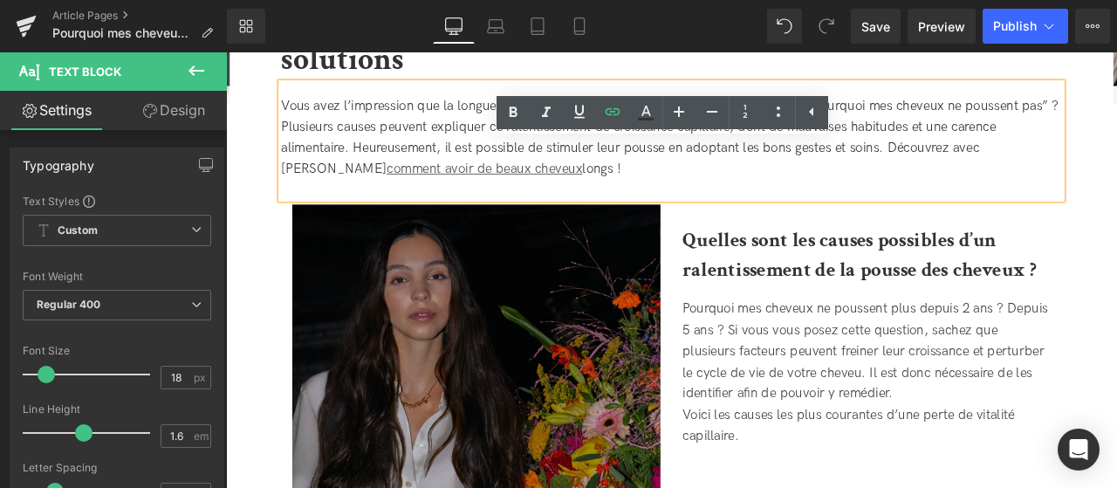
click at [666, 209] on div "Vous avez l’impression que la longueur de votre chevelure stagne et vous vous d…" at bounding box center [754, 157] width 925 height 137
